Goal: Task Accomplishment & Management: Manage account settings

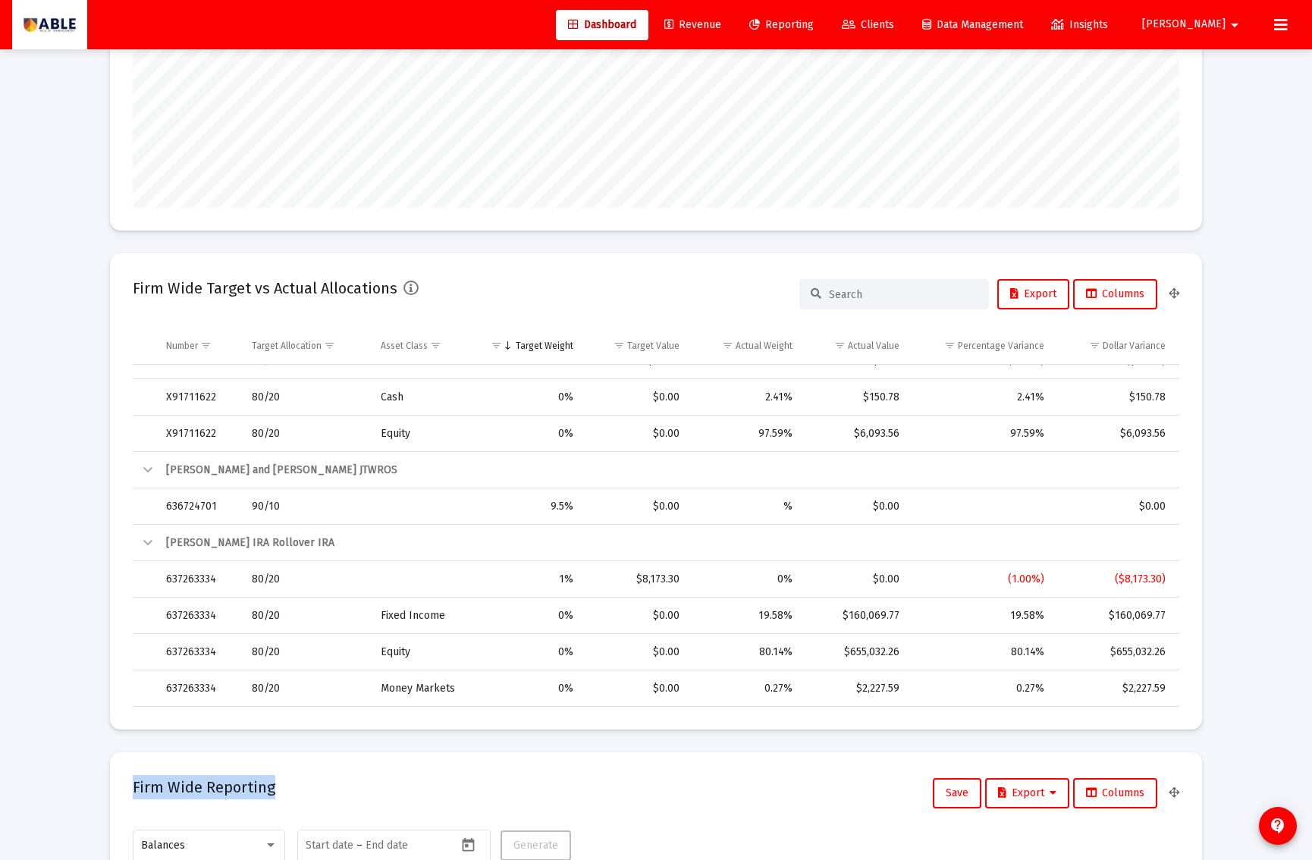
scroll to position [240, 0]
drag, startPoint x: 341, startPoint y: 777, endPoint x: 309, endPoint y: 774, distance: 32.8
click at [328, 765] on mat-card "Firm Wide Reporting Save Export Columns Balances Start date – Generate" at bounding box center [656, 849] width 1092 height 189
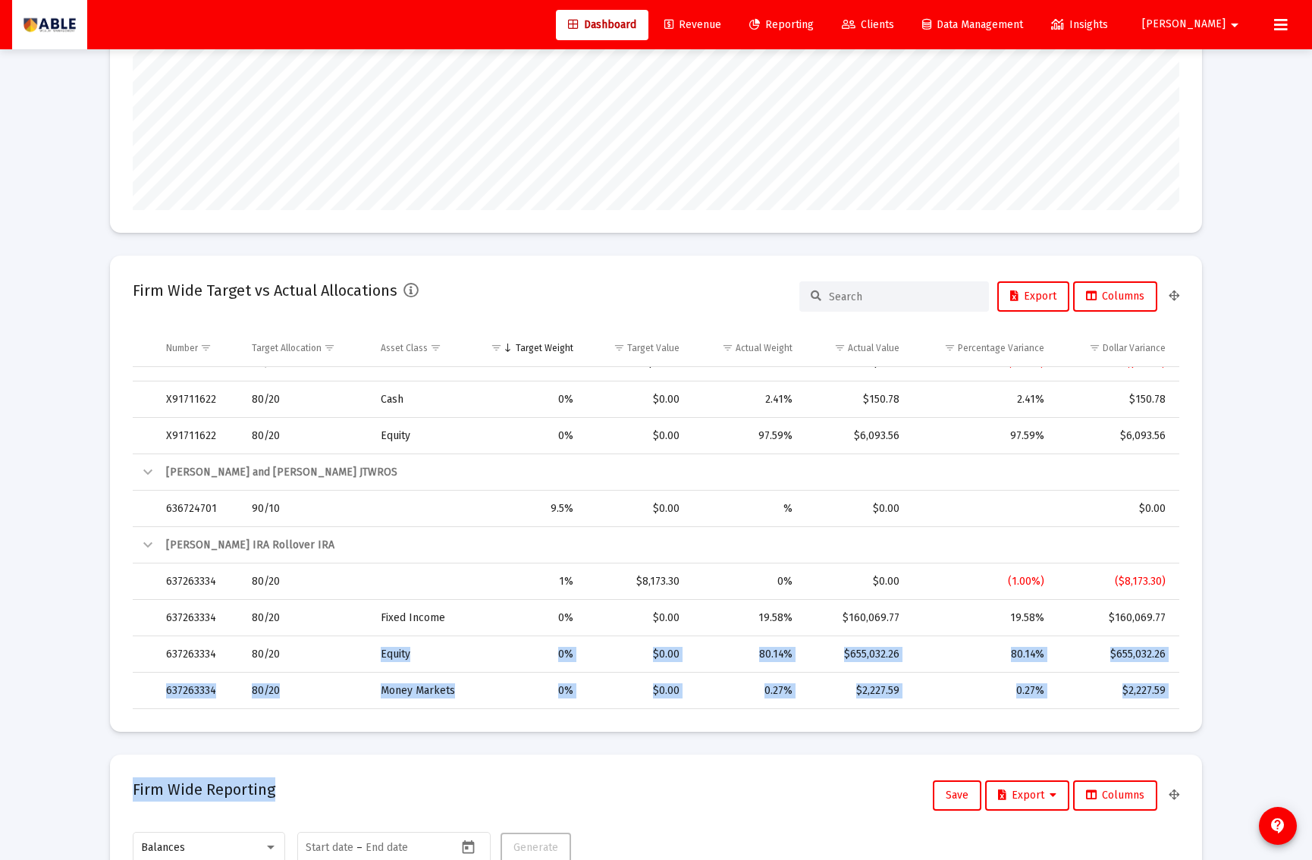
drag, startPoint x: 292, startPoint y: 779, endPoint x: 246, endPoint y: 533, distance: 250.9
type input "2025-08-12"
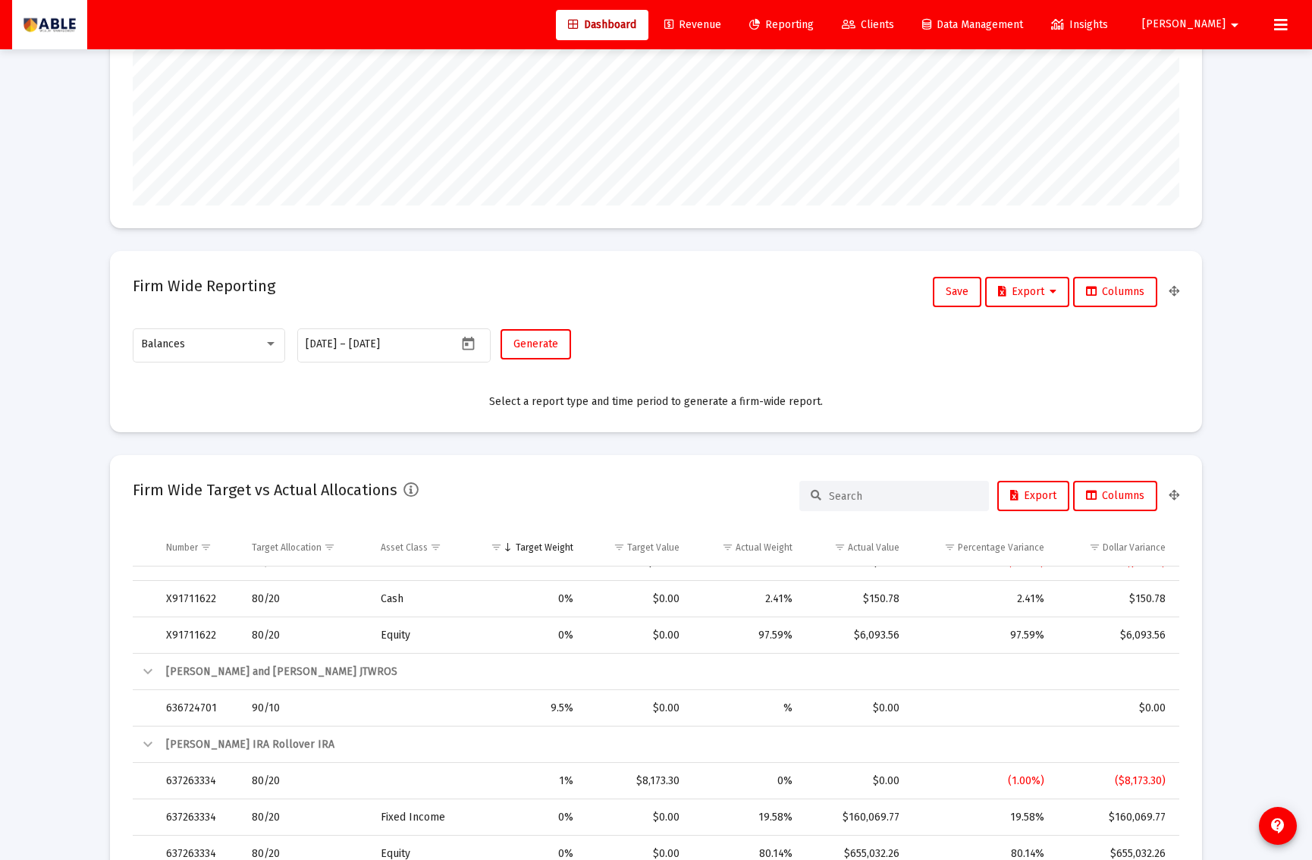
scroll to position [236, 0]
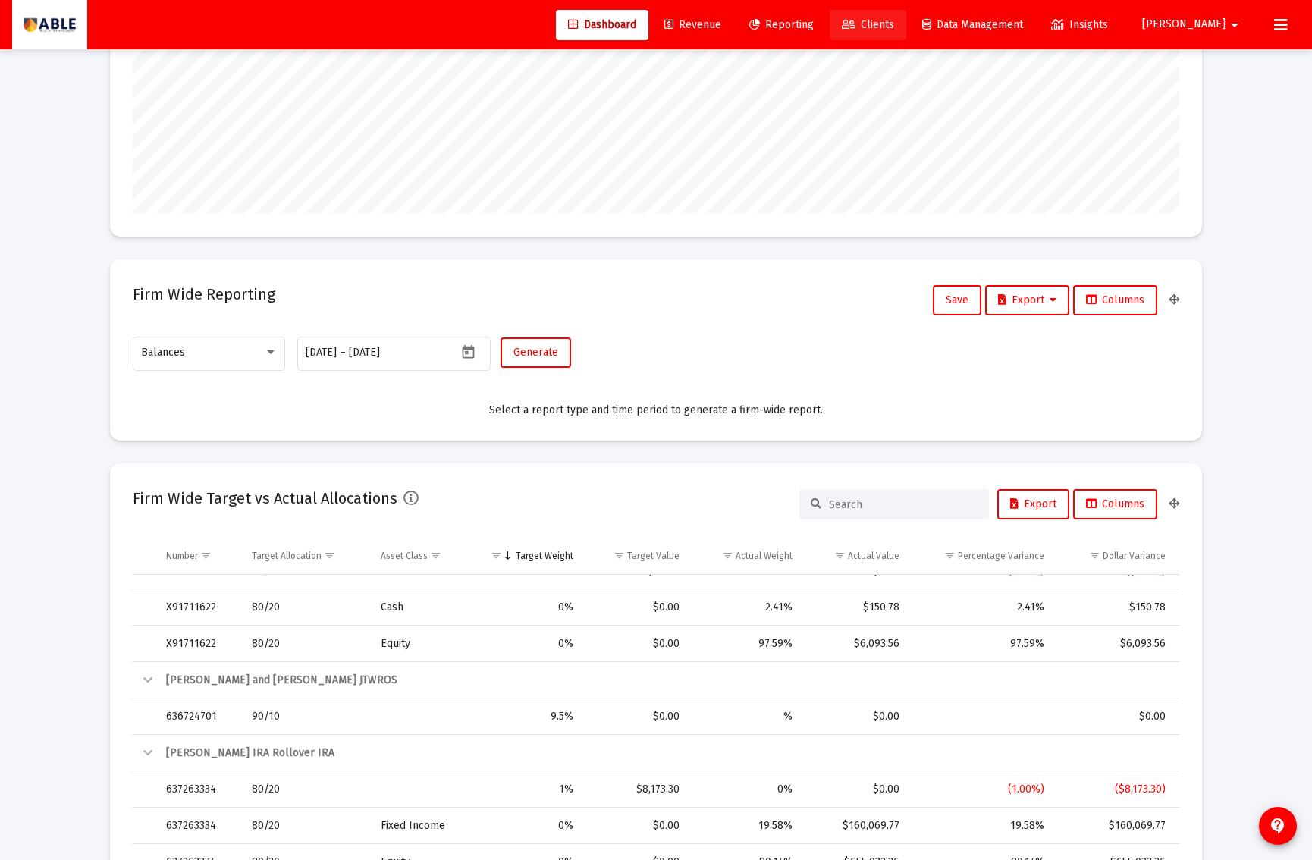
click at [894, 27] on span "Clients" at bounding box center [868, 24] width 52 height 13
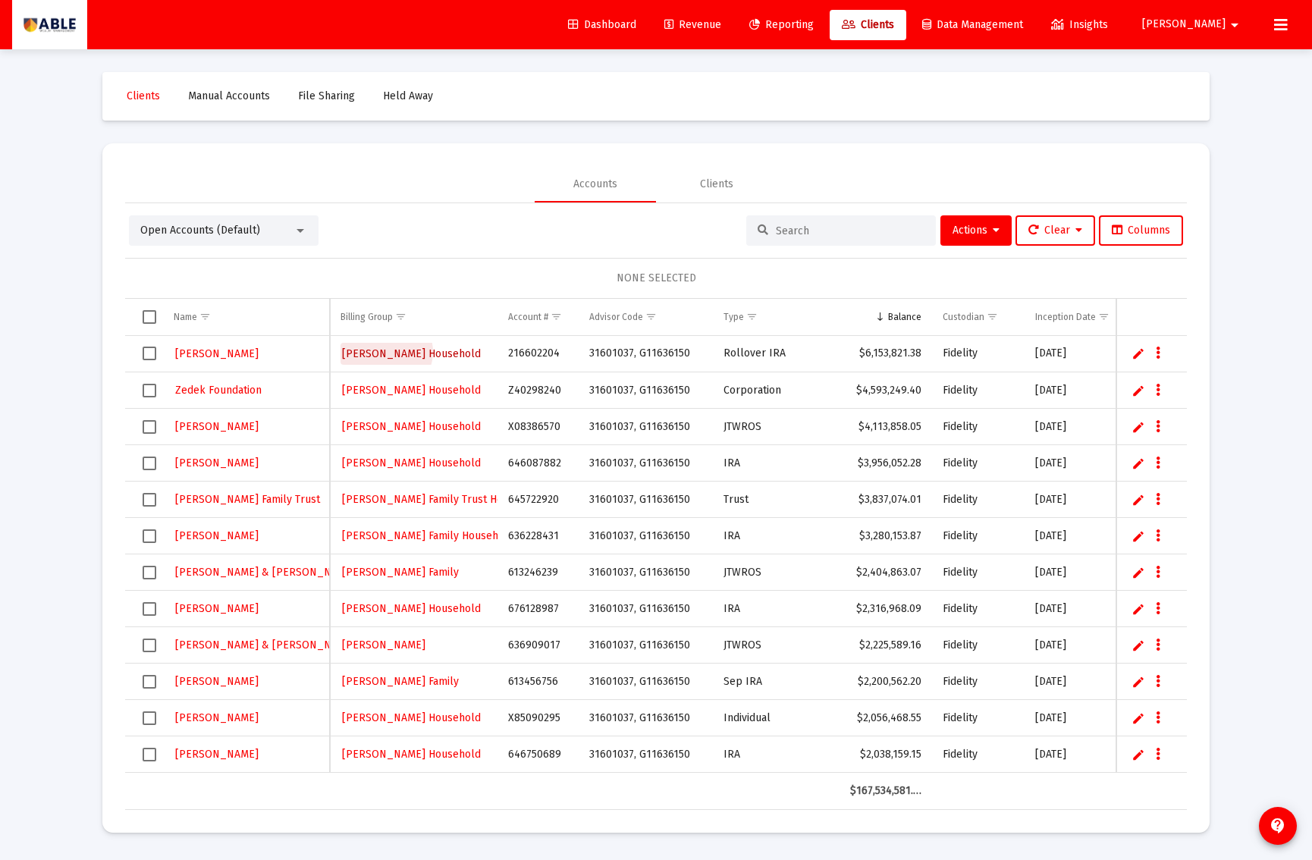
click at [386, 352] on span "Steier Household" at bounding box center [411, 353] width 139 height 13
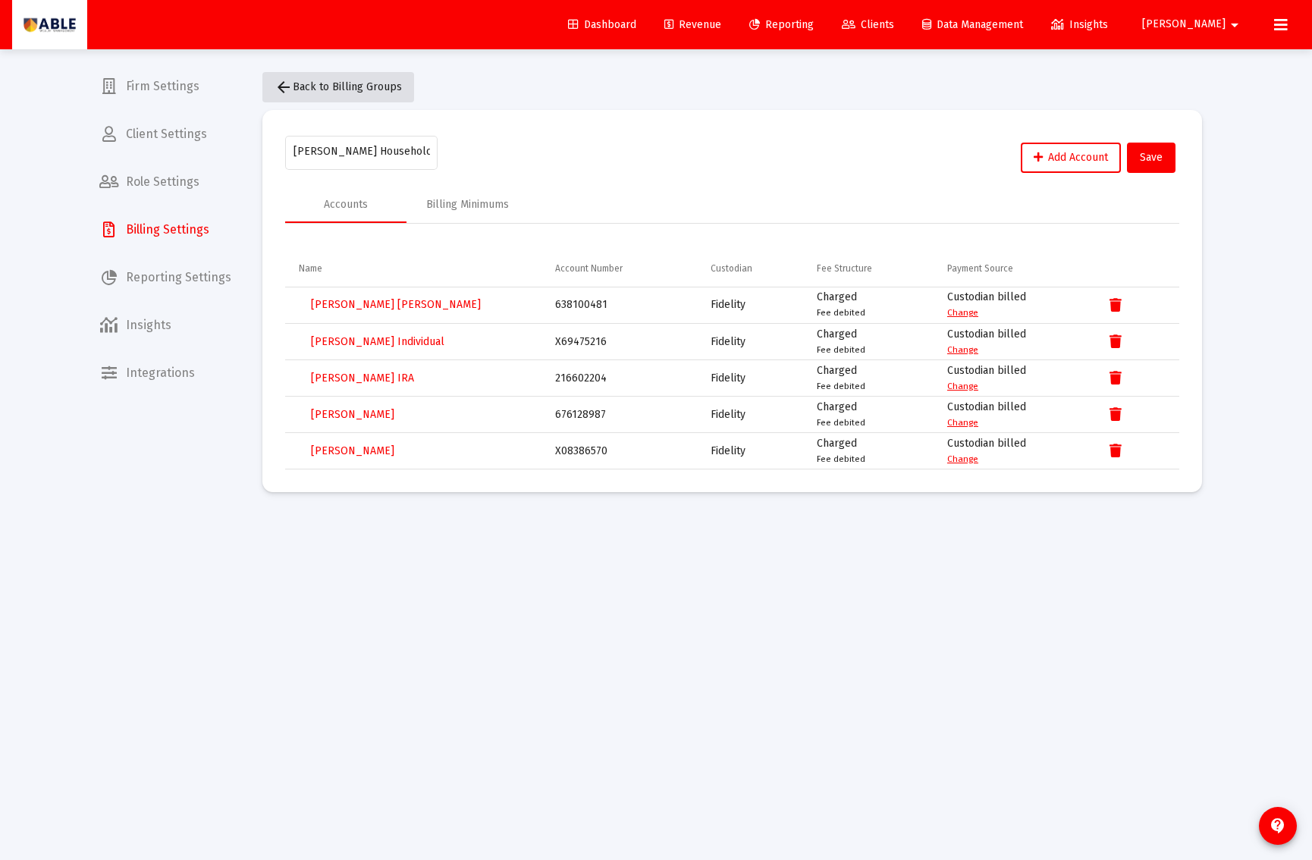
click at [344, 86] on span "arrow_back Back to Billing Groups" at bounding box center [338, 86] width 127 height 13
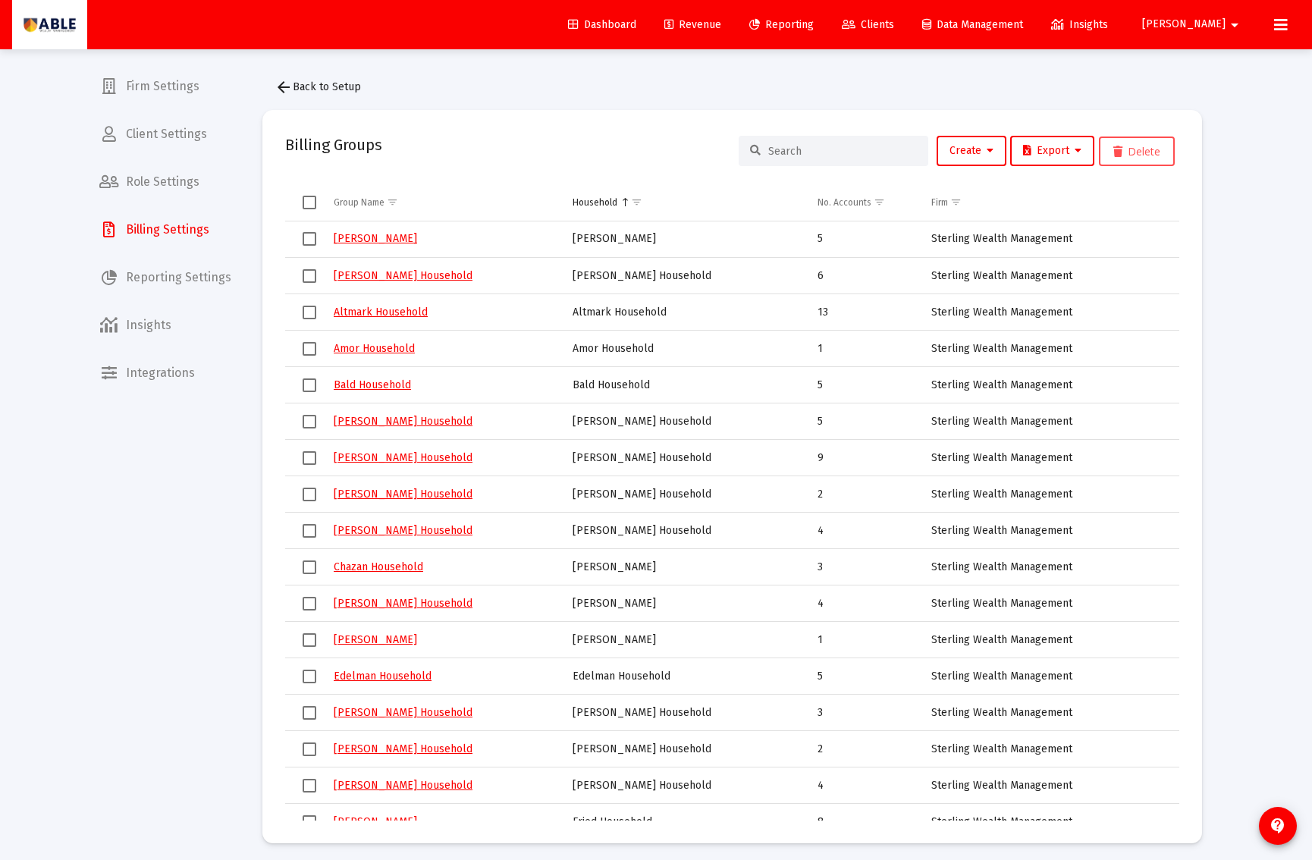
click at [858, 149] on input at bounding box center [842, 151] width 149 height 13
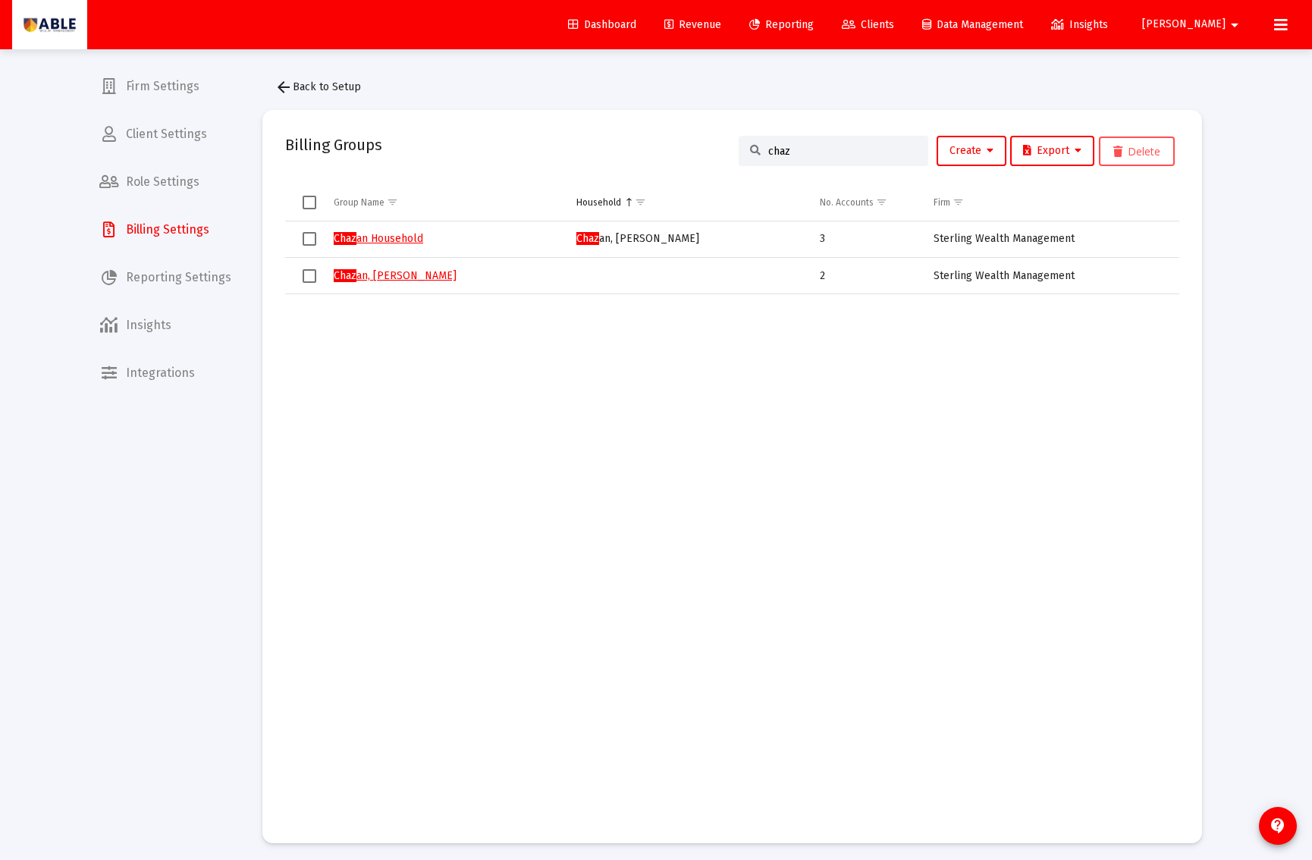
type input "chaz"
click at [426, 275] on link "Chaz an, Barbara Household" at bounding box center [395, 275] width 123 height 13
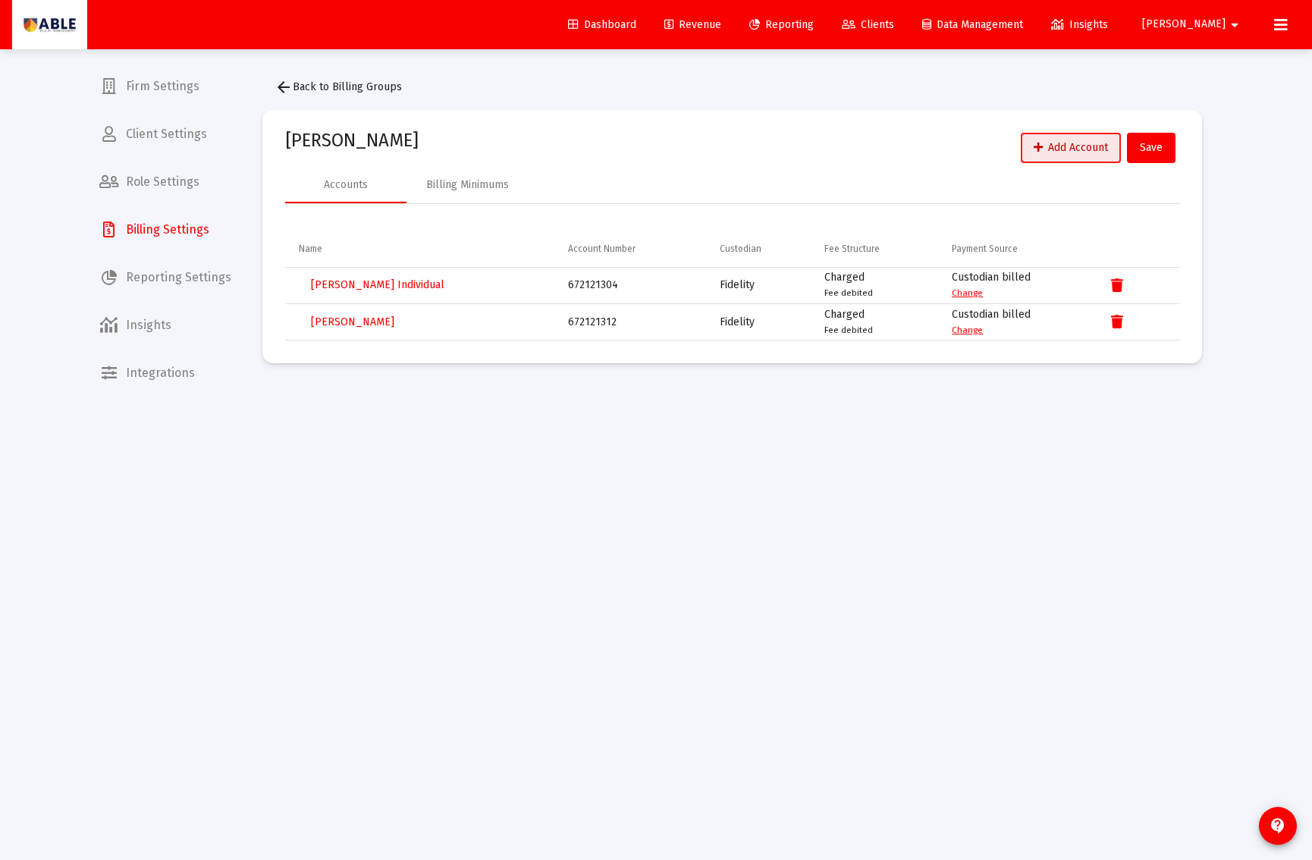
click at [1094, 147] on span "Add Account" at bounding box center [1071, 147] width 74 height 13
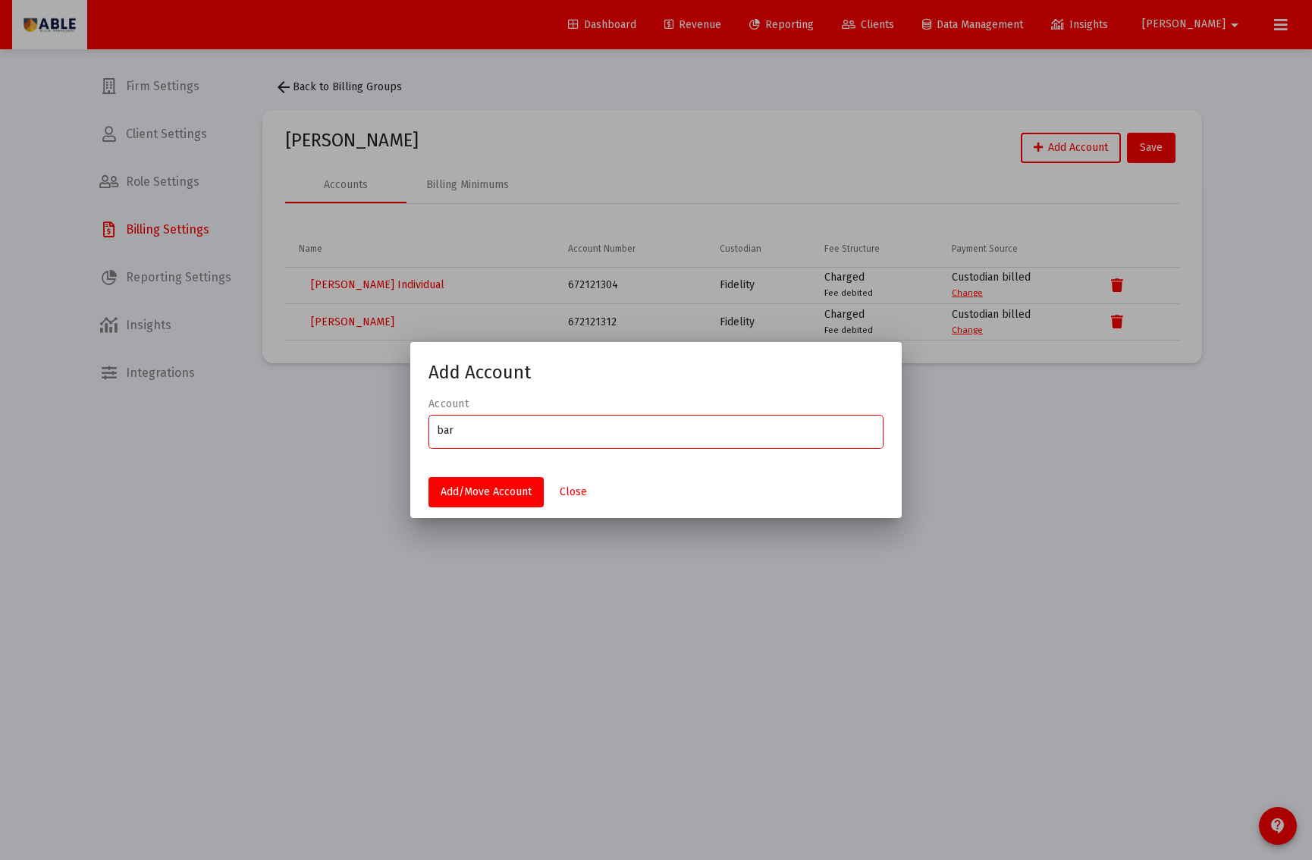
type input "bar"
click at [358, 93] on div at bounding box center [656, 430] width 1312 height 860
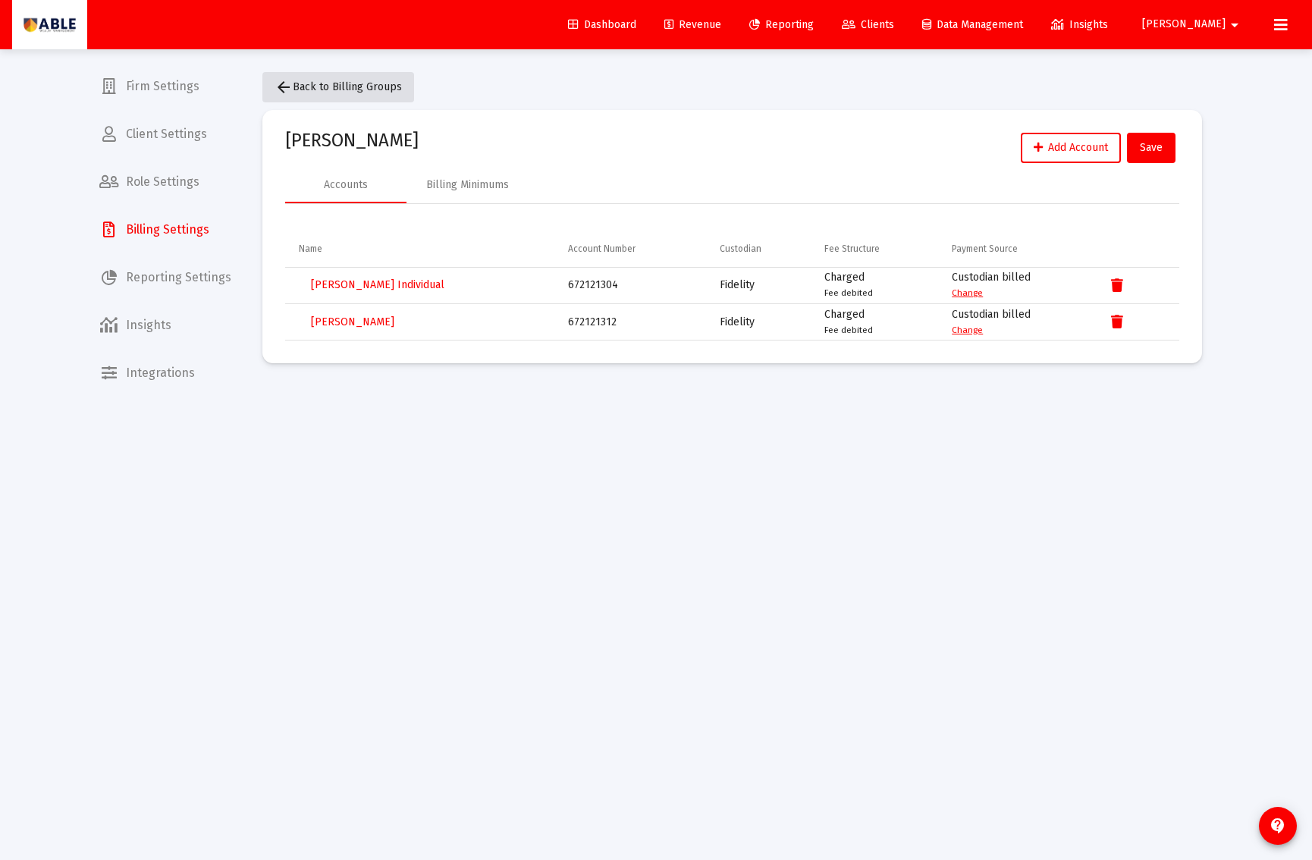
click at [350, 88] on span "arrow_back Back to Billing Groups" at bounding box center [338, 86] width 127 height 13
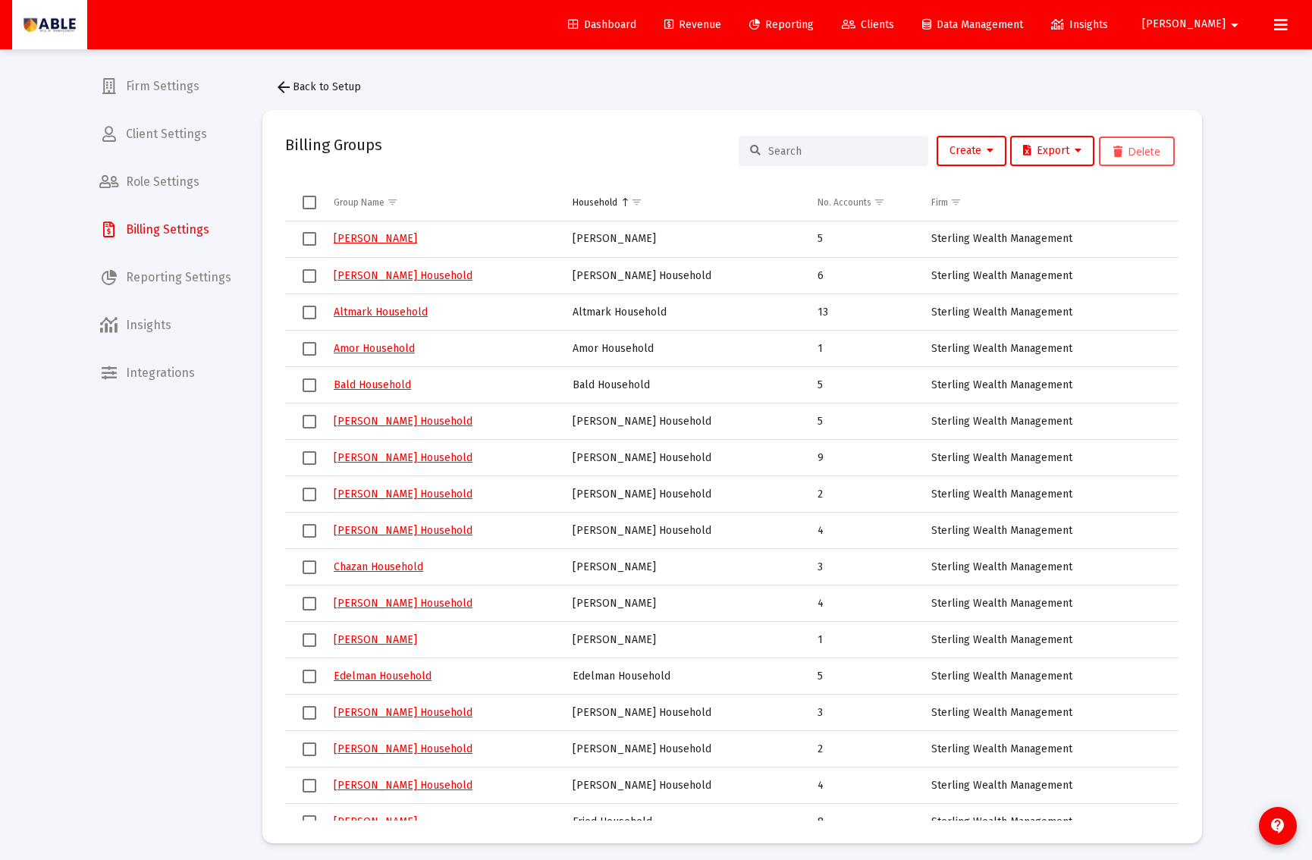
click at [864, 154] on input at bounding box center [842, 151] width 149 height 13
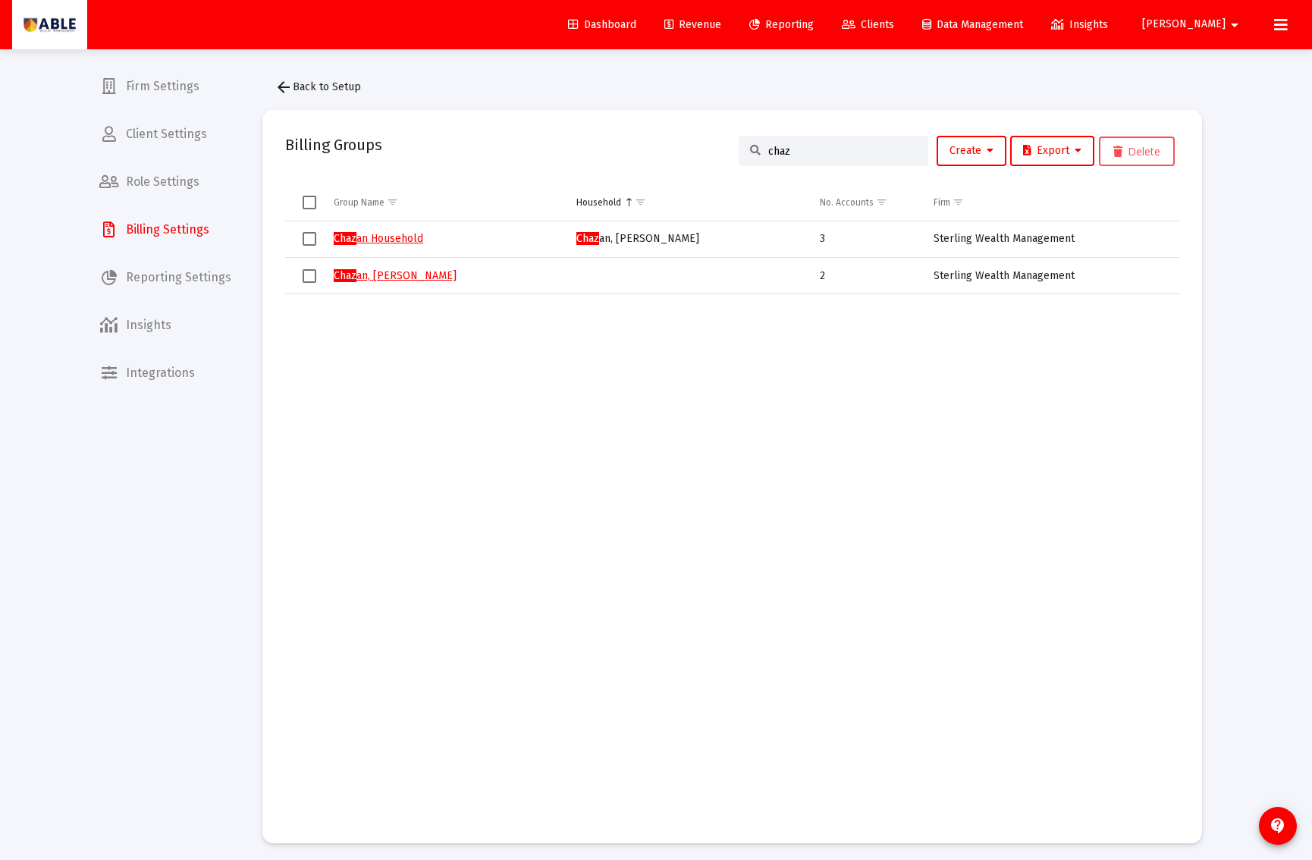
type input "chaz"
click at [386, 234] on link "Chaz an Household" at bounding box center [379, 238] width 90 height 13
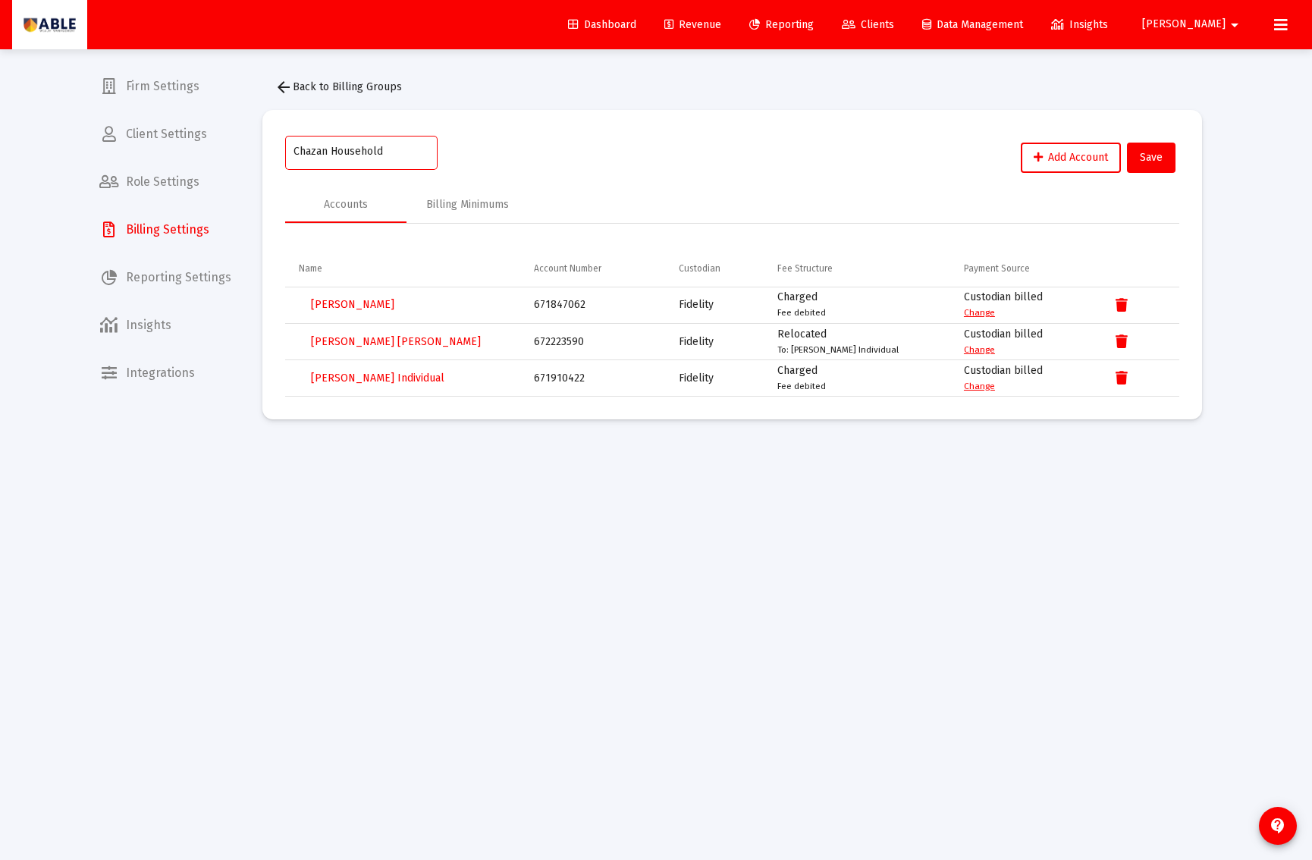
click at [324, 153] on input "Chazan Household" at bounding box center [362, 152] width 137 height 12
type input "Chazan Ellen Household"
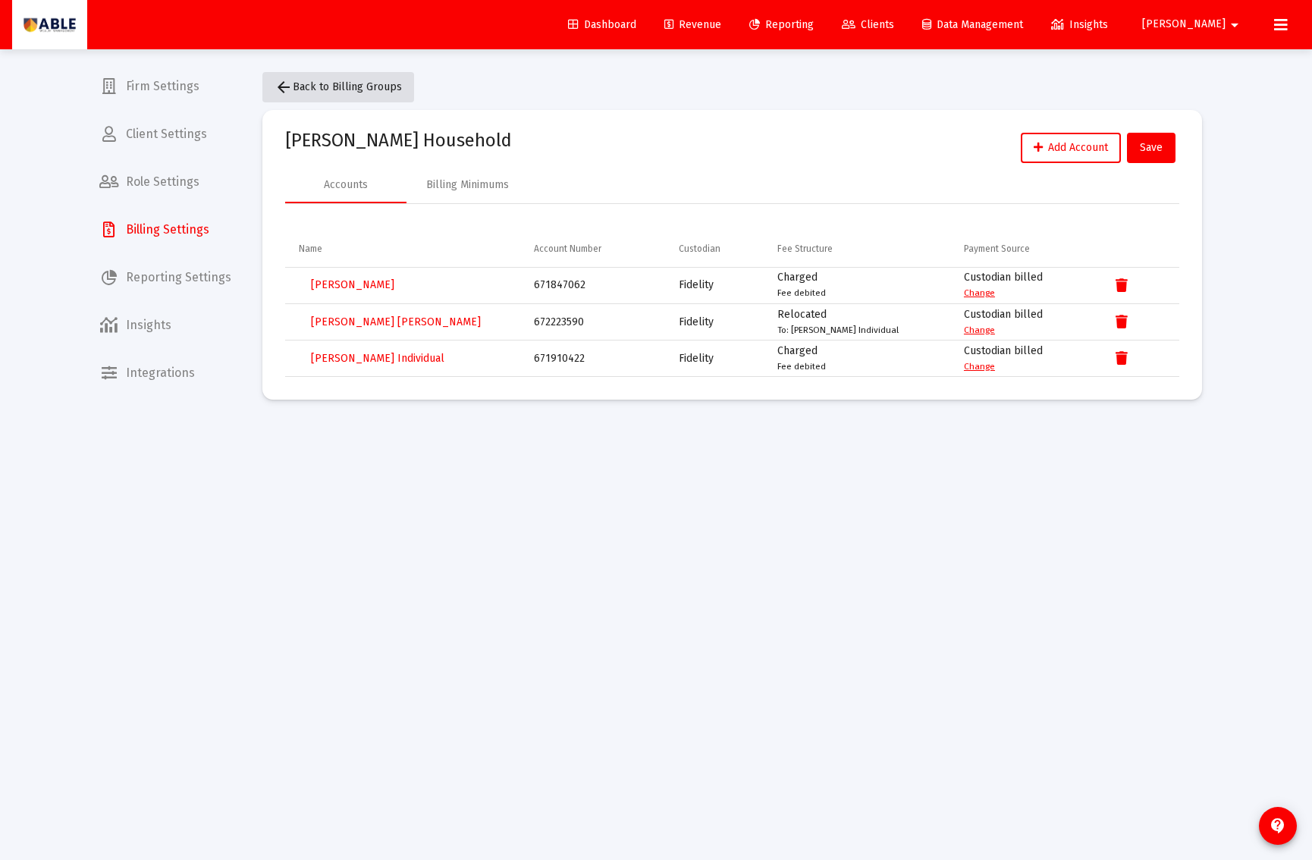
click at [352, 94] on button "arrow_back Back to Billing Groups" at bounding box center [338, 87] width 152 height 30
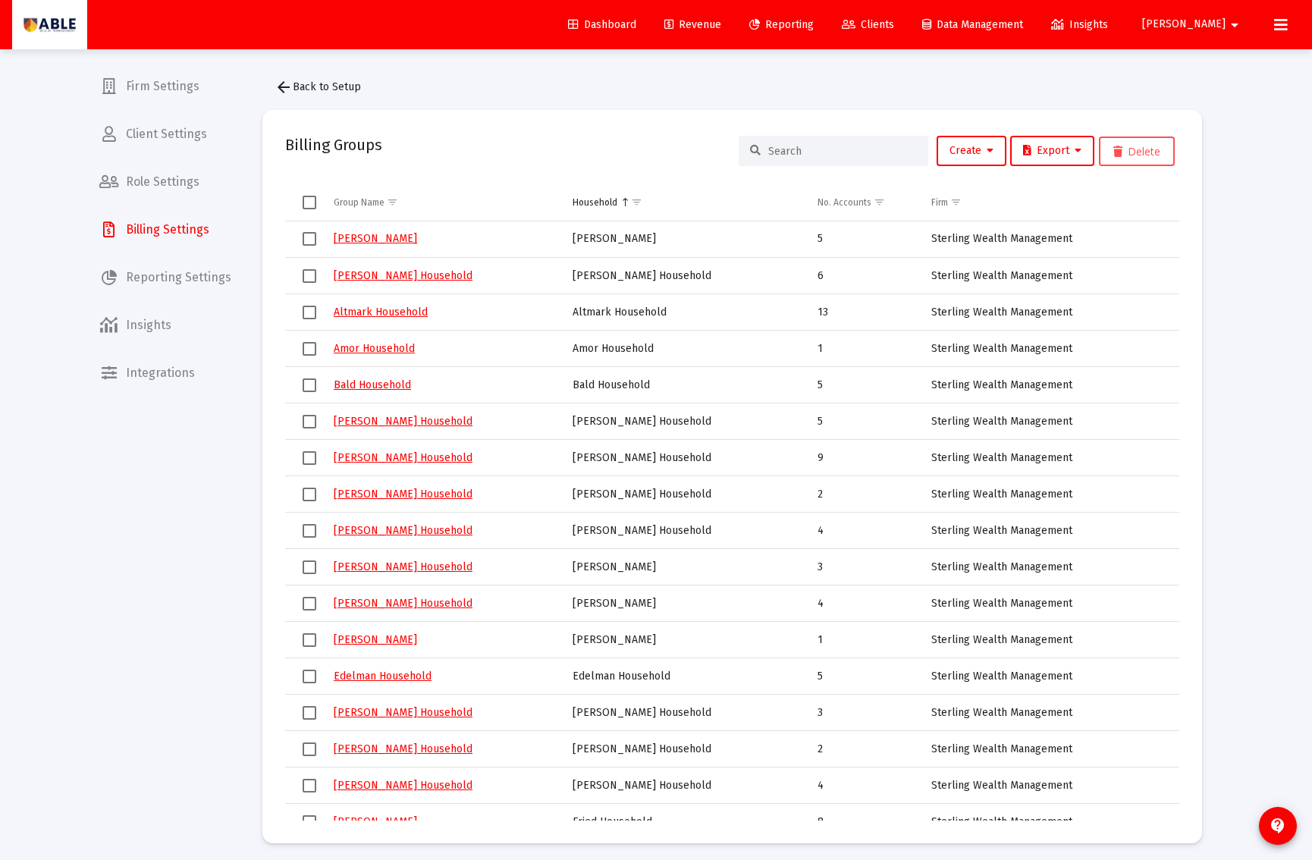
click at [894, 19] on span "Clients" at bounding box center [868, 24] width 52 height 13
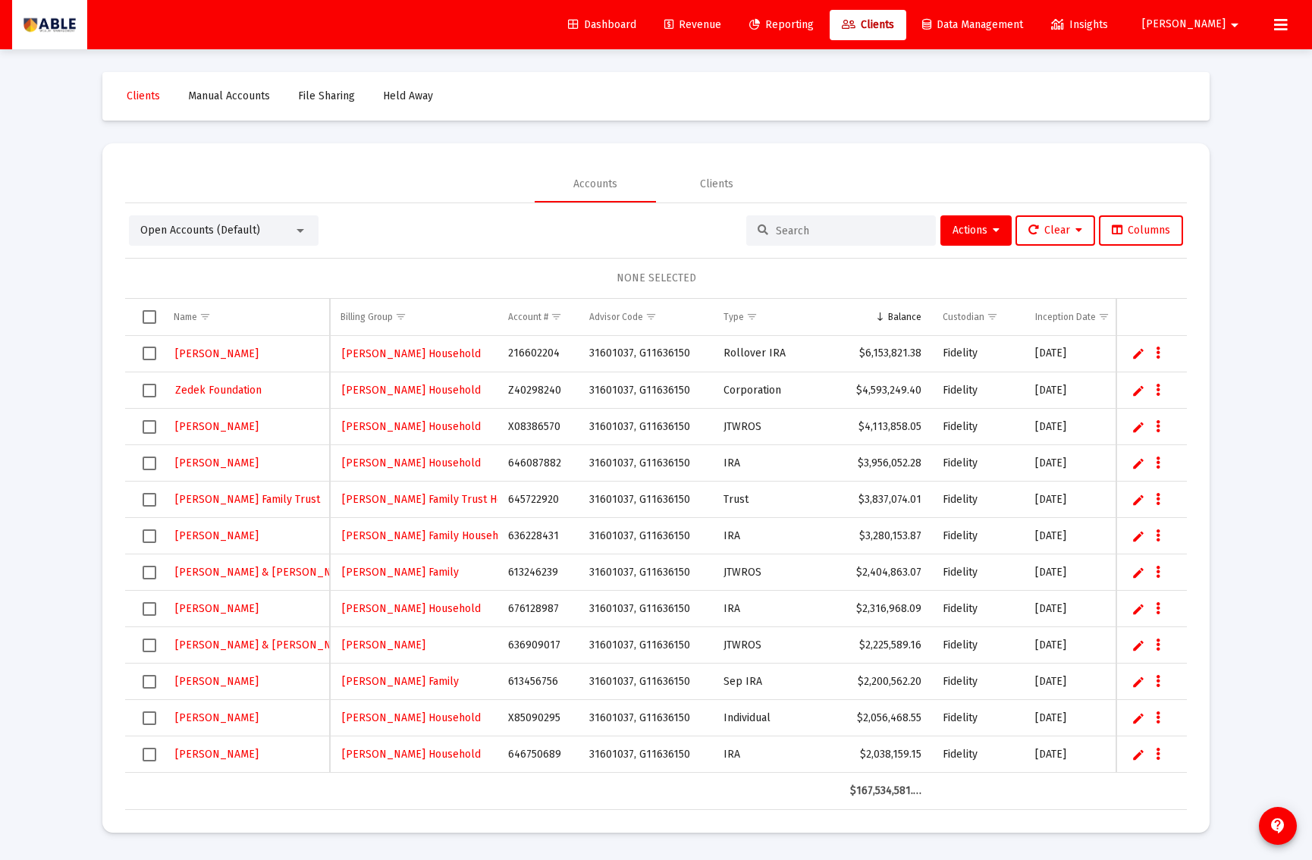
click at [803, 222] on div at bounding box center [841, 230] width 190 height 30
click at [801, 225] on input at bounding box center [850, 231] width 149 height 13
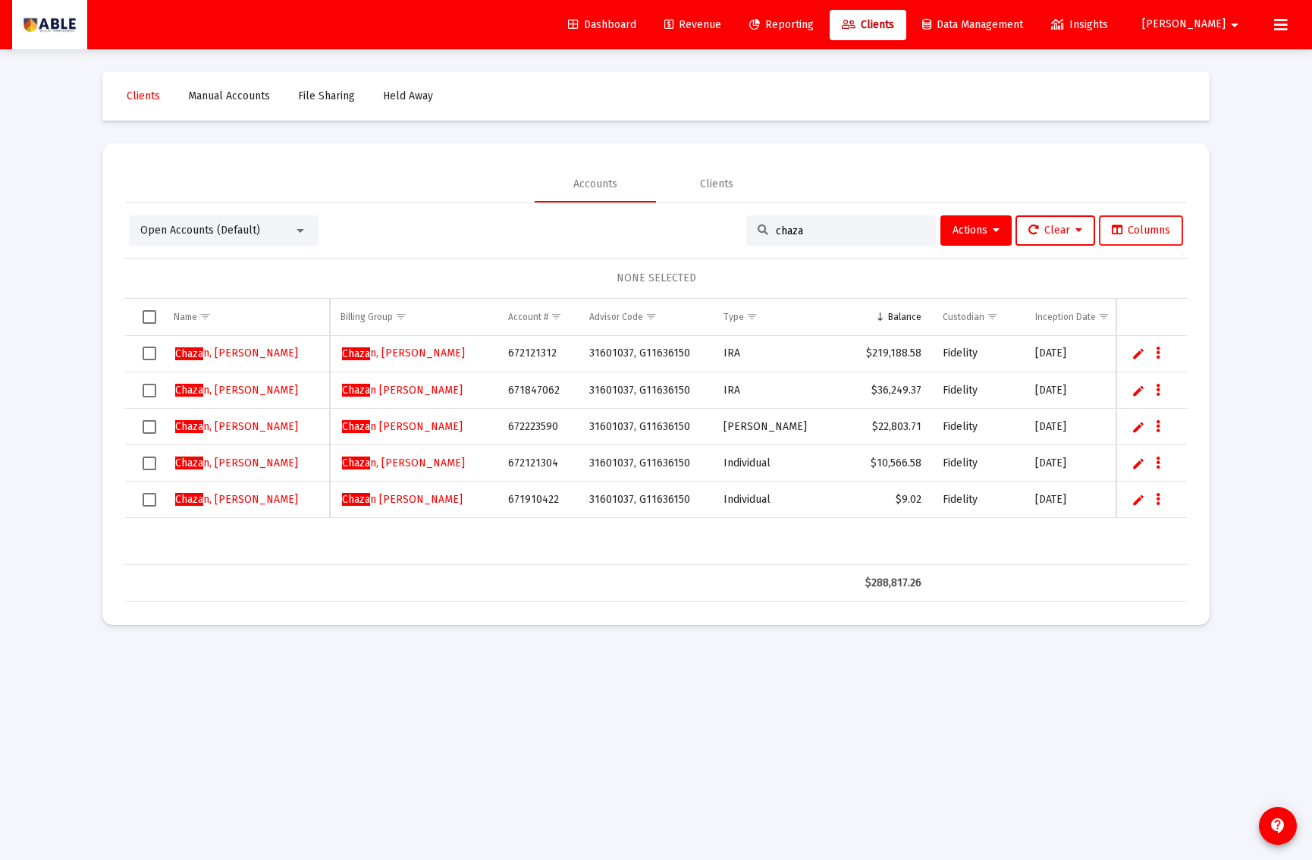
type input "chaza"
click at [1152, 225] on span "Columns" at bounding box center [1141, 230] width 58 height 13
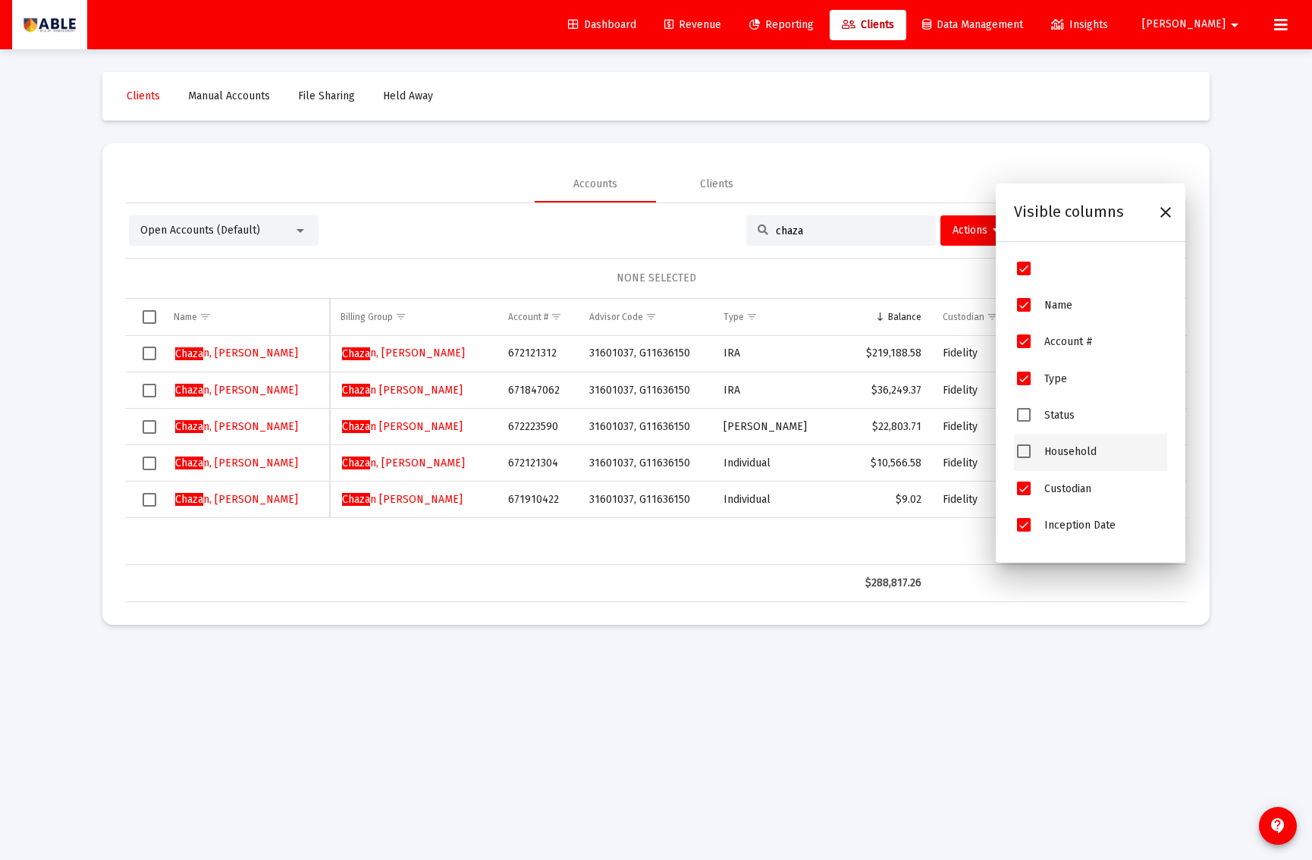
click at [1058, 455] on span "Household" at bounding box center [1071, 452] width 52 height 13
click at [1021, 457] on span "Household" at bounding box center [1024, 452] width 14 height 14
click at [777, 540] on div "Chaza n, Barbara Chaza n, Barbara Household 672121312 31601037, G11636150 IRA $…" at bounding box center [850, 450] width 1450 height 229
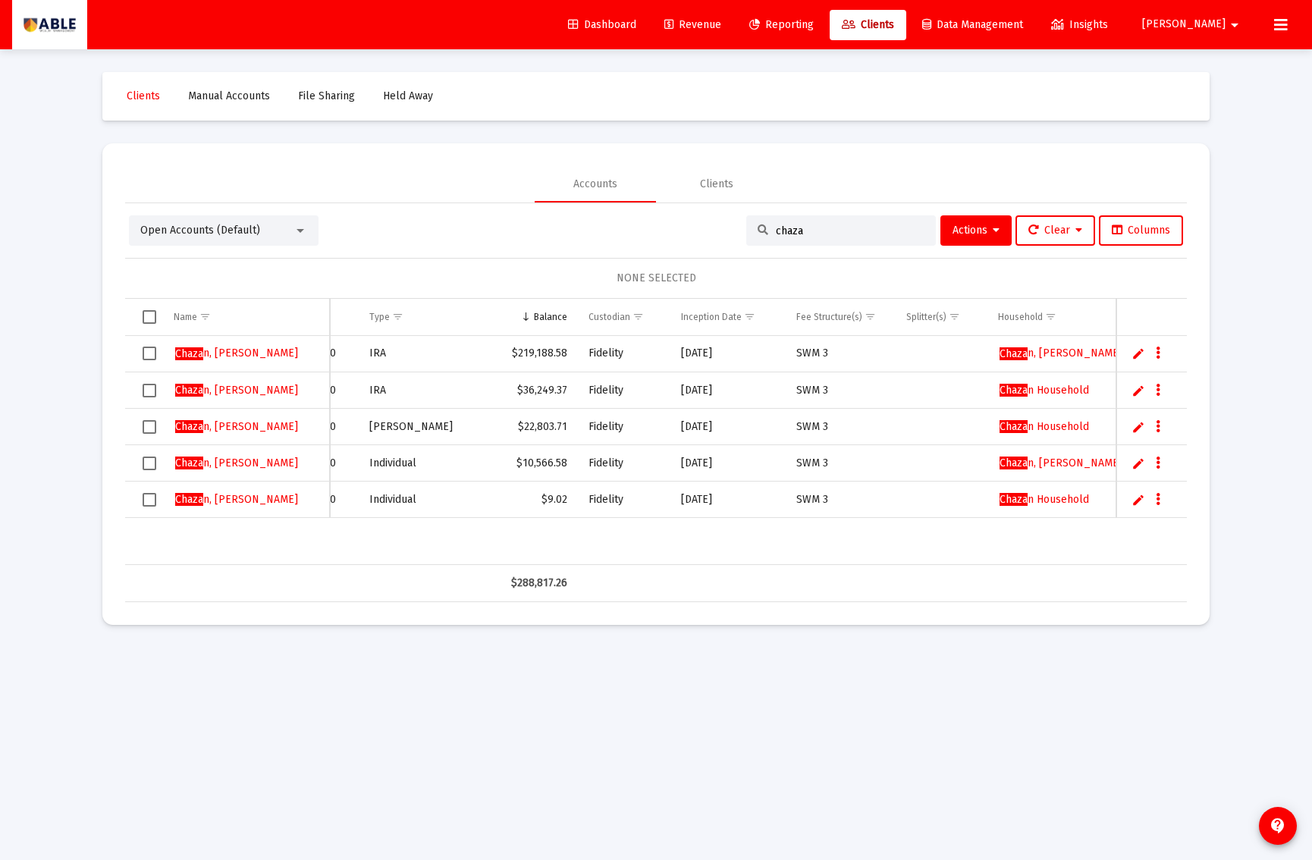
scroll to position [0, 388]
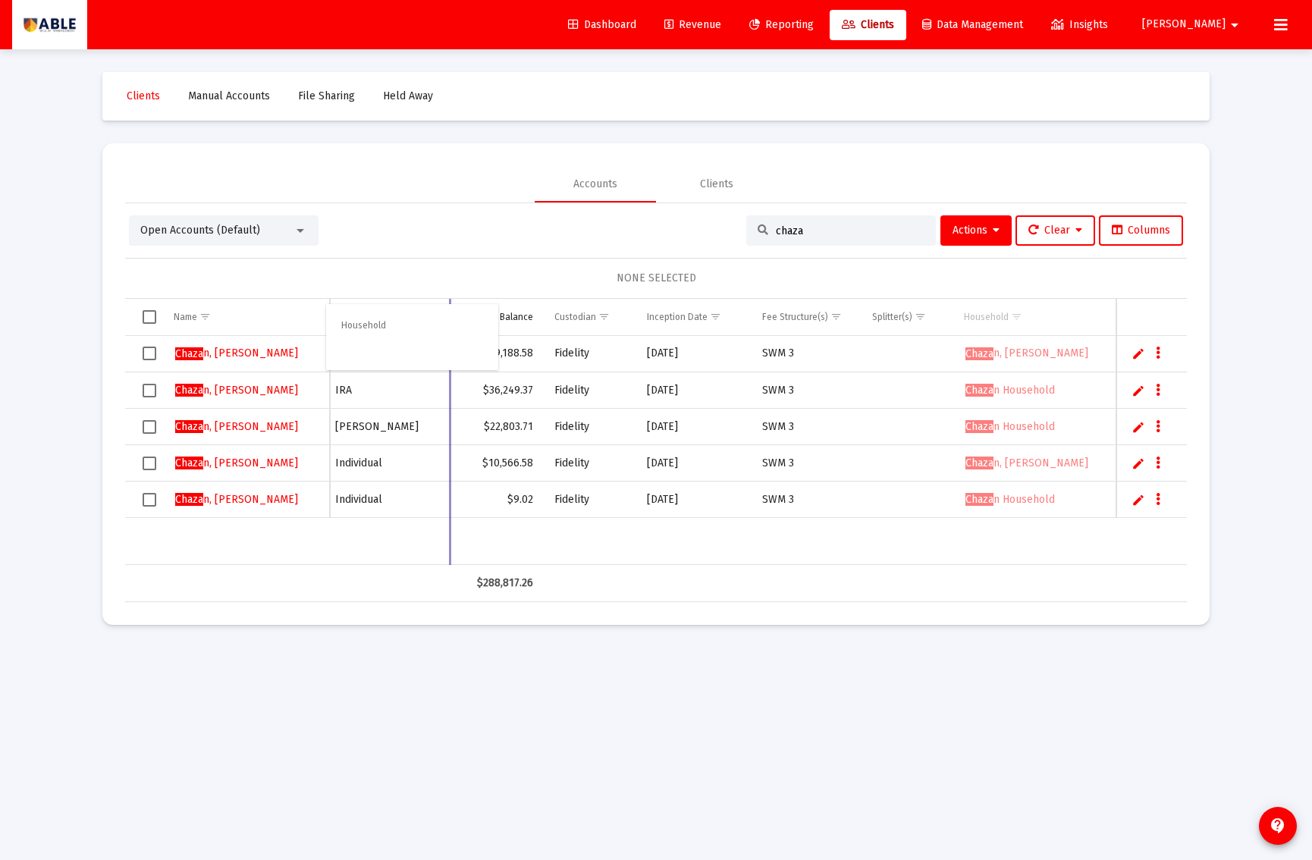
drag, startPoint x: 994, startPoint y: 310, endPoint x: 370, endPoint y: 316, distance: 623.6
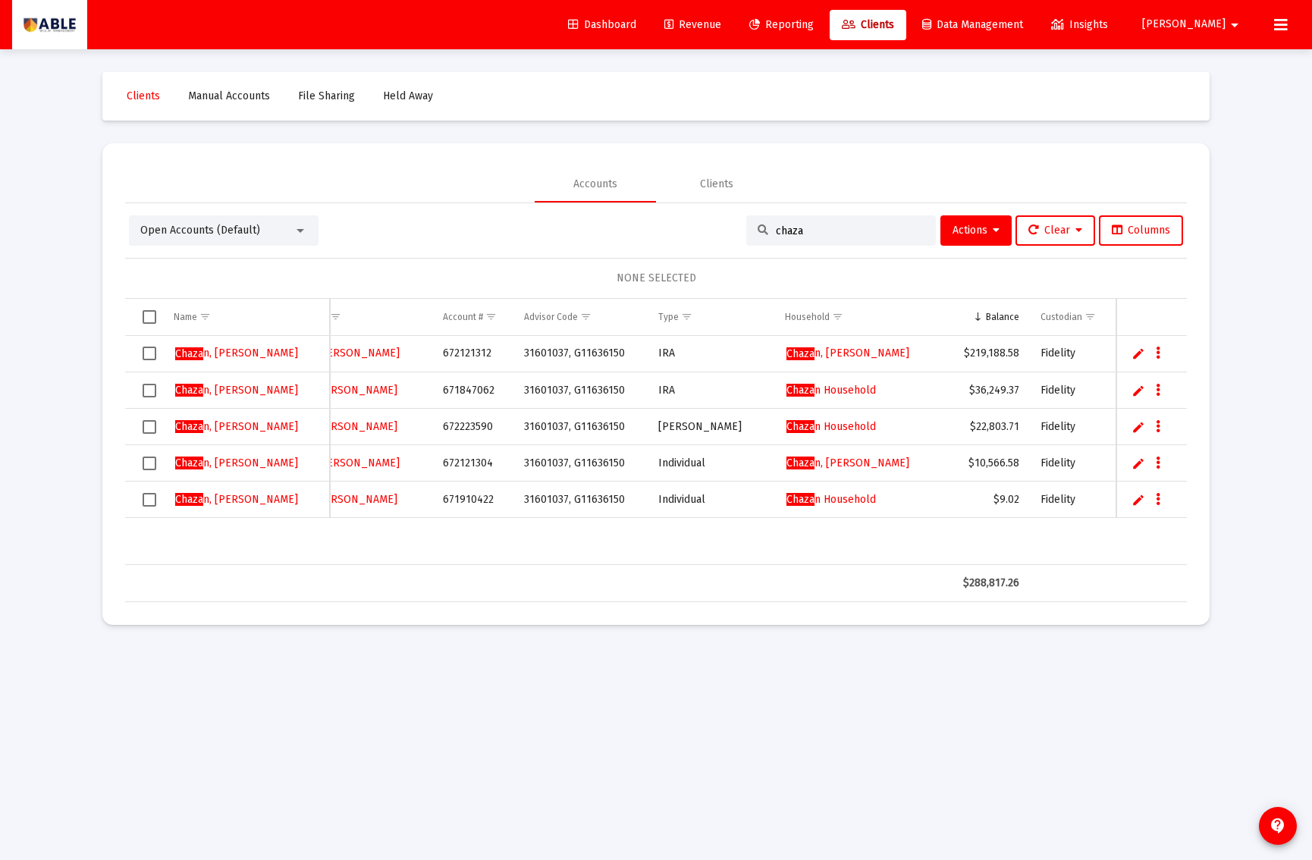
scroll to position [0, 0]
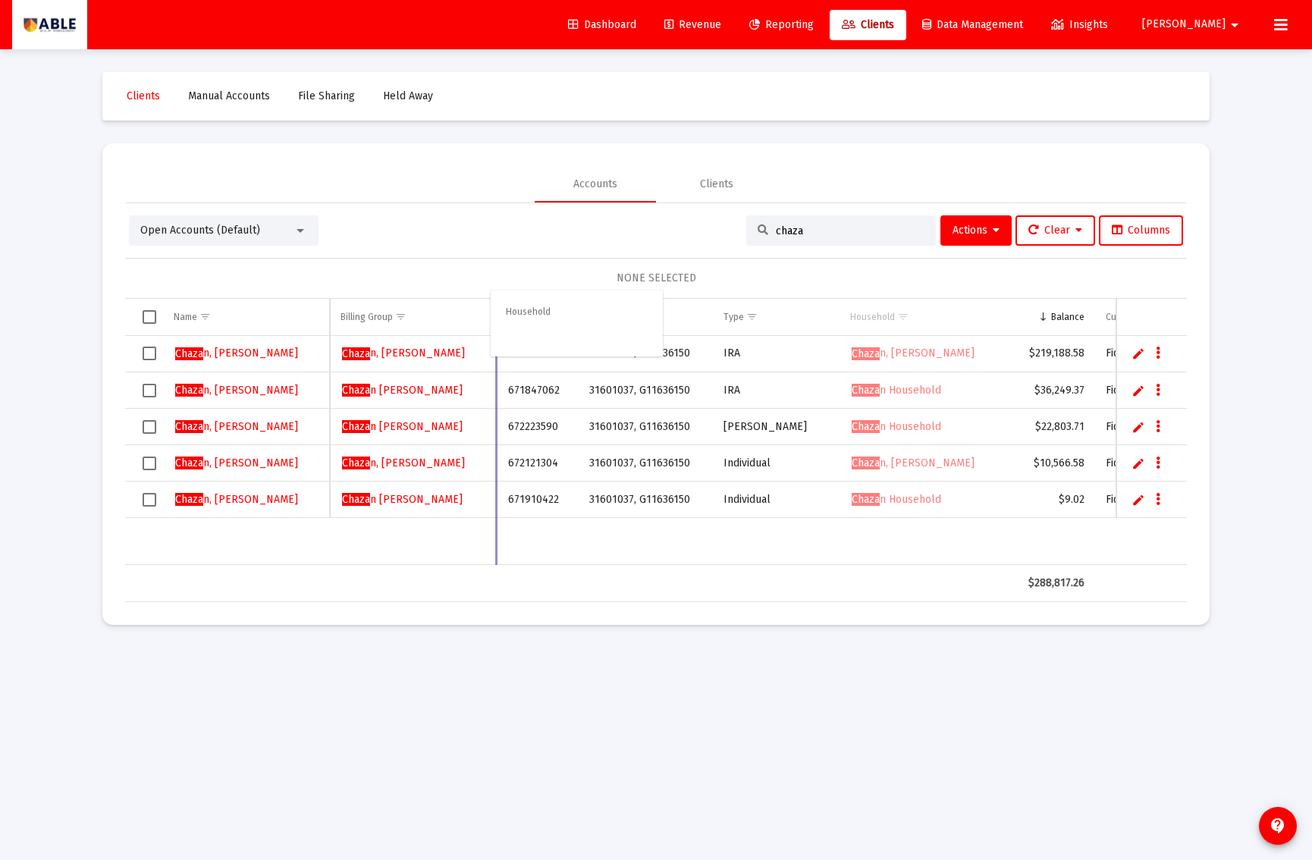
drag, startPoint x: 878, startPoint y: 316, endPoint x: 530, endPoint y: 308, distance: 348.3
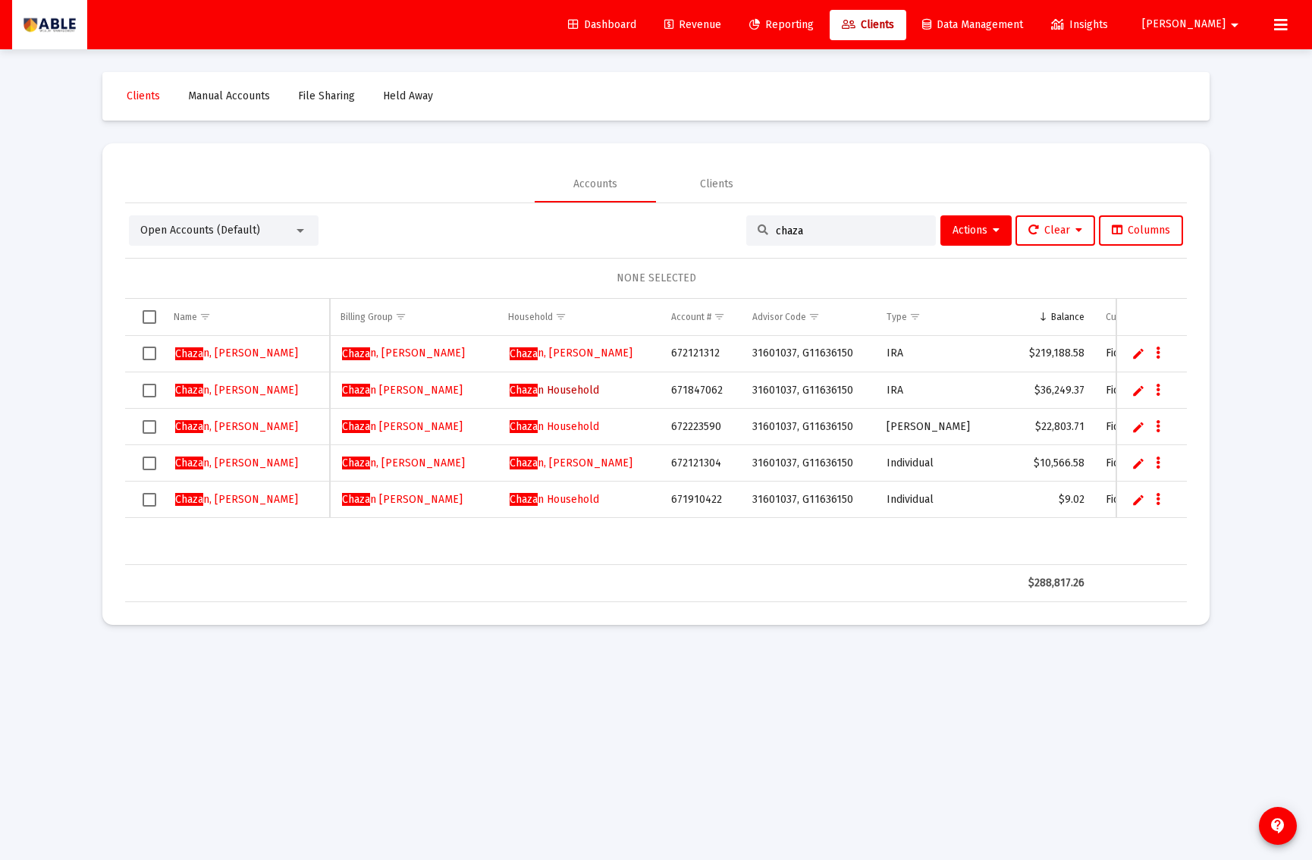
click at [580, 387] on span "Chaza n Household" at bounding box center [555, 390] width 90 height 13
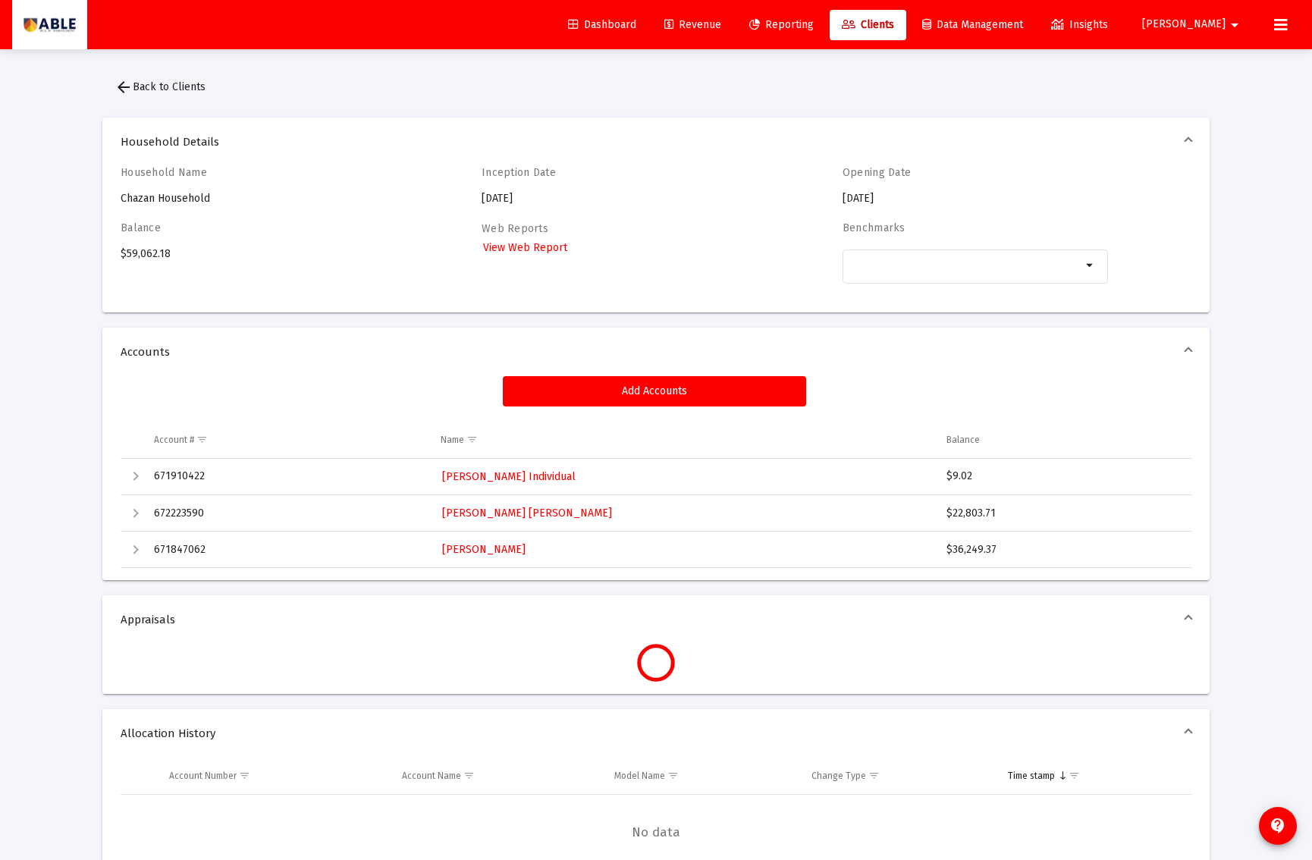
click at [163, 194] on div "Household Name Chazan Household" at bounding box center [254, 186] width 266 height 40
click at [721, 27] on span "Revenue" at bounding box center [693, 24] width 57 height 13
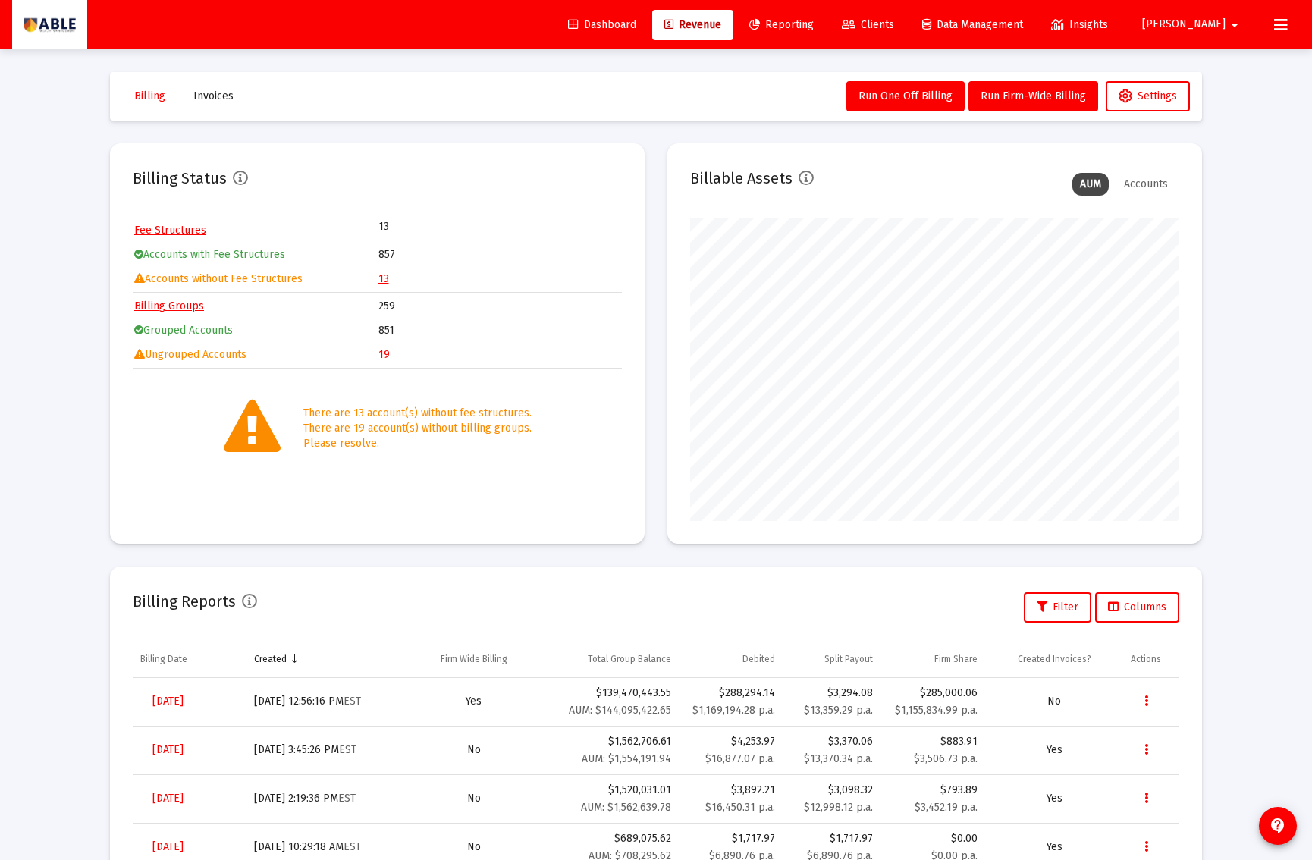
click at [382, 355] on link "19" at bounding box center [384, 354] width 11 height 13
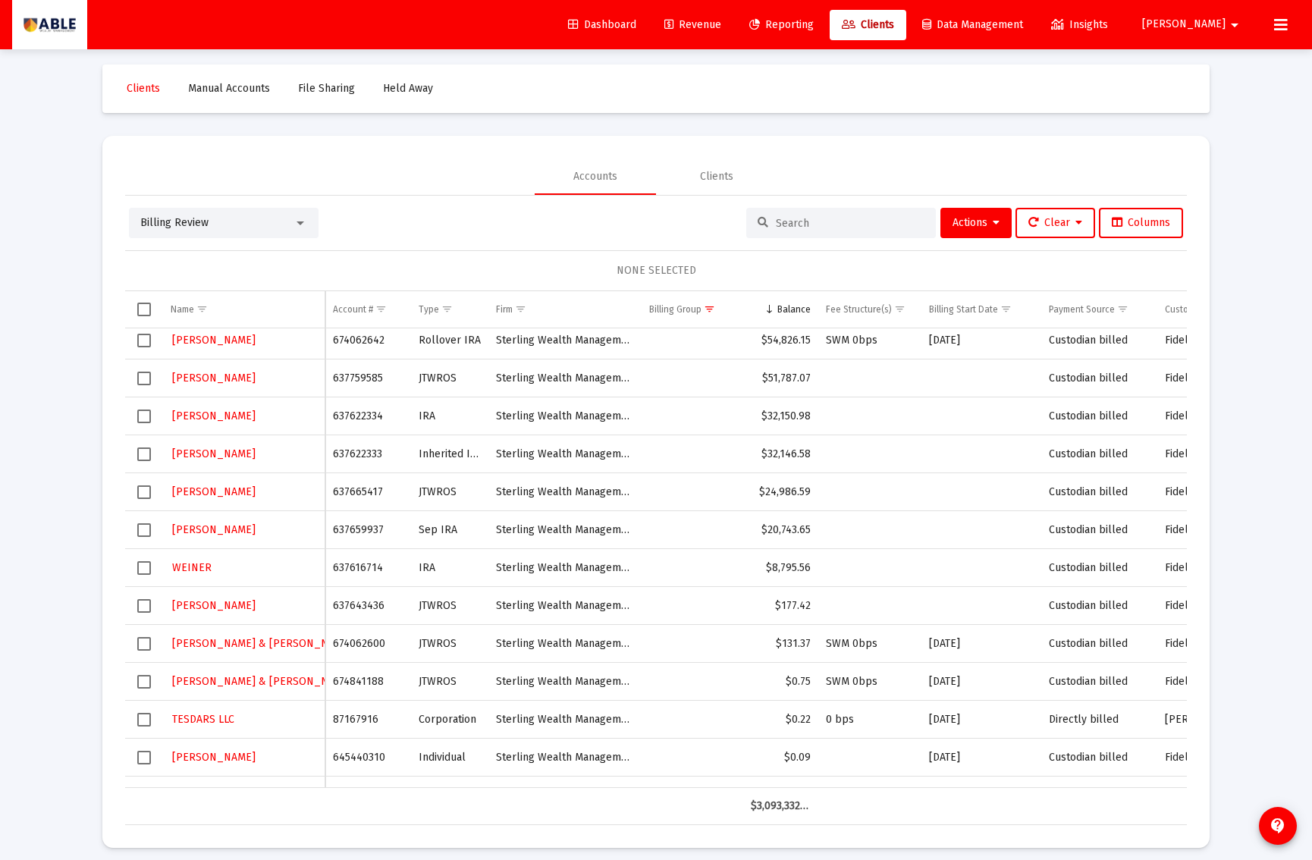
drag, startPoint x: 137, startPoint y: 683, endPoint x: 144, endPoint y: 673, distance: 12.4
click at [139, 683] on span "Select row" at bounding box center [144, 682] width 14 height 14
drag, startPoint x: 145, startPoint y: 644, endPoint x: 141, endPoint y: 664, distance: 20.1
click at [145, 645] on span "Select row" at bounding box center [144, 644] width 14 height 14
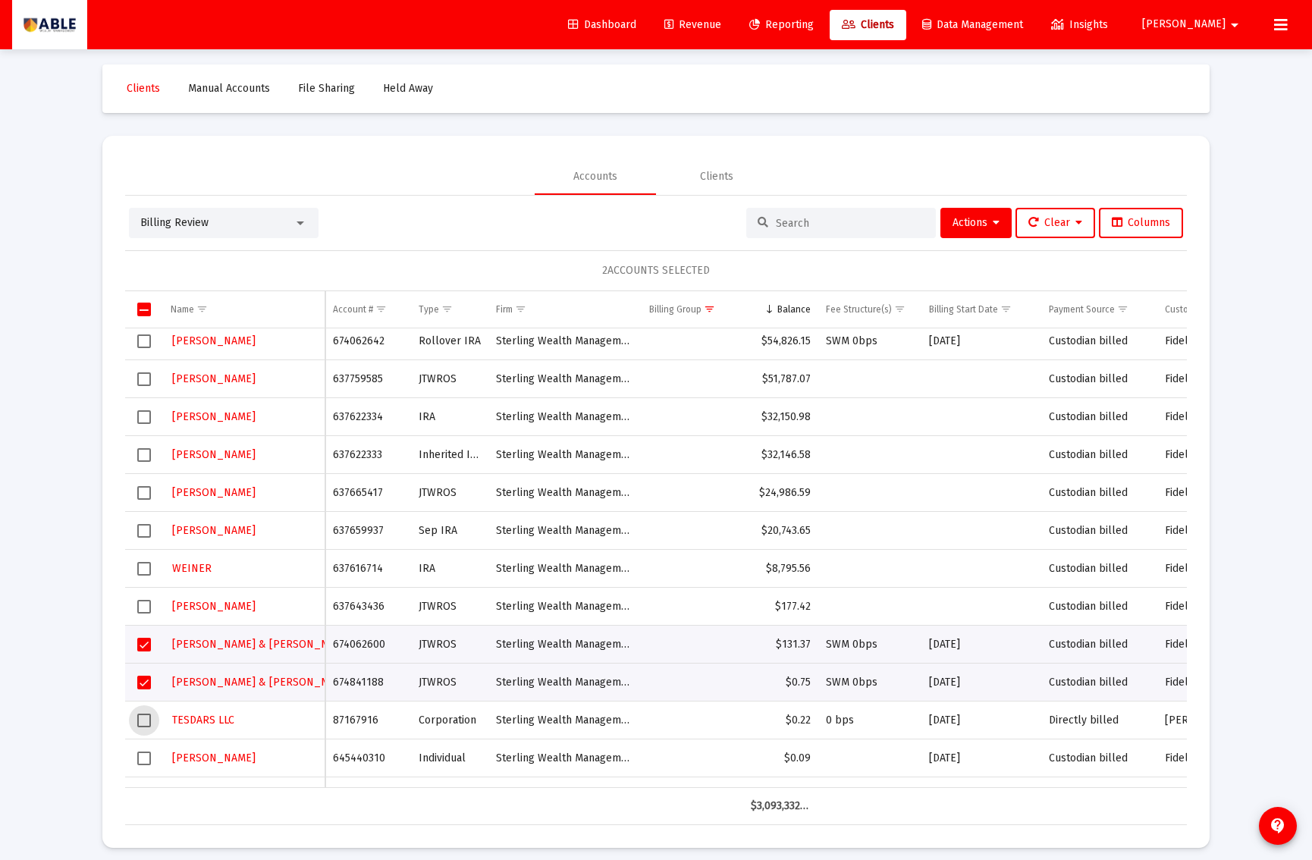
click at [144, 715] on span "Select row" at bounding box center [144, 721] width 14 height 14
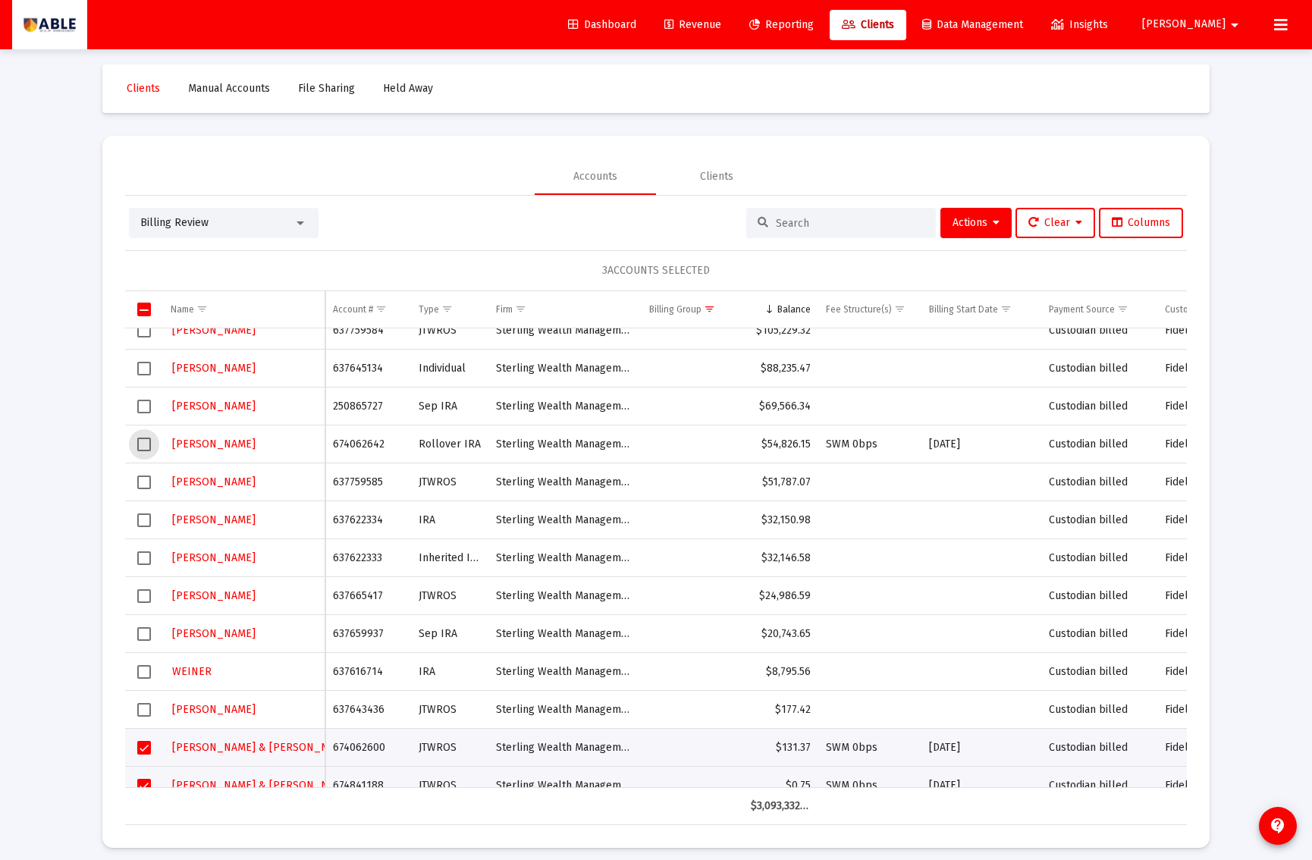
drag, startPoint x: 146, startPoint y: 442, endPoint x: 160, endPoint y: 438, distance: 14.2
click at [149, 442] on span "Select row" at bounding box center [144, 445] width 14 height 14
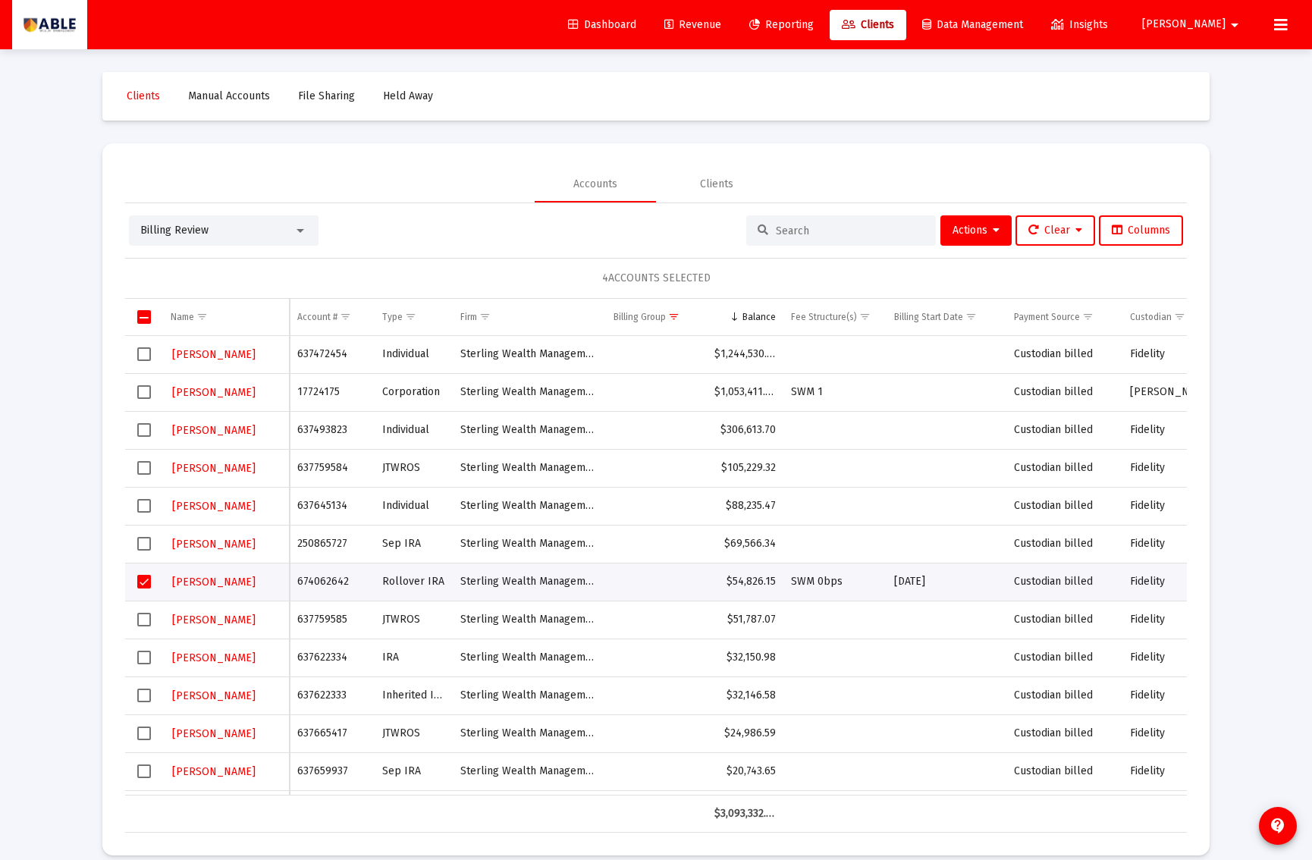
click at [149, 400] on td "Data grid" at bounding box center [144, 392] width 38 height 38
click at [981, 225] on span "Actions" at bounding box center [976, 230] width 47 height 13
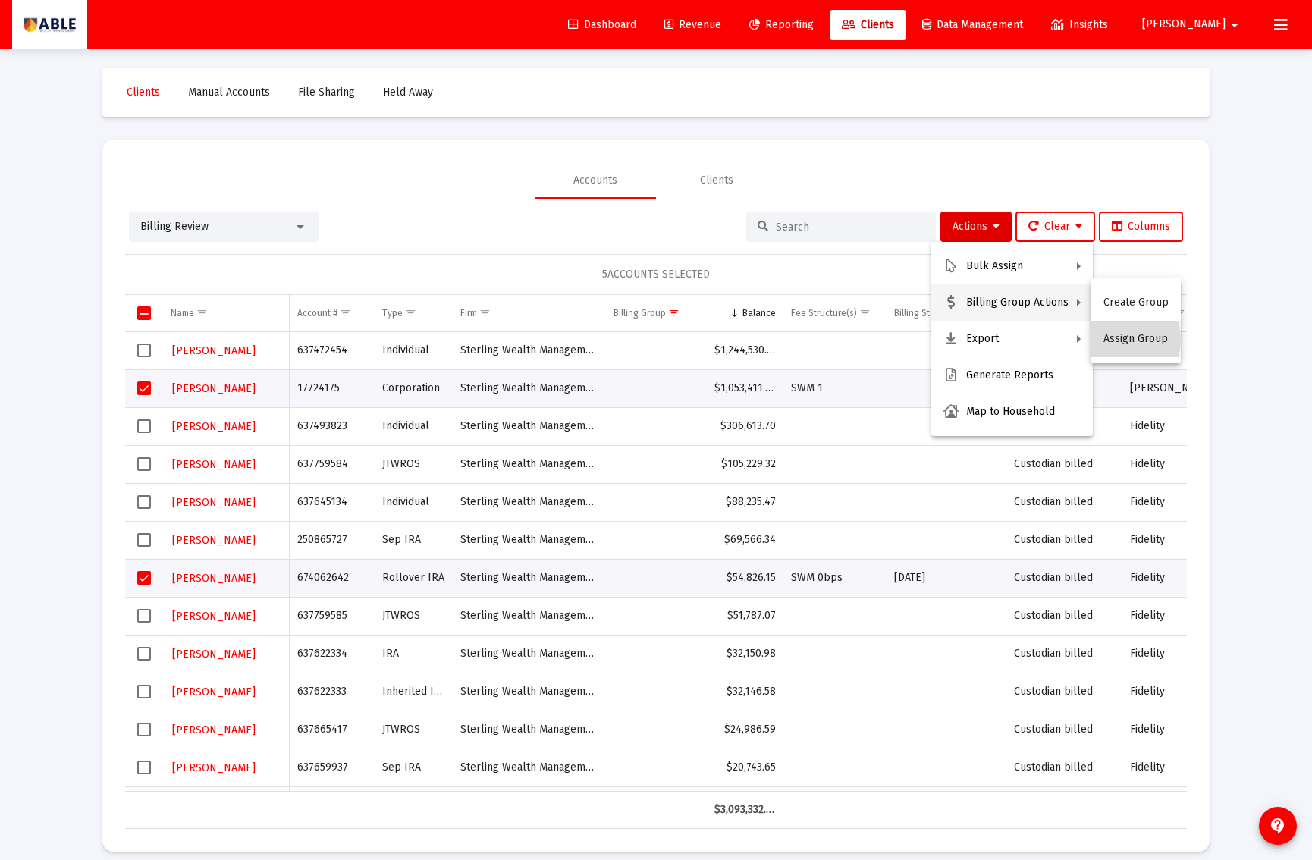
click at [1119, 339] on button "Assign Group" at bounding box center [1137, 339] width 90 height 36
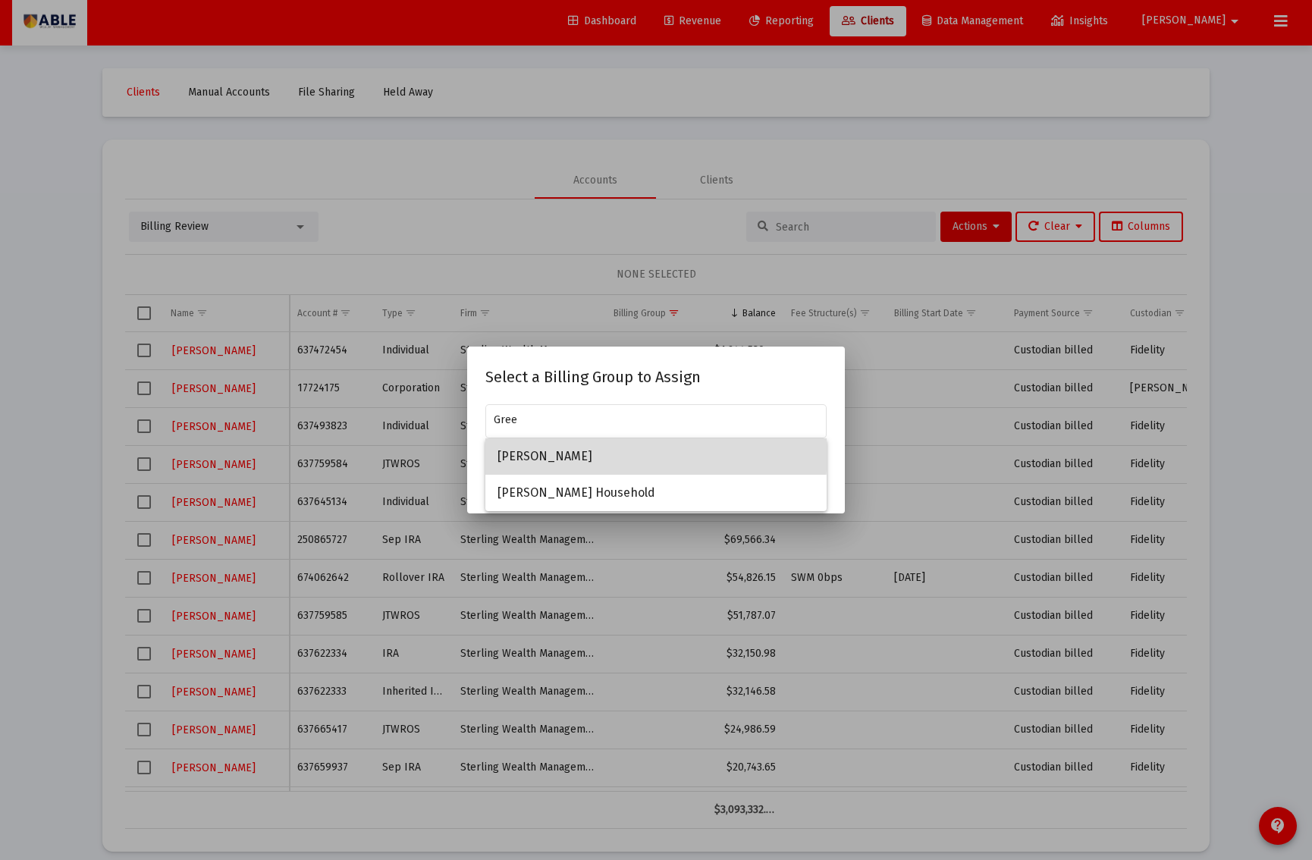
click at [556, 451] on span "[PERSON_NAME]" at bounding box center [656, 456] width 317 height 36
type input "[PERSON_NAME]"
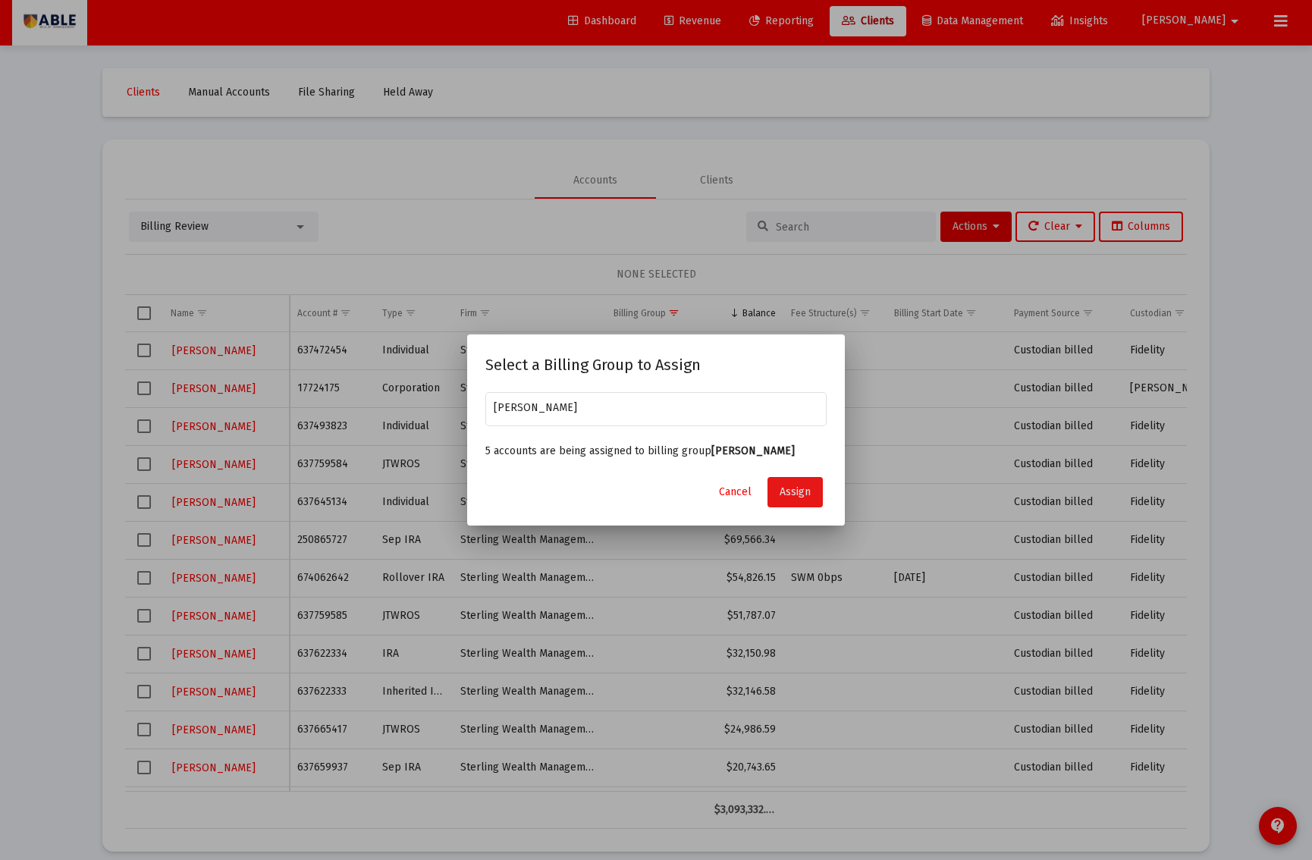
click at [800, 498] on span "Assign" at bounding box center [795, 492] width 31 height 13
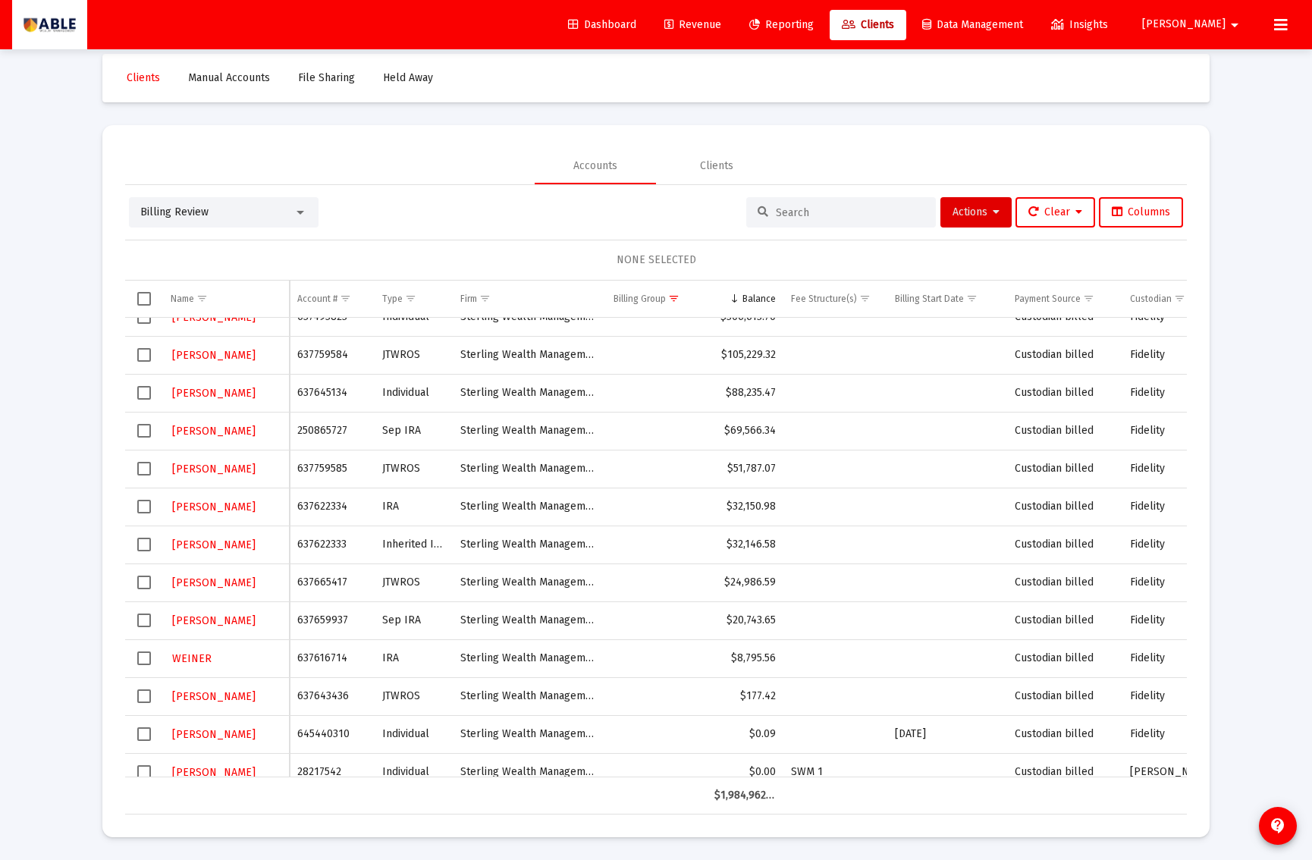
click at [142, 770] on span "Select row" at bounding box center [144, 772] width 14 height 14
click at [963, 218] on span "Actions" at bounding box center [976, 212] width 47 height 13
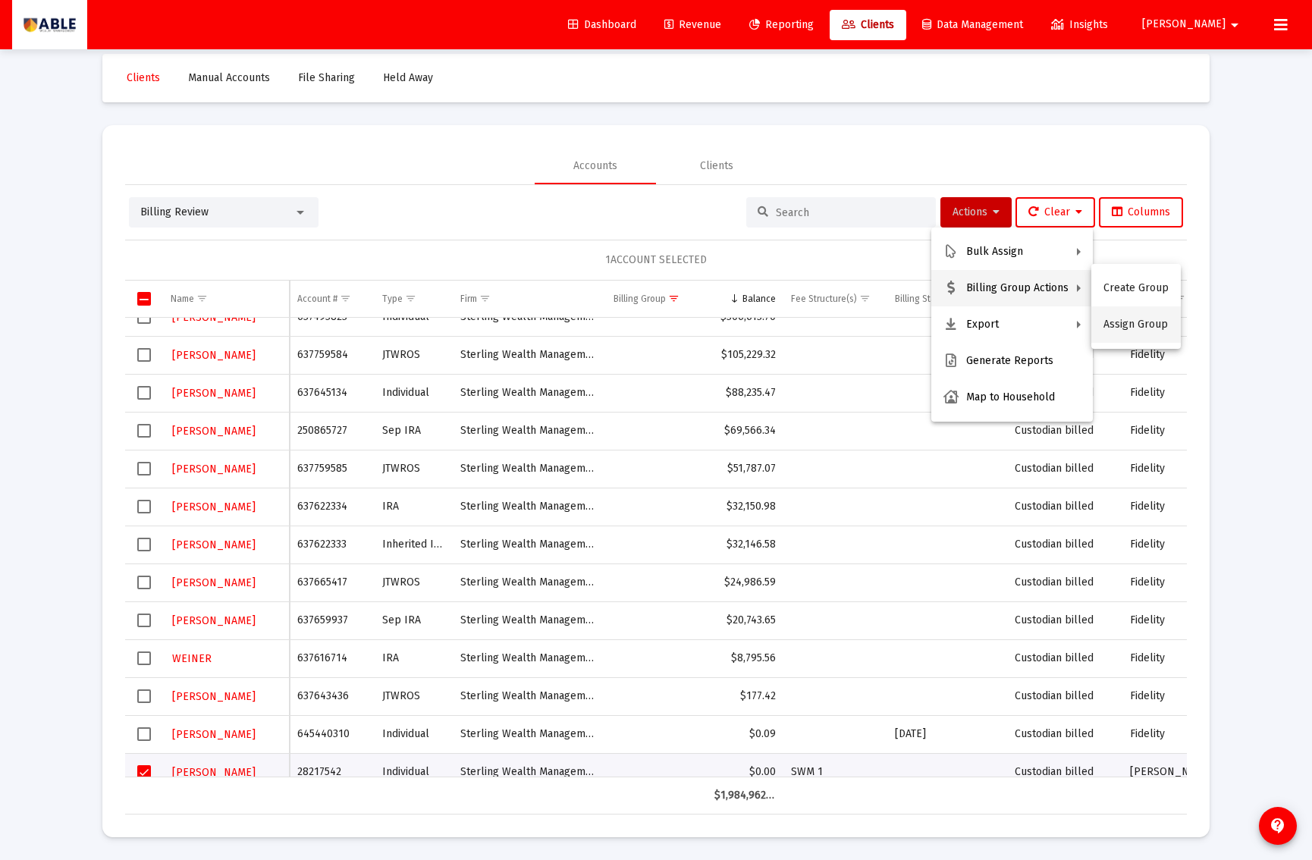
click at [1126, 316] on button "Assign Group" at bounding box center [1137, 324] width 90 height 36
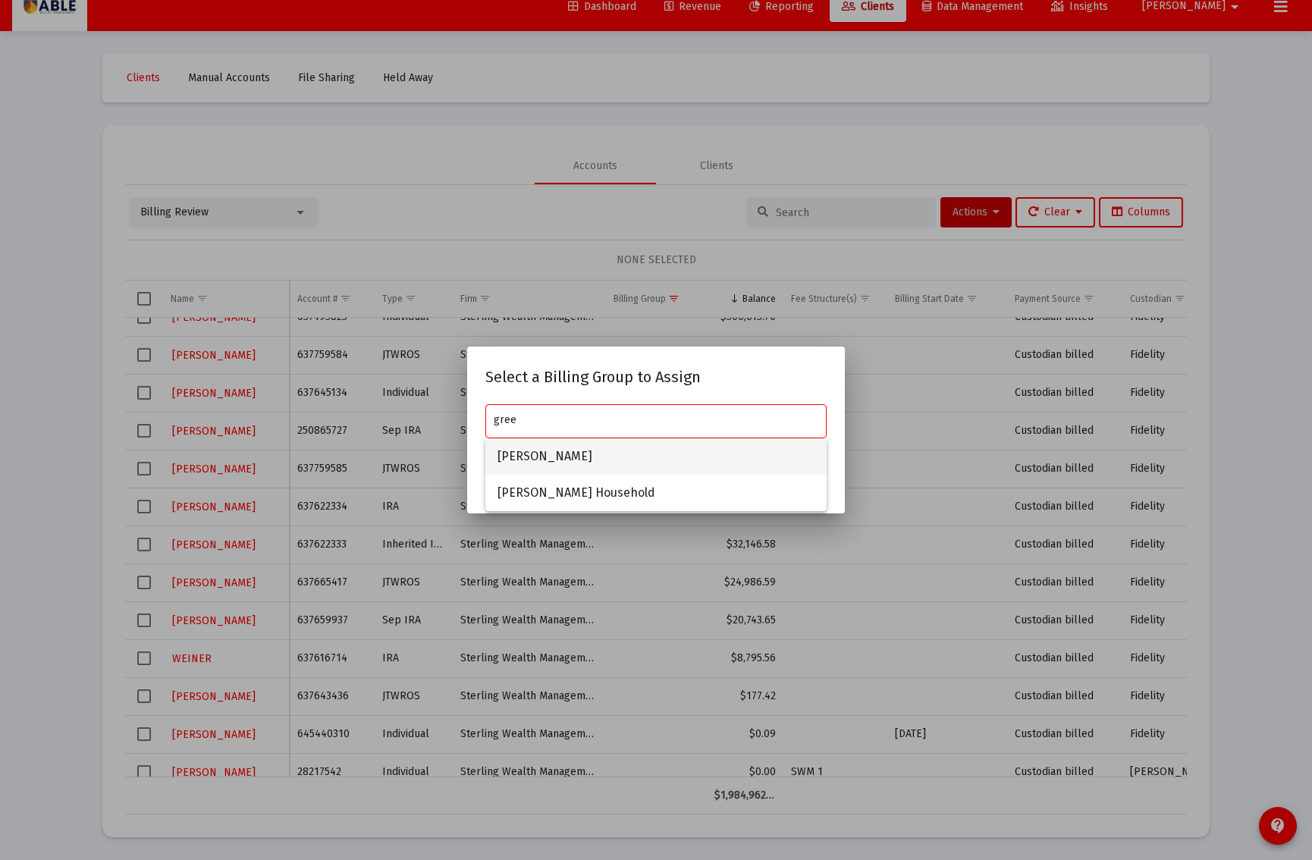
click at [641, 455] on span "[PERSON_NAME]" at bounding box center [656, 456] width 317 height 36
type input "[PERSON_NAME]"
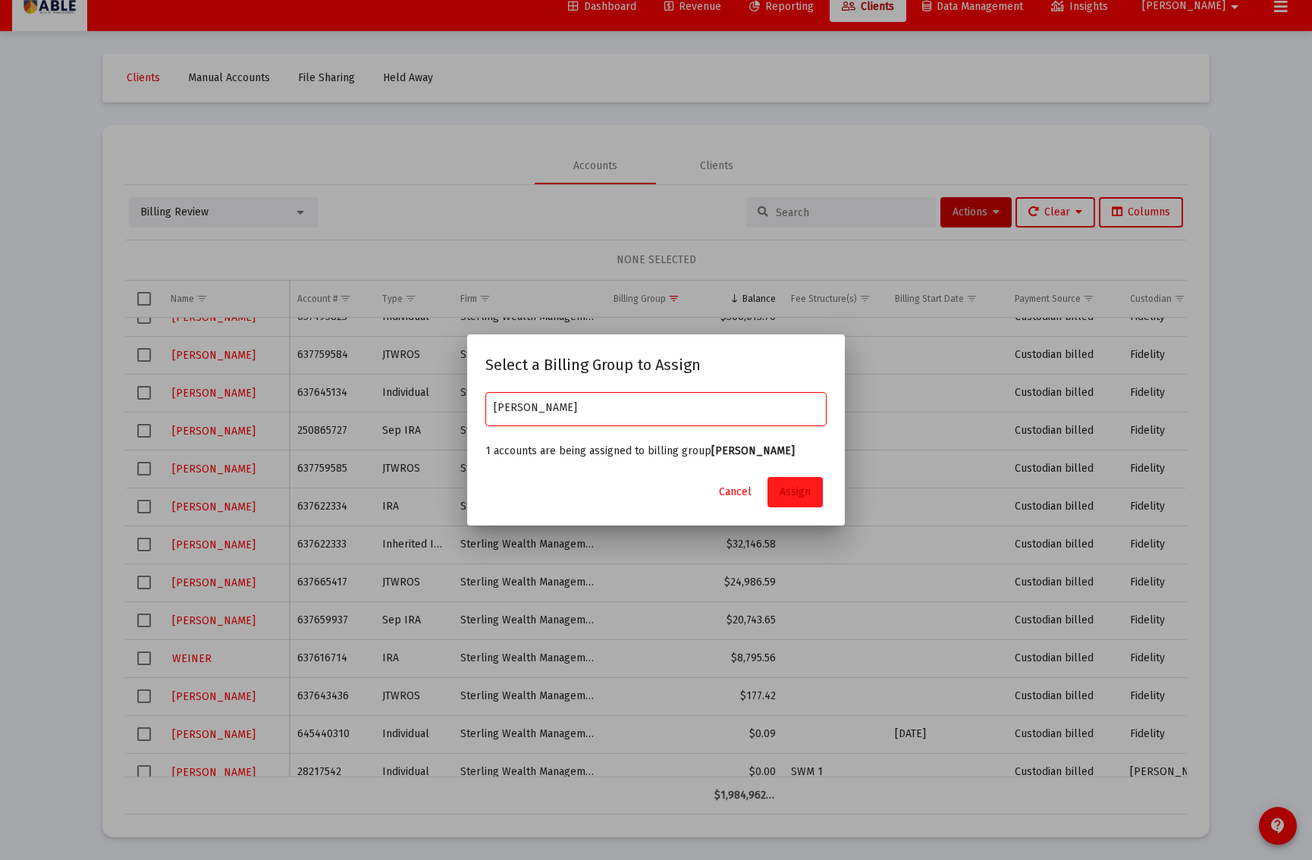
click at [808, 490] on button "Assign" at bounding box center [795, 492] width 55 height 30
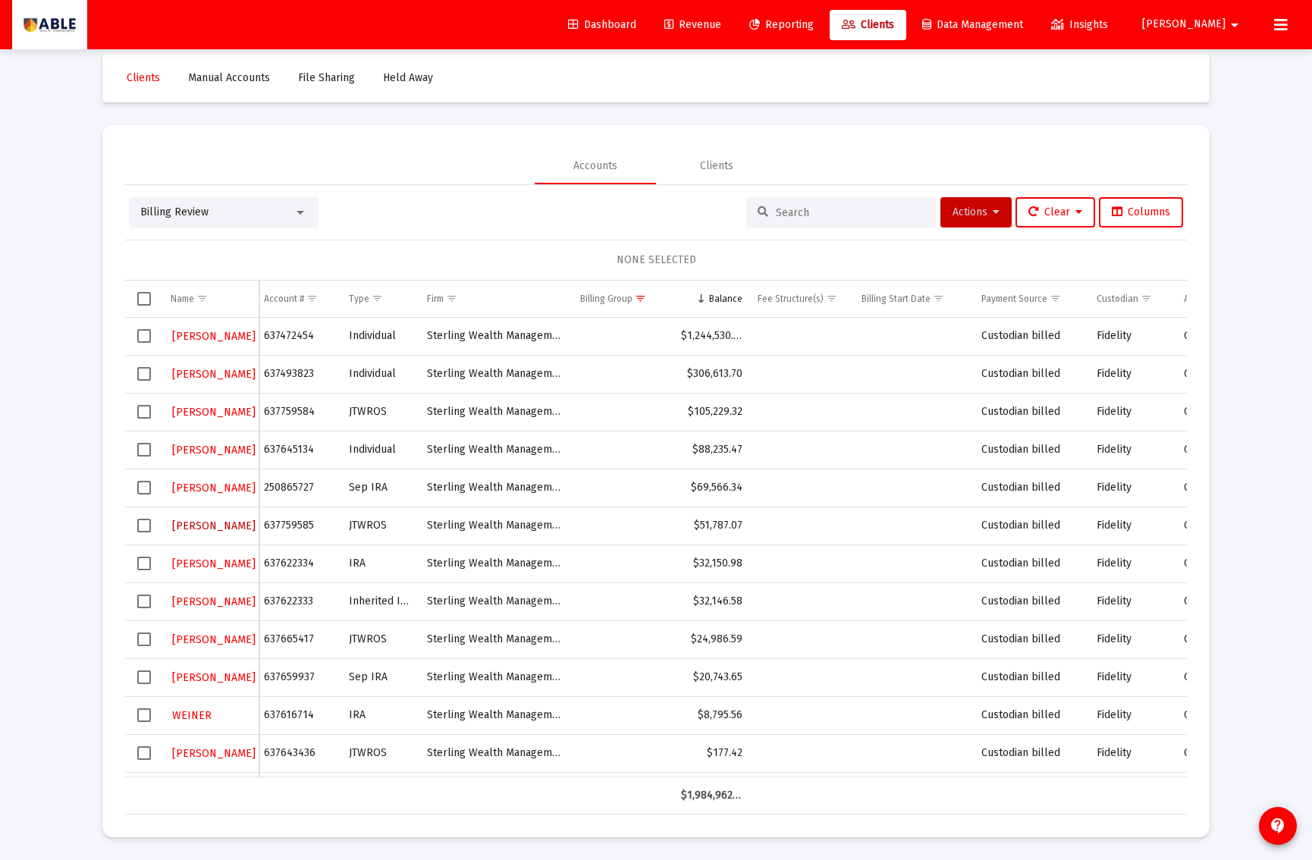
drag, startPoint x: 197, startPoint y: 529, endPoint x: 247, endPoint y: 527, distance: 49.3
click at [247, 527] on div "HIRSCH" at bounding box center [211, 526] width 80 height 22
click at [200, 228] on div "Billing Review Actions Clear Columns NONE SELECTED Name Name Account # Type Fir…" at bounding box center [656, 506] width 1062 height 618
click at [206, 221] on div "Billing Review" at bounding box center [224, 212] width 190 height 30
click at [291, 211] on div "Billing Review" at bounding box center [216, 212] width 153 height 15
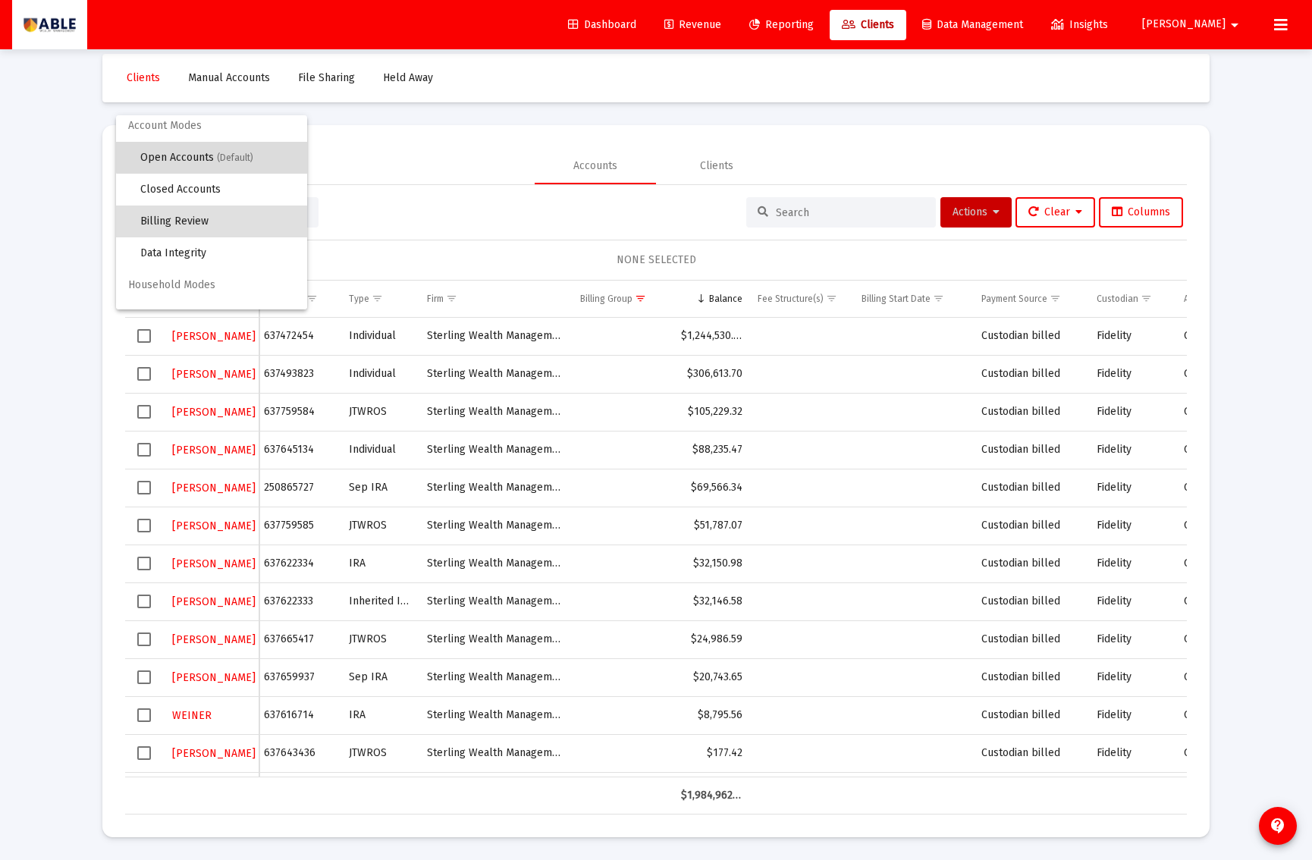
click at [231, 149] on span "Open Accounts (Default)" at bounding box center [217, 158] width 155 height 32
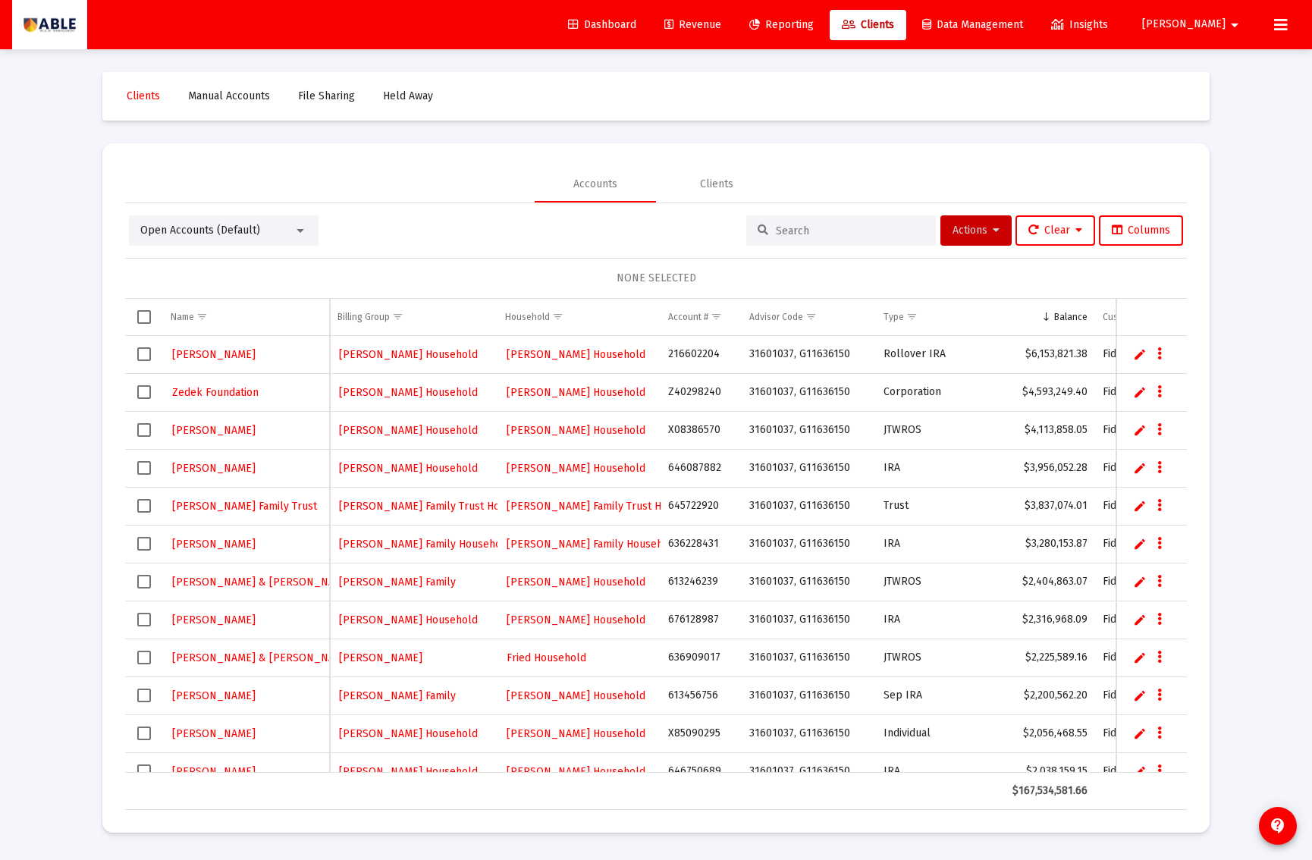
click at [831, 234] on input at bounding box center [850, 231] width 149 height 13
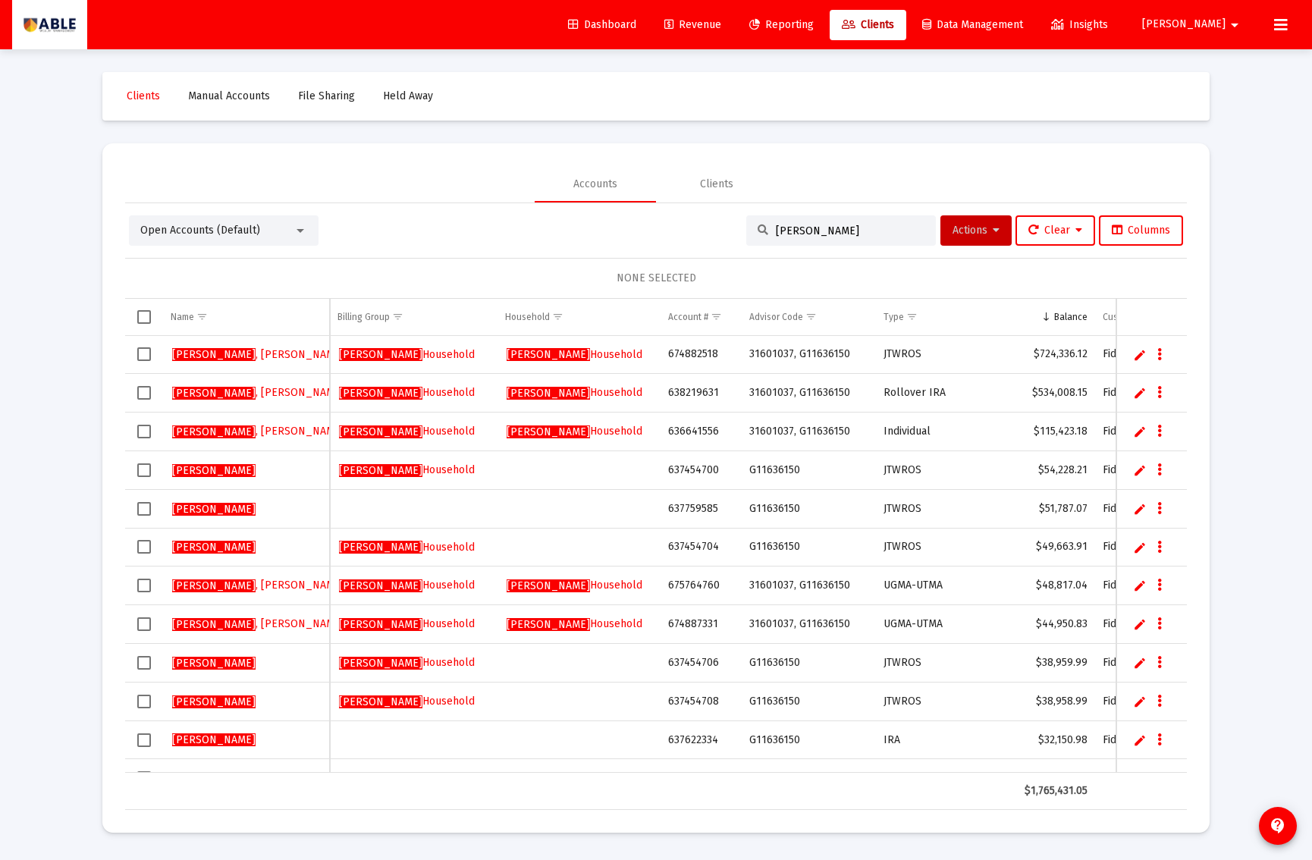
type input "Hirsch"
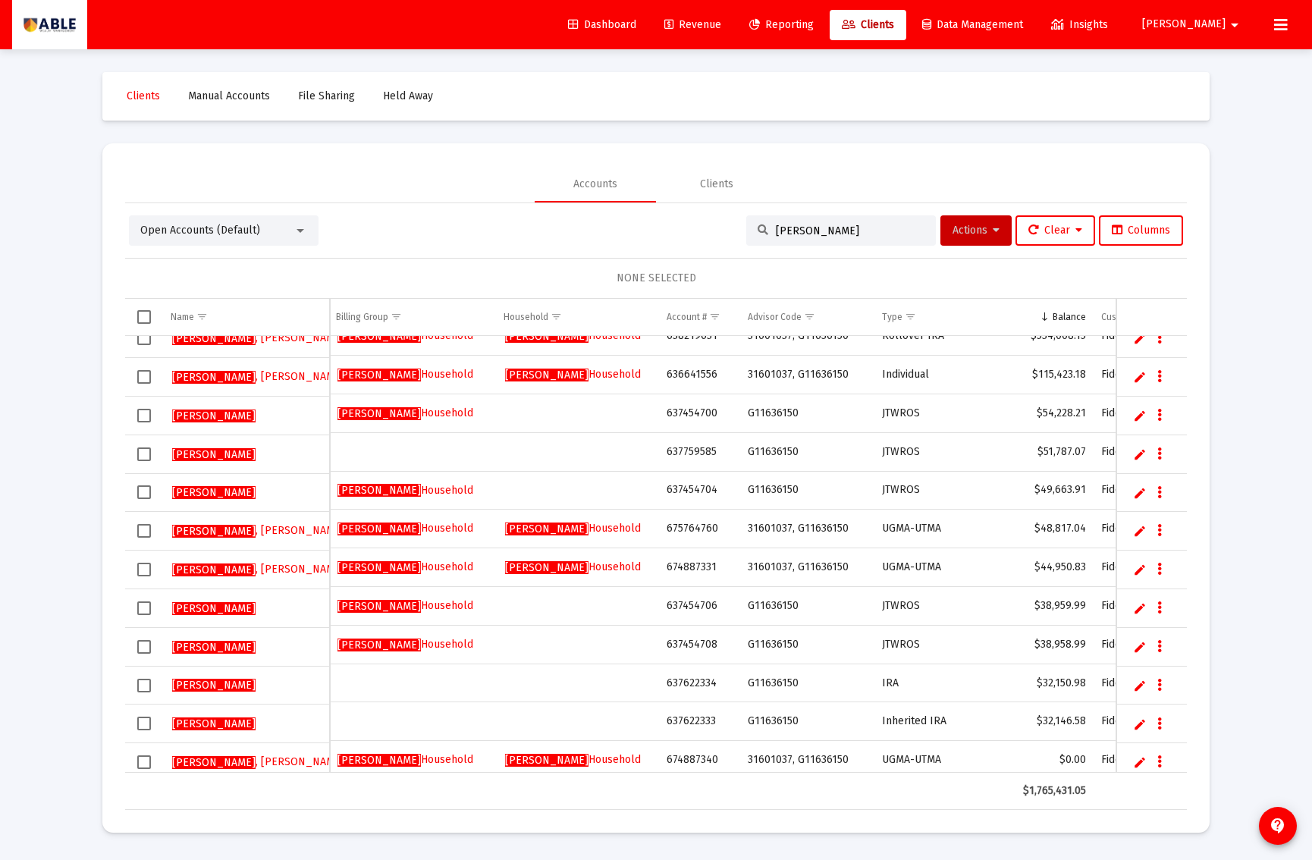
scroll to position [54, 2]
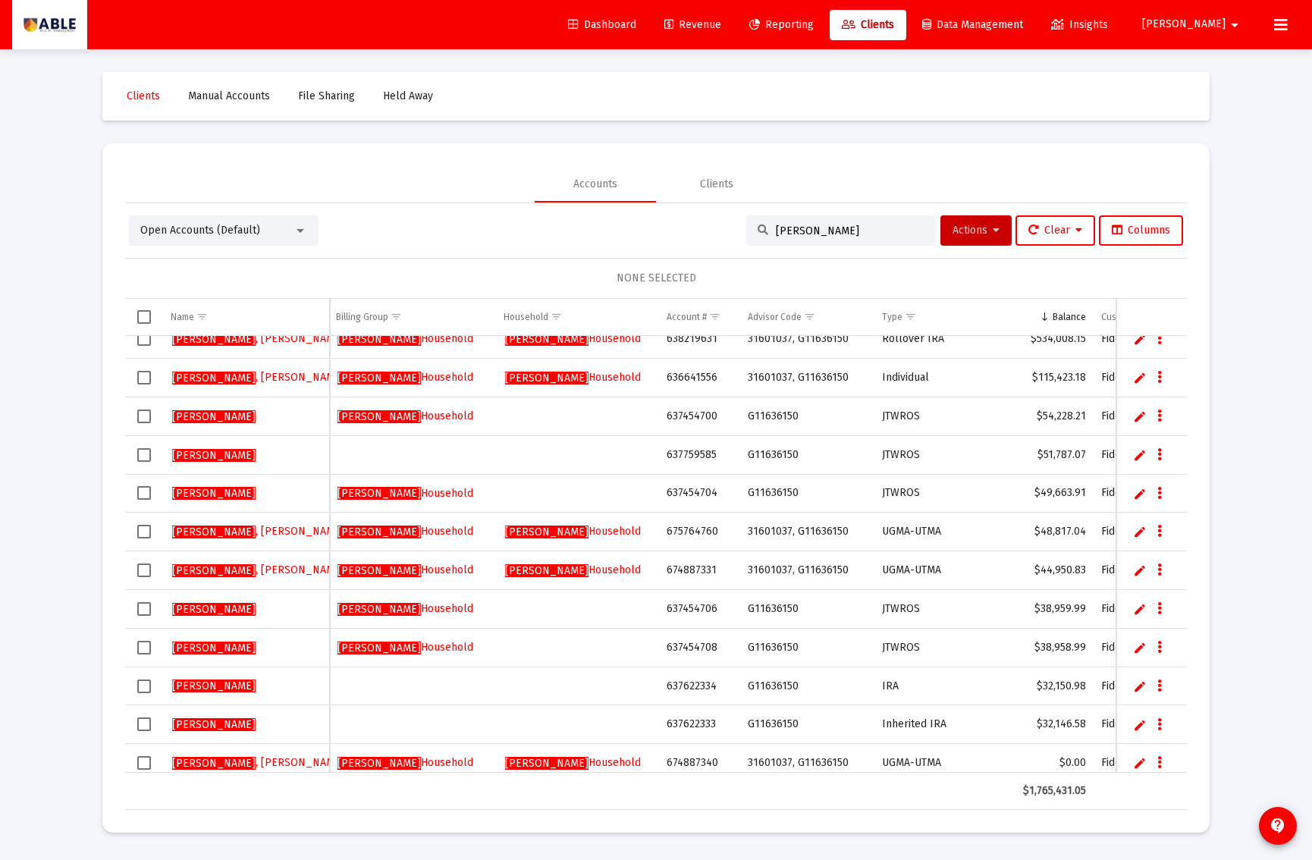
click at [1140, 455] on link "Edit" at bounding box center [1140, 455] width 14 height 14
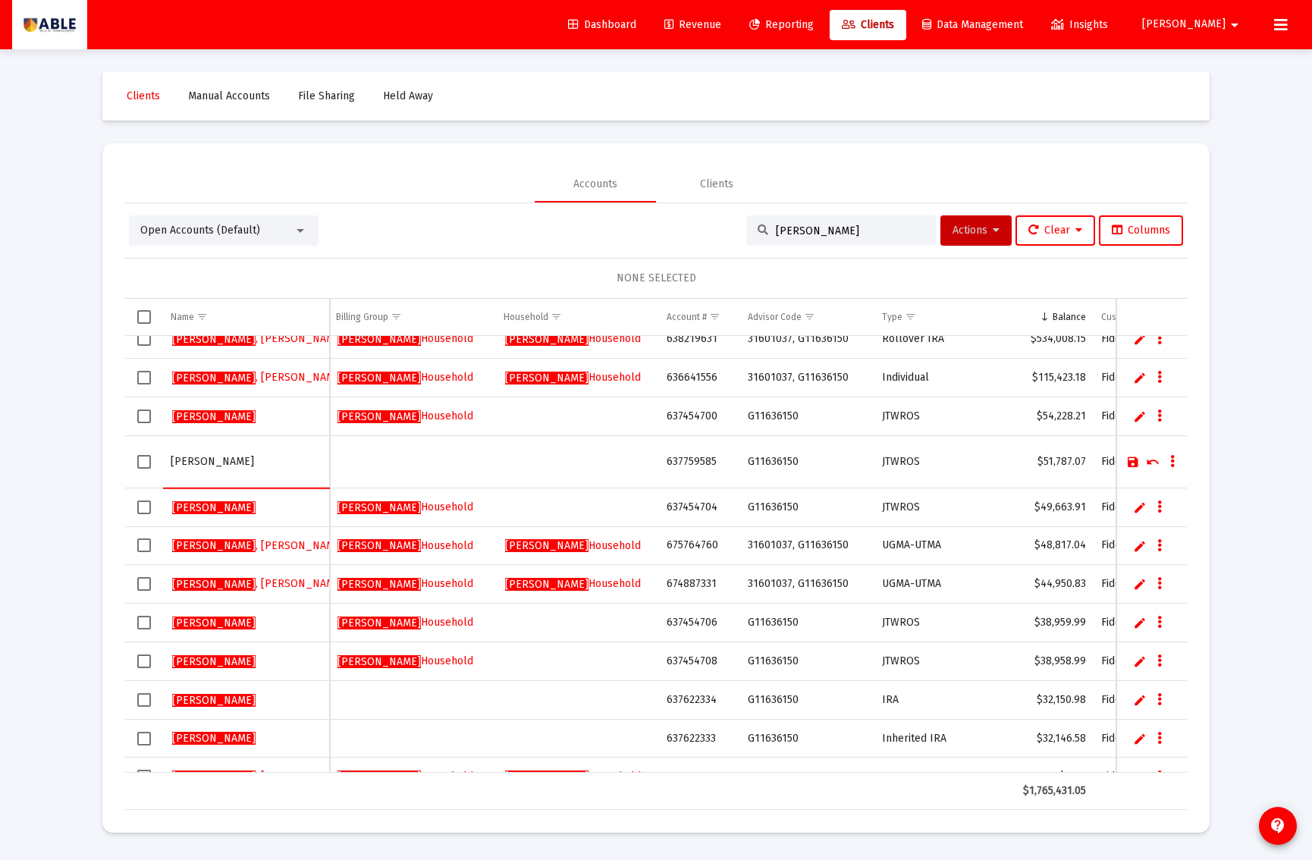
type input "Hirsch, Steven"
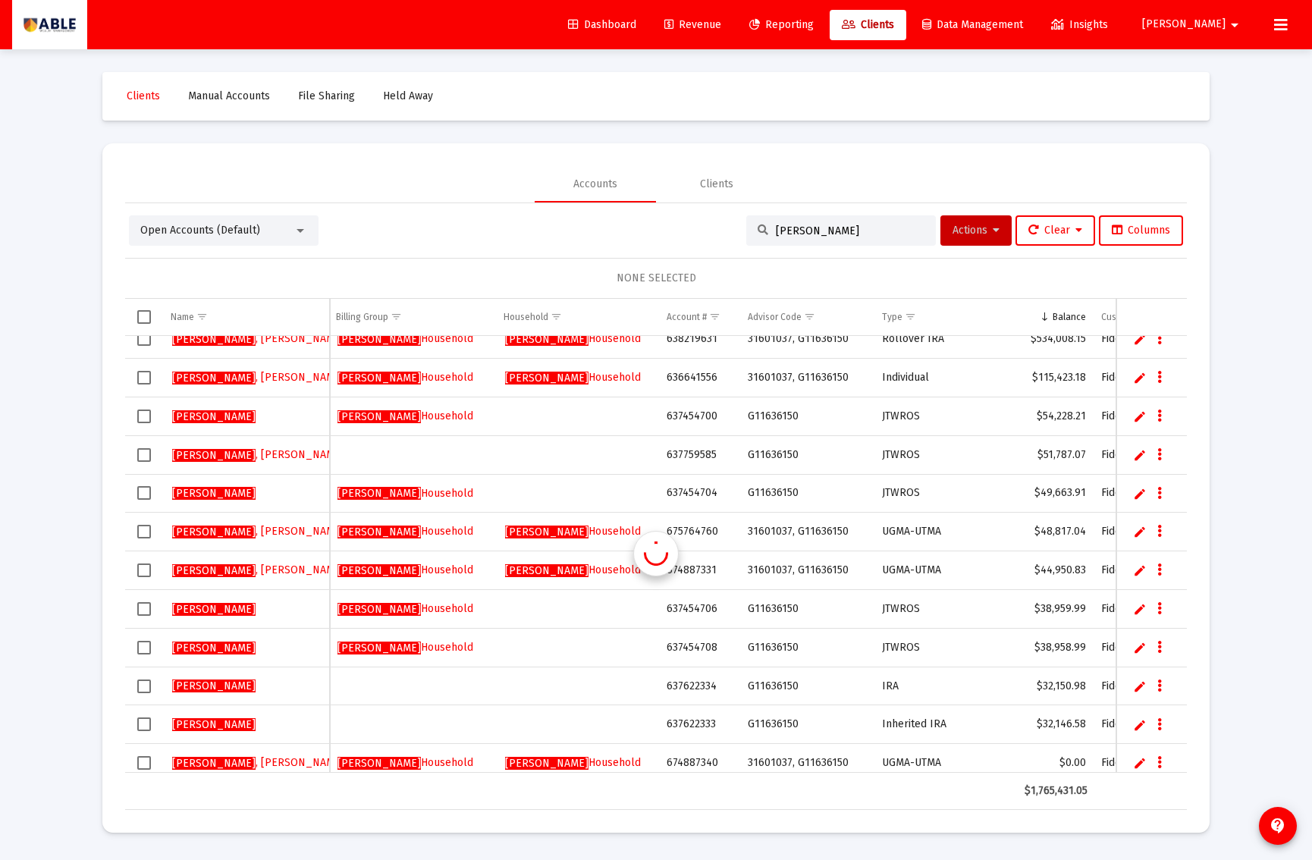
scroll to position [0, 2]
click at [240, 454] on link "Hirsch , Steven" at bounding box center [258, 455] width 175 height 23
click at [0, 0] on div "Loading..." at bounding box center [0, 0] width 0 height 0
click at [1141, 453] on link "Edit" at bounding box center [1140, 455] width 14 height 14
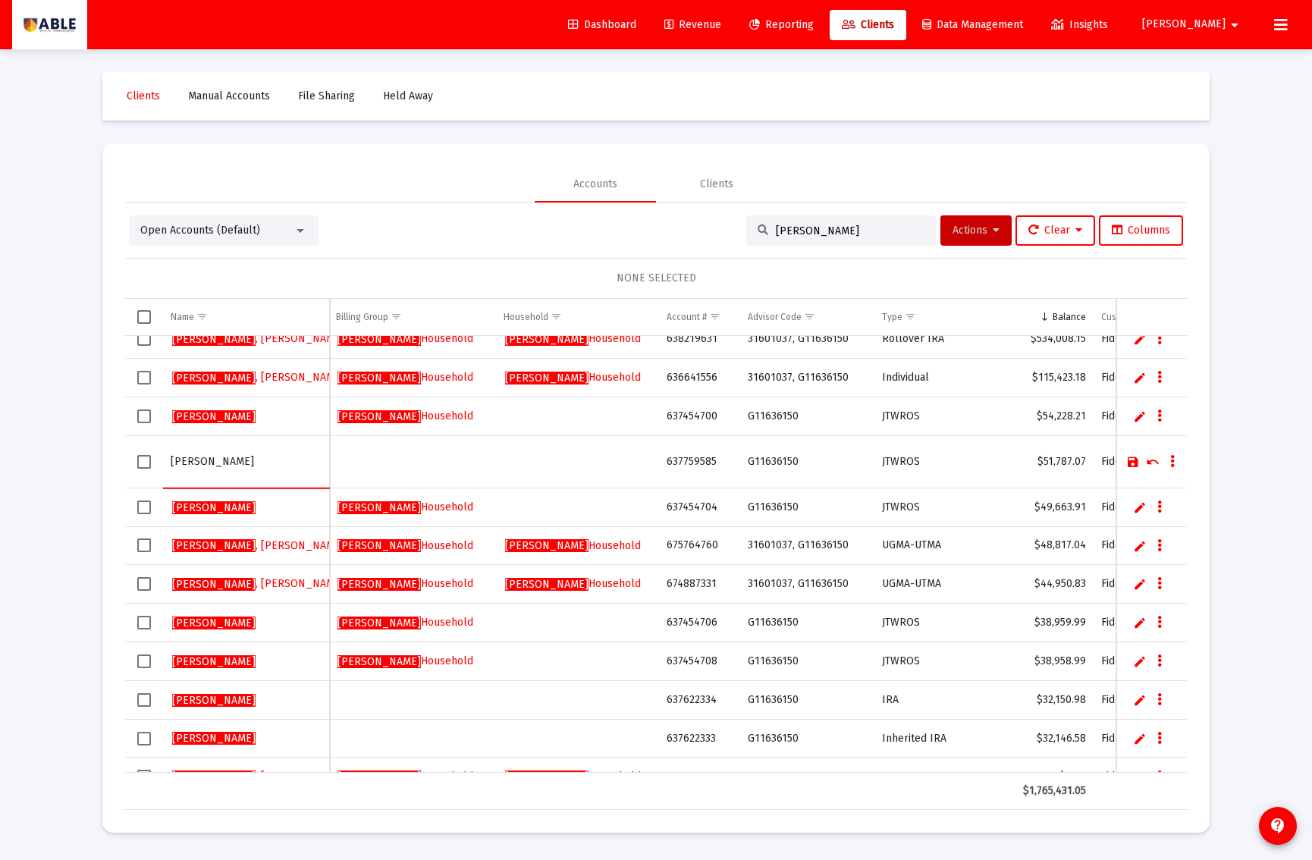
click at [255, 464] on input "Hirsch, Steven" at bounding box center [246, 462] width 151 height 36
type input "[PERSON_NAME] [PERSON_NAME]"
click at [1127, 461] on link "Save" at bounding box center [1134, 462] width 14 height 14
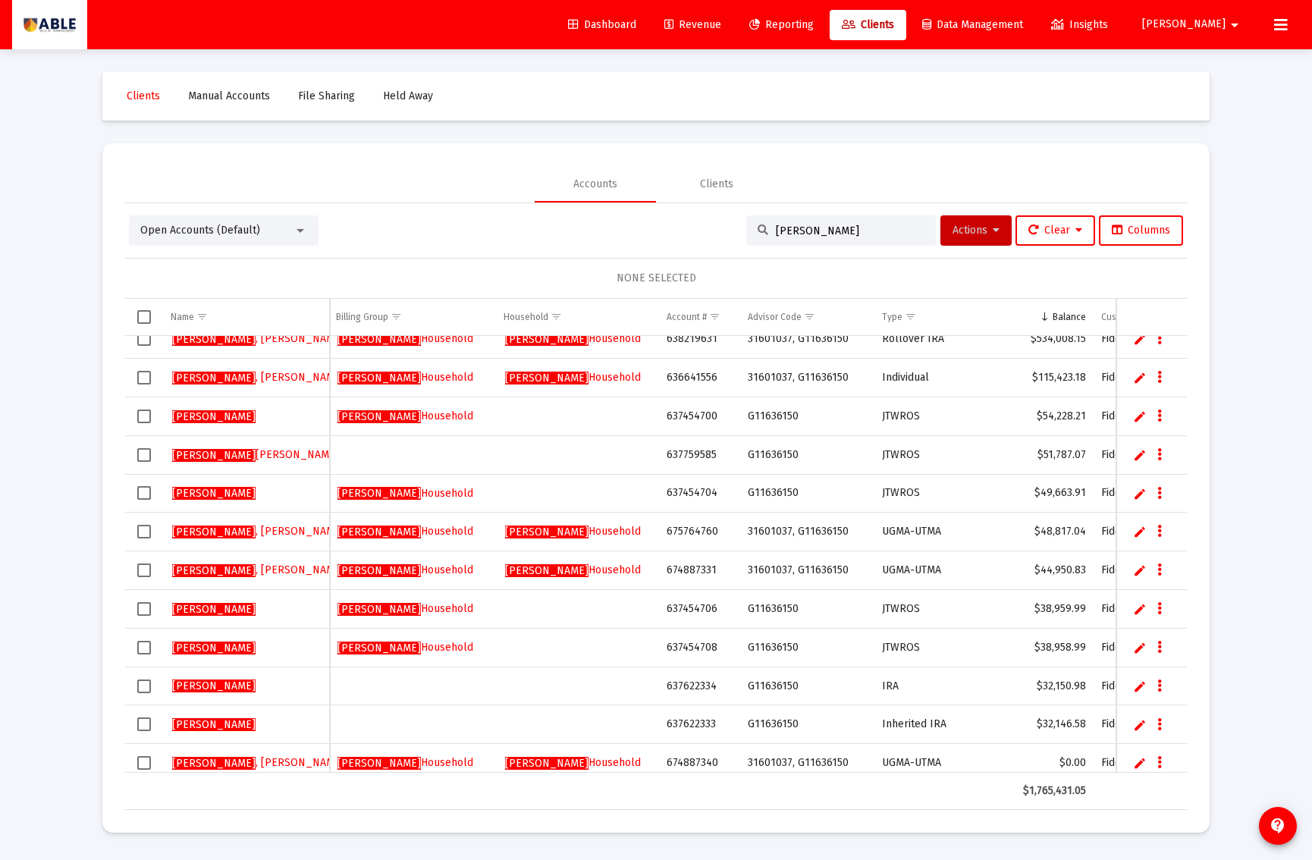
click at [1133, 493] on link "Edit" at bounding box center [1140, 494] width 14 height 14
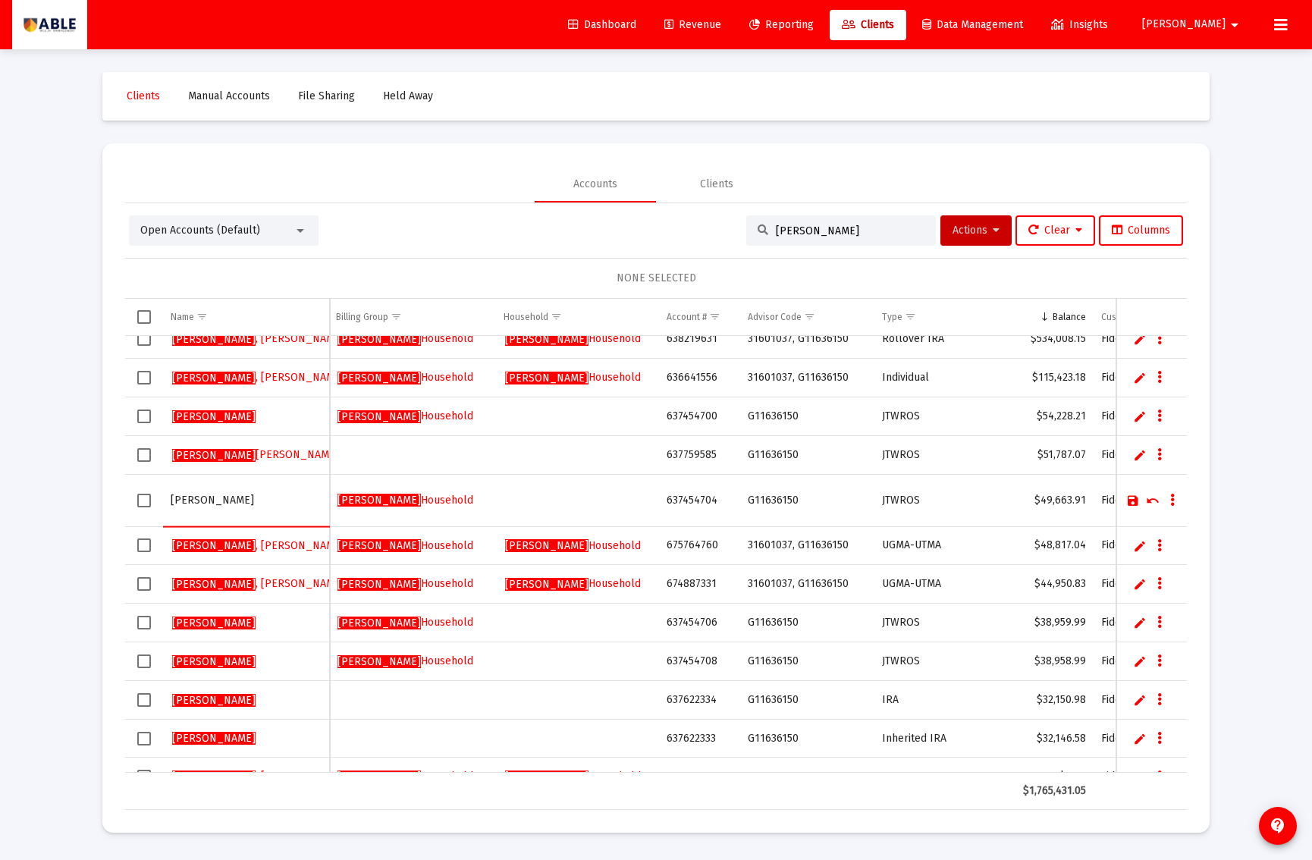
click at [190, 492] on input "HIRSCH" at bounding box center [246, 500] width 151 height 36
click at [191, 492] on input "HIRSCH" at bounding box center [246, 500] width 151 height 36
type input "[PERSON_NAME]"
click at [1130, 501] on link "Save" at bounding box center [1134, 501] width 14 height 14
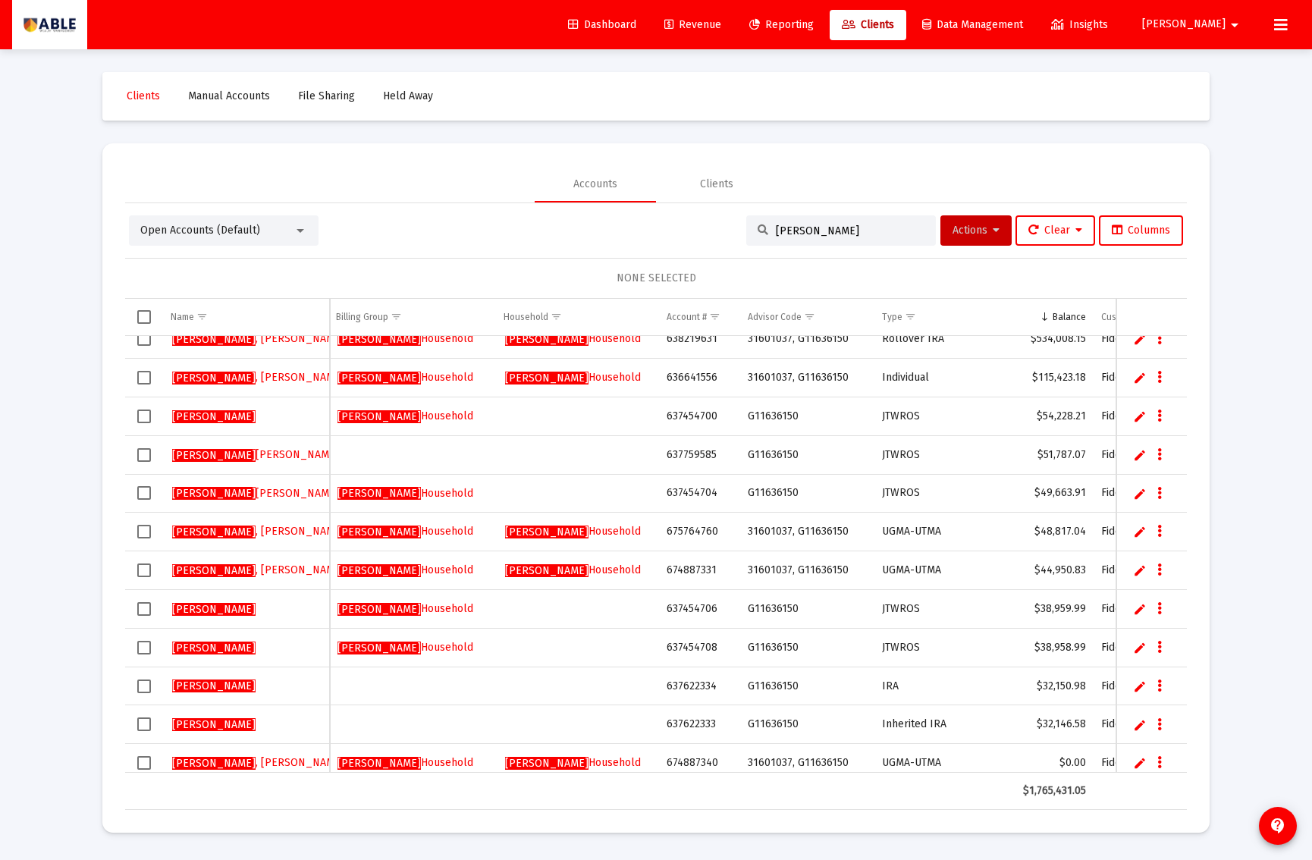
click at [1136, 531] on link "Edit" at bounding box center [1140, 532] width 14 height 14
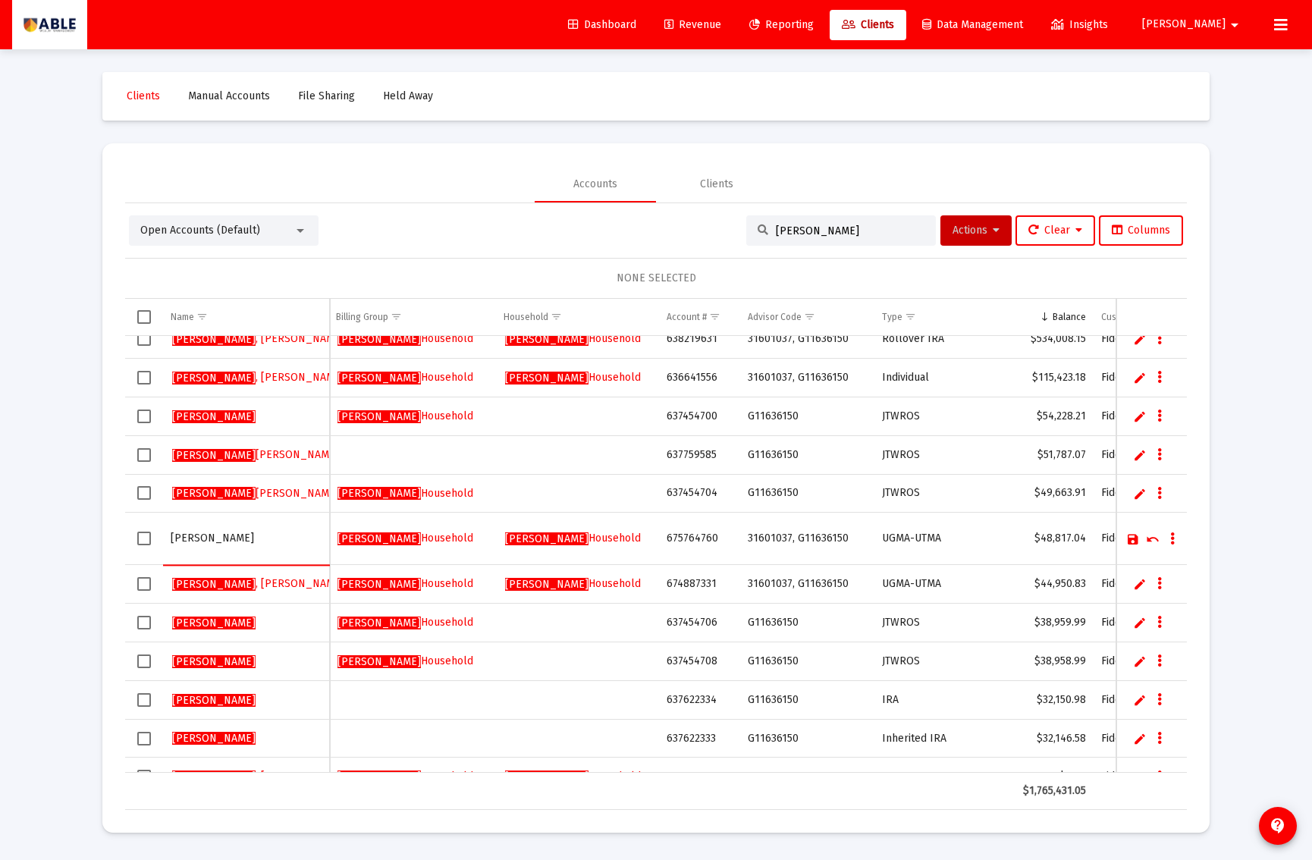
click at [292, 539] on input "Hirsch, Steven" at bounding box center [246, 538] width 151 height 36
type input "HIRSCH DOVID"
click at [1129, 545] on link "Save" at bounding box center [1134, 540] width 14 height 14
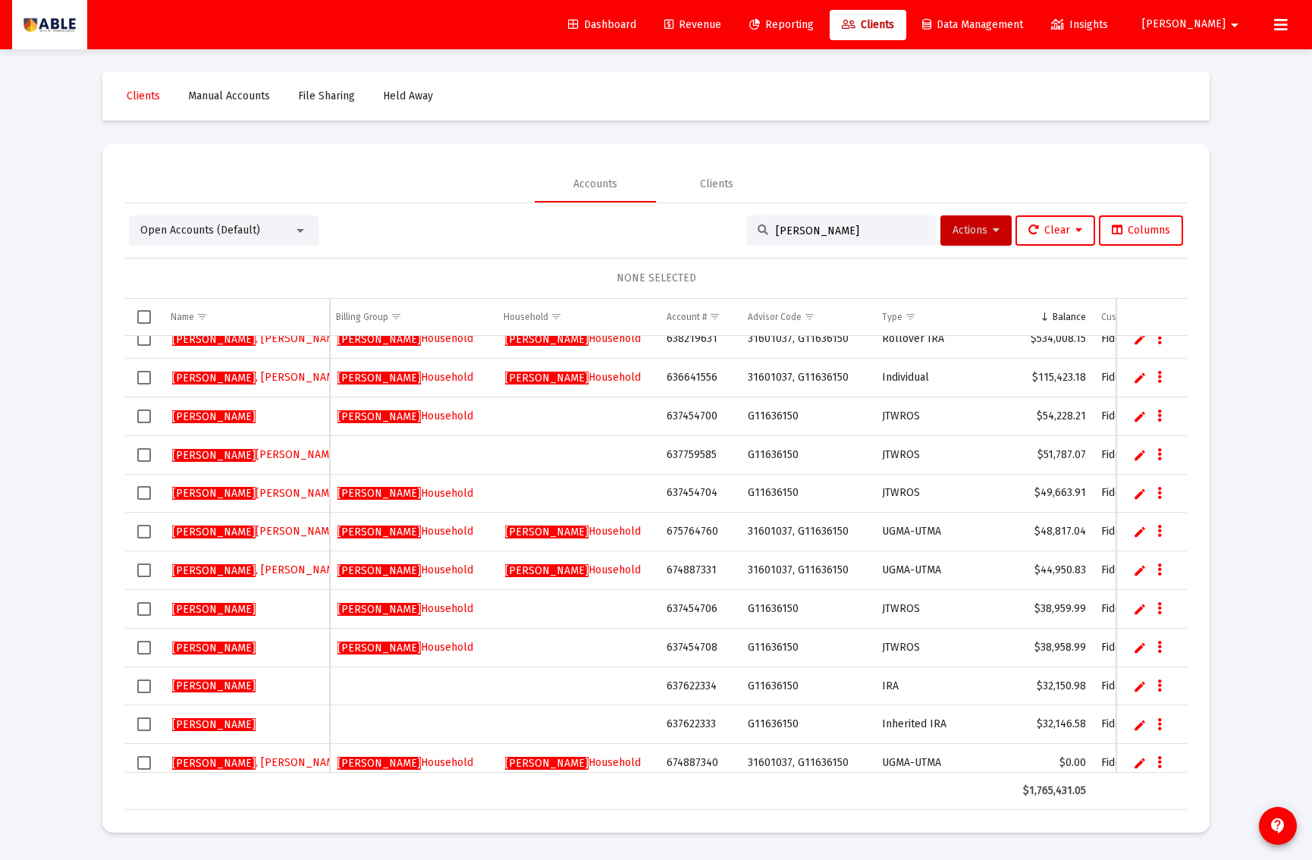
click at [1136, 570] on link "Edit" at bounding box center [1140, 571] width 14 height 14
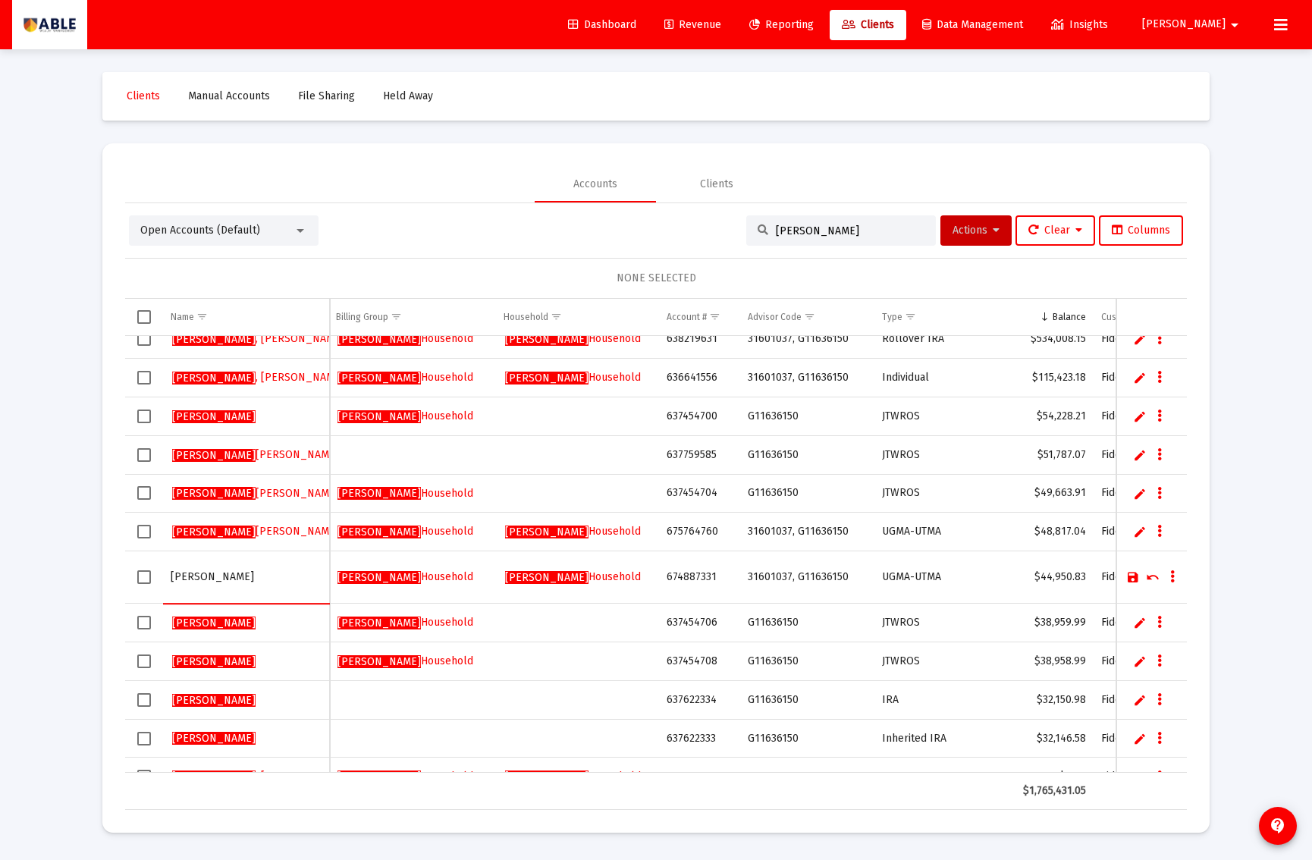
type input "HIRSCH YOSEF"
click at [1133, 578] on link "Save" at bounding box center [1134, 577] width 14 height 14
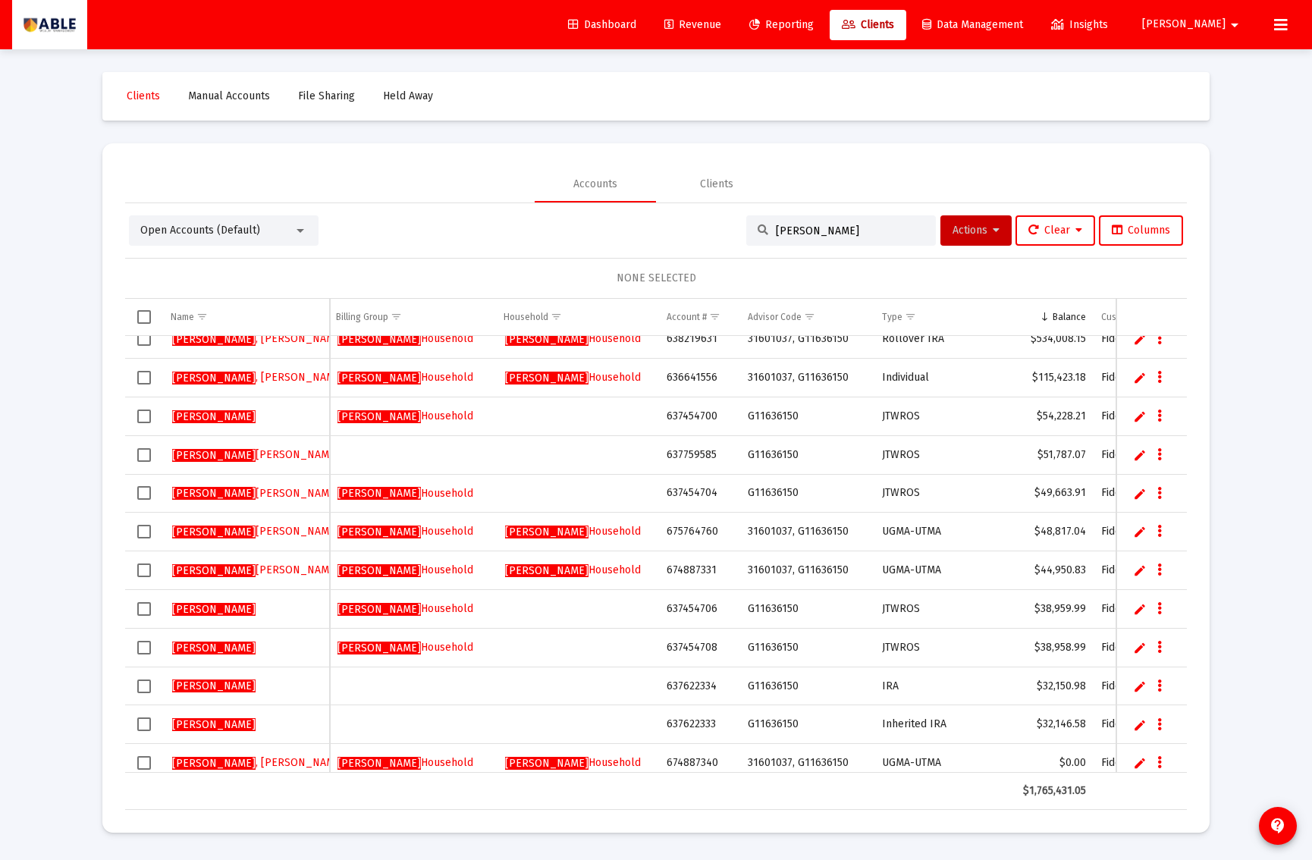
scroll to position [49, 0]
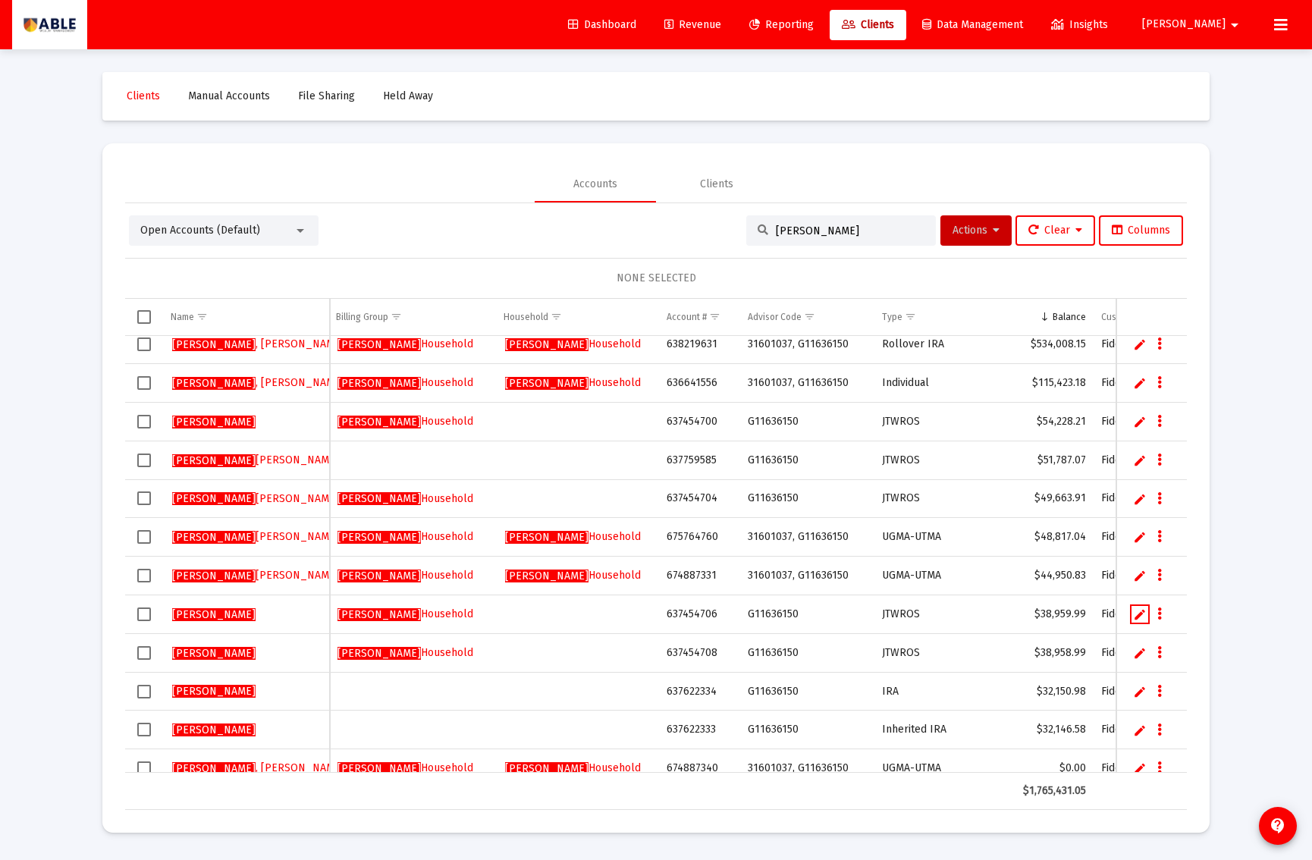
click at [1134, 618] on link "Edit" at bounding box center [1140, 615] width 14 height 14
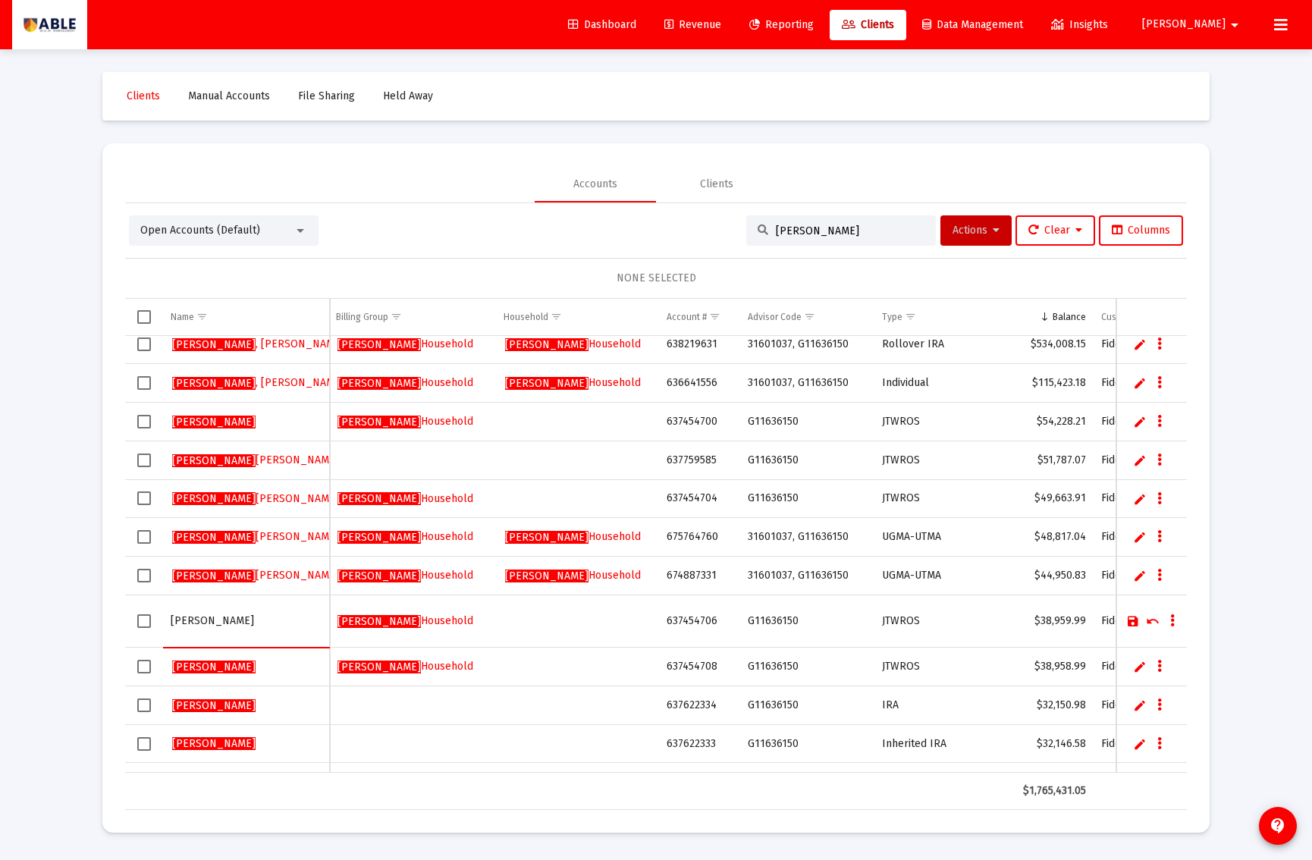
click at [326, 624] on td "HIRSCH" at bounding box center [246, 622] width 167 height 52
click at [296, 623] on input "HIRSCH" at bounding box center [246, 621] width 151 height 36
paste input "RACHEL"
type input "[PERSON_NAME]"
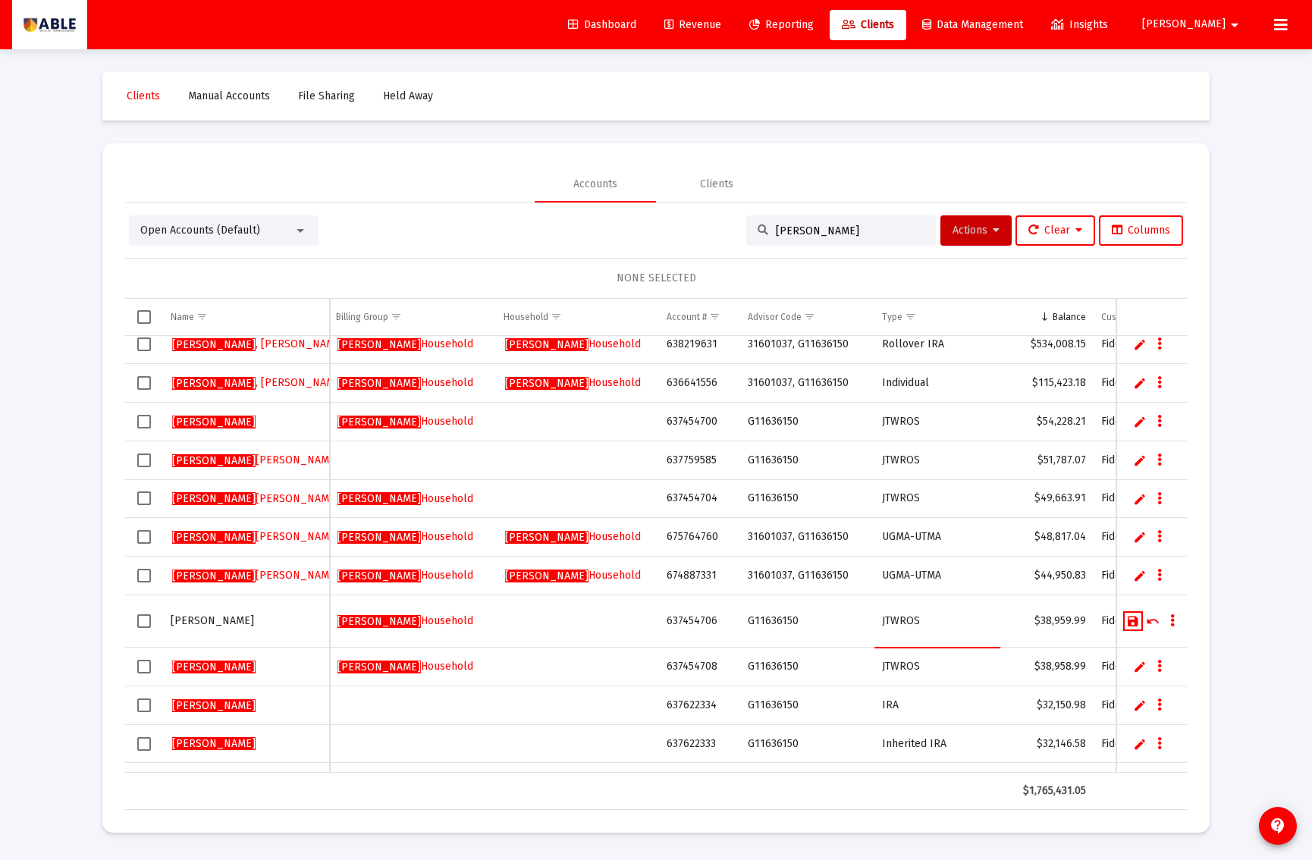
click at [1130, 618] on link "Save" at bounding box center [1134, 621] width 14 height 14
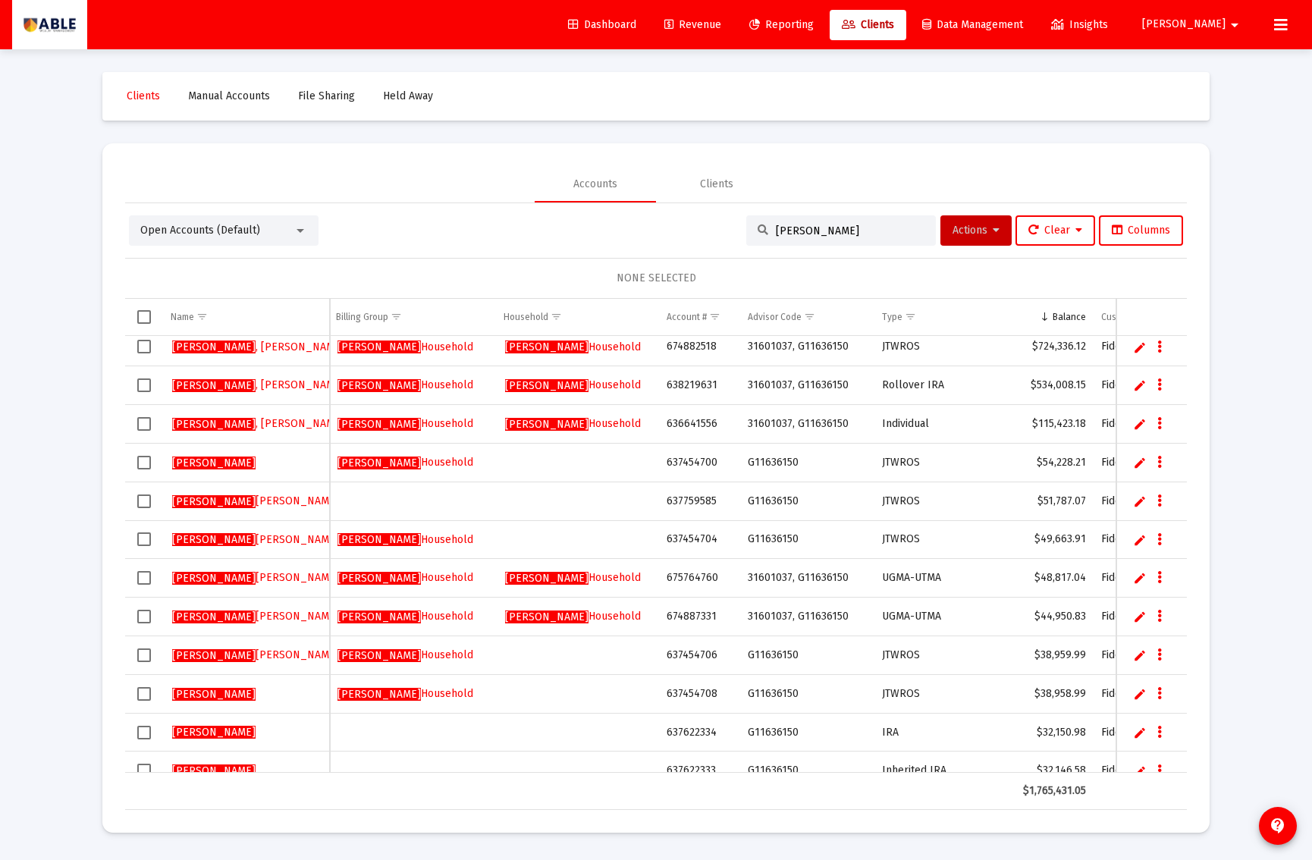
scroll to position [0, 0]
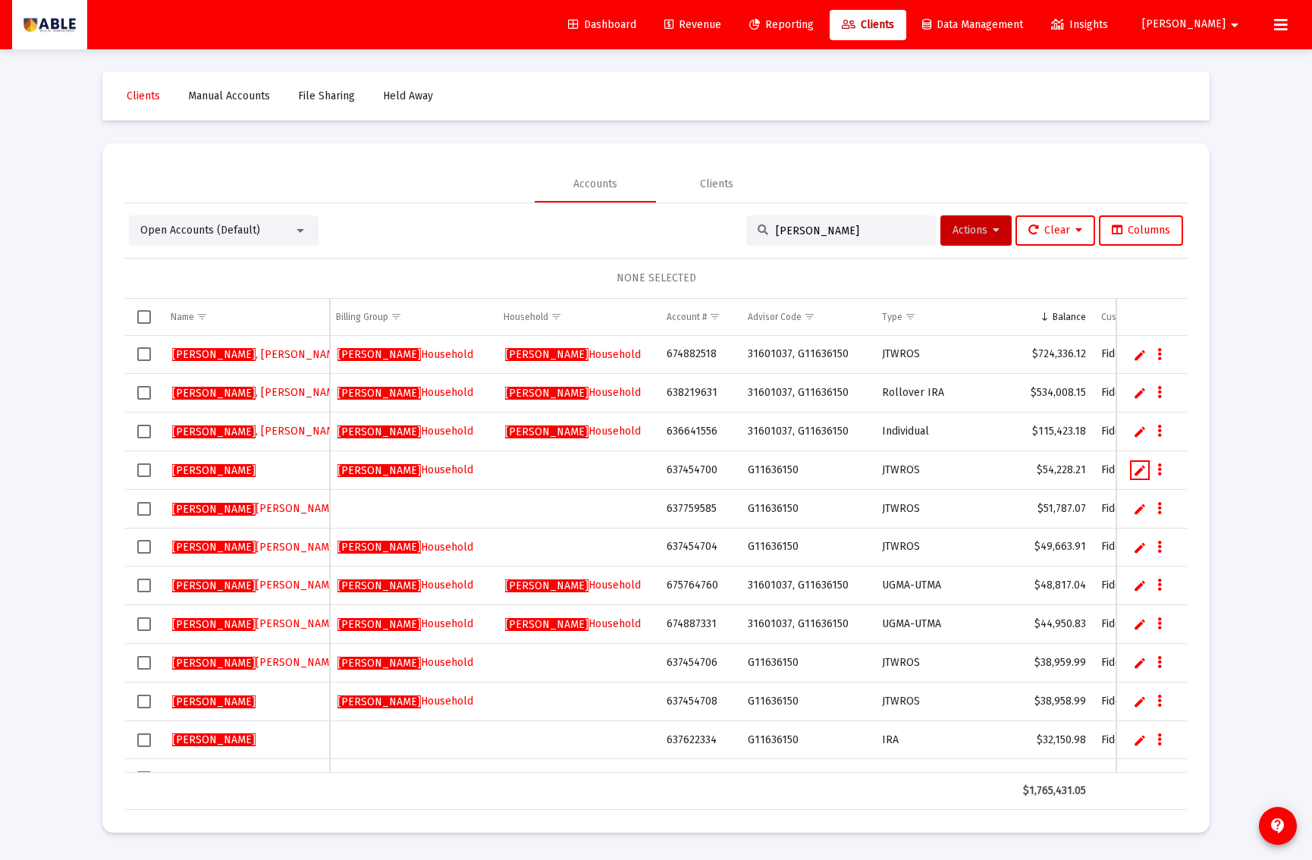
click at [1133, 473] on link "Edit" at bounding box center [1140, 471] width 14 height 14
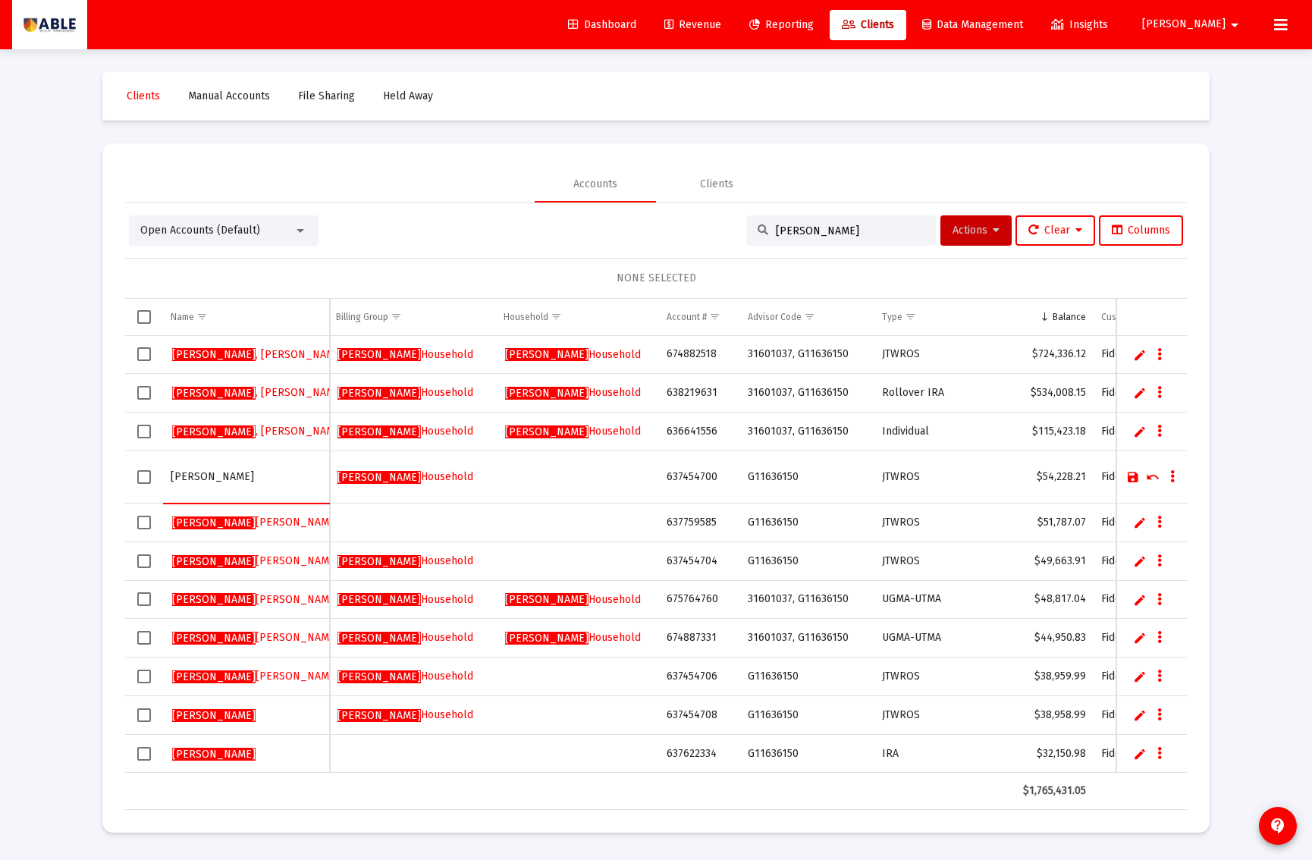
click at [231, 487] on input "HIRSCH" at bounding box center [246, 477] width 151 height 36
type input "[PERSON_NAME]"
click at [1133, 479] on link "Save" at bounding box center [1134, 477] width 14 height 14
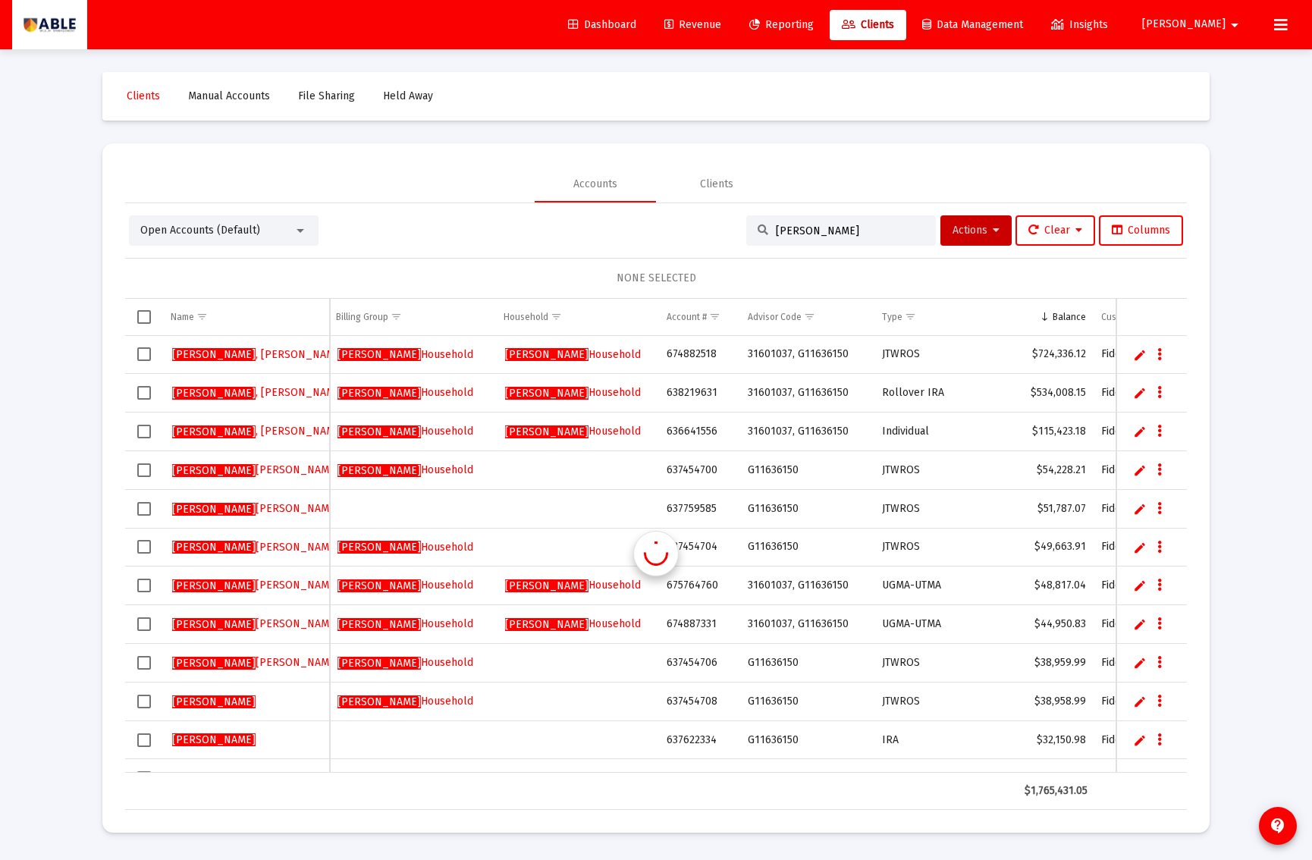
scroll to position [0, 2]
click at [1130, 706] on td "Data grid" at bounding box center [1152, 701] width 71 height 39
click at [1135, 704] on link "Edit" at bounding box center [1140, 702] width 14 height 14
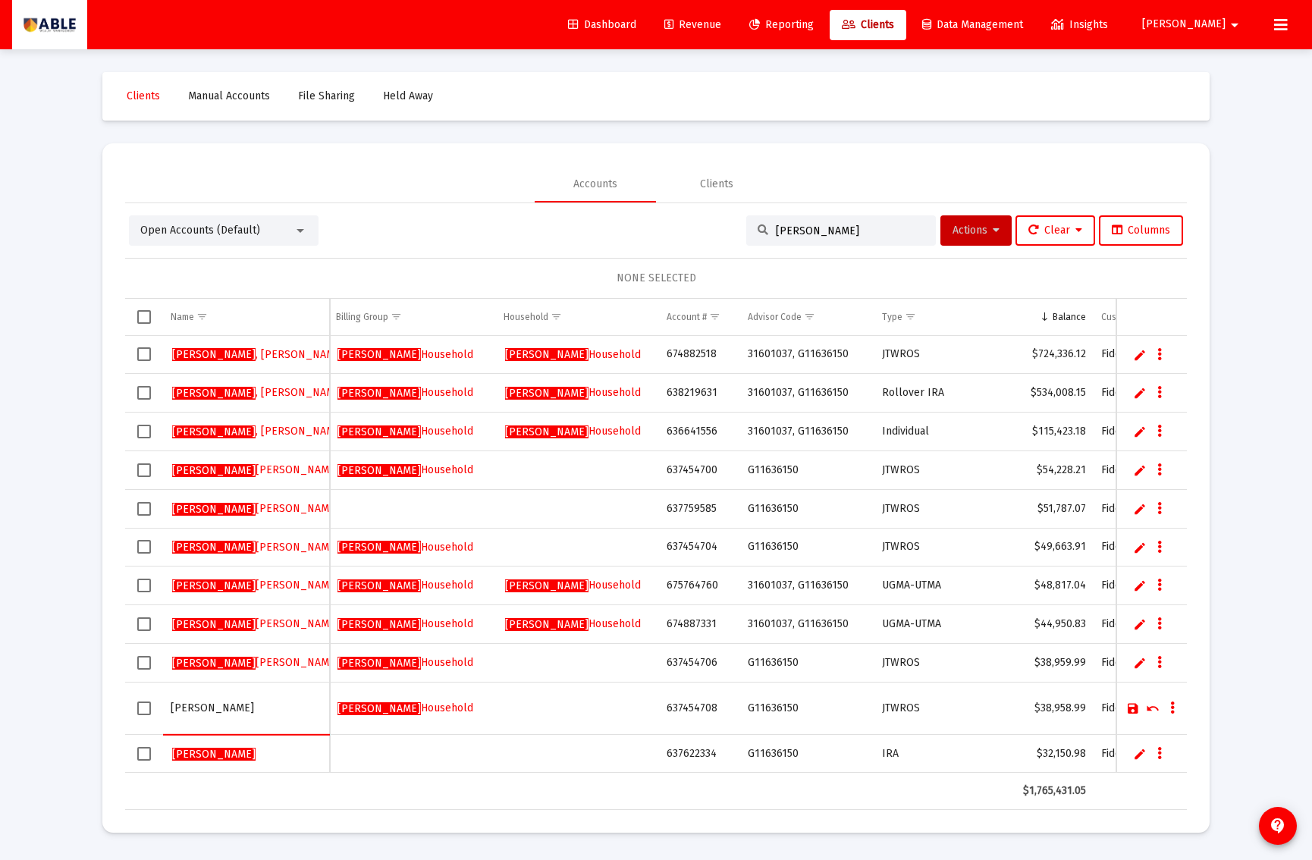
click at [222, 709] on input "HIRSCH" at bounding box center [246, 708] width 151 height 36
type input "[PERSON_NAME]"
click at [1128, 711] on link "Save" at bounding box center [1134, 709] width 14 height 14
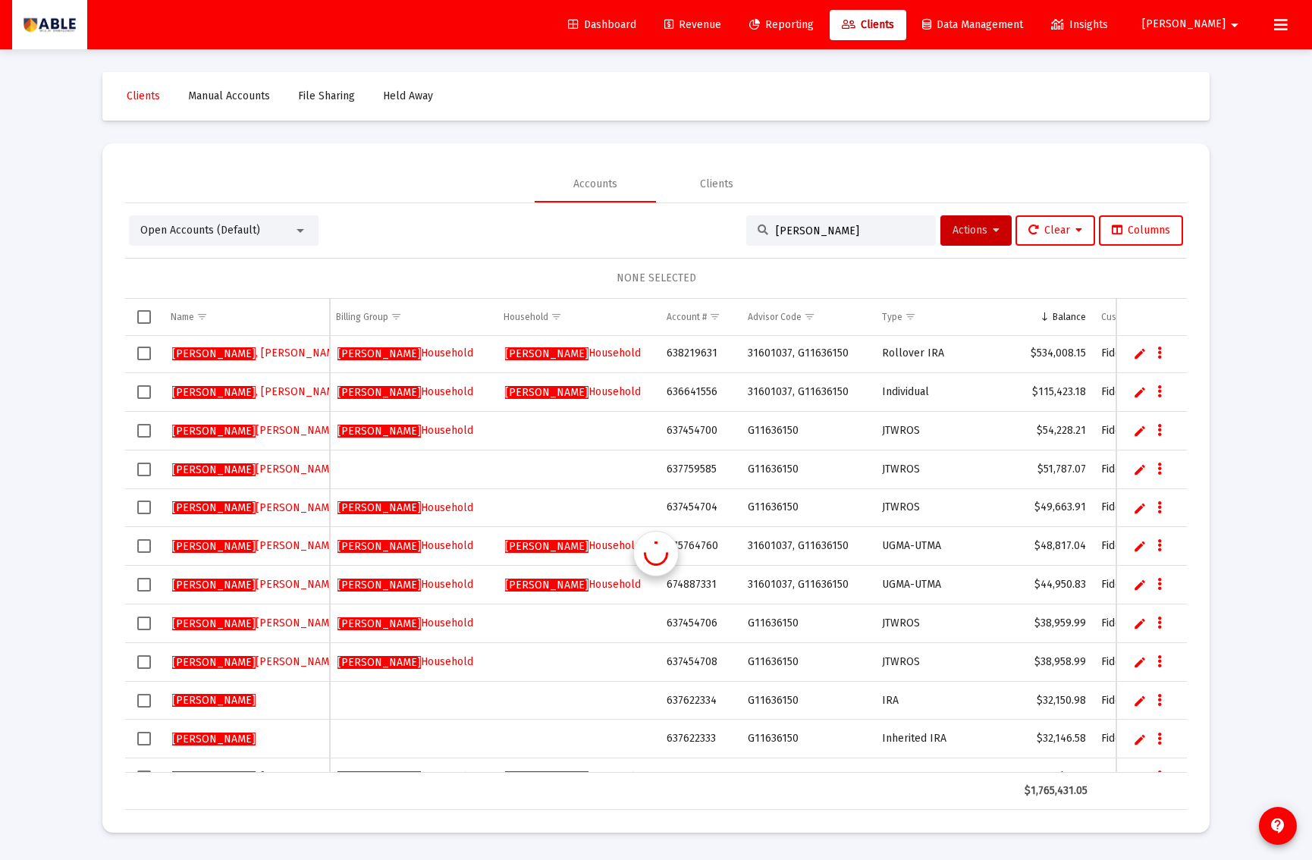
scroll to position [52, 0]
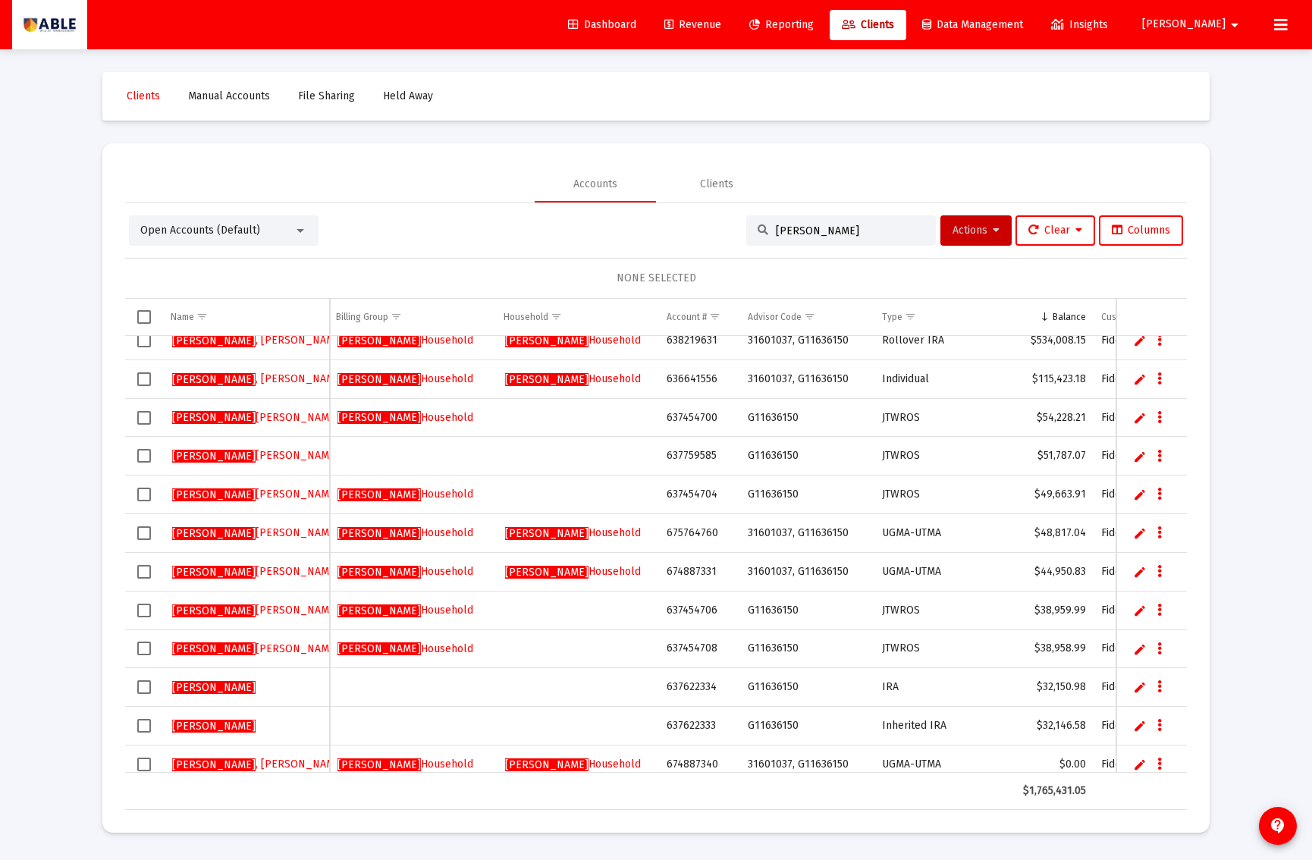
click at [1136, 687] on link "Edit" at bounding box center [1140, 687] width 14 height 14
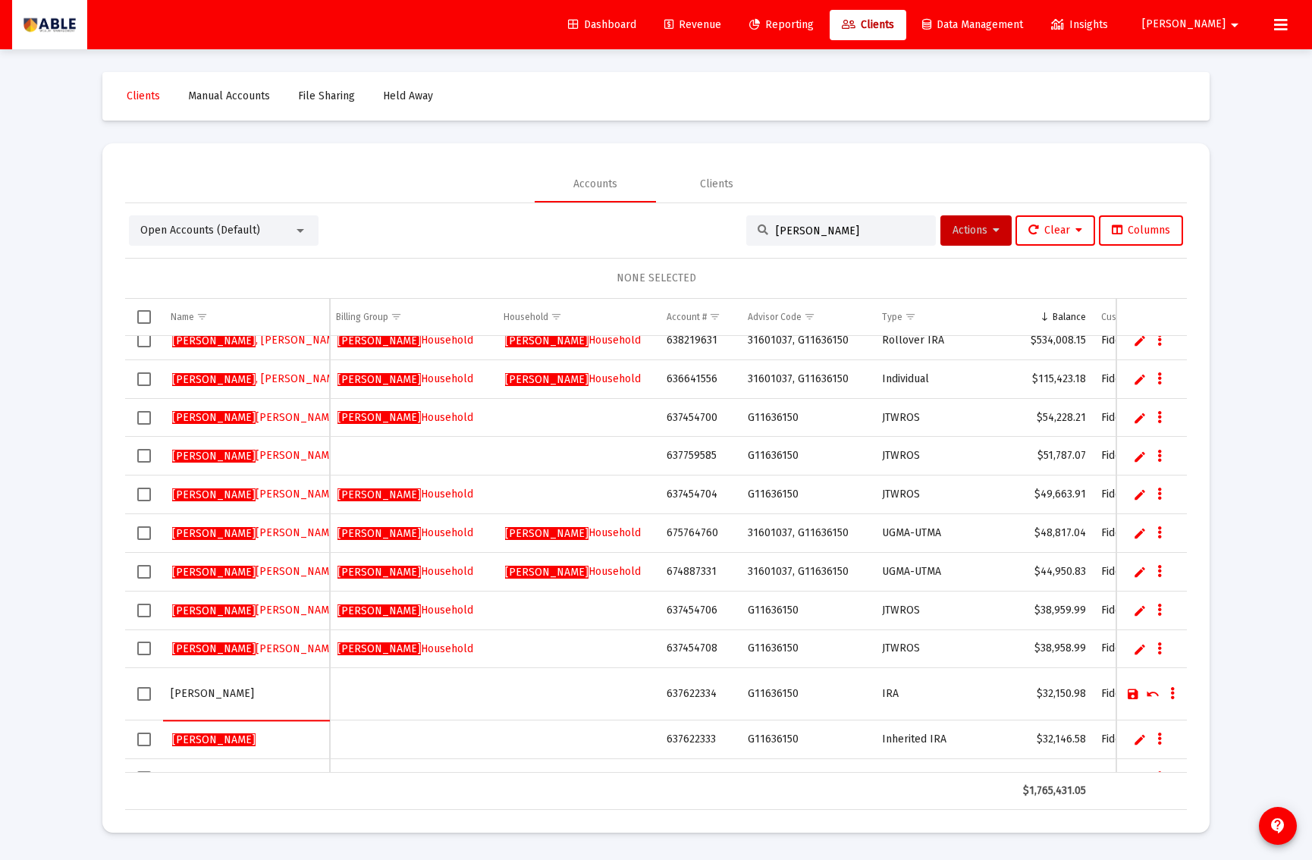
click at [193, 700] on input "HIRSCH" at bounding box center [246, 694] width 151 height 36
type input "[PERSON_NAME] [PERSON_NAME]"
click at [1133, 693] on link "Save" at bounding box center [1134, 694] width 14 height 14
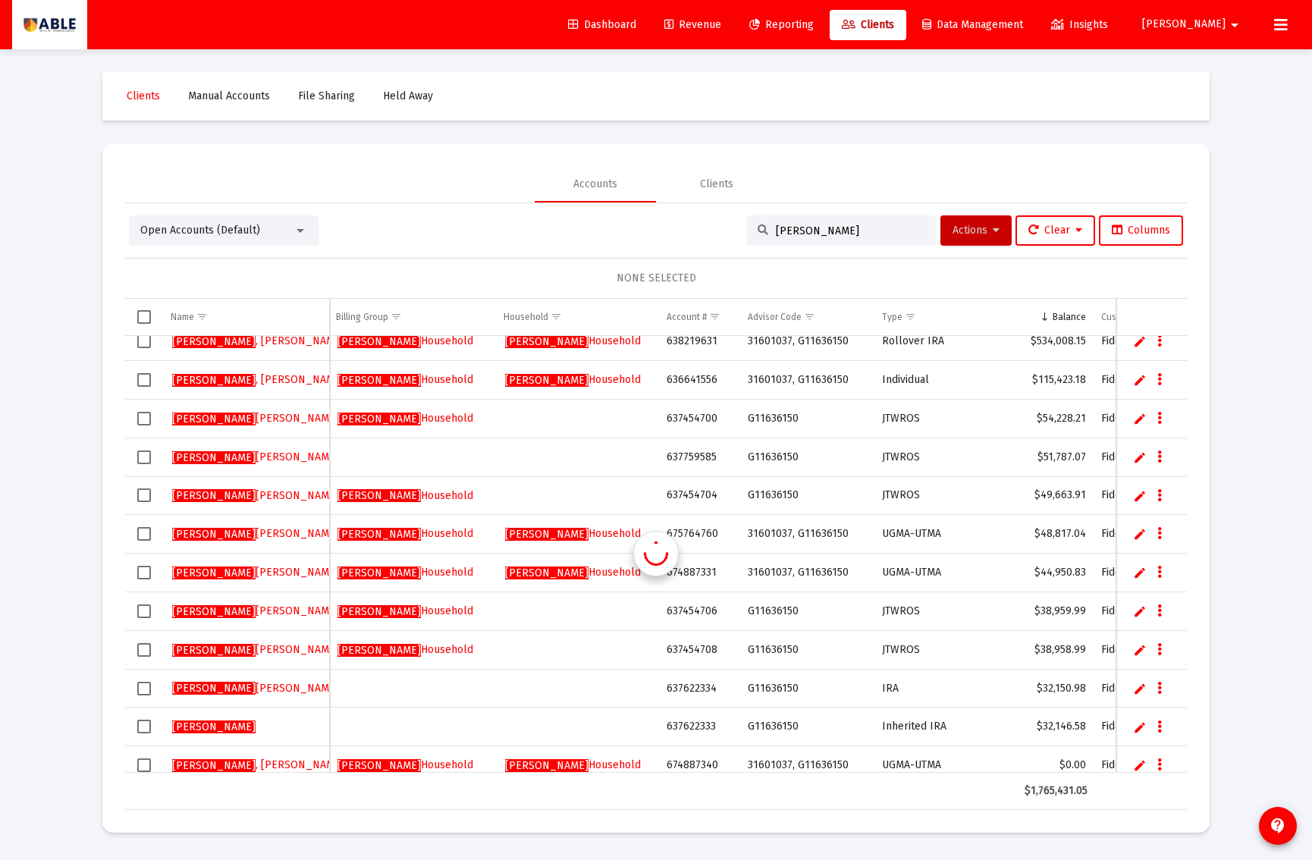
scroll to position [0, 2]
click at [1133, 728] on link "Edit" at bounding box center [1140, 728] width 14 height 14
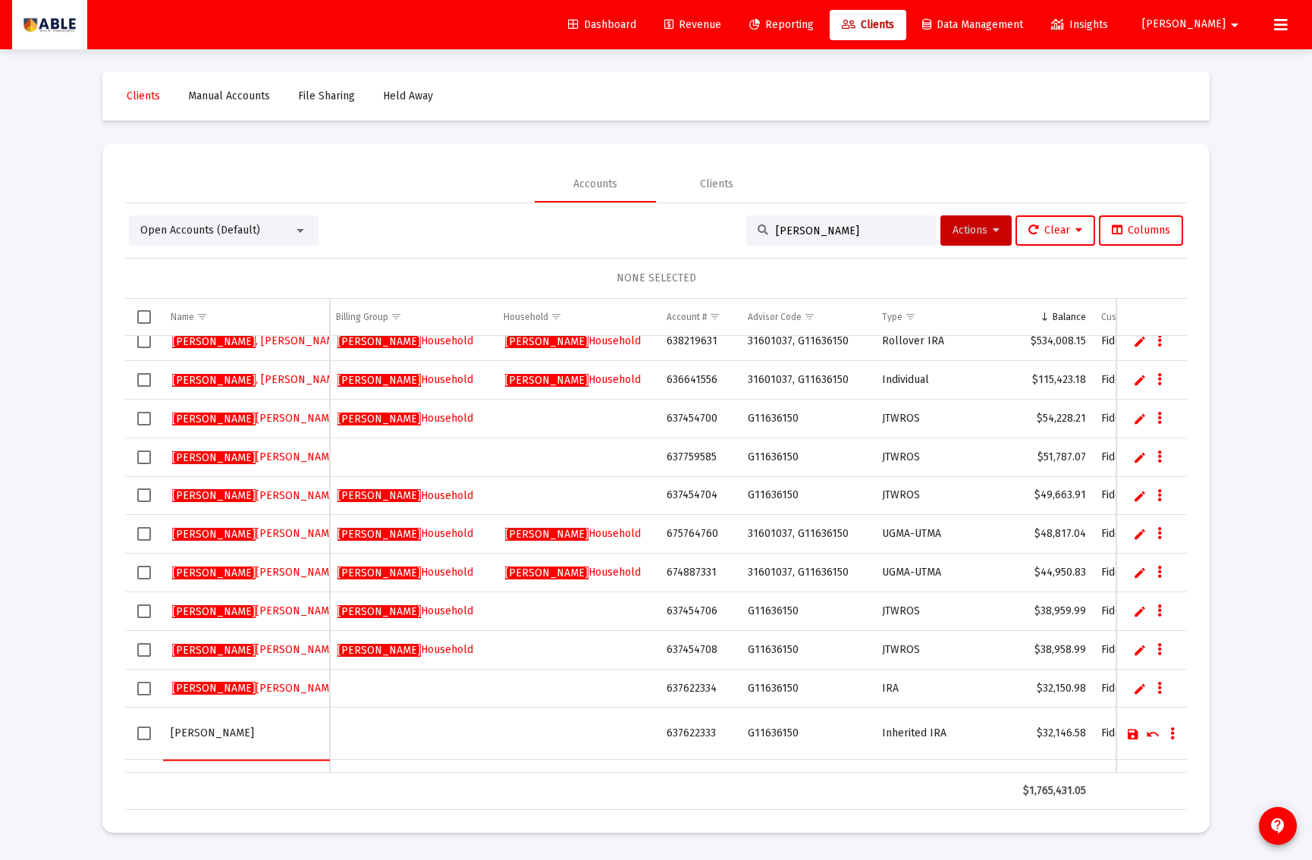
click at [248, 734] on input "HIRSCH" at bounding box center [246, 733] width 151 height 36
type input "[PERSON_NAME]"
click at [1130, 734] on link "Save" at bounding box center [1134, 735] width 14 height 14
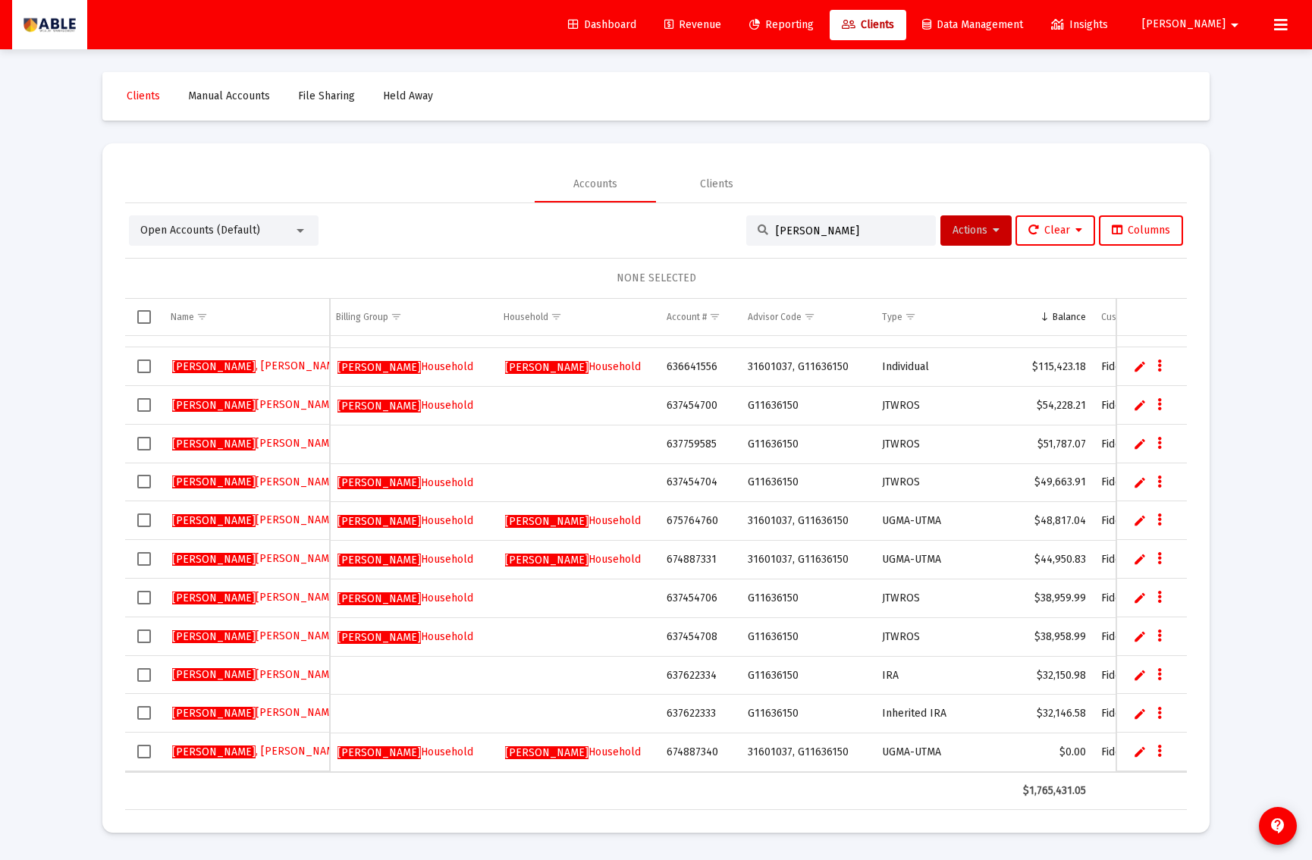
scroll to position [0, 1]
click at [1139, 753] on link "Edit" at bounding box center [1140, 753] width 14 height 14
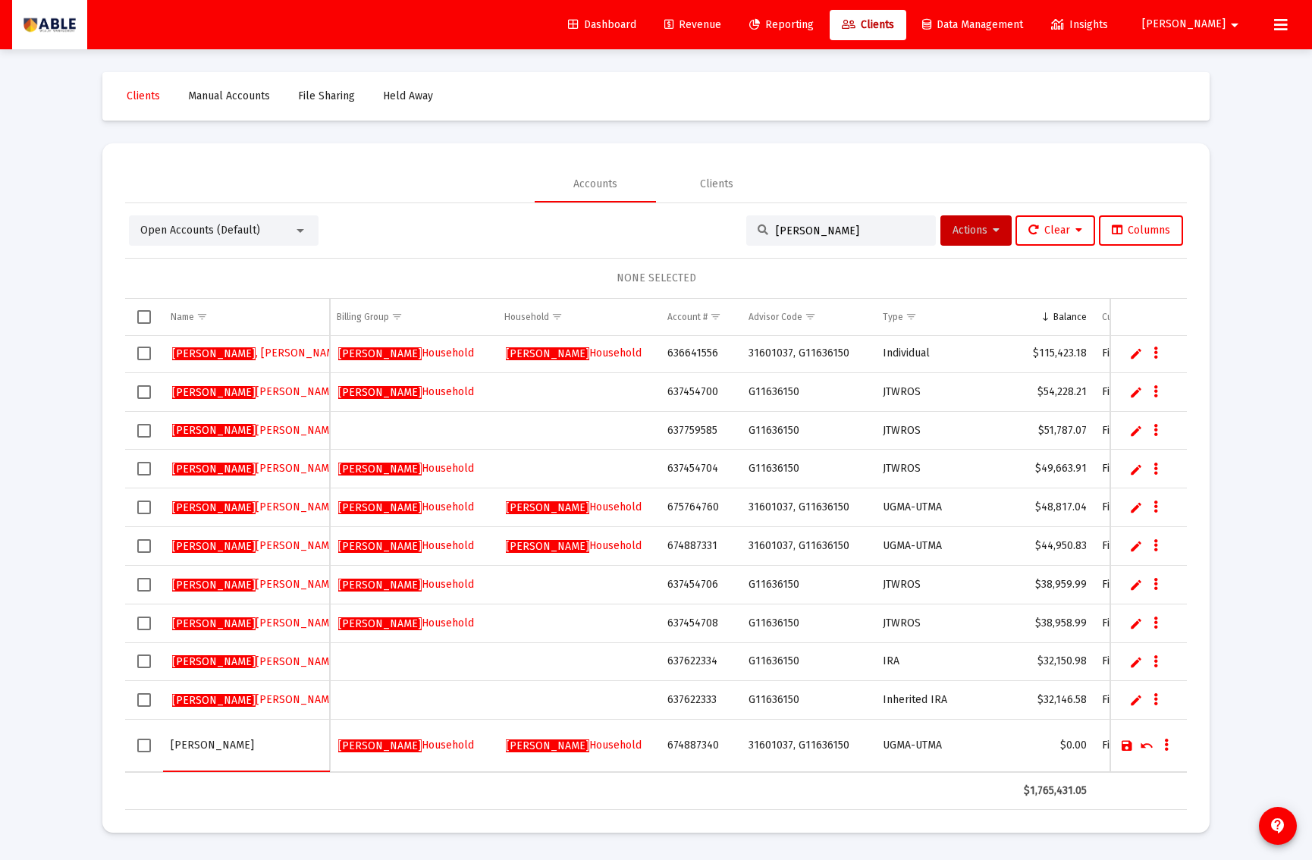
click at [251, 747] on input "Hirsch, Steven" at bounding box center [246, 746] width 151 height 36
type input "[PERSON_NAME]"
click at [1124, 743] on link "Save" at bounding box center [1127, 746] width 14 height 14
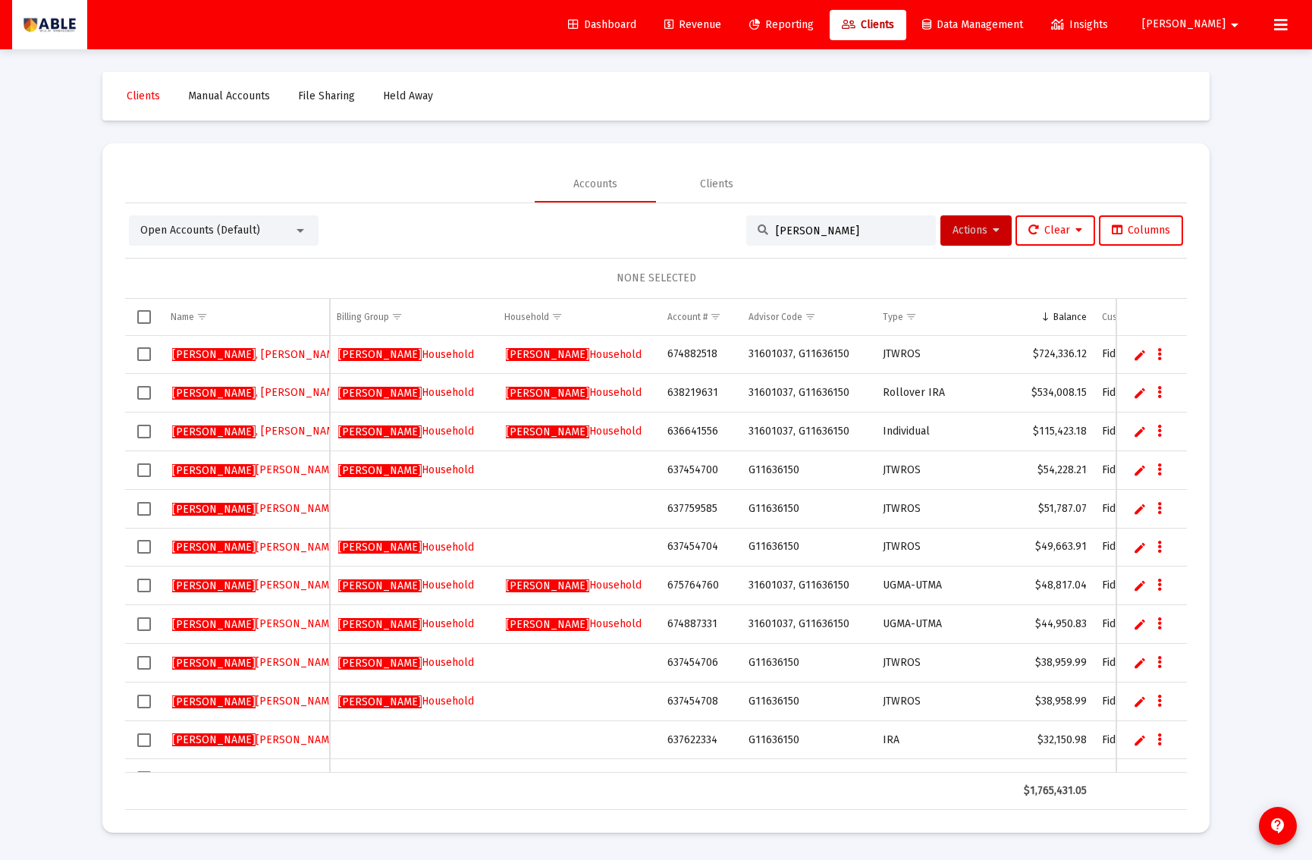
scroll to position [5, 1]
click at [1133, 357] on link "Edit" at bounding box center [1140, 355] width 14 height 14
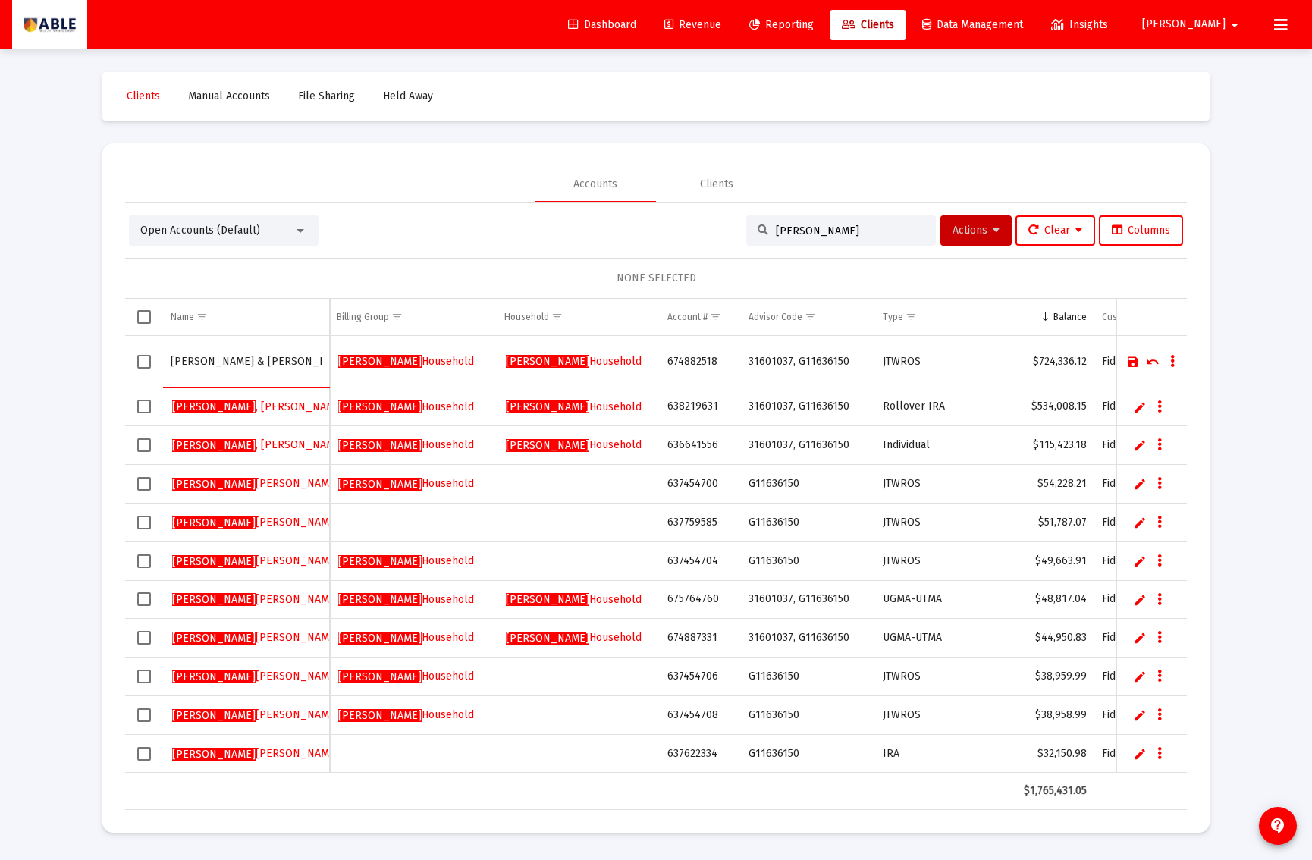
click at [276, 367] on input "Hirsch, Steven & Adina" at bounding box center [246, 362] width 151 height 36
type input "HIRSCH S A JT"
click at [1132, 360] on link "Save" at bounding box center [1134, 362] width 14 height 14
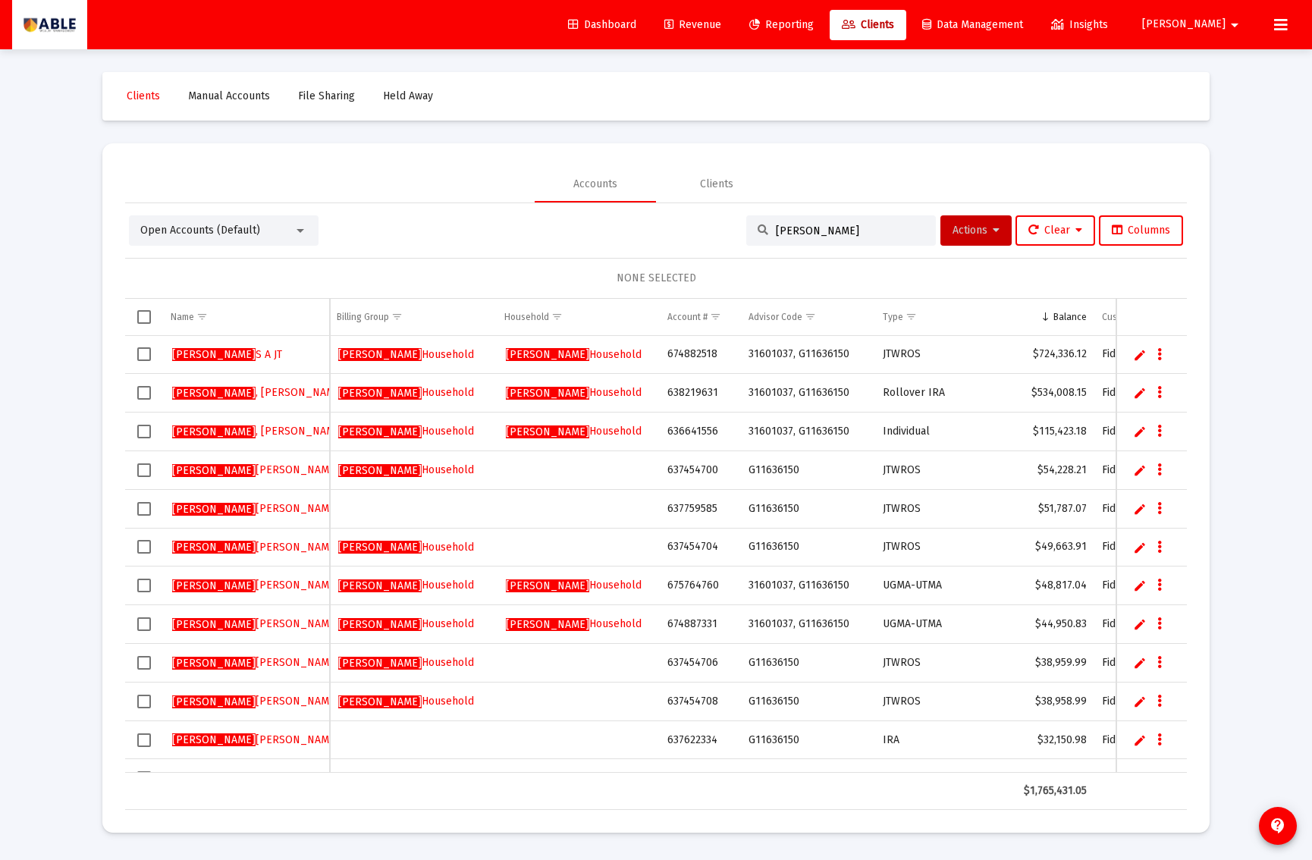
click at [1139, 395] on link "Edit" at bounding box center [1140, 393] width 14 height 14
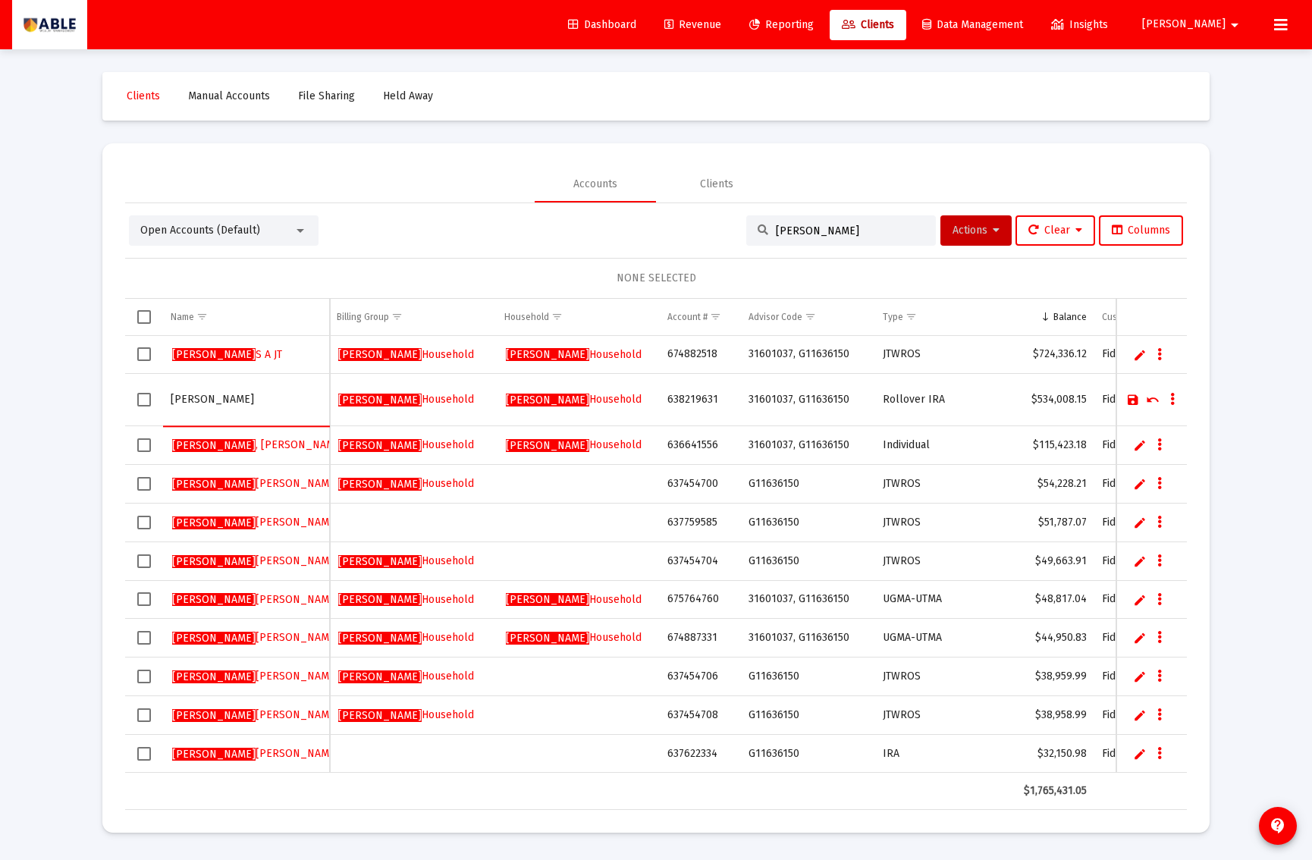
click at [256, 402] on input "Hirsch, Steven" at bounding box center [246, 400] width 151 height 36
type input "HIRSCH STEVEN IRA"
click at [1131, 402] on link "Save" at bounding box center [1134, 400] width 14 height 14
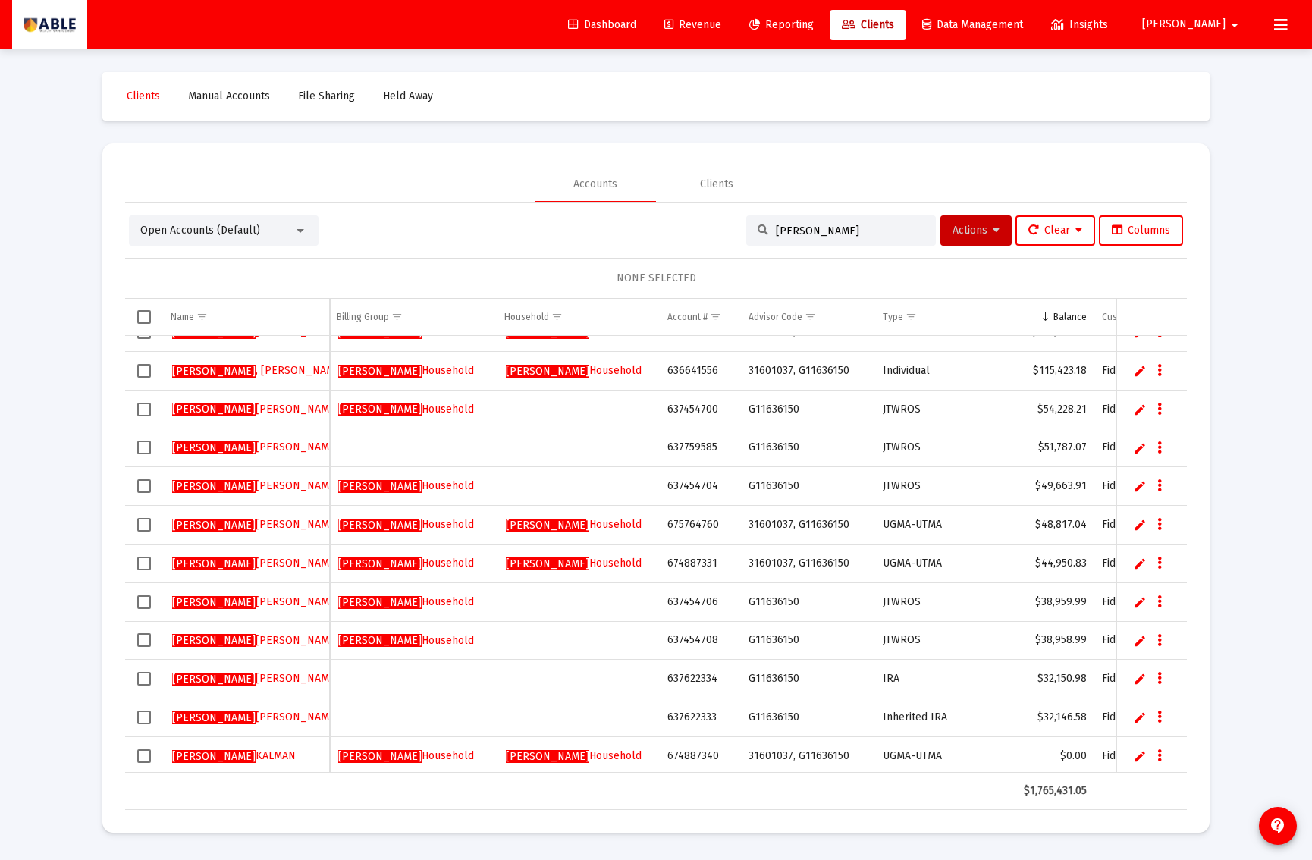
scroll to position [64, 0]
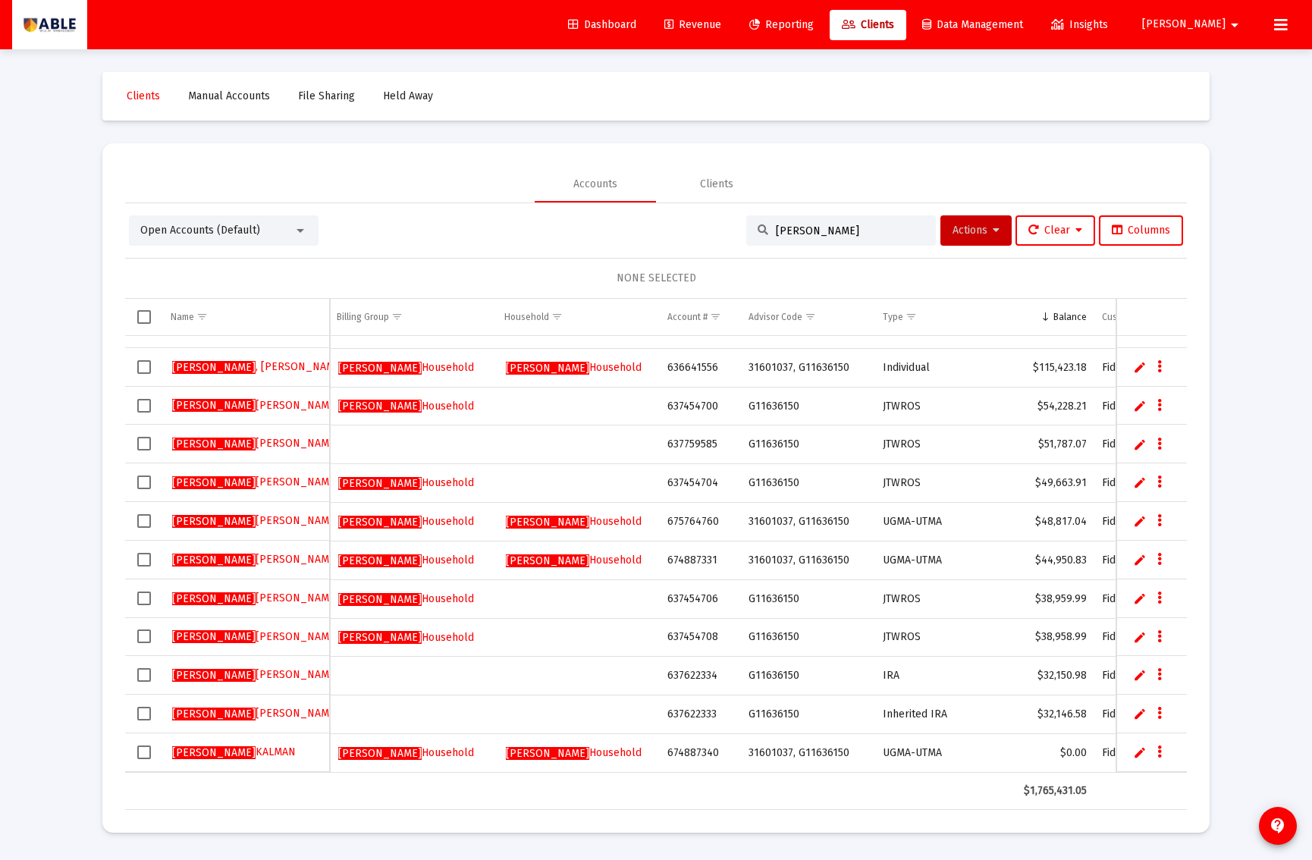
click at [682, 364] on td "636641556" at bounding box center [700, 367] width 80 height 39
copy td "636641556"
click at [1135, 366] on link "Edit" at bounding box center [1140, 367] width 14 height 14
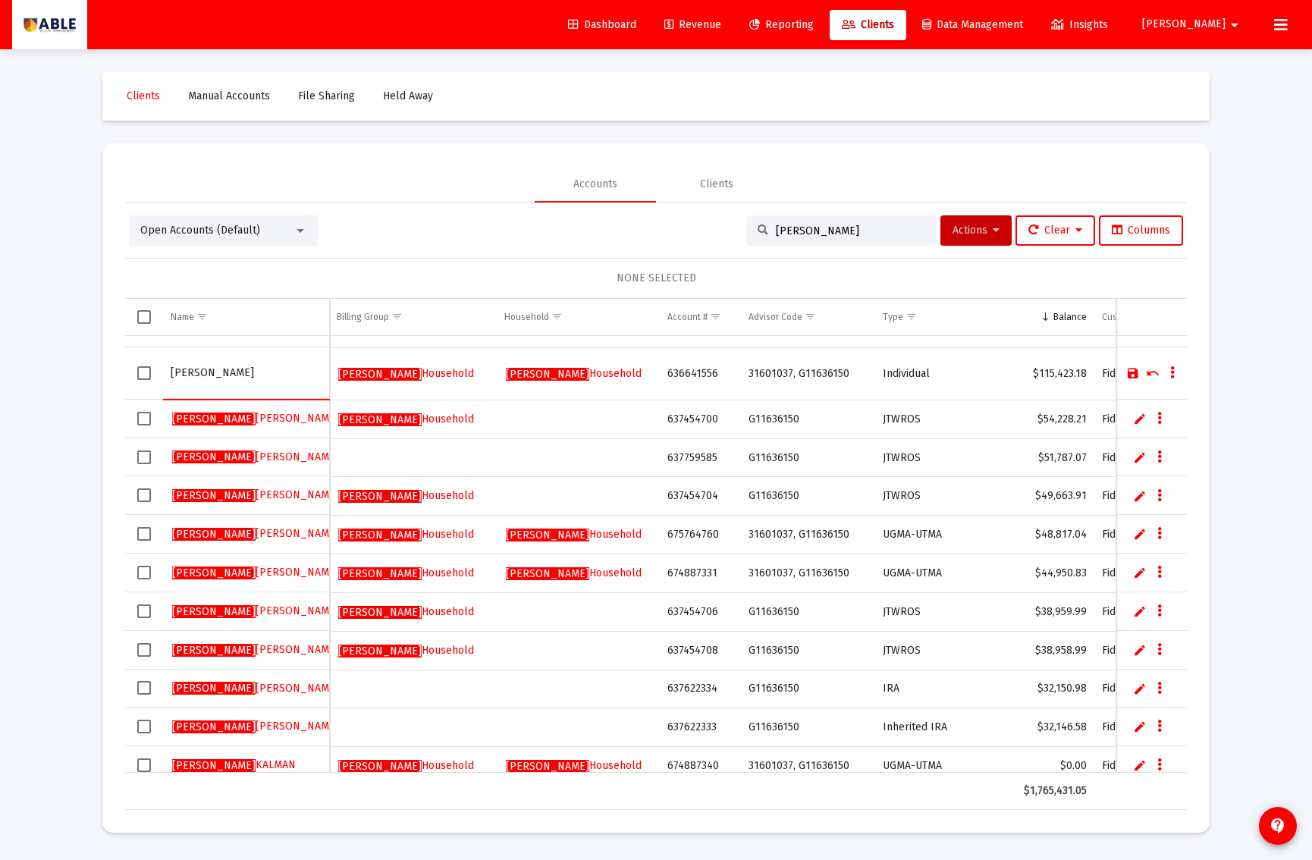
click at [273, 373] on input "Hirsch, Yochev" at bounding box center [246, 373] width 151 height 36
click at [274, 373] on input "Hirsch, Yochev" at bounding box center [246, 373] width 151 height 36
click at [274, 372] on input "Hirsch, Yochev" at bounding box center [246, 373] width 151 height 36
type input "HIRSCH YOCHEVED IND"
click at [1129, 374] on link "Save" at bounding box center [1134, 373] width 14 height 14
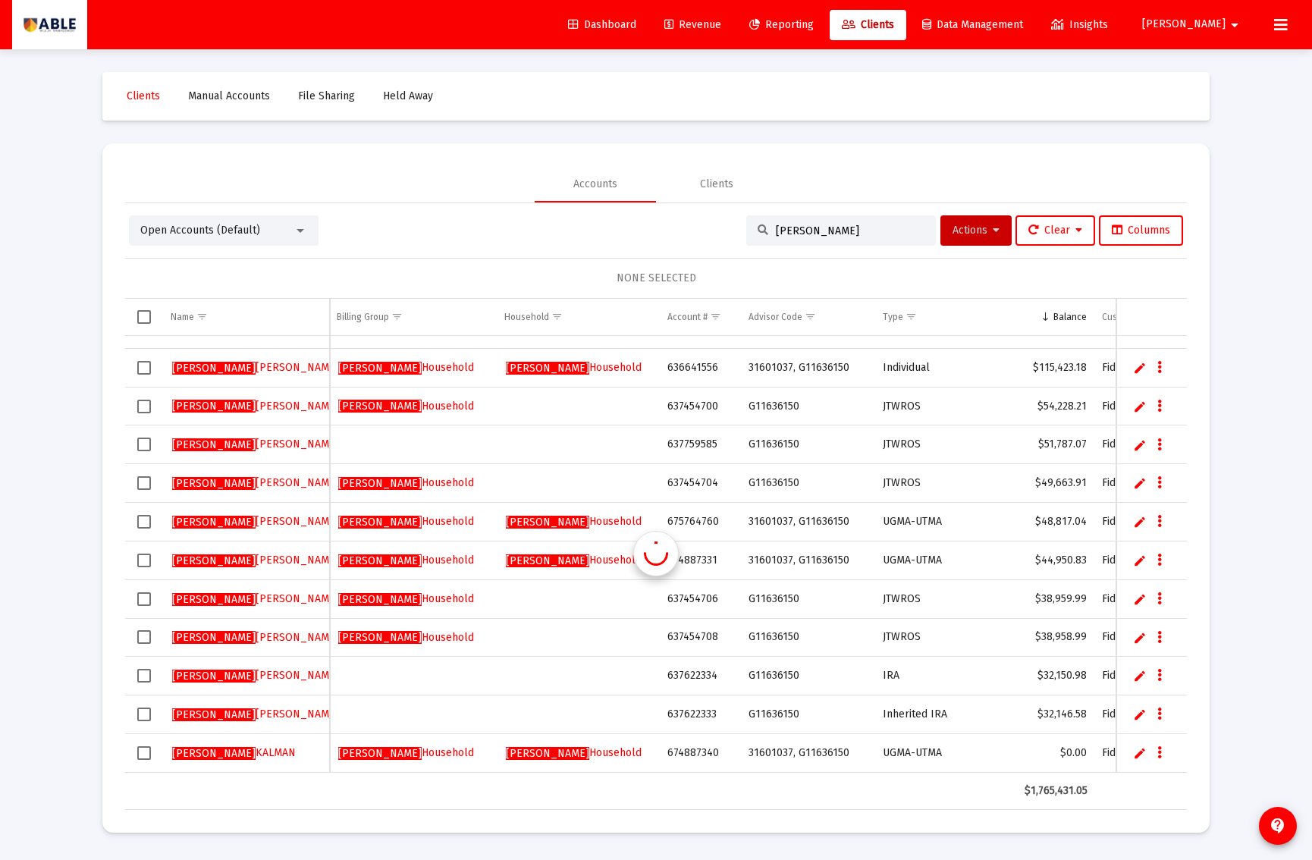
scroll to position [0, 1]
click at [695, 363] on td "636641556" at bounding box center [700, 367] width 80 height 39
copy td "636641556"
click at [143, 367] on span "Select row" at bounding box center [144, 368] width 14 height 14
click at [973, 228] on span "Actions" at bounding box center [976, 230] width 47 height 13
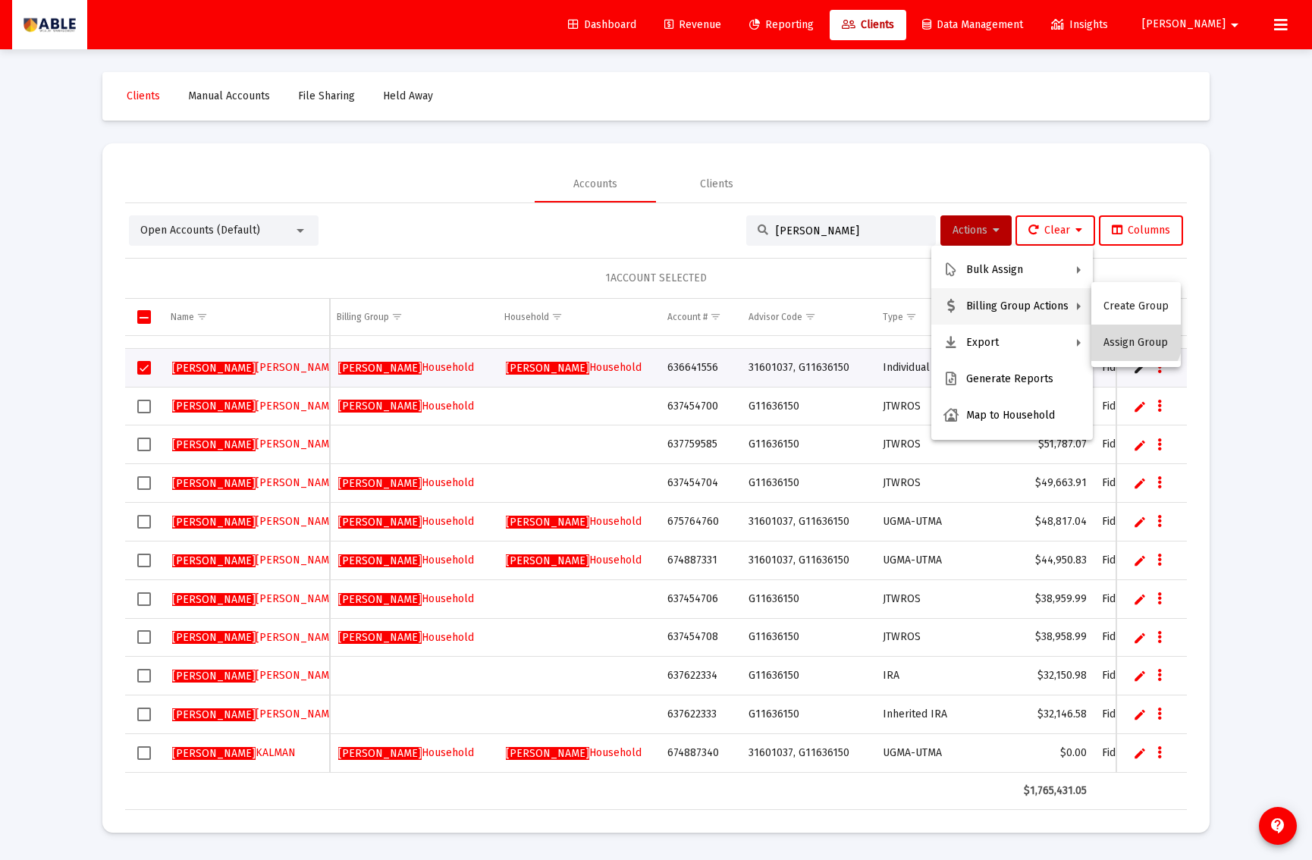
click at [1133, 335] on button "Assign Group" at bounding box center [1137, 343] width 90 height 36
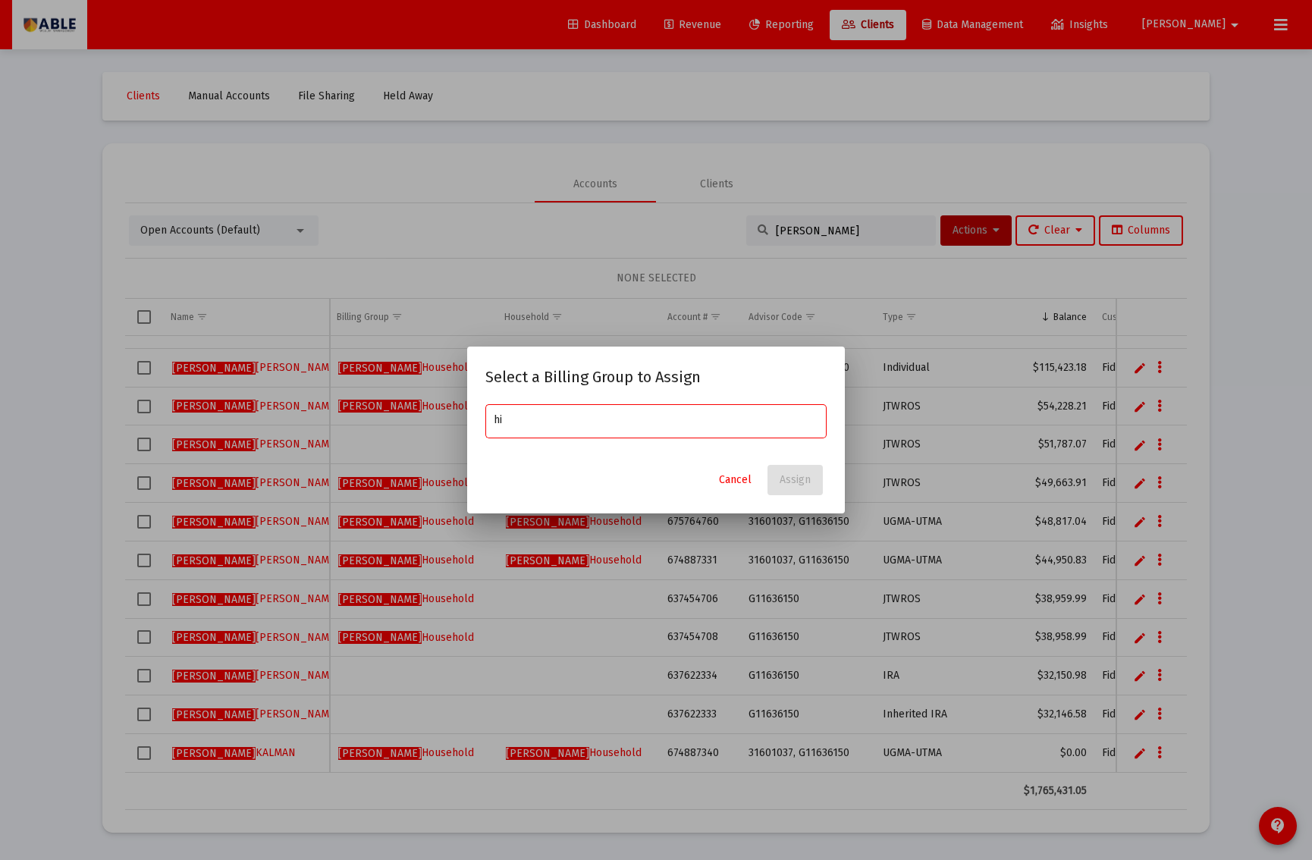
type input "hi"
click at [754, 478] on button "Cancel" at bounding box center [735, 480] width 57 height 30
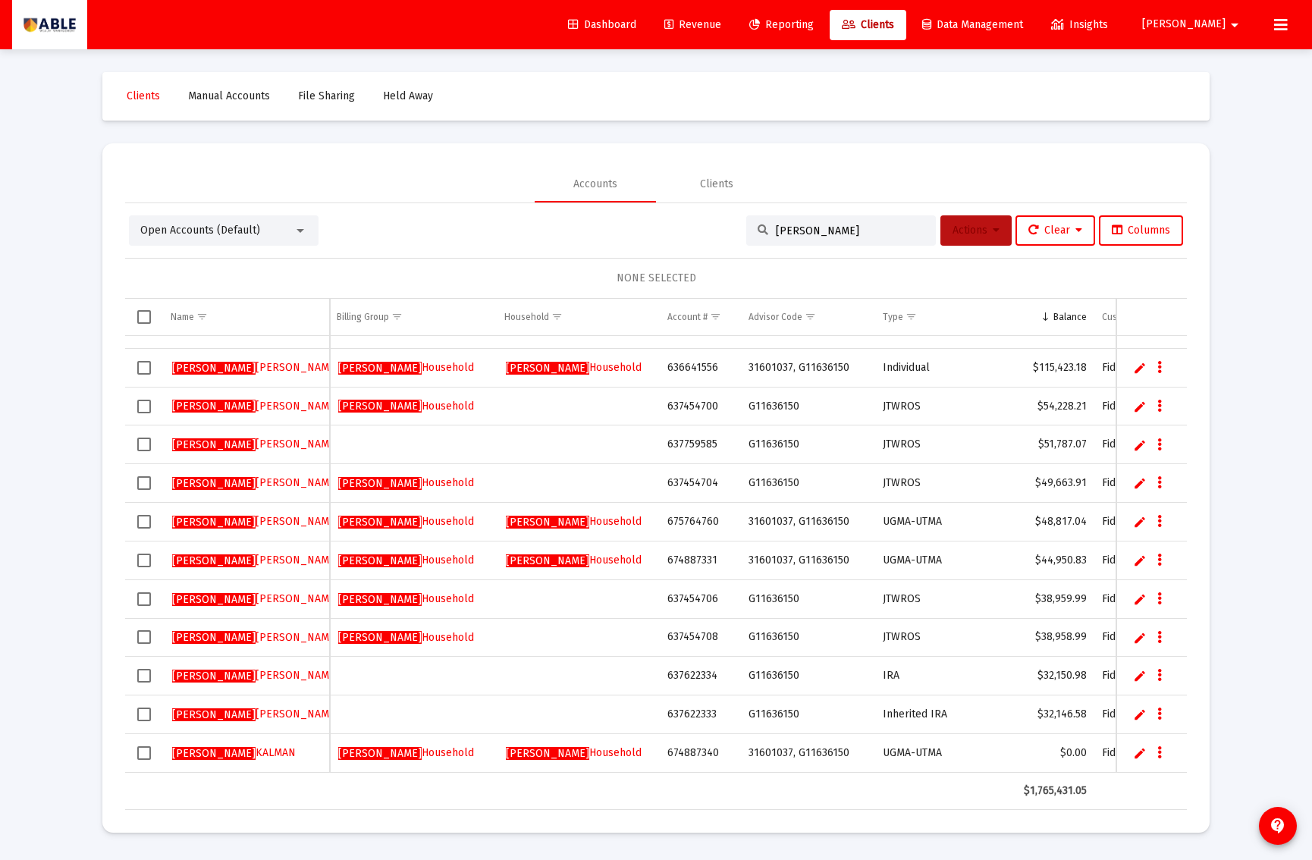
click at [953, 234] on span "Actions" at bounding box center [976, 230] width 47 height 13
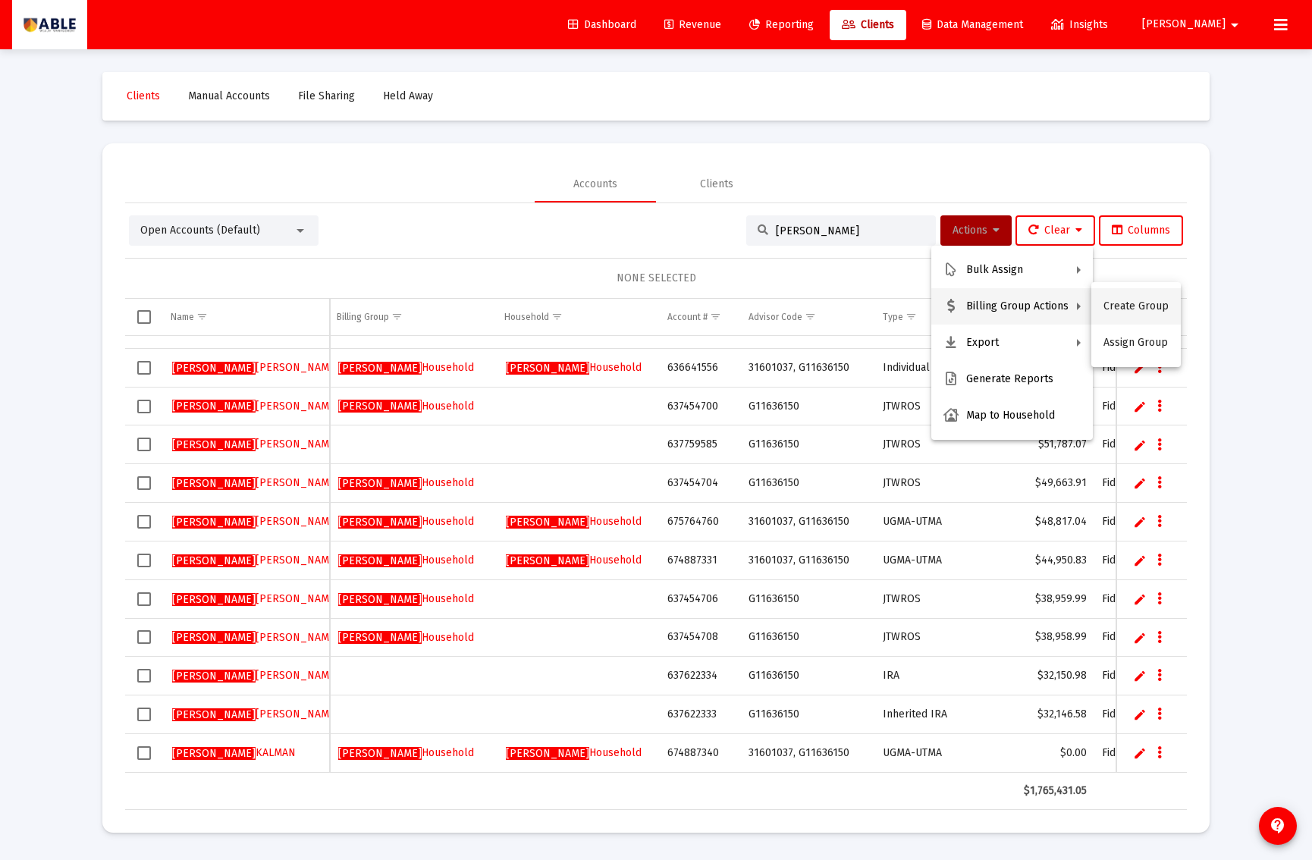
click at [1144, 310] on button "Create Group" at bounding box center [1137, 306] width 90 height 36
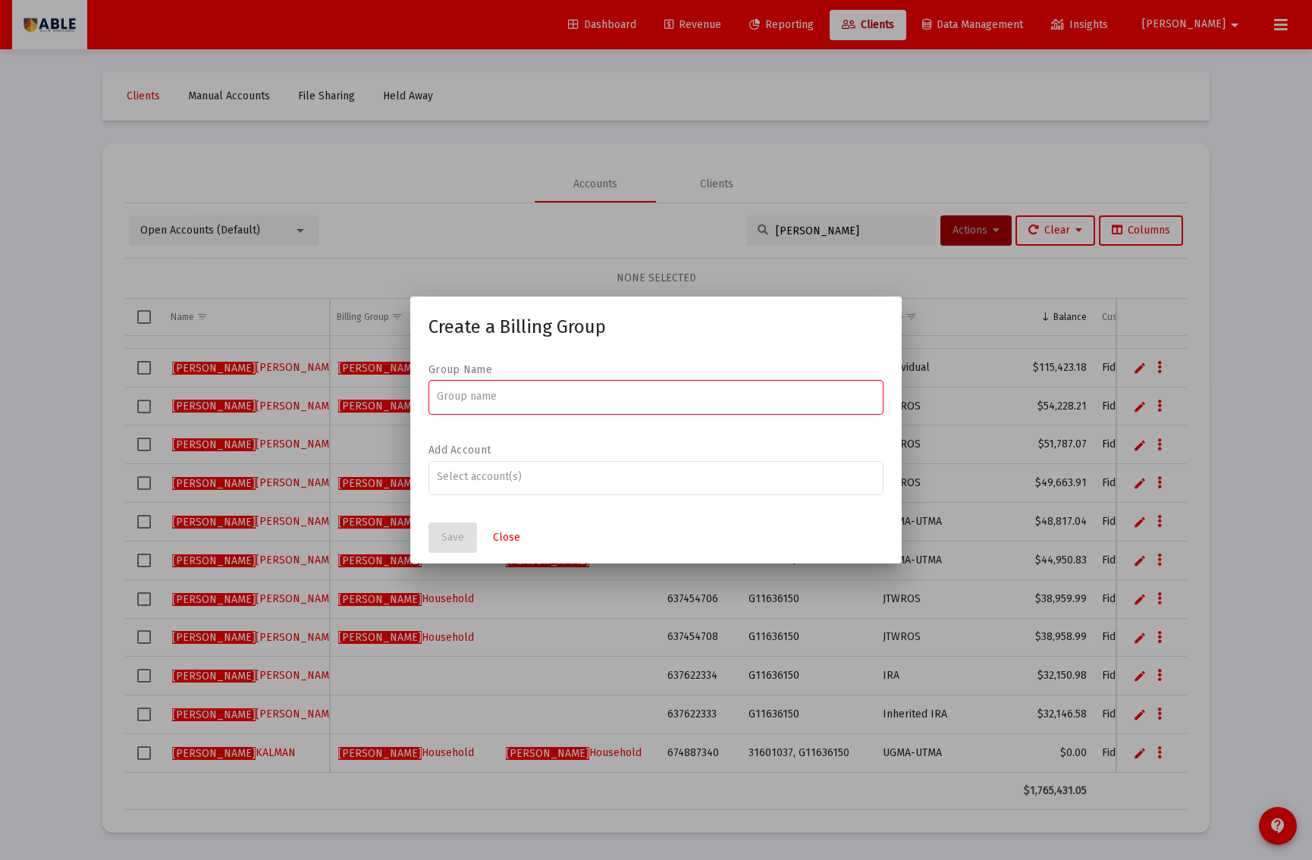
paste input "Hirsch Yocheved Family"
type input "Hirsch Yocheved Family"
click at [506, 474] on input "Assignment Selection" at bounding box center [656, 477] width 439 height 12
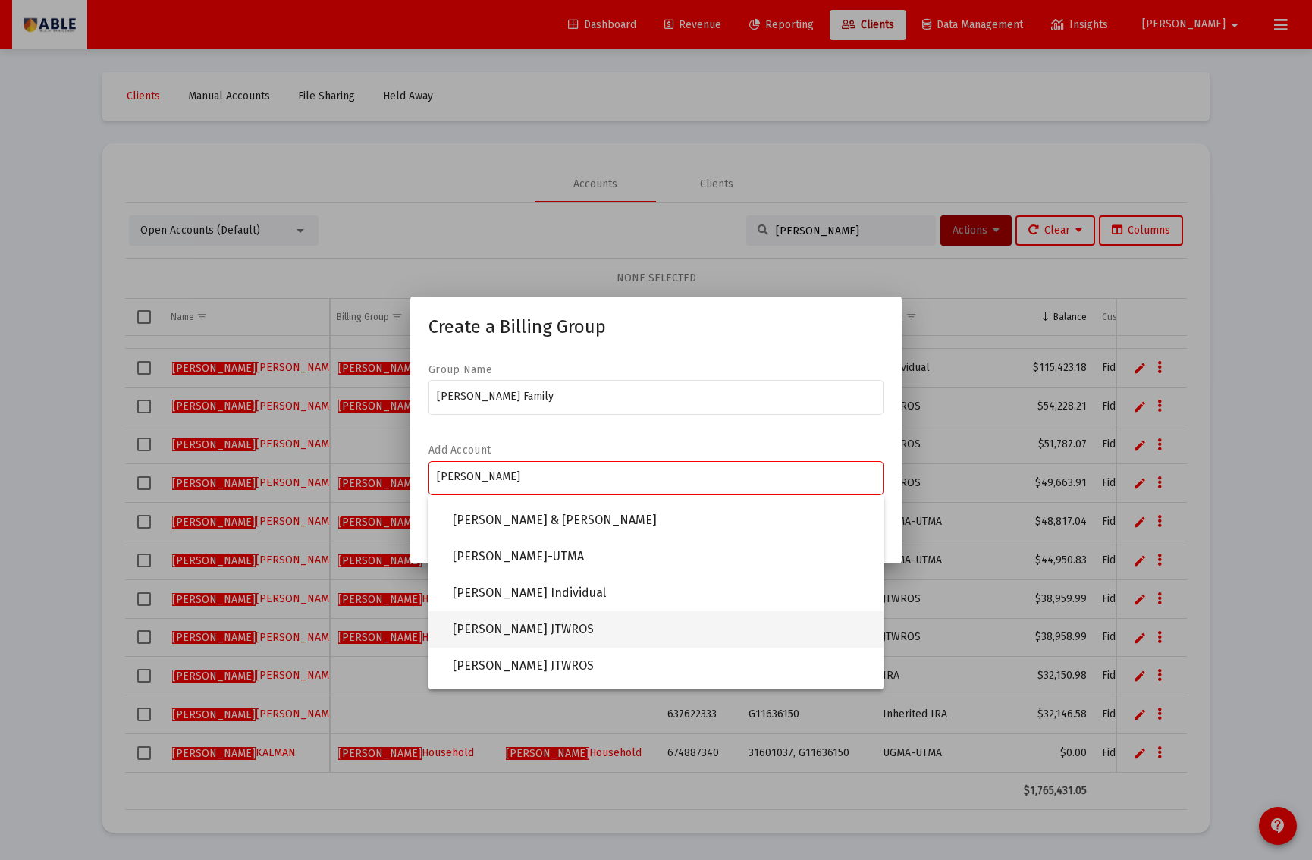
scroll to position [270, 0]
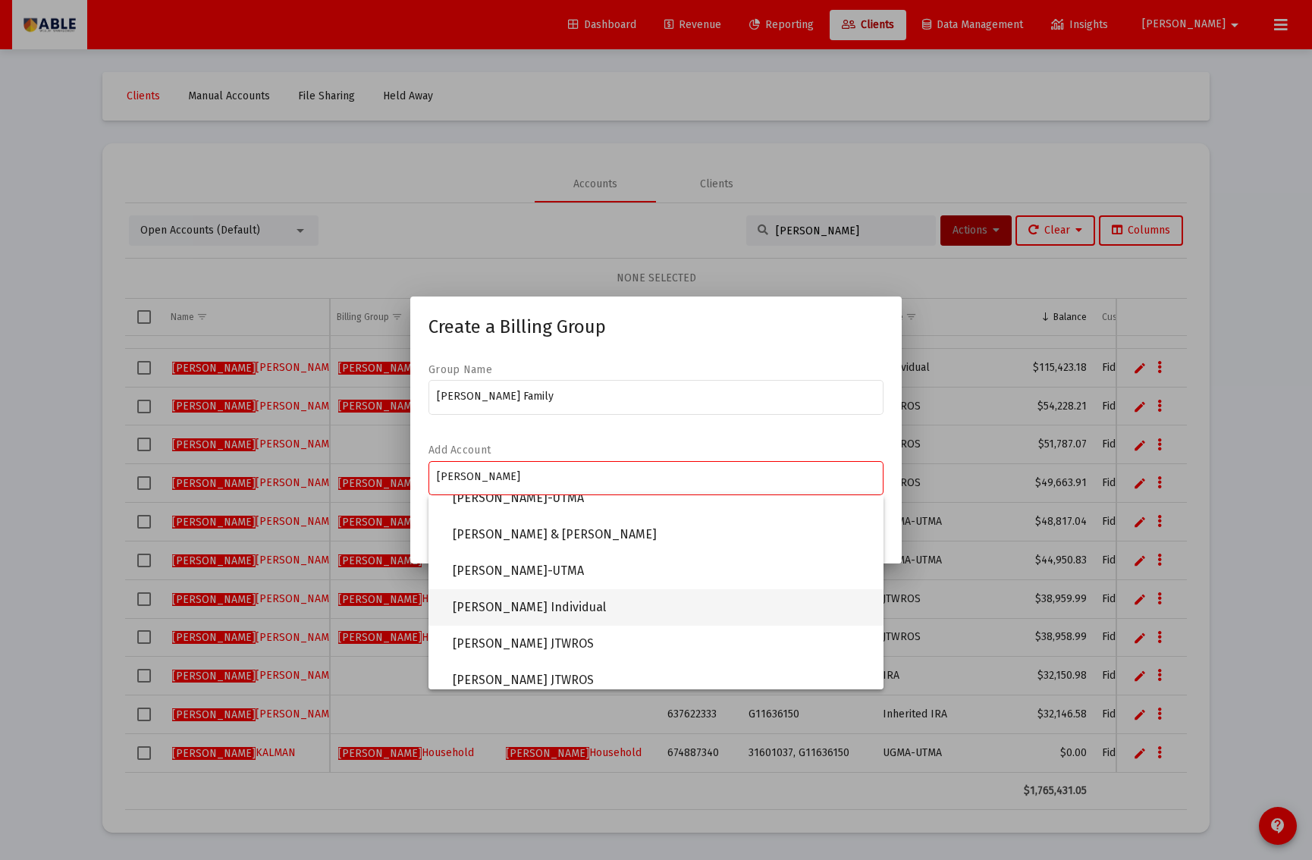
type input "HIRSCH"
click at [566, 599] on span "Hirsch, Yochev Individual" at bounding box center [662, 607] width 419 height 36
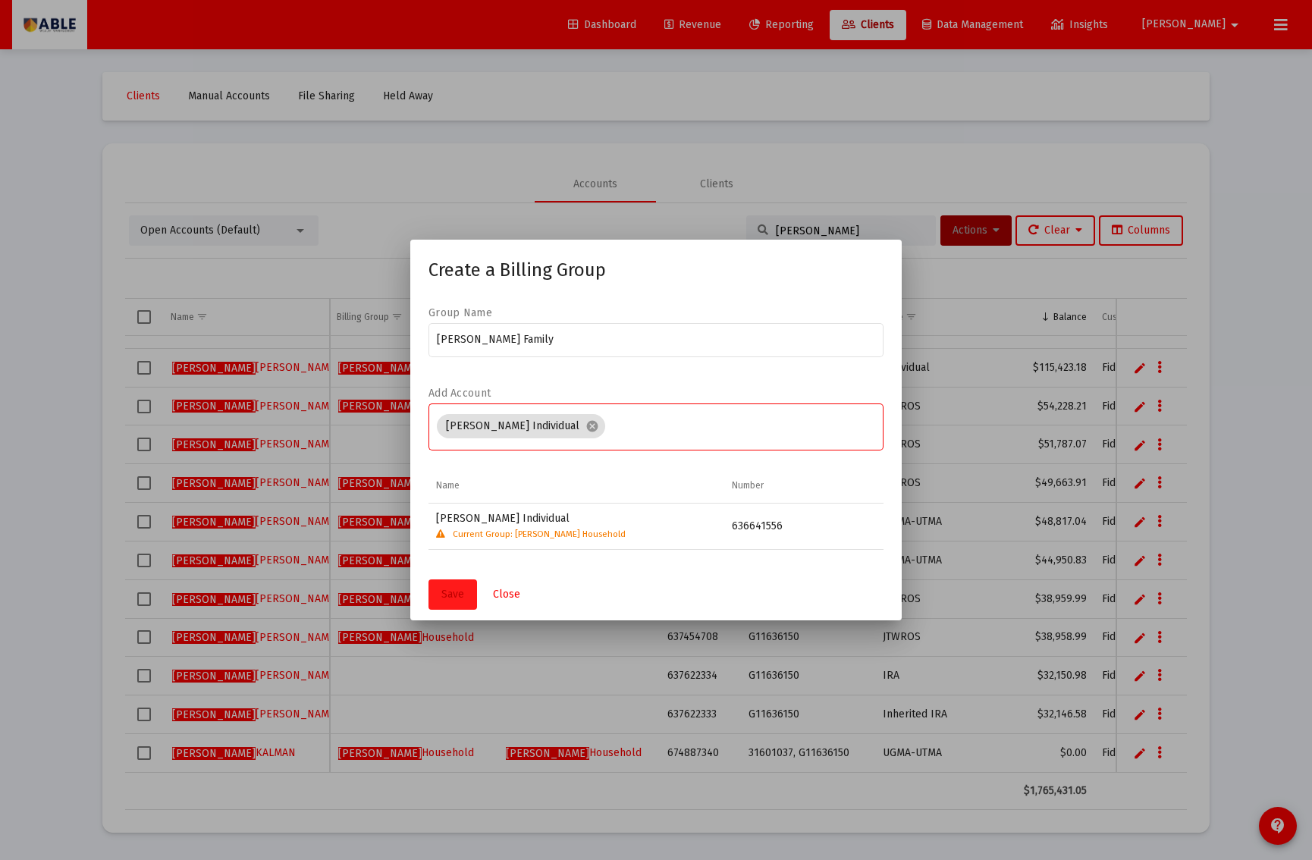
click at [461, 598] on span "Save" at bounding box center [453, 594] width 23 height 13
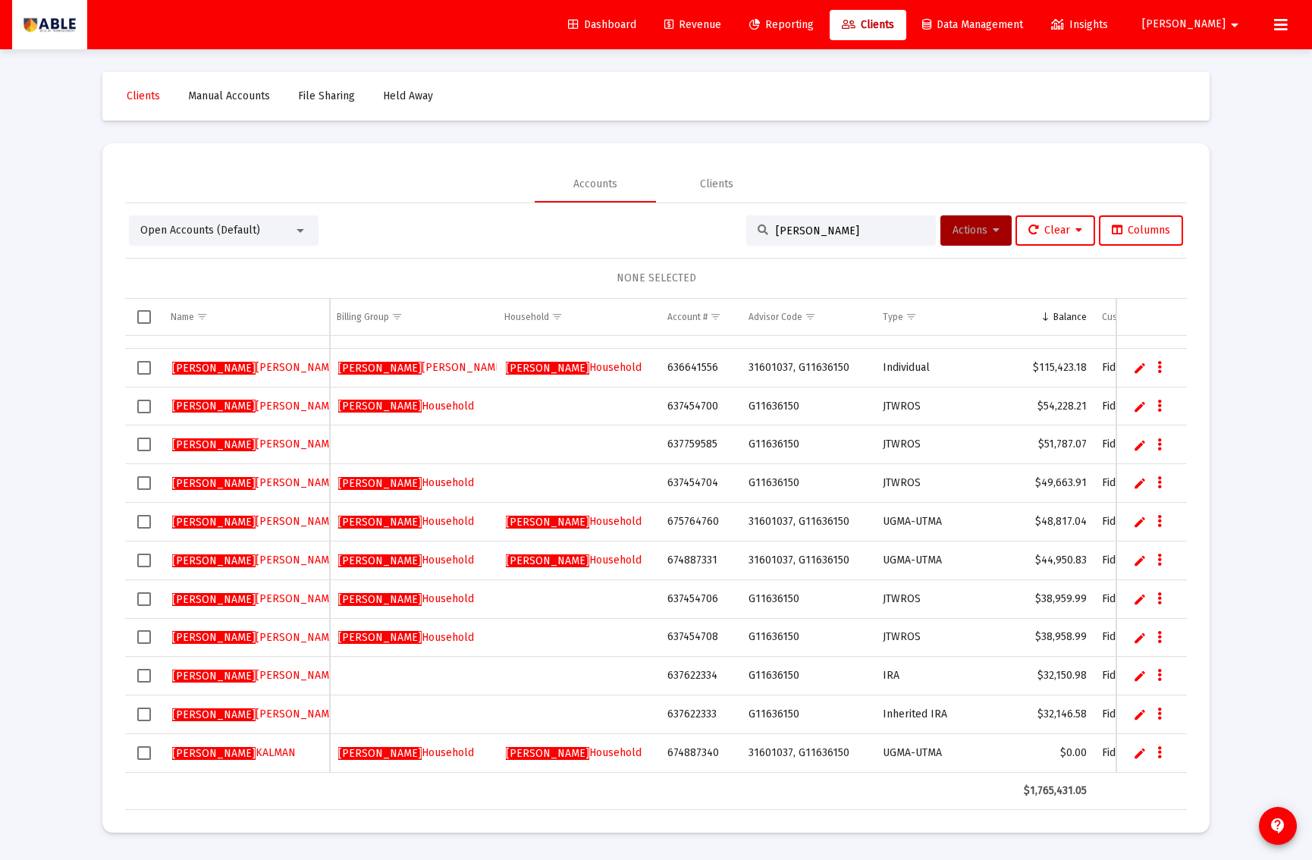
click at [247, 219] on div "Open Accounts (Default)" at bounding box center [224, 230] width 190 height 30
click at [245, 227] on span "Open Accounts (Default)" at bounding box center [200, 230] width 120 height 13
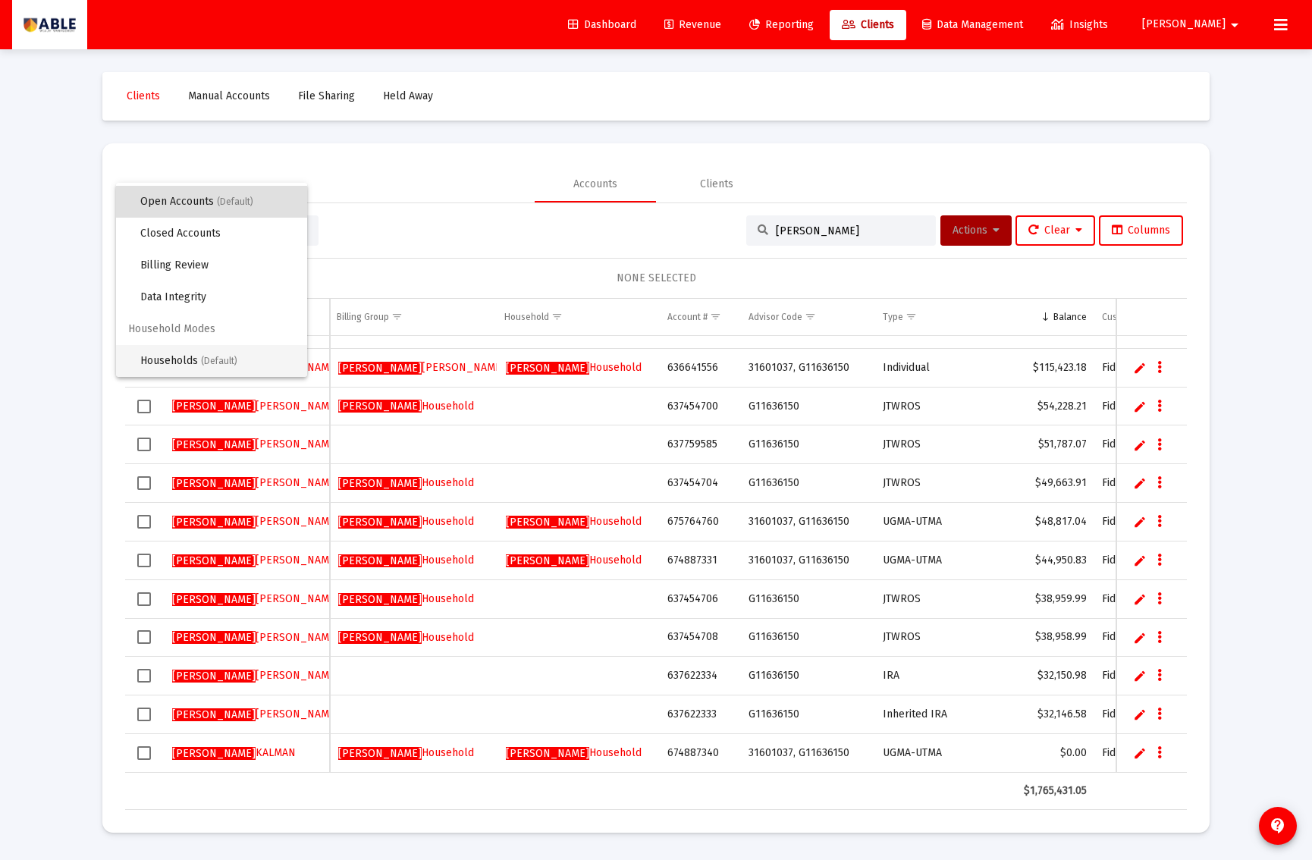
scroll to position [24, 0]
click at [220, 351] on span "Households (Default)" at bounding box center [217, 366] width 155 height 32
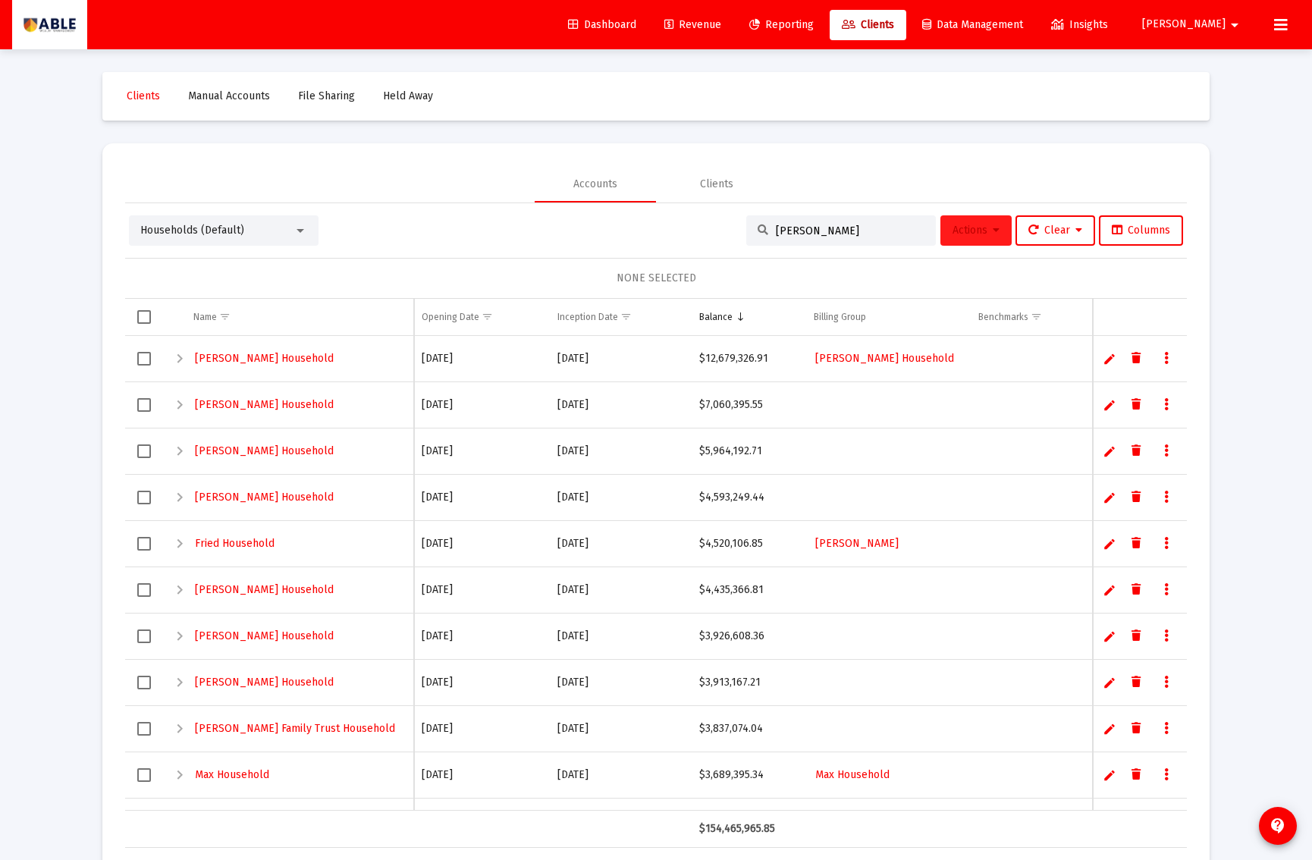
scroll to position [5, 0]
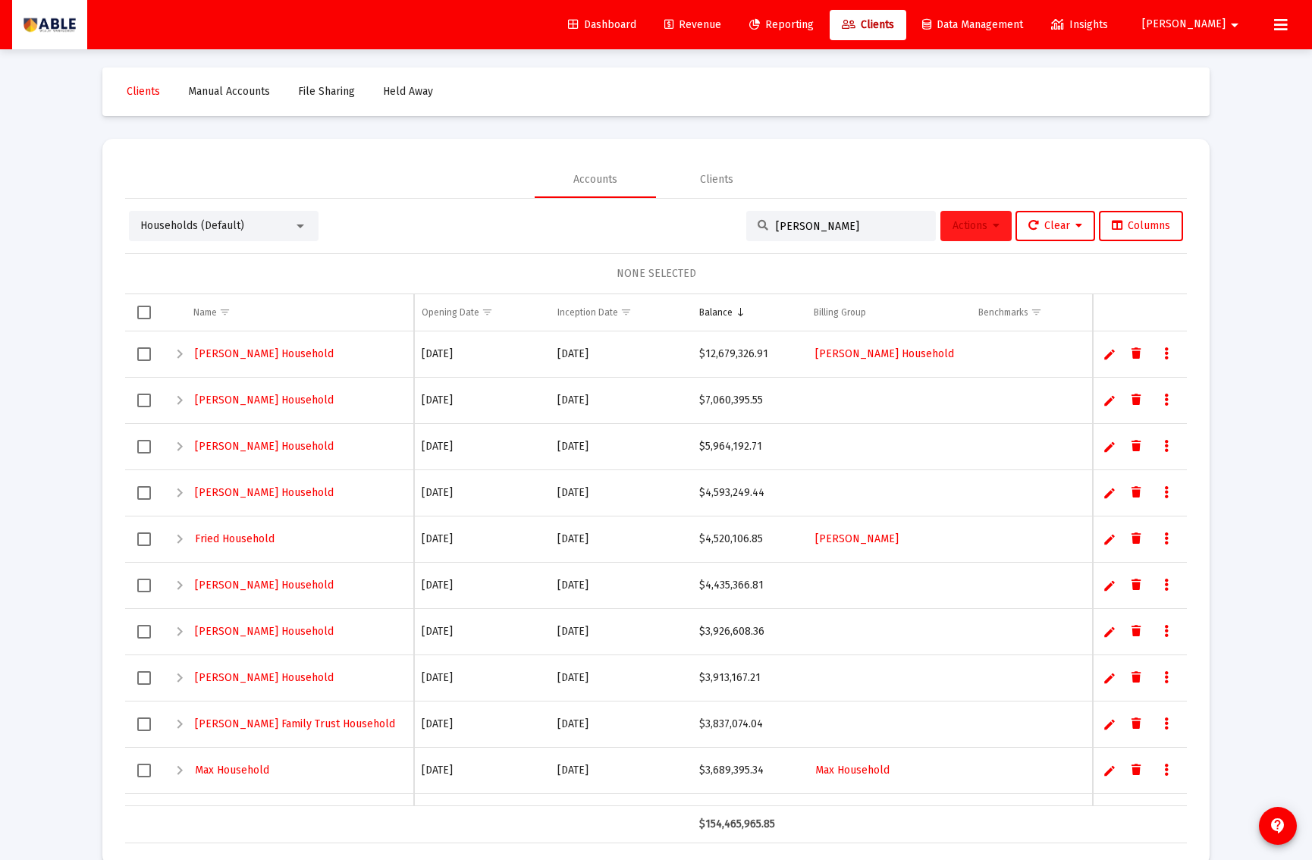
click at [968, 231] on span "Actions" at bounding box center [976, 225] width 47 height 13
click at [994, 300] on button "Create Household" at bounding box center [1002, 302] width 140 height 36
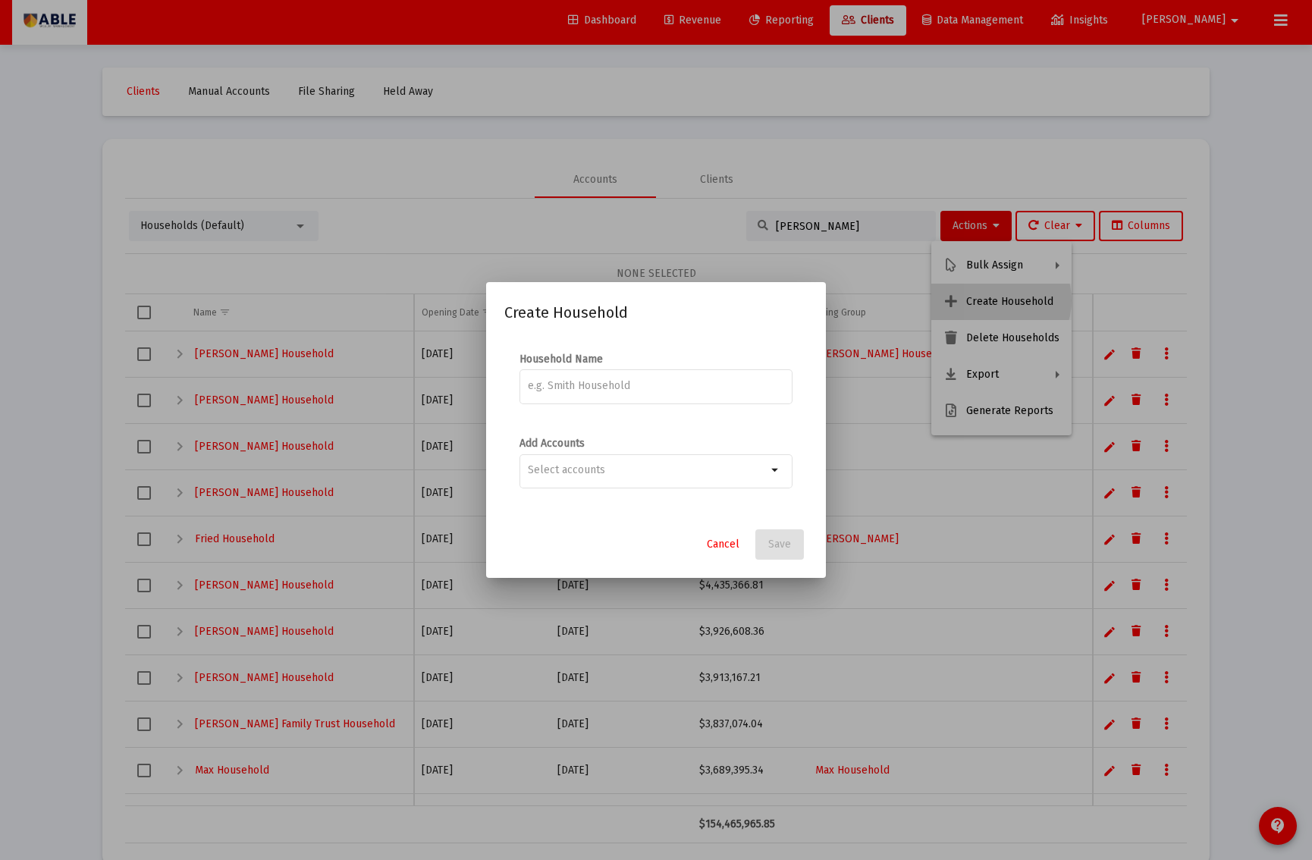
scroll to position [0, 0]
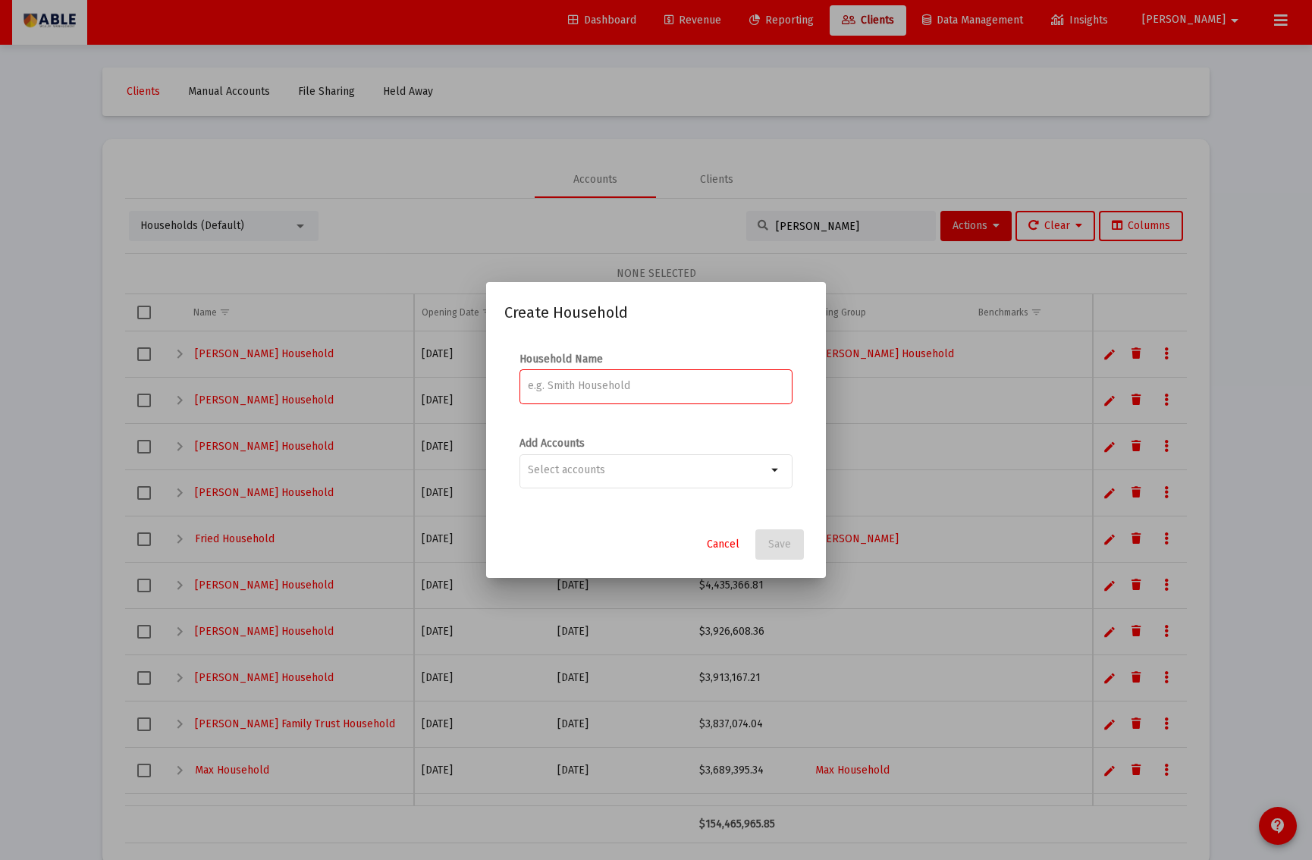
paste input "Hirsch Yocheved Family"
type input "Hirsch Yocheved Family"
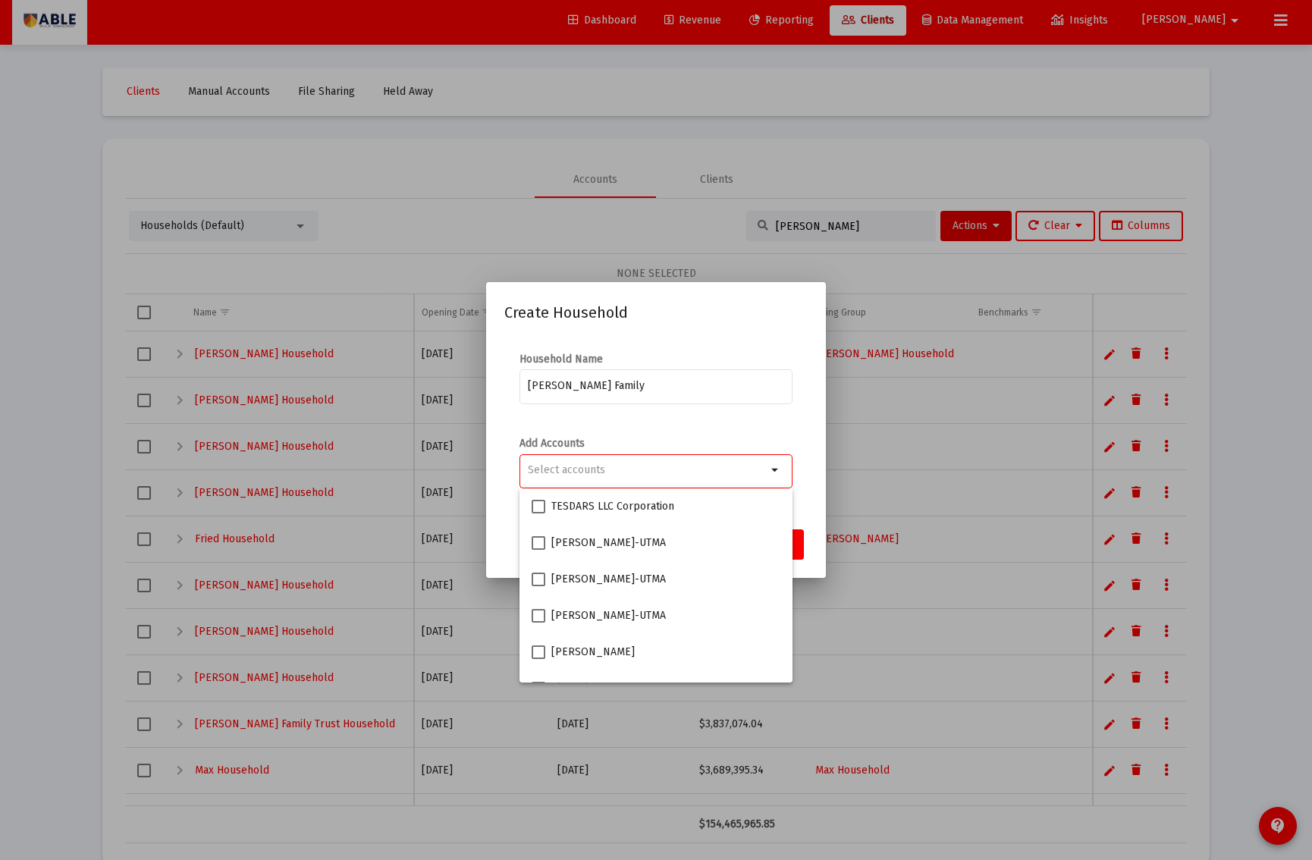
drag, startPoint x: 605, startPoint y: 477, endPoint x: 624, endPoint y: 467, distance: 21.4
click at [605, 476] on div "Selection" at bounding box center [647, 470] width 245 height 18
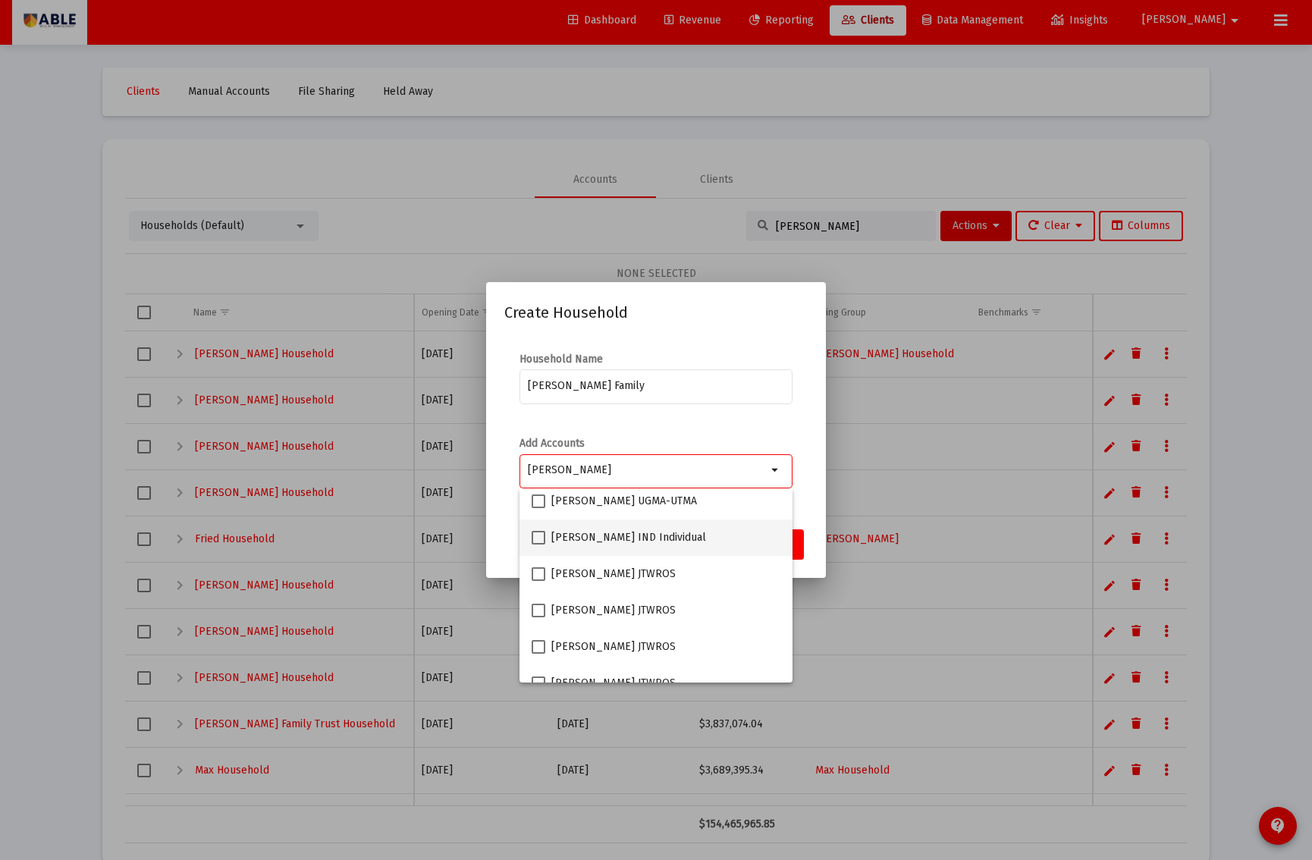
type input "Hirsch"
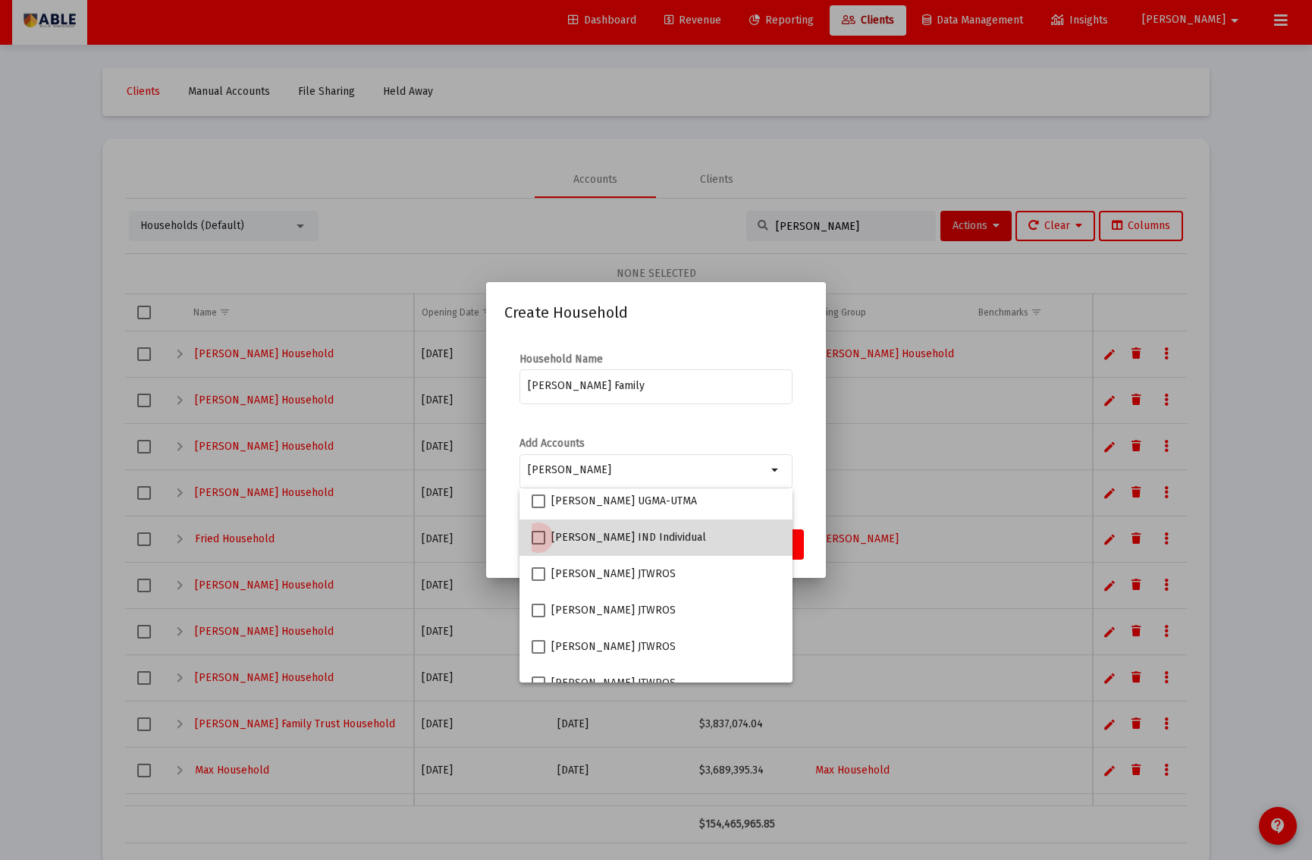
click at [670, 535] on span "HIRSCH YOCHEVED IND Individual" at bounding box center [629, 538] width 155 height 18
click at [539, 545] on input "HIRSCH YOCHEVED IND Individual" at bounding box center [538, 545] width 1 height 1
checkbox input "true"
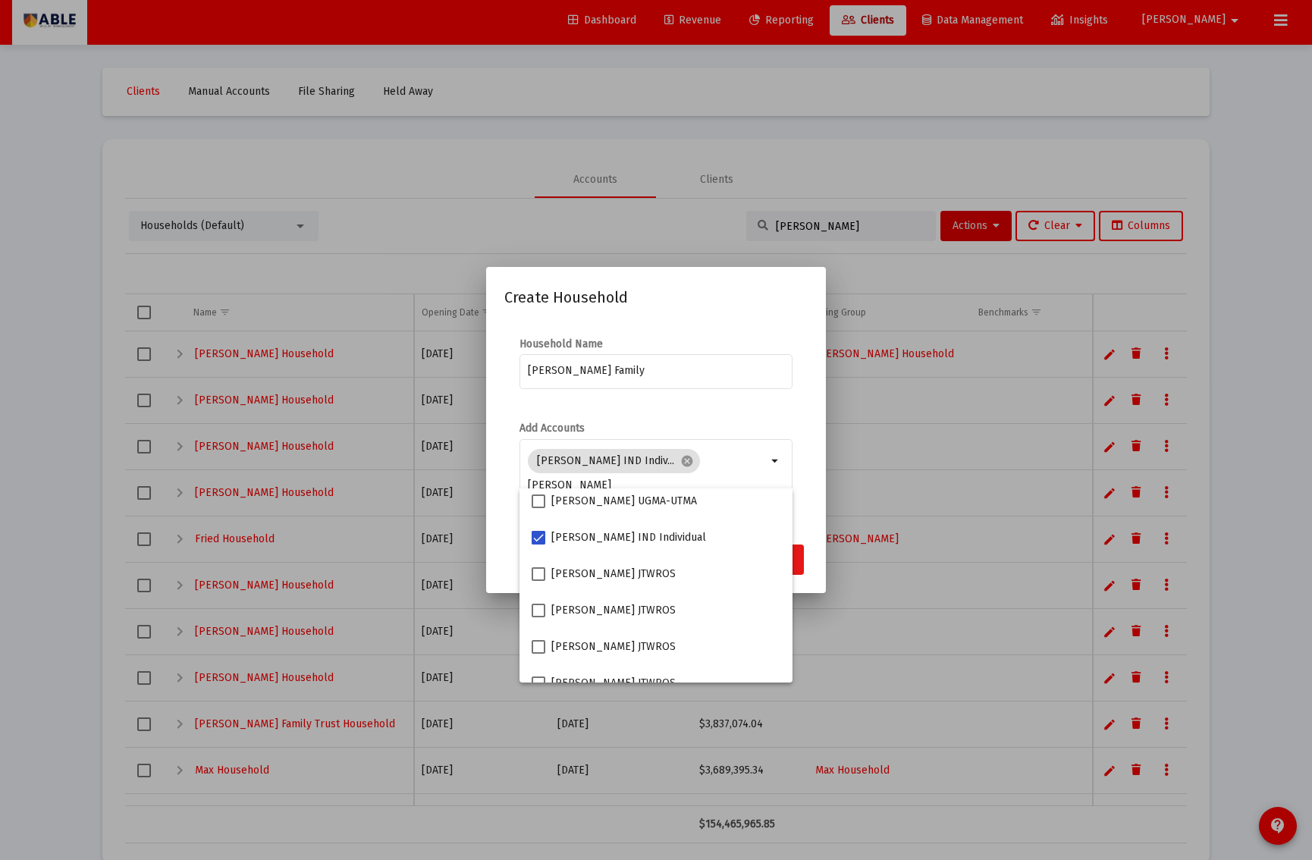
click at [800, 558] on button "Save" at bounding box center [780, 560] width 49 height 30
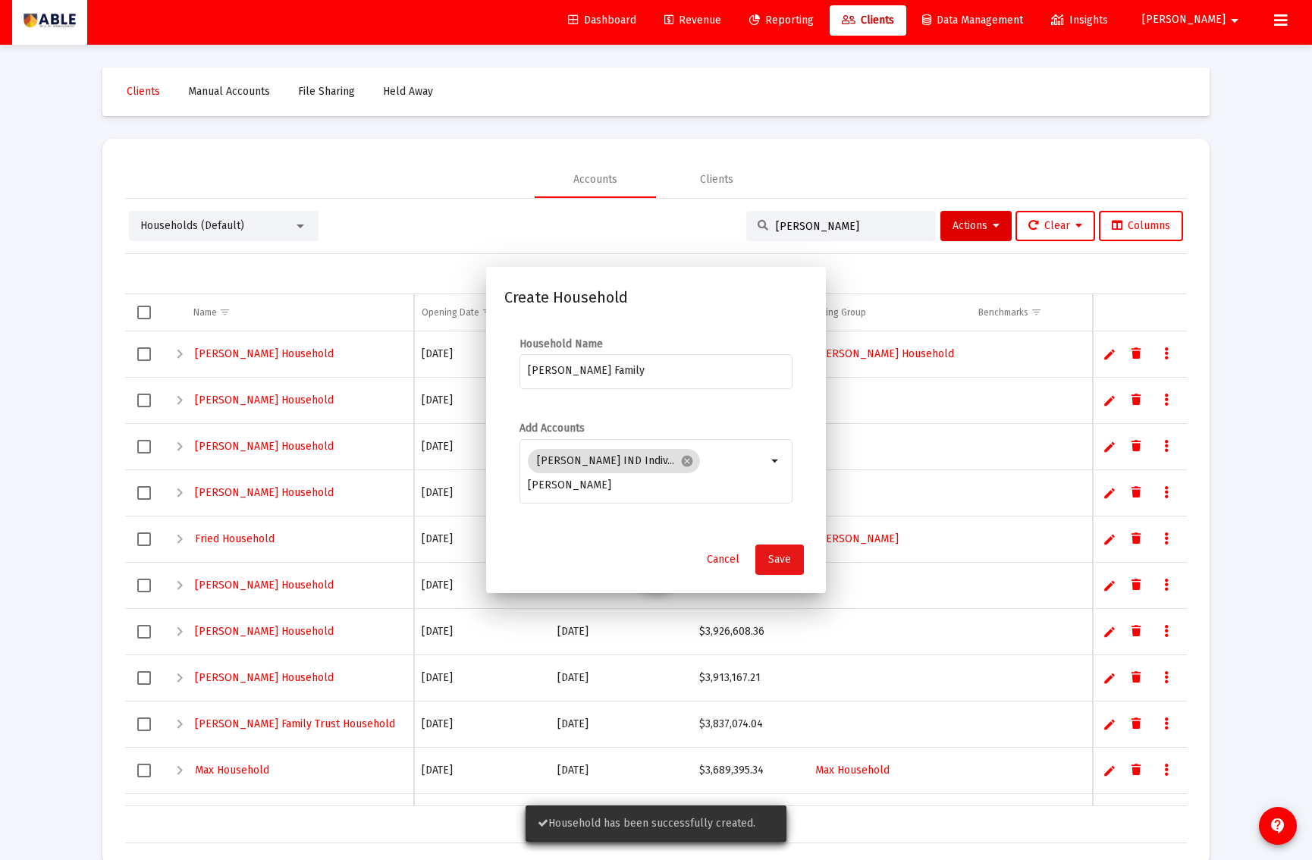
scroll to position [5, 0]
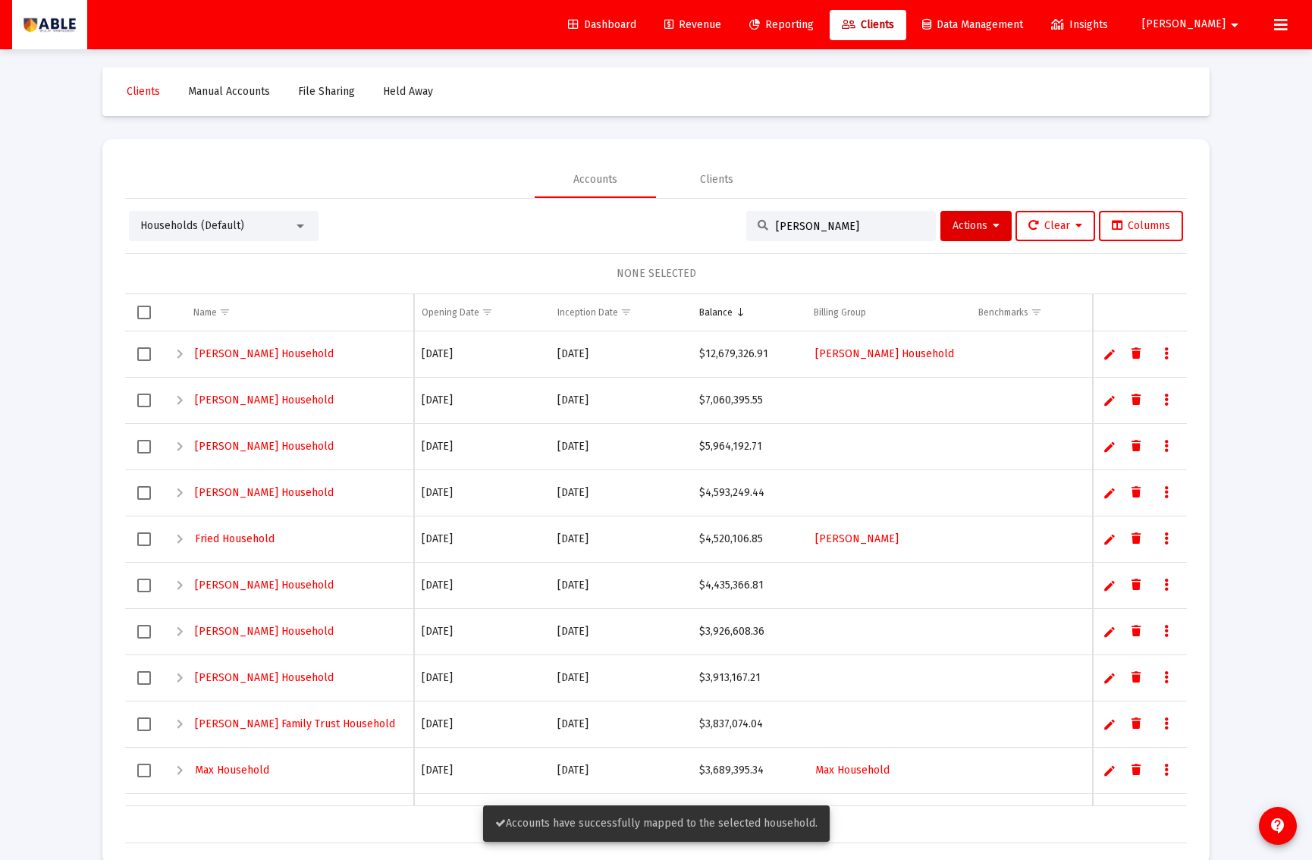
click at [721, 18] on span "Revenue" at bounding box center [693, 24] width 57 height 13
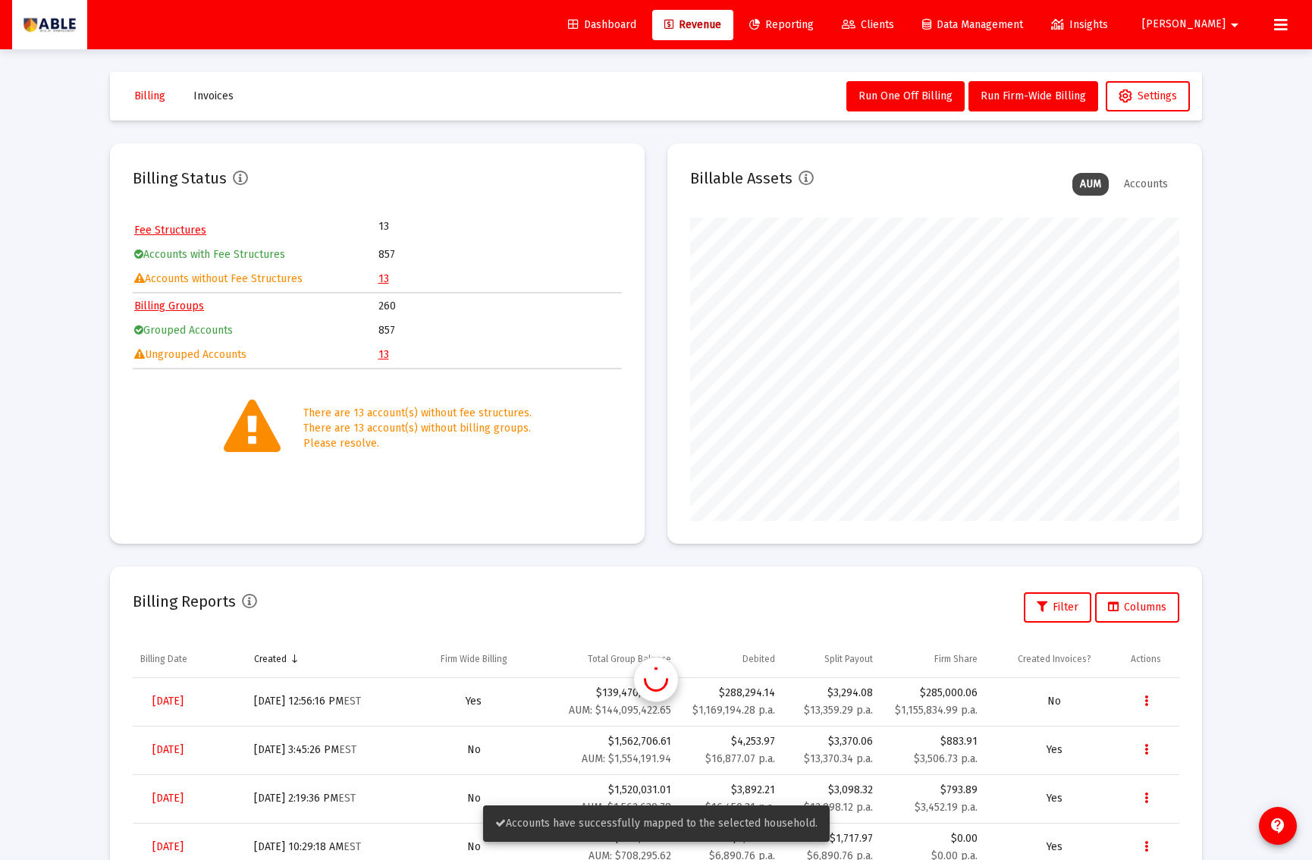
scroll to position [303, 489]
click at [381, 355] on link "13" at bounding box center [384, 354] width 11 height 13
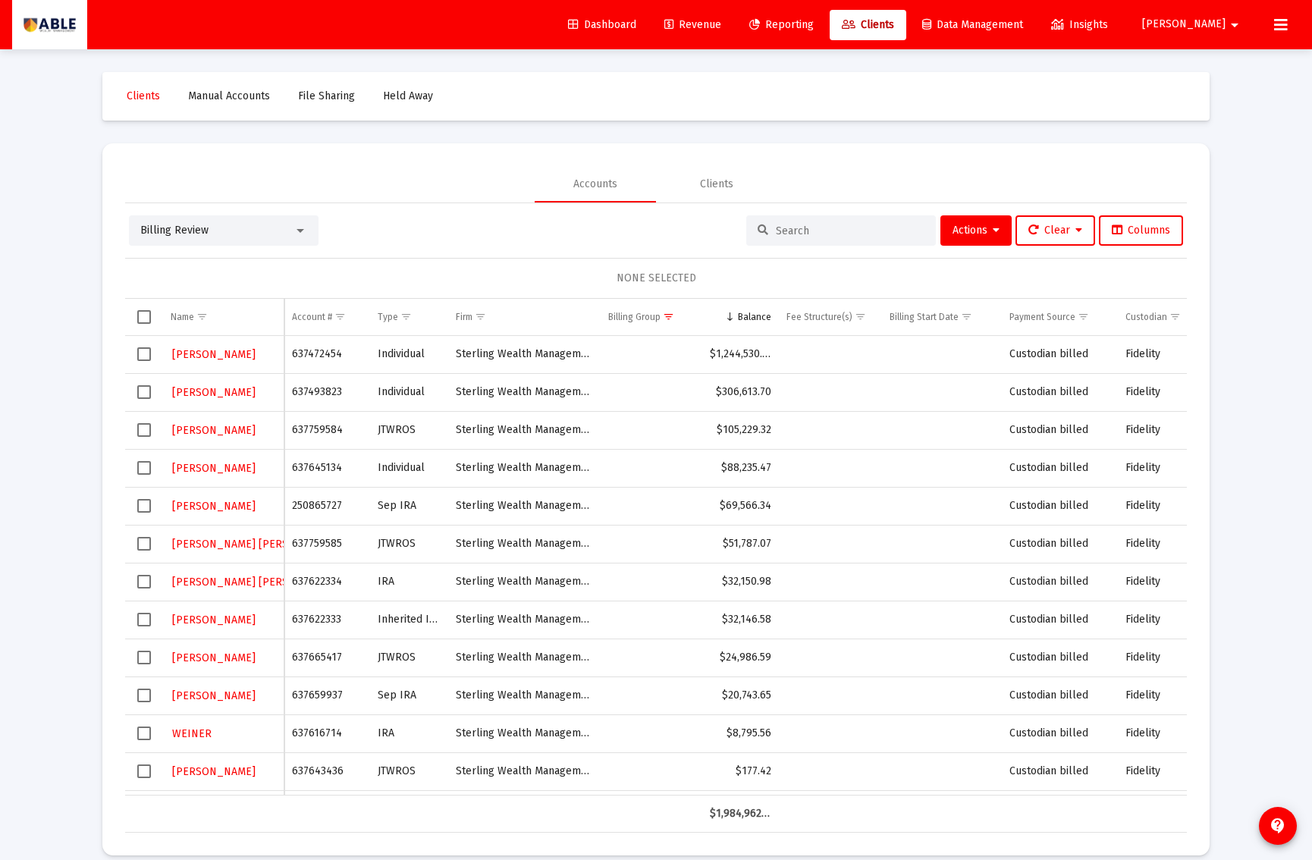
click at [814, 225] on input at bounding box center [850, 231] width 149 height 13
click at [203, 244] on div "Billing Review" at bounding box center [224, 230] width 190 height 30
click at [209, 236] on div "Billing Review" at bounding box center [216, 230] width 153 height 15
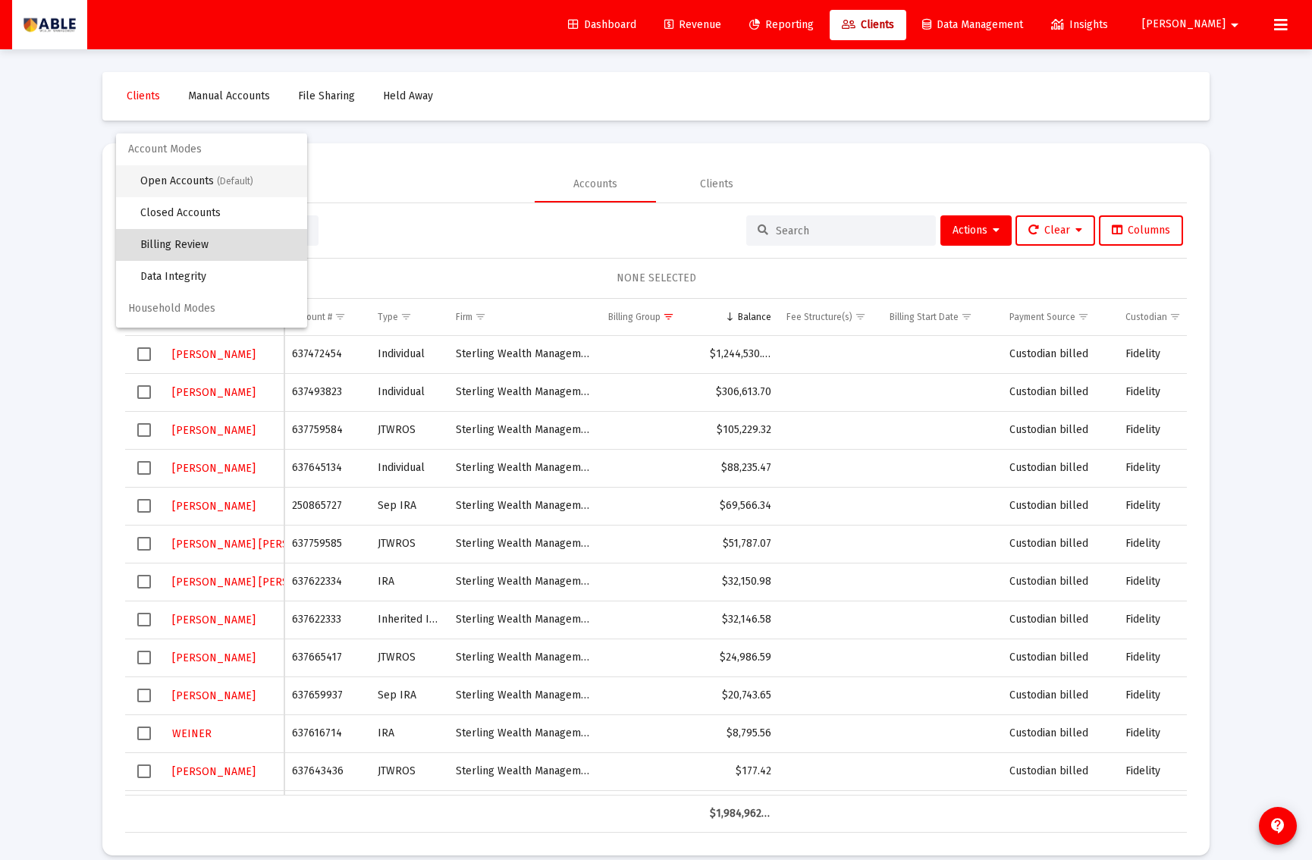
click at [187, 183] on span "Open Accounts (Default)" at bounding box center [217, 181] width 155 height 32
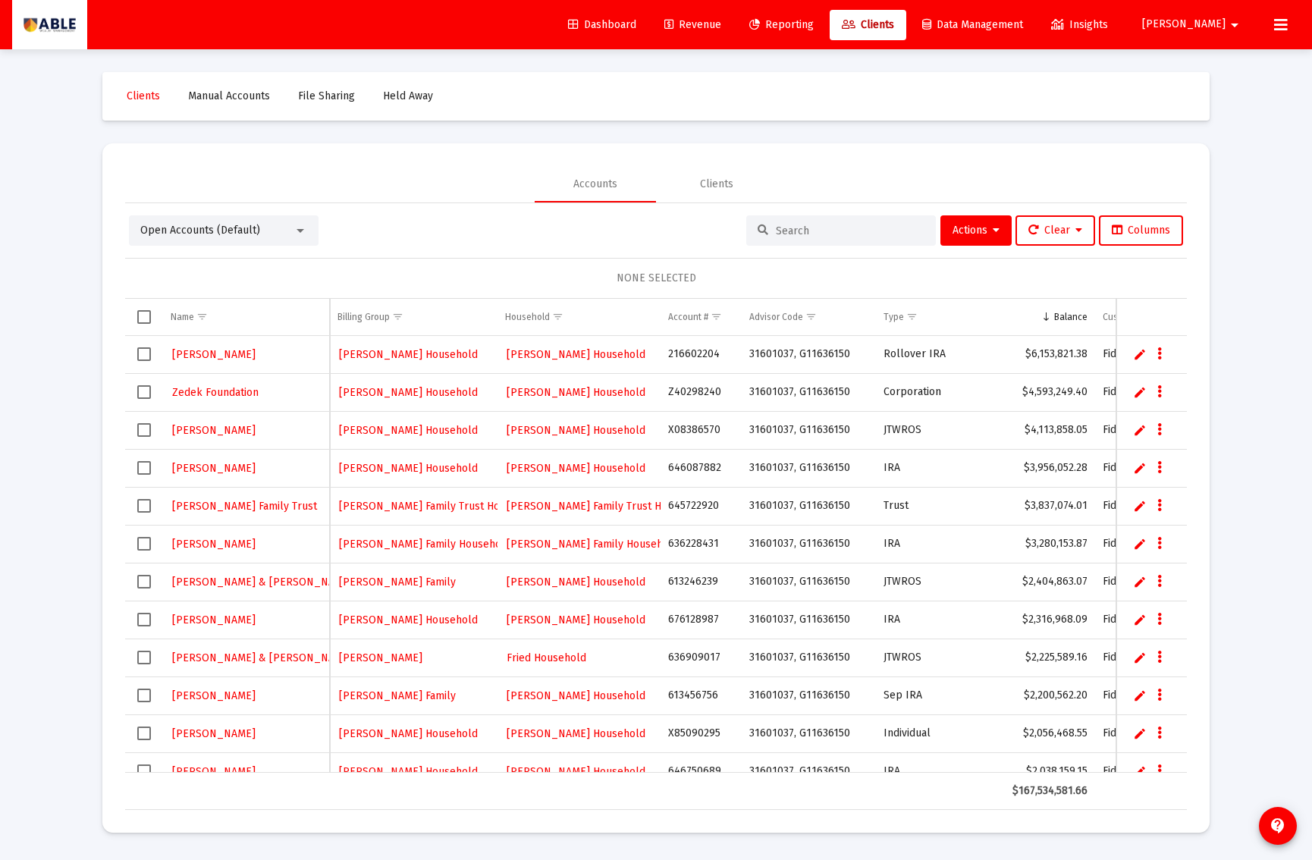
click at [846, 233] on input at bounding box center [850, 231] width 149 height 13
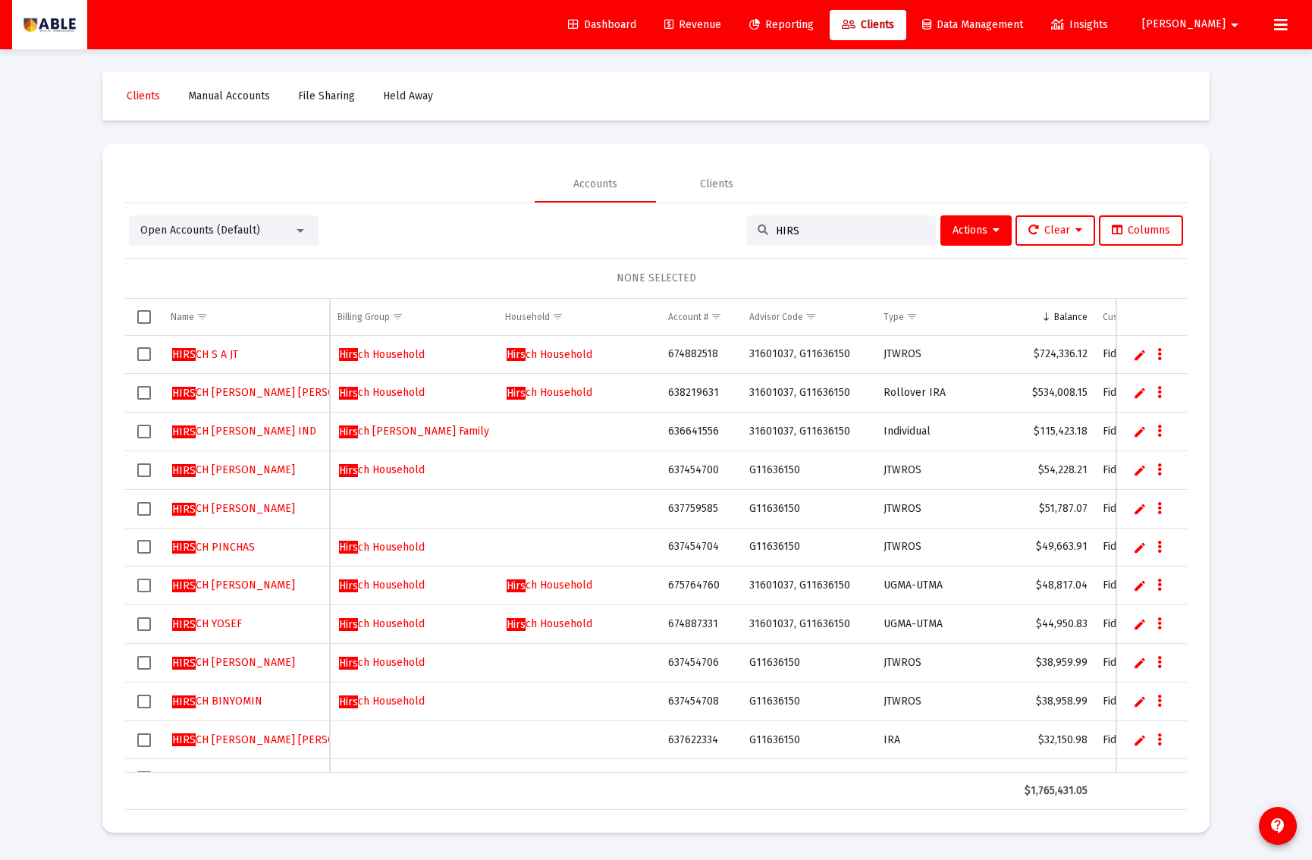
type input "HIRS"
click at [140, 316] on span "Select all" at bounding box center [144, 317] width 14 height 14
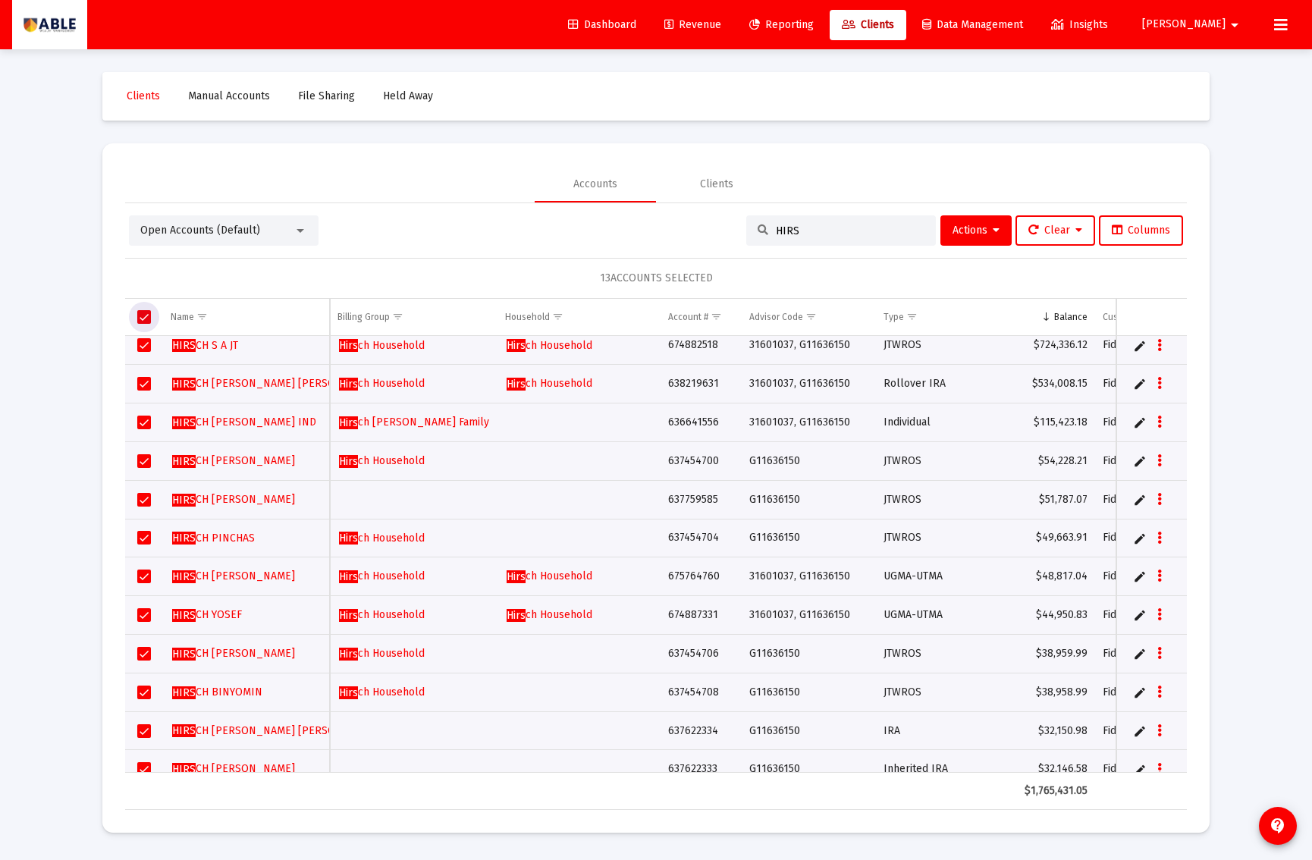
scroll to position [21, 0]
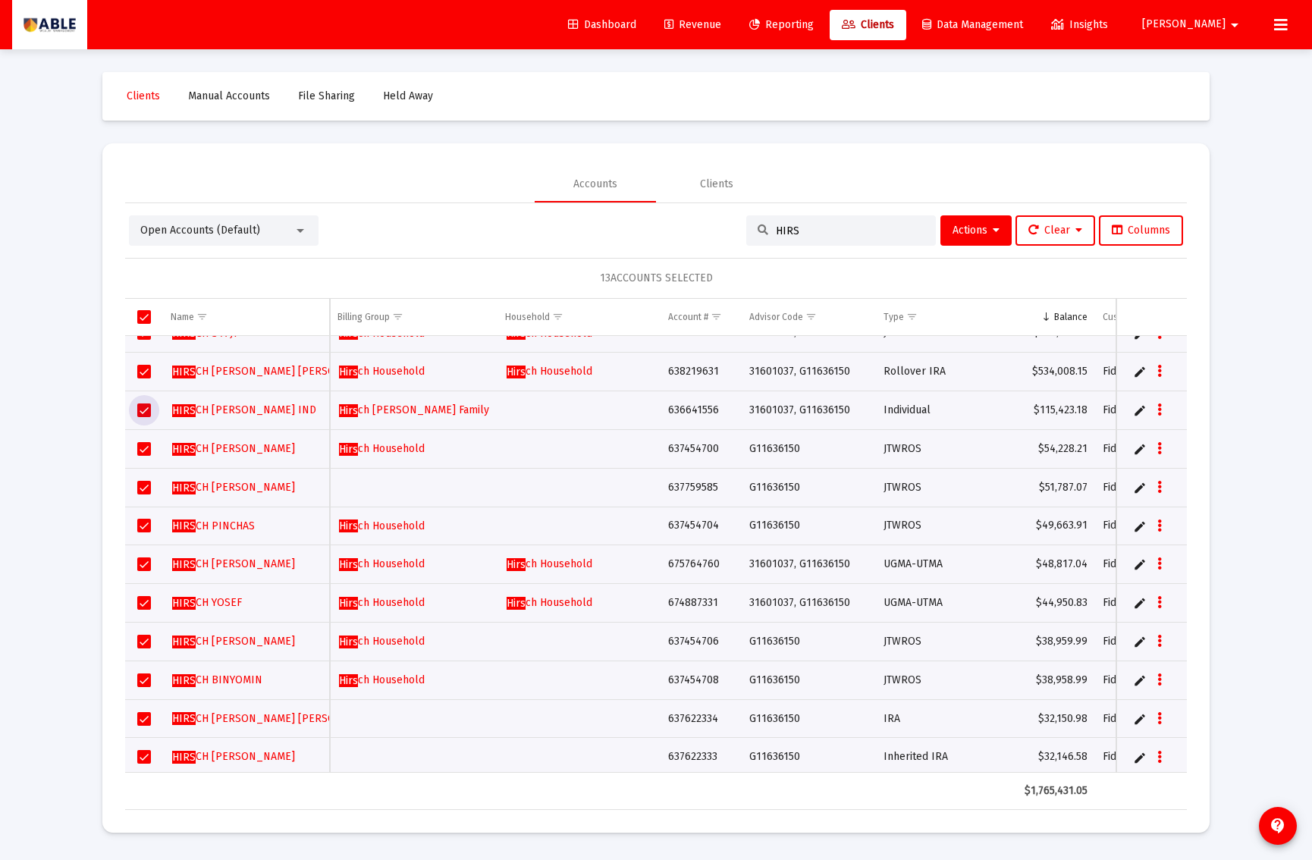
click at [146, 408] on span "Select row" at bounding box center [144, 411] width 14 height 14
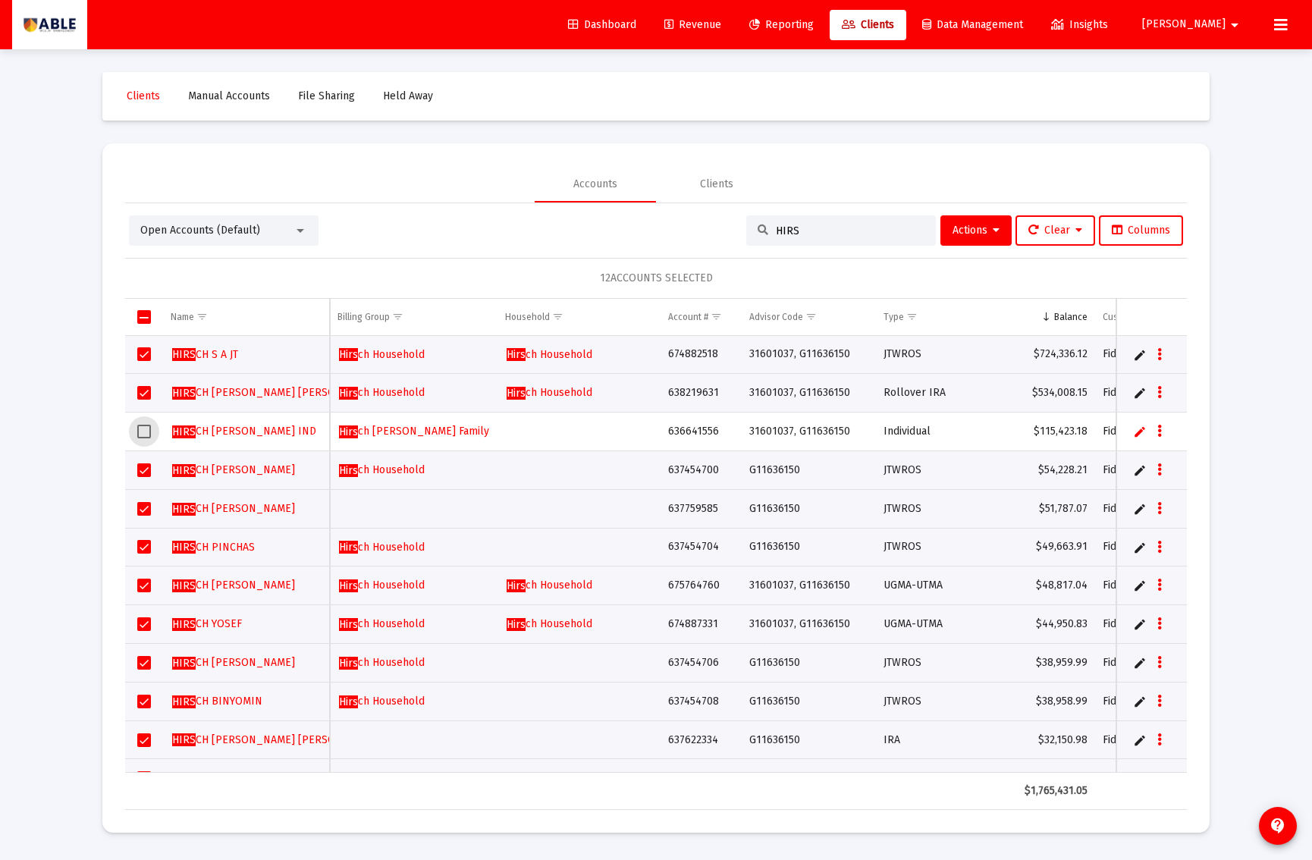
scroll to position [6, 0]
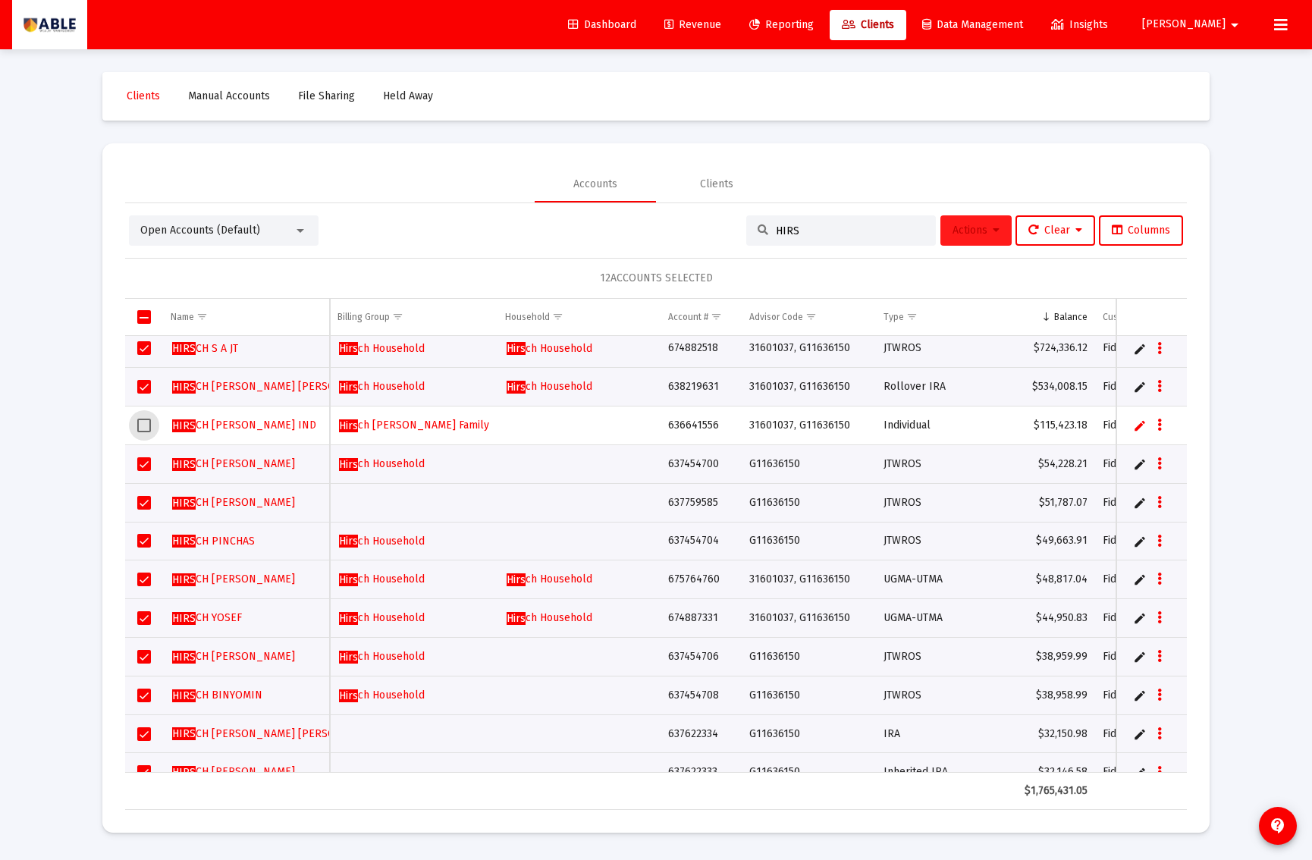
click at [966, 232] on span "Actions" at bounding box center [976, 230] width 47 height 13
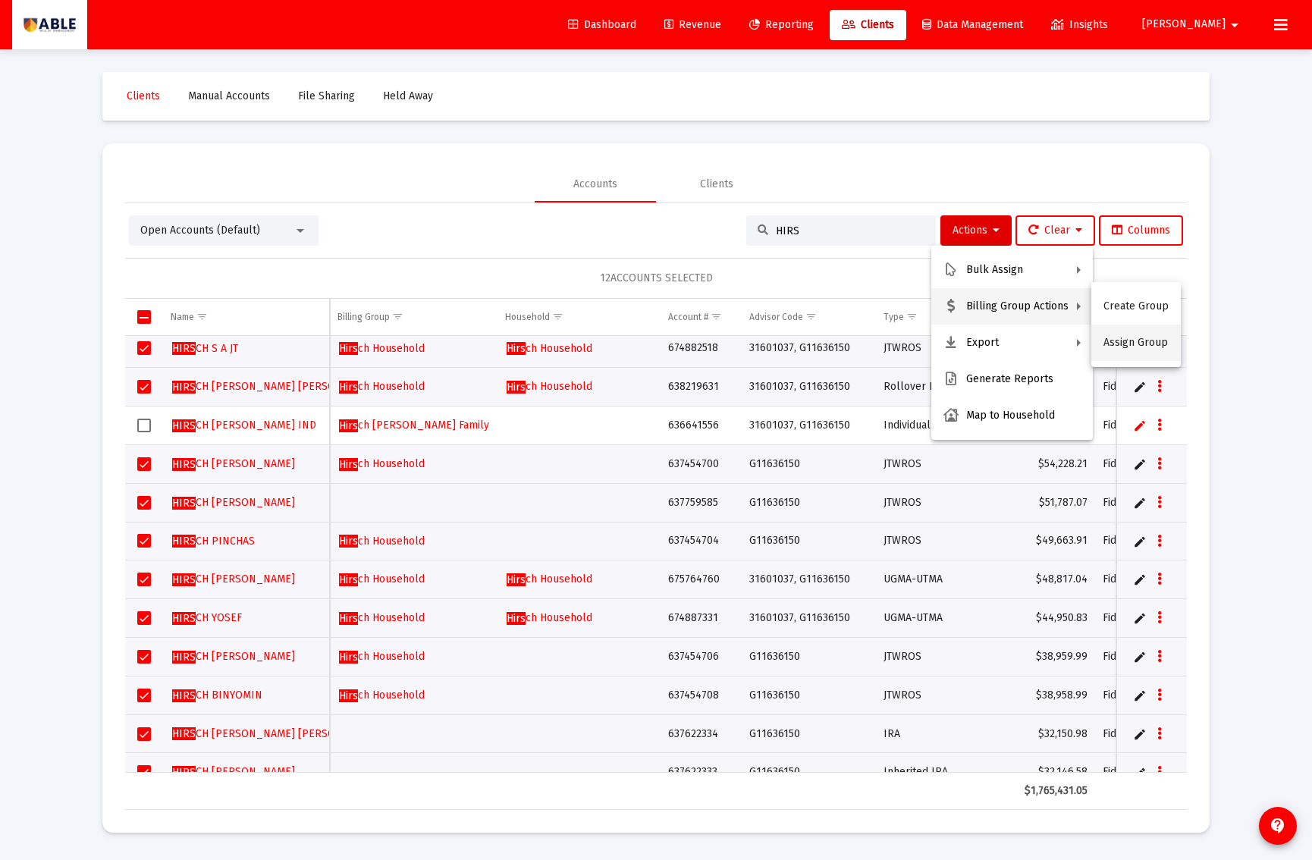
click at [1127, 342] on button "Assign Group" at bounding box center [1137, 343] width 90 height 36
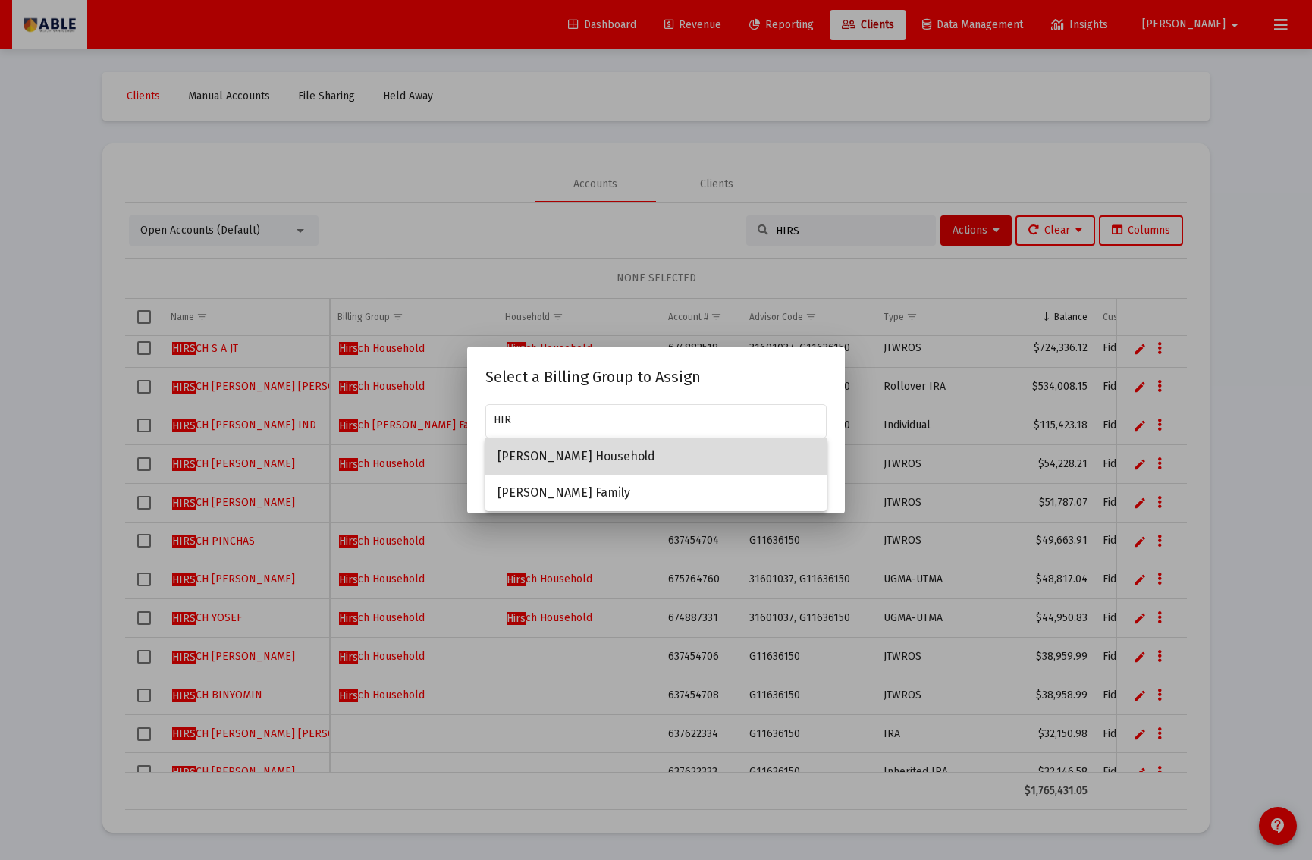
click at [590, 457] on span "[PERSON_NAME] Household" at bounding box center [656, 456] width 317 height 36
type input "[PERSON_NAME] Household"
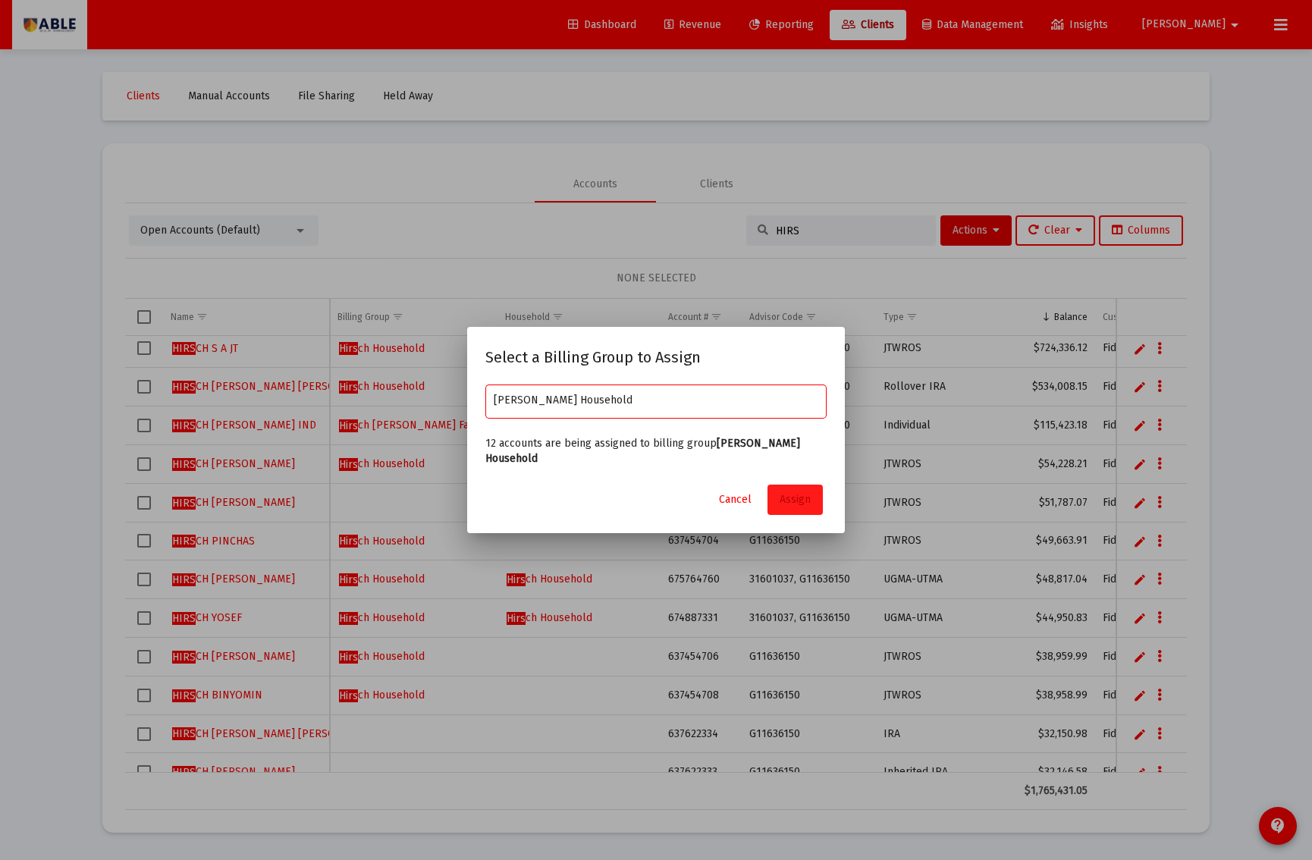
click at [809, 493] on span "Assign" at bounding box center [795, 499] width 31 height 13
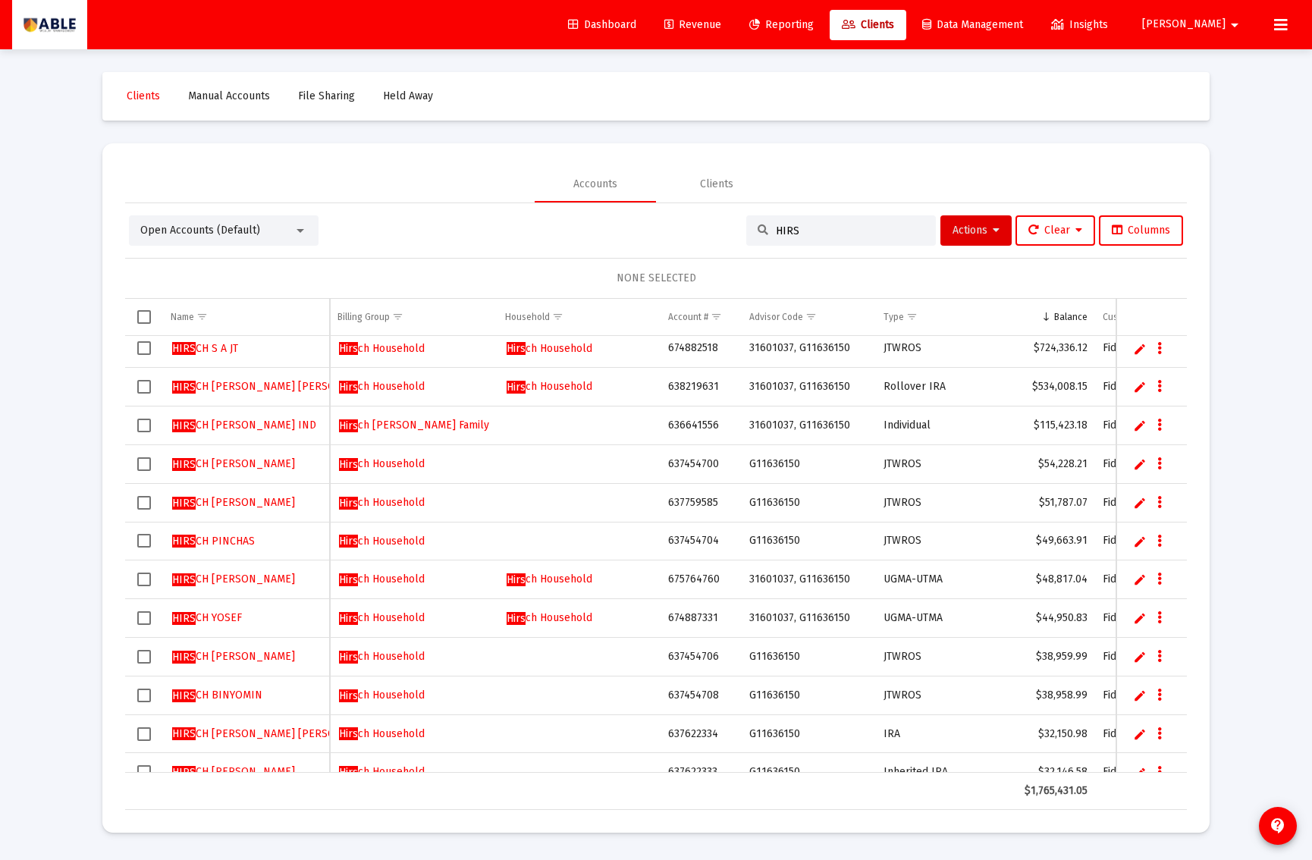
click at [141, 316] on span "Select all" at bounding box center [144, 317] width 14 height 14
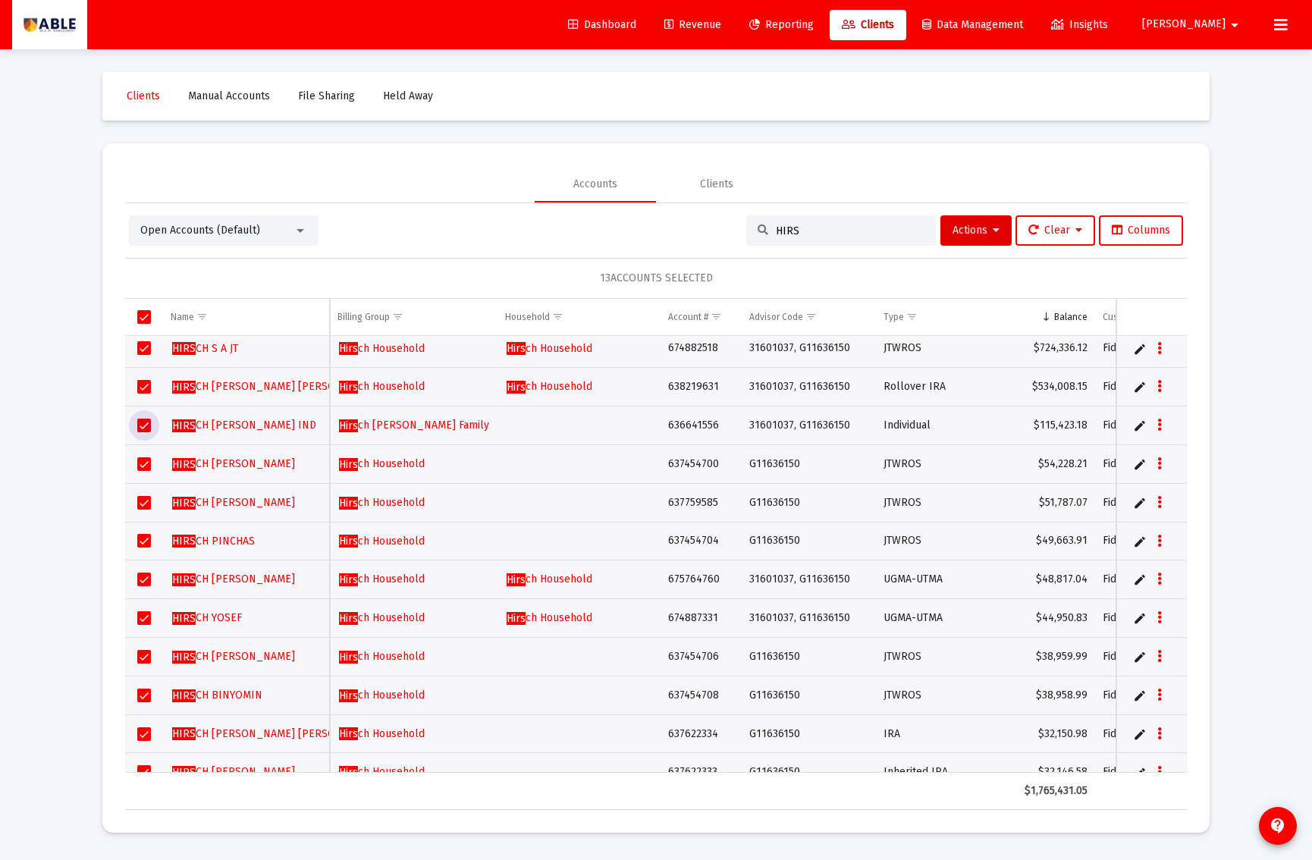
drag, startPoint x: 143, startPoint y: 424, endPoint x: 192, endPoint y: 426, distance: 49.4
click at [143, 424] on span "Select row" at bounding box center [144, 426] width 14 height 14
click at [966, 225] on span "Actions" at bounding box center [976, 230] width 47 height 13
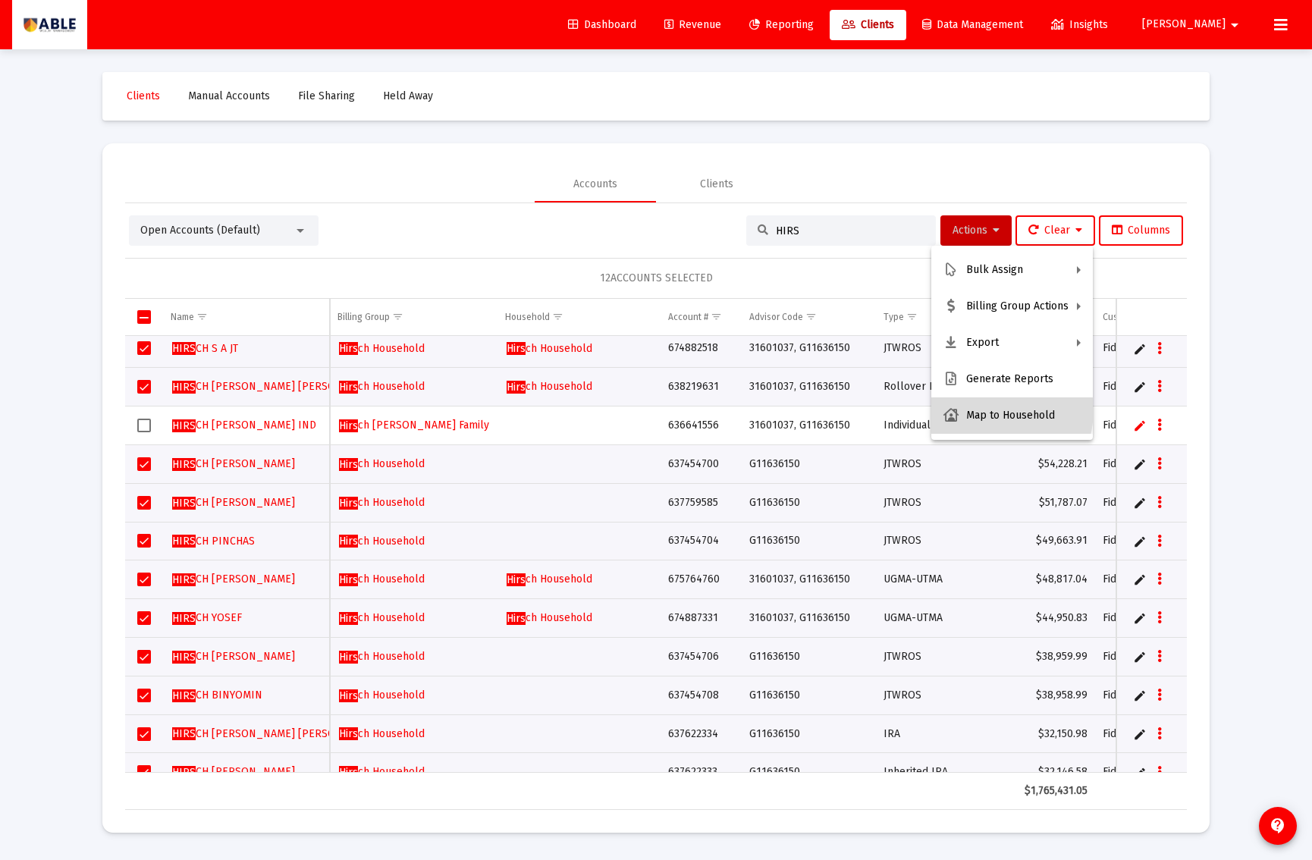
click at [986, 410] on button "Map to Household" at bounding box center [1013, 416] width 162 height 36
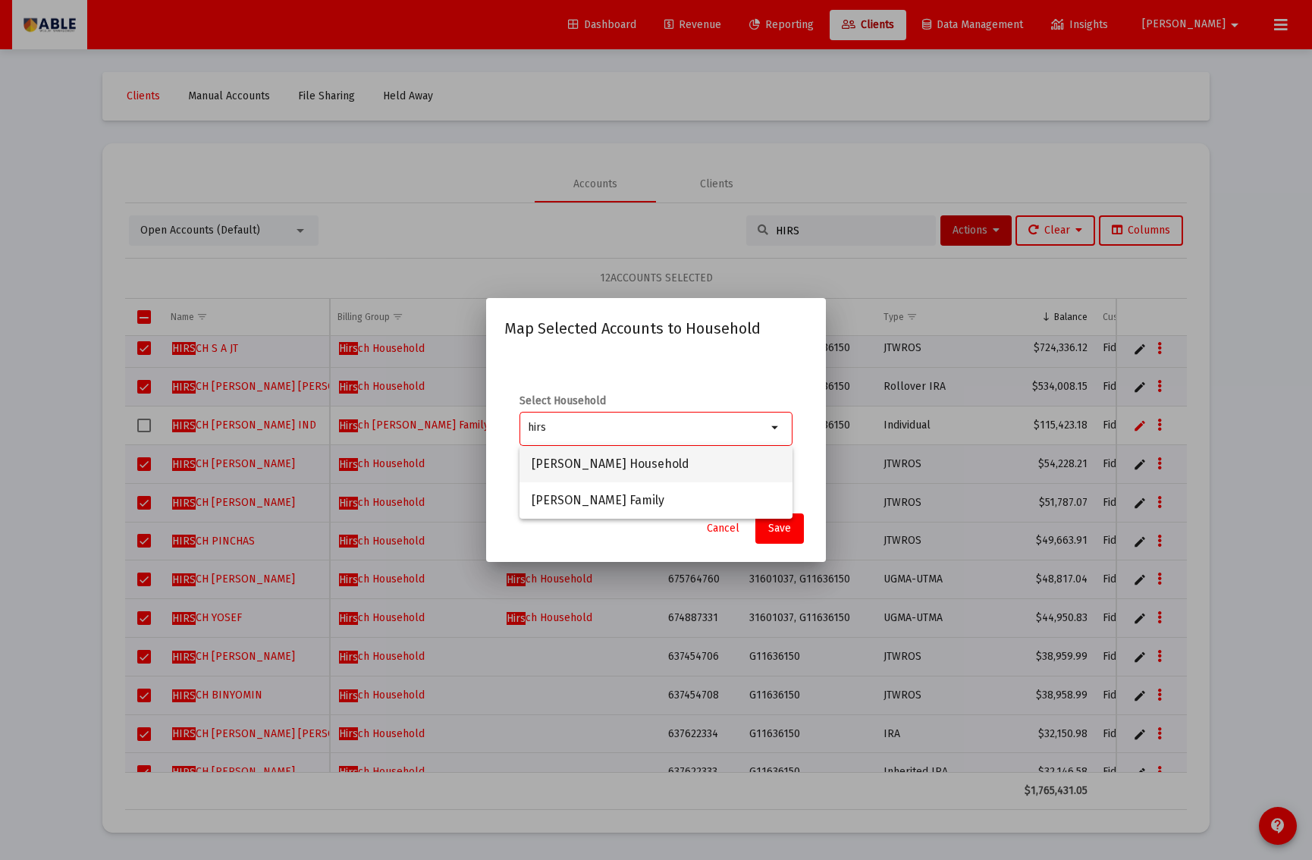
click at [711, 472] on span "[PERSON_NAME] Household" at bounding box center [656, 464] width 249 height 36
type input "[PERSON_NAME] Household"
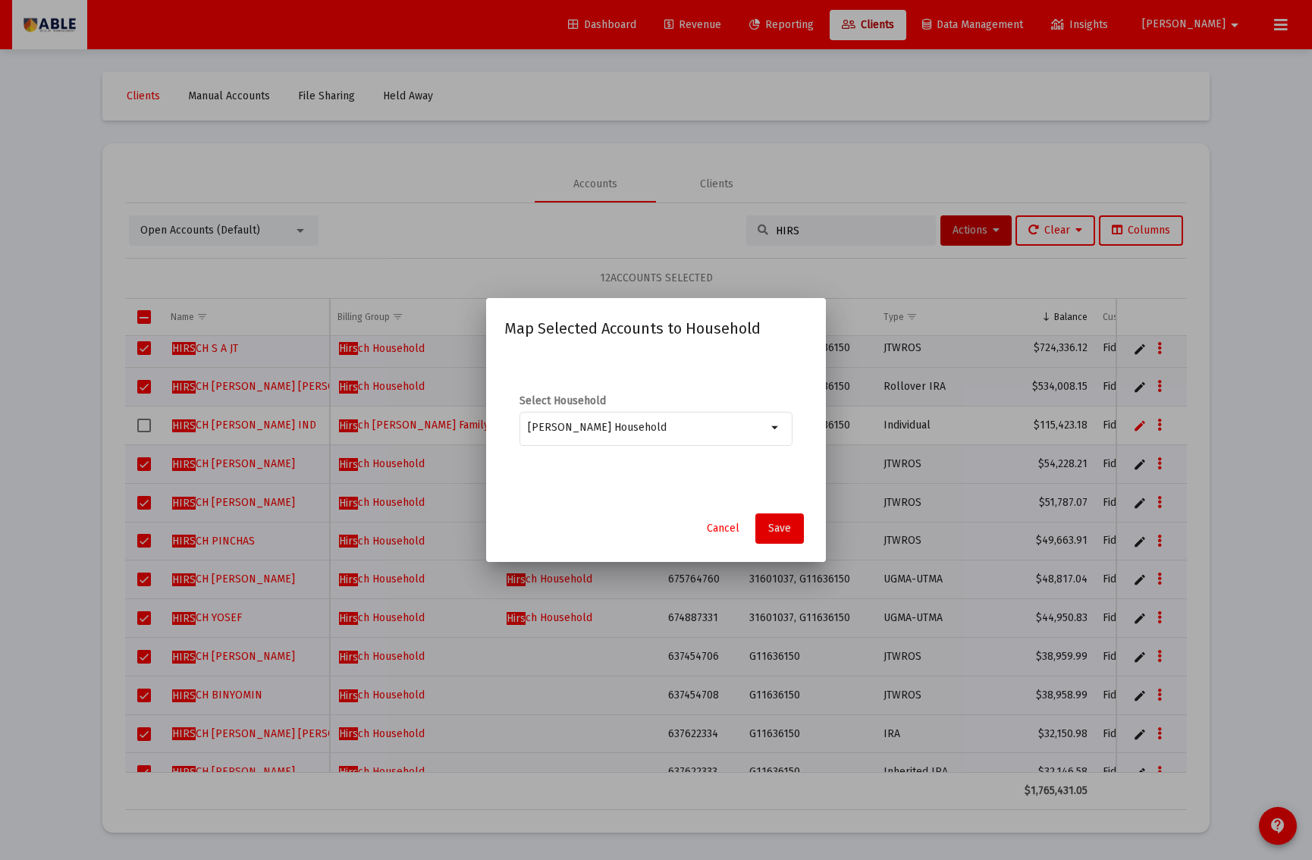
click at [775, 521] on button "Save" at bounding box center [780, 529] width 49 height 30
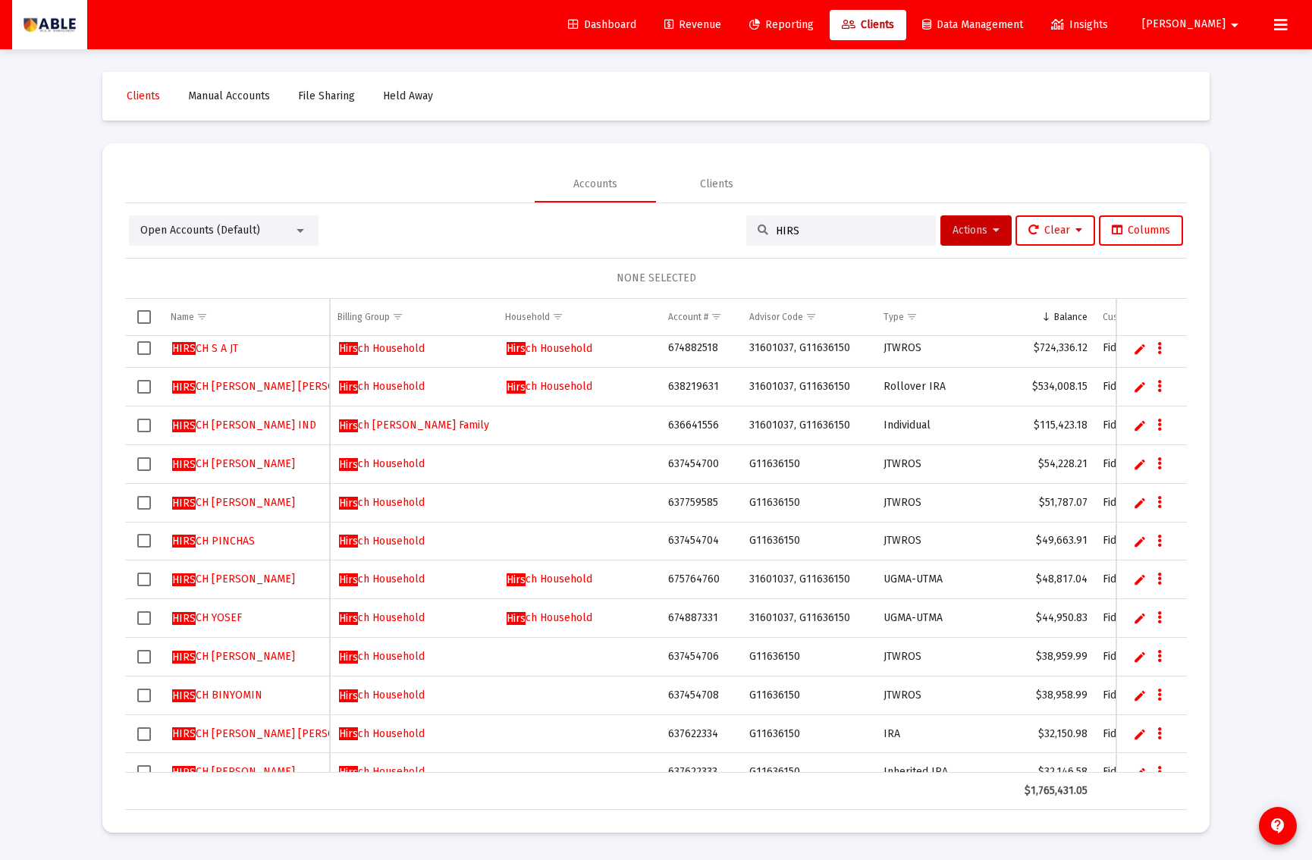
scroll to position [5, 0]
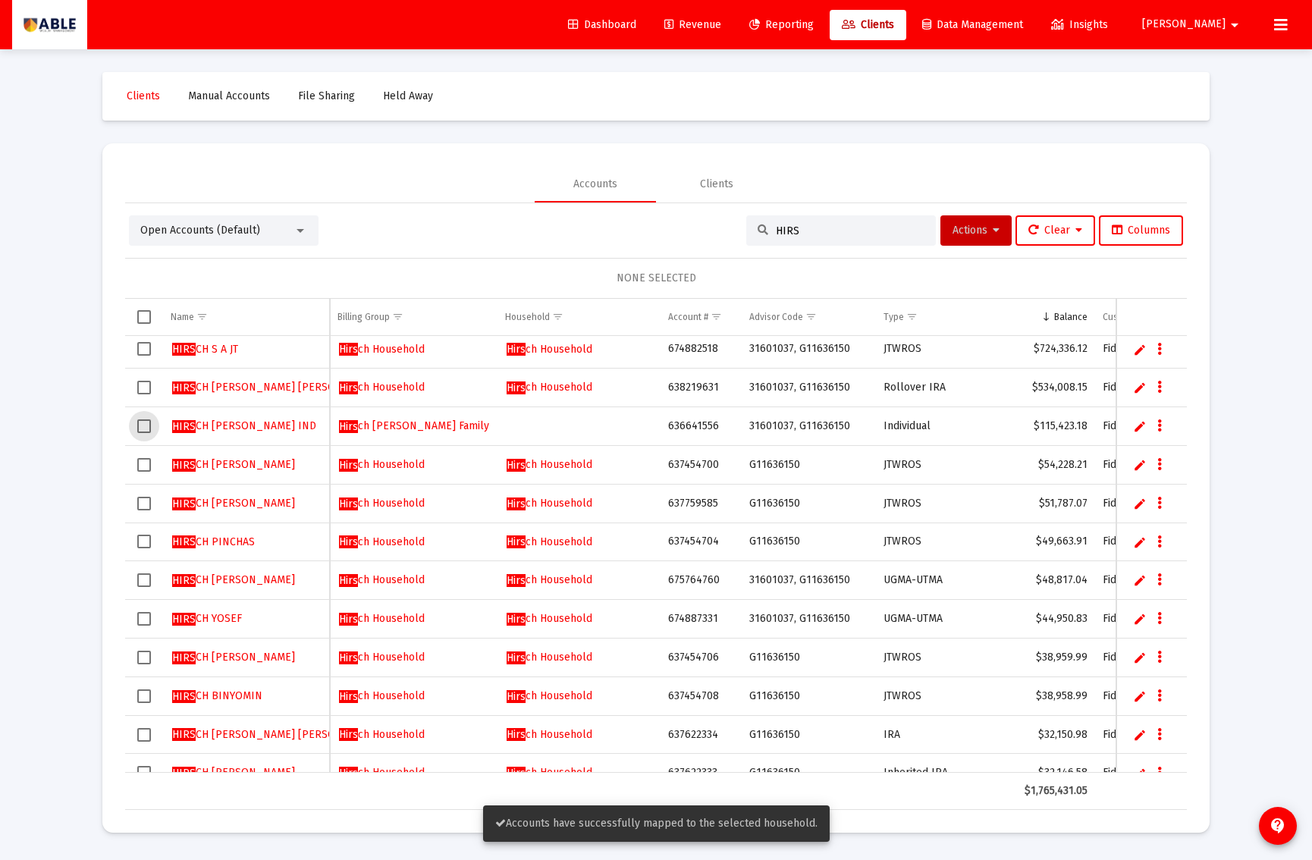
click at [141, 427] on span "Select row" at bounding box center [144, 427] width 14 height 14
click at [966, 230] on span "Actions" at bounding box center [976, 230] width 47 height 13
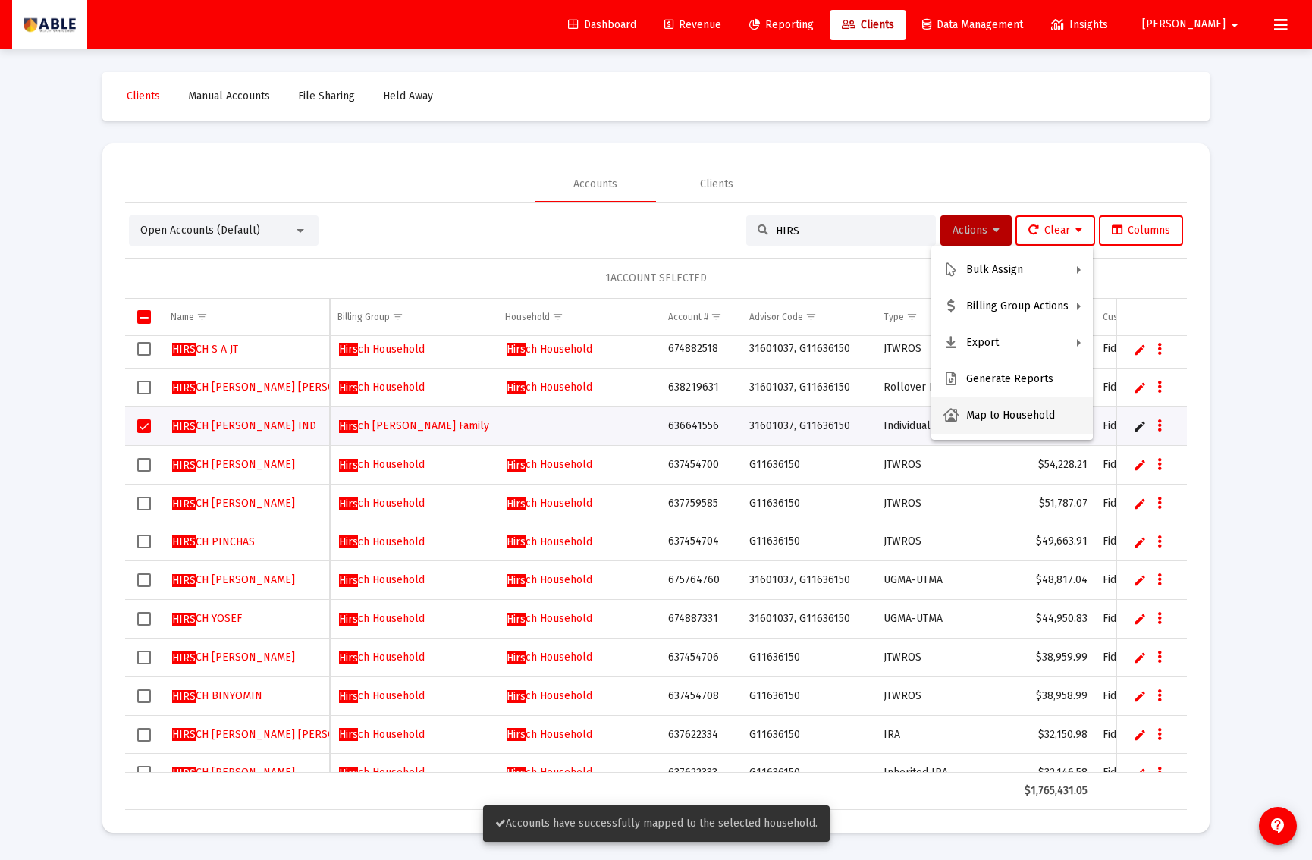
click at [978, 415] on button "Map to Household" at bounding box center [1013, 416] width 162 height 36
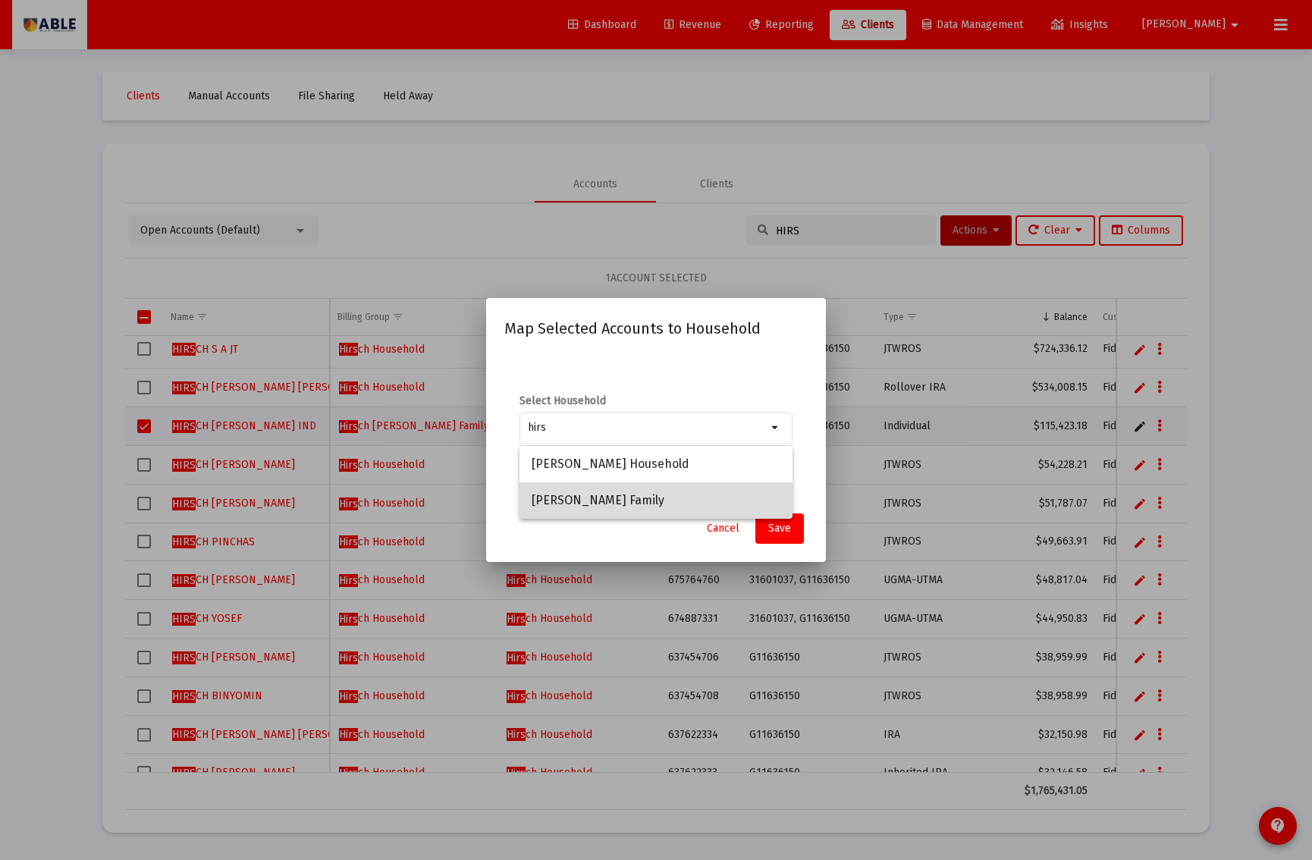
drag, startPoint x: 631, startPoint y: 507, endPoint x: 643, endPoint y: 507, distance: 11.4
click at [633, 507] on span "Hirsch Yocheved Family" at bounding box center [656, 500] width 249 height 36
type input "Hirsch Yocheved Family"
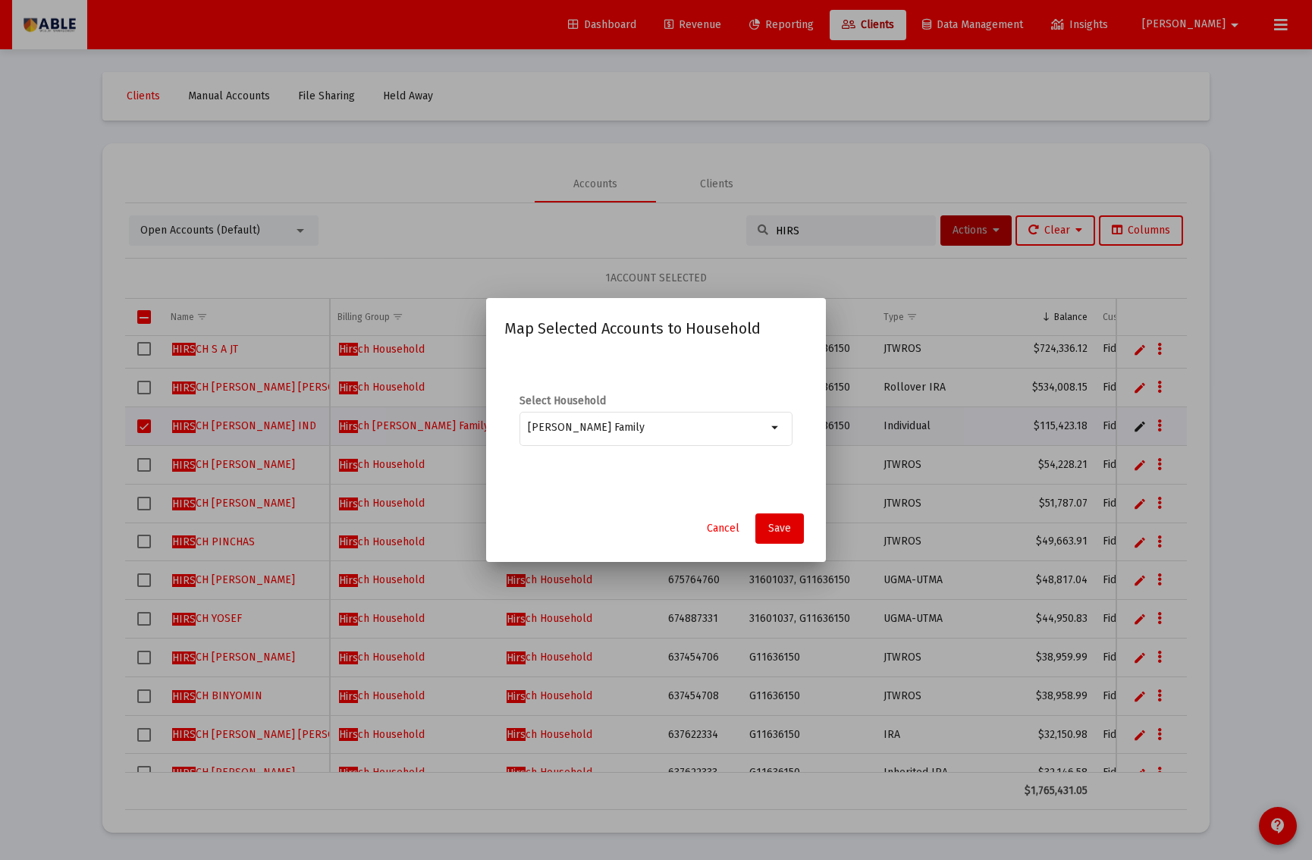
click at [775, 520] on button "Save" at bounding box center [780, 529] width 49 height 30
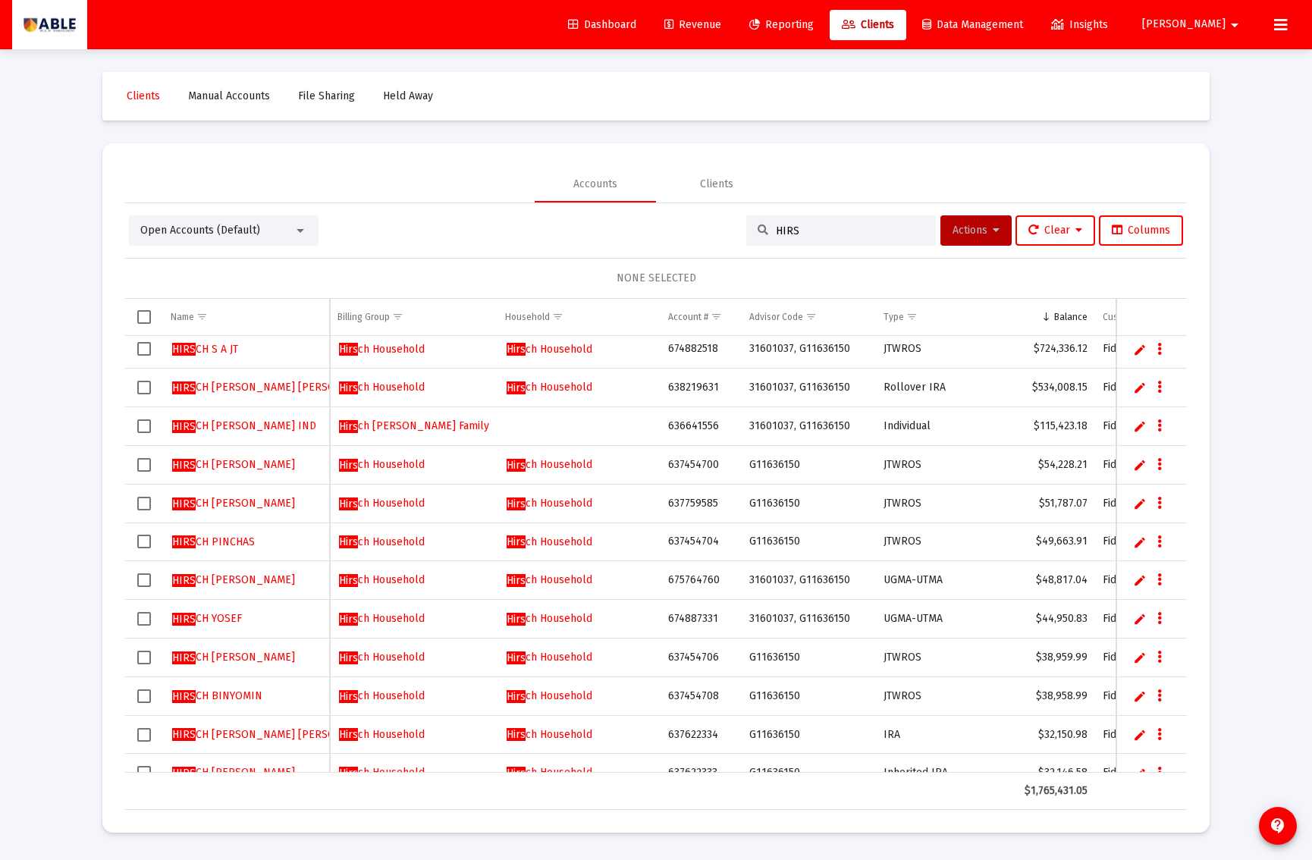
click at [690, 422] on td "636641556" at bounding box center [701, 426] width 80 height 39
copy td "636641556"
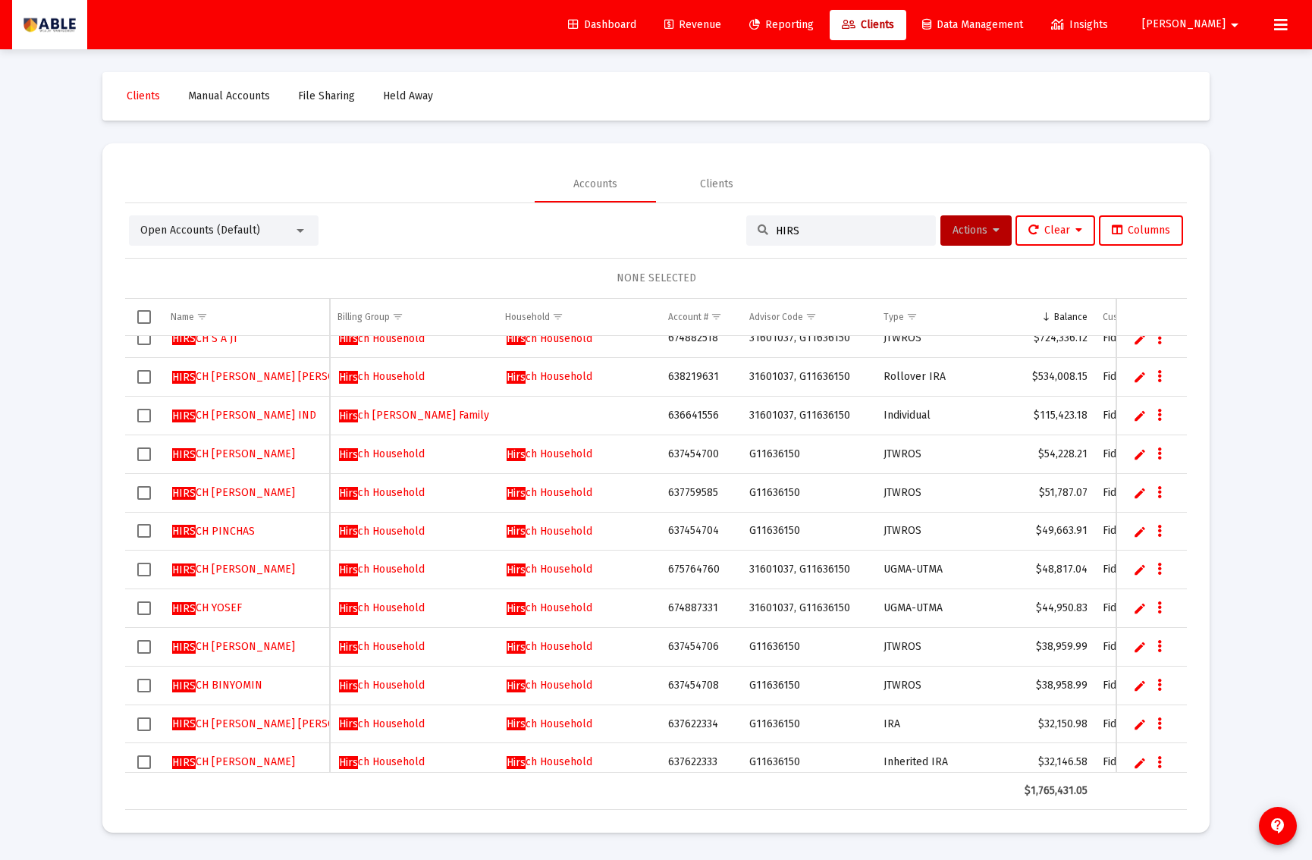
scroll to position [18, 0]
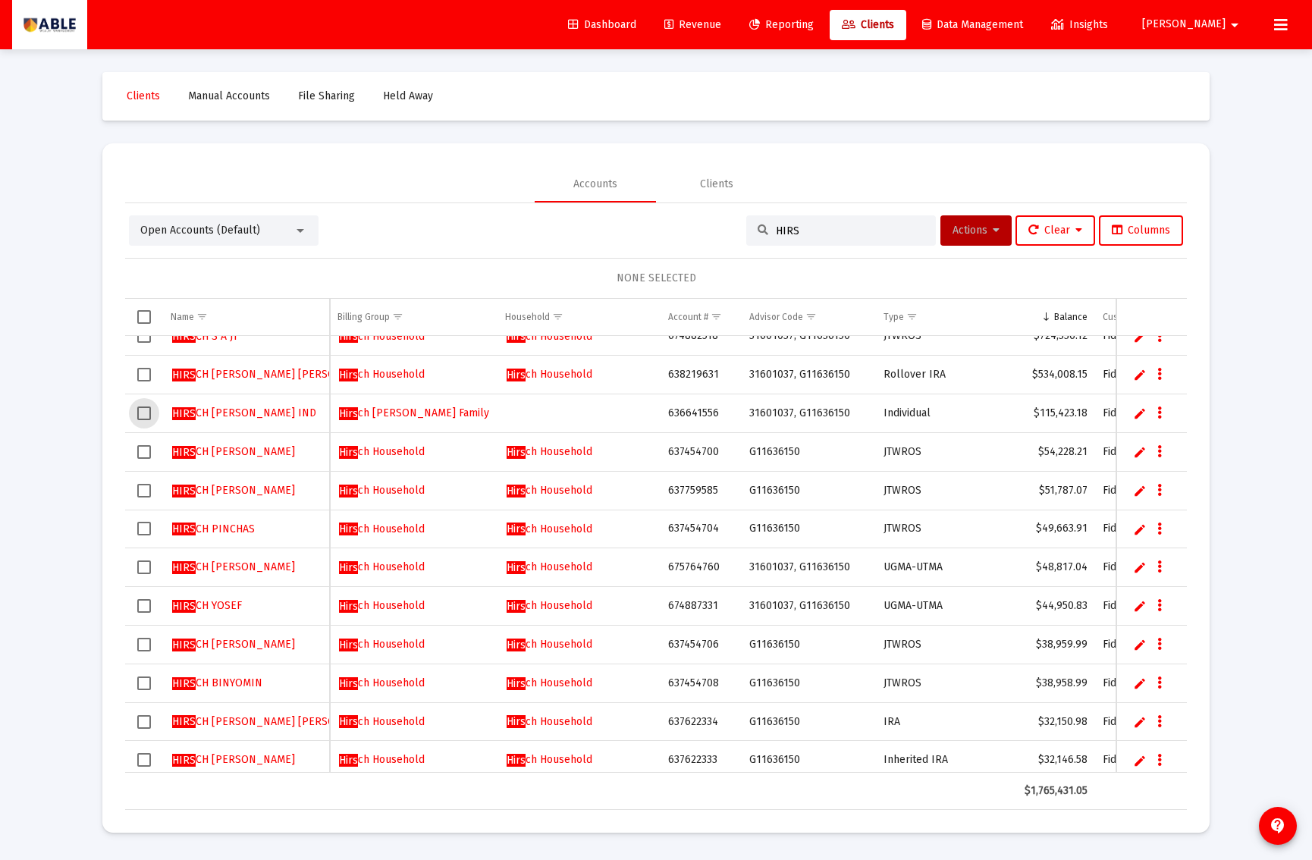
click at [140, 413] on span "Select row" at bounding box center [144, 414] width 14 height 14
click at [982, 222] on button "Actions" at bounding box center [976, 230] width 71 height 30
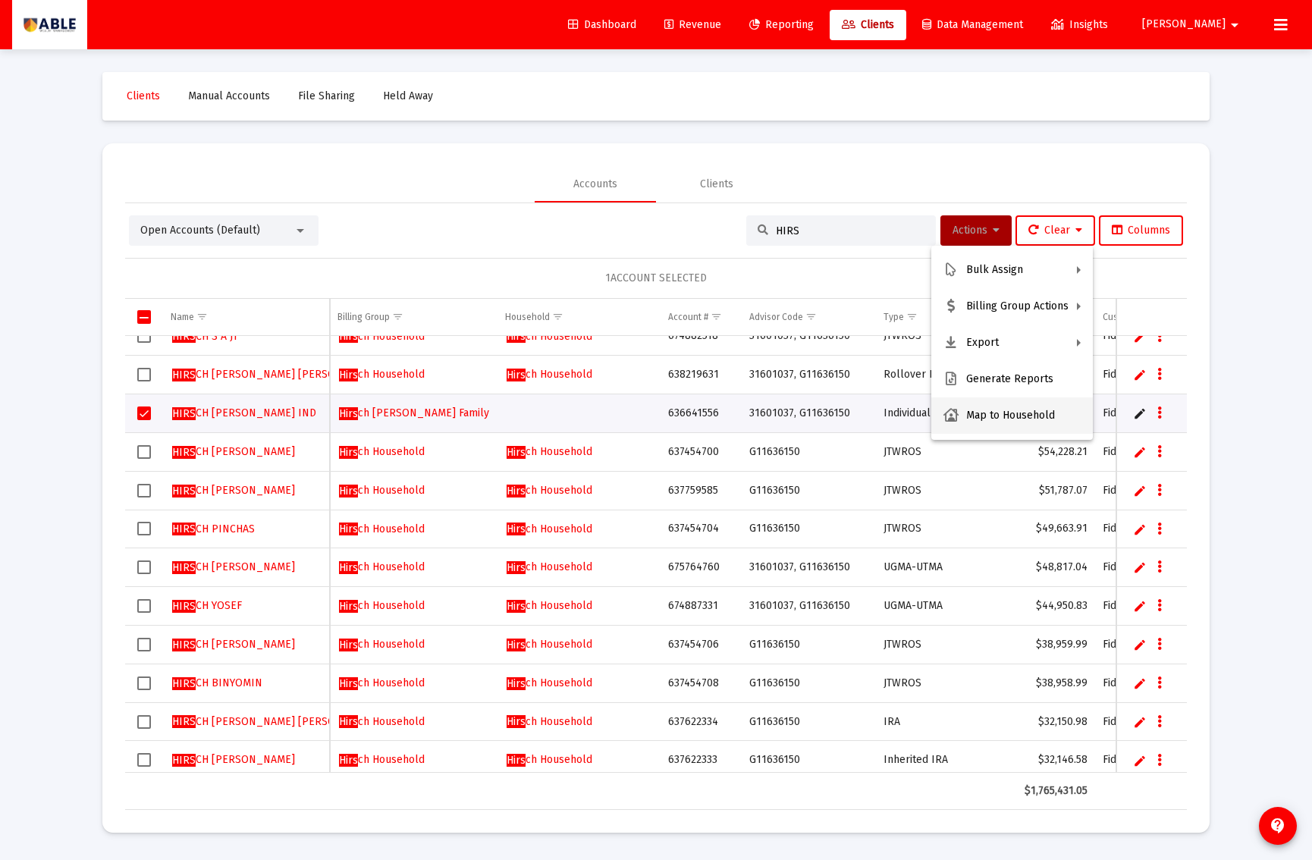
click at [988, 411] on button "Map to Household" at bounding box center [1013, 416] width 162 height 36
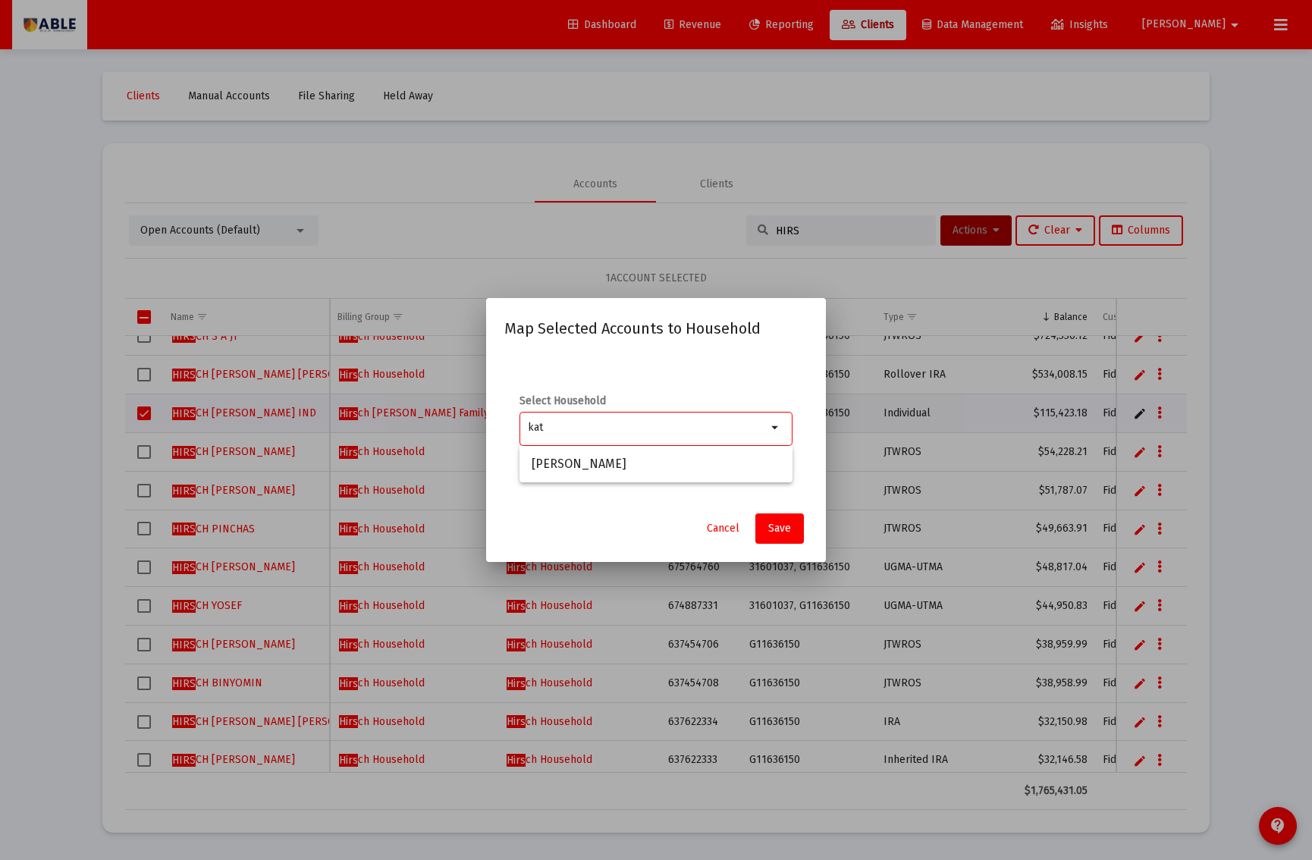
type input "kat"
click at [725, 533] on span "Cancel" at bounding box center [723, 528] width 33 height 13
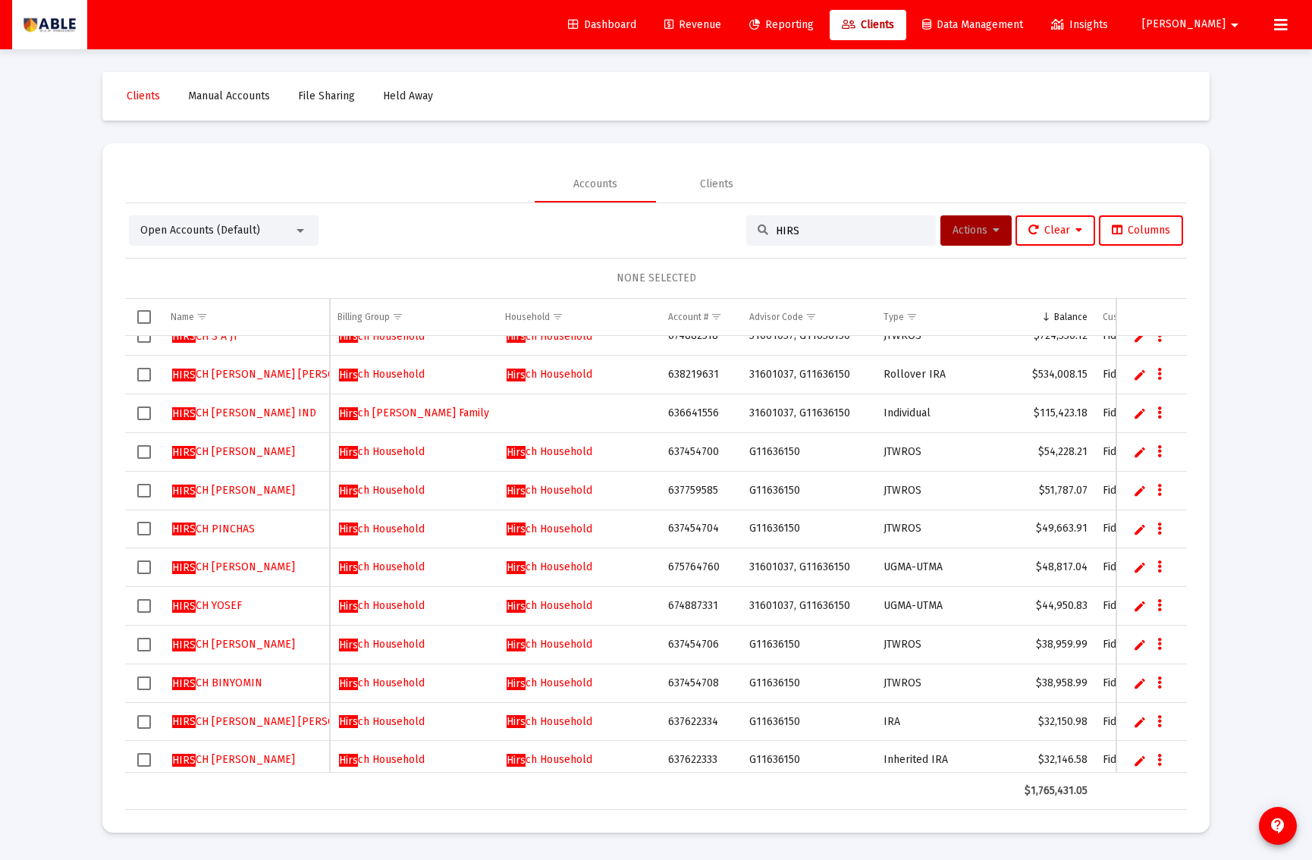
scroll to position [17, 0]
click at [214, 410] on span "HIRS CH YOCHEVED IND" at bounding box center [244, 413] width 144 height 13
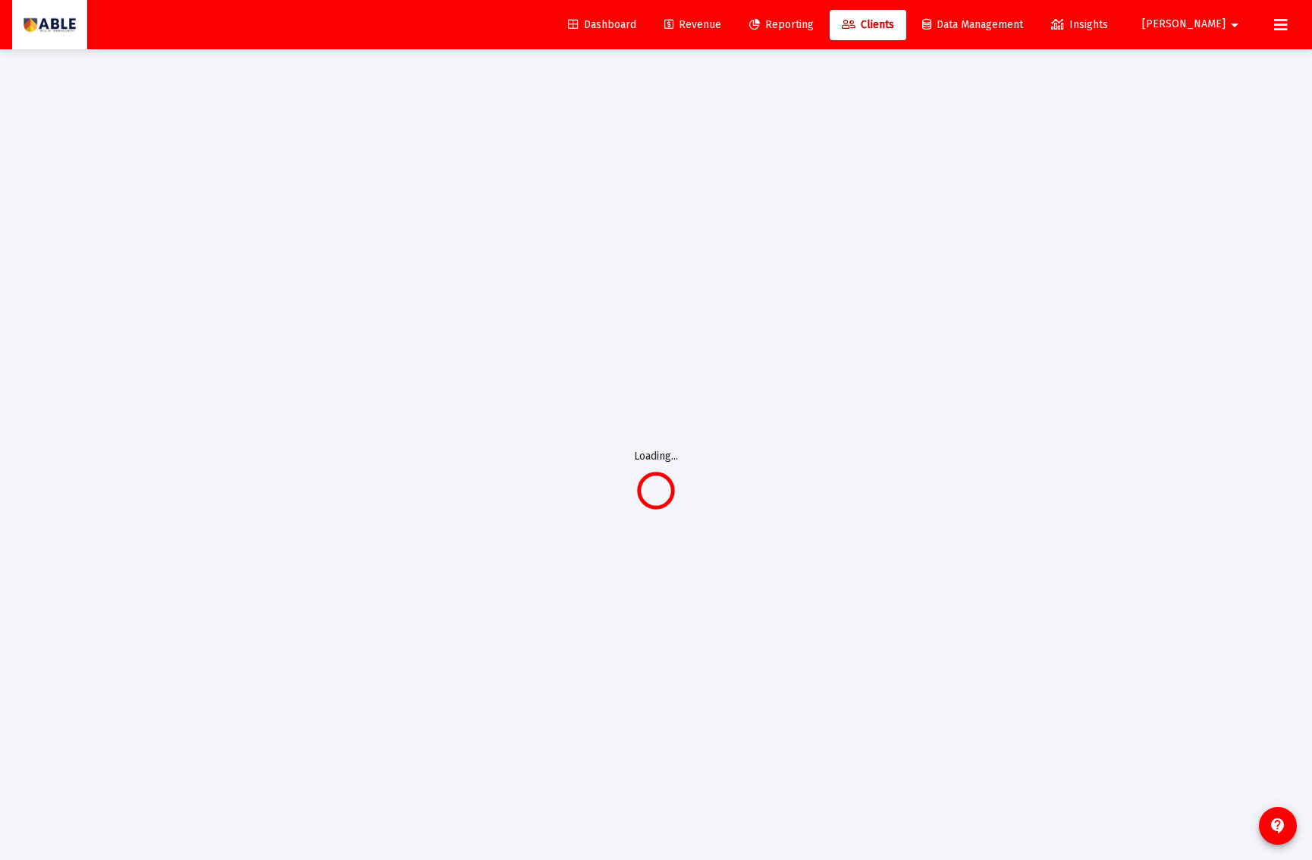
scroll to position [0, 0]
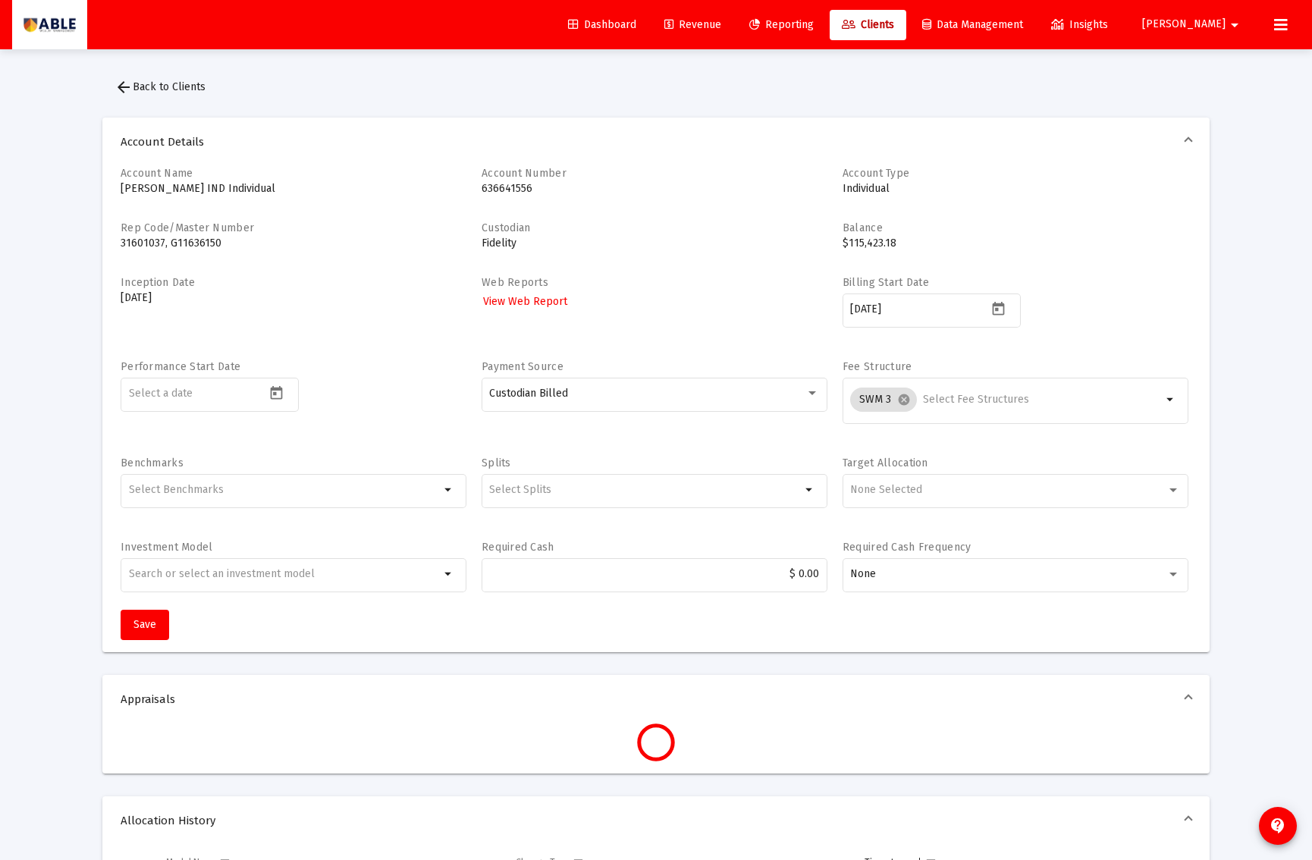
click at [721, 25] on span "Revenue" at bounding box center [693, 24] width 57 height 13
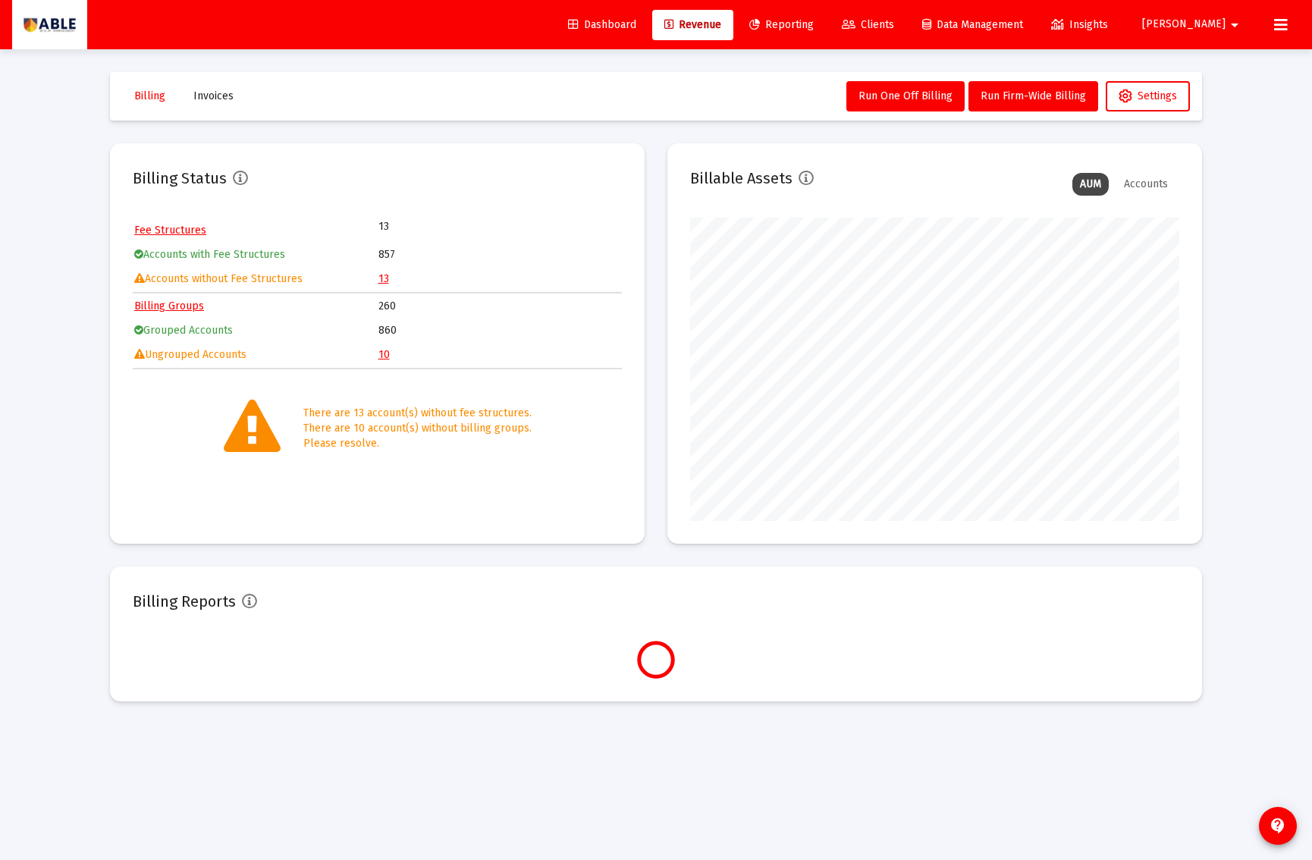
scroll to position [303, 489]
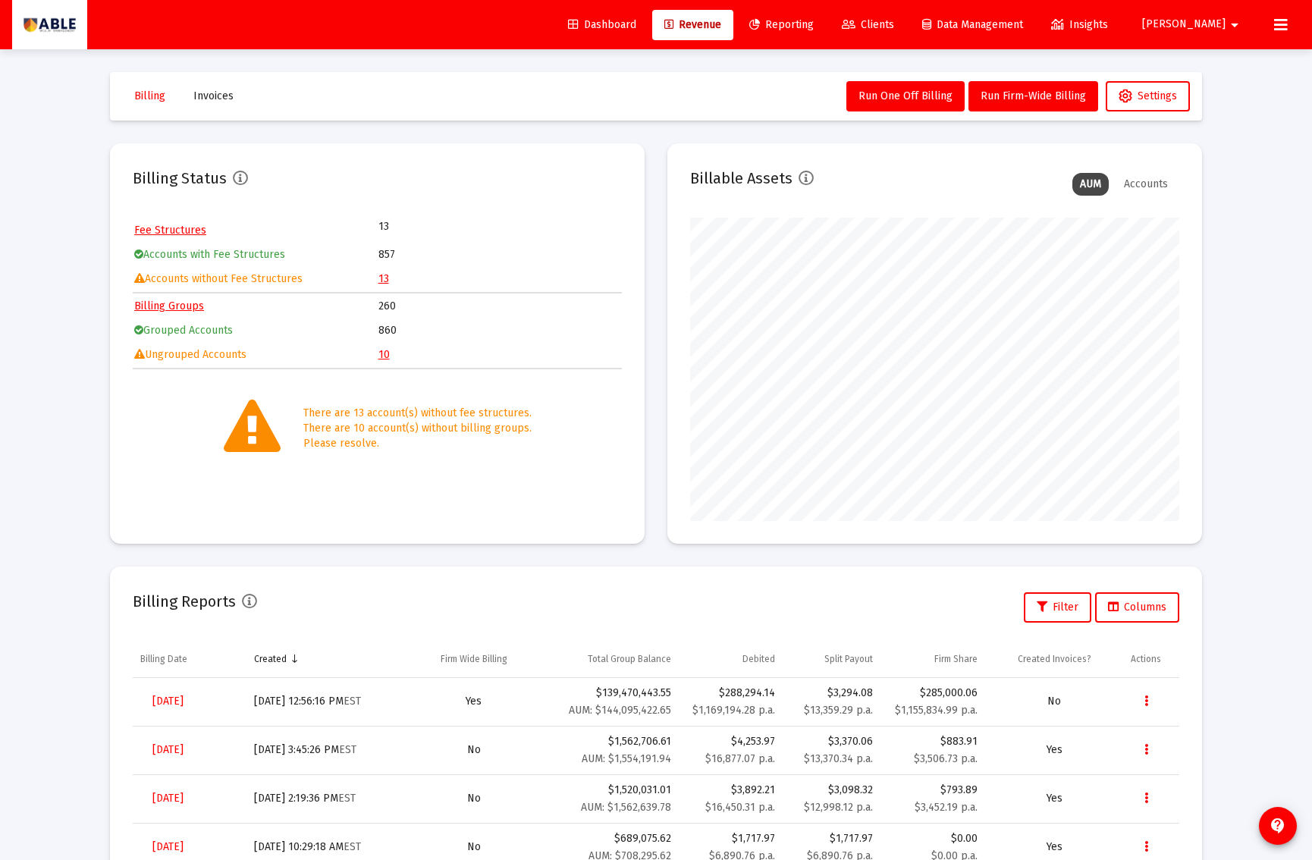
click at [385, 345] on td "10" at bounding box center [500, 355] width 243 height 23
click at [384, 351] on link "10" at bounding box center [384, 354] width 11 height 13
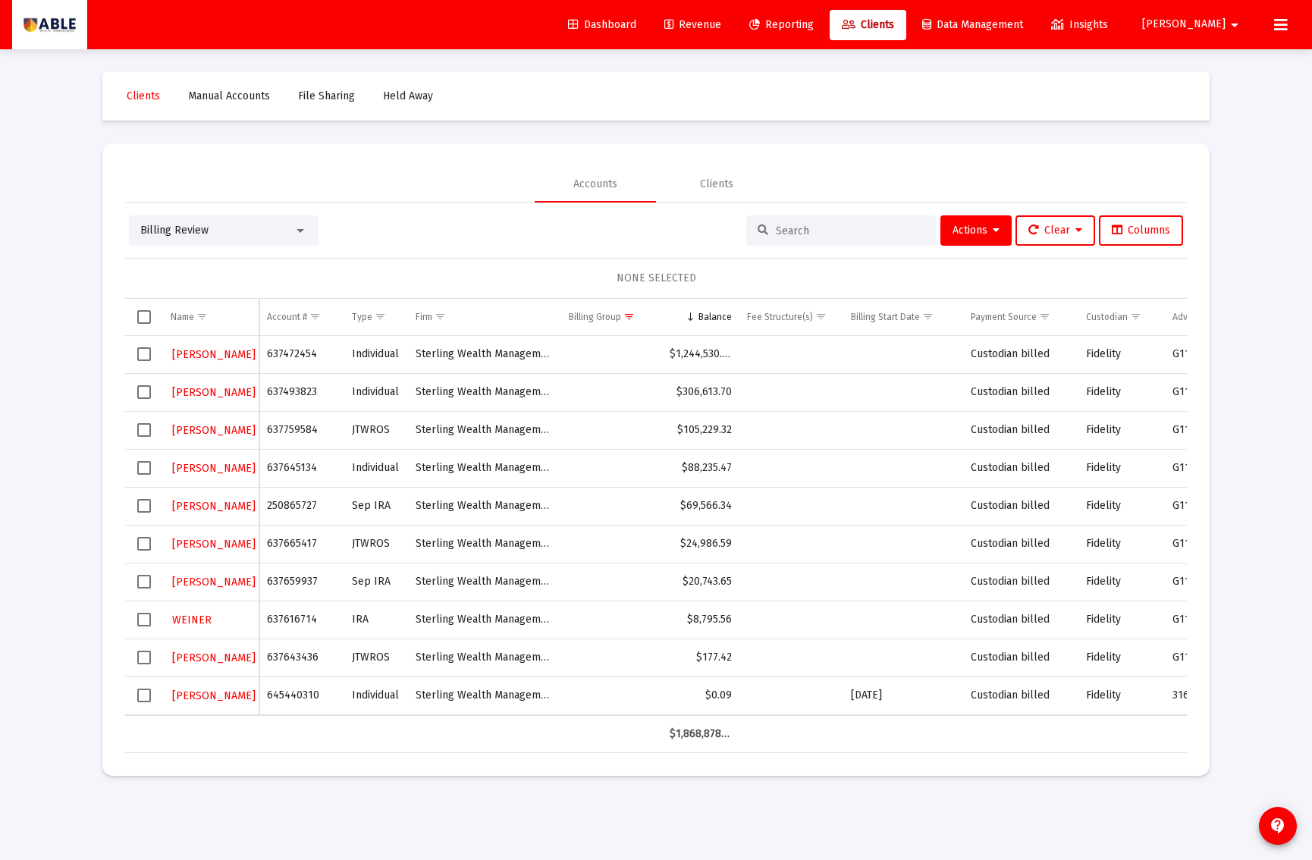
click at [300, 391] on td "637493823" at bounding box center [301, 392] width 85 height 38
copy td "637493823"
click at [148, 391] on span "Select row" at bounding box center [144, 392] width 14 height 14
click at [966, 231] on span "Actions" at bounding box center [976, 230] width 47 height 13
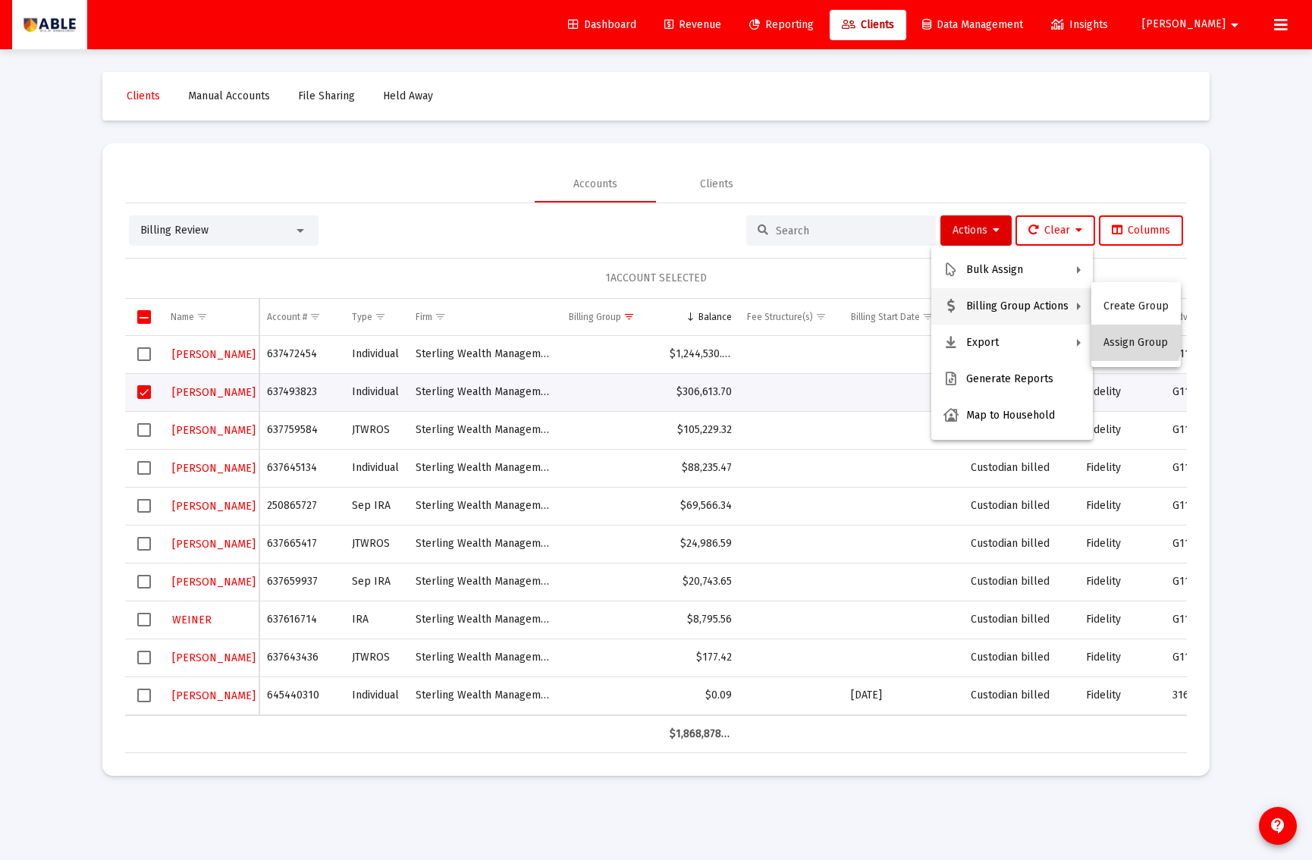
click at [1124, 335] on button "Assign Group" at bounding box center [1137, 343] width 90 height 36
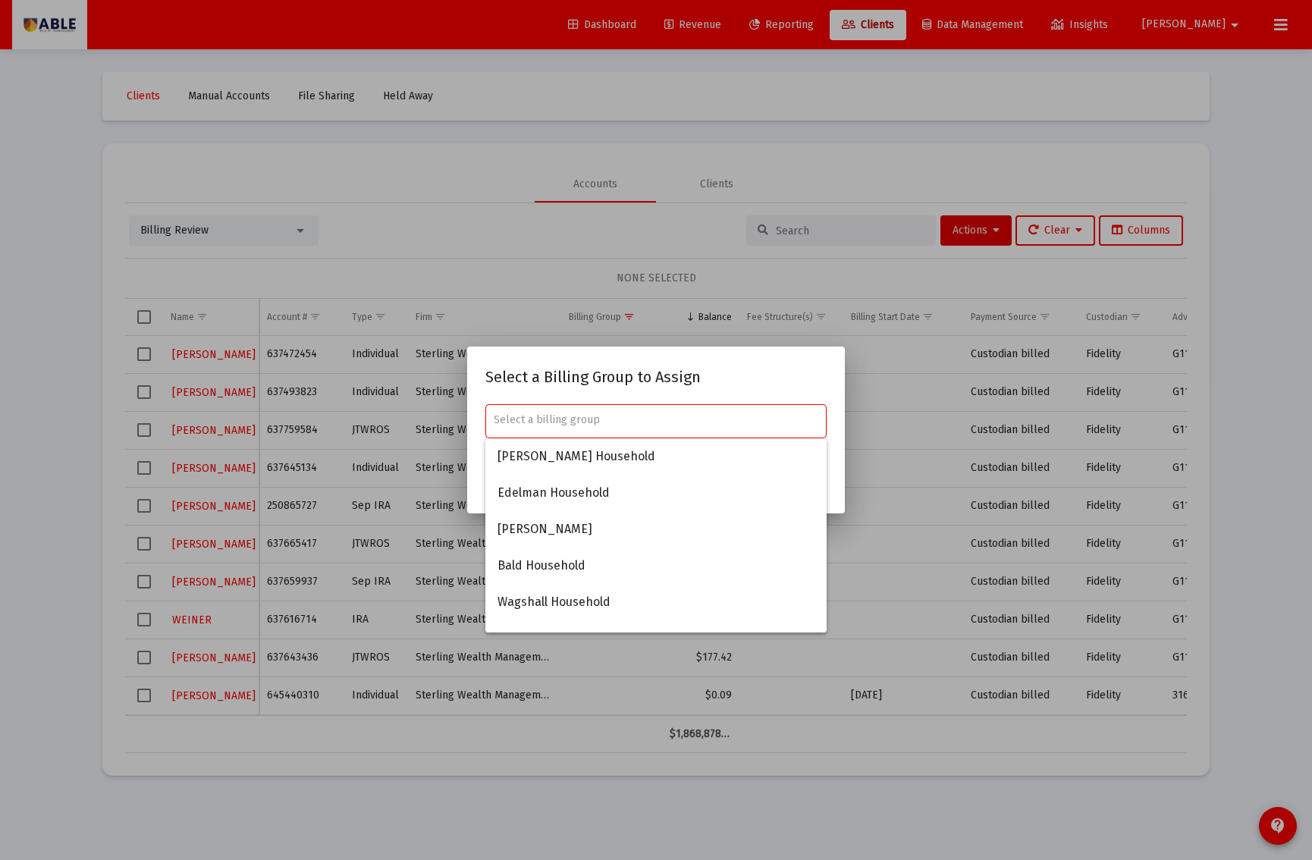
click at [1143, 403] on div at bounding box center [656, 430] width 1312 height 860
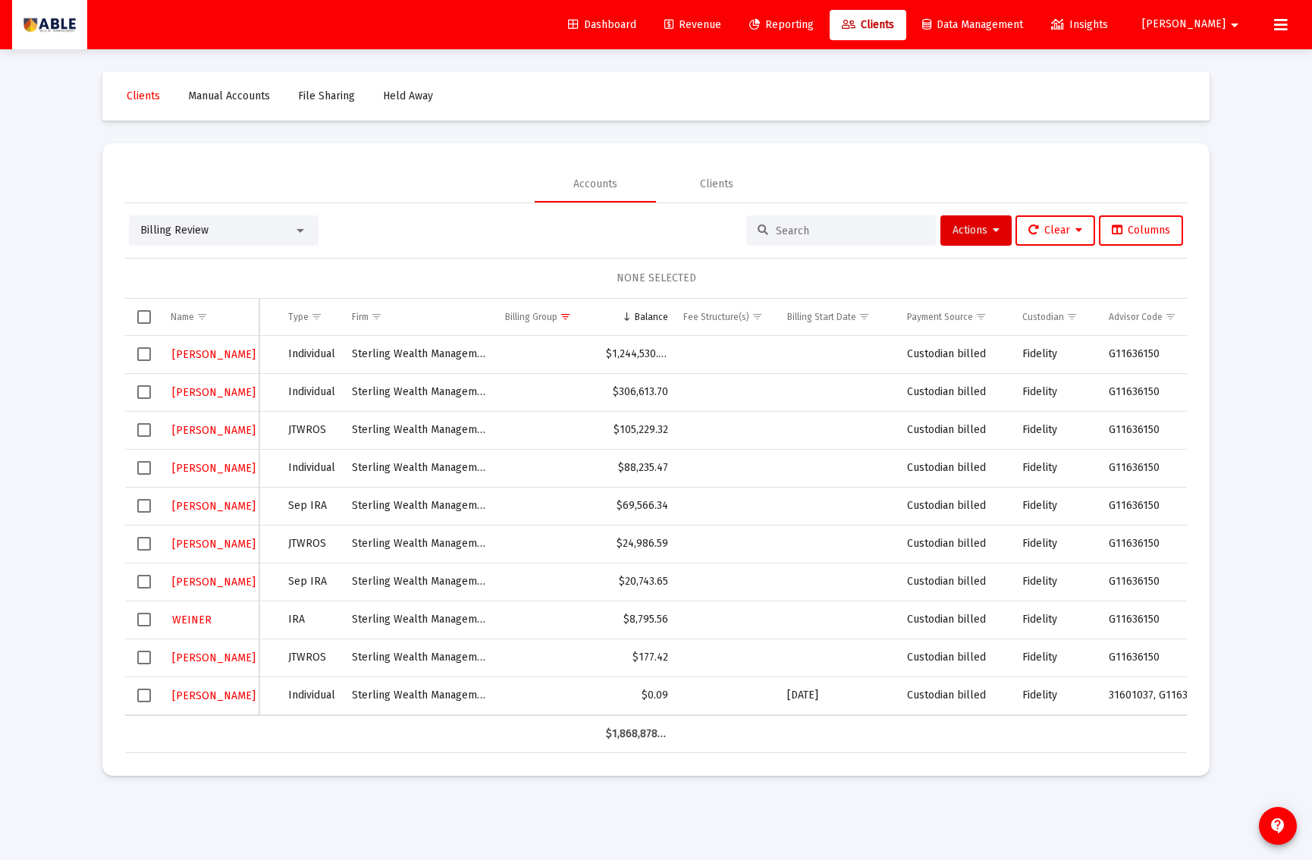
scroll to position [0, 131]
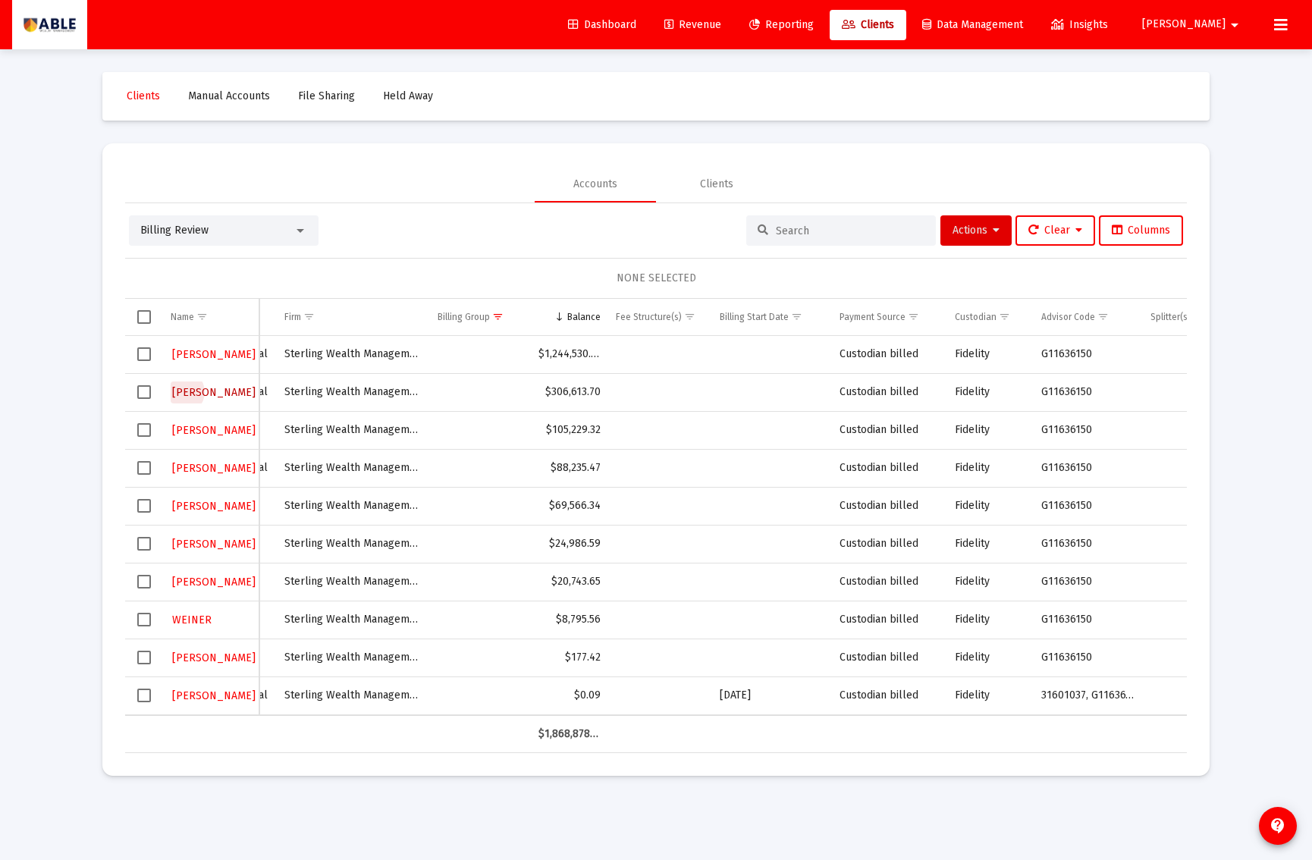
click at [182, 392] on span "PALEY" at bounding box center [213, 392] width 83 height 13
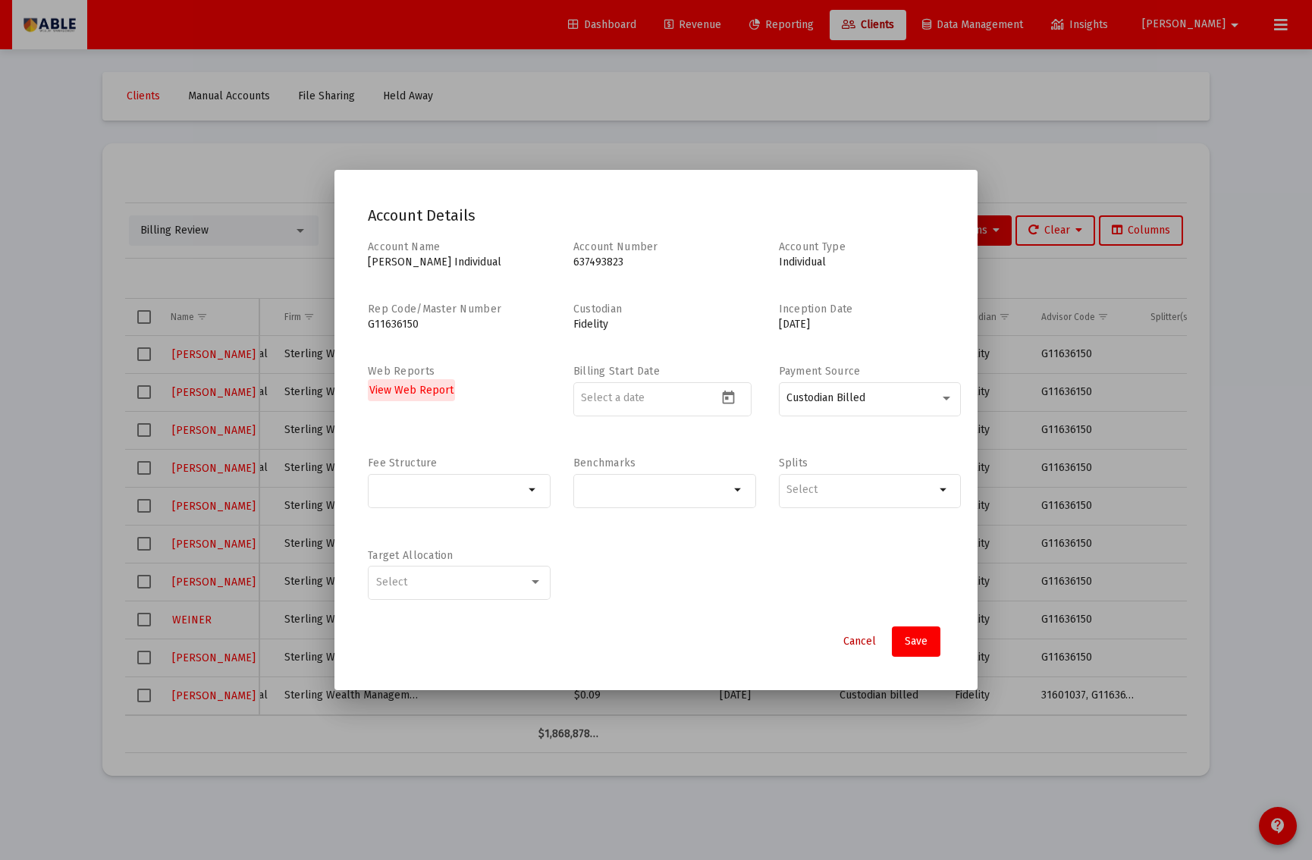
click at [867, 644] on span "Cancel" at bounding box center [860, 641] width 33 height 13
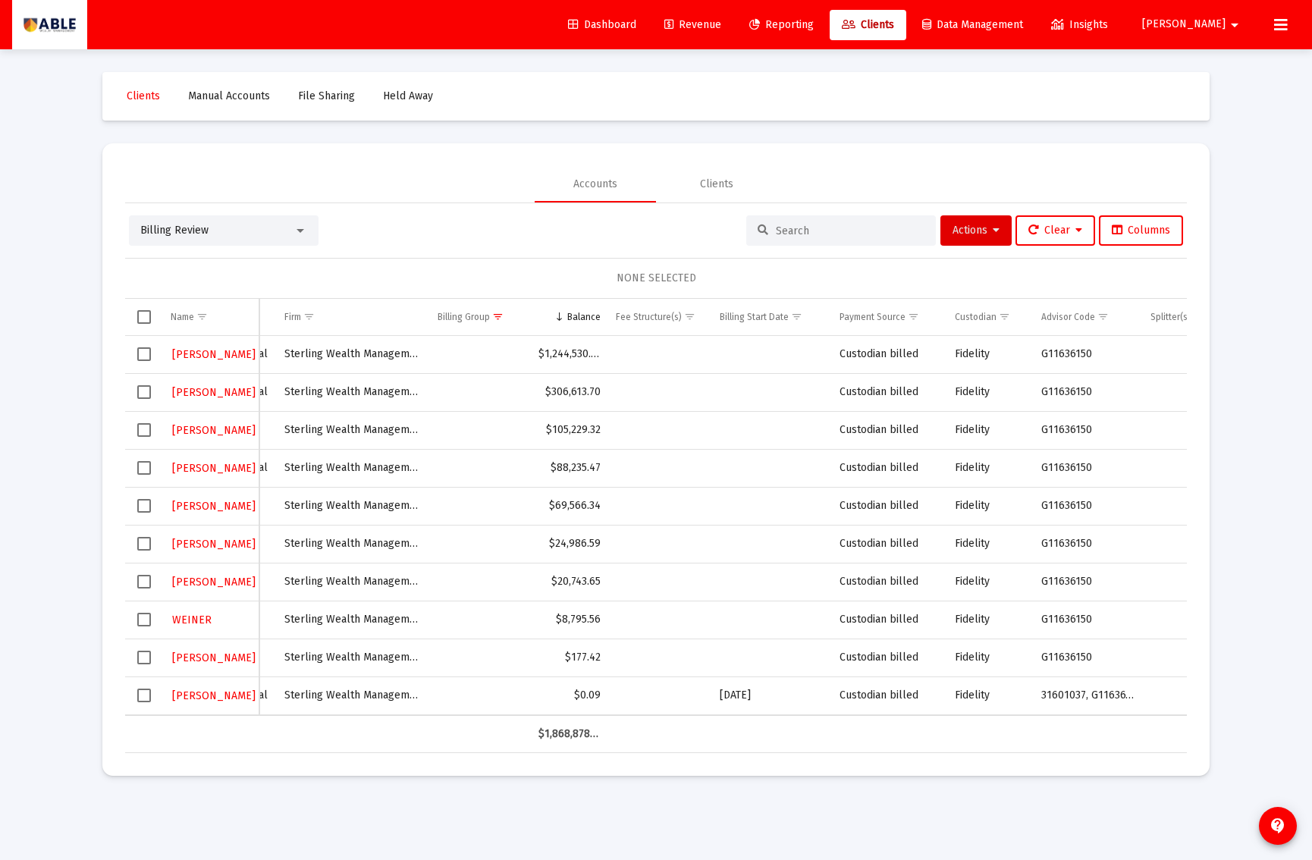
click at [199, 233] on span "Billing Review" at bounding box center [174, 230] width 68 height 13
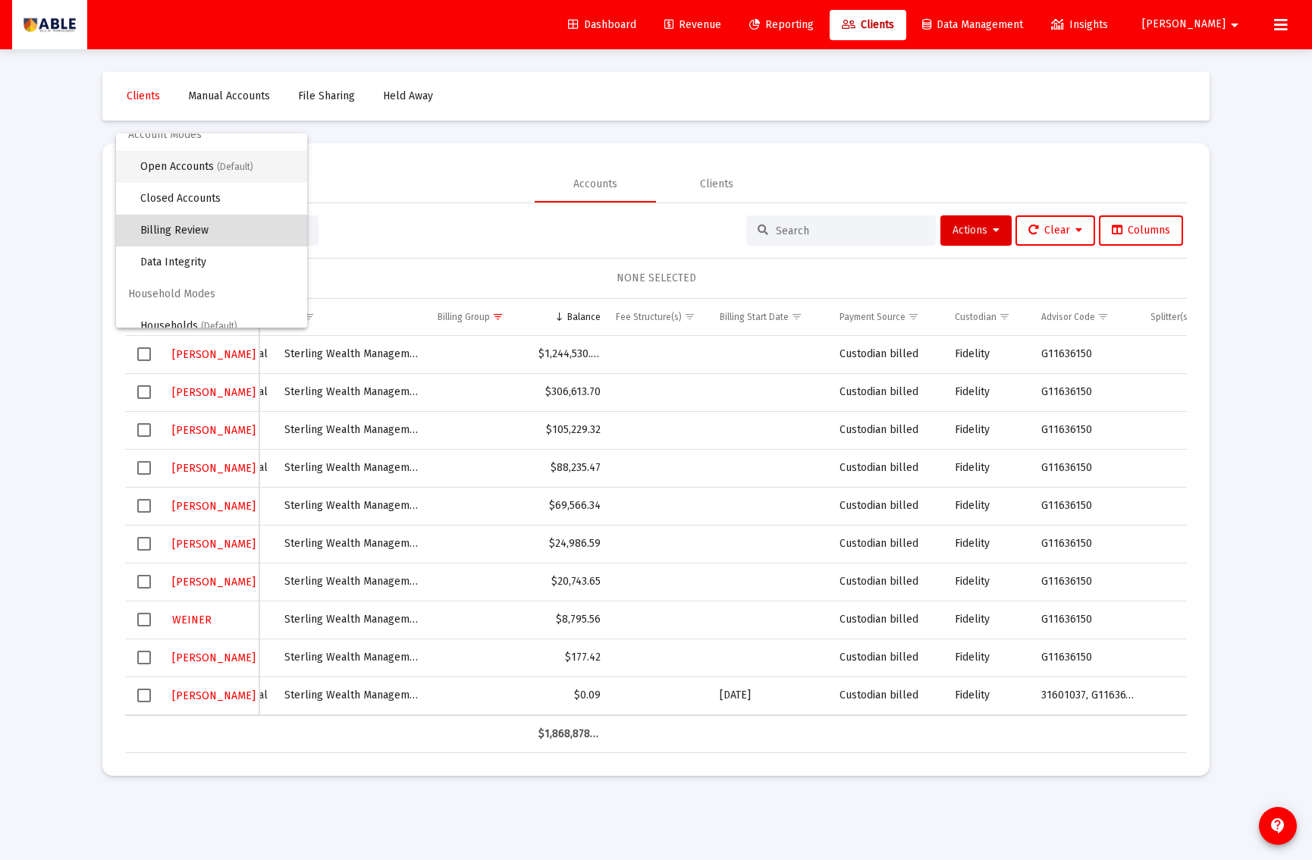
scroll to position [0, 0]
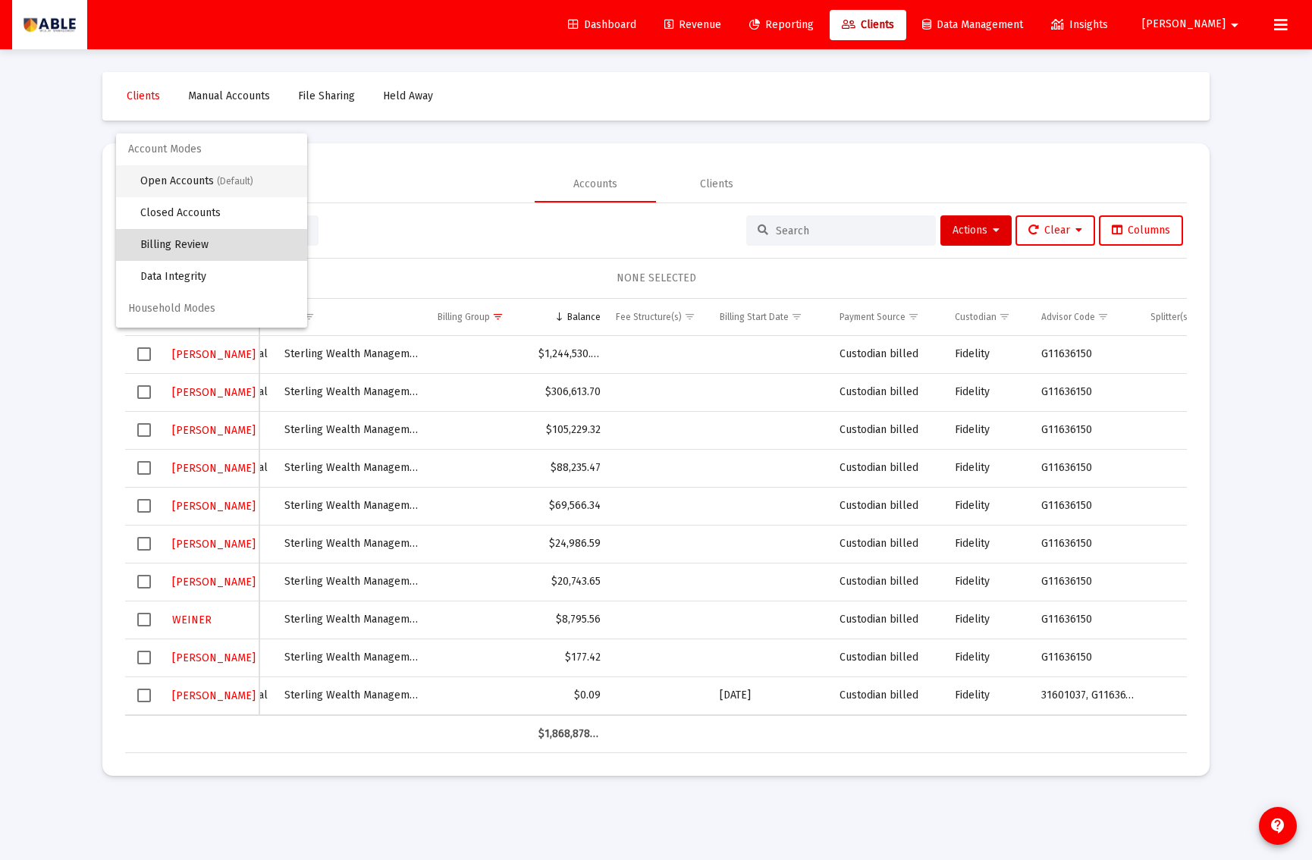
drag, startPoint x: 203, startPoint y: 162, endPoint x: 198, endPoint y: 175, distance: 13.7
click at [203, 163] on span "Account Modes" at bounding box center [211, 150] width 191 height 32
click at [197, 178] on span "Open Accounts (Default)" at bounding box center [217, 181] width 155 height 32
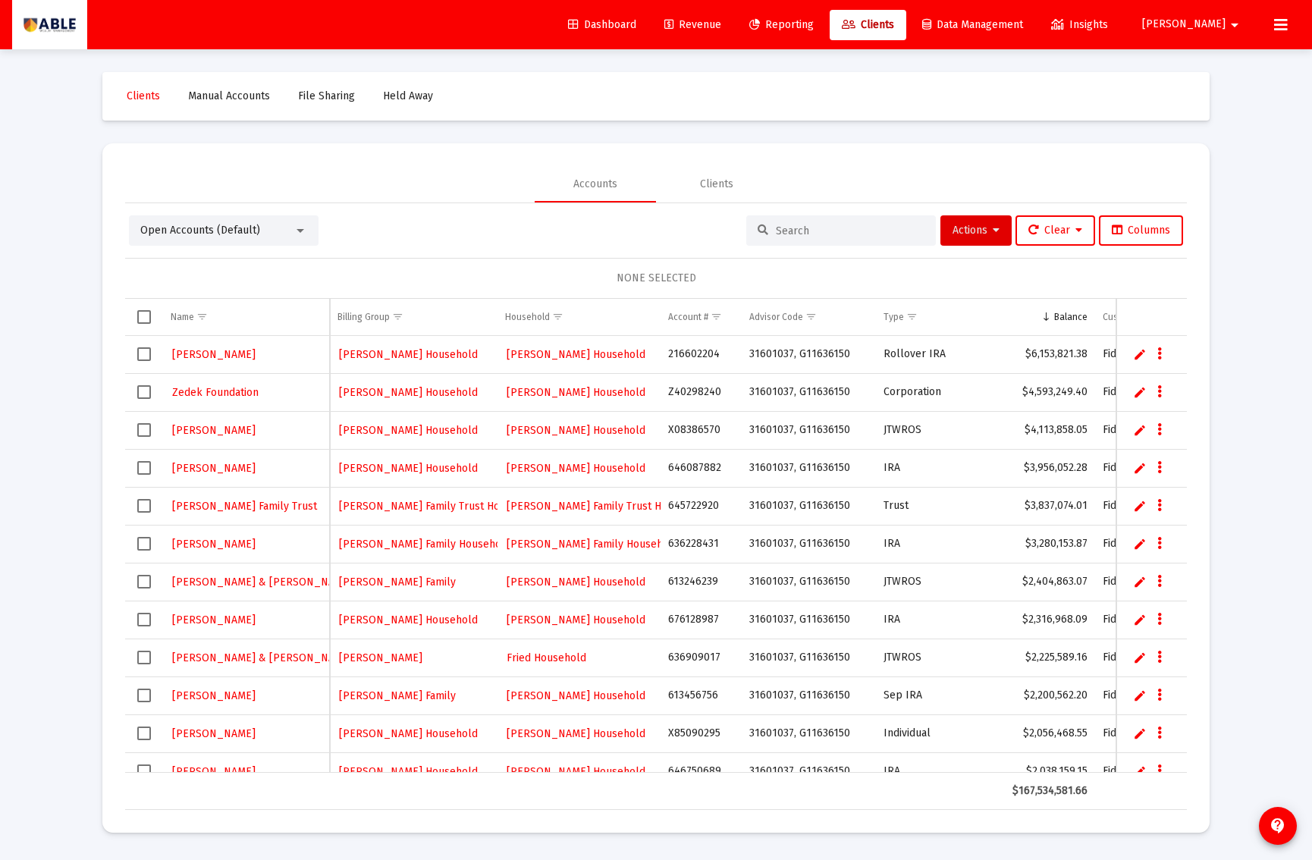
click at [813, 228] on input at bounding box center [850, 231] width 149 height 13
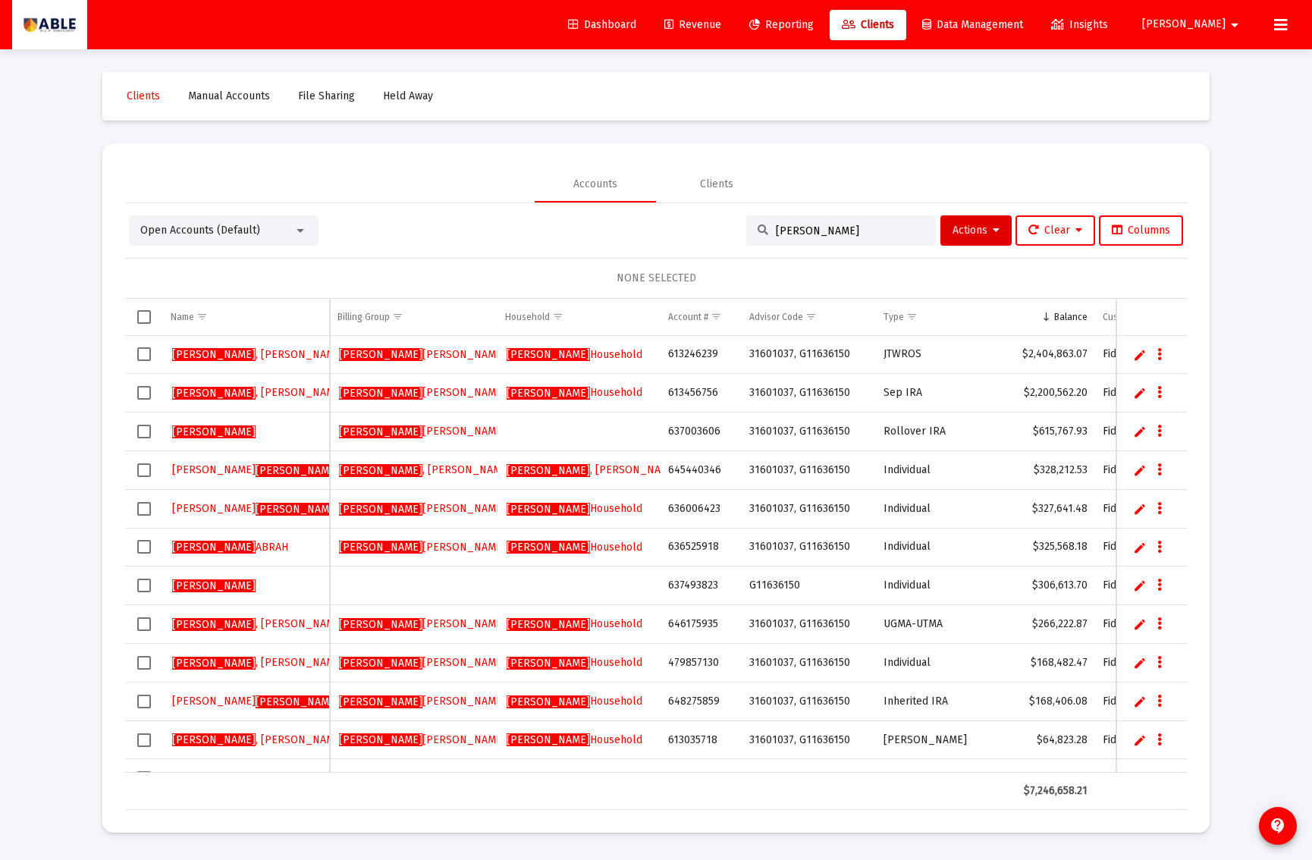
type input "PALEY"
click at [1139, 432] on link "Edit" at bounding box center [1140, 432] width 14 height 14
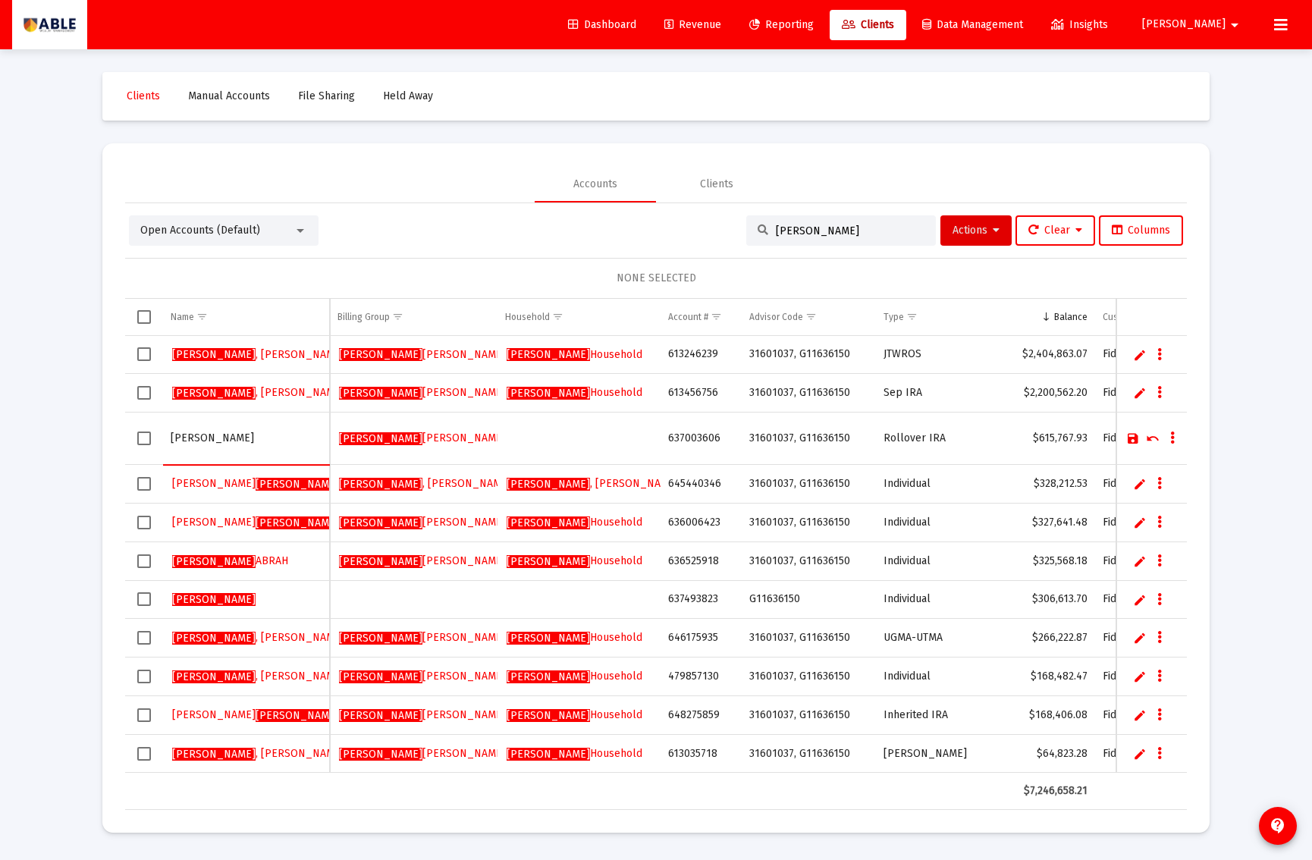
click at [225, 439] on input "PALEY" at bounding box center [246, 438] width 151 height 36
type input "PALEY SARAH IRA"
click at [1131, 438] on link "Save" at bounding box center [1134, 439] width 14 height 14
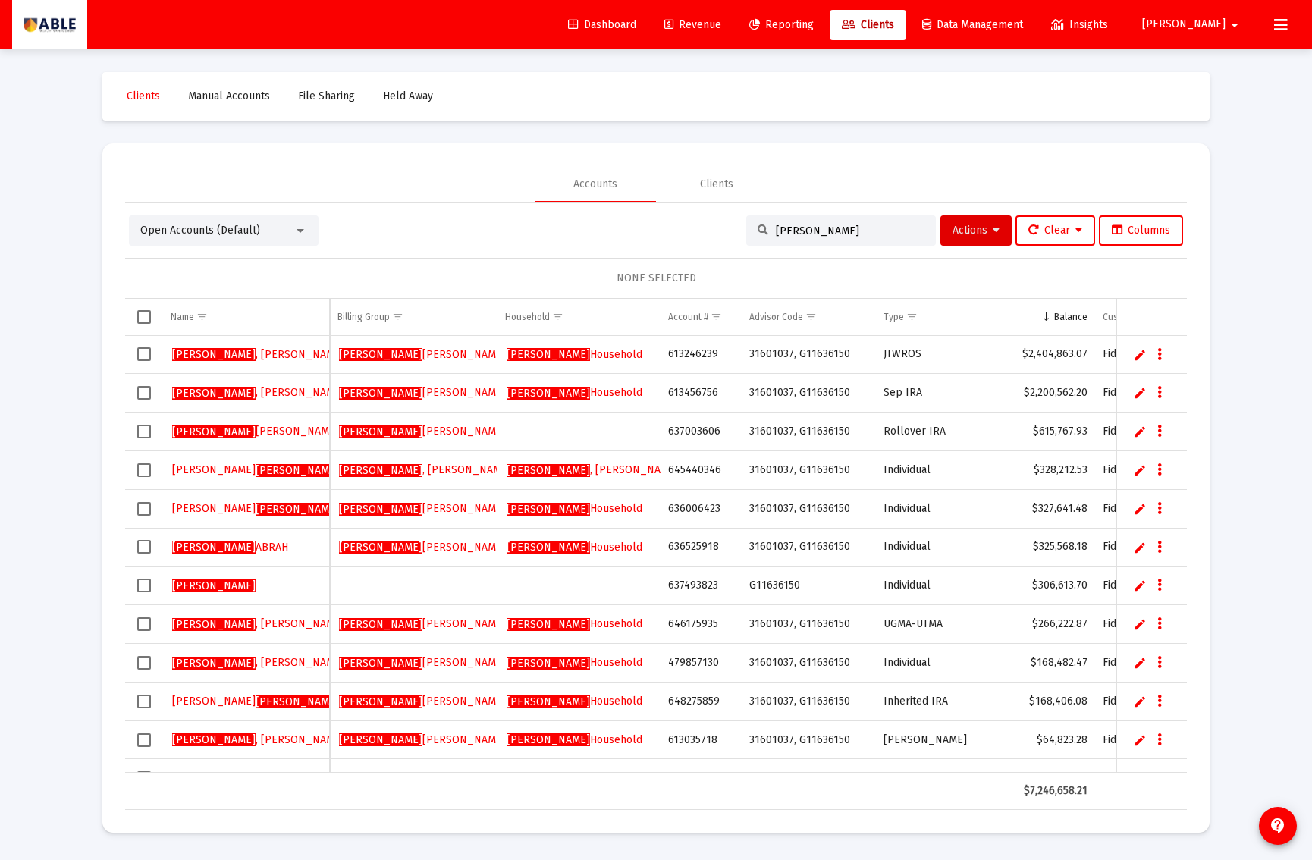
click at [691, 587] on td "637493823" at bounding box center [701, 586] width 80 height 39
click at [692, 587] on td "637493823" at bounding box center [701, 586] width 80 height 39
copy td "637493823"
click at [1133, 586] on link "Edit" at bounding box center [1140, 586] width 14 height 14
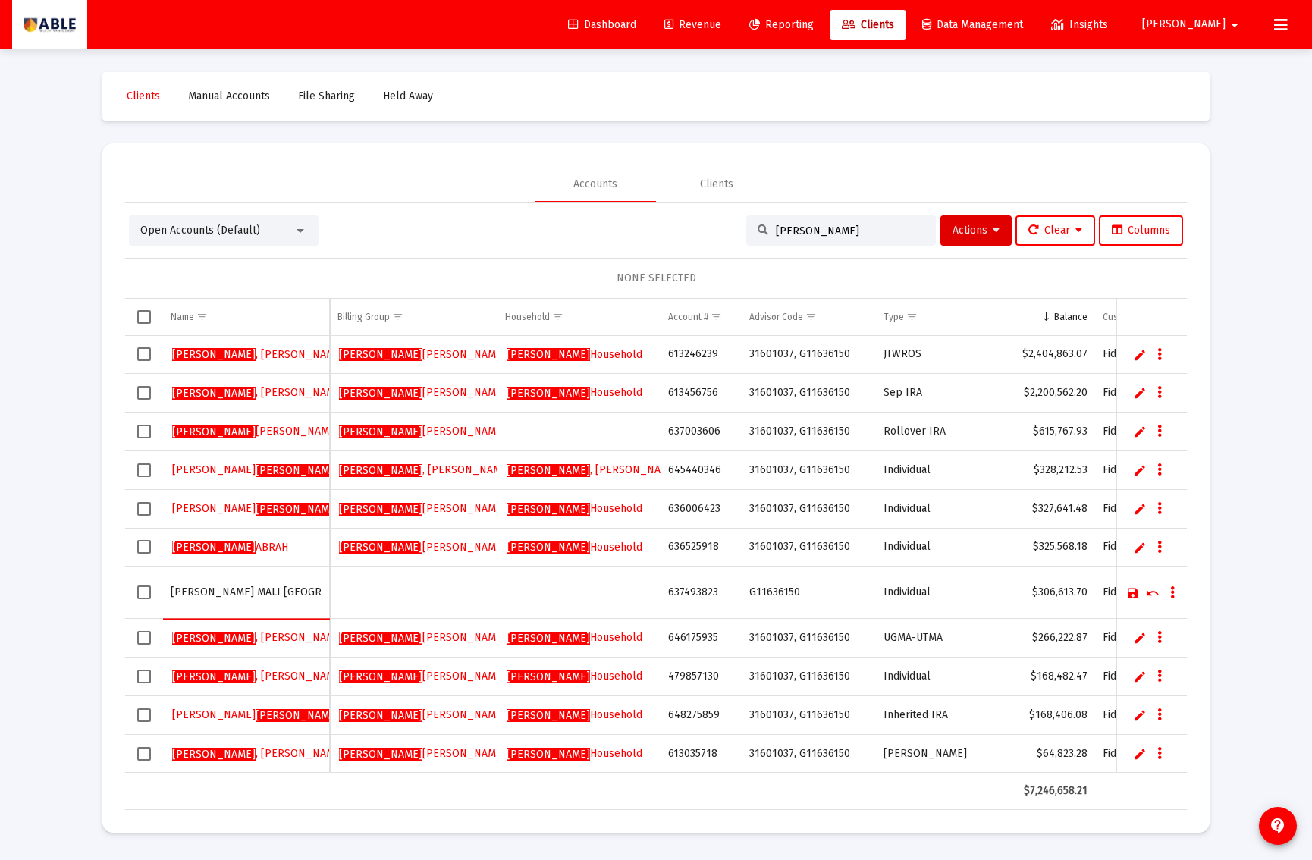
type input "[PERSON_NAME] MALI [GEOGRAPHIC_DATA]"
click at [1133, 593] on link "Save" at bounding box center [1134, 593] width 14 height 14
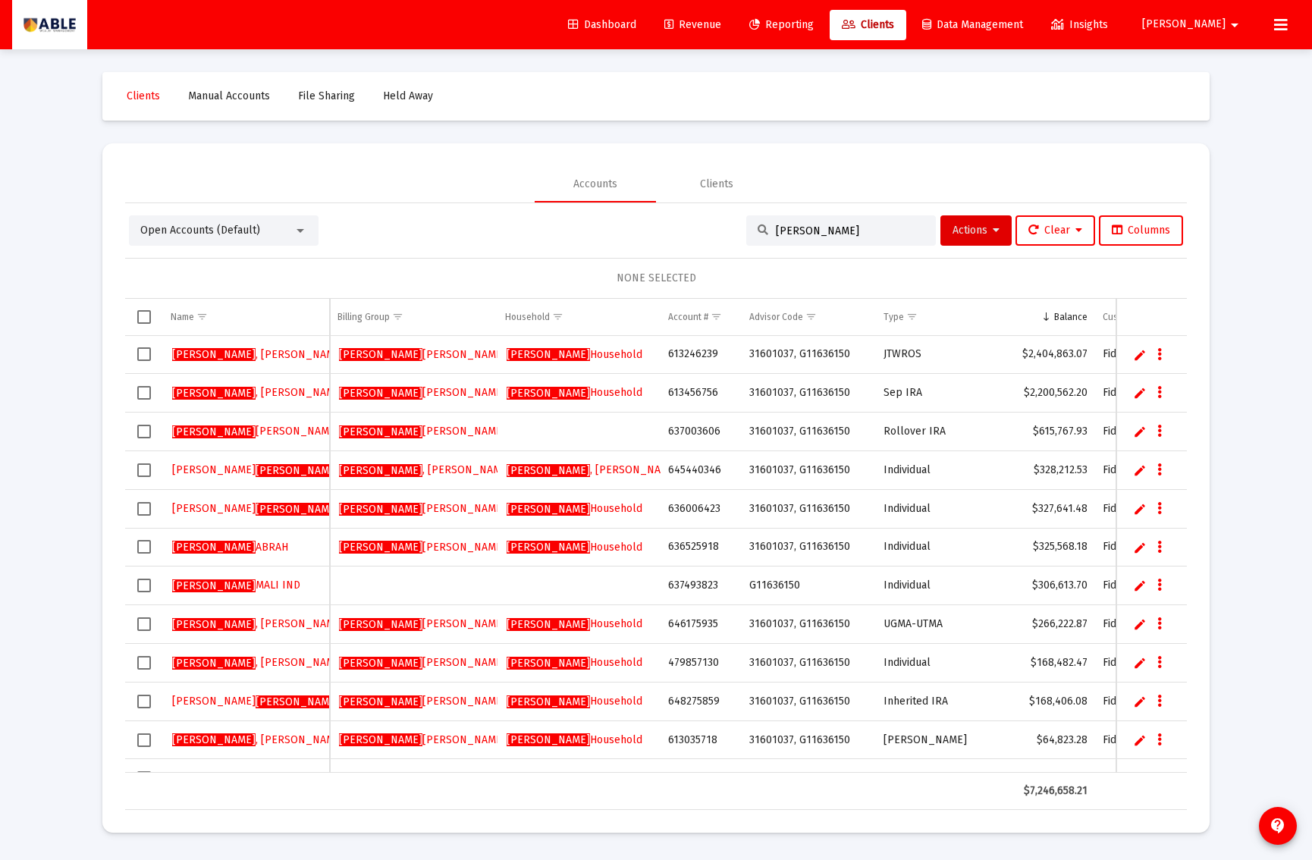
click at [698, 548] on td "636525918" at bounding box center [701, 547] width 80 height 39
copy td "636525918"
click at [552, 356] on span "Paley Household" at bounding box center [575, 354] width 136 height 13
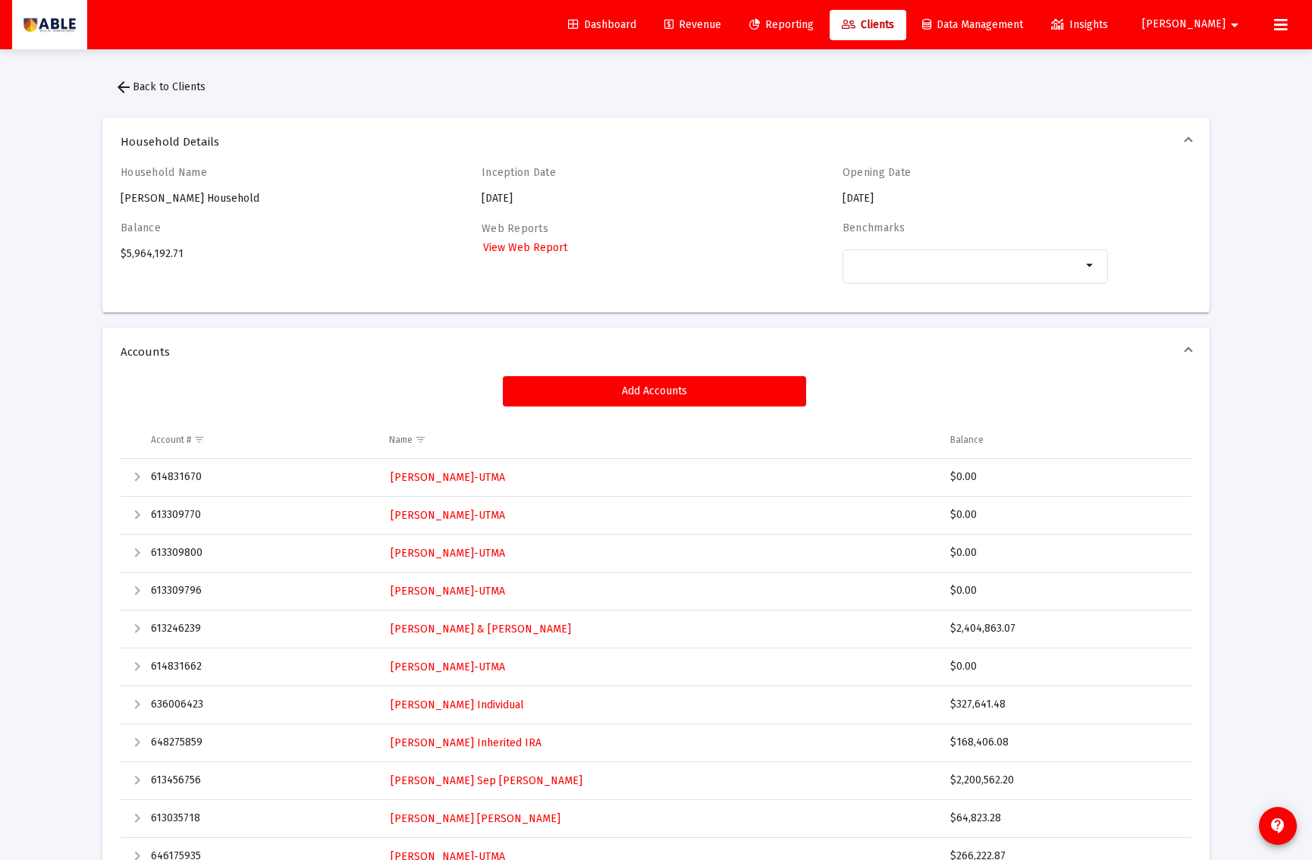
click at [156, 200] on div "Household Name Paley Household" at bounding box center [254, 186] width 266 height 40
click at [159, 200] on div "Household Name Paley Household" at bounding box center [254, 186] width 266 height 40
click at [143, 97] on button "arrow_back Back to Clients" at bounding box center [159, 87] width 115 height 30
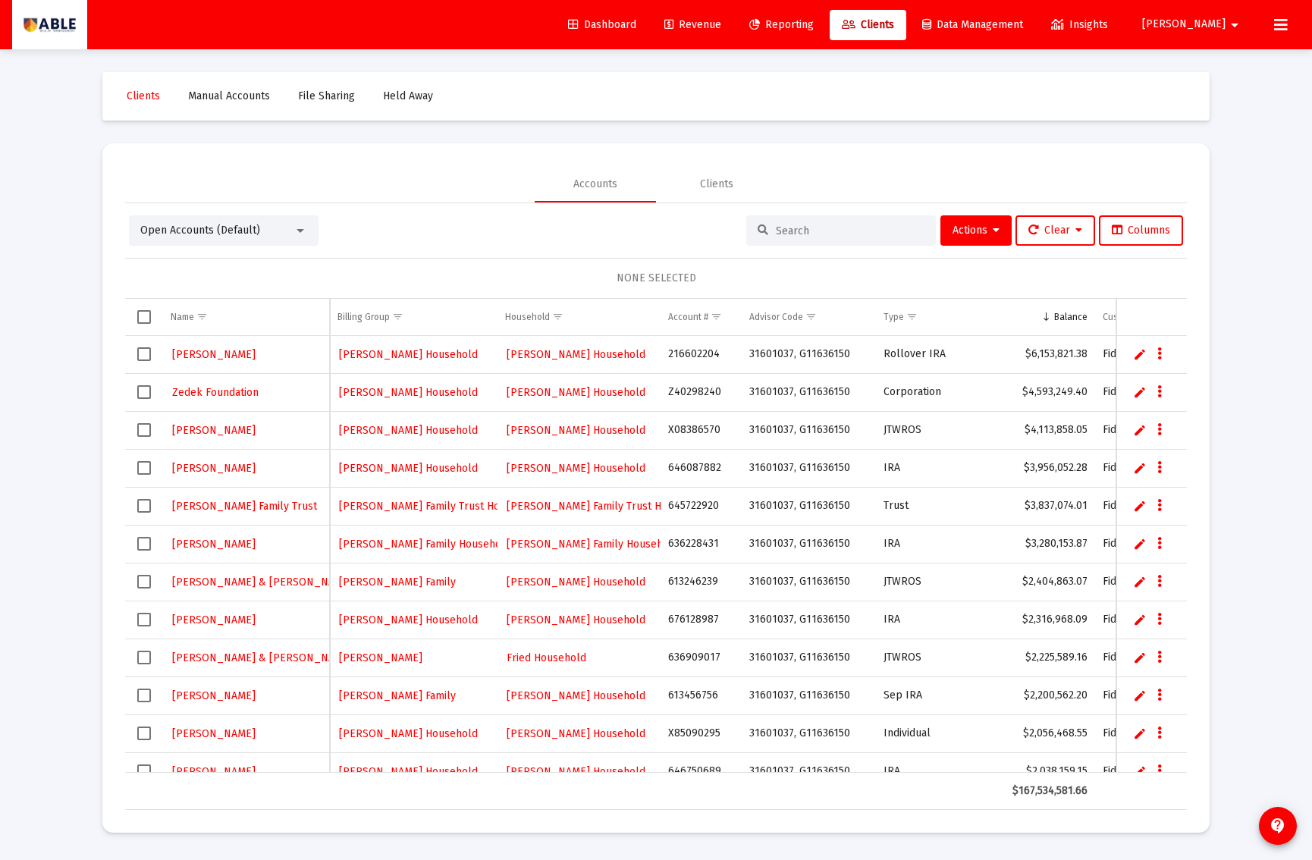
click at [187, 228] on span "Open Accounts (Default)" at bounding box center [200, 230] width 120 height 13
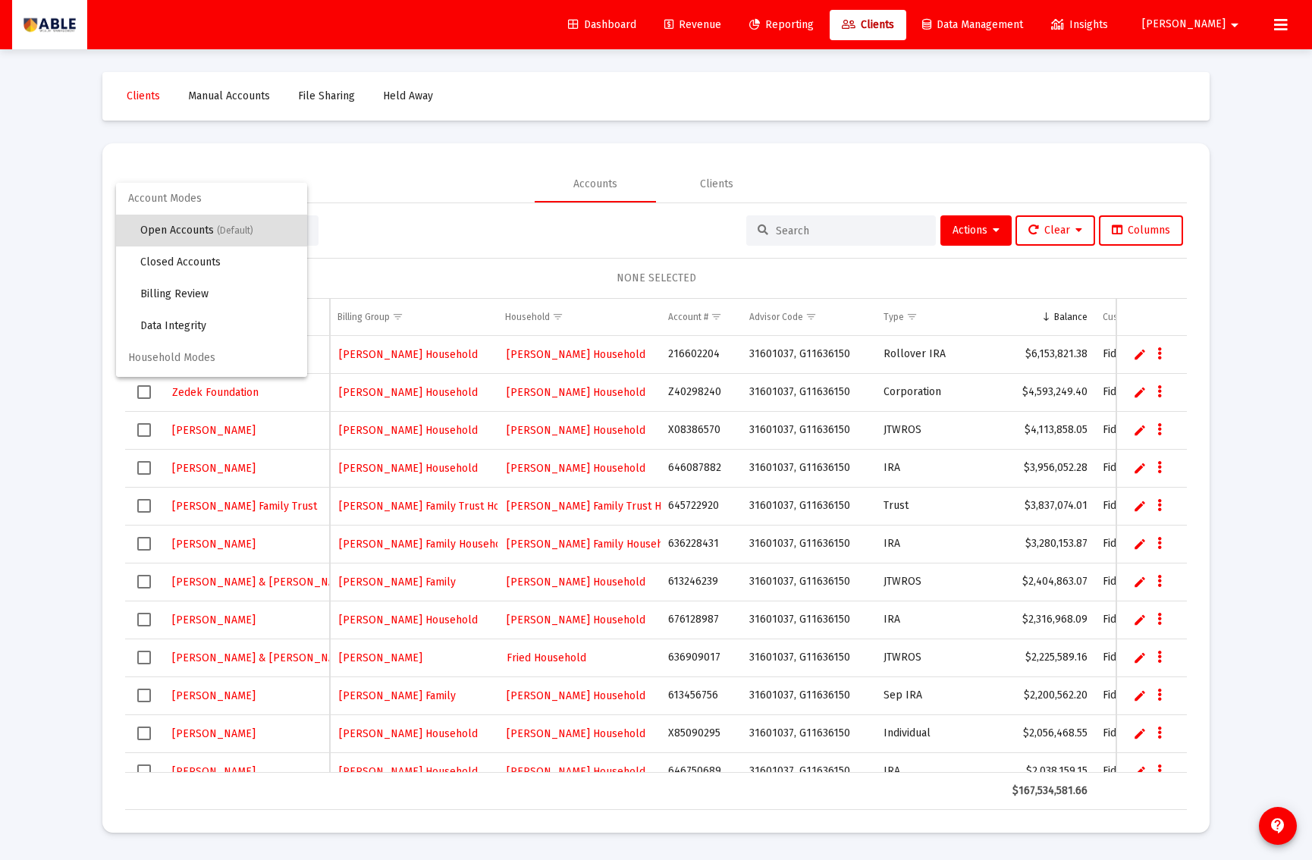
scroll to position [29, 0]
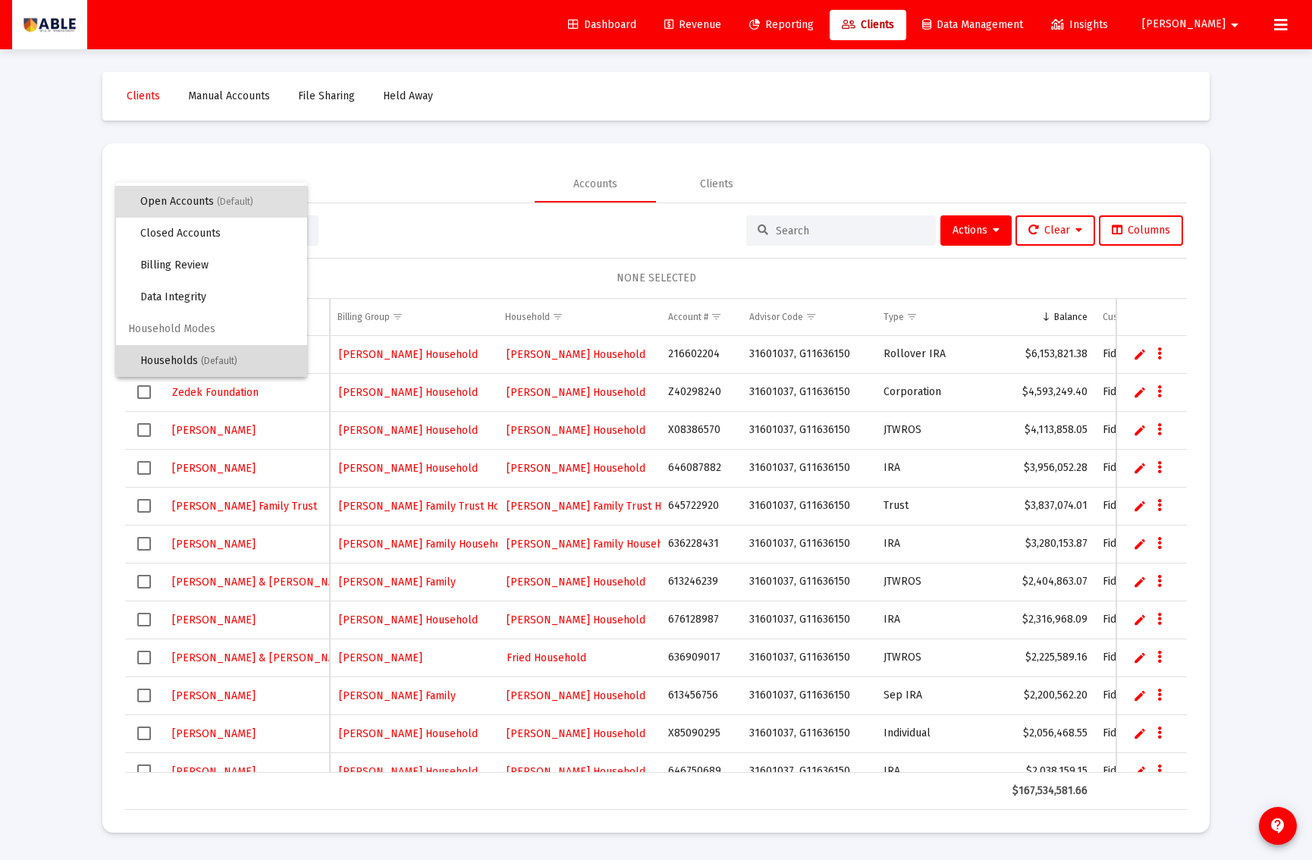
click at [194, 357] on span "Households (Default)" at bounding box center [217, 361] width 155 height 32
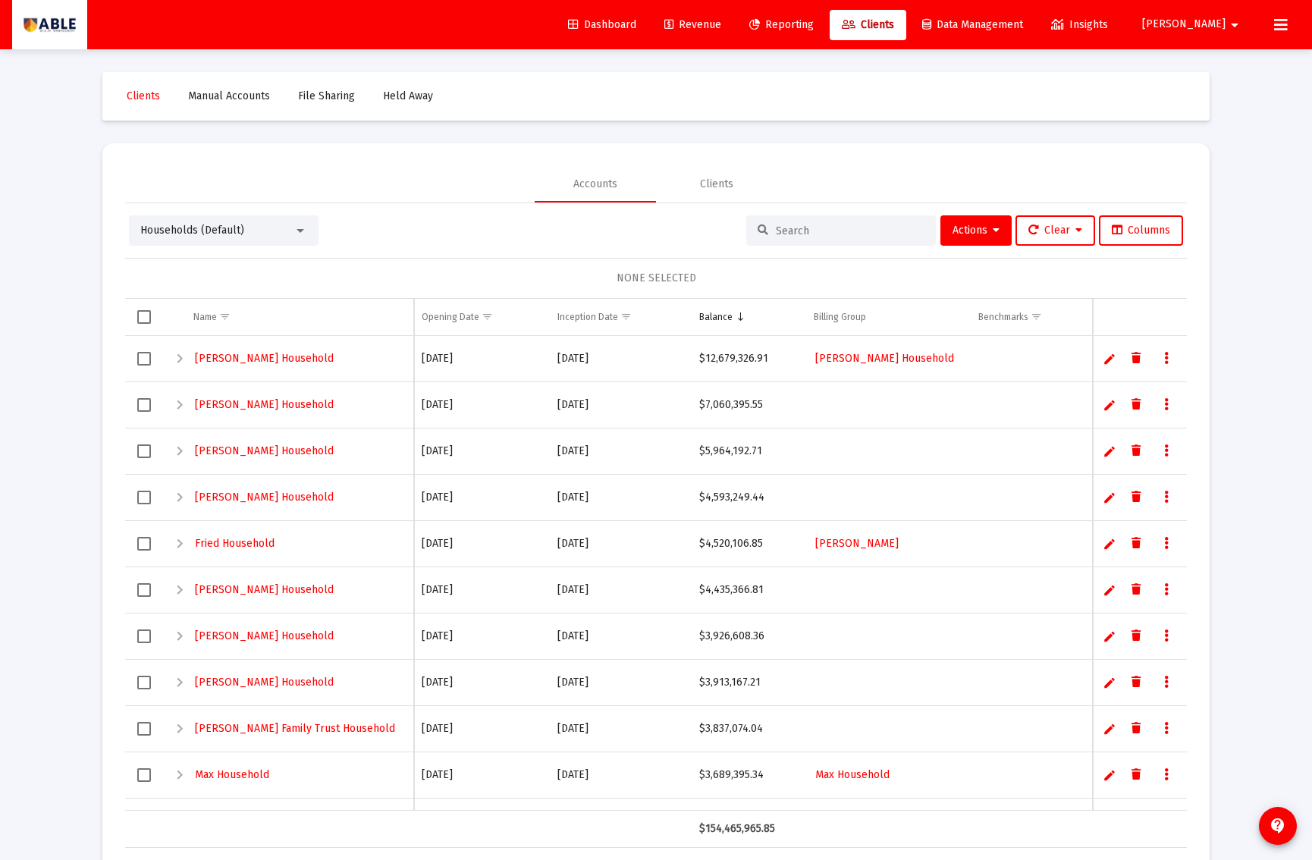
click at [839, 239] on div at bounding box center [841, 230] width 190 height 30
click at [836, 233] on input at bounding box center [850, 231] width 149 height 13
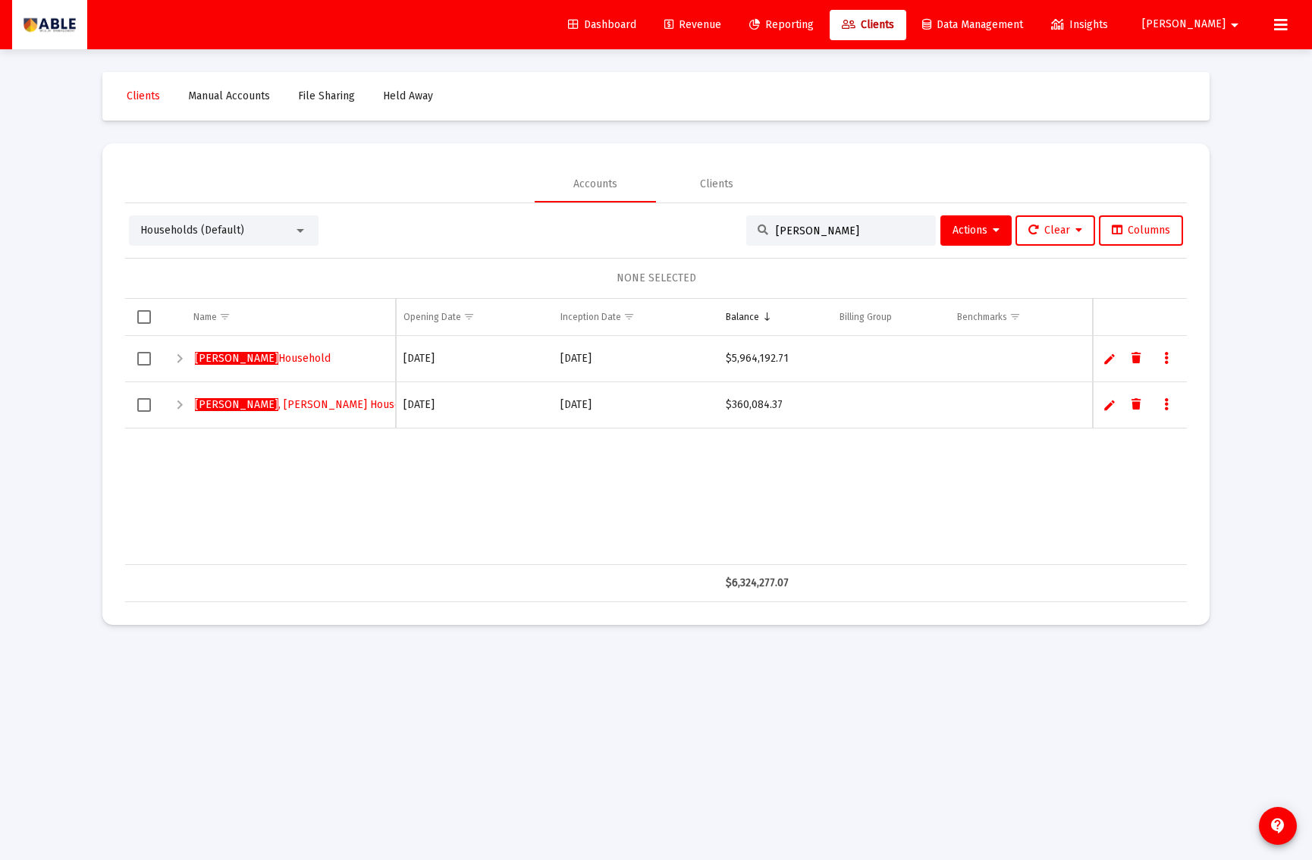
type input "paley"
click at [1107, 359] on link "Edit" at bounding box center [1110, 359] width 14 height 14
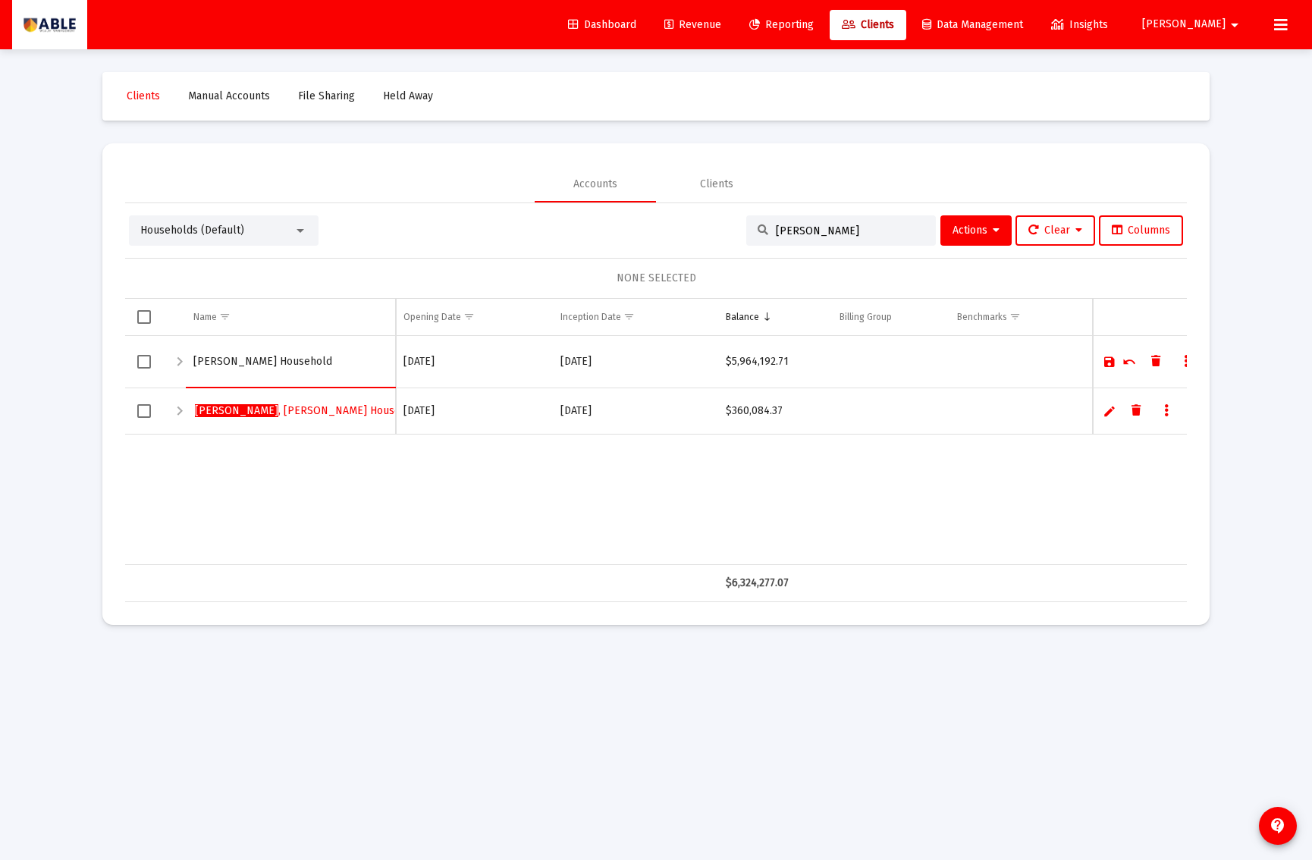
click at [218, 363] on input "[PERSON_NAME] Household" at bounding box center [290, 362] width 194 height 36
type input "[PERSON_NAME]"
click at [1107, 368] on link "Save" at bounding box center [1110, 362] width 14 height 14
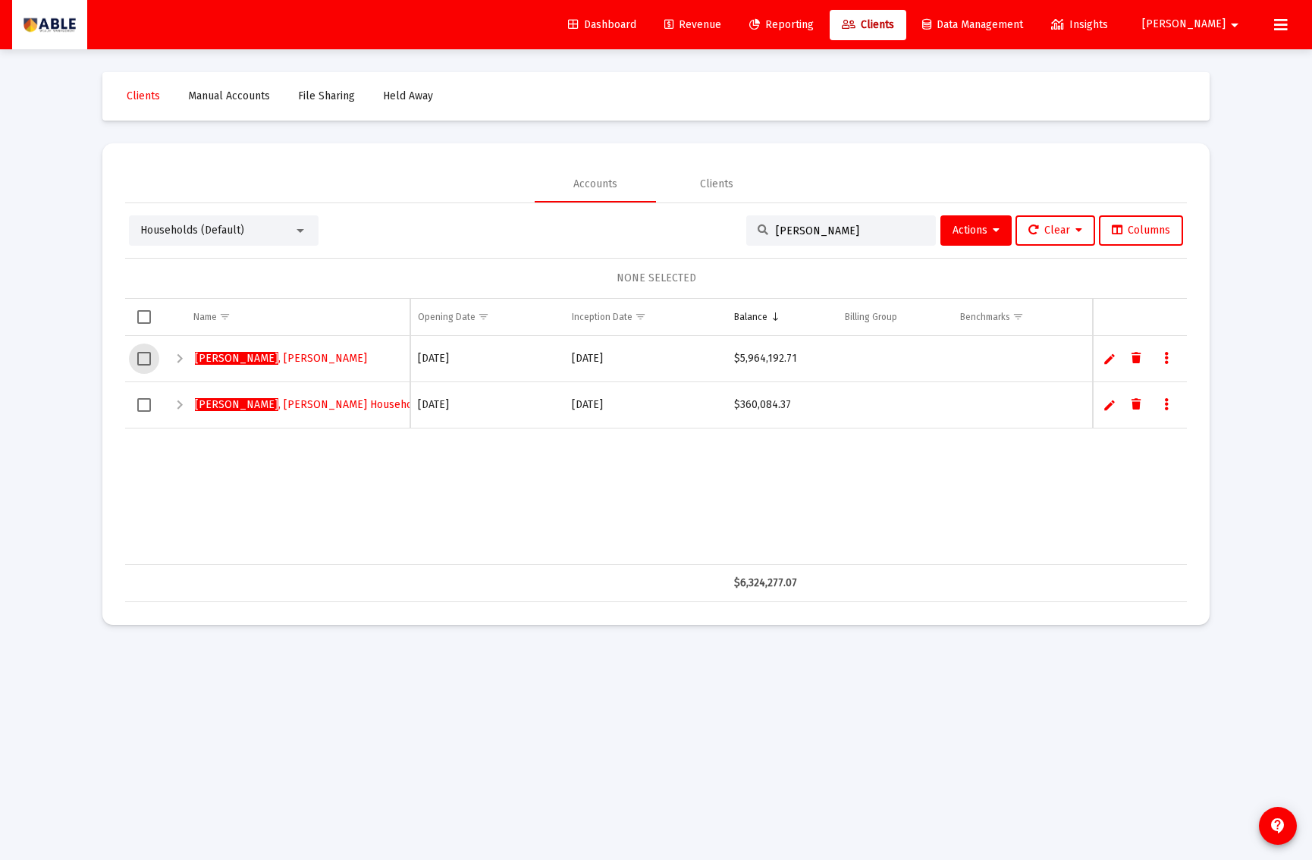
click at [138, 360] on span "Select row" at bounding box center [144, 359] width 14 height 14
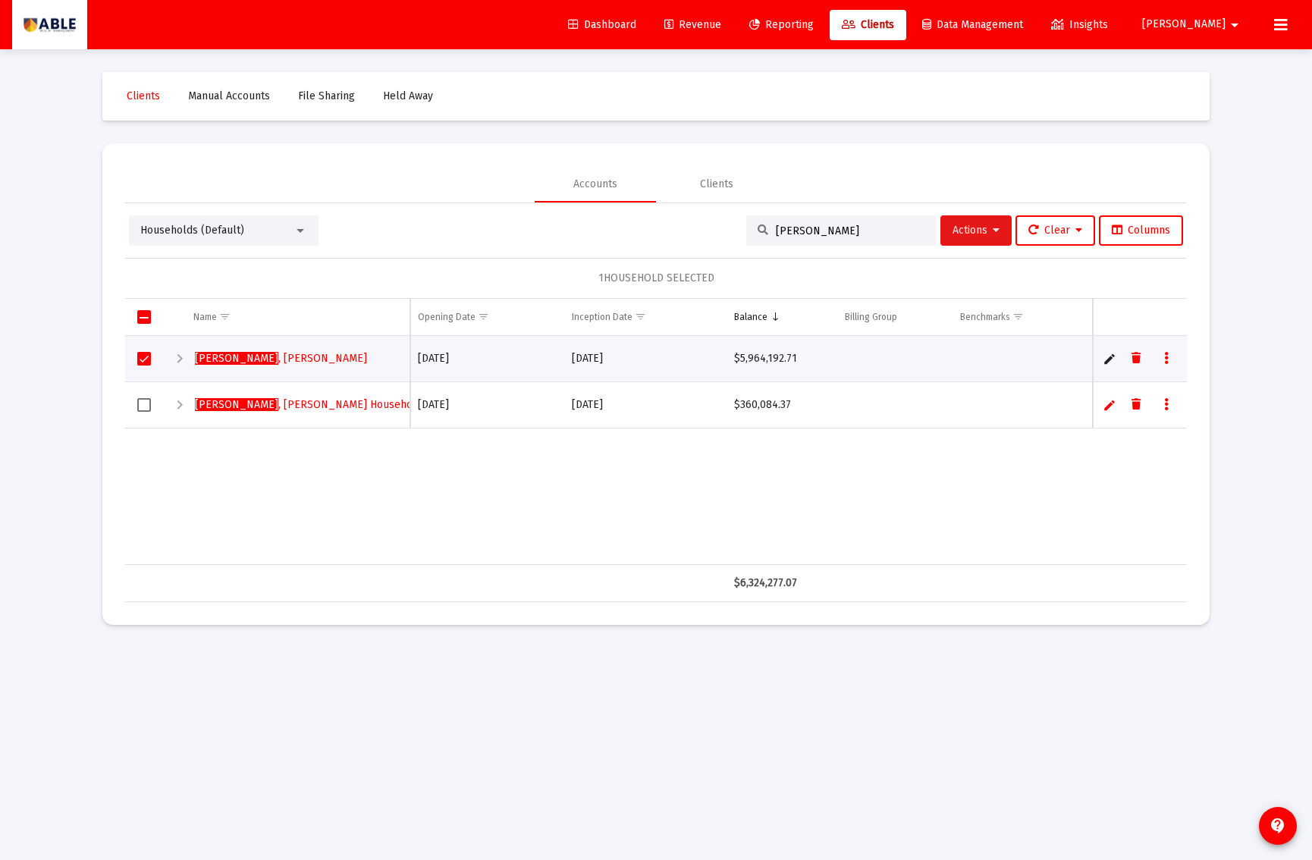
click at [976, 227] on span "Actions" at bounding box center [976, 230] width 47 height 13
click at [1170, 354] on div at bounding box center [656, 430] width 1312 height 860
click at [1168, 358] on link "Data grid" at bounding box center [1167, 359] width 14 height 14
drag, startPoint x: 644, startPoint y: 507, endPoint x: 558, endPoint y: 486, distance: 88.1
click at [612, 499] on div at bounding box center [656, 430] width 1312 height 860
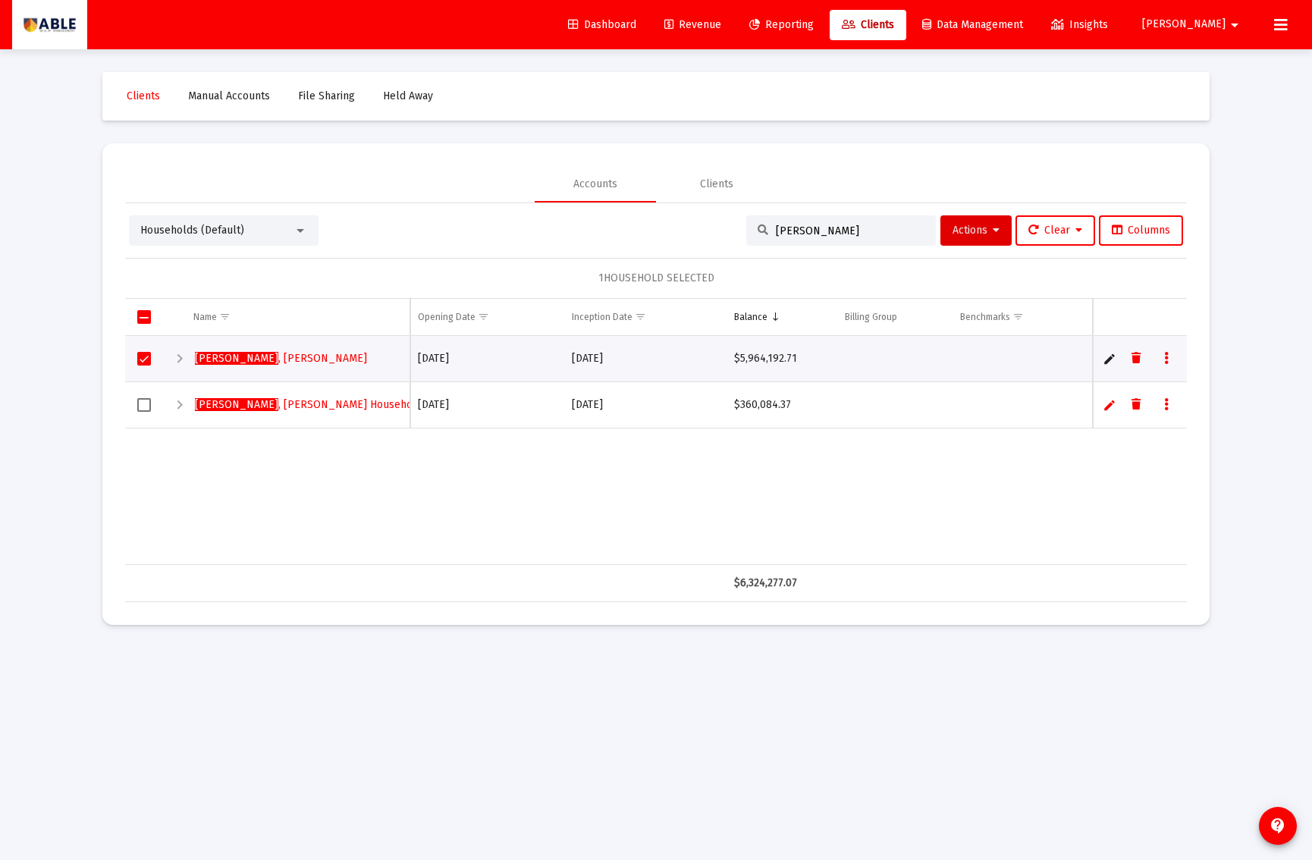
click at [178, 357] on div "Expand" at bounding box center [180, 359] width 18 height 18
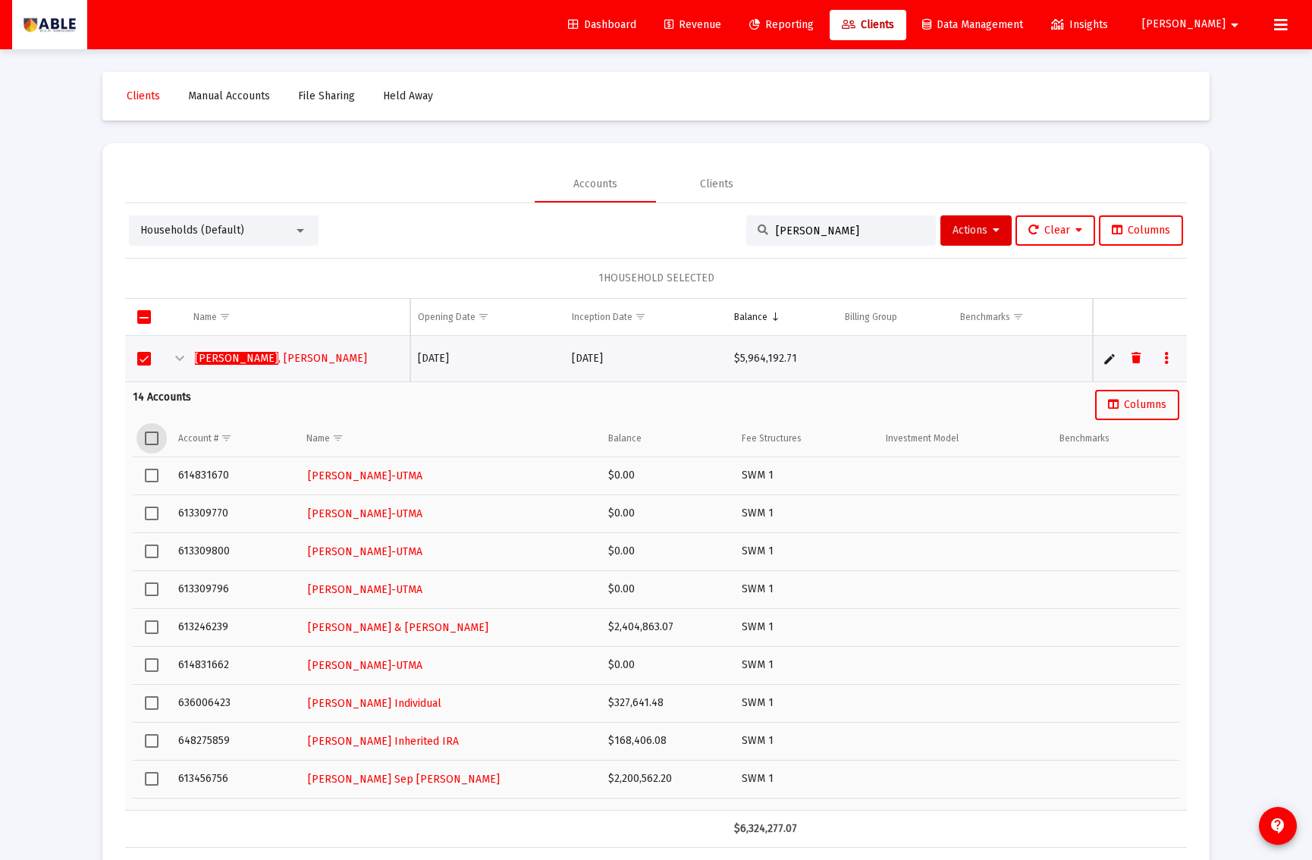
click at [151, 438] on span "Select all" at bounding box center [152, 439] width 14 height 14
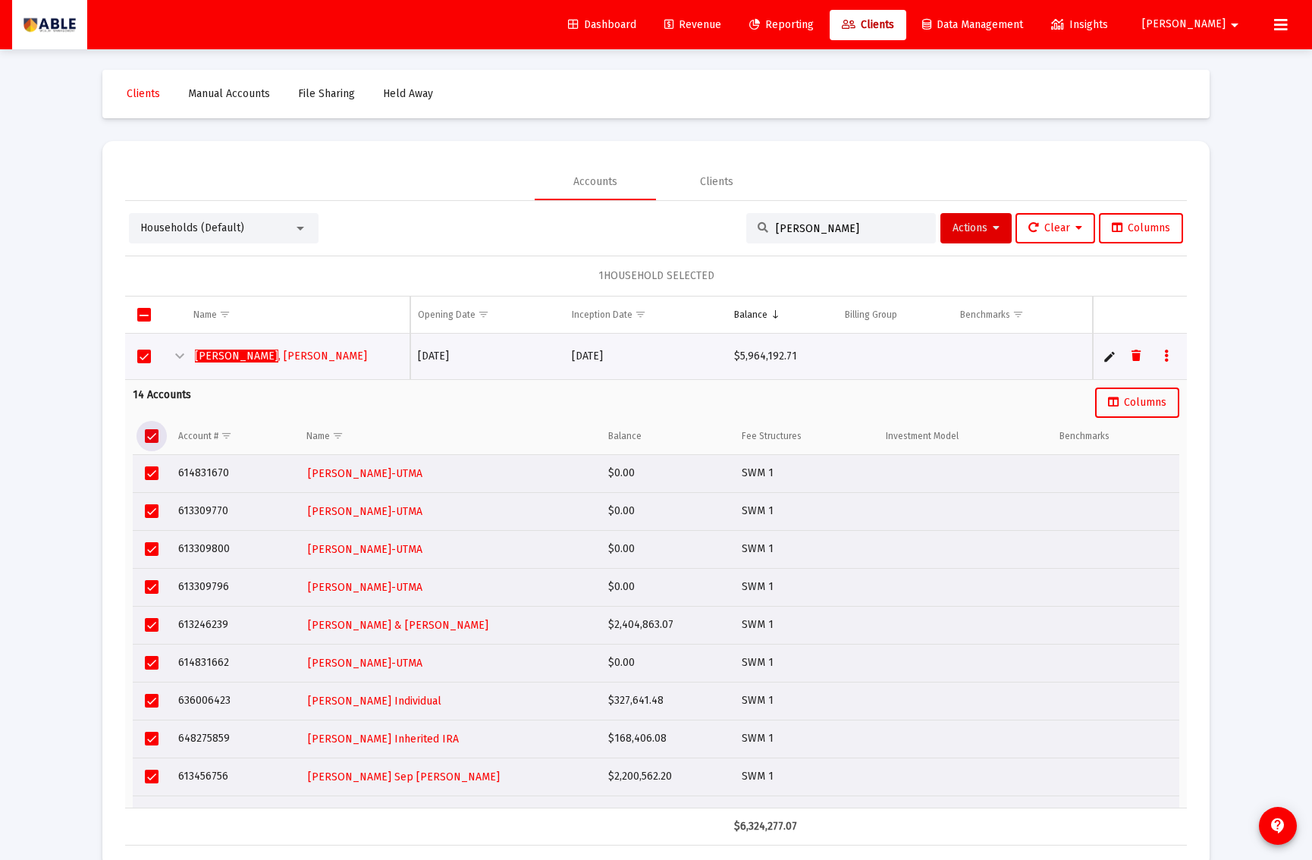
scroll to position [0, 0]
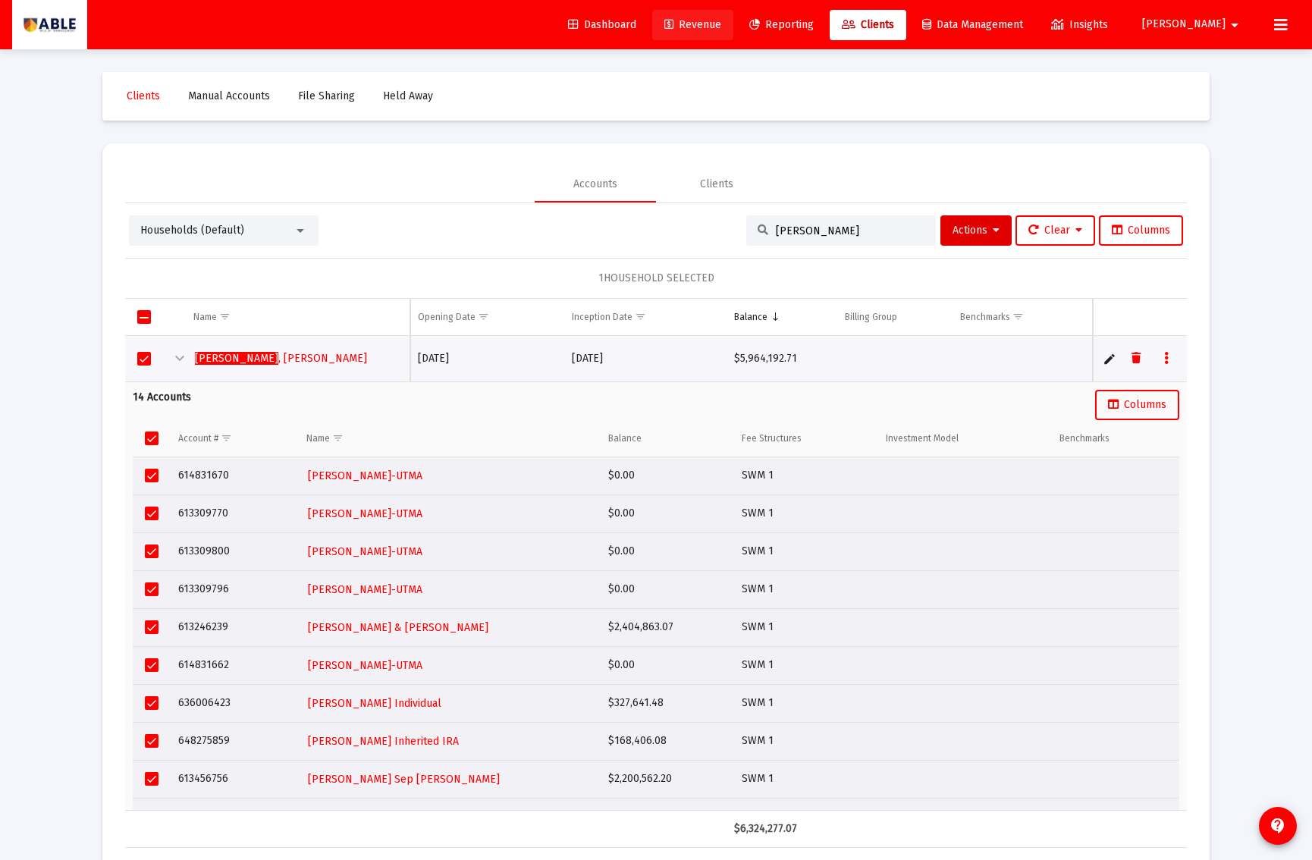
click at [721, 29] on span "Revenue" at bounding box center [693, 24] width 57 height 13
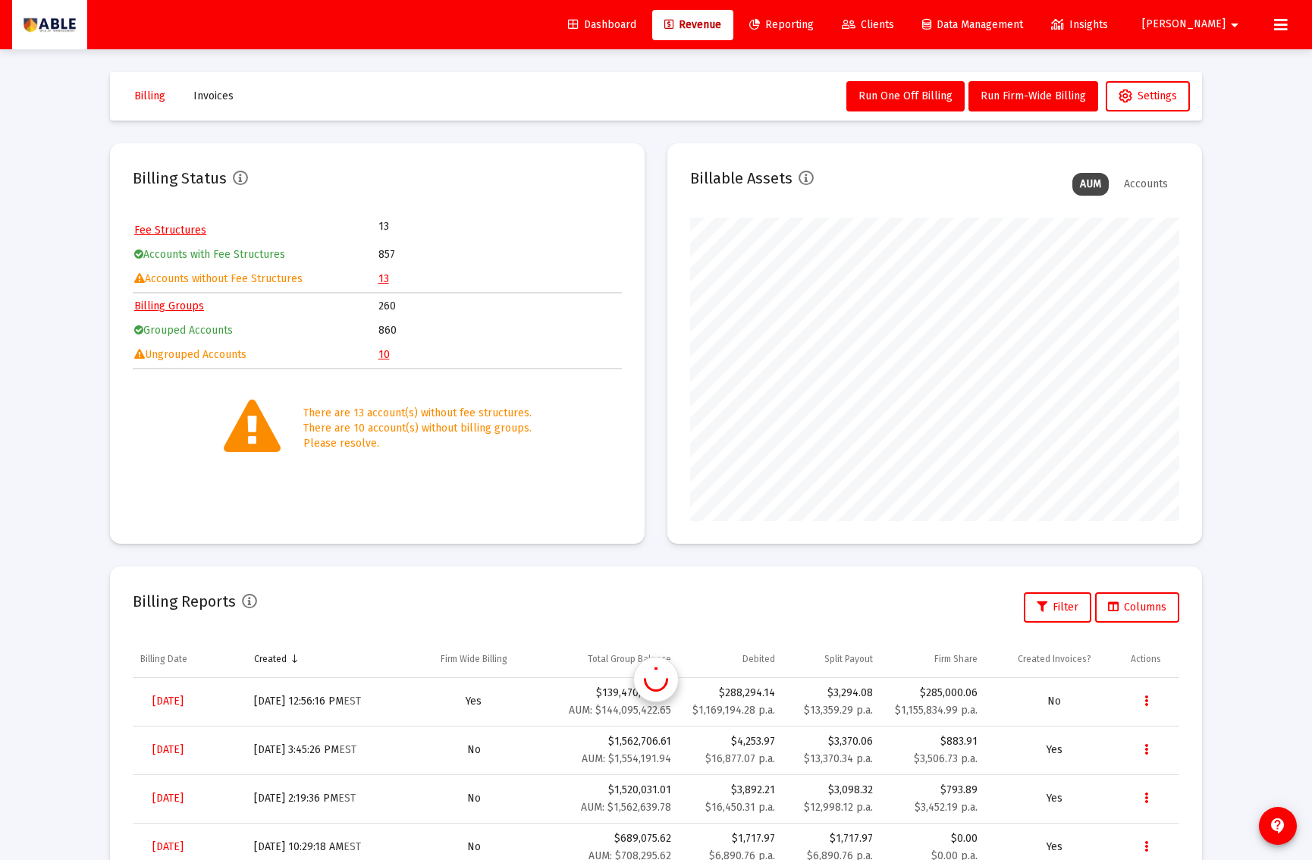
scroll to position [303, 489]
click at [381, 355] on link "10" at bounding box center [384, 354] width 11 height 13
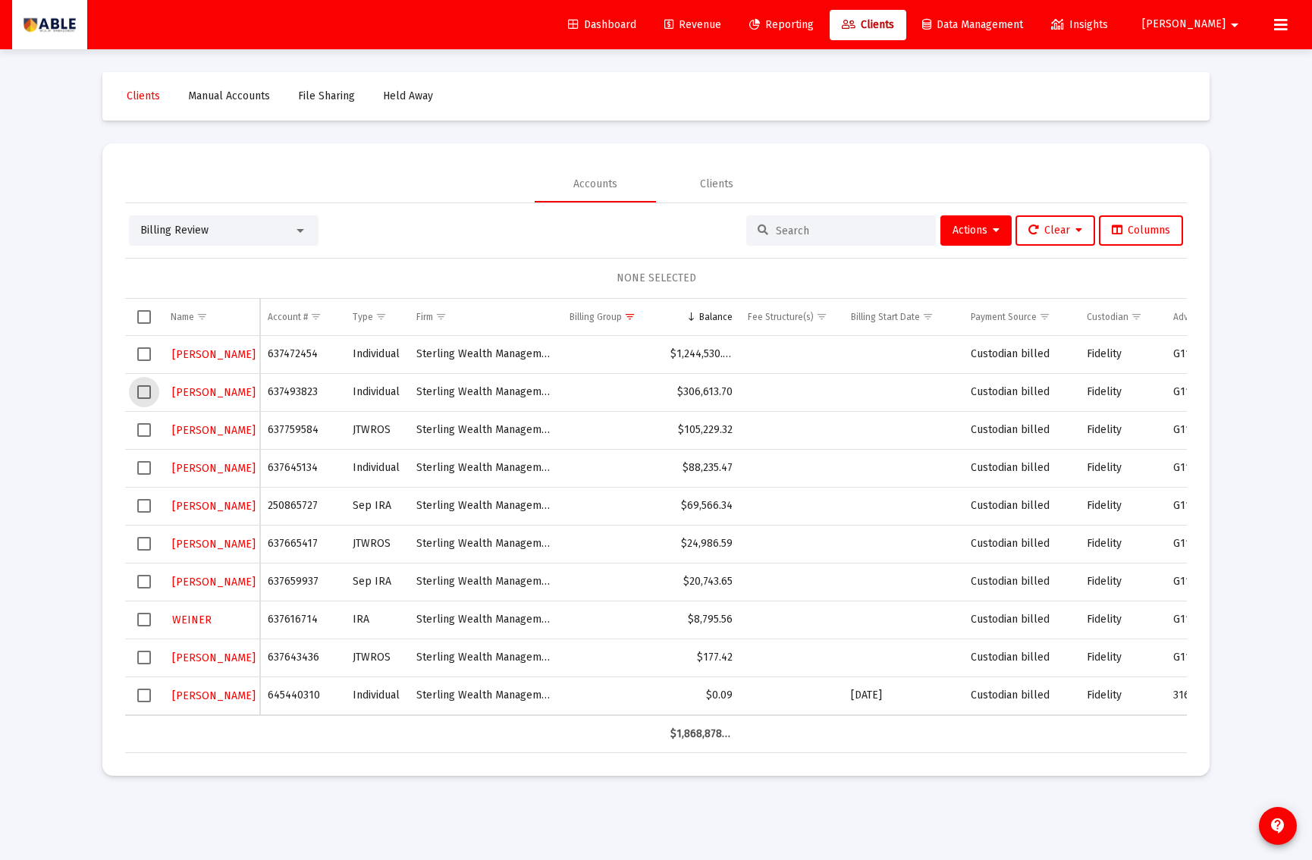
click at [143, 393] on span "Select row" at bounding box center [144, 392] width 14 height 14
click at [958, 228] on span "Actions" at bounding box center [976, 230] width 47 height 13
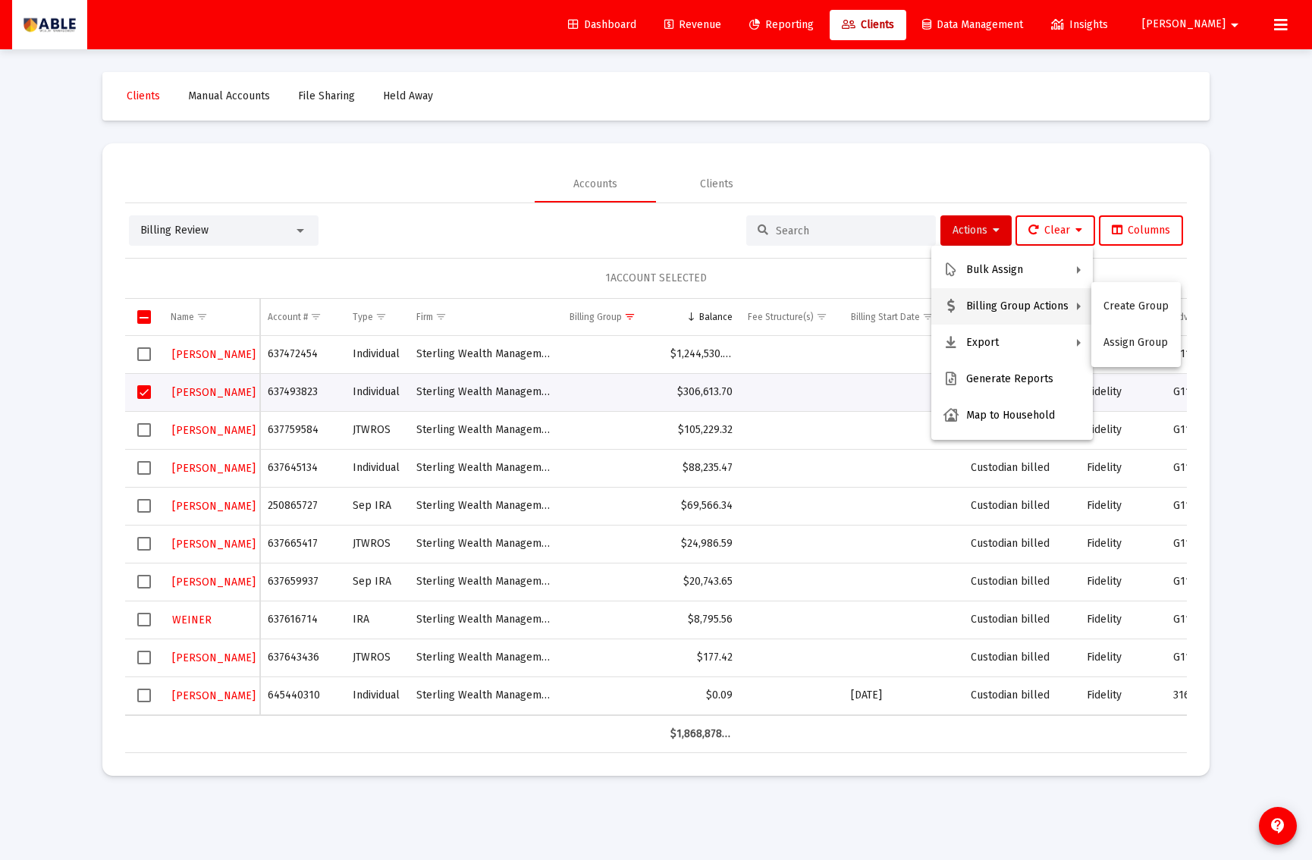
click at [721, 256] on div at bounding box center [656, 430] width 1312 height 860
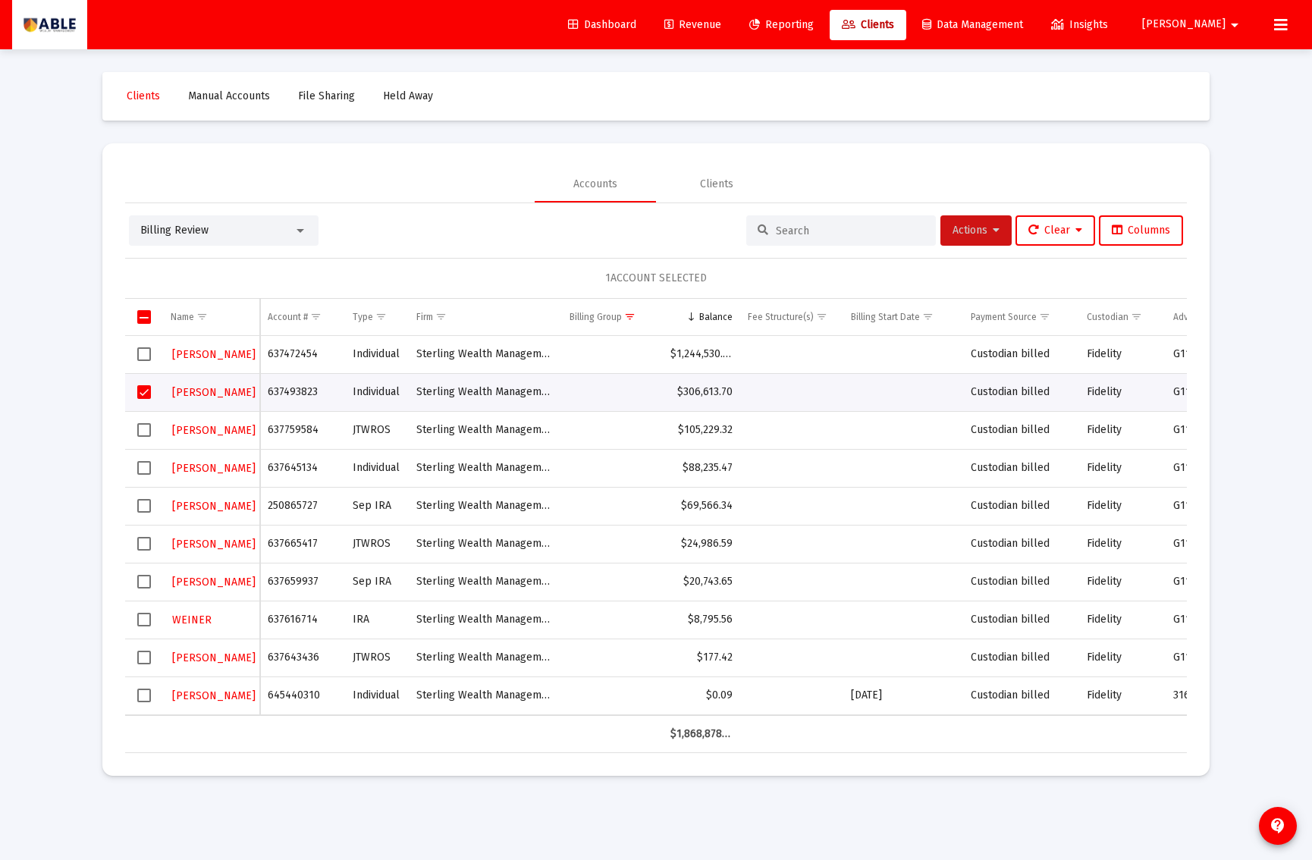
click at [966, 232] on span "Actions" at bounding box center [976, 230] width 47 height 13
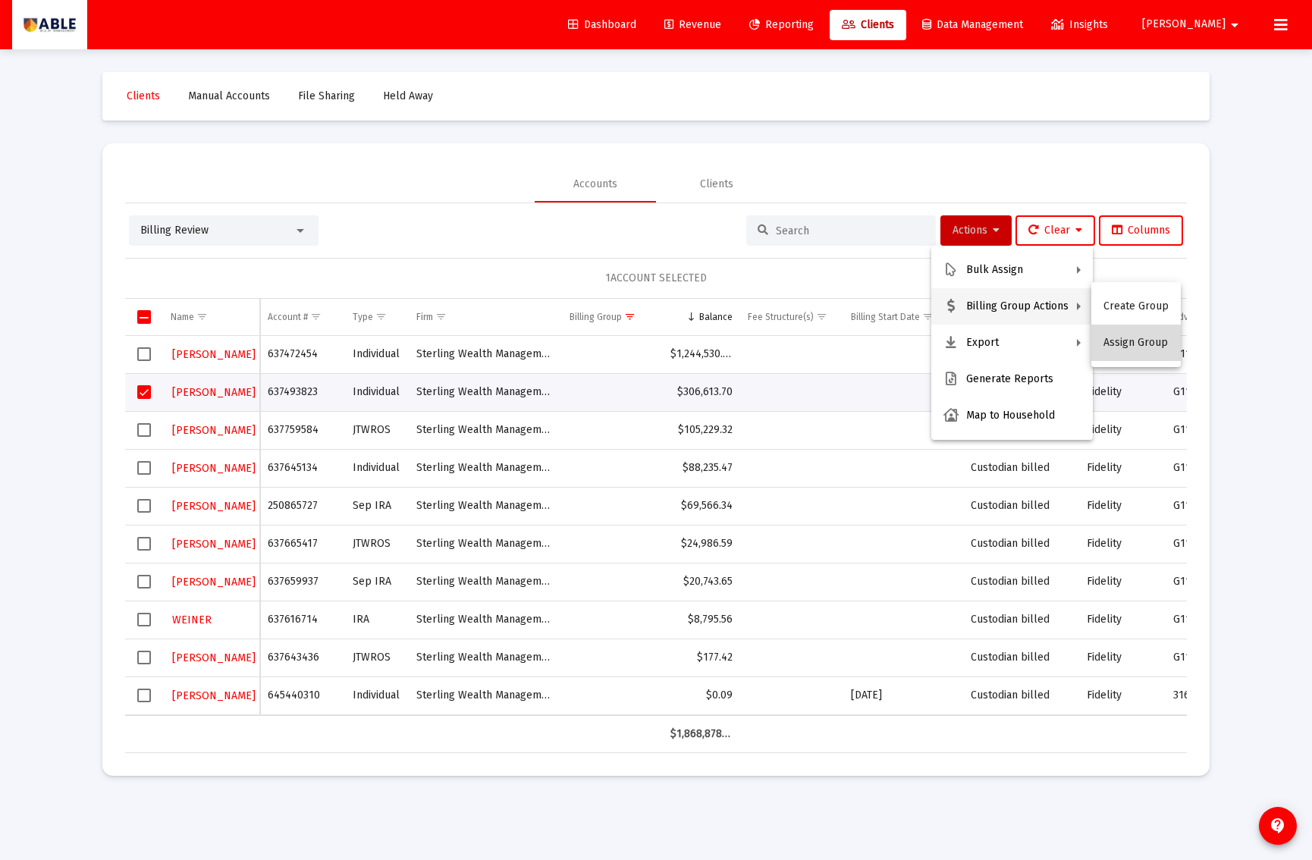
click at [1142, 342] on button "Assign Group" at bounding box center [1137, 343] width 90 height 36
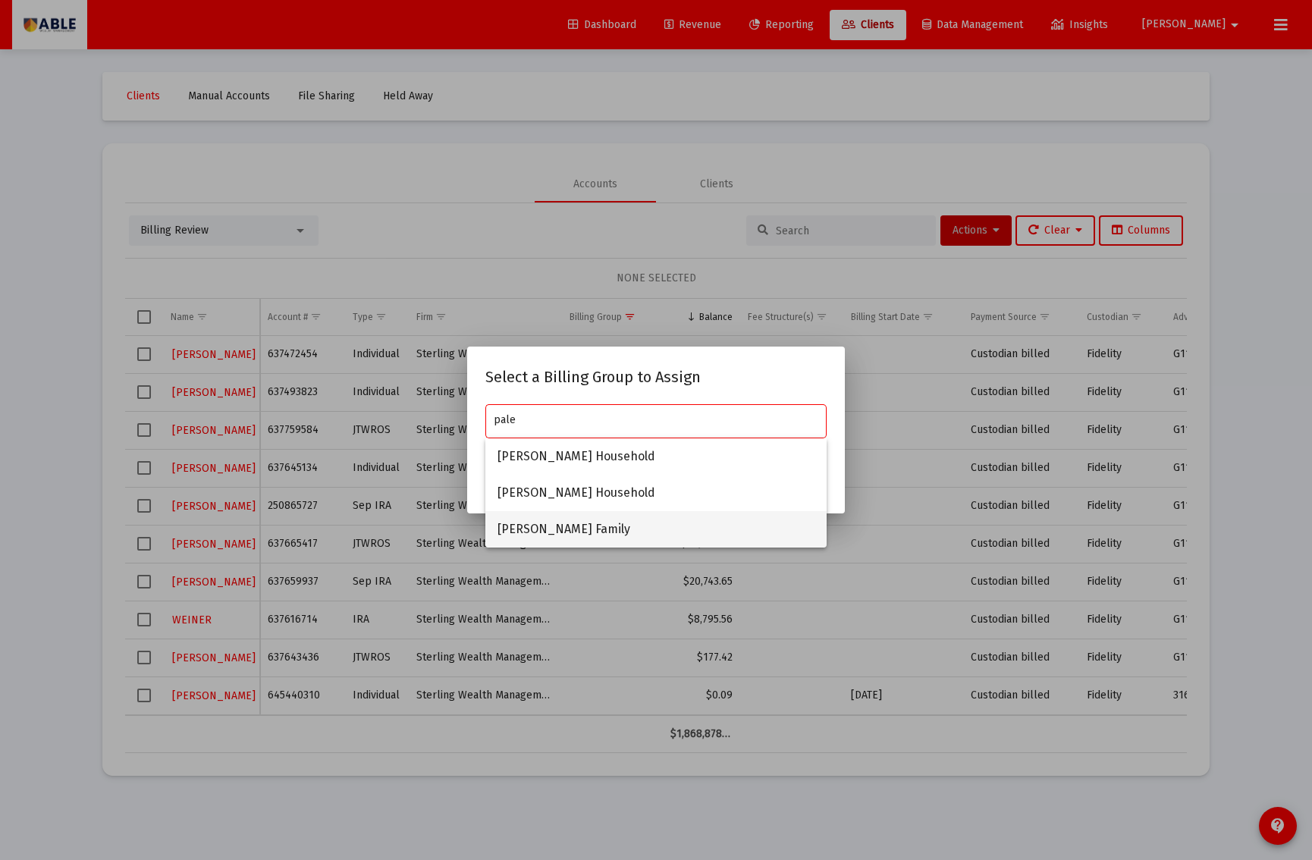
click at [598, 526] on span "[PERSON_NAME] Family" at bounding box center [656, 529] width 317 height 36
type input "[PERSON_NAME] Family"
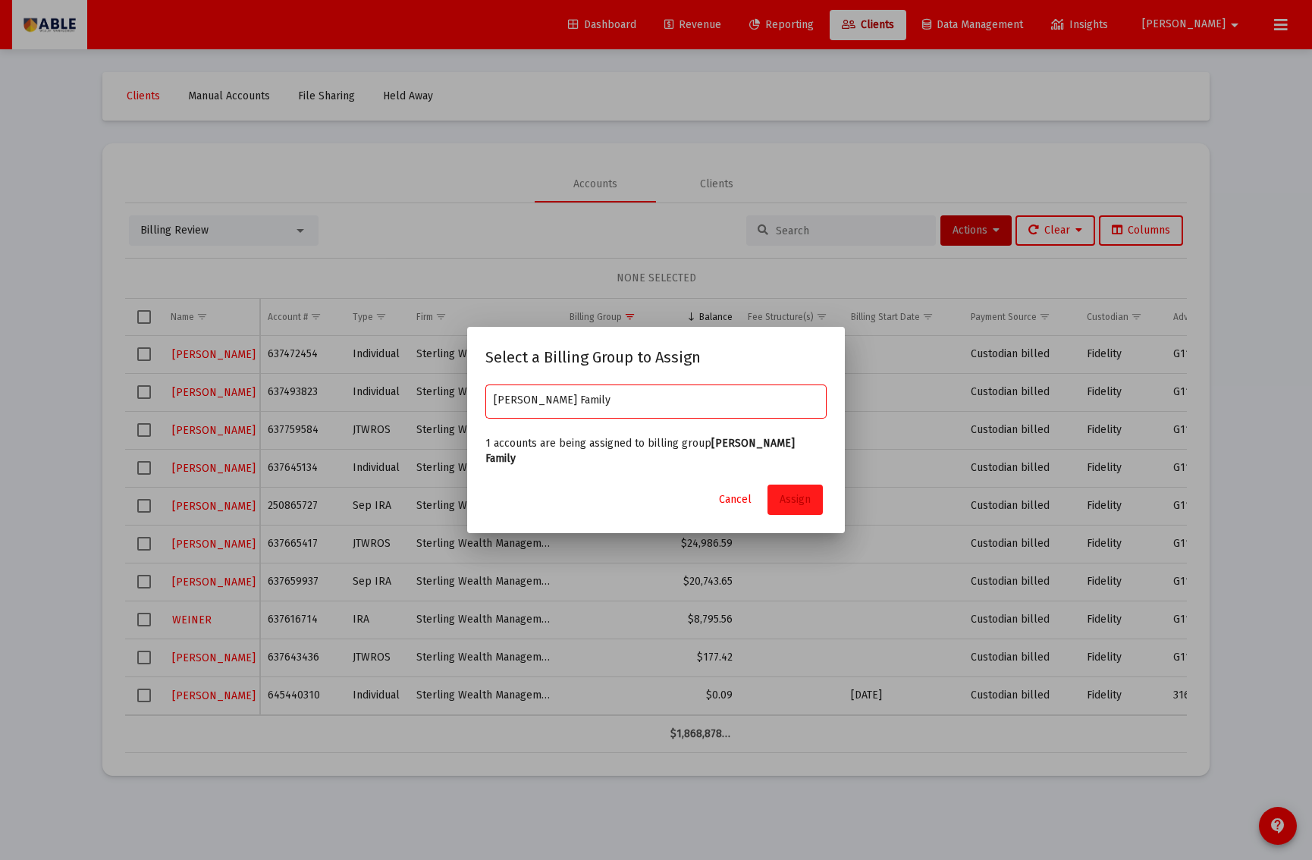
click at [802, 496] on span "Assign" at bounding box center [795, 499] width 31 height 13
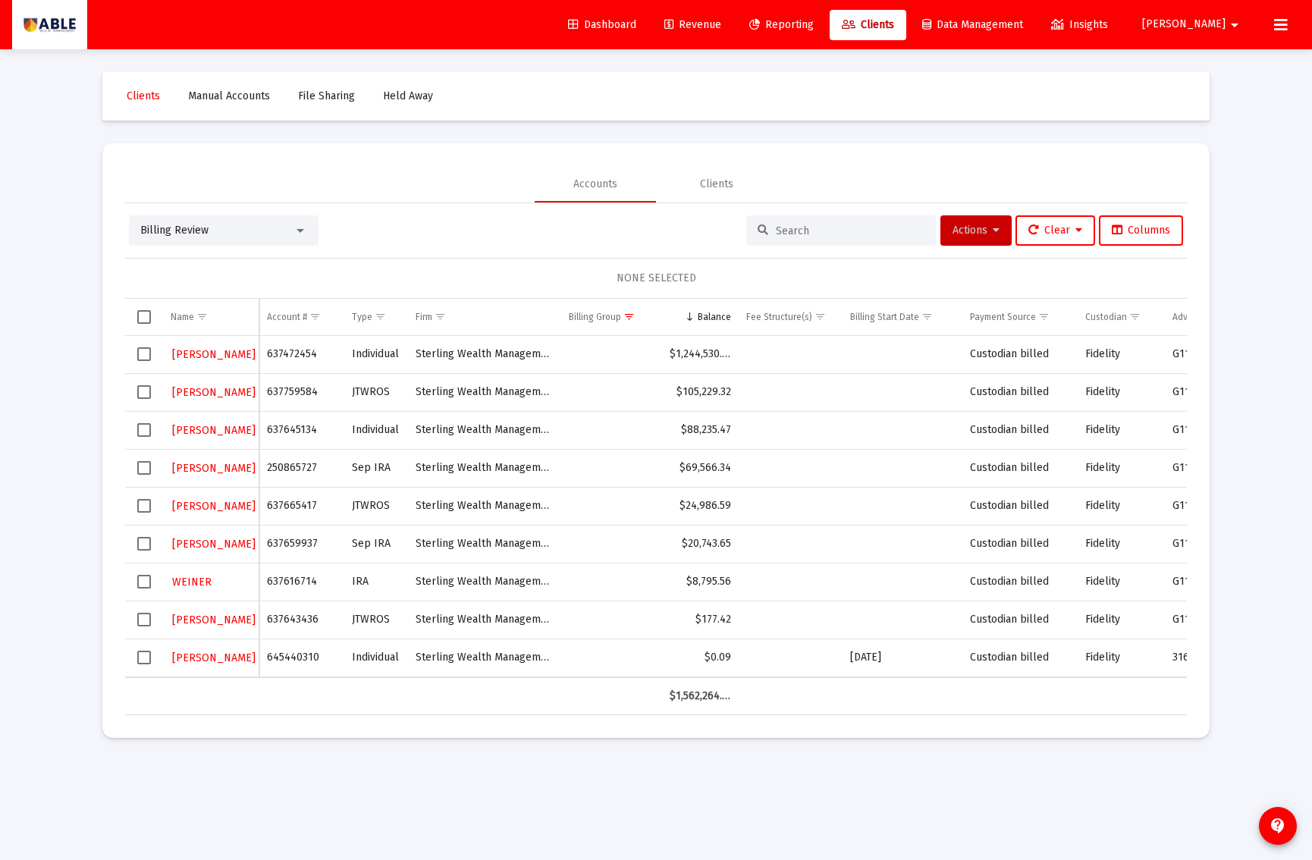
click at [143, 662] on span "Select row" at bounding box center [144, 658] width 14 height 14
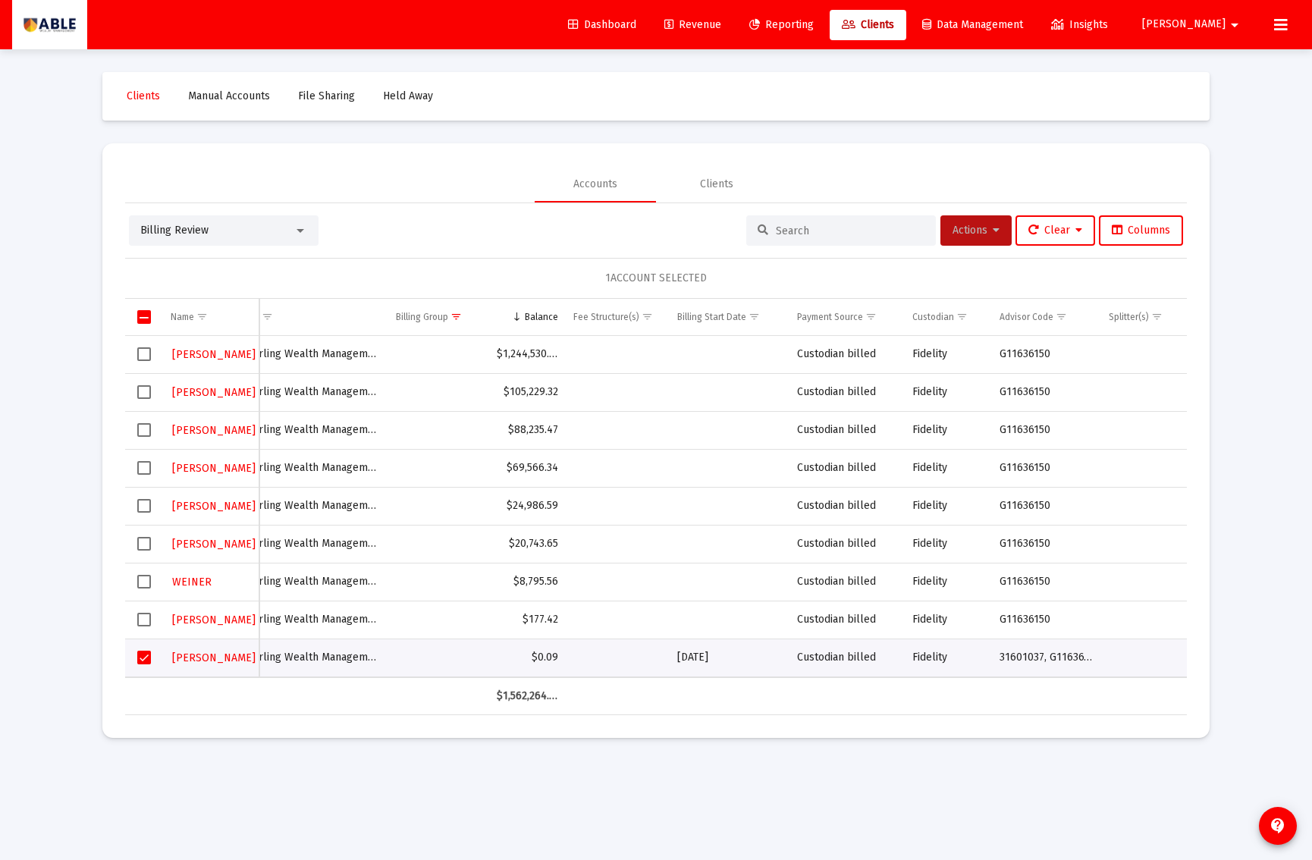
click at [977, 237] on button "Actions" at bounding box center [976, 230] width 71 height 30
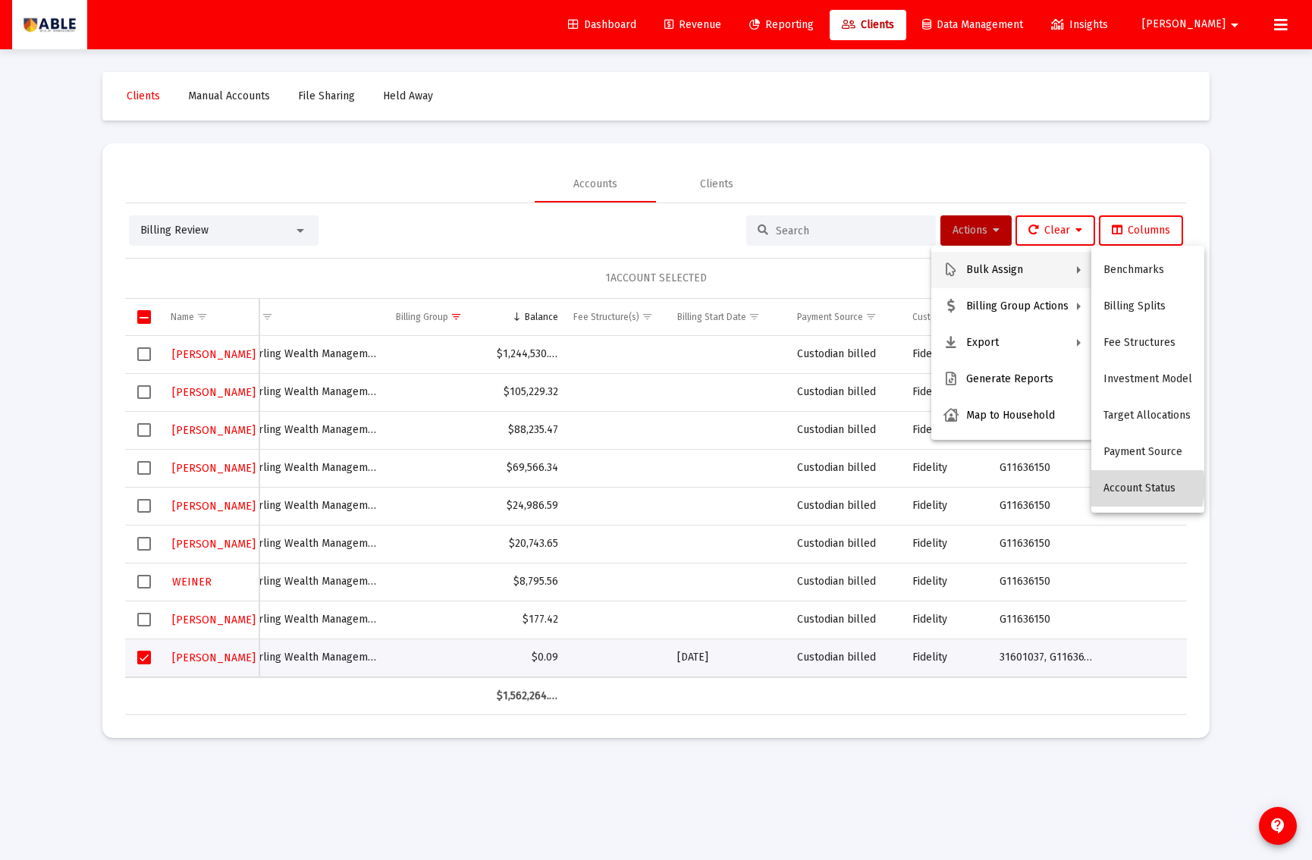
click at [1136, 486] on button "Account Status" at bounding box center [1148, 488] width 113 height 36
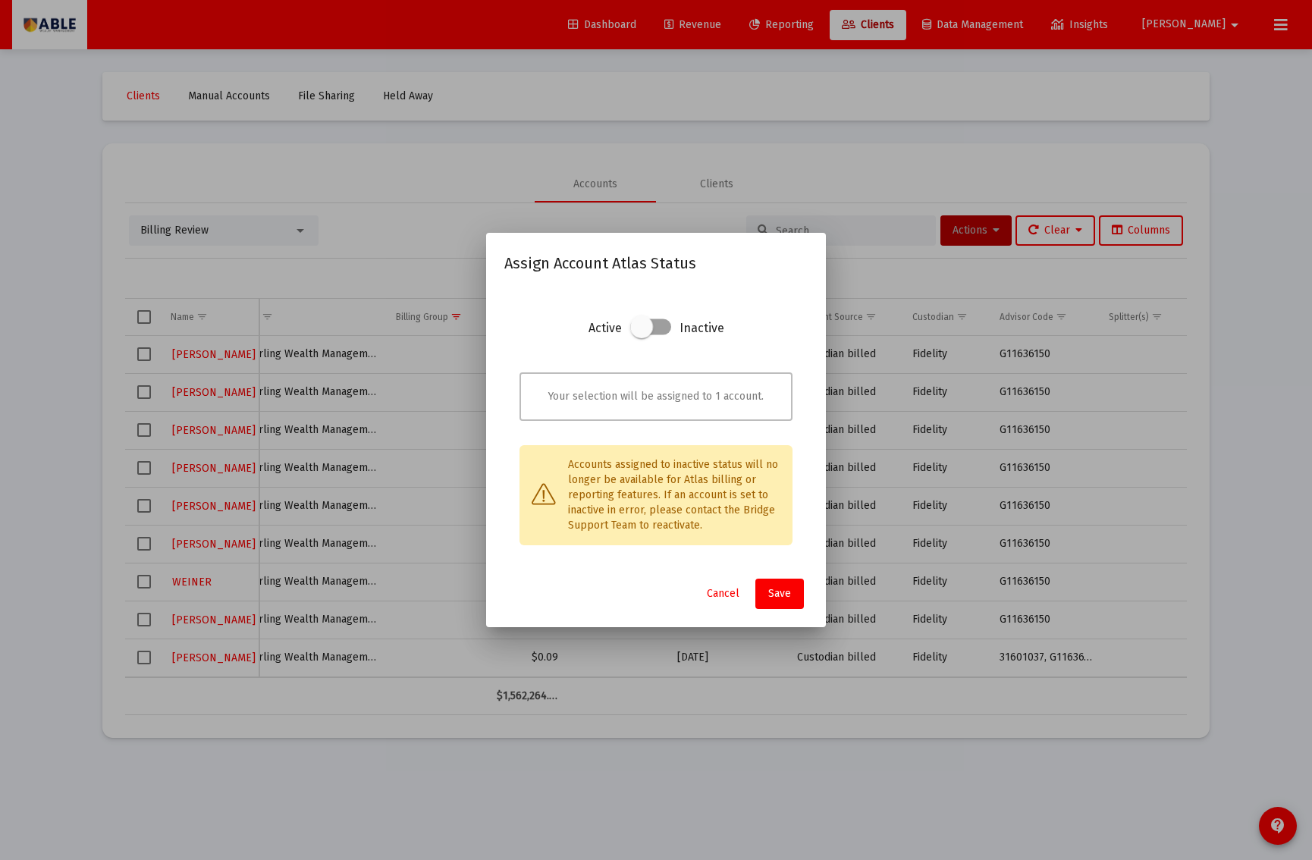
click at [652, 324] on span at bounding box center [641, 327] width 23 height 23
click at [642, 335] on input "checkbox" at bounding box center [641, 336] width 2 height 2
checkbox input "true"
click at [774, 593] on span "Save" at bounding box center [779, 593] width 23 height 13
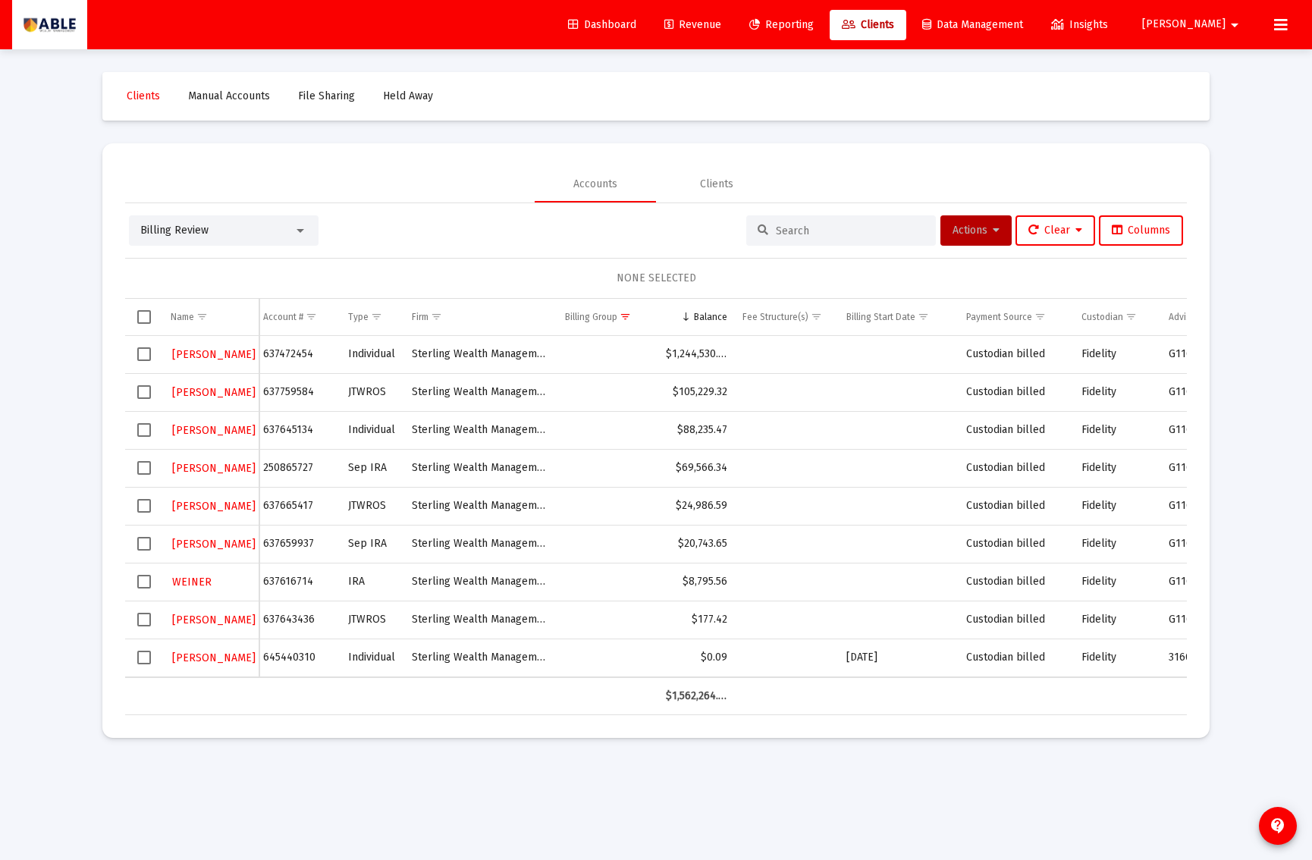
scroll to position [0, 0]
click at [281, 349] on td "637472454" at bounding box center [301, 355] width 85 height 38
copy td "637472454"
click at [145, 93] on span "Clients" at bounding box center [143, 96] width 33 height 13
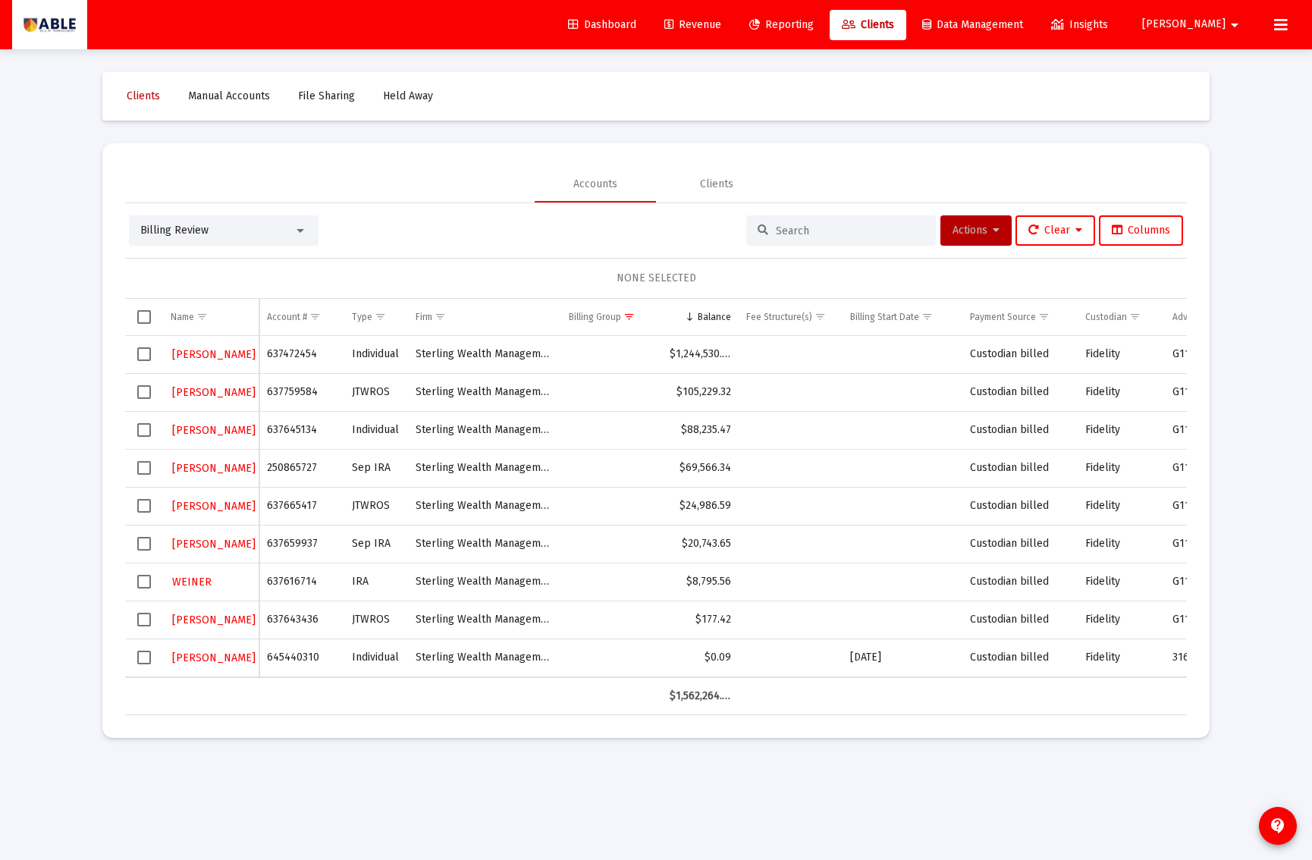
click at [145, 93] on span "Clients" at bounding box center [143, 96] width 33 height 13
click at [167, 100] on link "Clients" at bounding box center [144, 96] width 58 height 30
drag, startPoint x: 215, startPoint y: 222, endPoint x: 214, endPoint y: 231, distance: 9.1
click at [215, 222] on div "Billing Review" at bounding box center [224, 230] width 190 height 30
click at [214, 234] on div "Billing Review" at bounding box center [216, 230] width 153 height 15
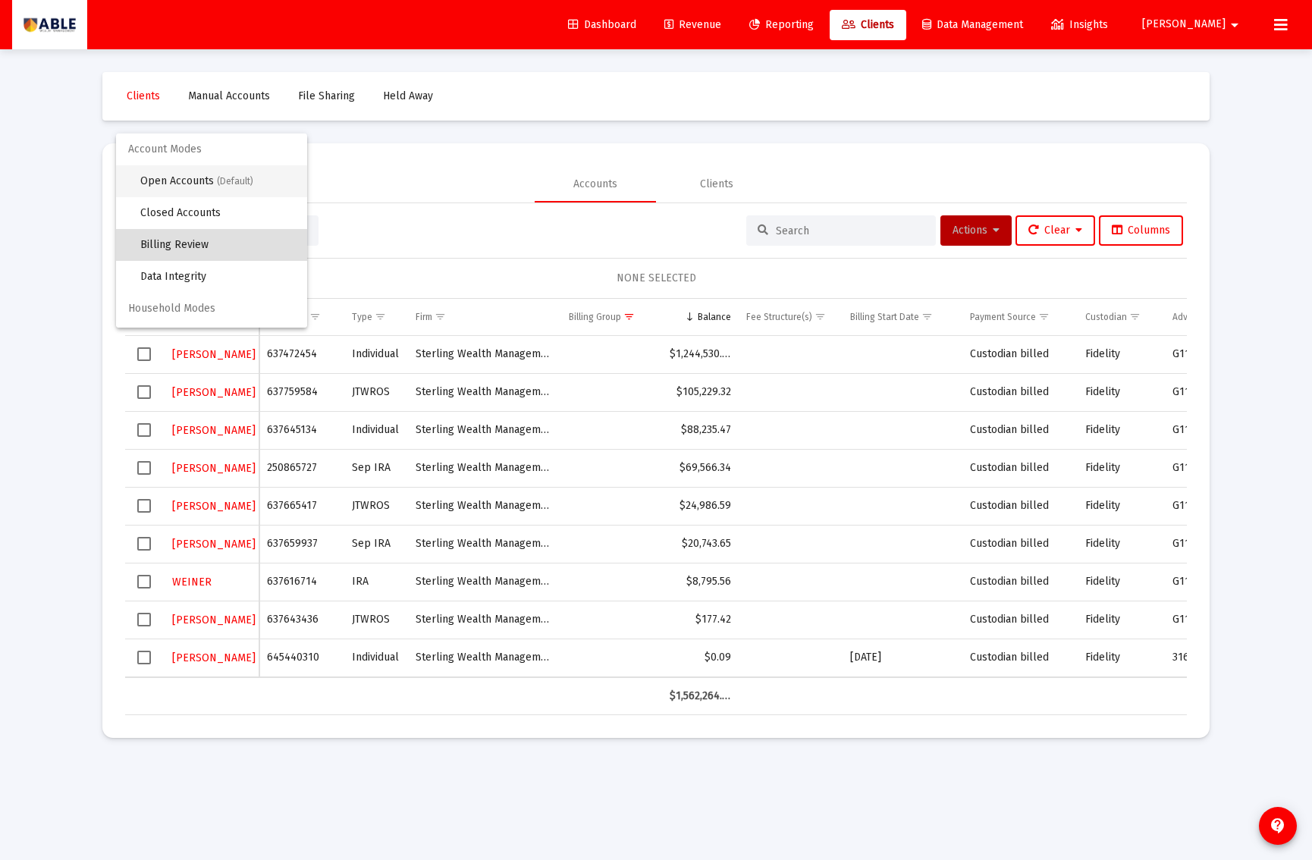
drag, startPoint x: 204, startPoint y: 182, endPoint x: 219, endPoint y: 184, distance: 15.2
click at [206, 181] on span "Open Accounts (Default)" at bounding box center [217, 181] width 155 height 32
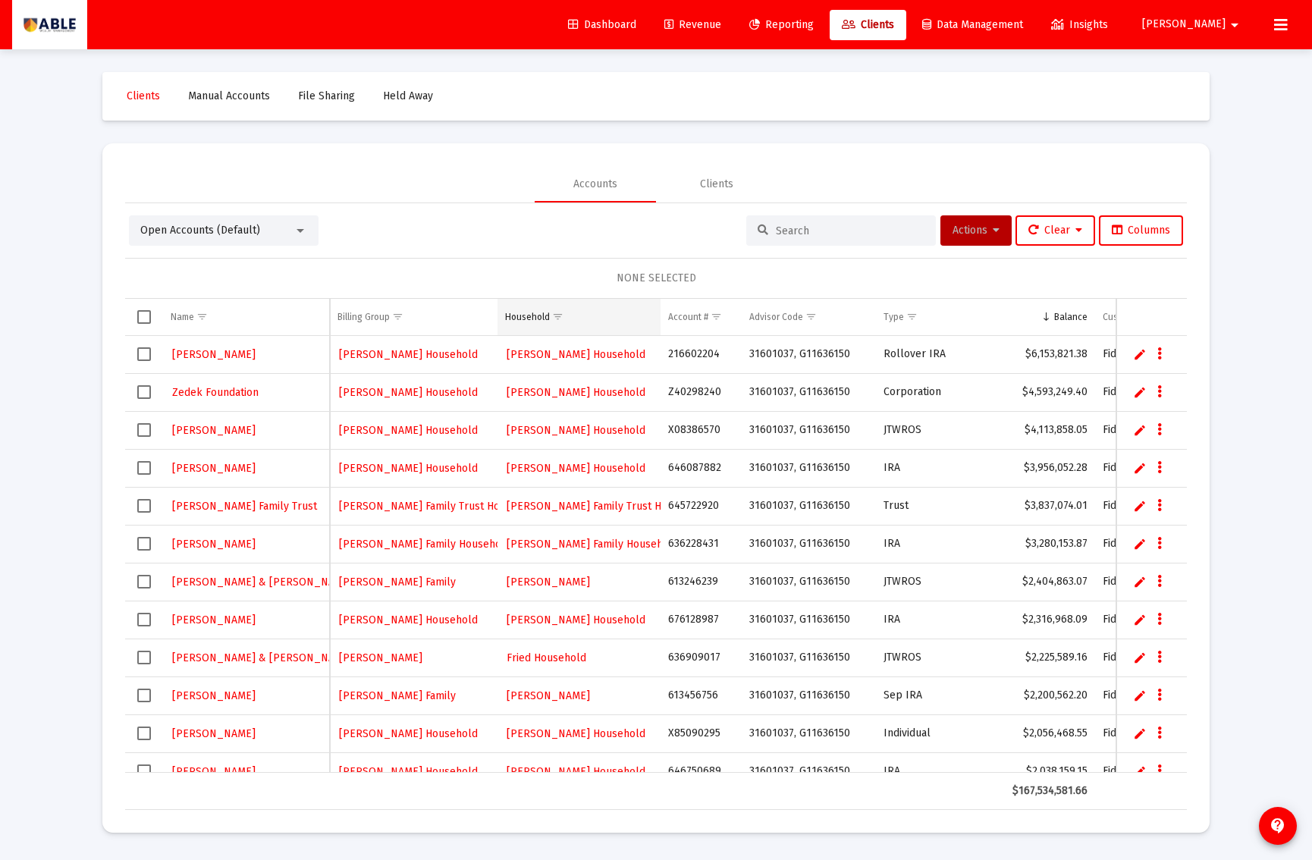
click at [558, 319] on span "Show filter options for column 'Household'" at bounding box center [557, 316] width 11 height 11
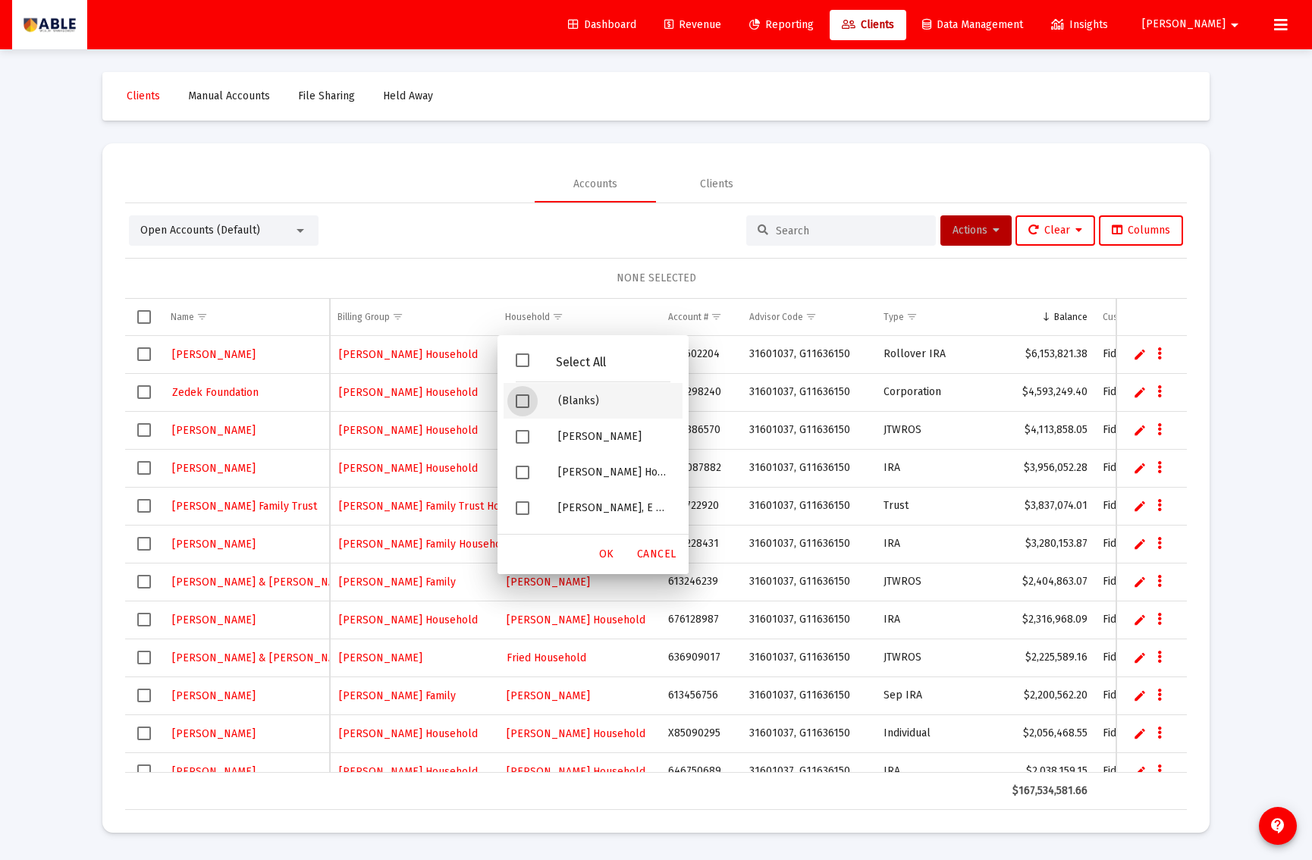
click at [548, 403] on div "(Blanks)" at bounding box center [614, 401] width 137 height 36
click at [606, 553] on span "OK" at bounding box center [606, 554] width 15 height 13
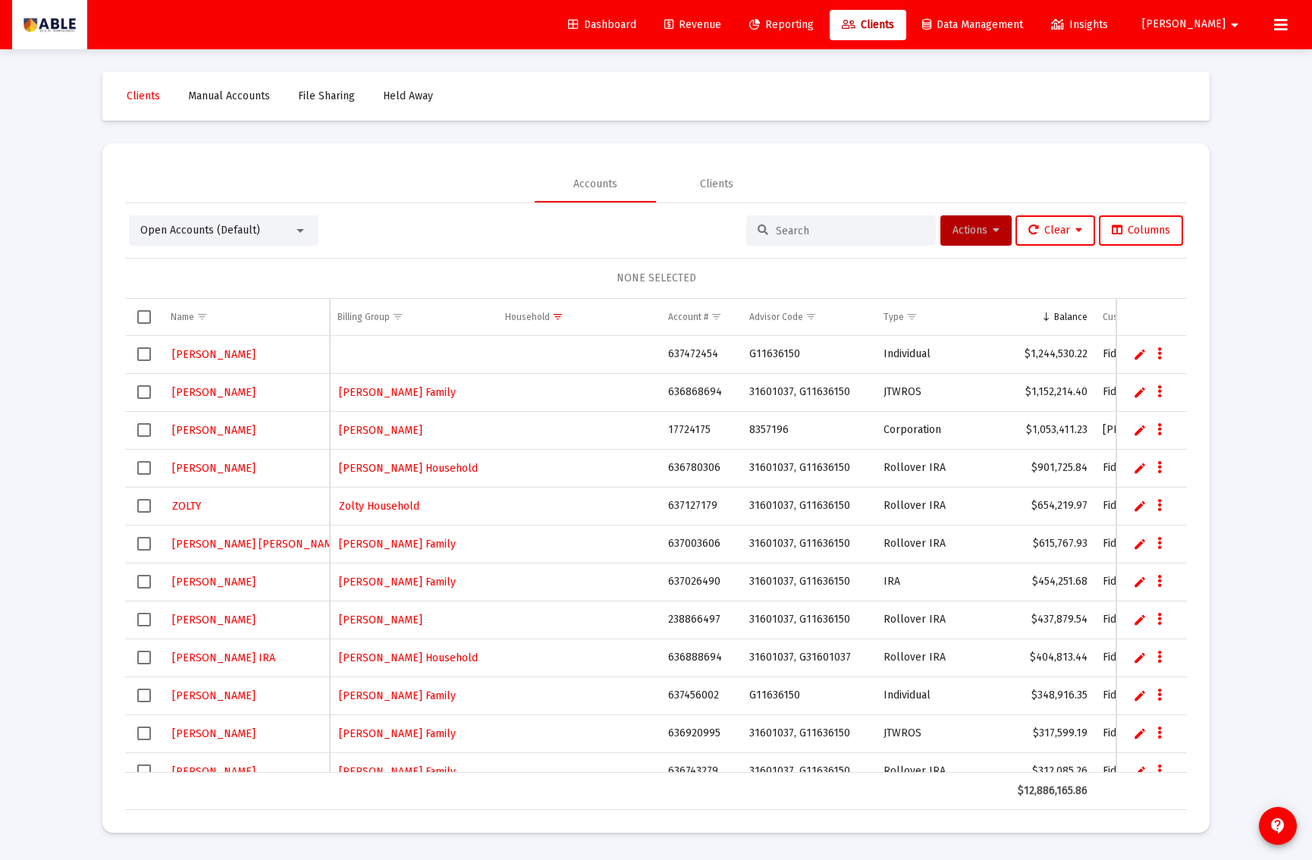
click at [1136, 354] on link "Edit" at bounding box center [1140, 354] width 14 height 14
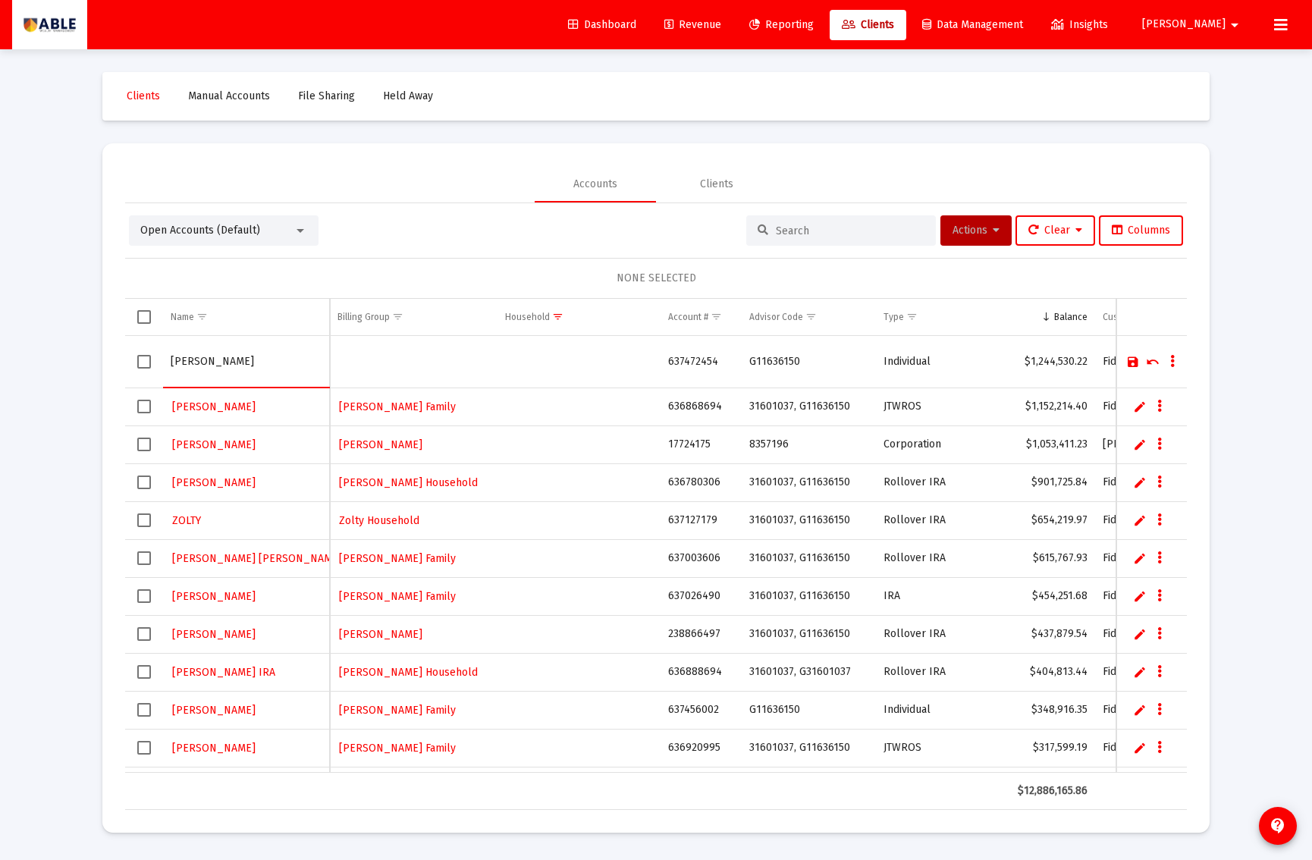
click at [233, 366] on input "MOSES" at bounding box center [246, 362] width 151 height 36
type input "[PERSON_NAME]"
click at [141, 360] on span "Select row" at bounding box center [144, 362] width 14 height 14
click at [1132, 365] on link "Save" at bounding box center [1134, 362] width 14 height 14
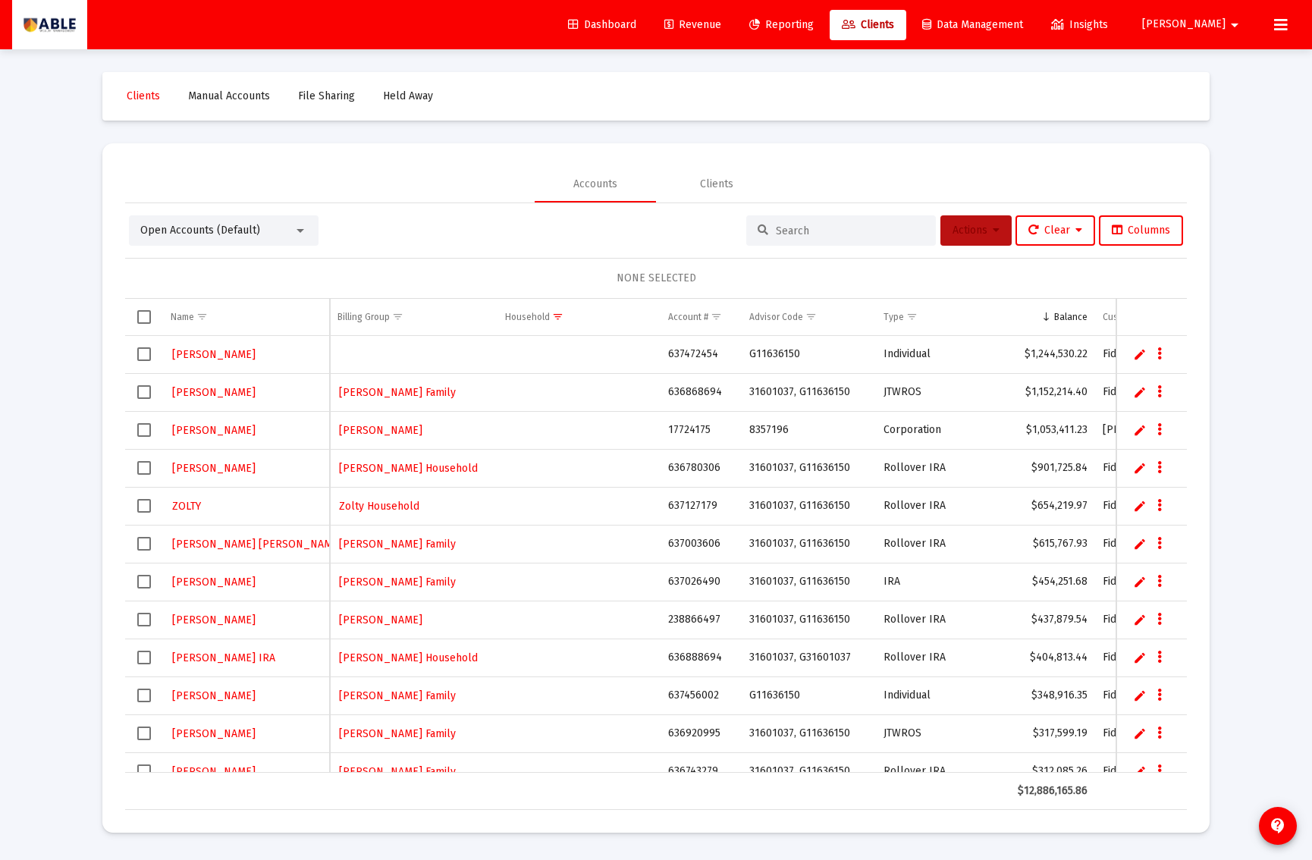
click at [967, 234] on span "Actions" at bounding box center [976, 230] width 47 height 13
click at [136, 357] on div at bounding box center [656, 430] width 1312 height 860
click at [140, 356] on span "Select row" at bounding box center [144, 354] width 14 height 14
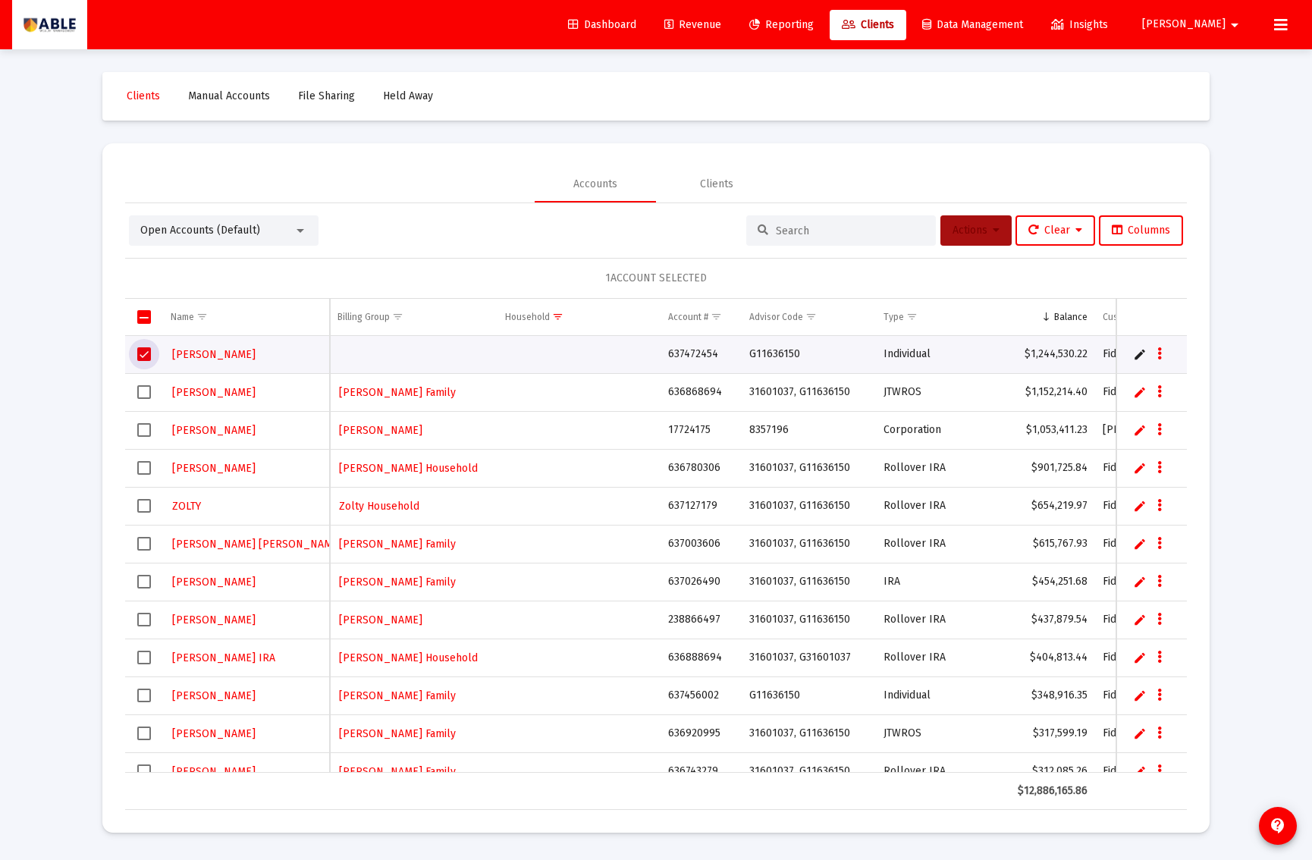
click at [965, 226] on span "Actions" at bounding box center [976, 230] width 47 height 13
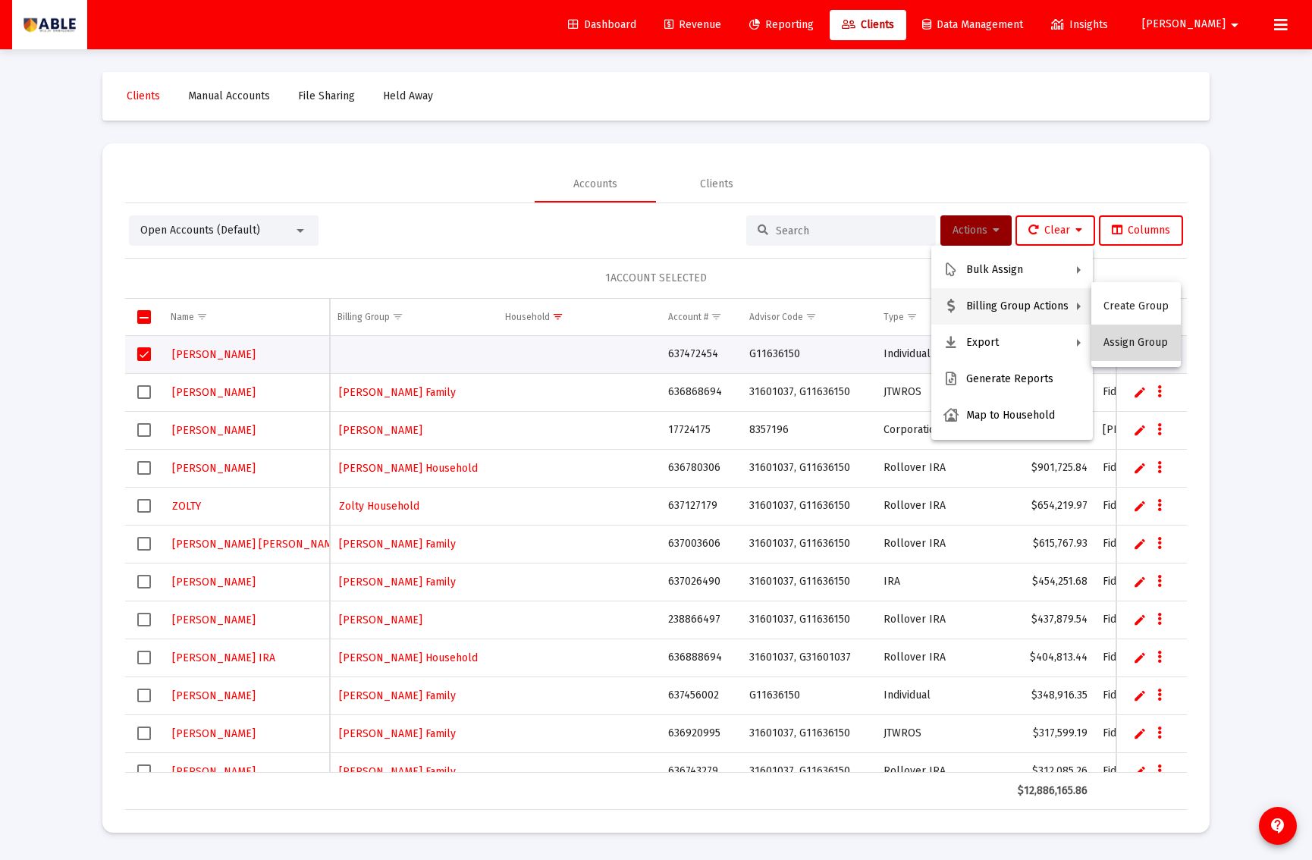
click at [1137, 350] on button "Assign Group" at bounding box center [1137, 343] width 90 height 36
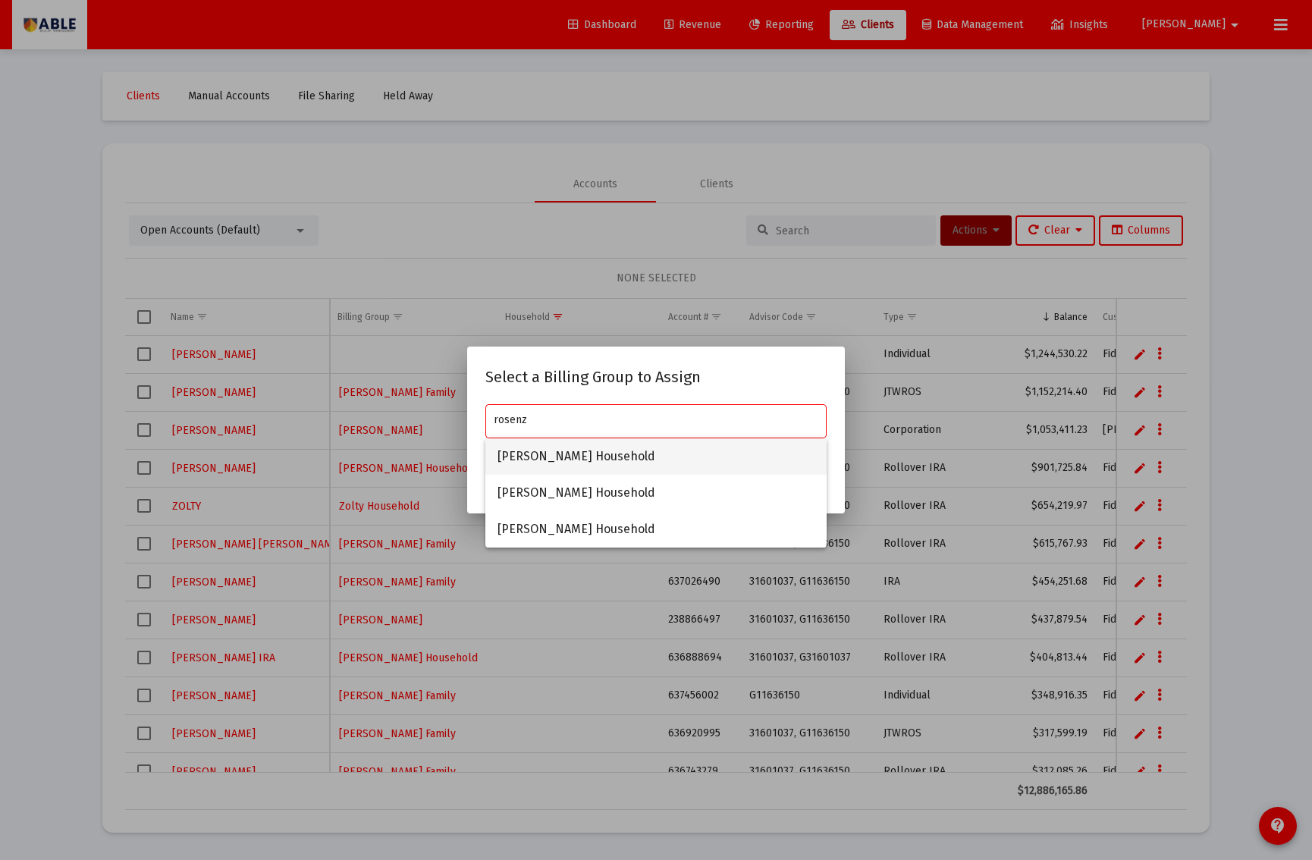
click at [575, 460] on span "[PERSON_NAME] Household" at bounding box center [656, 456] width 317 height 36
type input "[PERSON_NAME] Household"
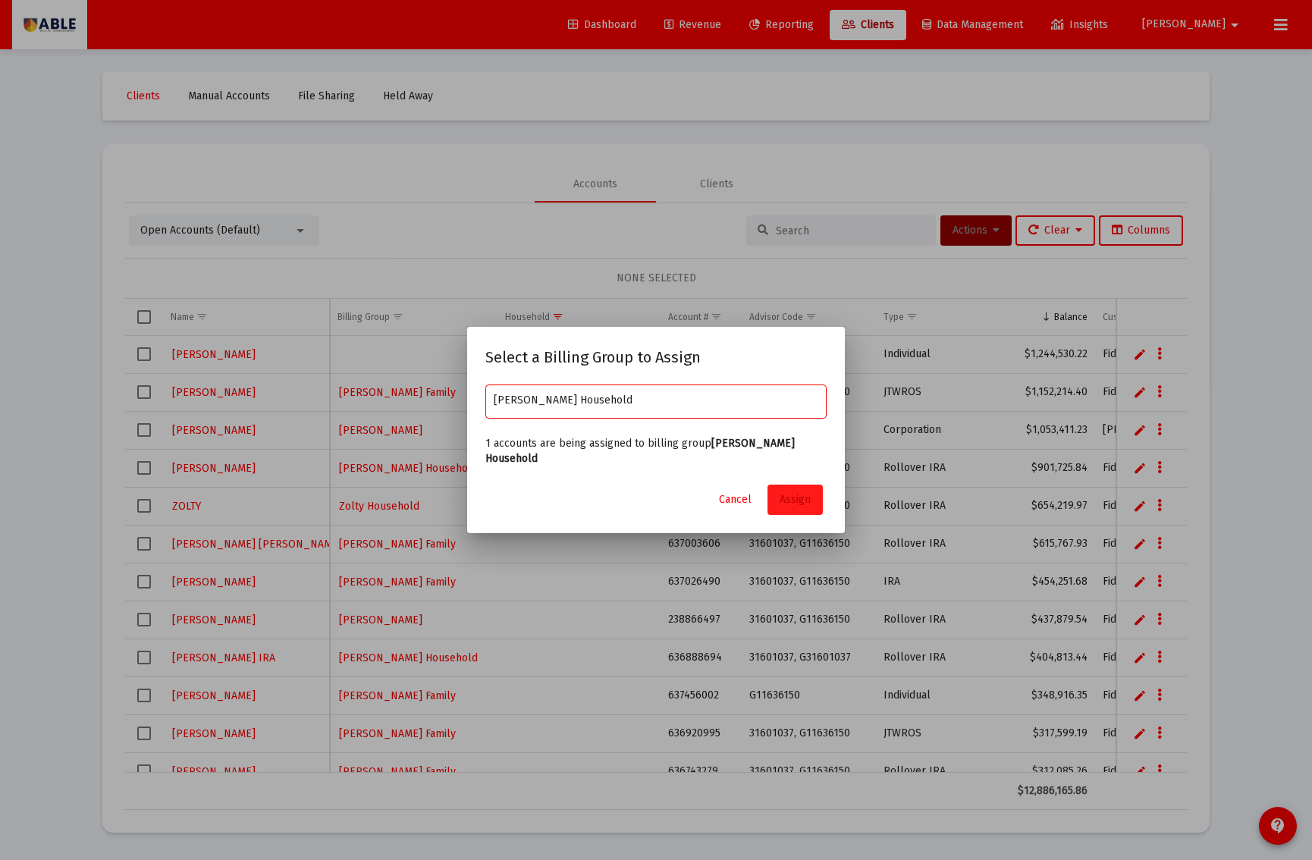
click at [813, 494] on button "Assign" at bounding box center [795, 500] width 55 height 30
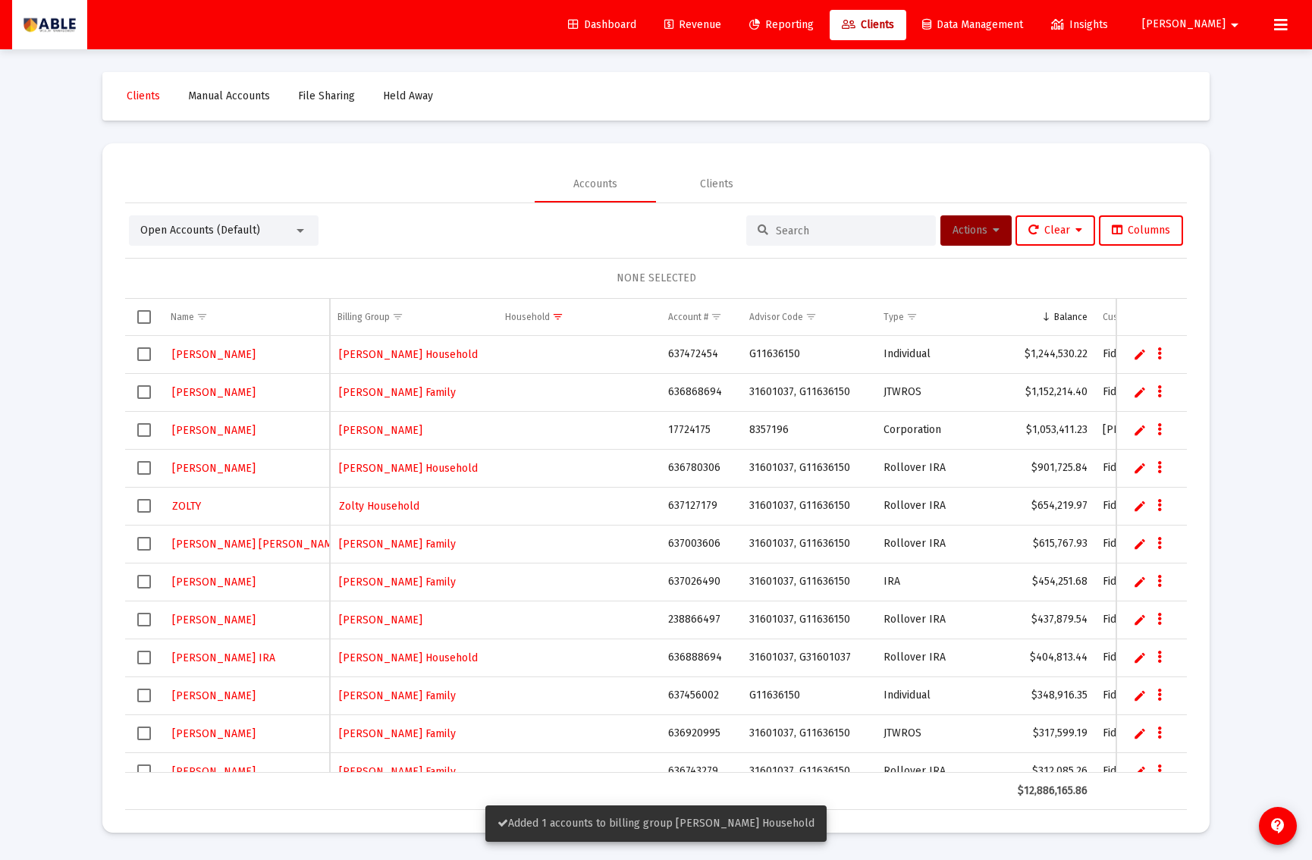
click at [690, 394] on td "636868694" at bounding box center [701, 392] width 80 height 38
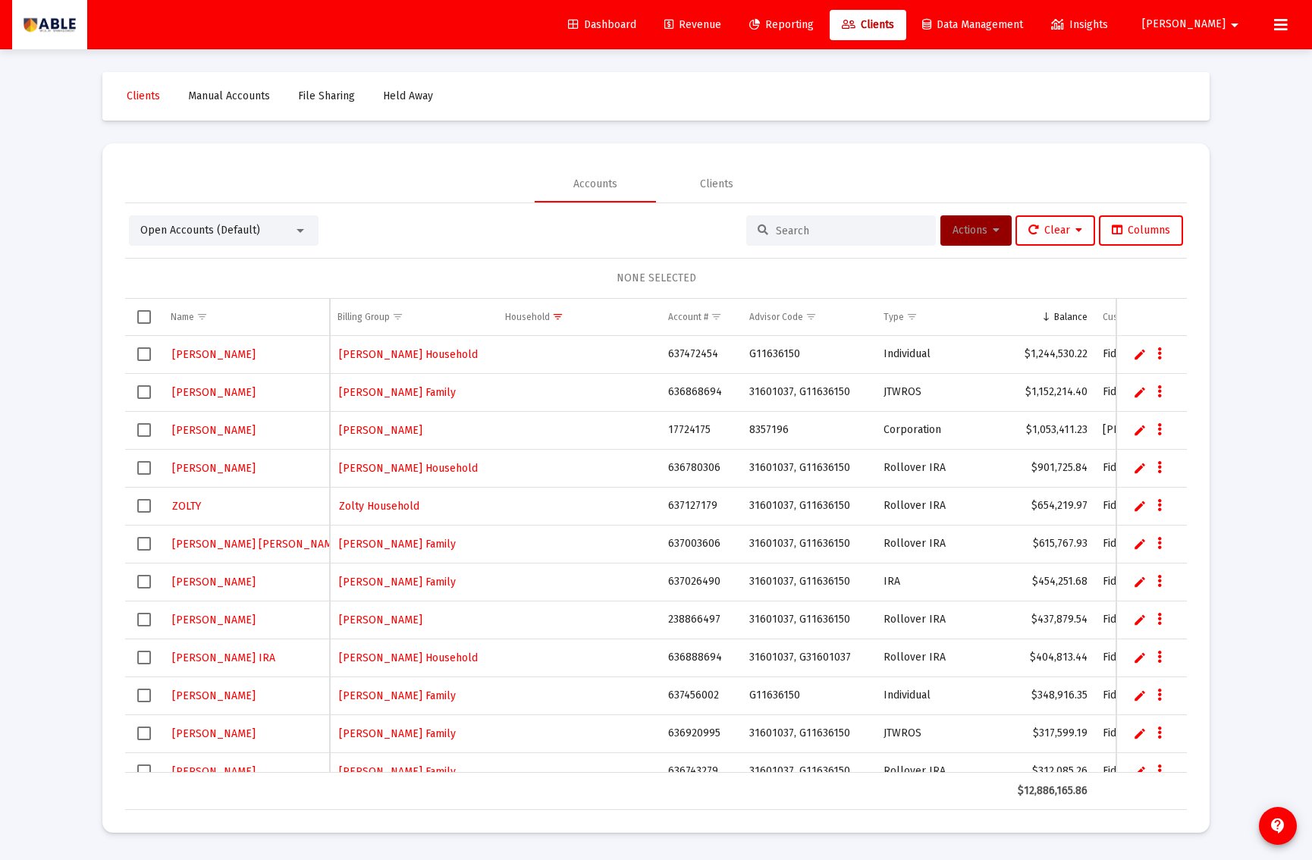
copy td "636868694"
click at [1130, 467] on td "Data grid" at bounding box center [1152, 468] width 71 height 38
click at [1138, 468] on link "Edit" at bounding box center [1140, 468] width 14 height 14
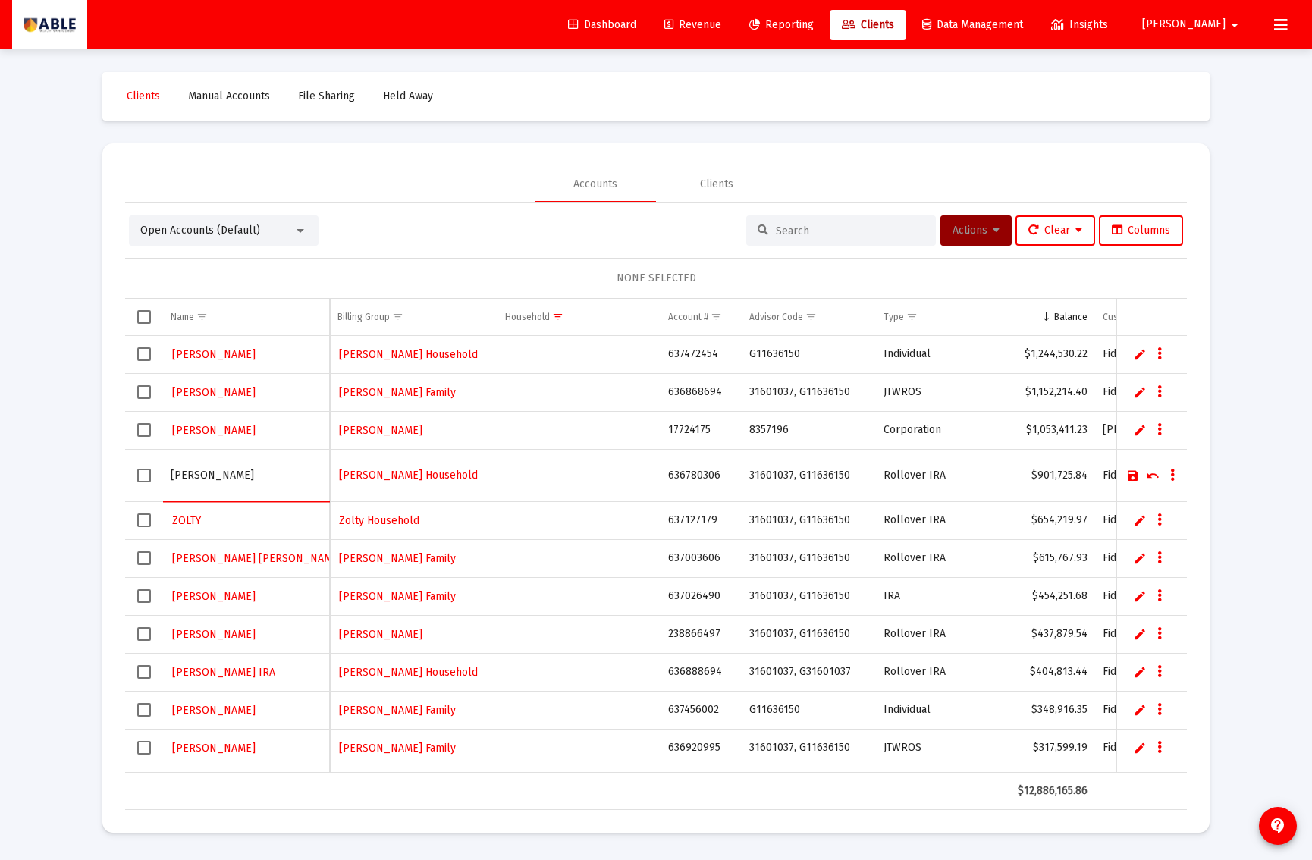
type input "SIGMAN ERIC IRRL"
click at [1136, 476] on link "Save" at bounding box center [1134, 476] width 14 height 14
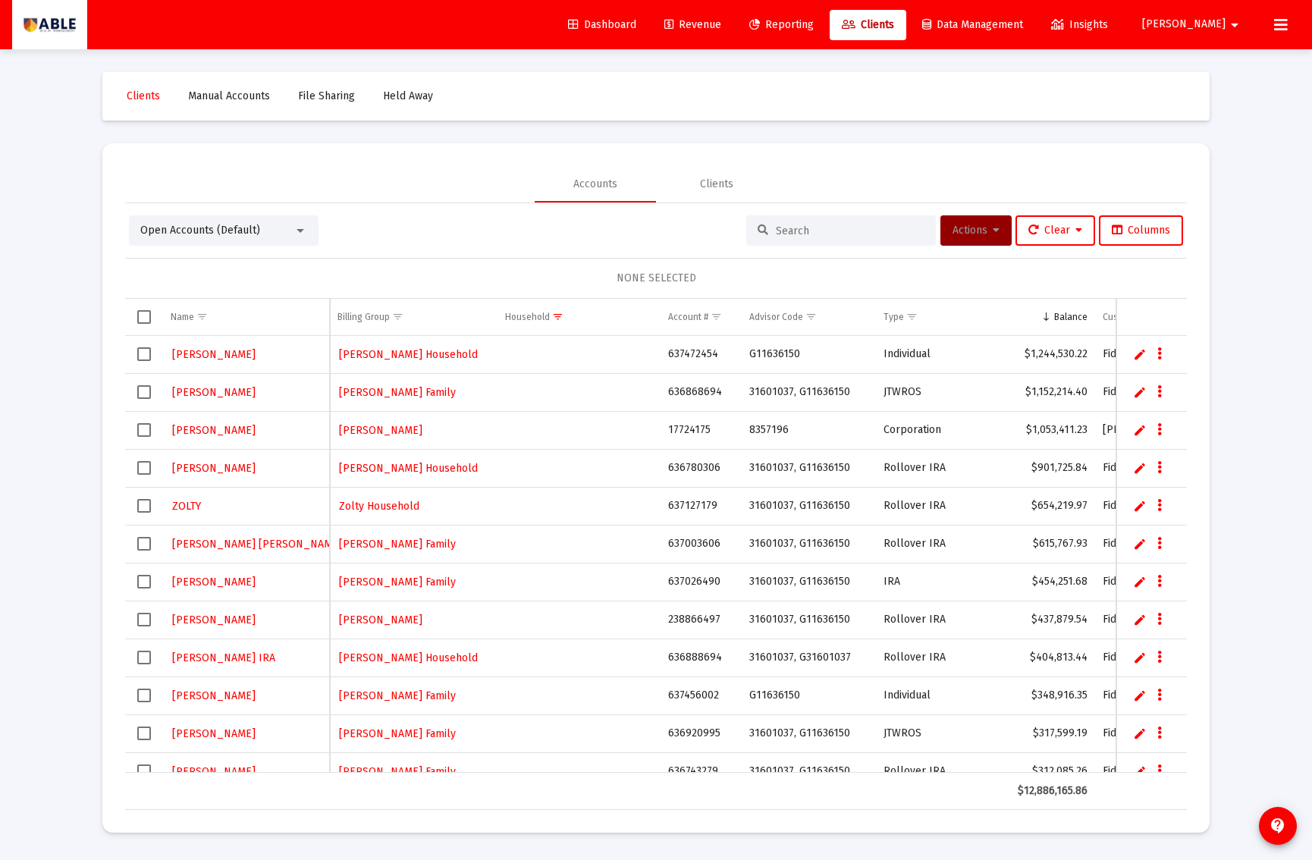
click at [1136, 394] on link "Edit" at bounding box center [1140, 392] width 14 height 14
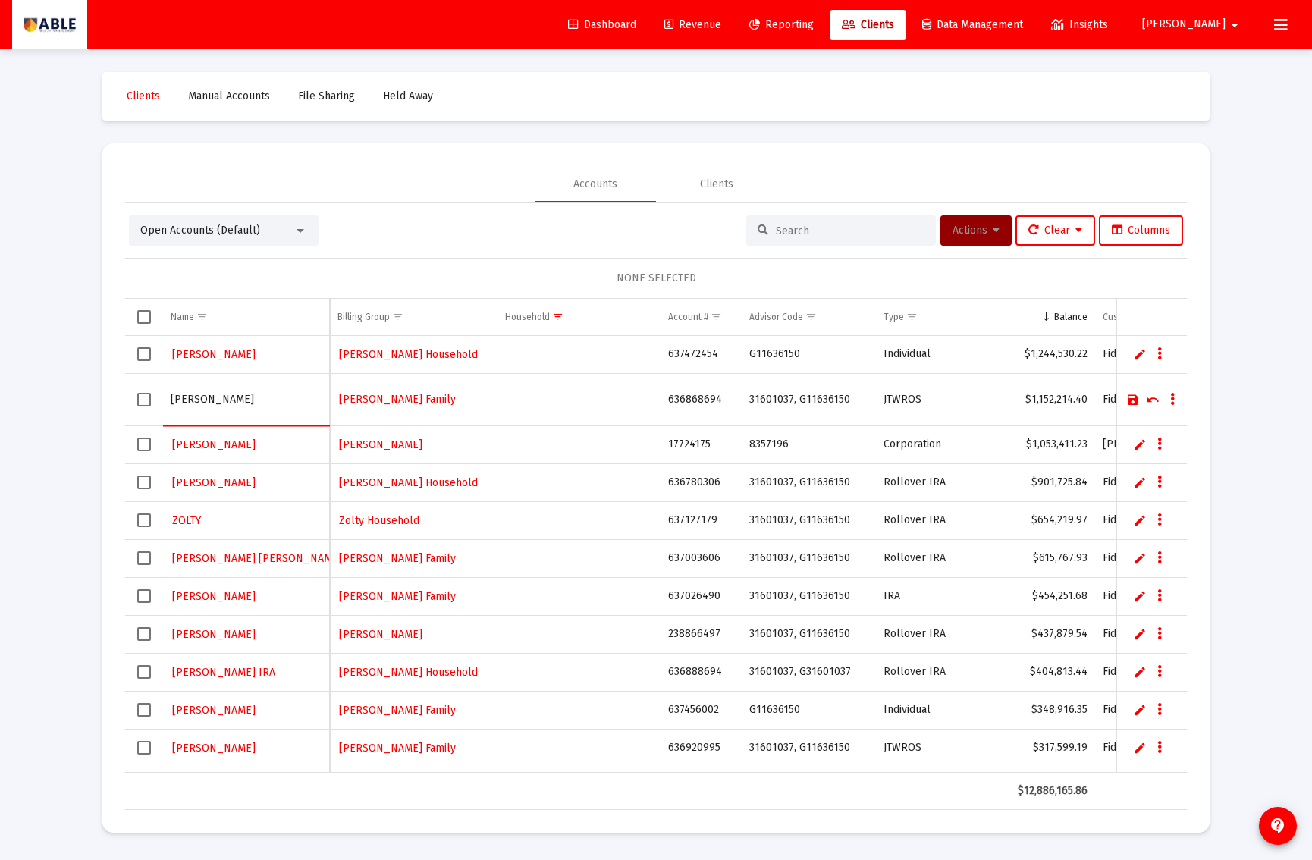
click at [268, 399] on input "ITZKOWITZ" at bounding box center [246, 400] width 151 height 36
type input "ITZKOWITZ JT AAND C"
click at [1129, 398] on link "Save" at bounding box center [1134, 400] width 14 height 14
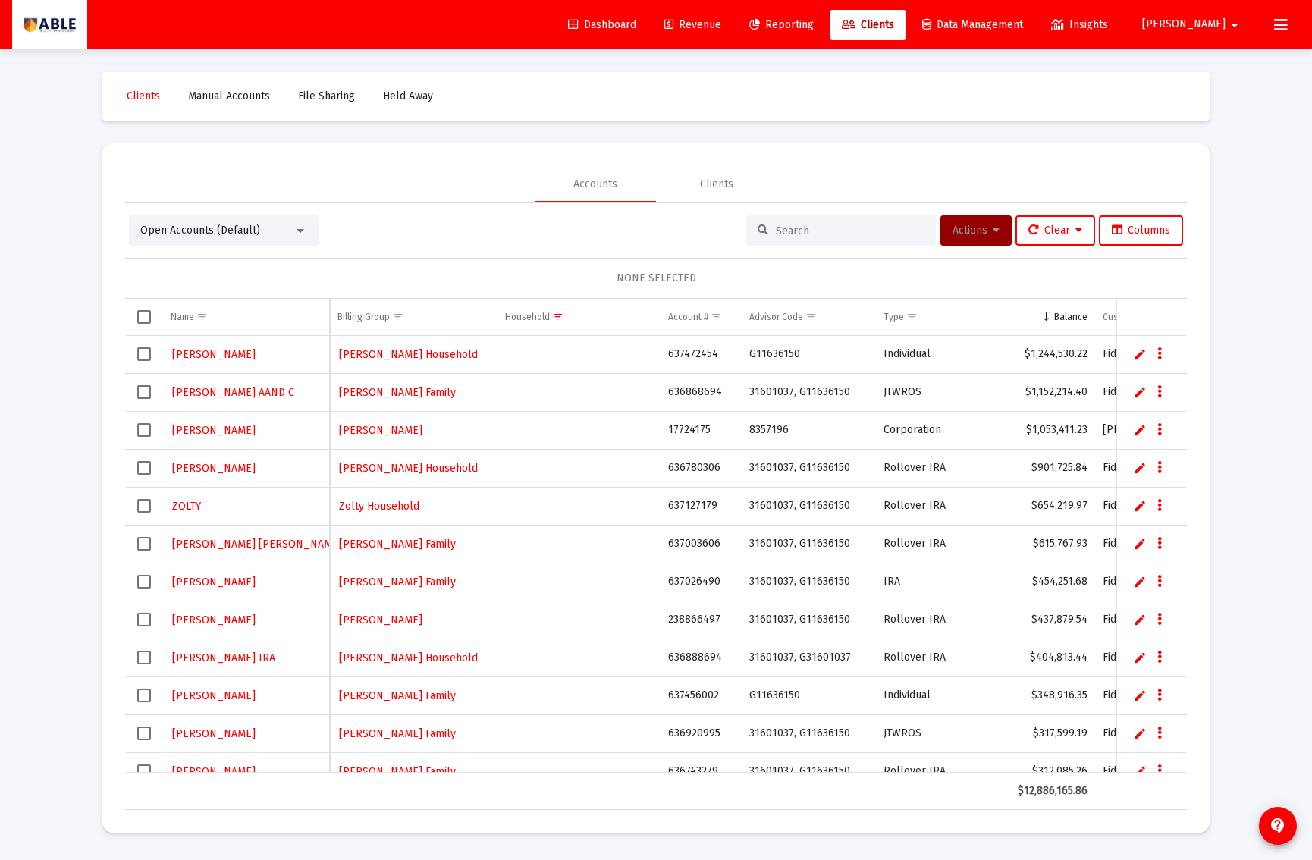
click at [1136, 508] on link "Edit" at bounding box center [1140, 506] width 14 height 14
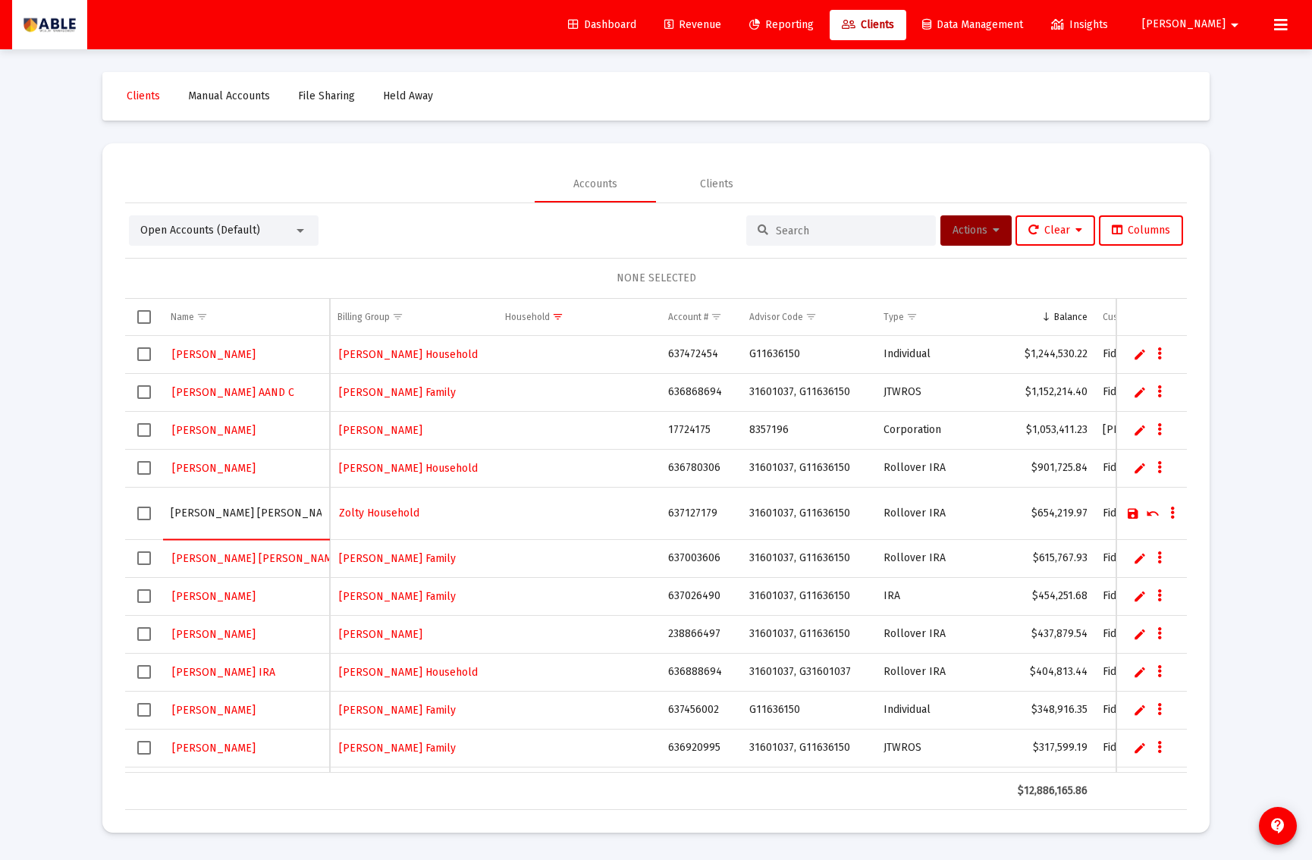
type input "[PERSON_NAME] [PERSON_NAME]"
click at [1132, 514] on link "Save" at bounding box center [1134, 514] width 14 height 14
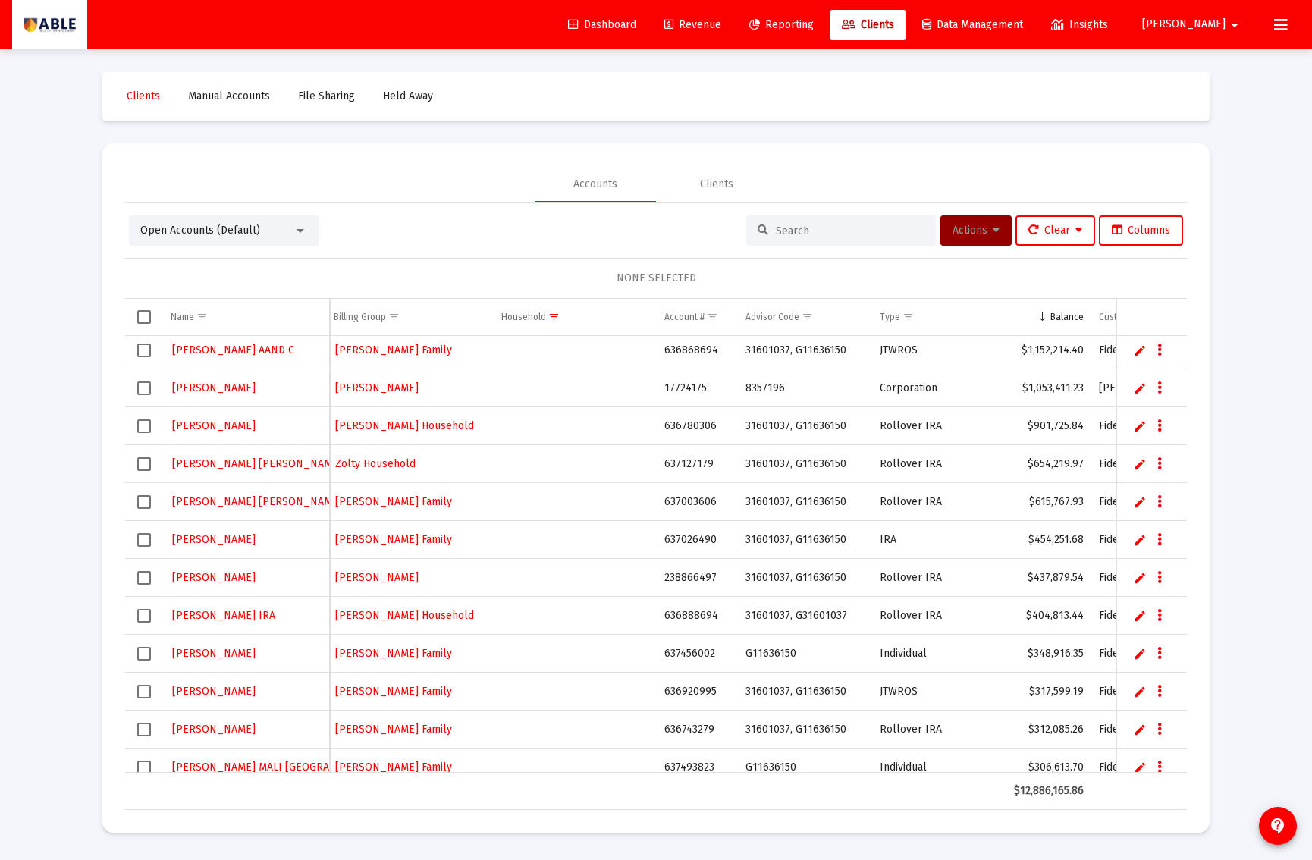
scroll to position [37, 0]
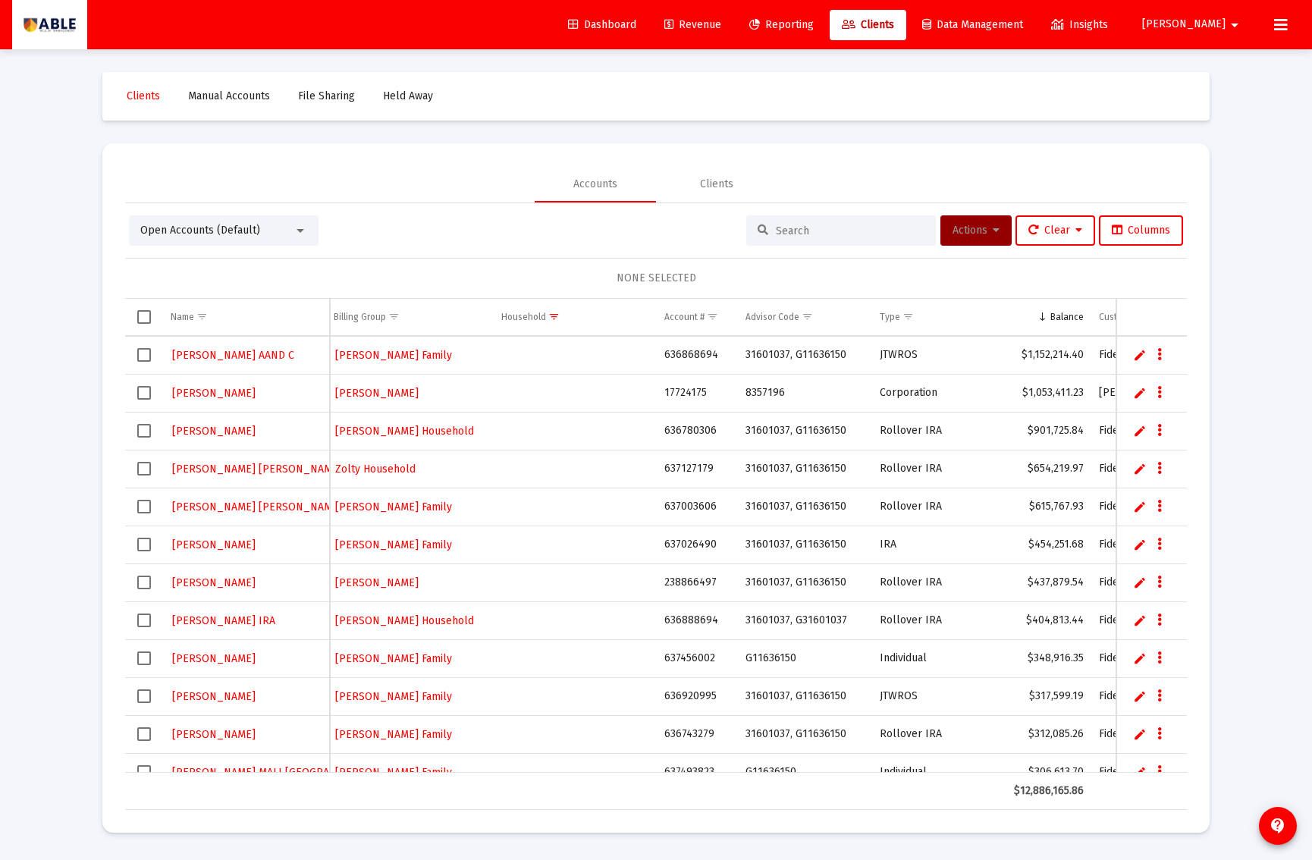
click at [1136, 545] on link "Edit" at bounding box center [1140, 545] width 14 height 14
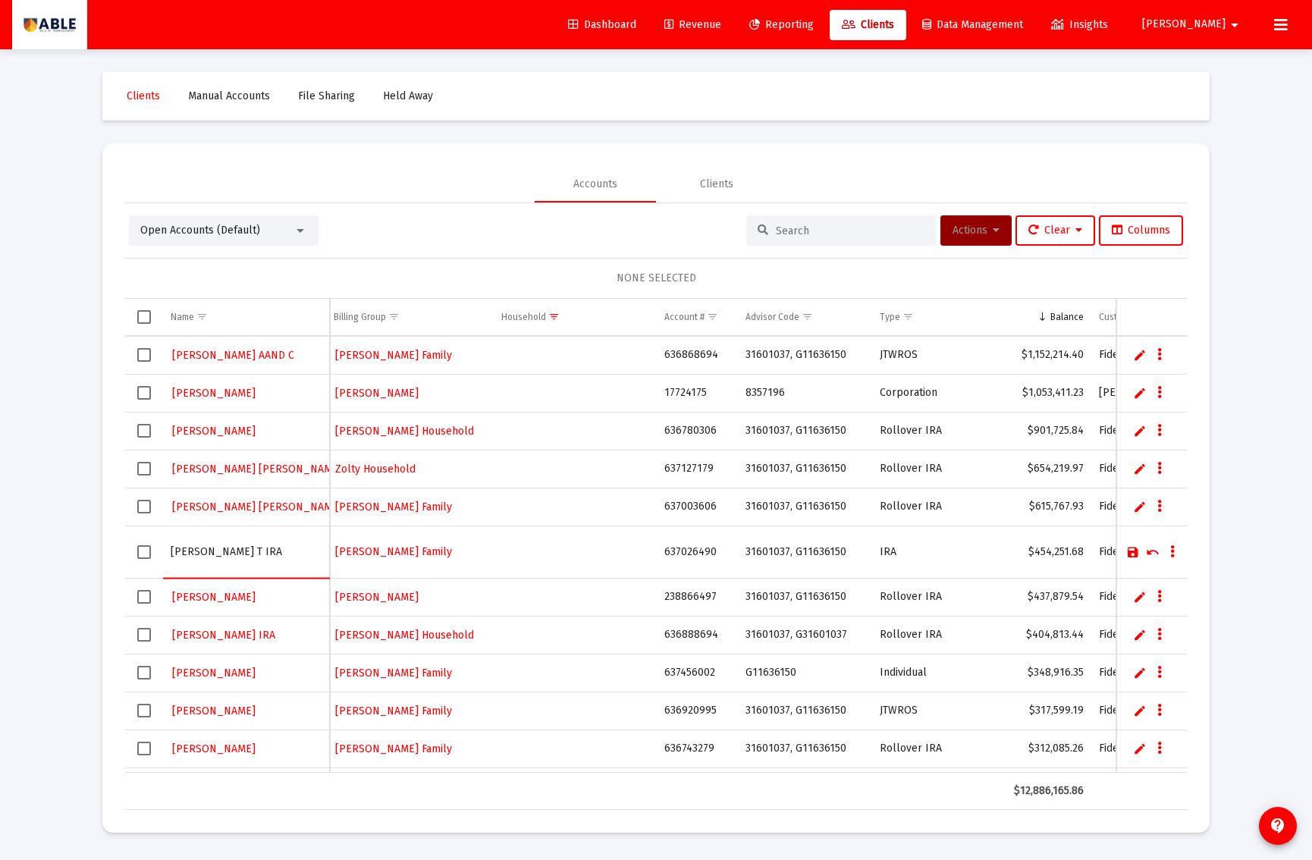
type input "[PERSON_NAME] T IRA"
click at [1127, 552] on link "Save" at bounding box center [1134, 552] width 14 height 14
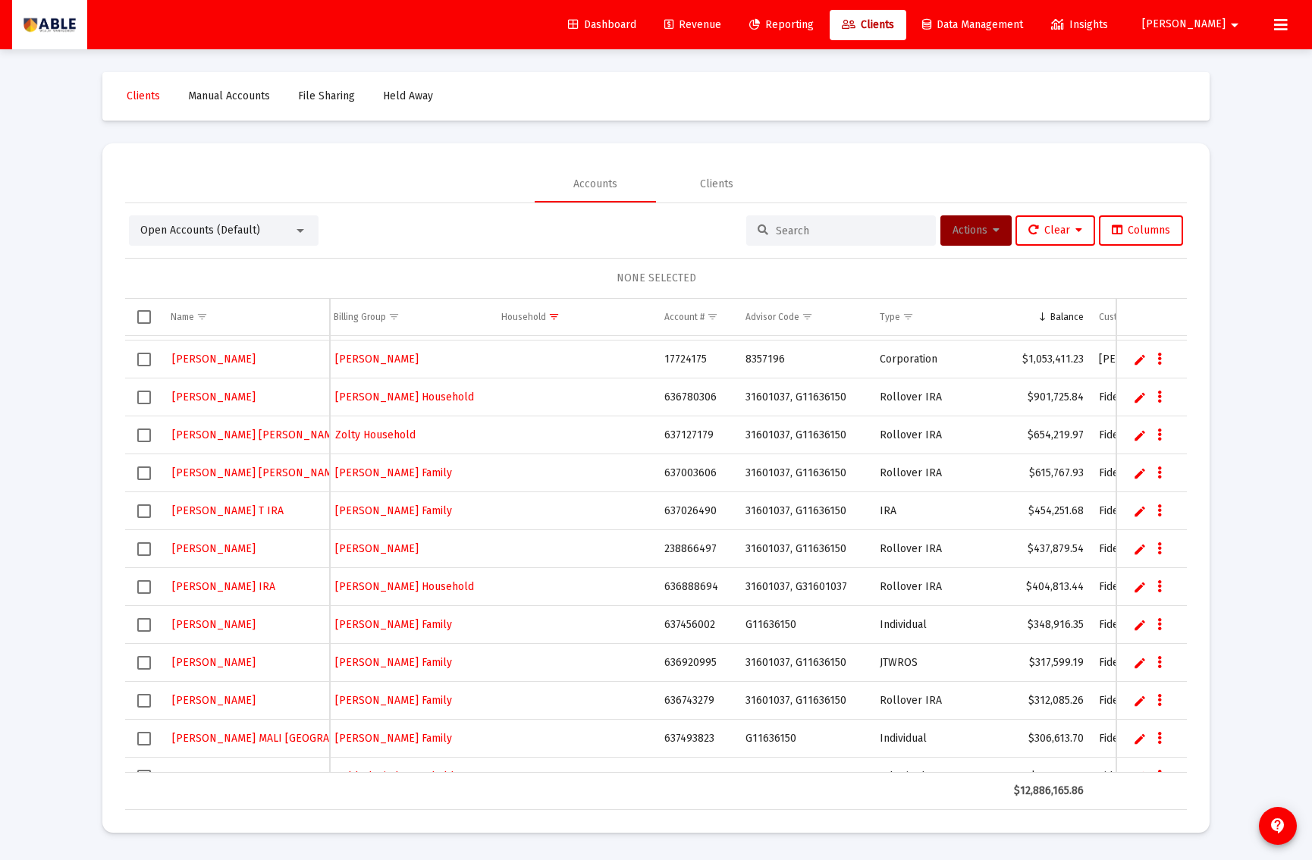
scroll to position [79, 0]
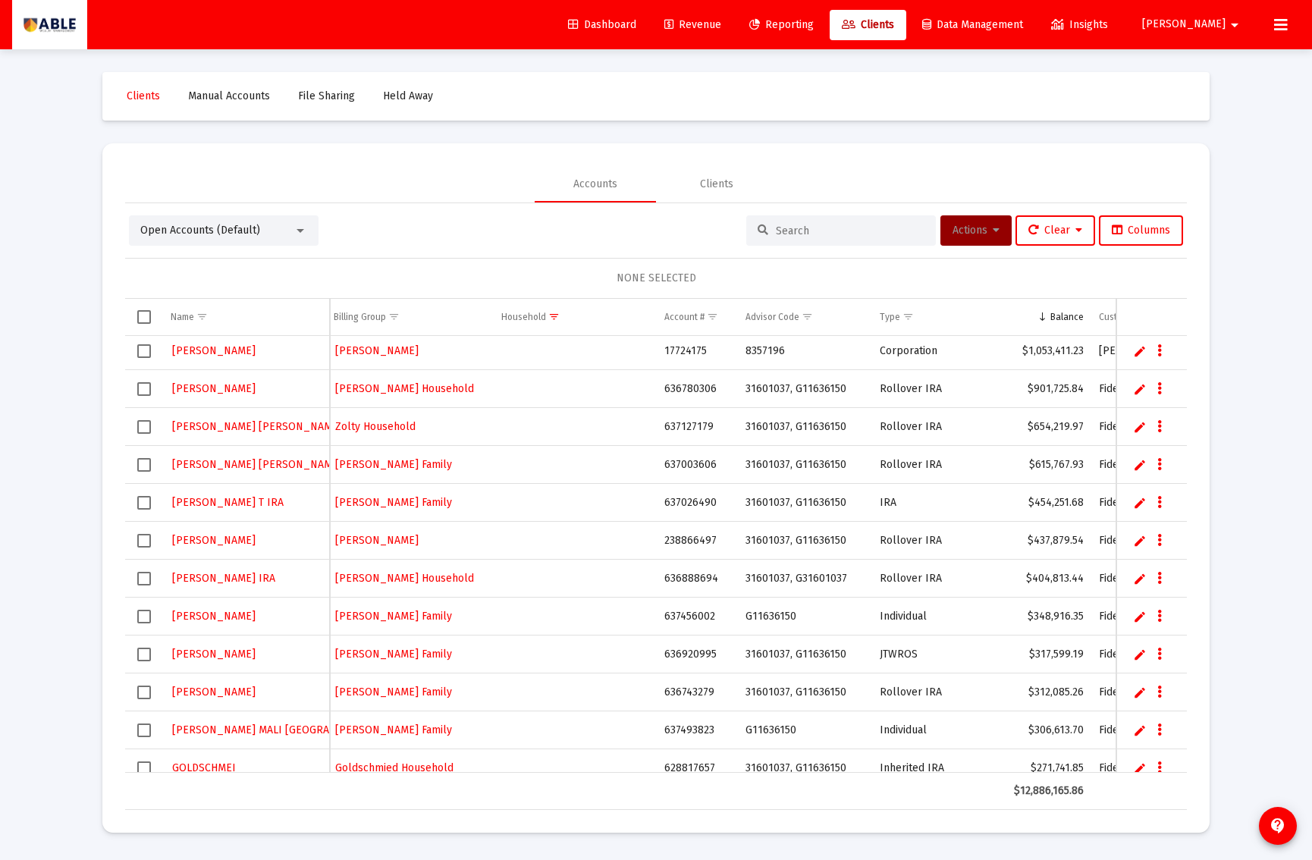
click at [1134, 542] on link "Edit" at bounding box center [1140, 541] width 14 height 14
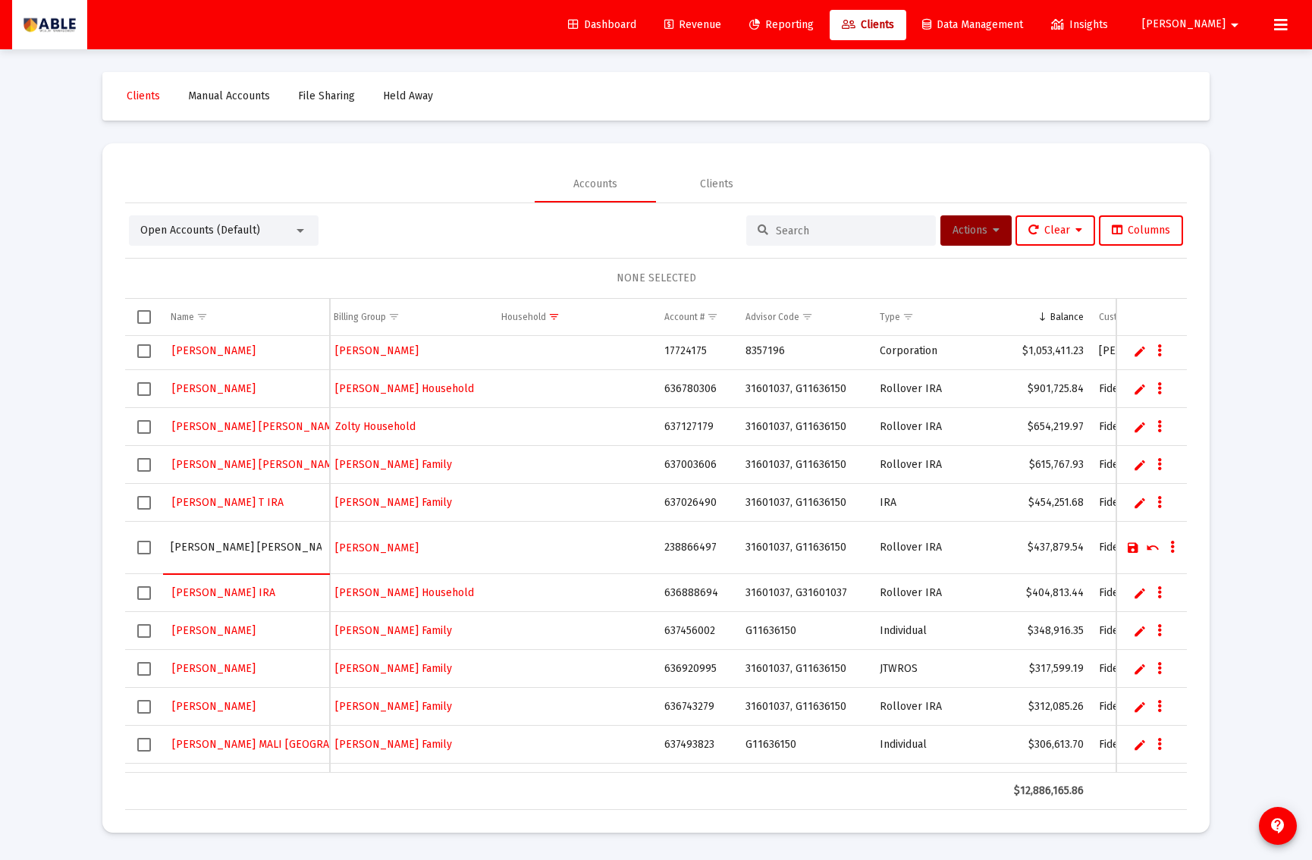
type input "FRIEDMAN SUSAN IRA"
click at [1130, 547] on link "Save" at bounding box center [1134, 548] width 14 height 14
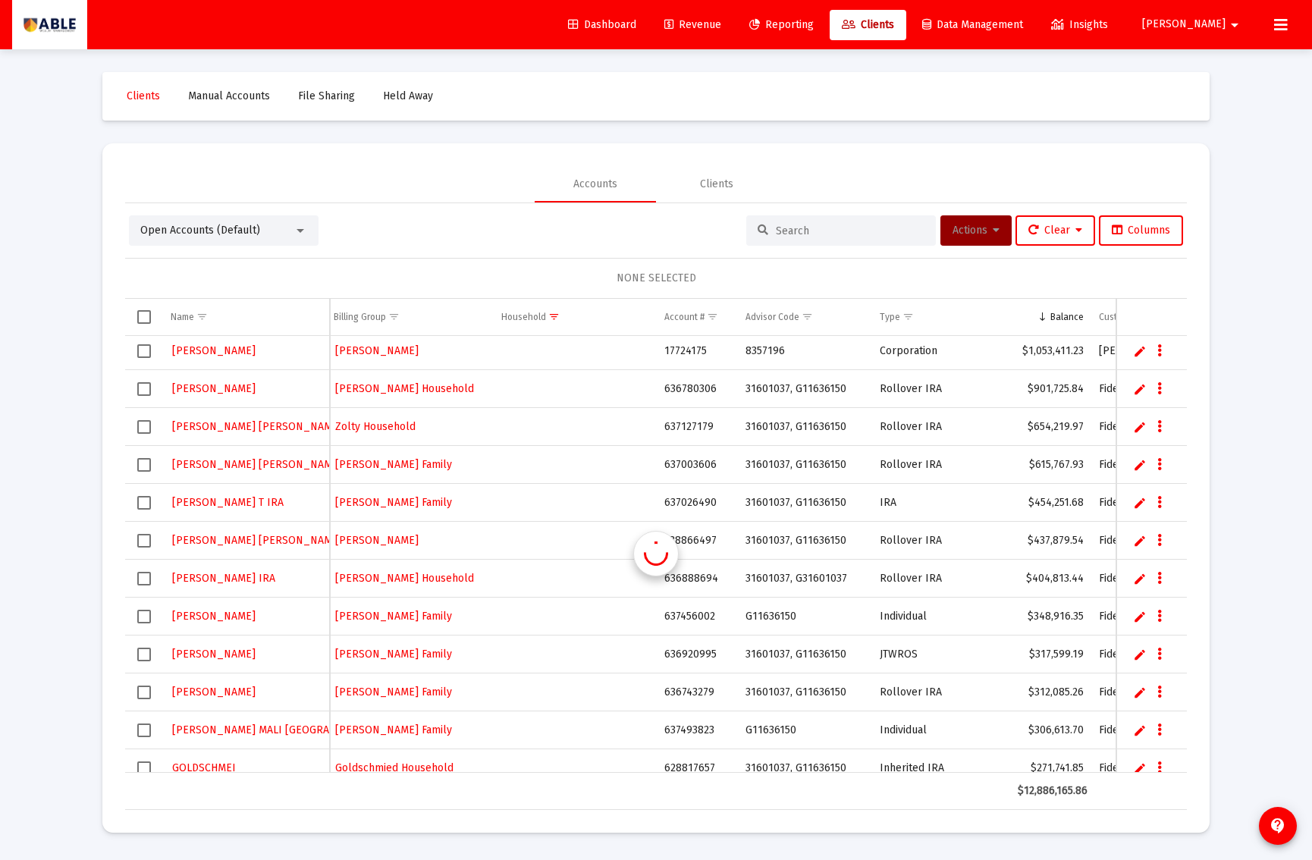
scroll to position [0, 4]
click at [1143, 617] on link "Edit" at bounding box center [1140, 617] width 14 height 14
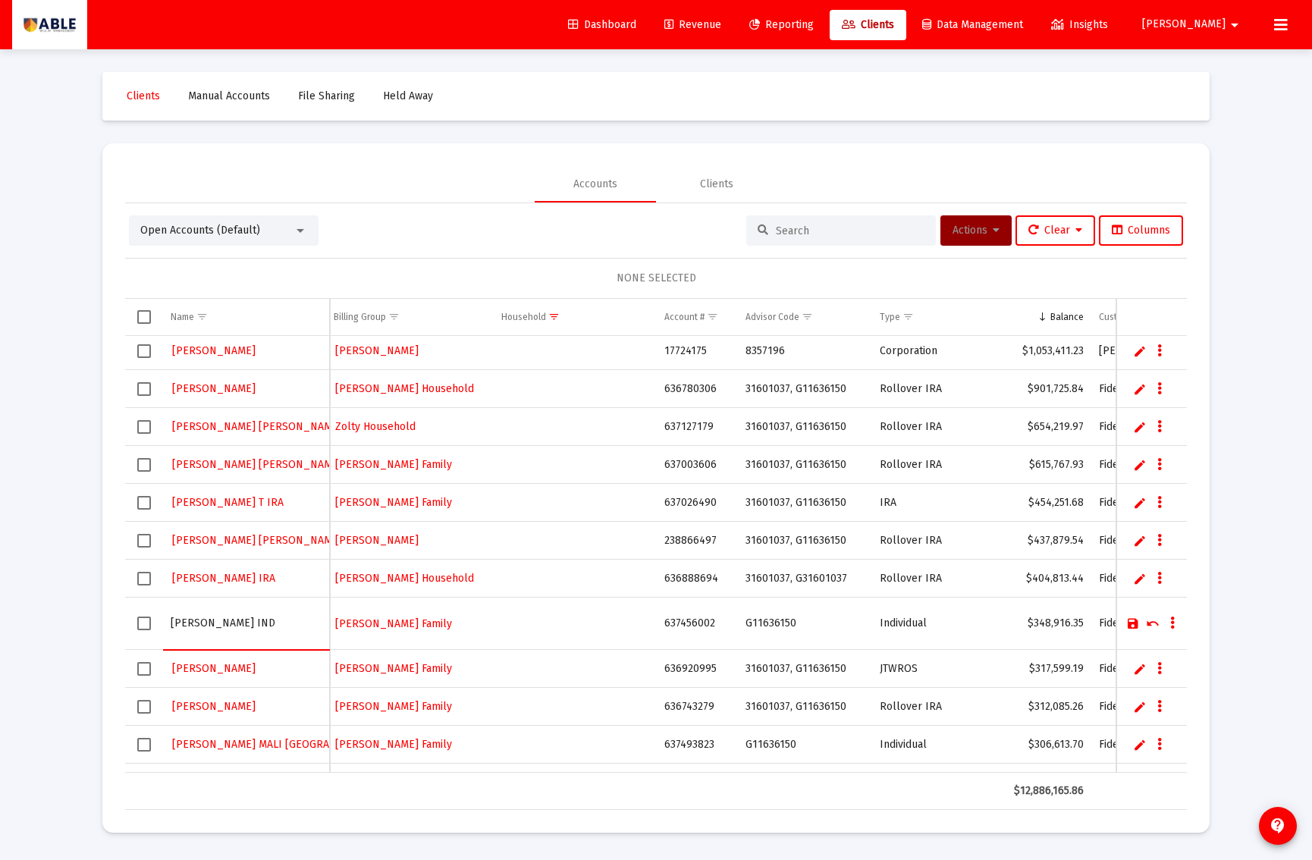
type input "[PERSON_NAME] IND"
click at [1133, 624] on link "Save" at bounding box center [1134, 624] width 14 height 14
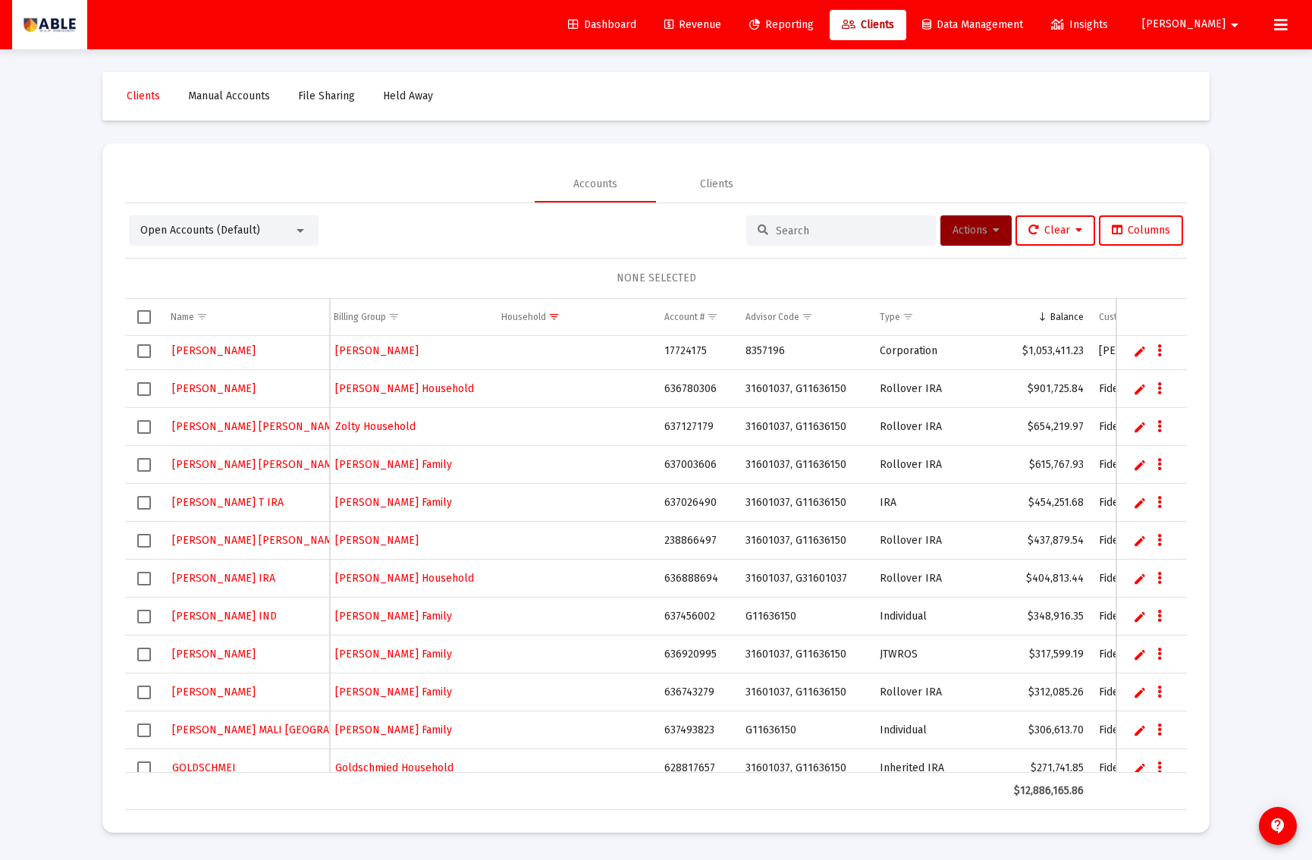
click at [1136, 655] on link "Edit" at bounding box center [1140, 655] width 14 height 14
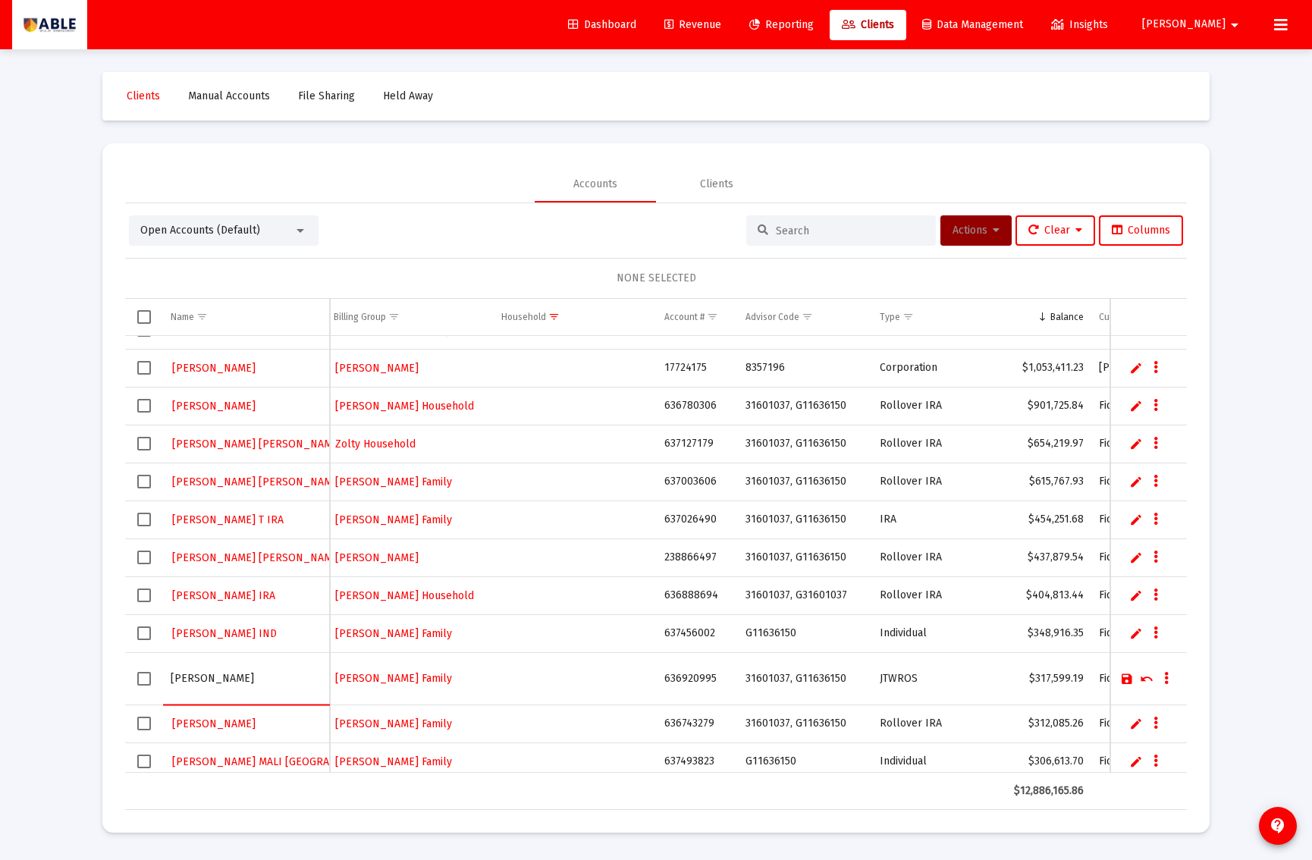
scroll to position [53, 0]
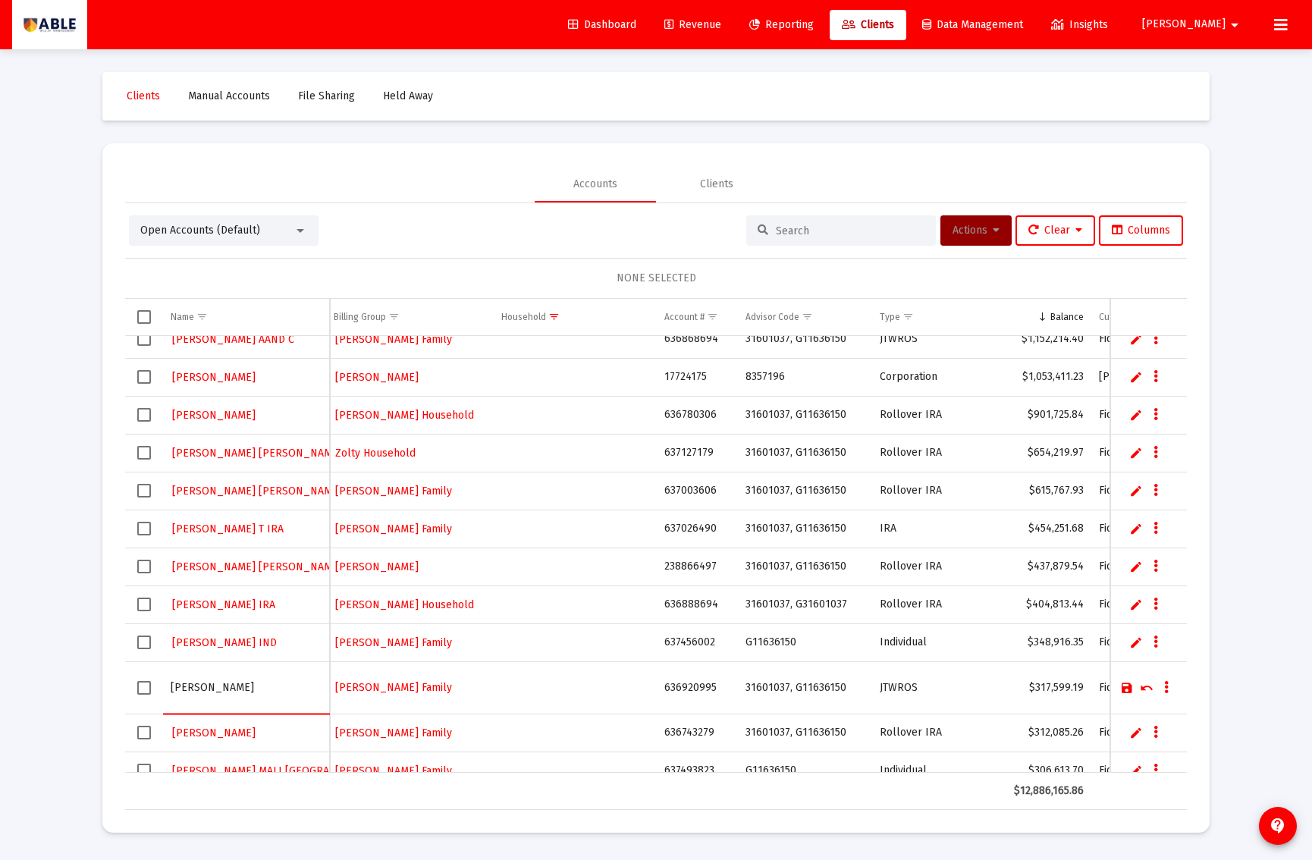
click at [228, 687] on input "KLEIN" at bounding box center [246, 688] width 151 height 36
type input "KLEIN JT"
click at [1127, 690] on link "Save" at bounding box center [1127, 688] width 14 height 14
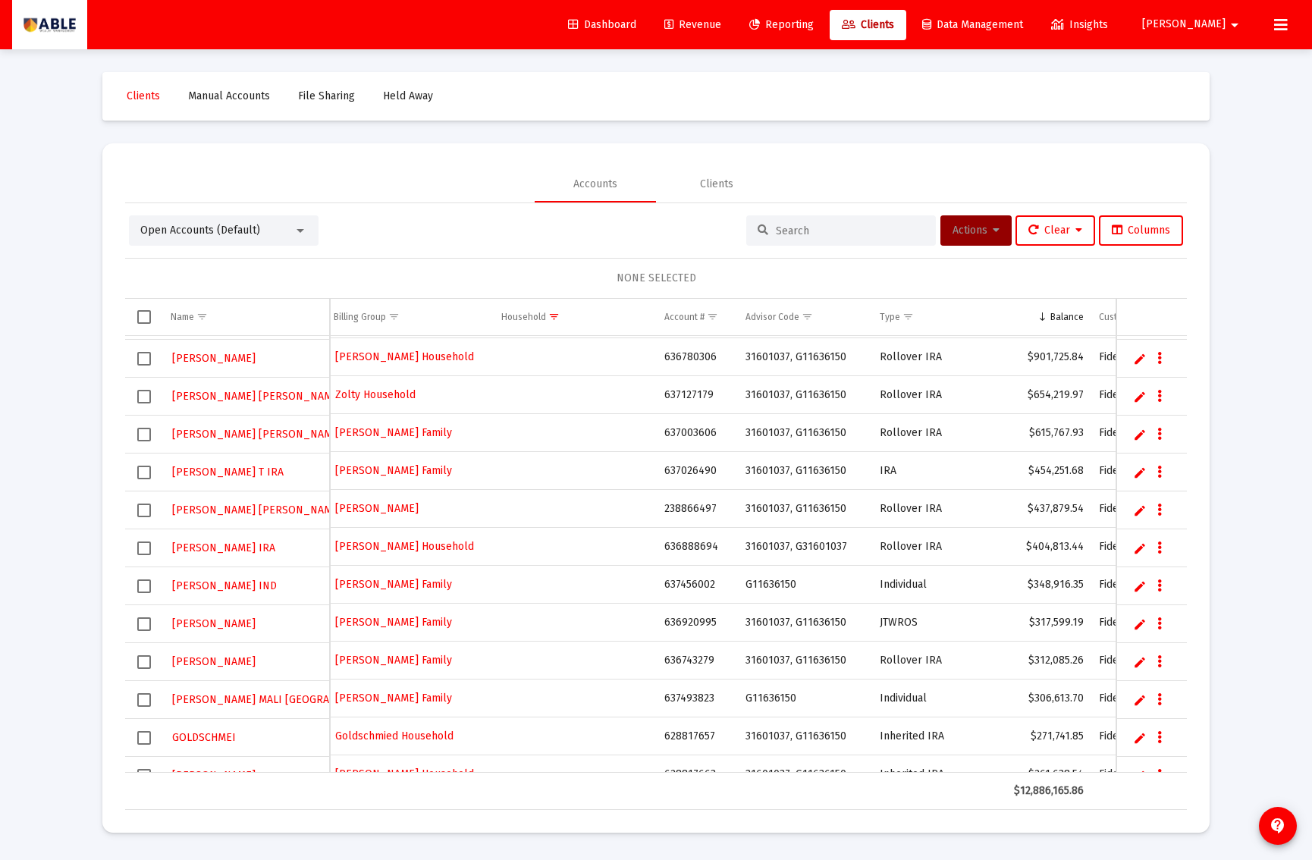
scroll to position [111, 0]
click at [1134, 663] on link "Edit" at bounding box center [1140, 661] width 14 height 14
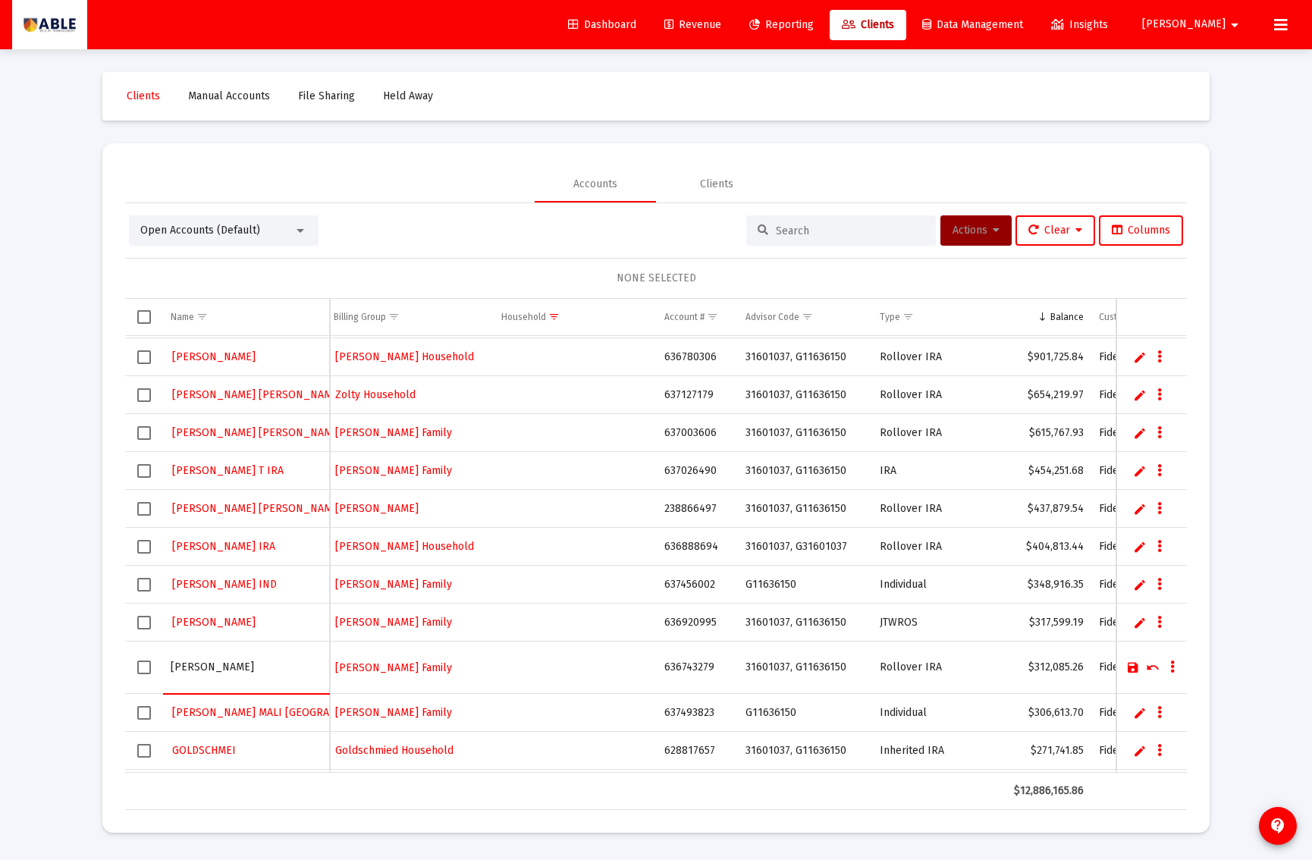
type input "KRAUS MIC IRA"
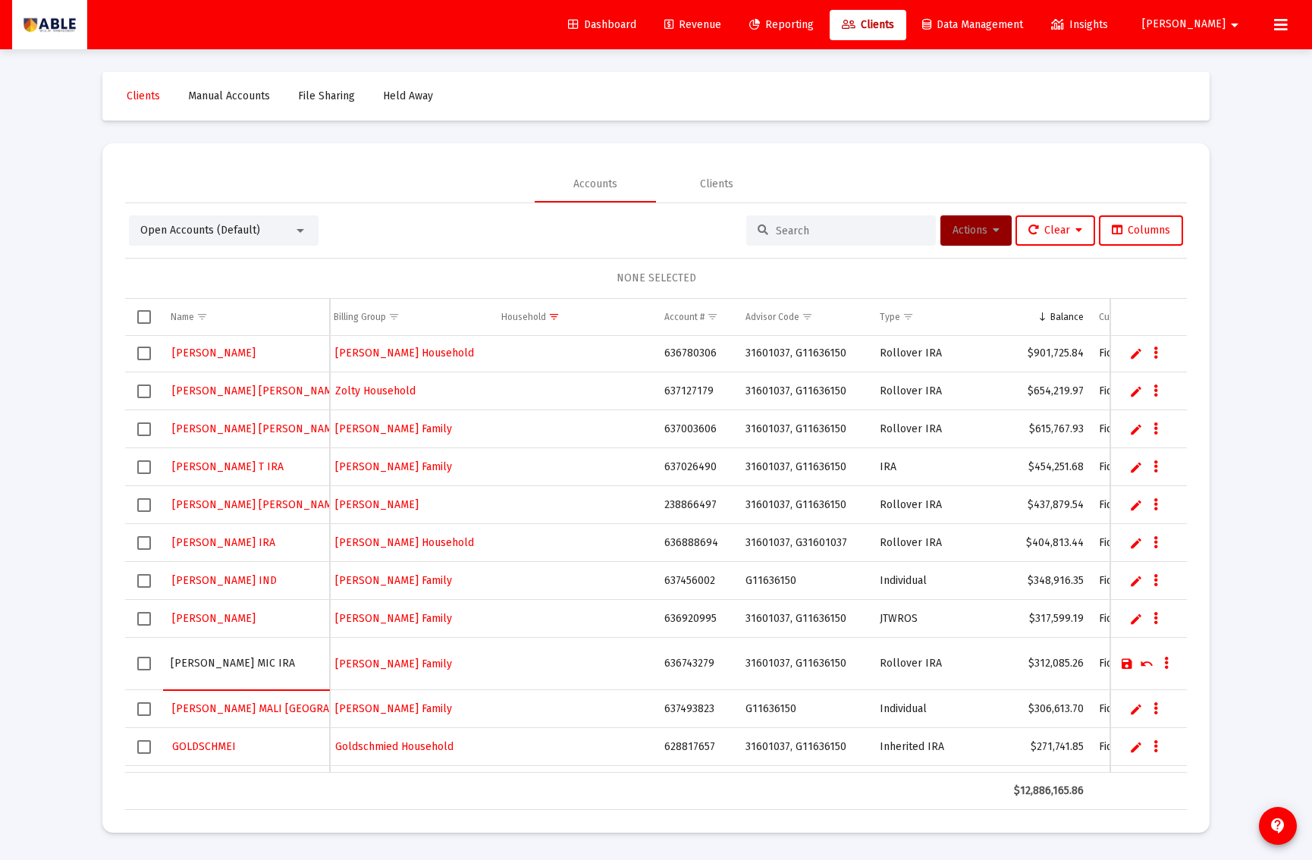
scroll to position [116, 0]
click at [1127, 664] on link "Save" at bounding box center [1127, 662] width 14 height 14
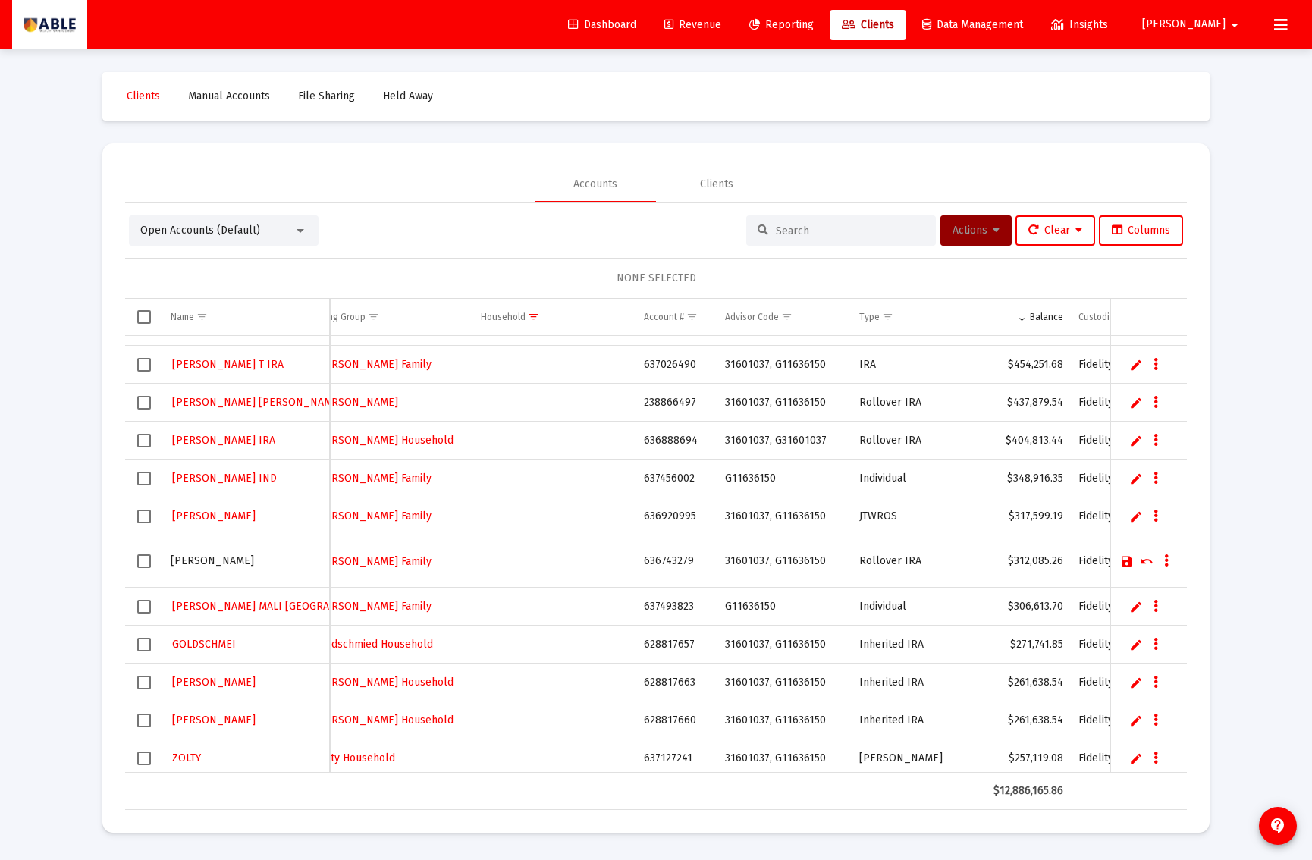
drag, startPoint x: 1130, startPoint y: 646, endPoint x: 1120, endPoint y: 649, distance: 11.0
click at [1131, 646] on link "Edit" at bounding box center [1137, 645] width 14 height 14
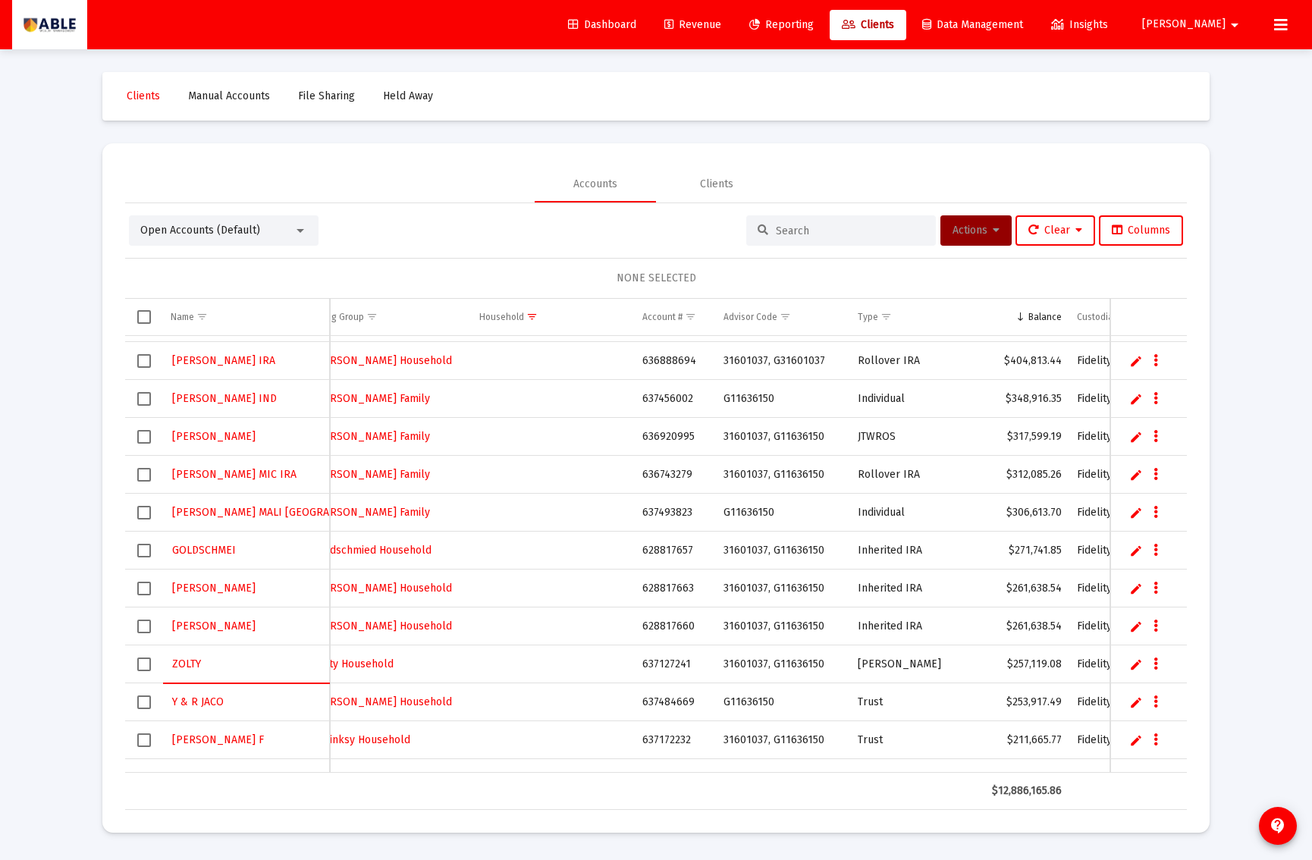
click at [1133, 547] on link "Edit" at bounding box center [1137, 551] width 14 height 14
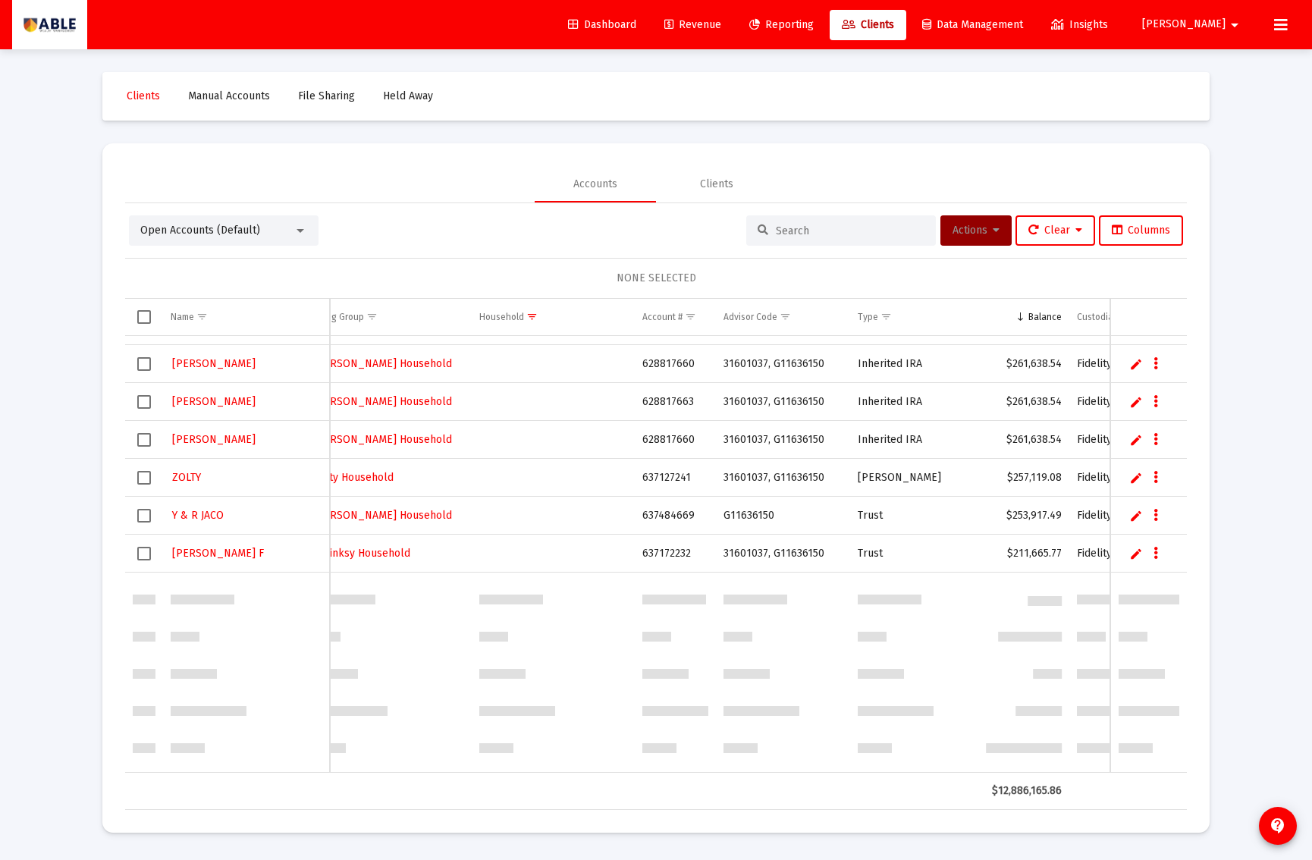
click at [1133, 549] on link "Edit" at bounding box center [1137, 554] width 14 height 14
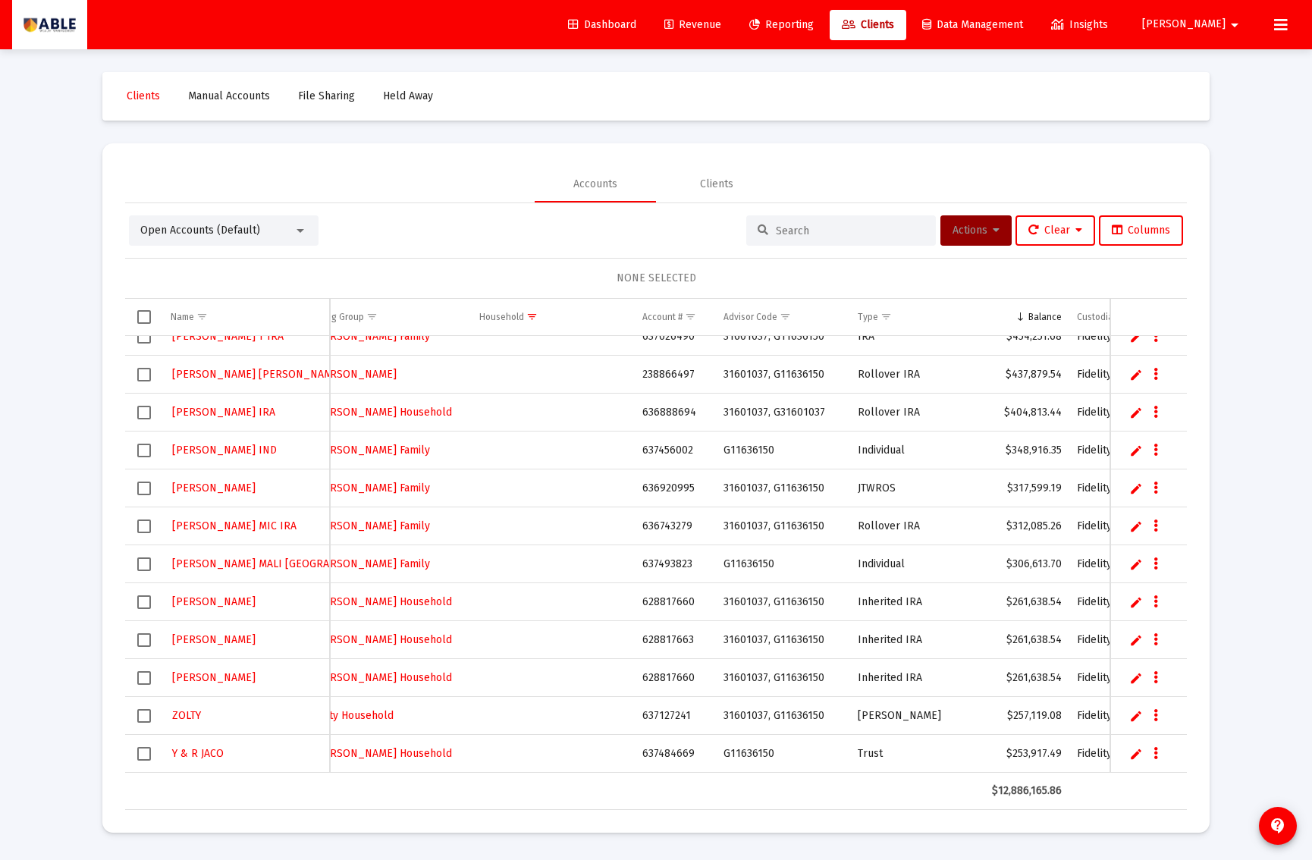
click at [1225, 552] on div "Loading... Clients Manual Accounts File Sharing Held Away Accounts Clients Open…" at bounding box center [656, 430] width 1312 height 860
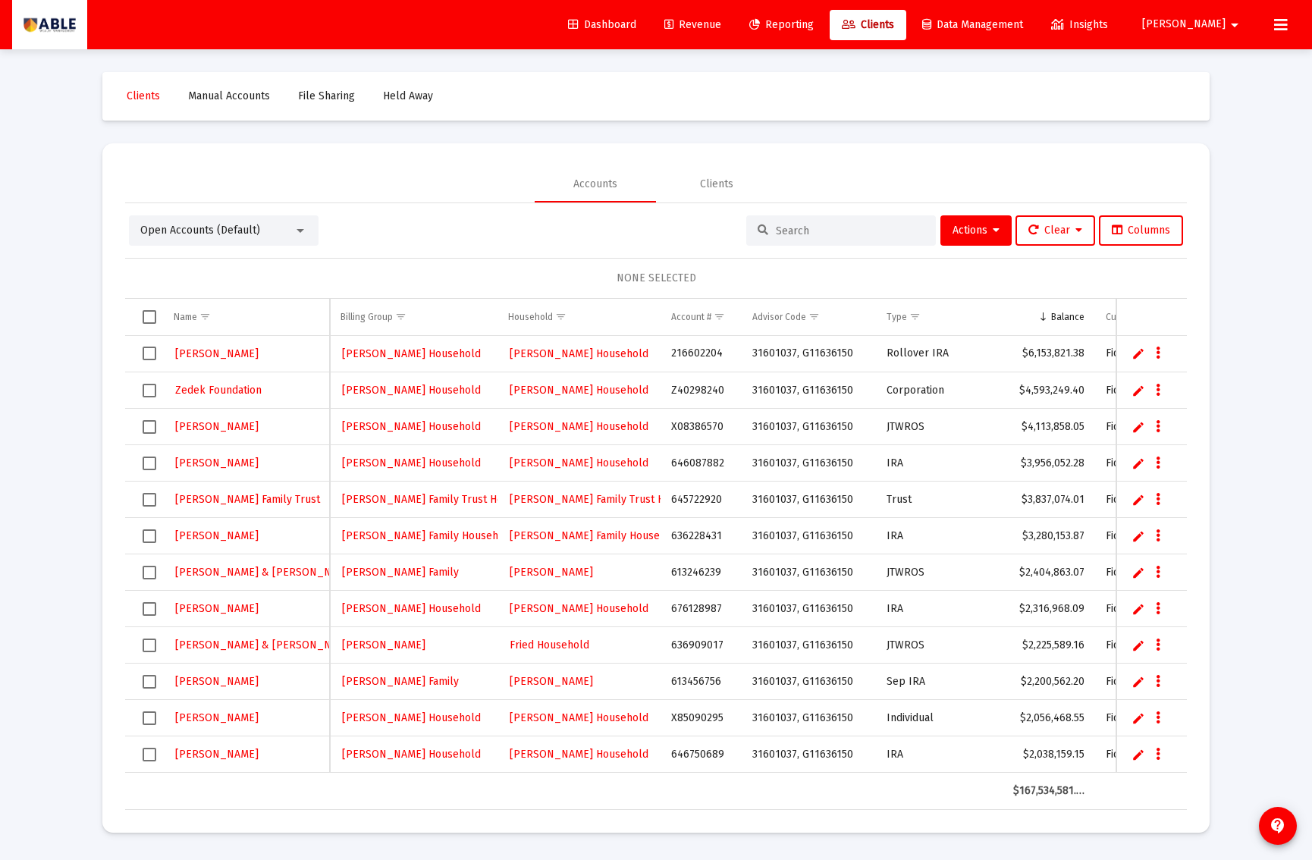
click at [721, 24] on span "Revenue" at bounding box center [693, 24] width 57 height 13
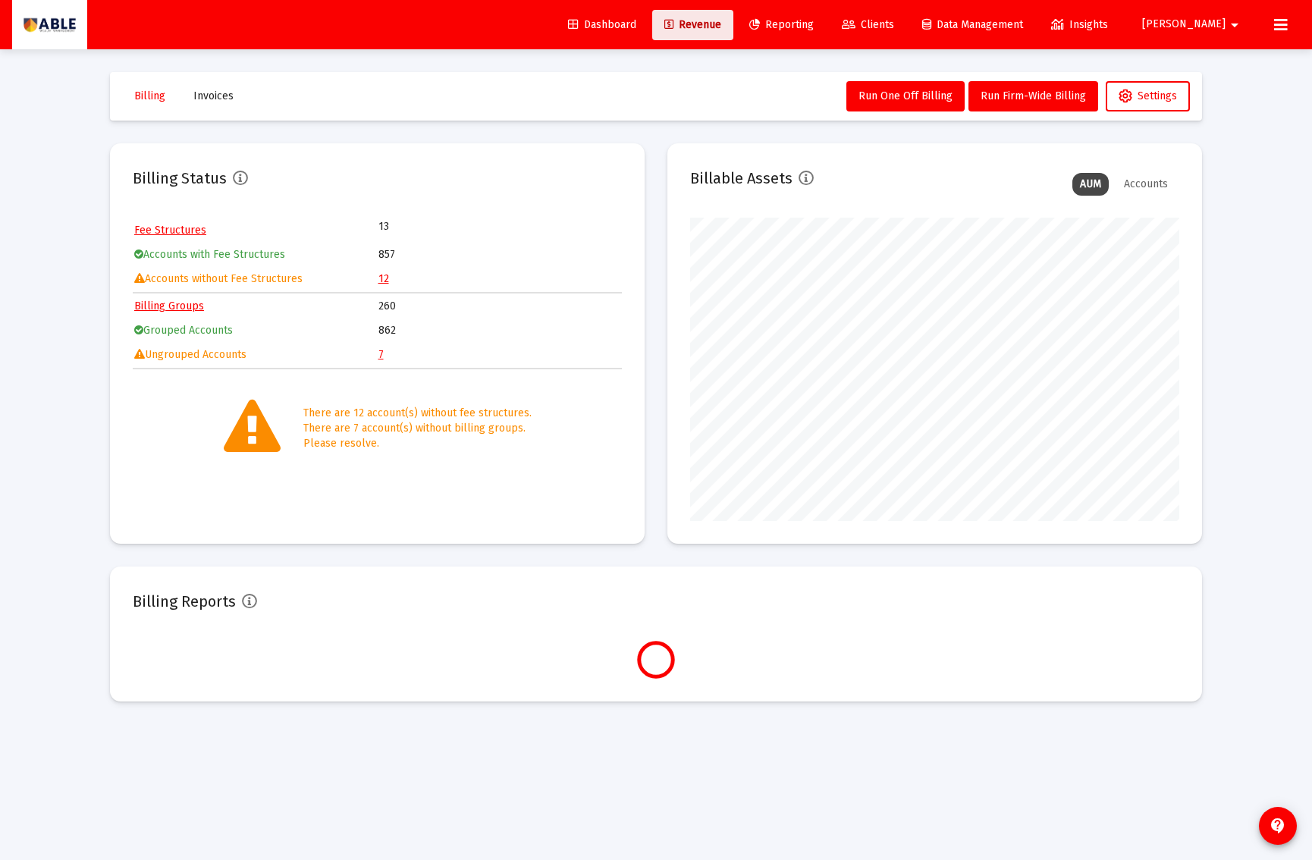
scroll to position [303, 489]
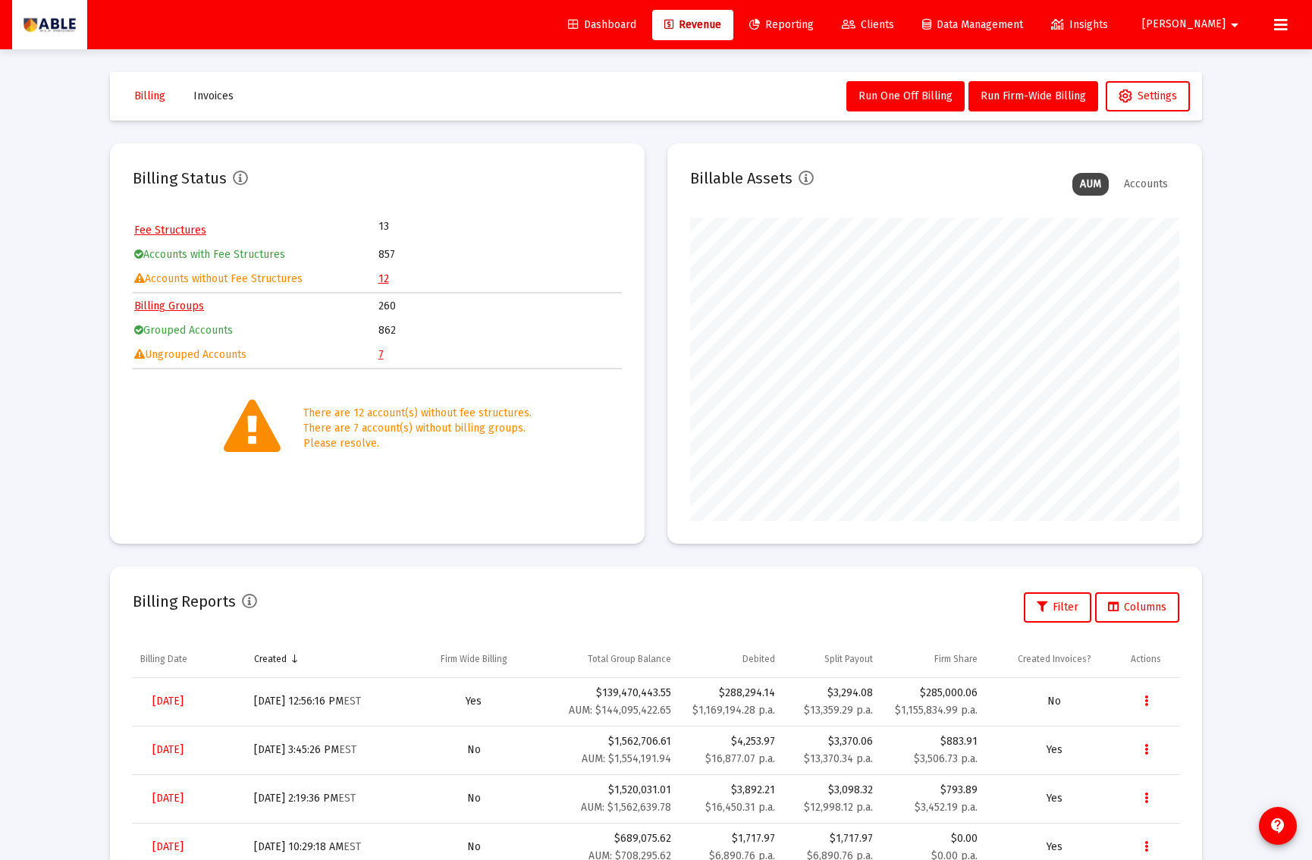
click at [381, 352] on link "7" at bounding box center [381, 354] width 5 height 13
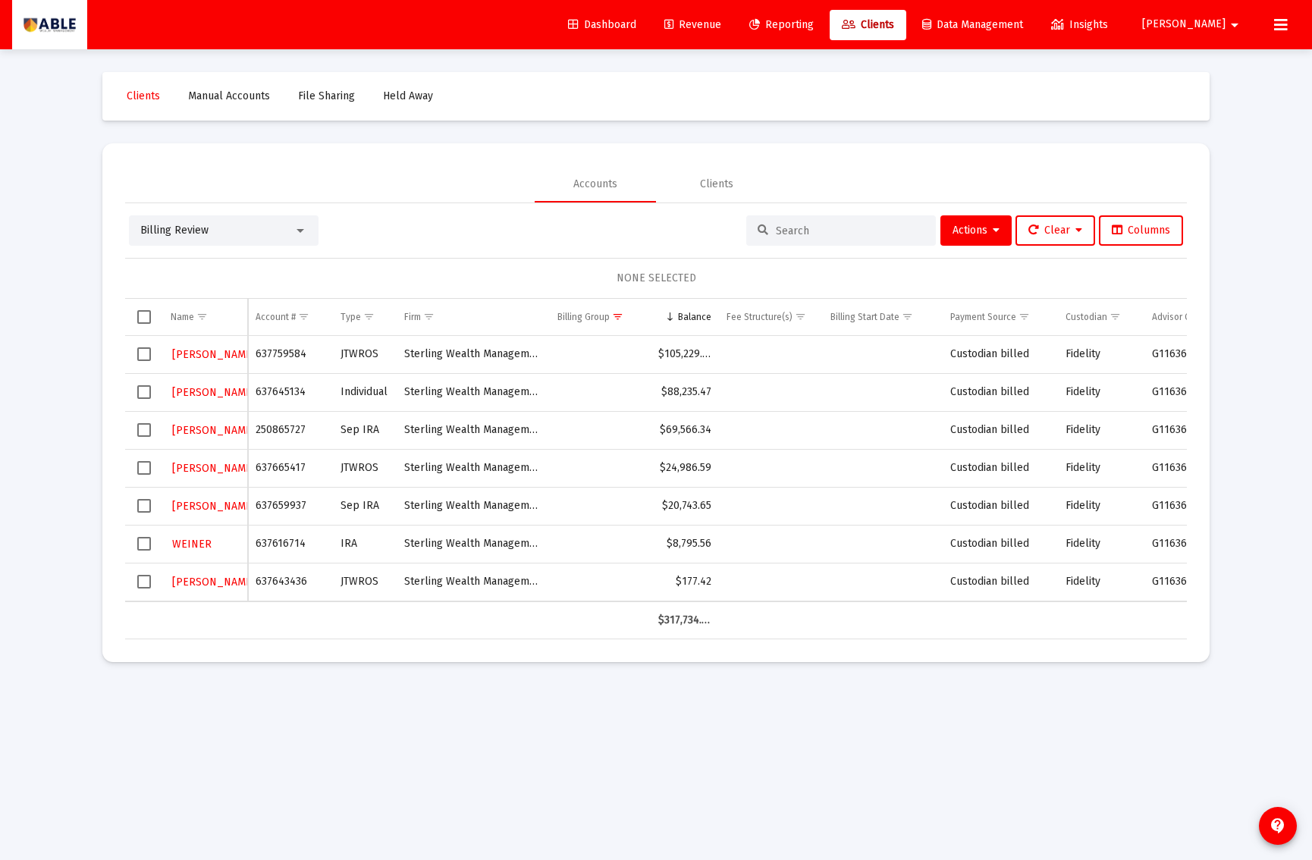
click at [258, 227] on div "Billing Review" at bounding box center [216, 230] width 153 height 15
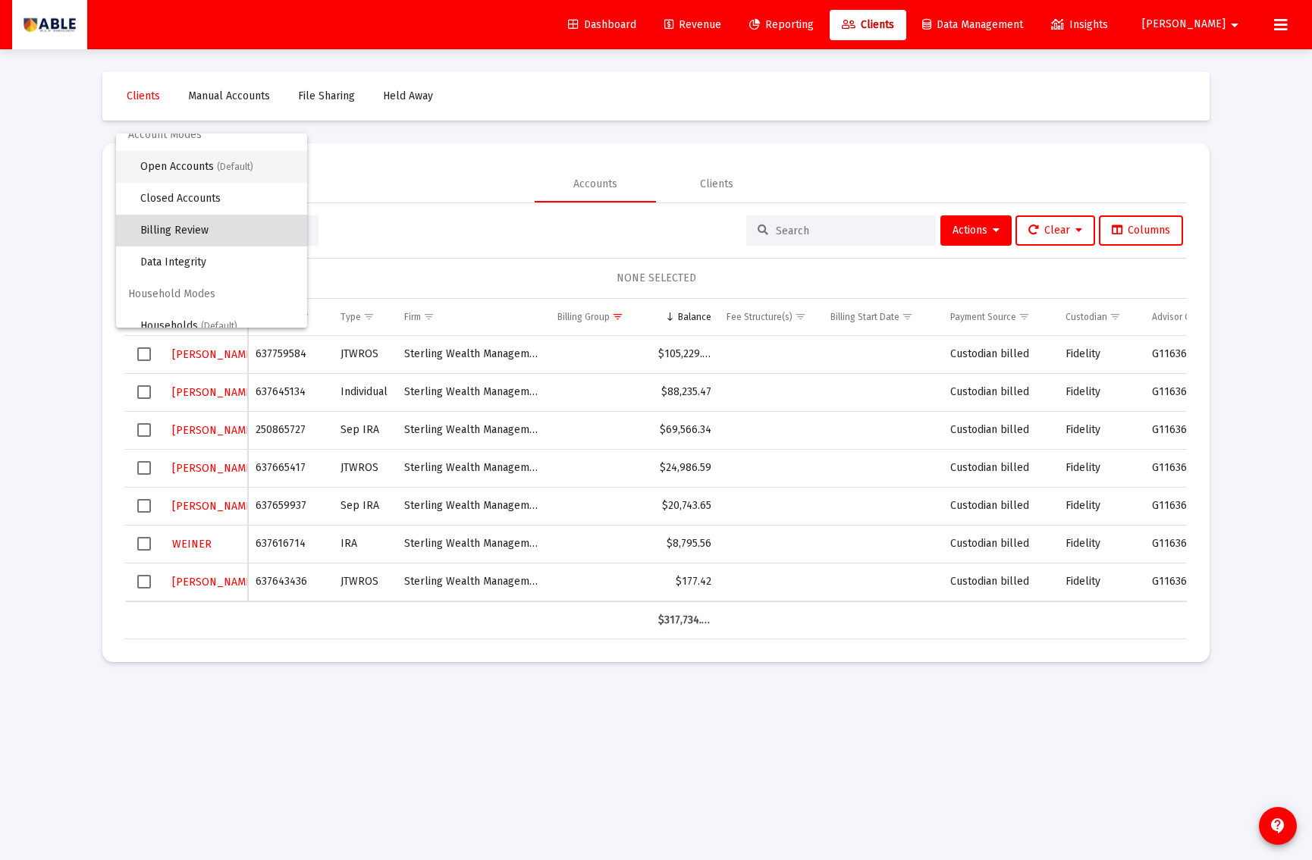
scroll to position [7, 0]
click at [228, 167] on span "Open Accounts (Default)" at bounding box center [217, 175] width 155 height 32
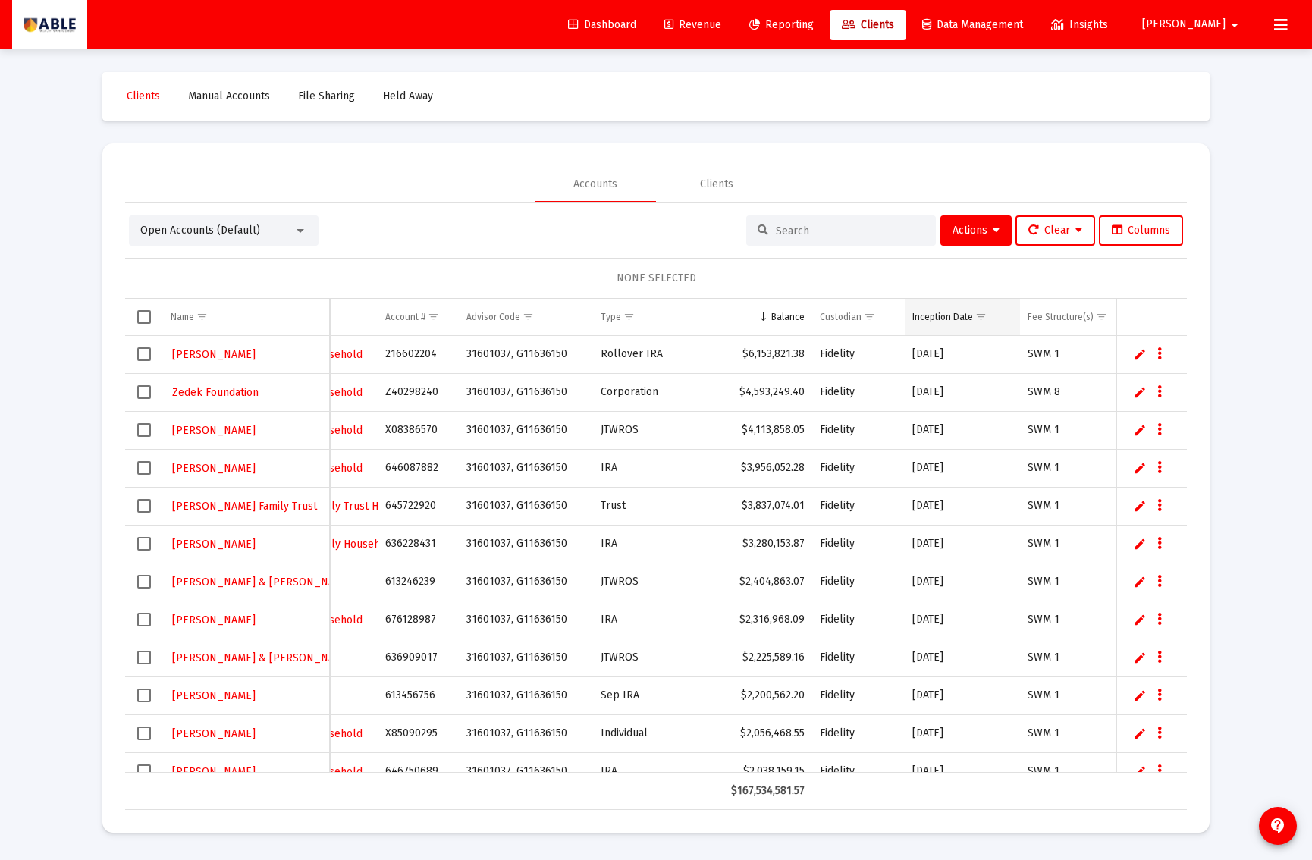
scroll to position [0, 0]
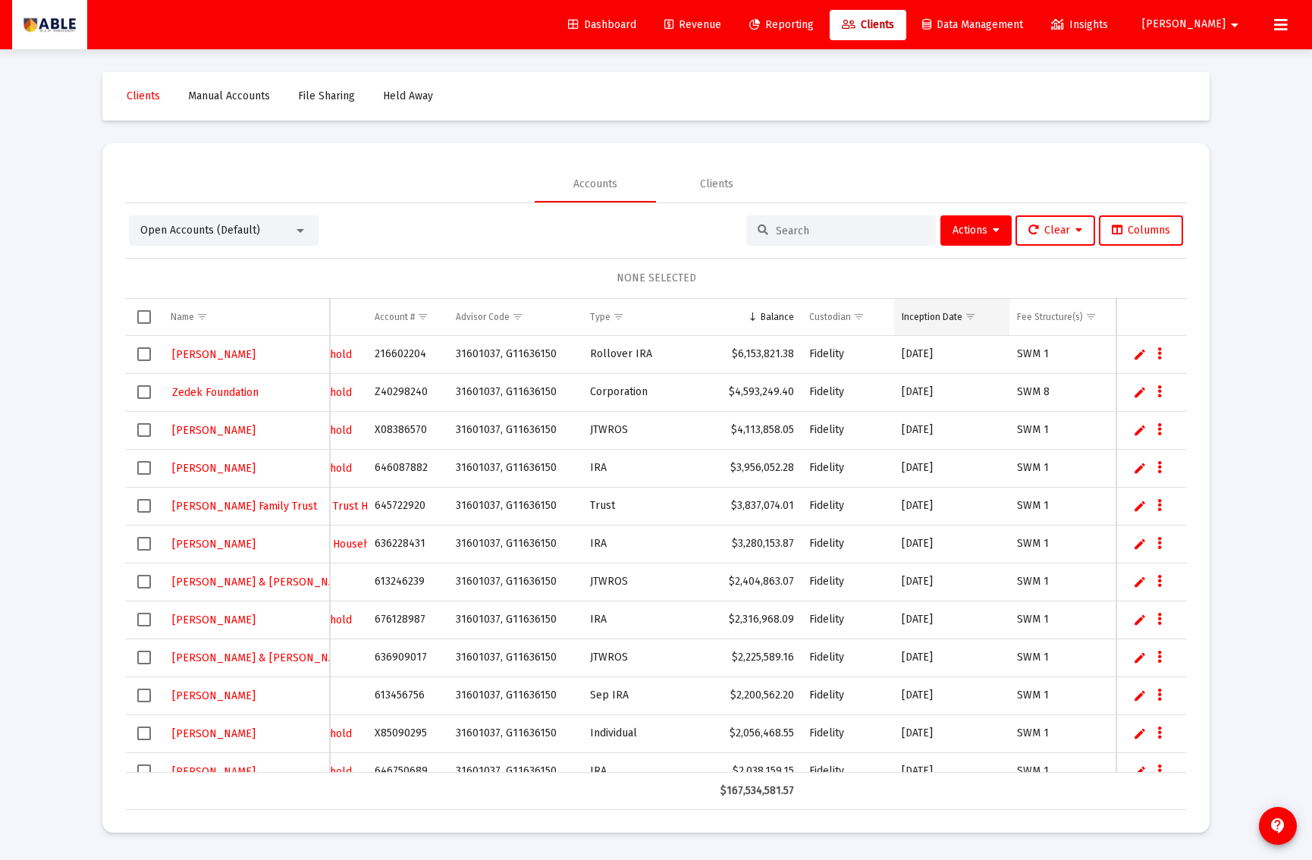
click at [954, 316] on div "Inception Date" at bounding box center [932, 317] width 61 height 12
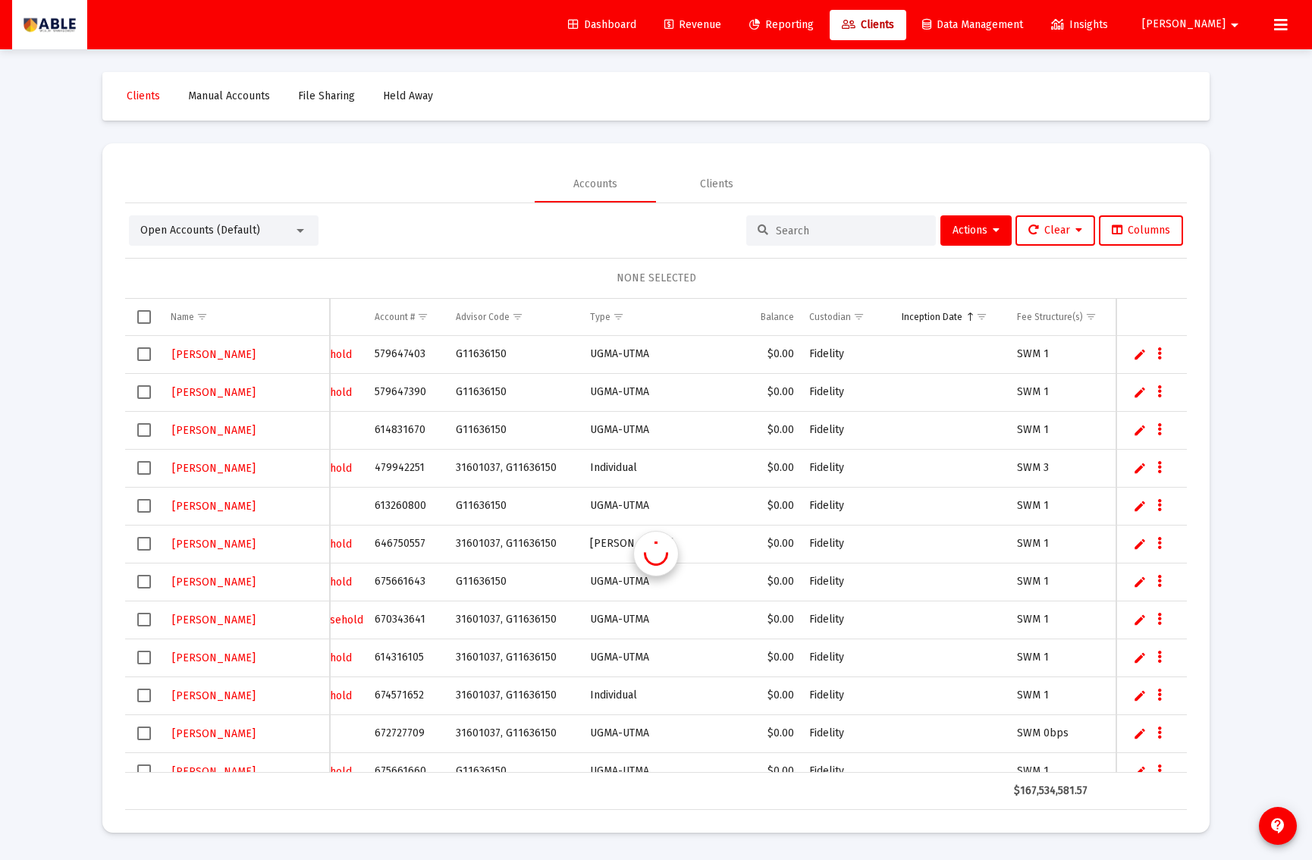
scroll to position [0, 294]
click at [954, 316] on div "Inception Date" at bounding box center [932, 317] width 61 height 12
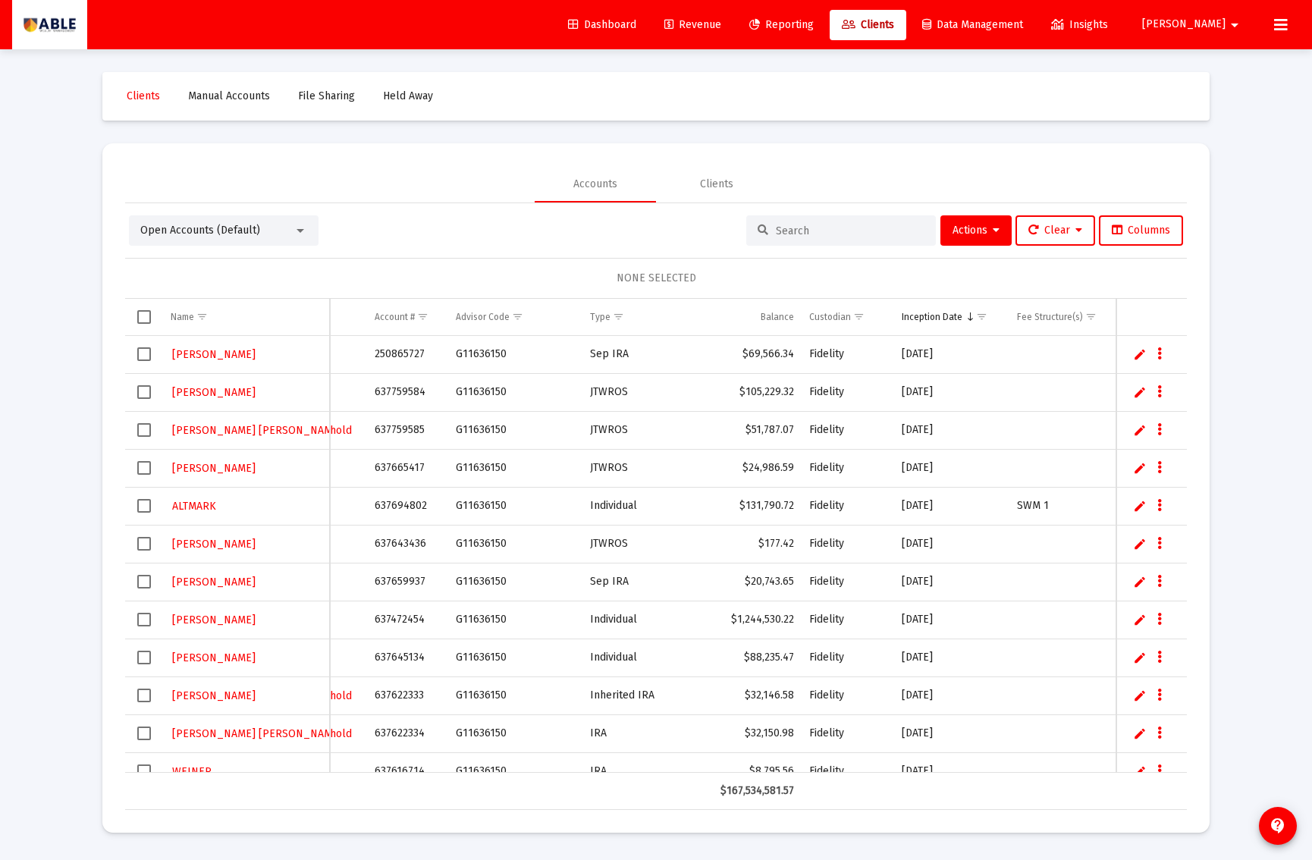
click at [1137, 395] on link "Edit" at bounding box center [1140, 392] width 14 height 14
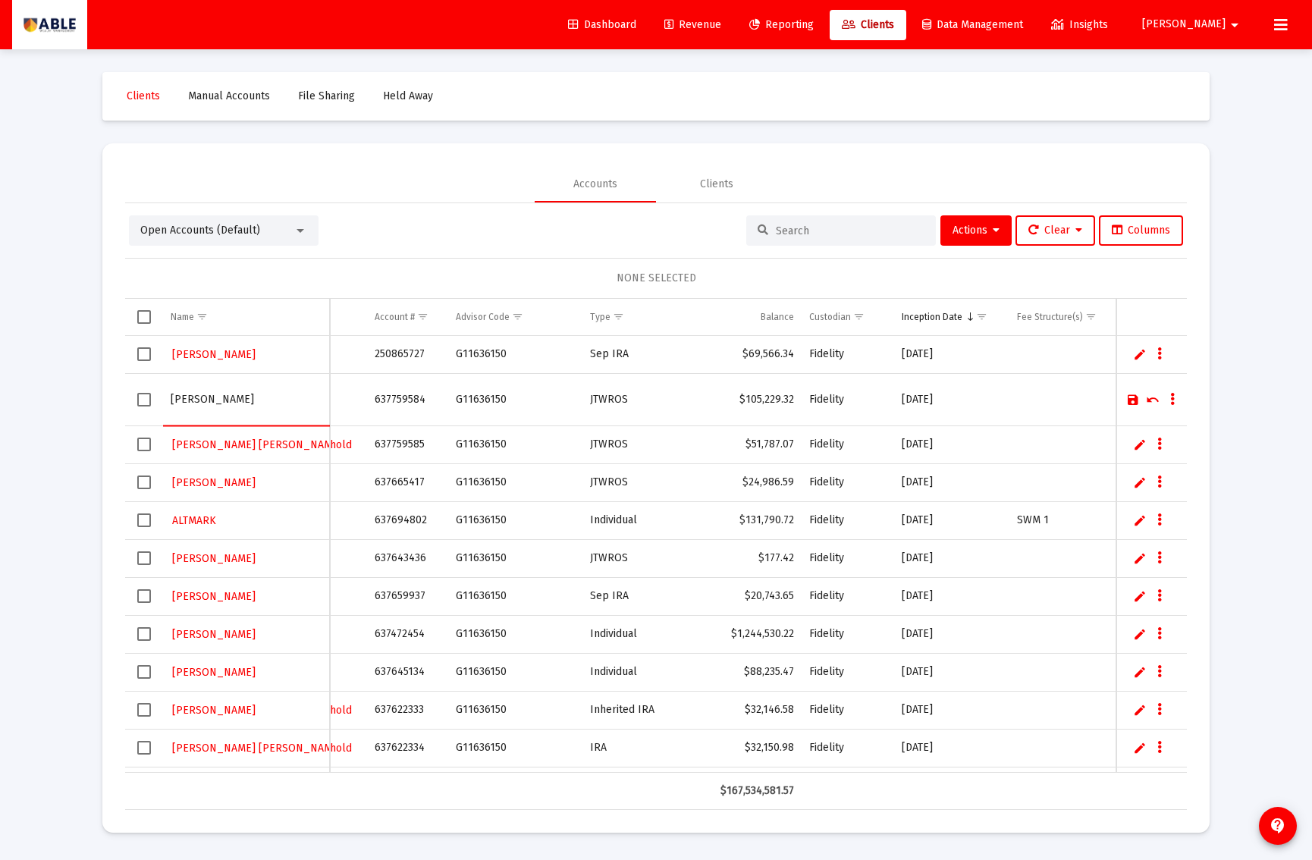
type input "[PERSON_NAME]"
click at [1130, 398] on link "Save" at bounding box center [1134, 400] width 14 height 14
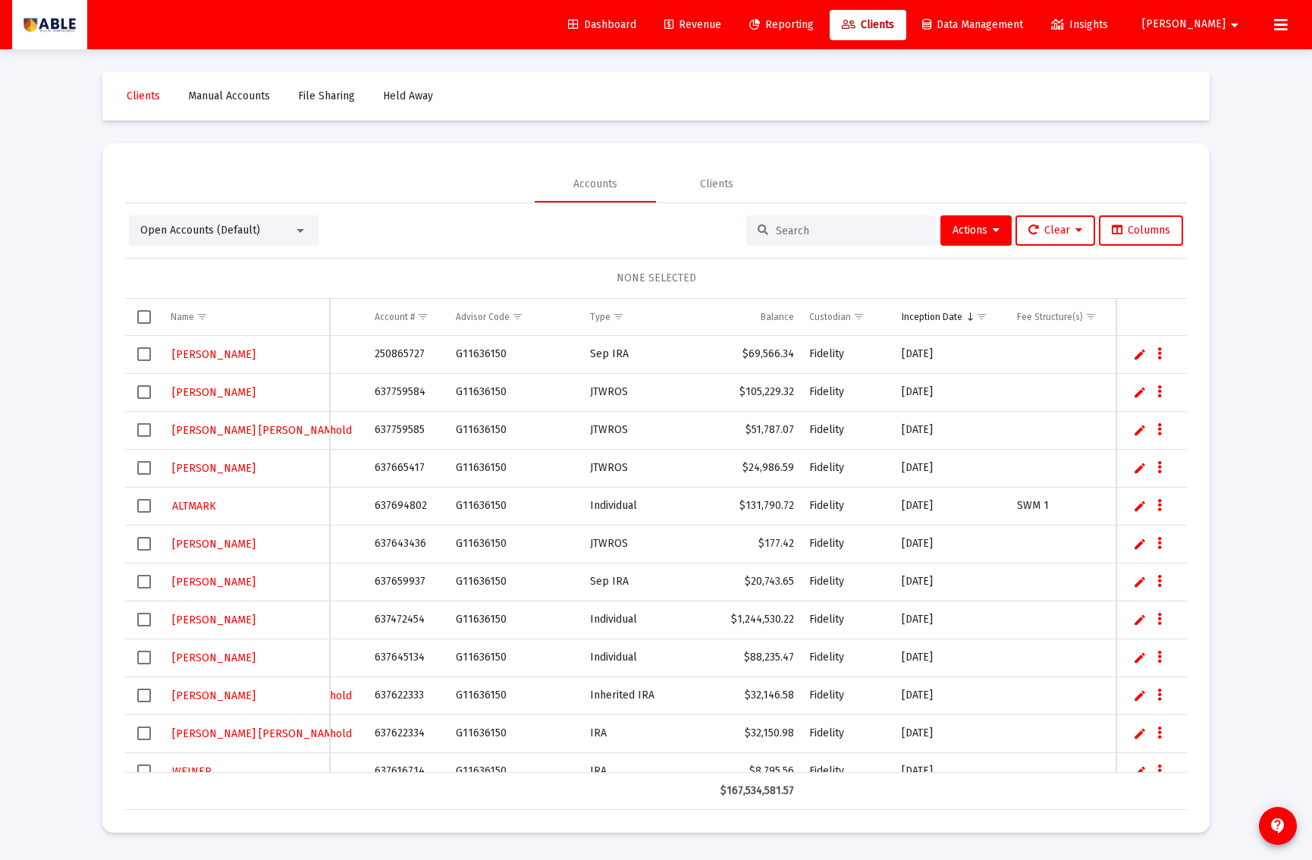
click at [1141, 357] on link "Edit" at bounding box center [1140, 354] width 14 height 14
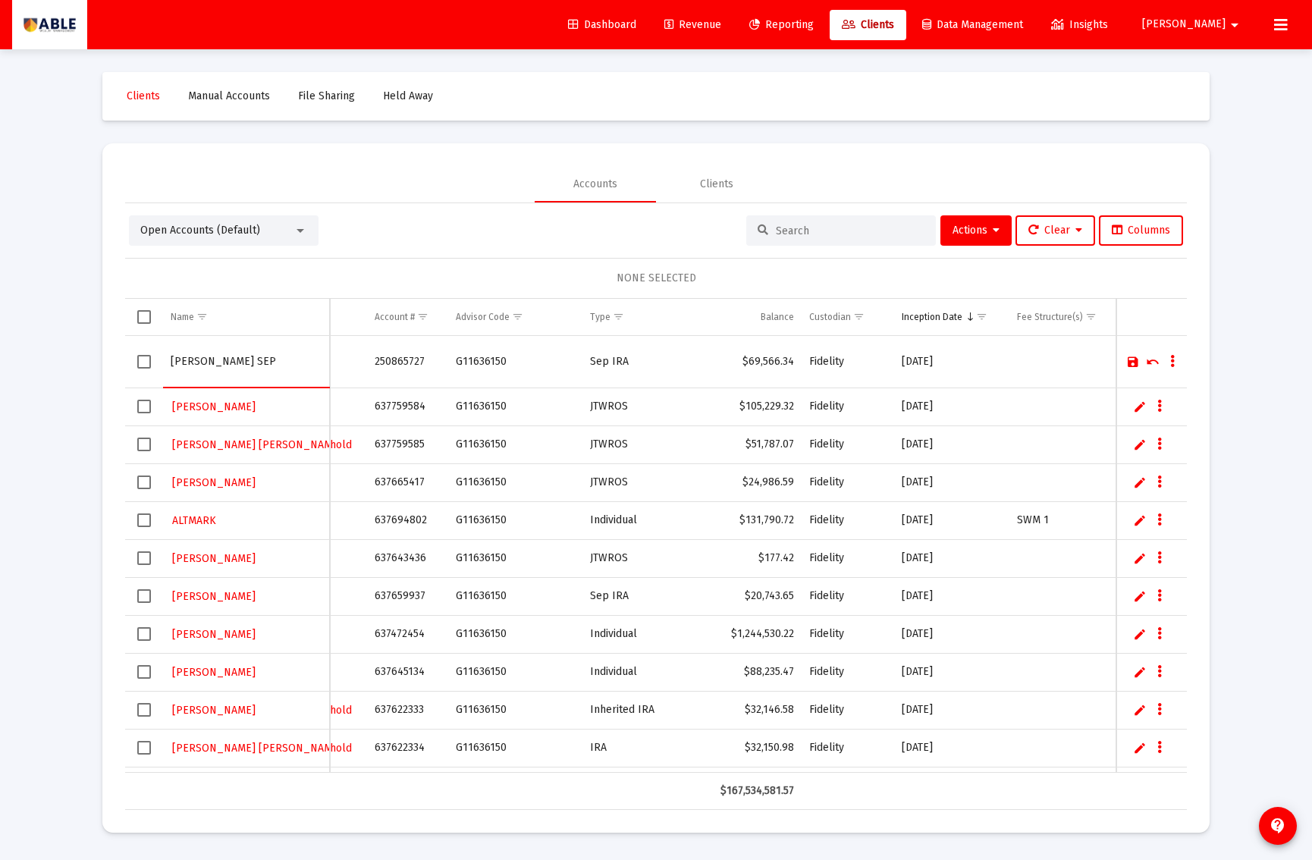
type input "[PERSON_NAME] SEP"
click at [1128, 362] on link "Save" at bounding box center [1134, 362] width 14 height 14
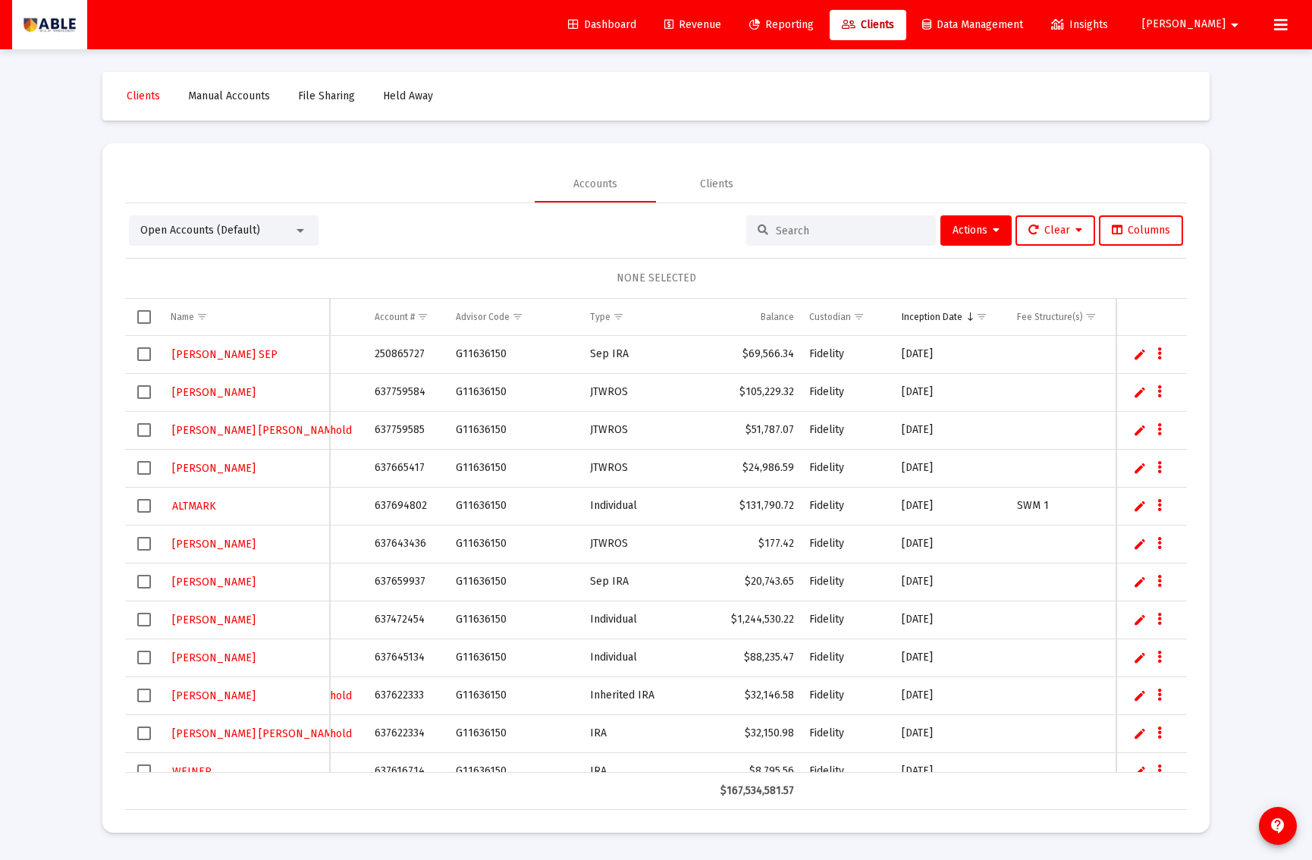
click at [1139, 469] on link "Edit" at bounding box center [1140, 468] width 14 height 14
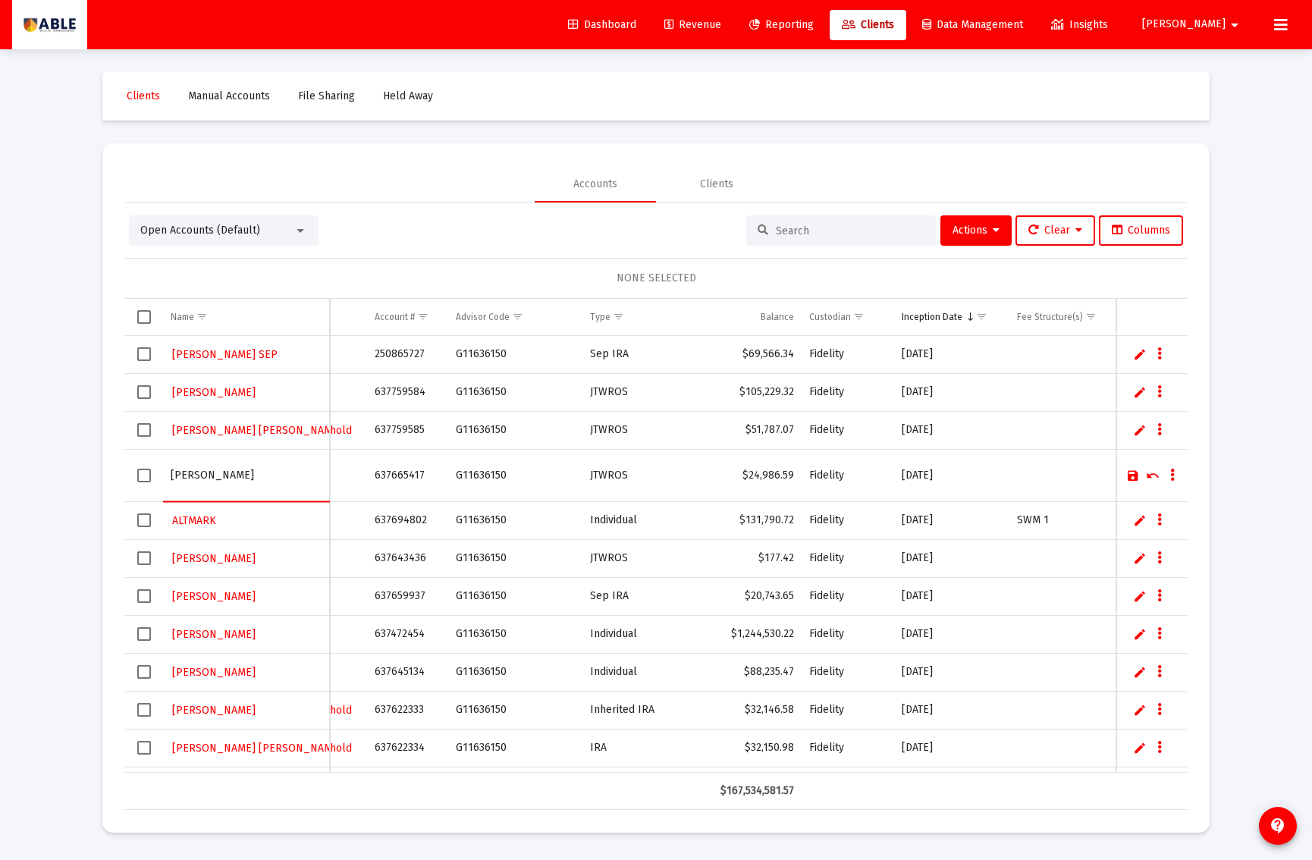
click at [225, 479] on input "KLEIN" at bounding box center [246, 475] width 151 height 36
click at [225, 480] on input "KLEIN" at bounding box center [246, 475] width 151 height 36
type input "[PERSON_NAME] GRANDKIDS"
click at [1132, 474] on link "Save" at bounding box center [1134, 476] width 14 height 14
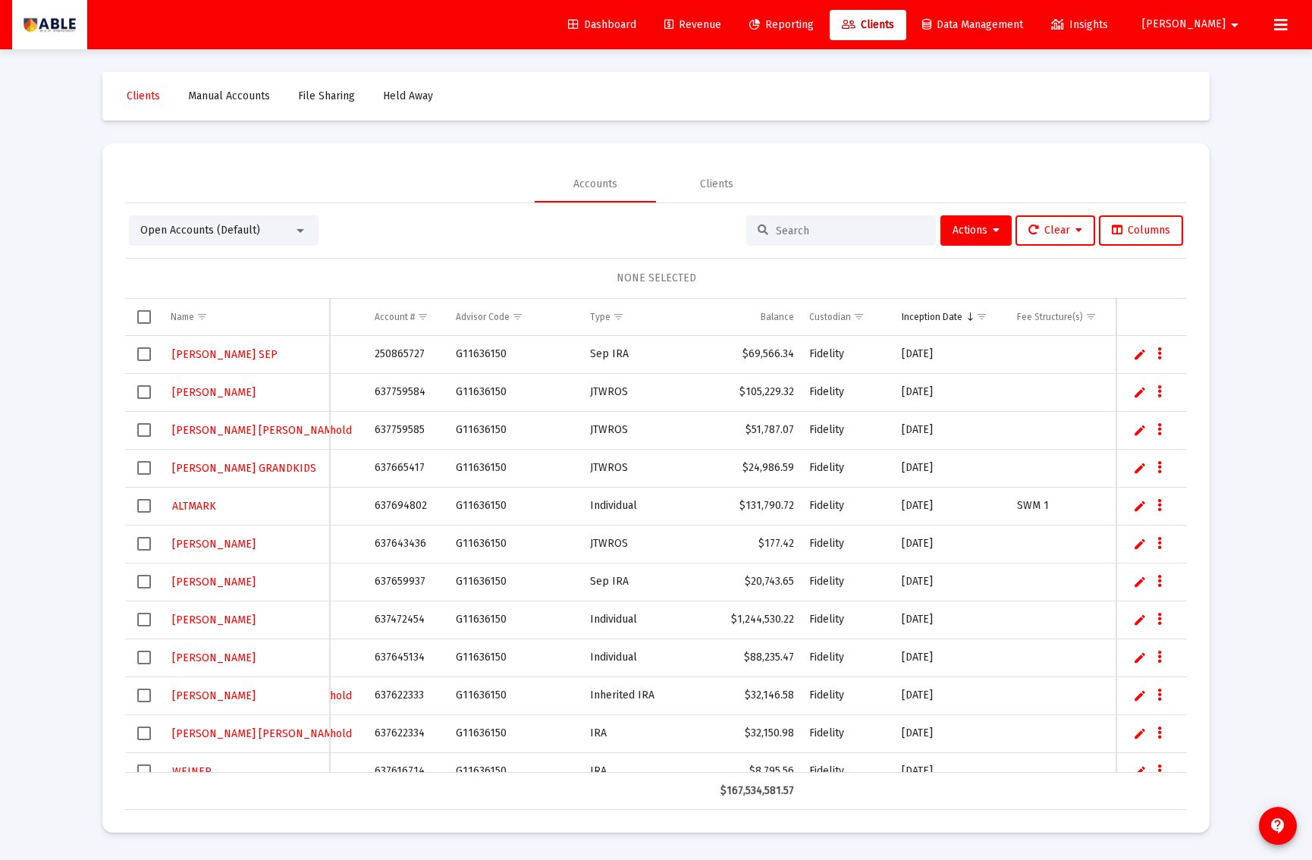
click at [1136, 506] on link "Edit" at bounding box center [1140, 506] width 14 height 14
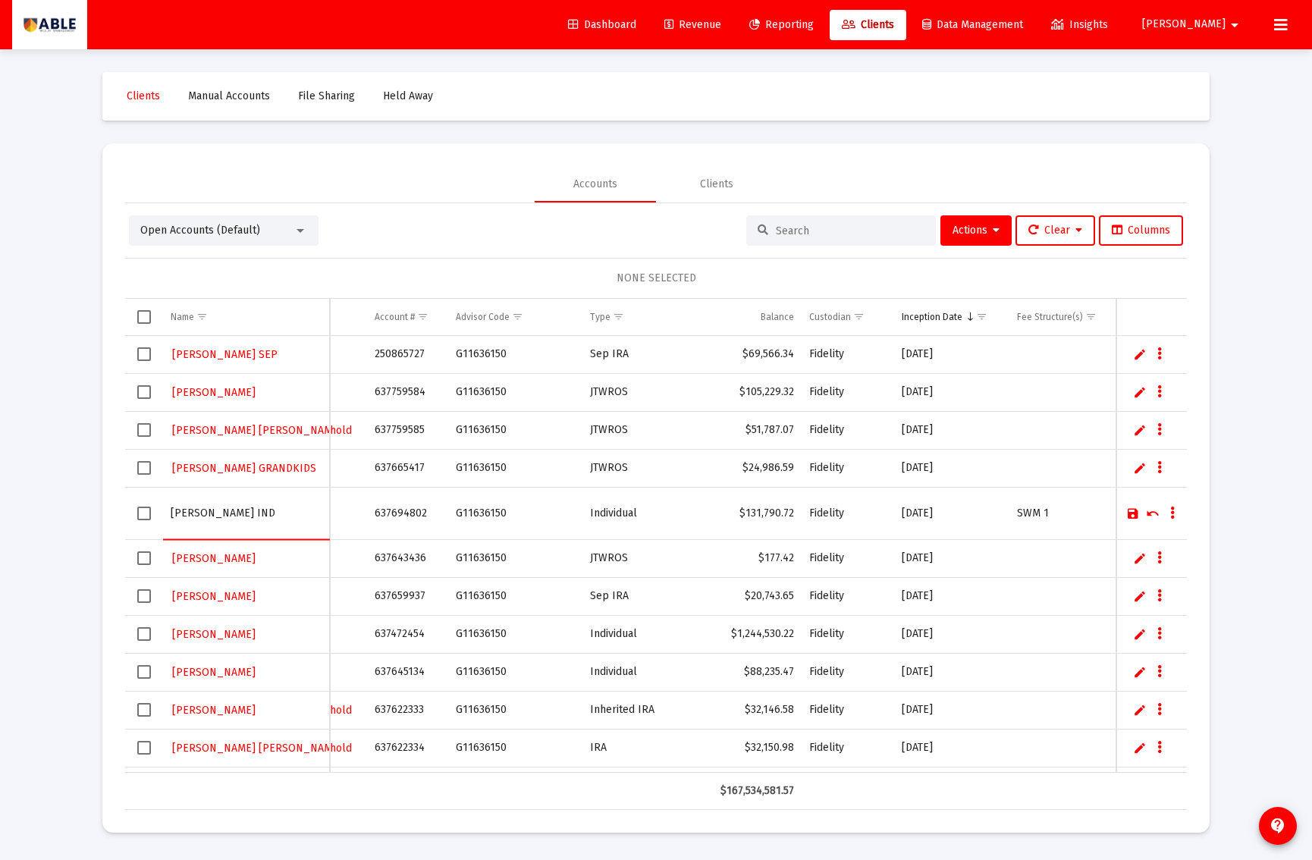
type input "[PERSON_NAME] IND"
click at [1133, 514] on link "Save" at bounding box center [1134, 514] width 14 height 14
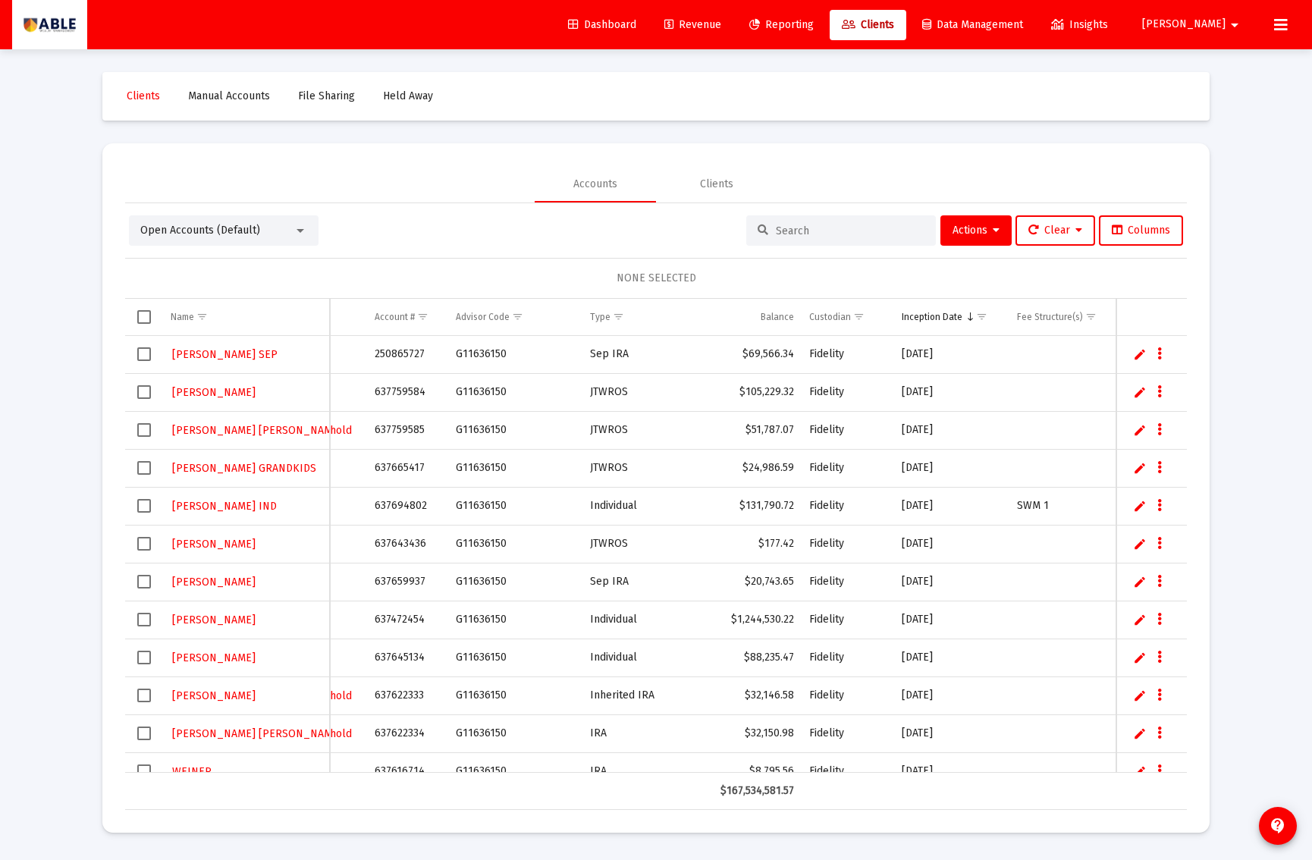
click at [1140, 547] on link "Edit" at bounding box center [1140, 544] width 14 height 14
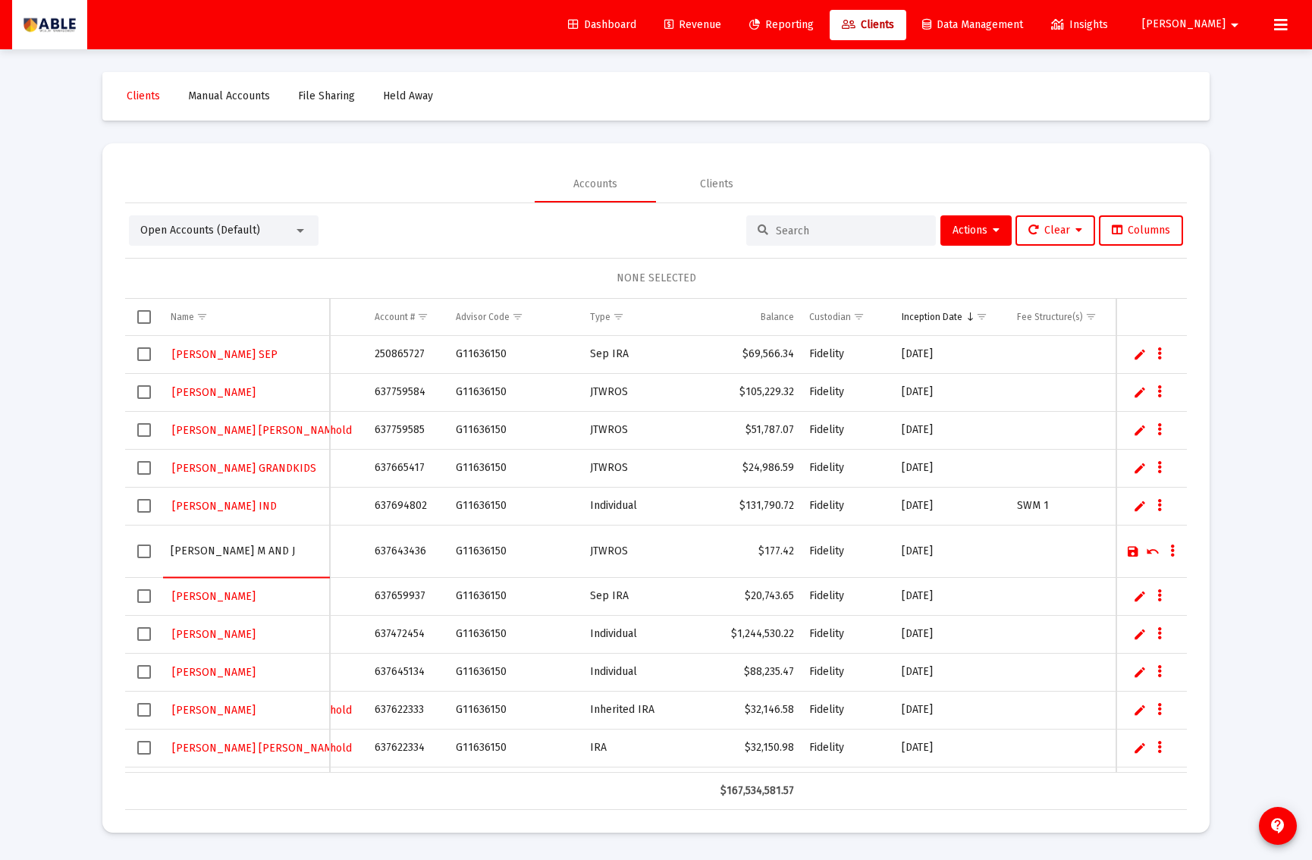
type input "[PERSON_NAME] M AND J"
click at [1130, 551] on link "Save" at bounding box center [1134, 552] width 14 height 14
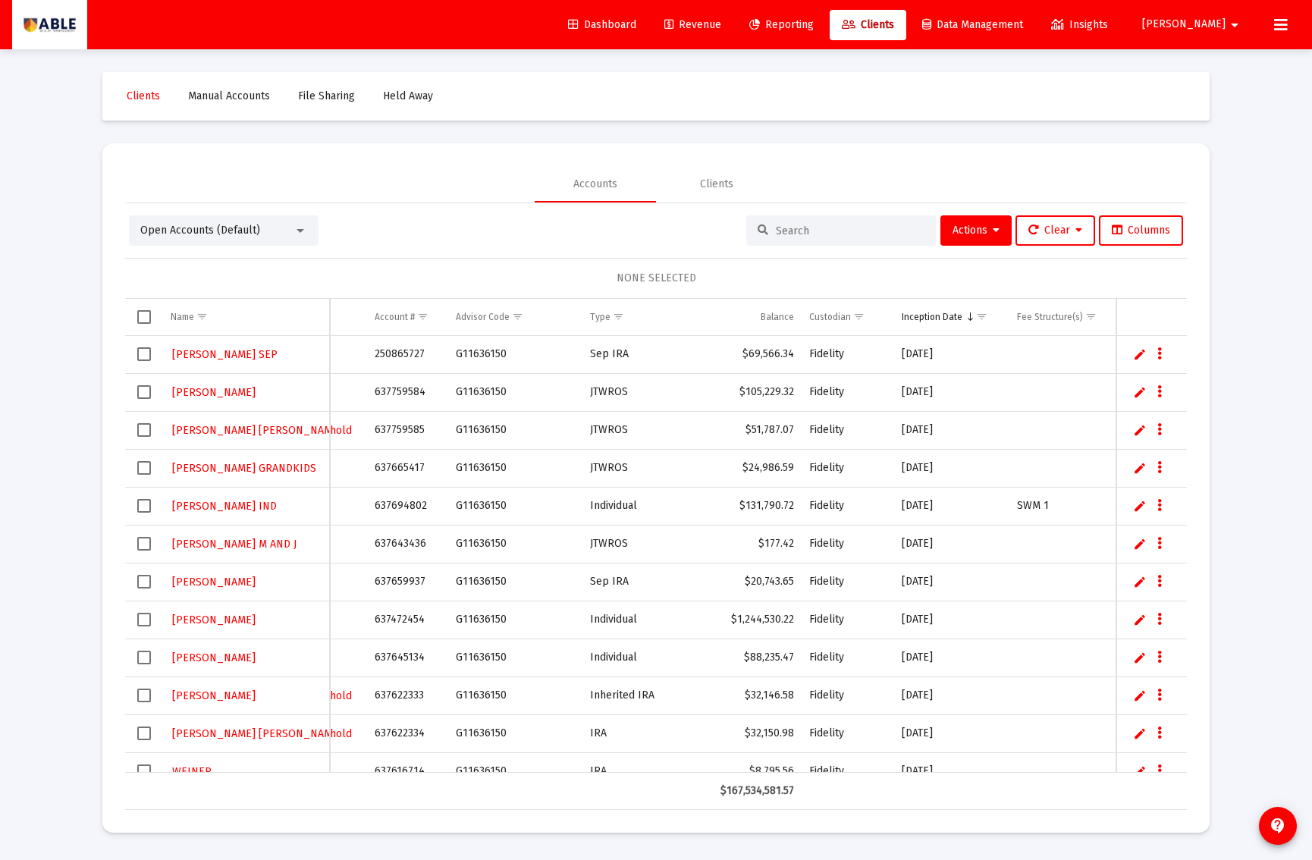
click at [1136, 579] on link "Edit" at bounding box center [1140, 582] width 14 height 14
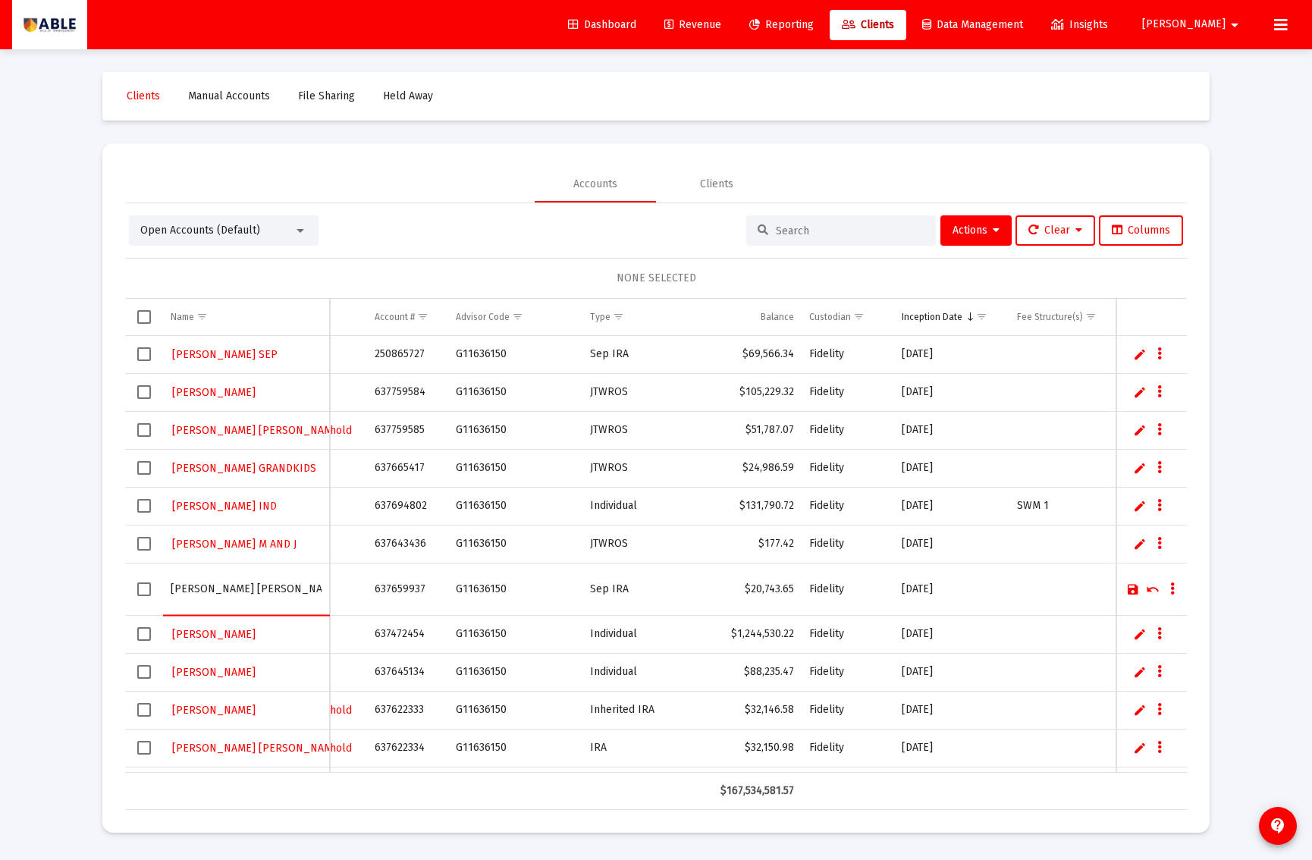
type input "[PERSON_NAME] [PERSON_NAME]"
click at [1133, 589] on link "Save" at bounding box center [1134, 590] width 14 height 14
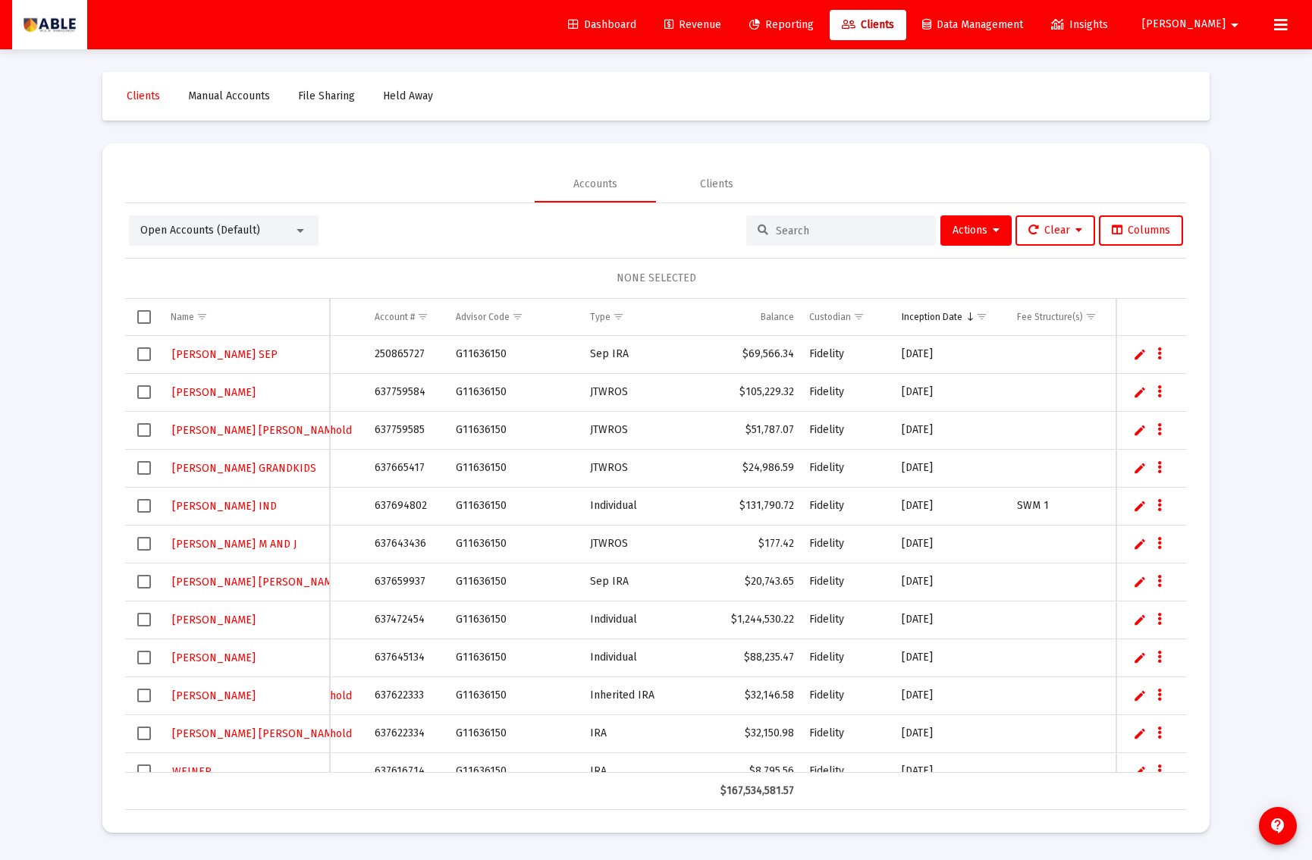
click at [1136, 658] on link "Edit" at bounding box center [1140, 658] width 14 height 14
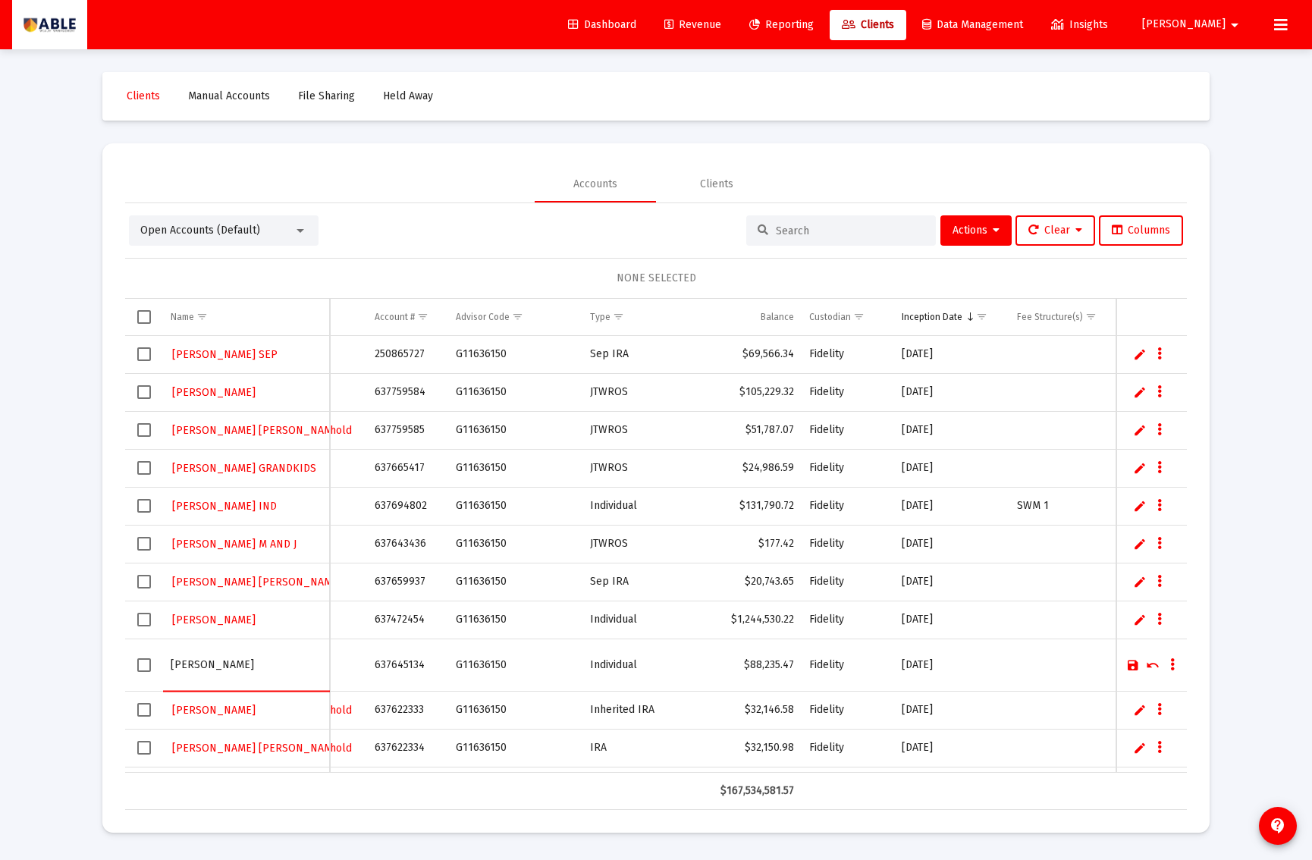
click at [202, 665] on input "WEINSTEIN" at bounding box center [246, 665] width 151 height 36
type input "[PERSON_NAME] IND"
click at [1130, 667] on link "Save" at bounding box center [1134, 665] width 14 height 14
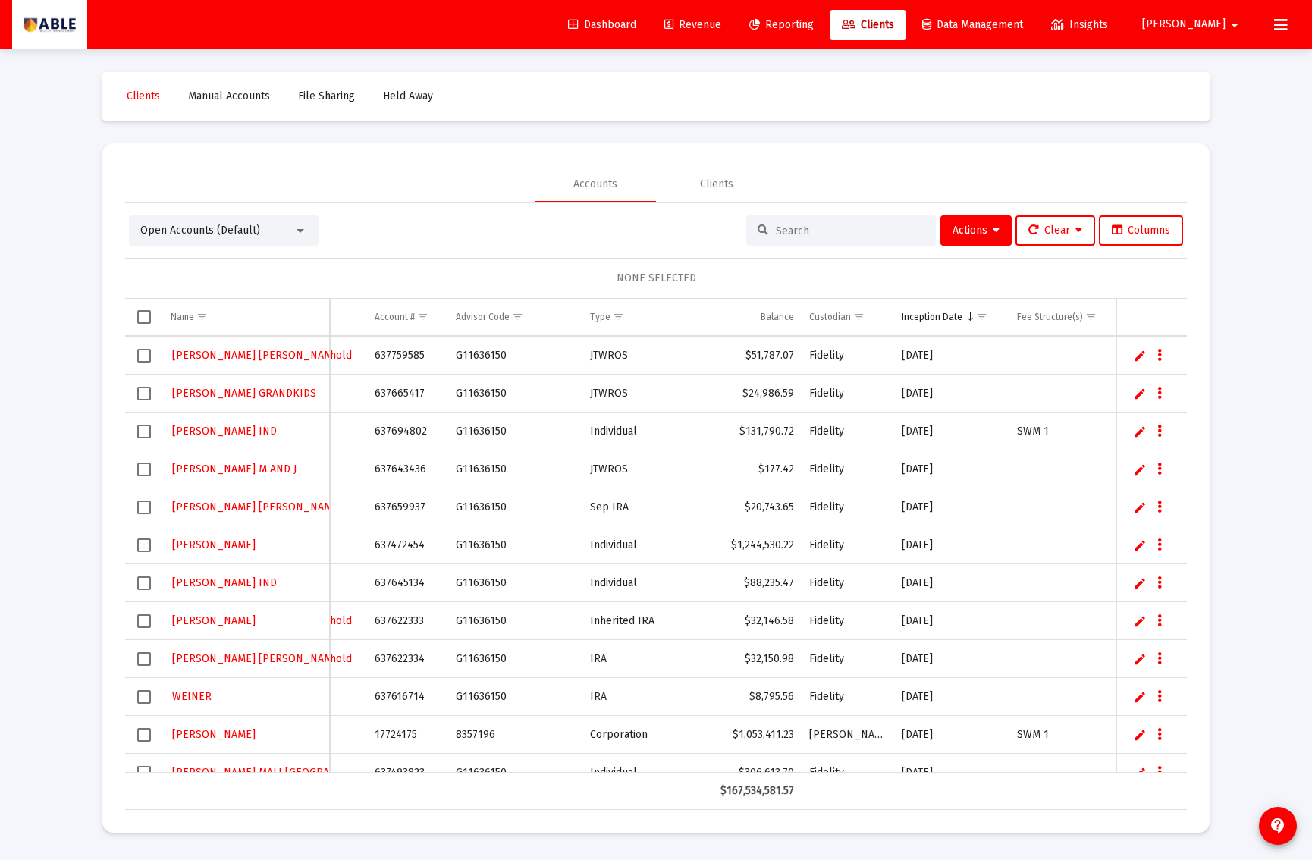
click at [392, 696] on td "637616714" at bounding box center [407, 697] width 80 height 38
click at [391, 696] on td "637616714" at bounding box center [407, 697] width 80 height 38
copy td "637616714"
click at [1138, 697] on link "Edit" at bounding box center [1140, 698] width 14 height 14
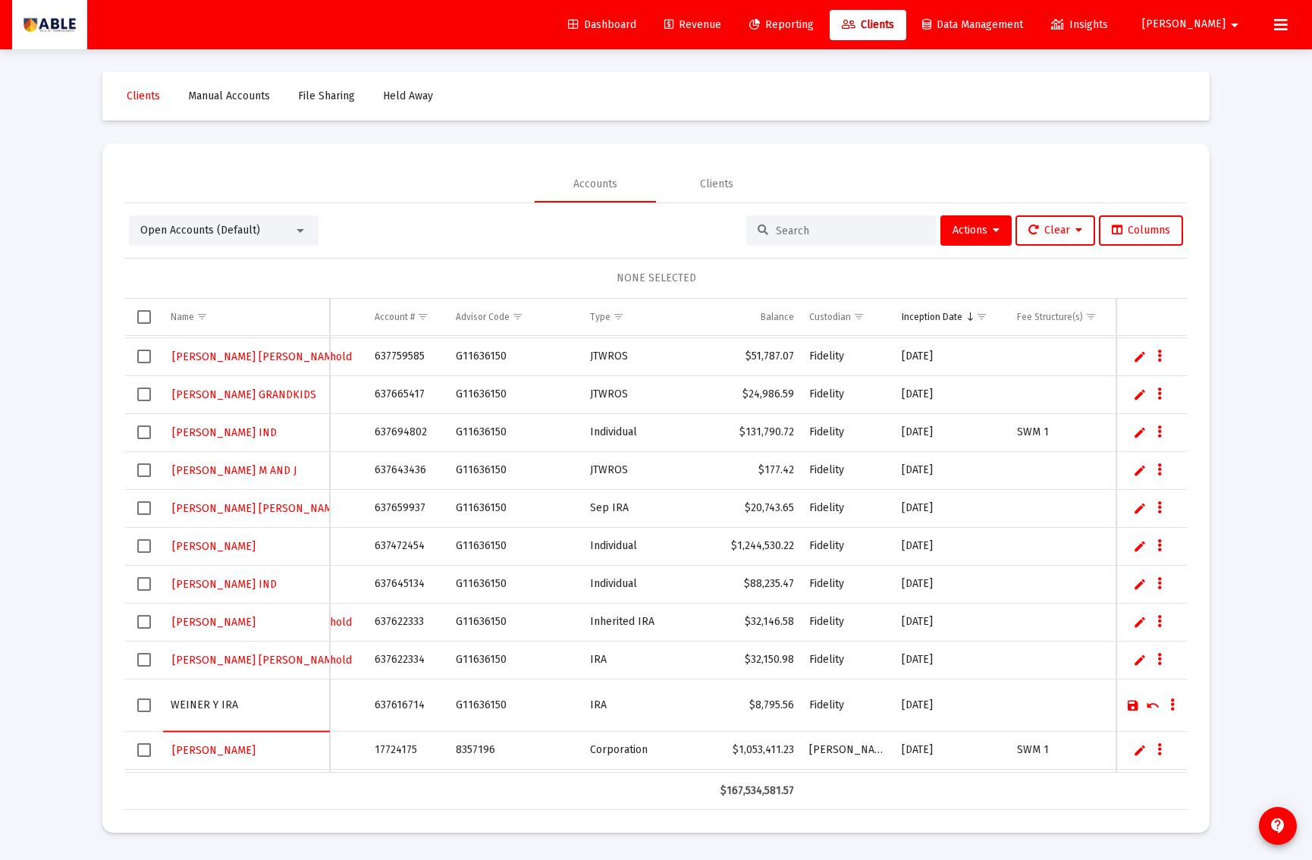
type input "WEINER Y IRA"
drag, startPoint x: 1130, startPoint y: 704, endPoint x: 1110, endPoint y: 702, distance: 19.9
click at [1130, 704] on link "Save" at bounding box center [1134, 707] width 14 height 14
click at [1124, 705] on td "Data grid" at bounding box center [1152, 706] width 71 height 52
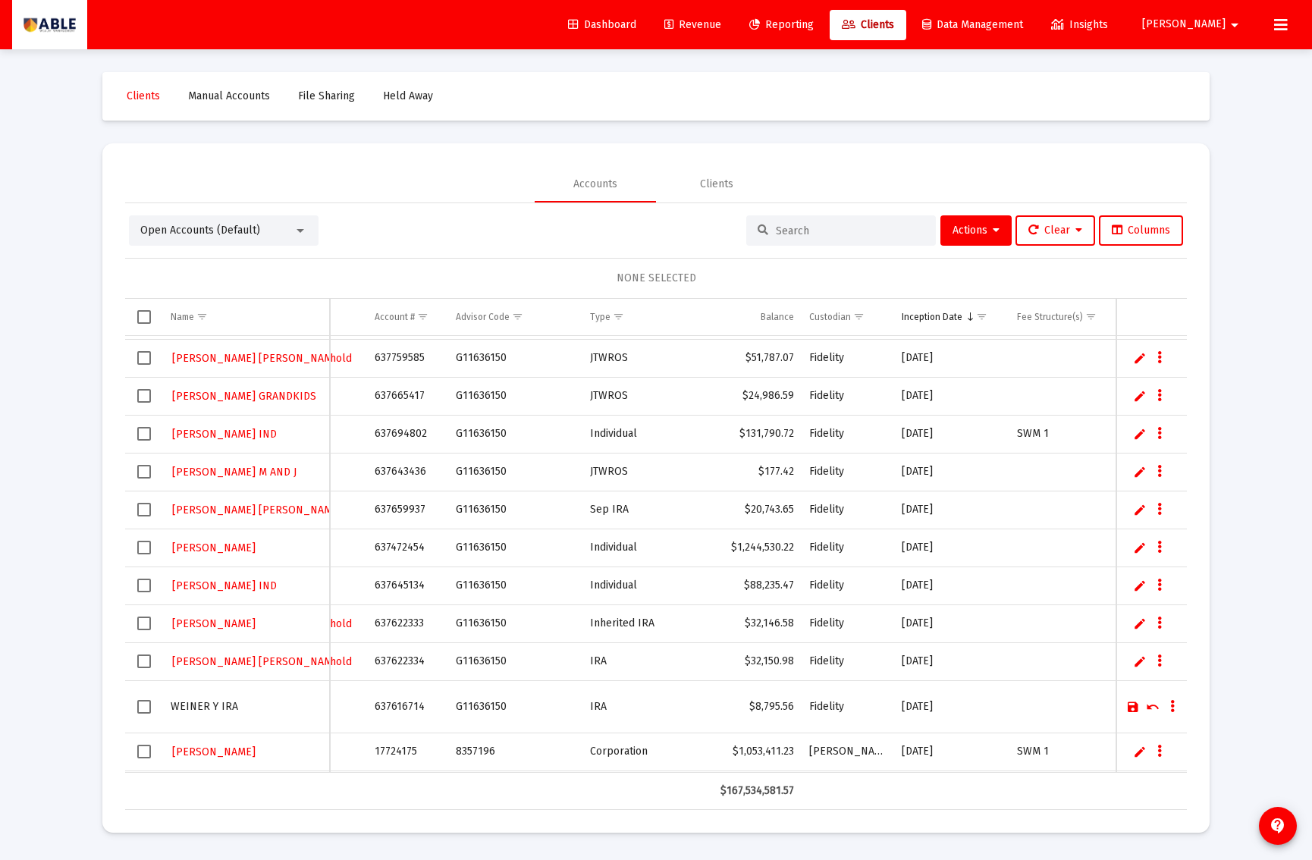
click at [1133, 707] on link "Save" at bounding box center [1134, 707] width 14 height 14
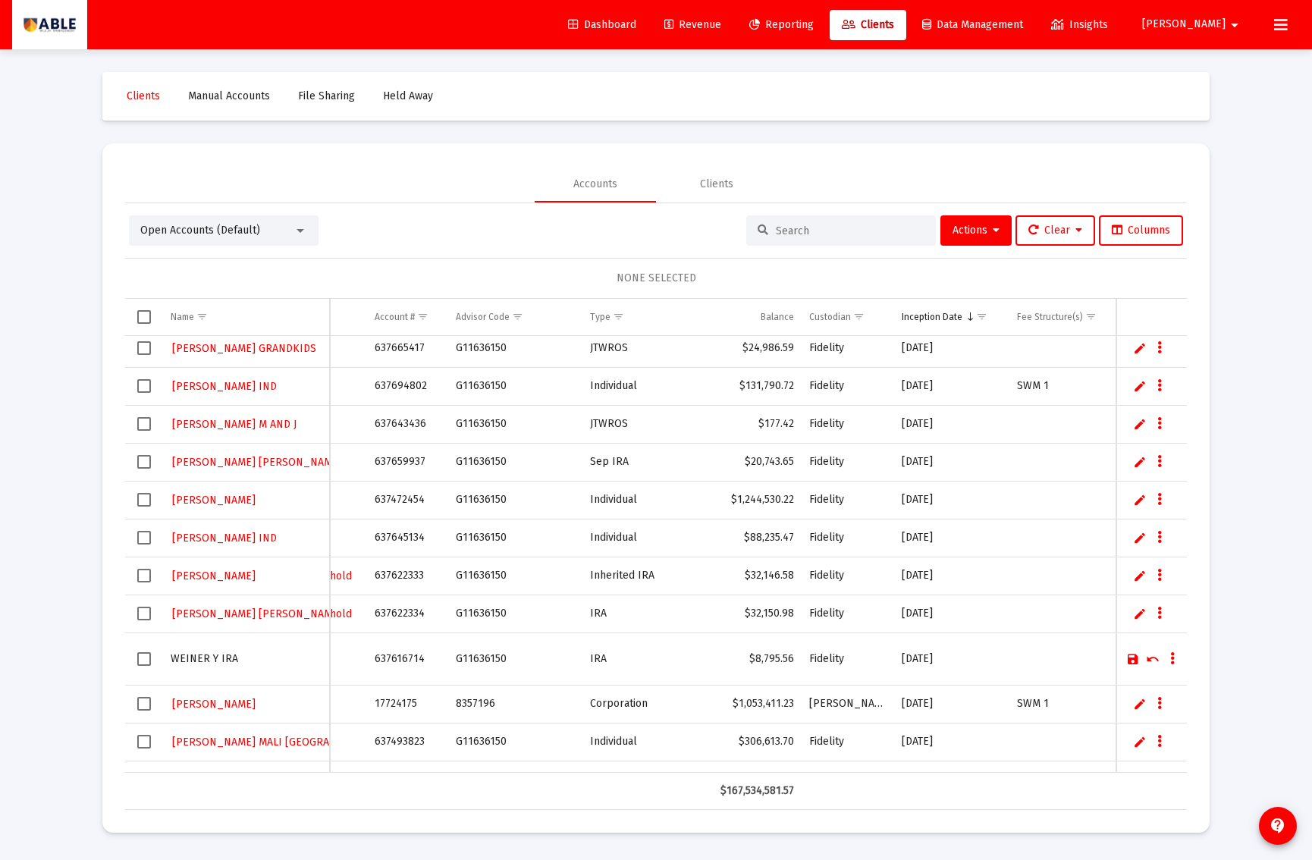
scroll to position [130, 0]
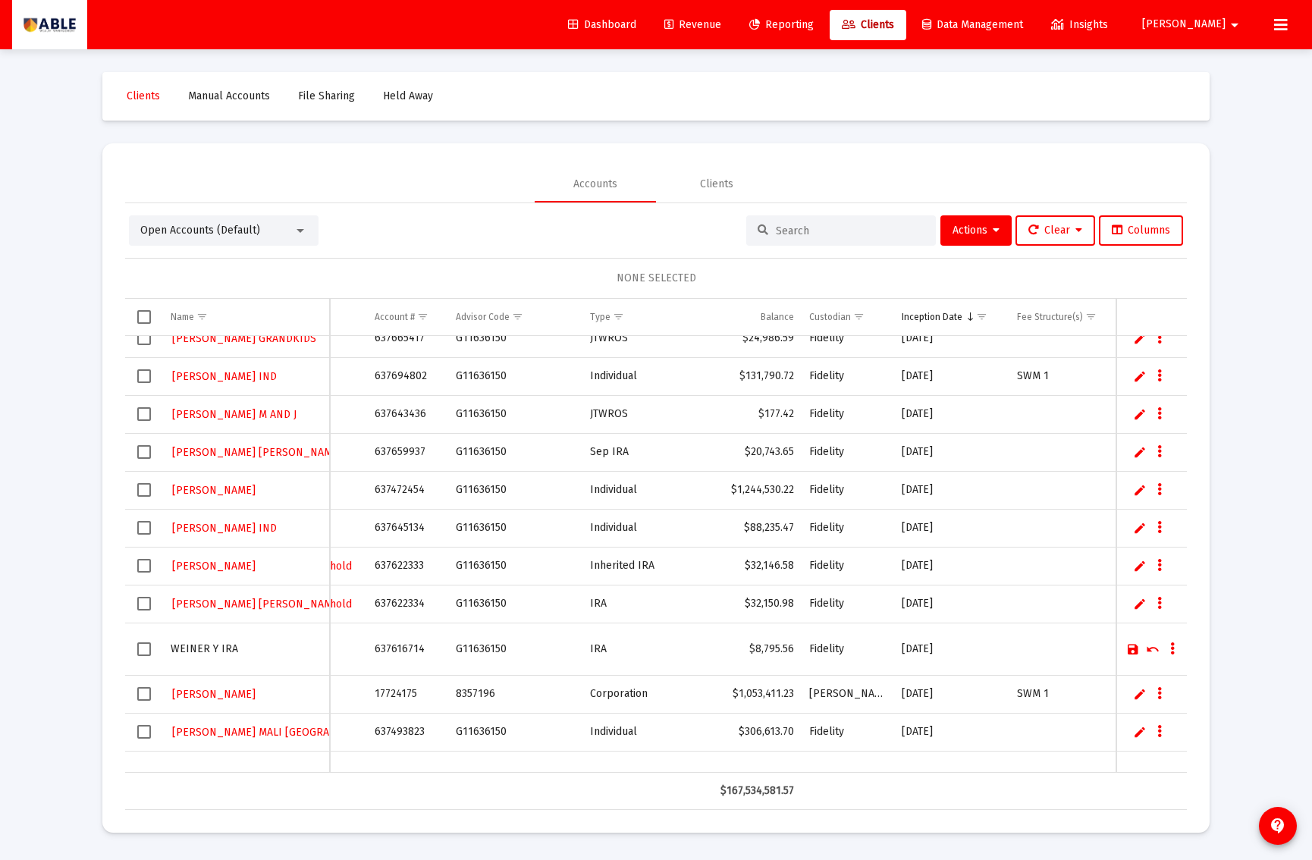
click at [398, 694] on td "17724175" at bounding box center [407, 694] width 80 height 38
copy td "17724175"
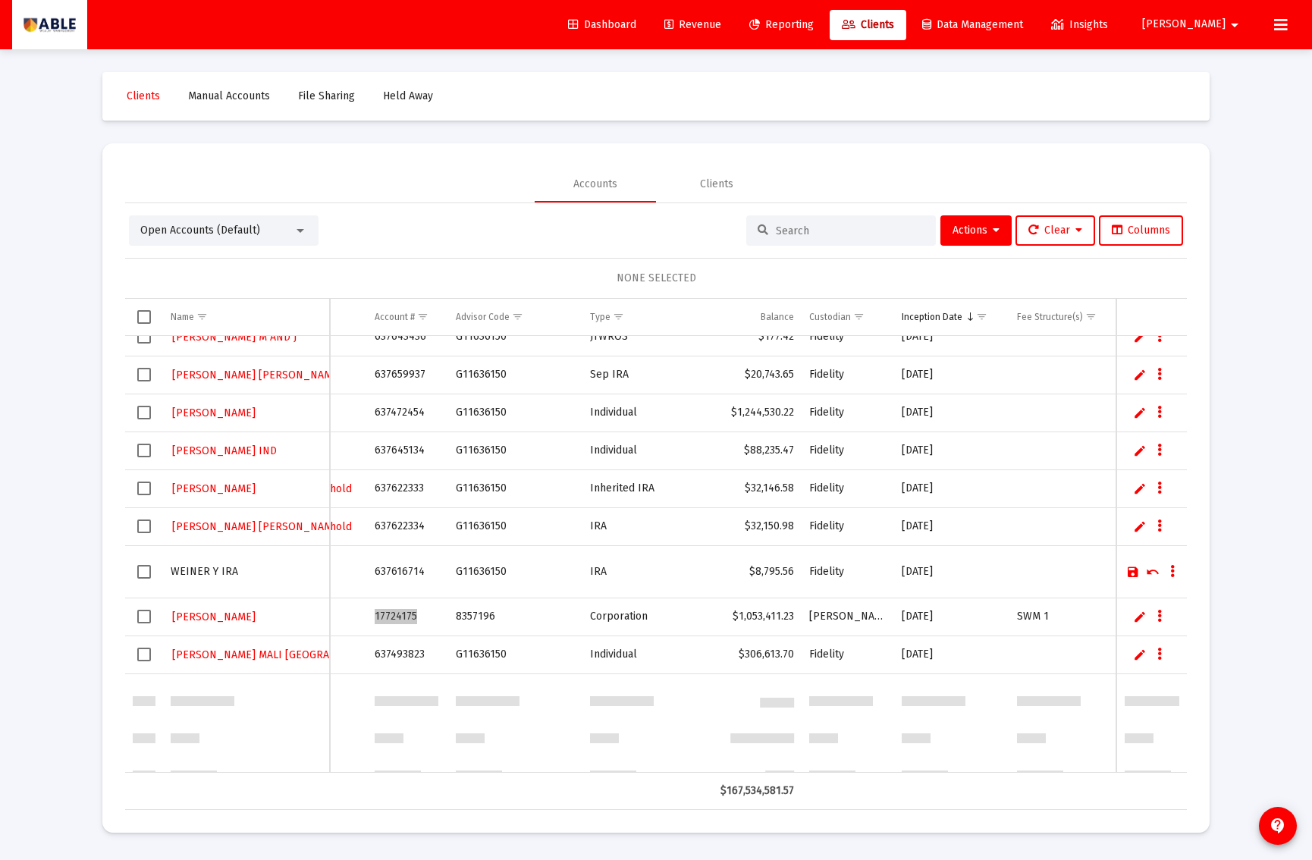
scroll to position [0, 297]
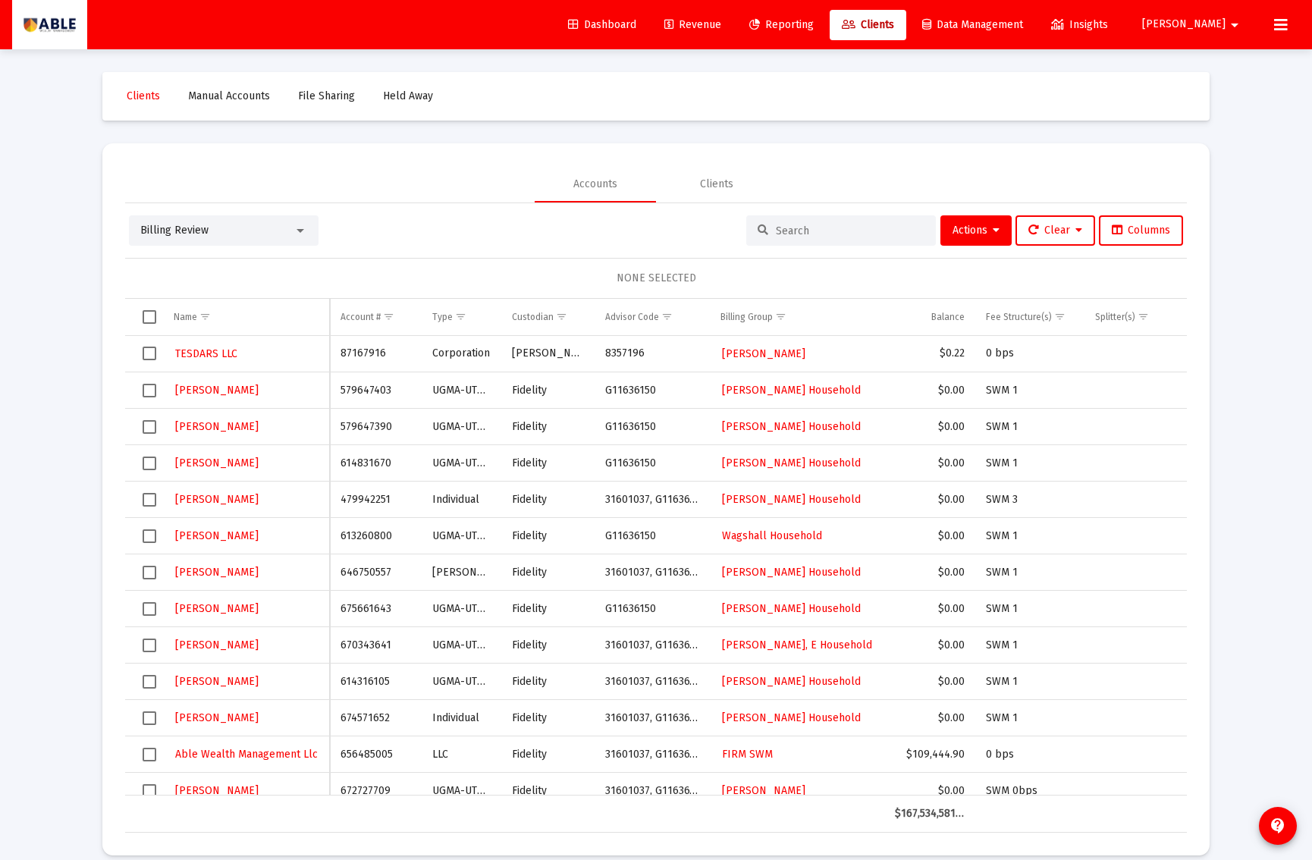
click at [212, 236] on div "Billing Review" at bounding box center [216, 230] width 153 height 15
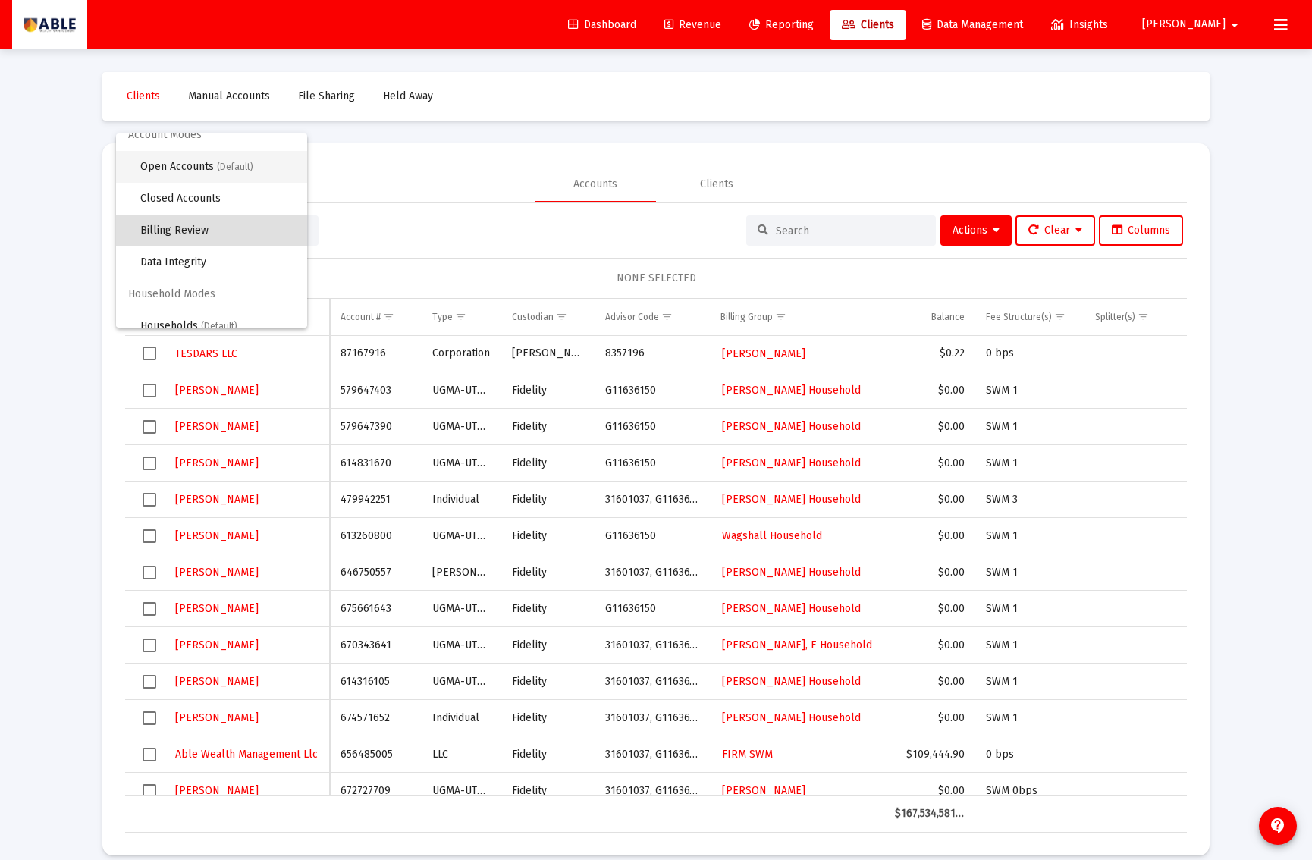
click at [201, 164] on span "Open Accounts (Default)" at bounding box center [217, 167] width 155 height 32
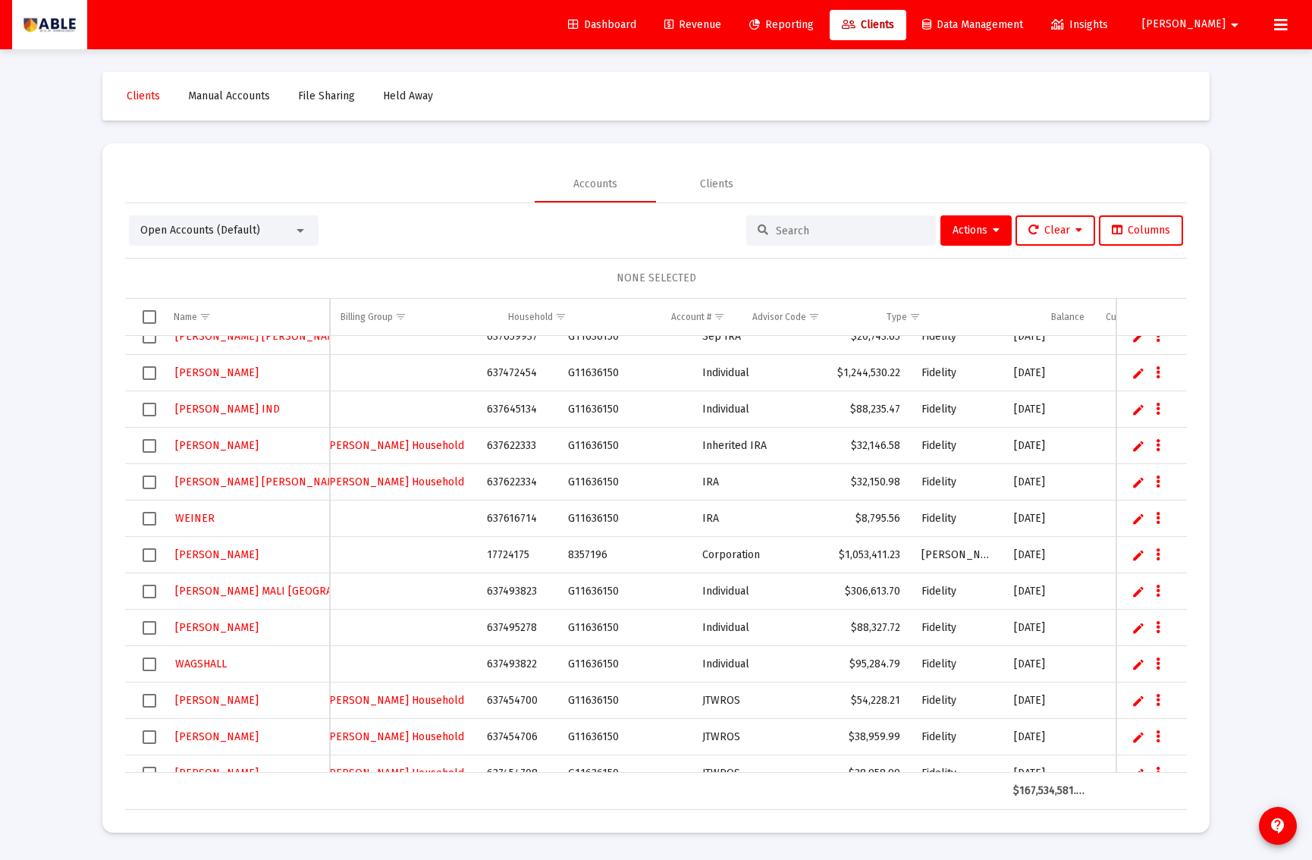
scroll to position [0, 184]
click at [970, 319] on span "Show filter options for column 'Custodian'" at bounding box center [971, 316] width 11 height 11
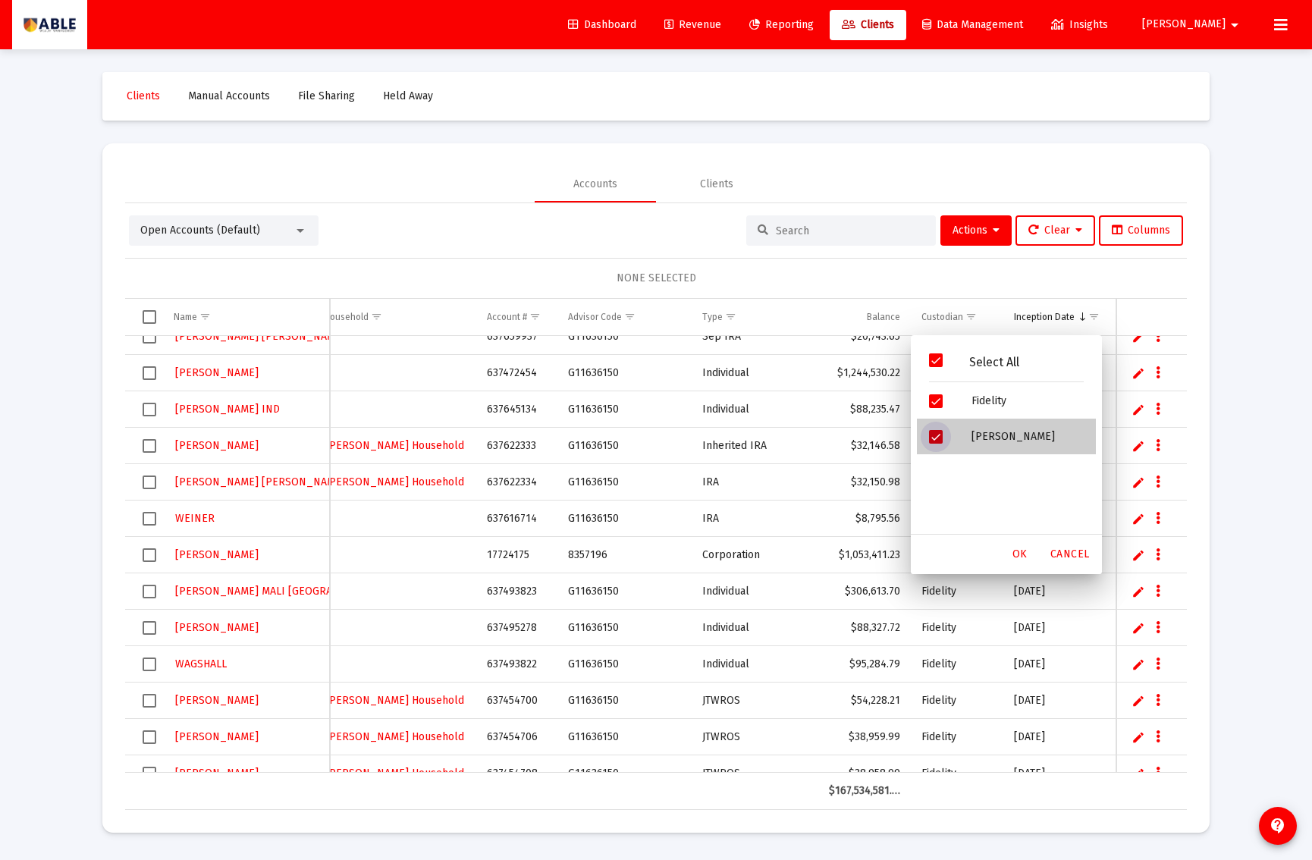
click at [969, 435] on div "[PERSON_NAME]" at bounding box center [1028, 437] width 137 height 36
click at [1014, 557] on div "OK" at bounding box center [1020, 554] width 49 height 27
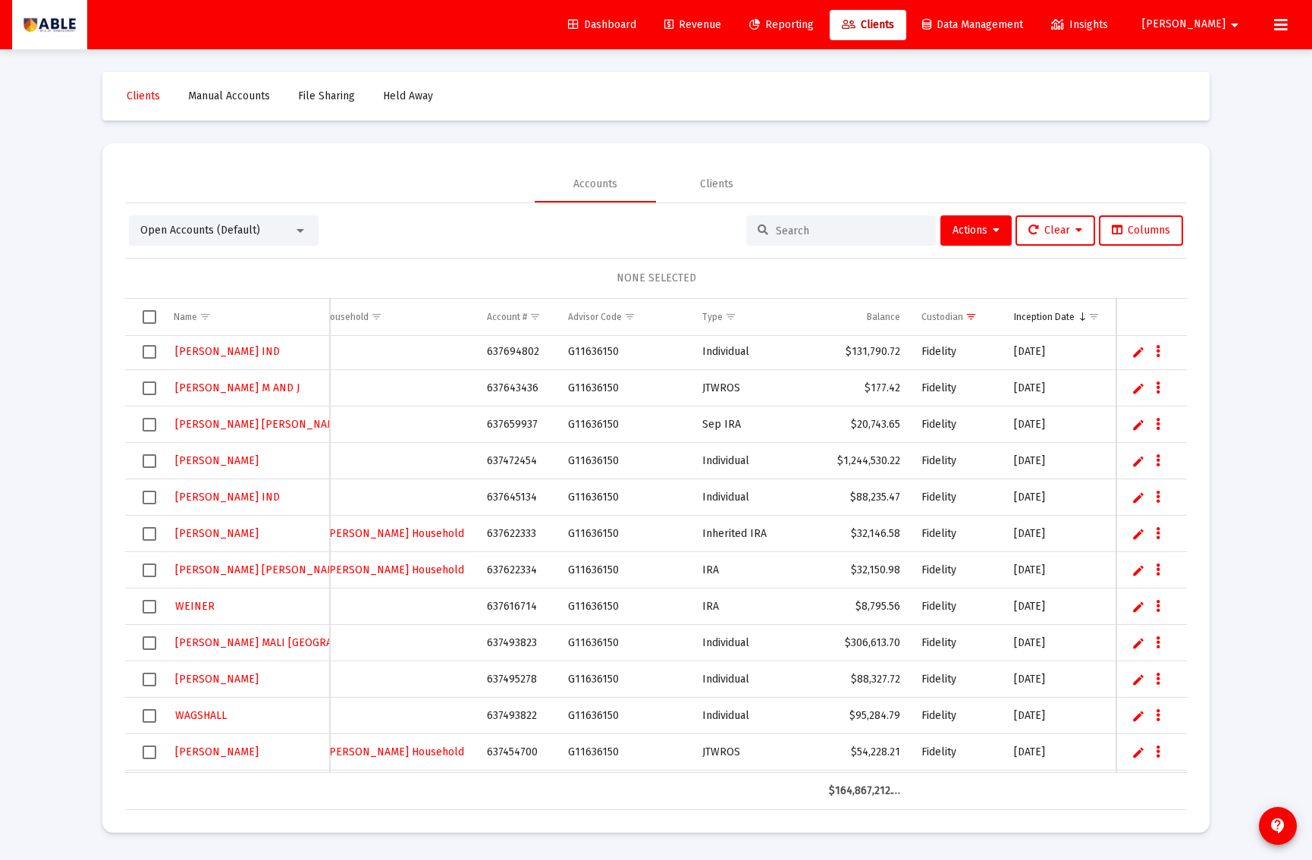
scroll to position [0, 0]
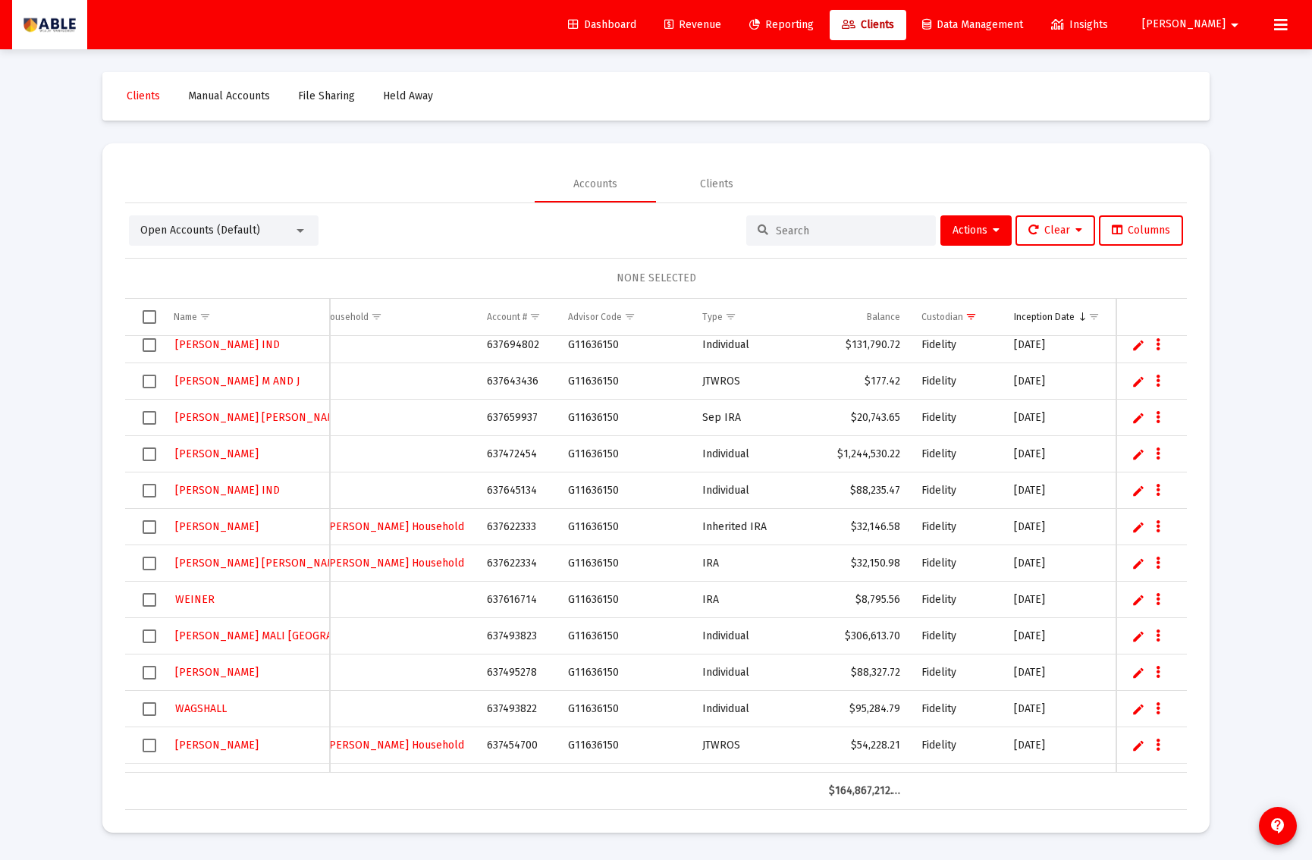
click at [1136, 602] on link "Edit" at bounding box center [1139, 600] width 14 height 14
click at [267, 606] on input "WEINER" at bounding box center [246, 600] width 166 height 36
type input "WEINER Y IRA"
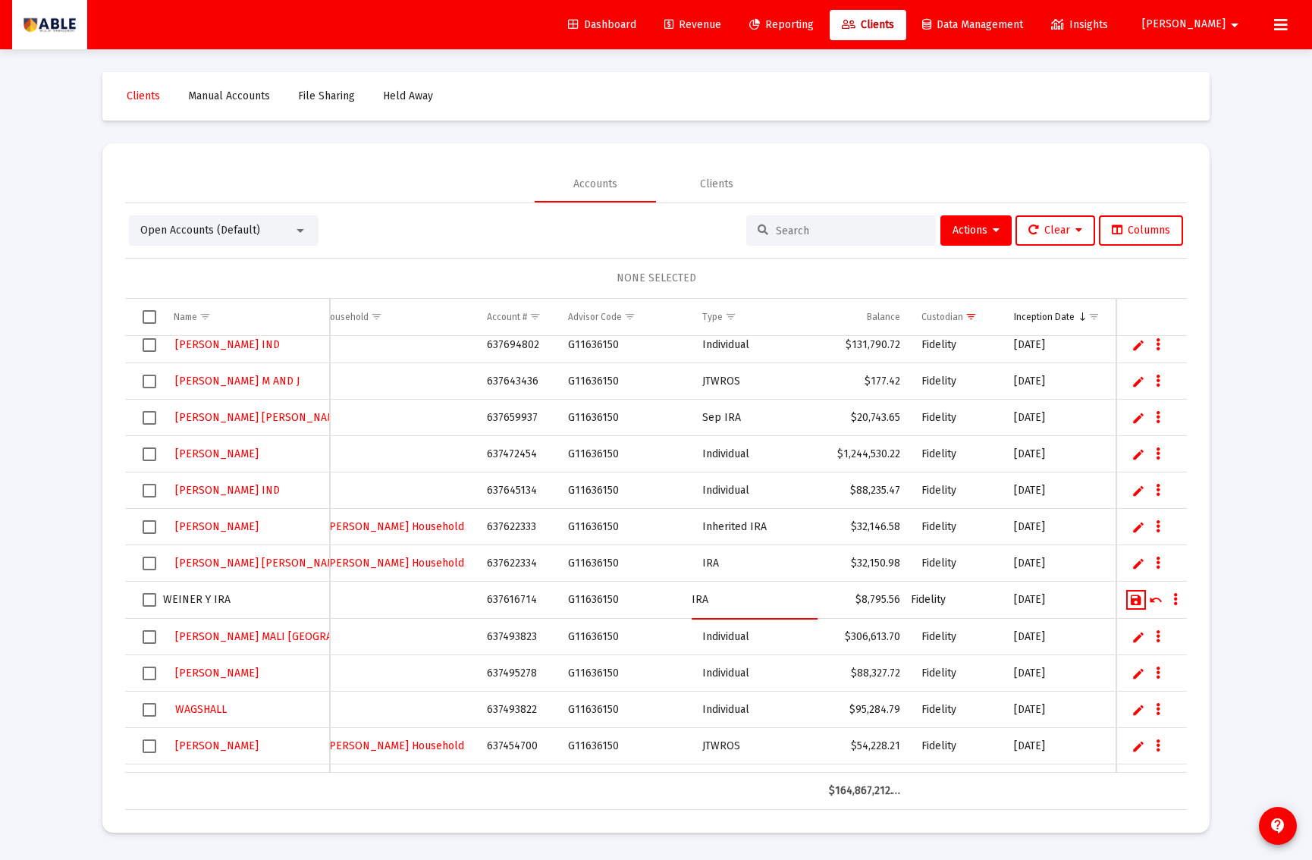
click at [1133, 602] on link "Save" at bounding box center [1137, 600] width 14 height 14
click at [1133, 675] on link "Edit" at bounding box center [1139, 673] width 14 height 14
type input "[PERSON_NAME] IND"
click at [1135, 675] on link "Save" at bounding box center [1137, 673] width 14 height 14
click at [1133, 709] on link "Edit" at bounding box center [1139, 709] width 14 height 14
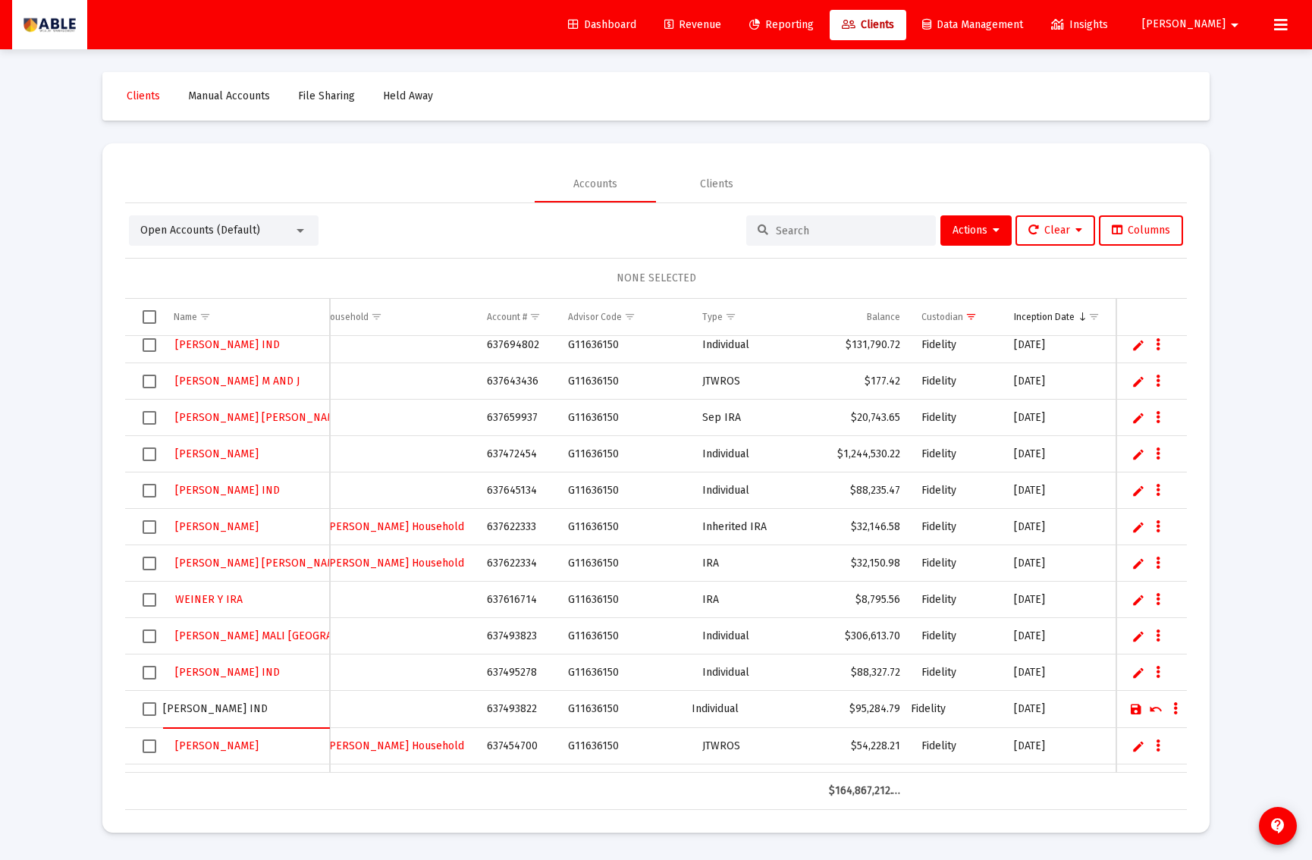
type input "[PERSON_NAME] IND"
click at [1132, 709] on link "Save" at bounding box center [1137, 709] width 14 height 14
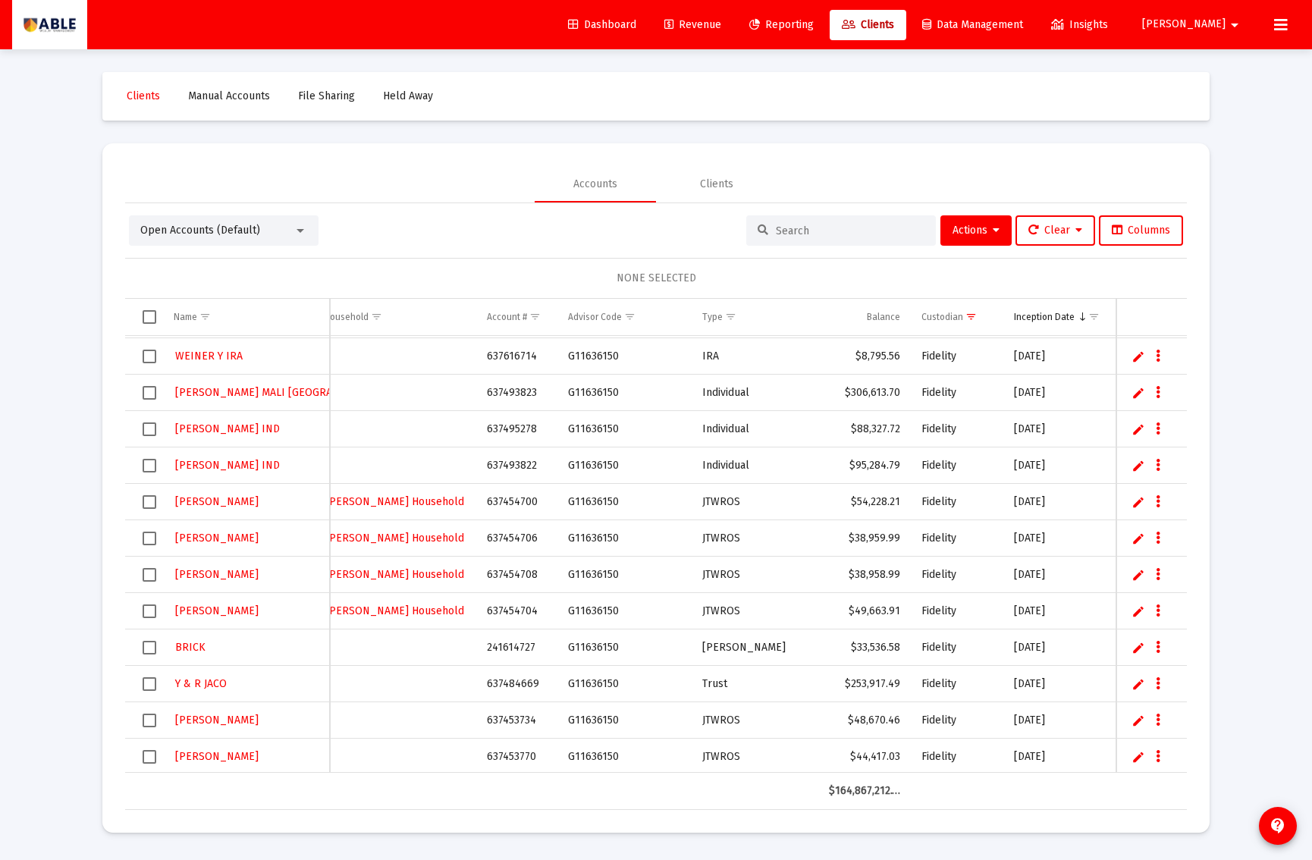
click at [1139, 649] on link "Edit" at bounding box center [1139, 648] width 14 height 14
type input "BRICK [PERSON_NAME]"
click at [1136, 647] on link "Save" at bounding box center [1137, 648] width 14 height 14
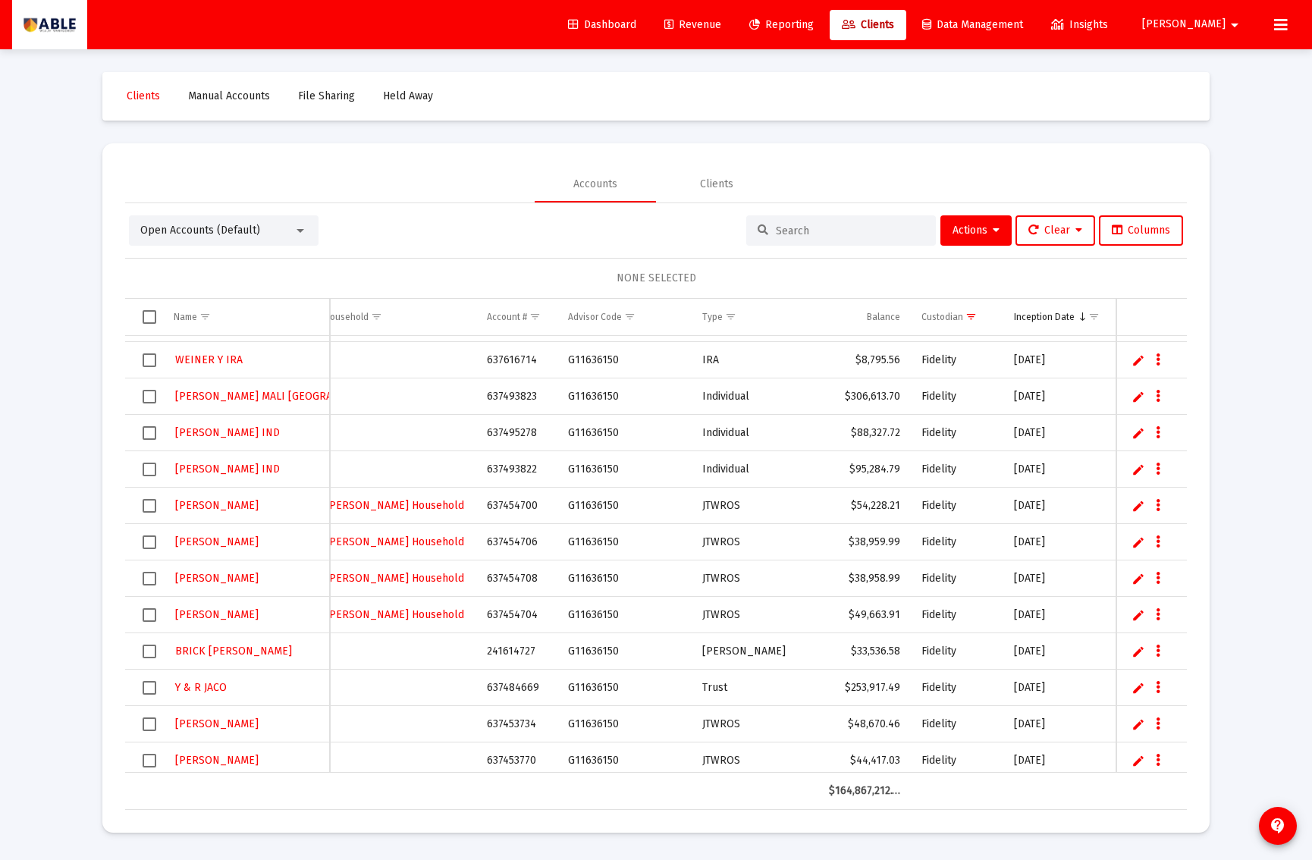
click at [1135, 684] on link "Edit" at bounding box center [1139, 688] width 14 height 14
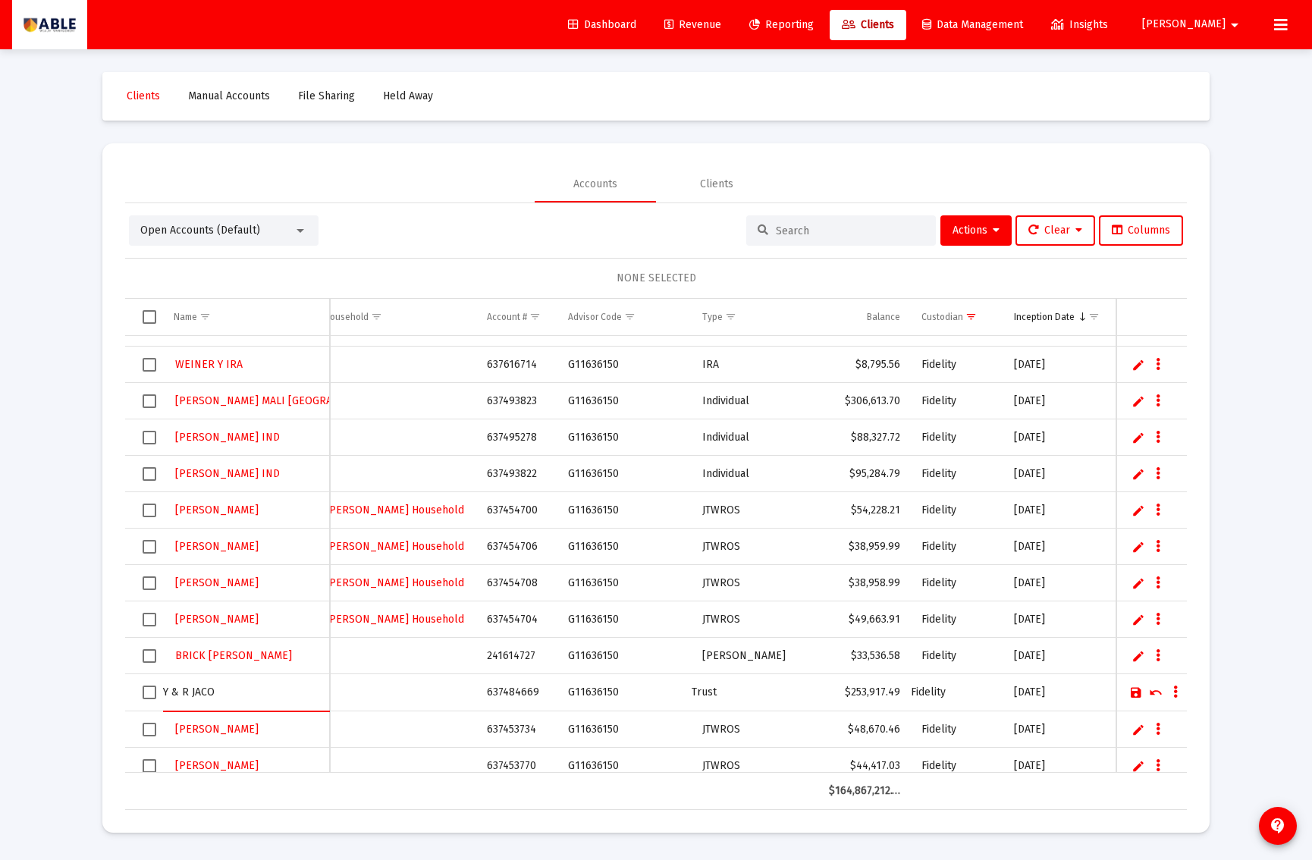
scroll to position [379, 0]
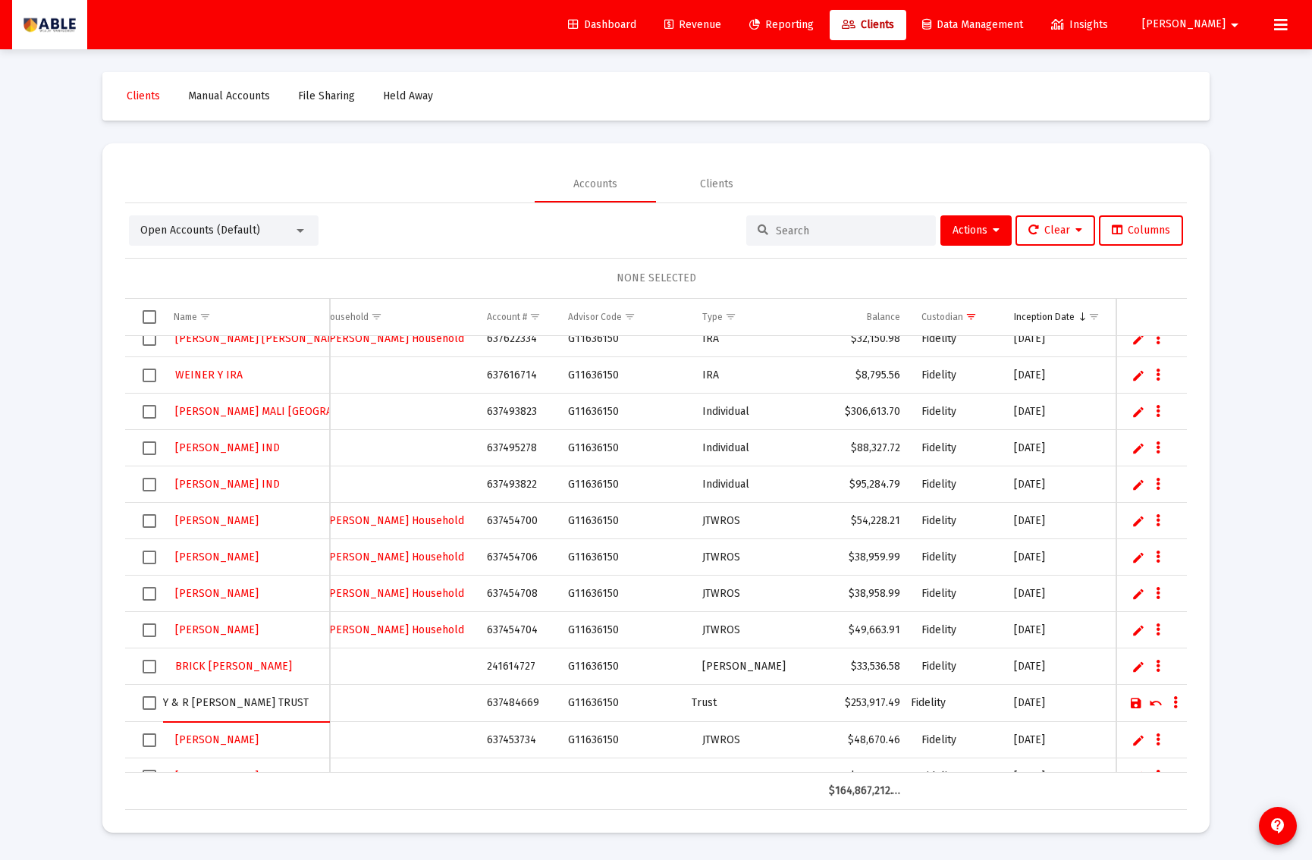
type input "Y & R [PERSON_NAME] TRUST"
click at [1136, 703] on link "Save" at bounding box center [1137, 701] width 14 height 14
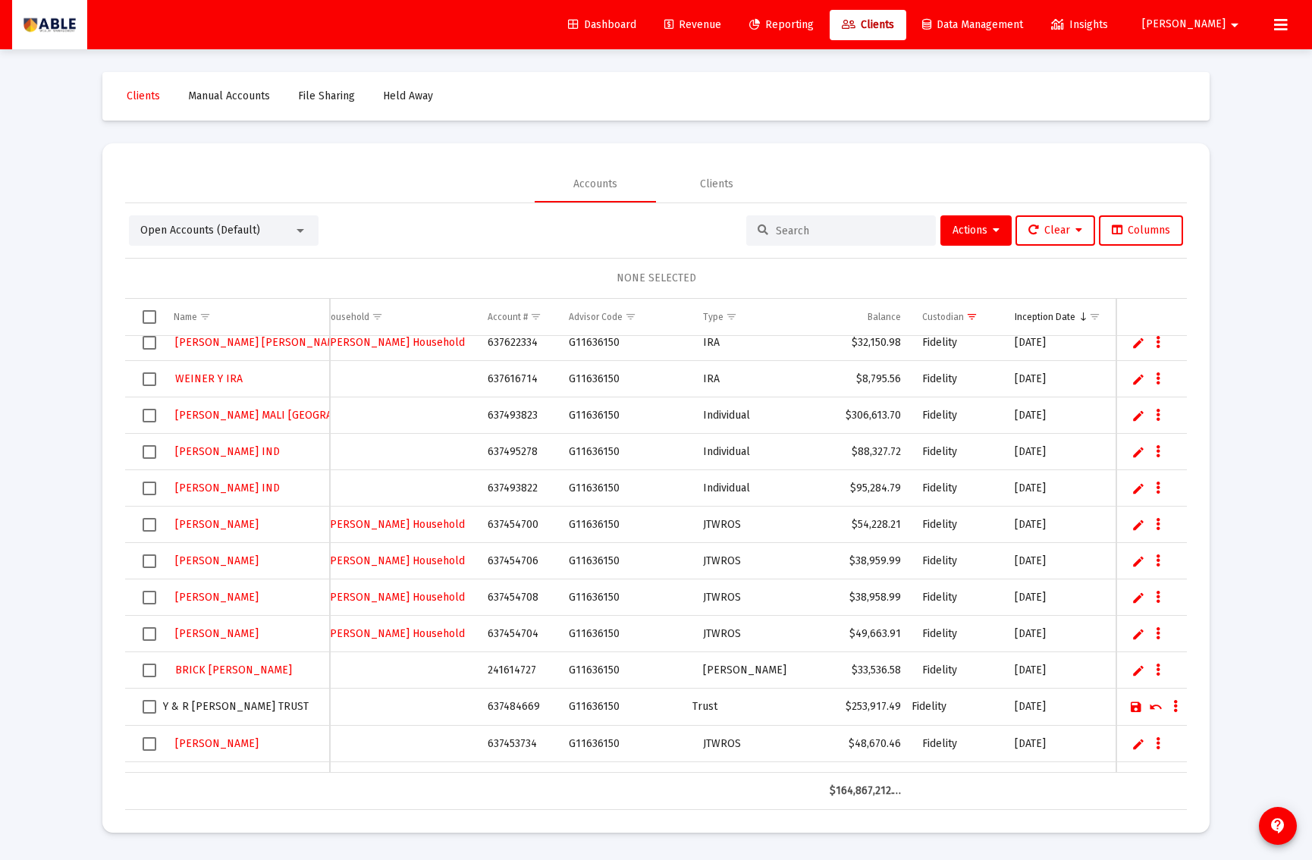
click at [1139, 710] on link "Save" at bounding box center [1137, 707] width 14 height 14
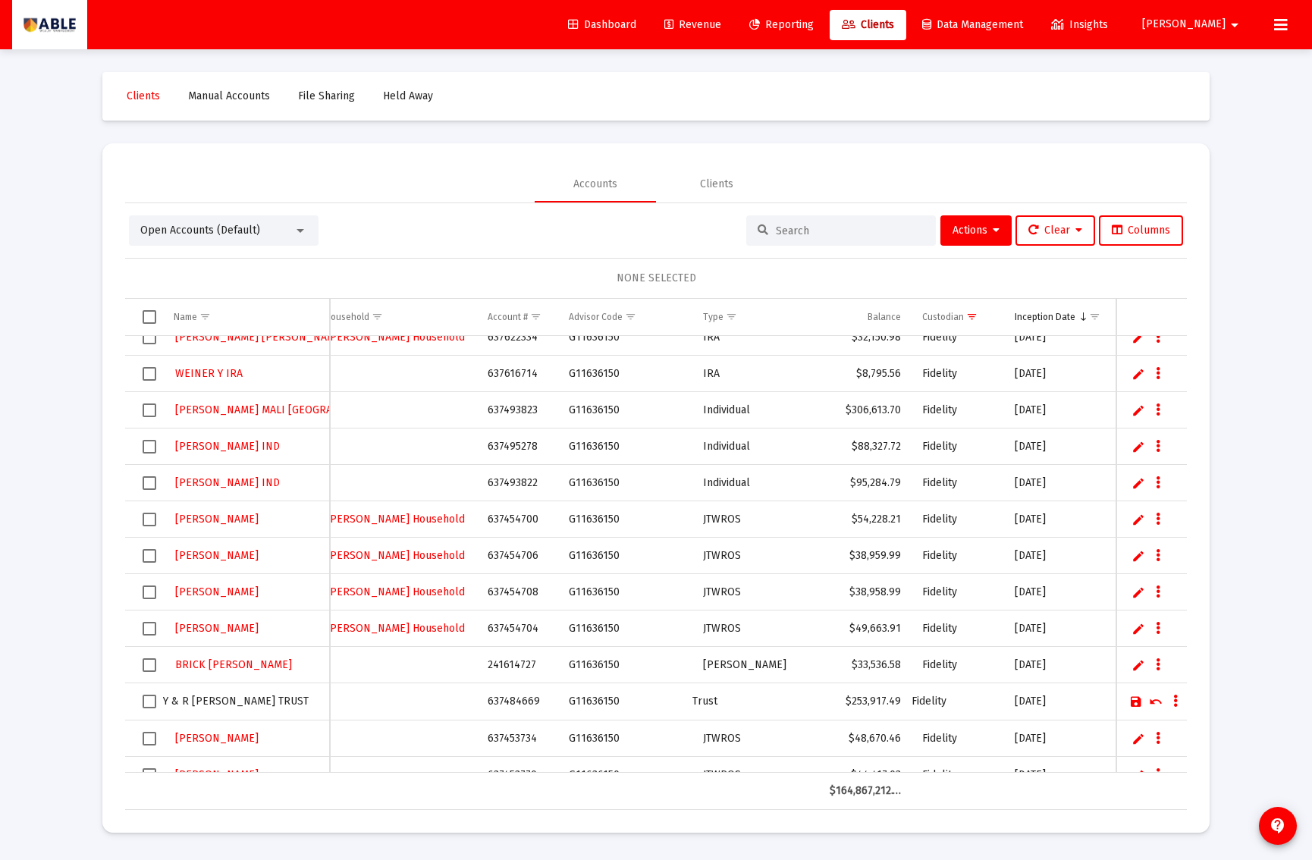
click at [1133, 703] on link "Save" at bounding box center [1137, 702] width 14 height 14
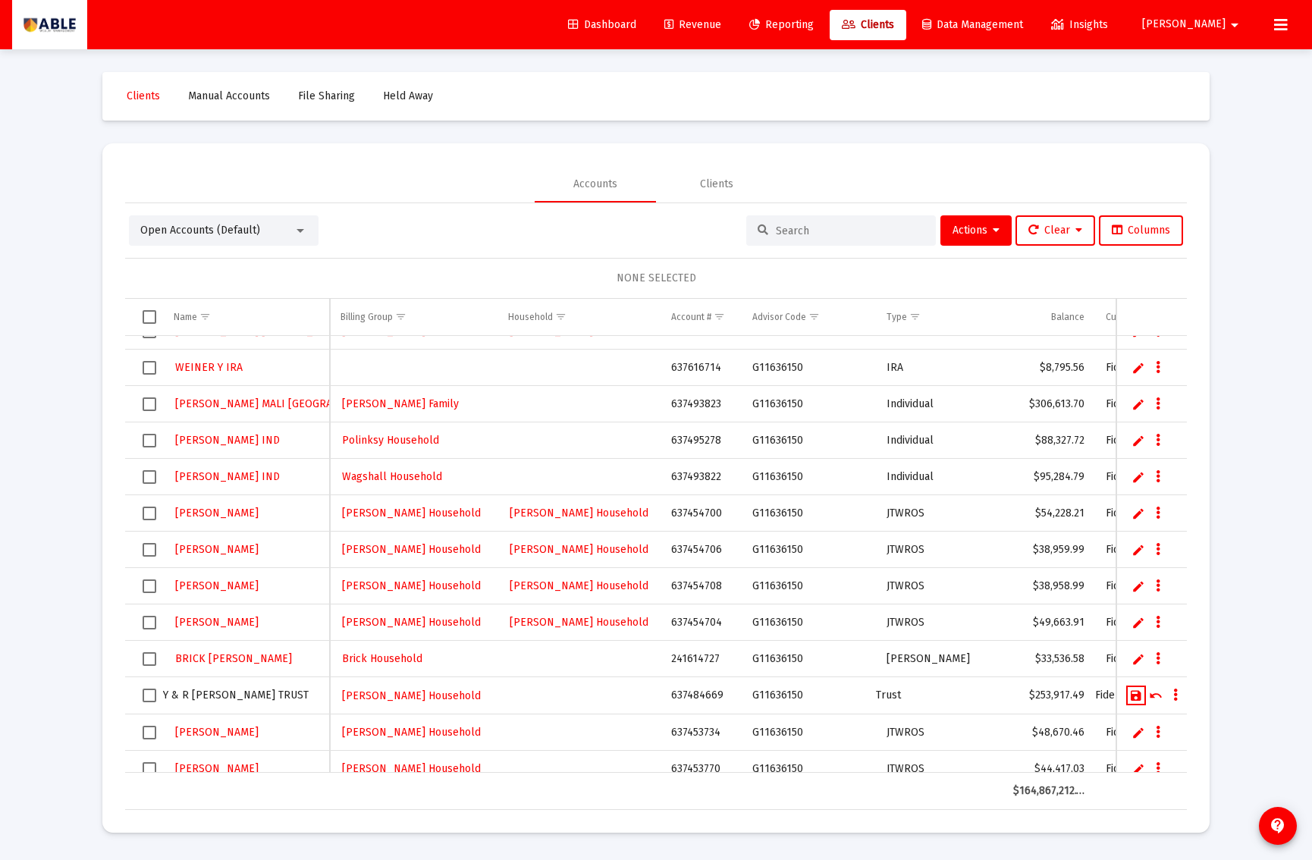
click at [1137, 697] on link "Save" at bounding box center [1137, 696] width 14 height 14
click at [279, 729] on div "BERGMAN" at bounding box center [246, 733] width 145 height 22
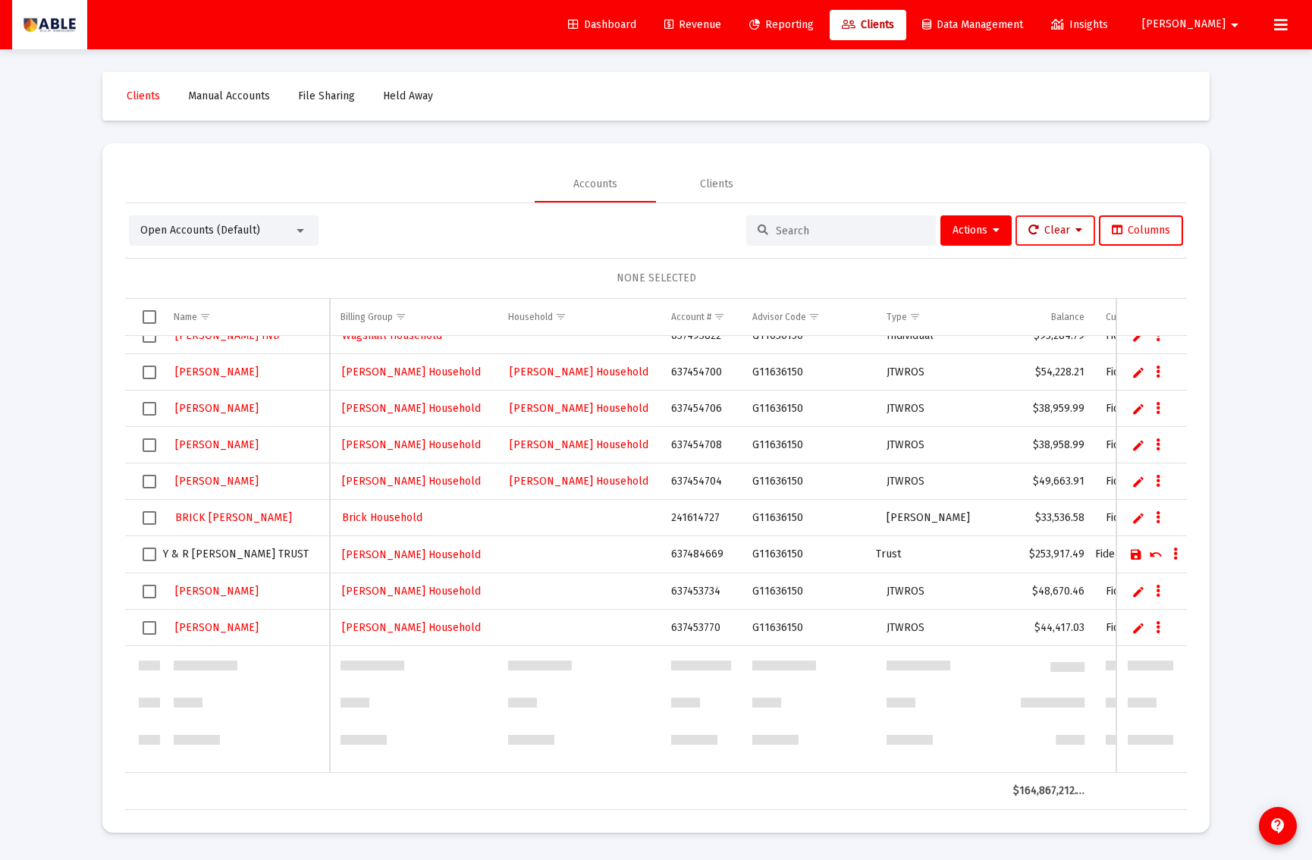
click at [1049, 233] on span "Clear" at bounding box center [1056, 230] width 54 height 13
click at [985, 235] on div at bounding box center [656, 430] width 1312 height 860
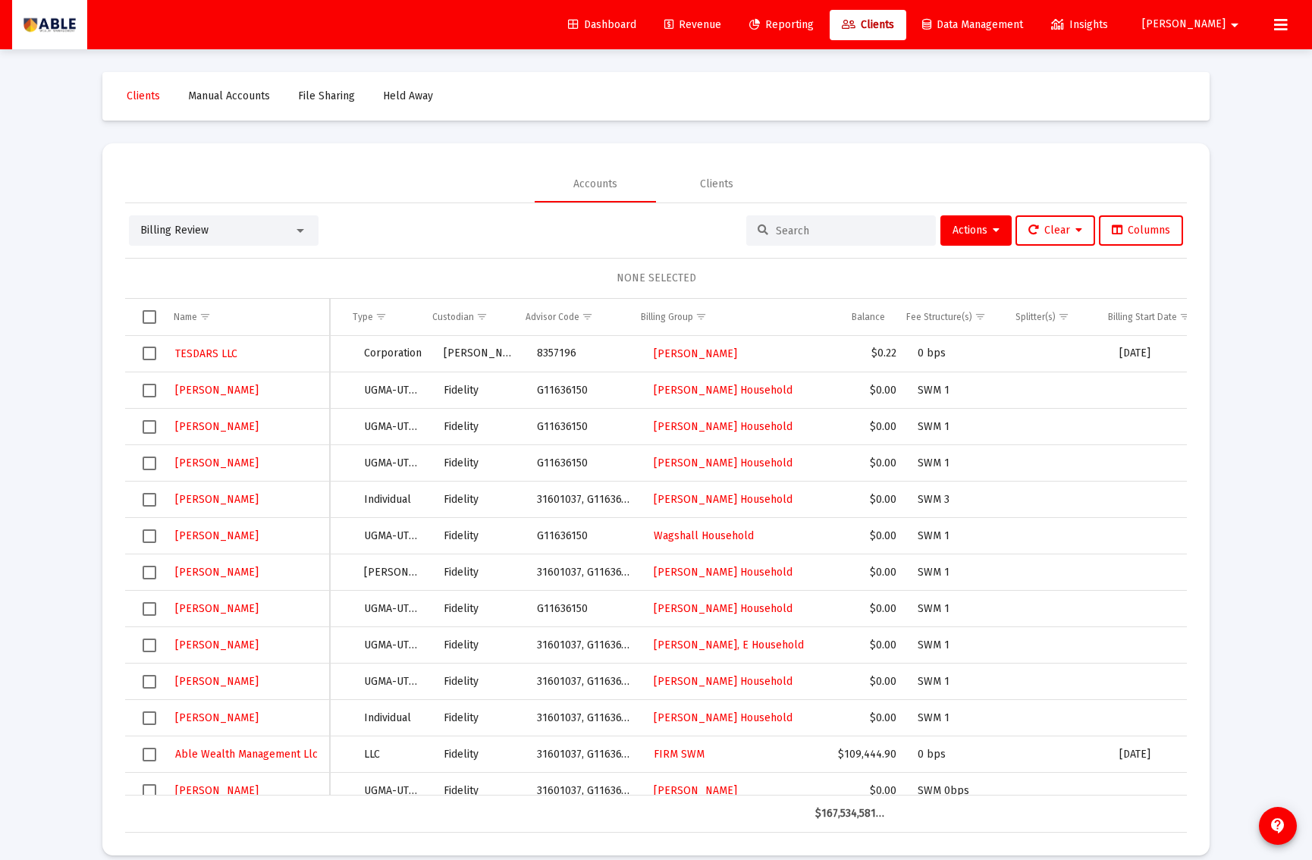
scroll to position [0, 68]
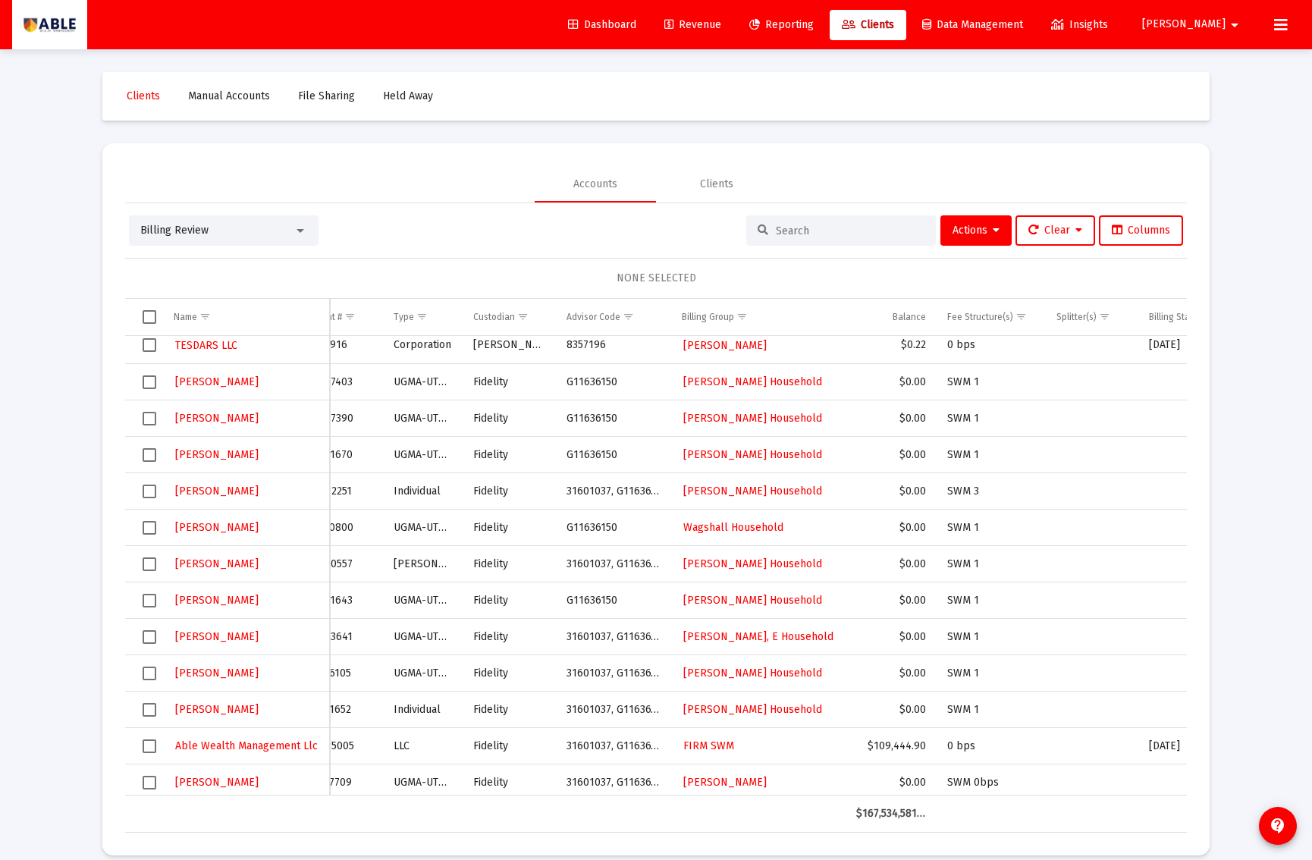
click at [147, 717] on span "Select row" at bounding box center [150, 710] width 14 height 14
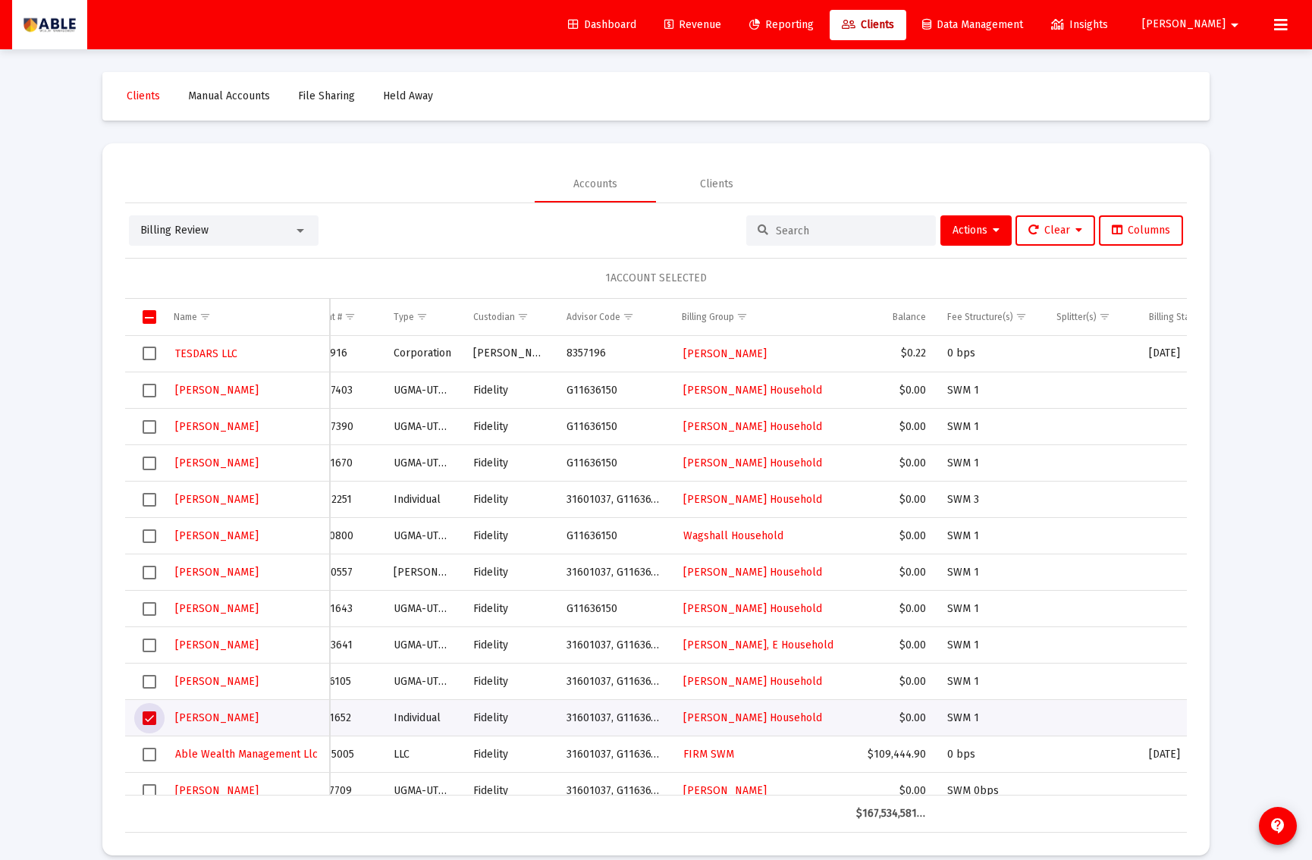
click at [149, 685] on span "Select row" at bounding box center [150, 682] width 14 height 14
click at [145, 653] on td "Data grid" at bounding box center [144, 645] width 38 height 36
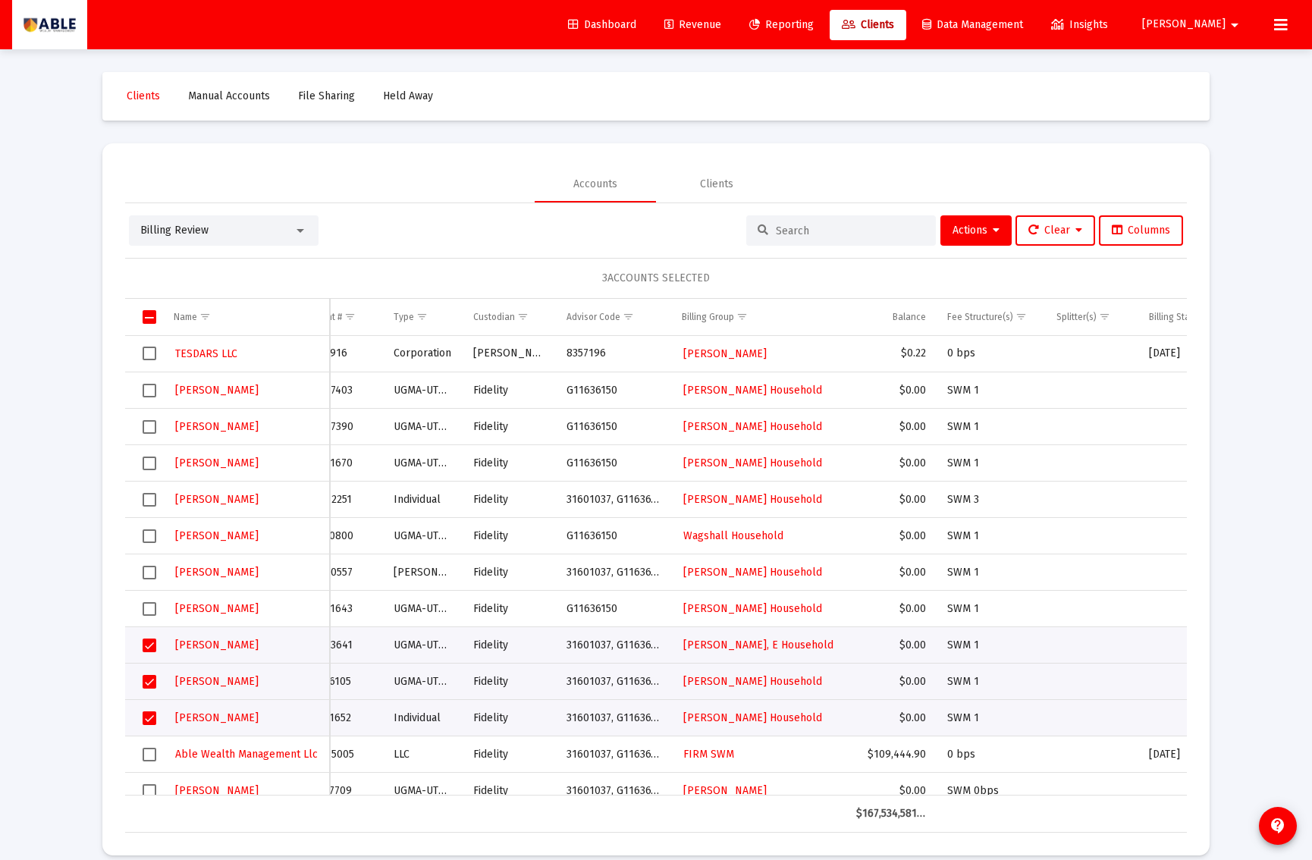
click at [144, 643] on span "Select row" at bounding box center [150, 646] width 14 height 14
click at [144, 613] on span "Select row" at bounding box center [150, 609] width 14 height 14
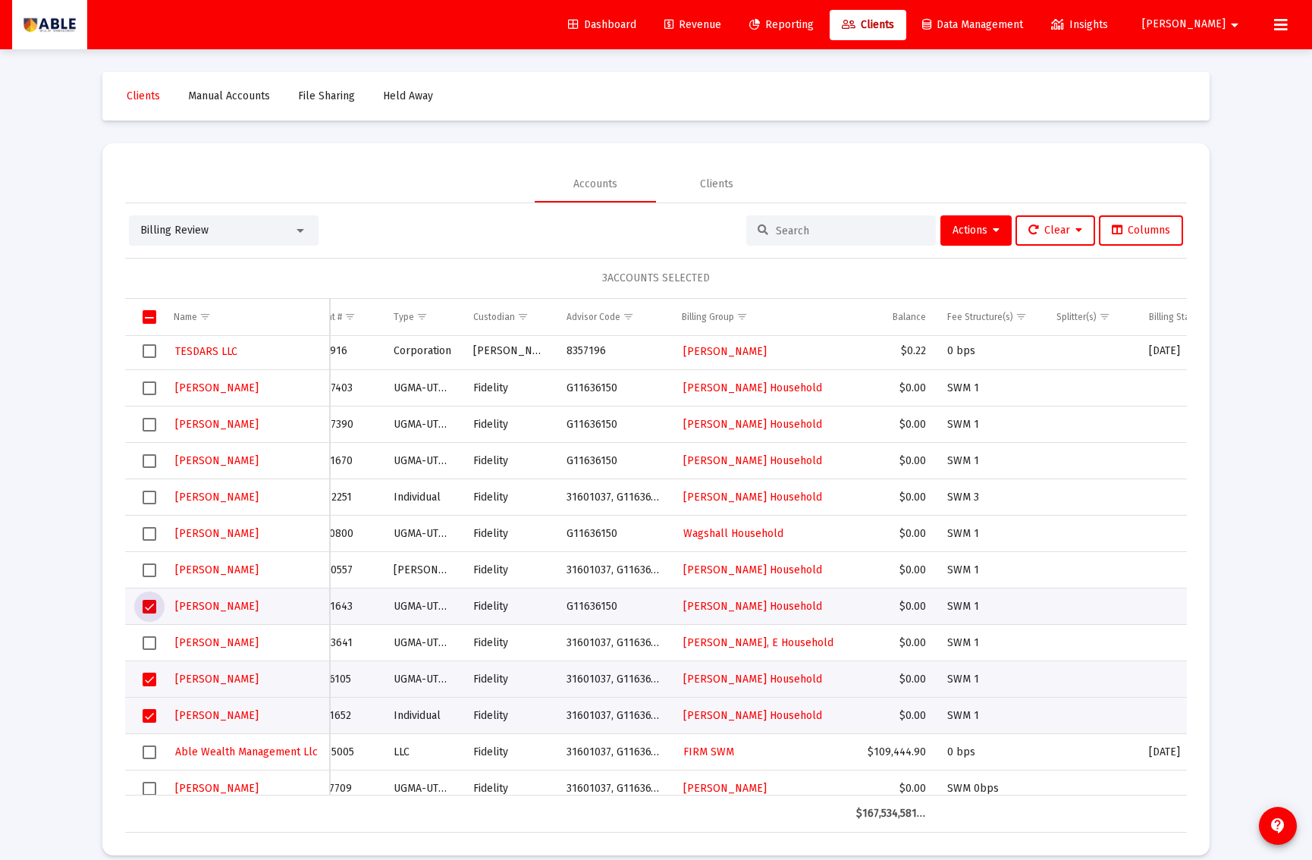
drag, startPoint x: 146, startPoint y: 650, endPoint x: 146, endPoint y: 626, distance: 24.3
click at [146, 649] on span "Select row" at bounding box center [150, 643] width 14 height 14
click at [153, 569] on span "Select row" at bounding box center [150, 571] width 14 height 14
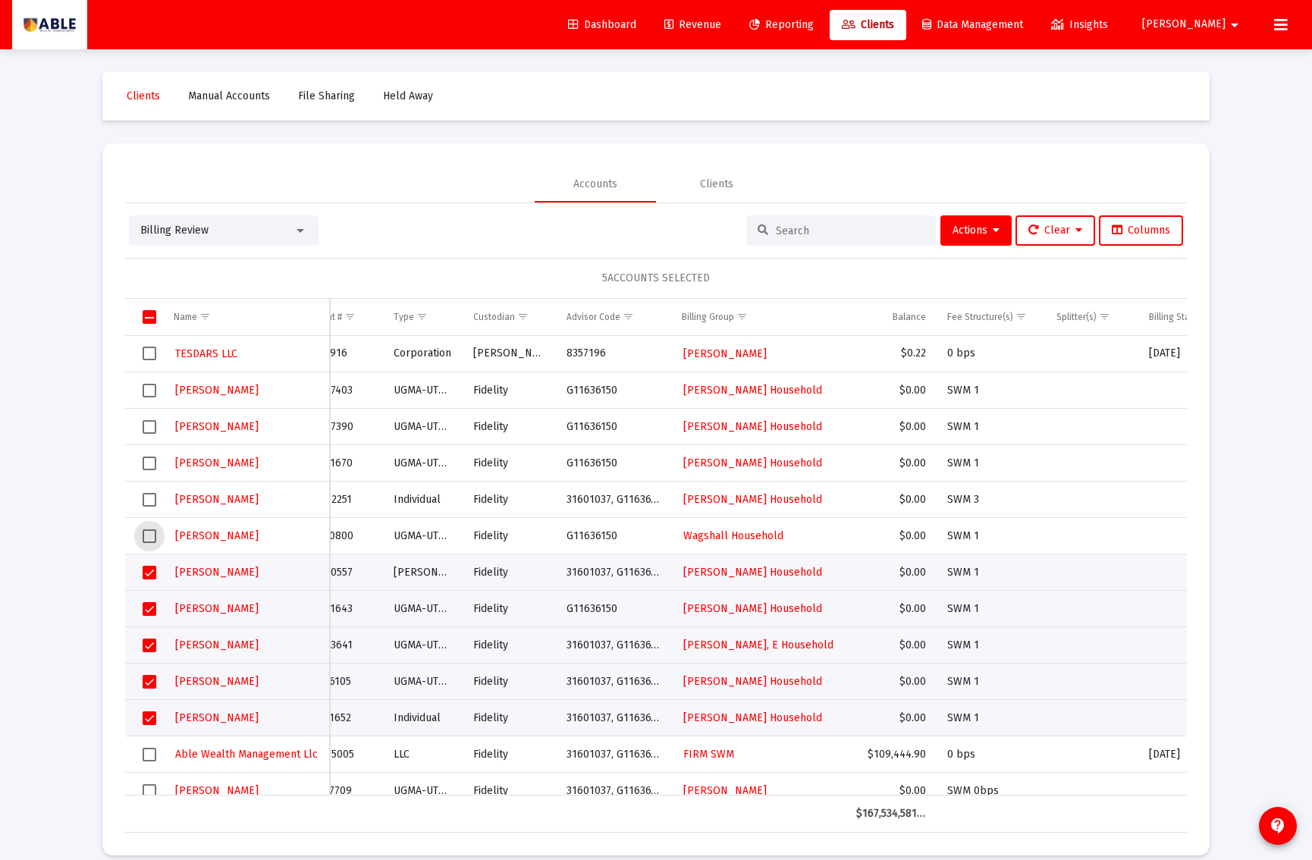
drag, startPoint x: 151, startPoint y: 533, endPoint x: 167, endPoint y: 489, distance: 46.1
click at [156, 521] on td "Data grid" at bounding box center [144, 536] width 38 height 36
click at [149, 499] on span "Select row" at bounding box center [150, 500] width 14 height 14
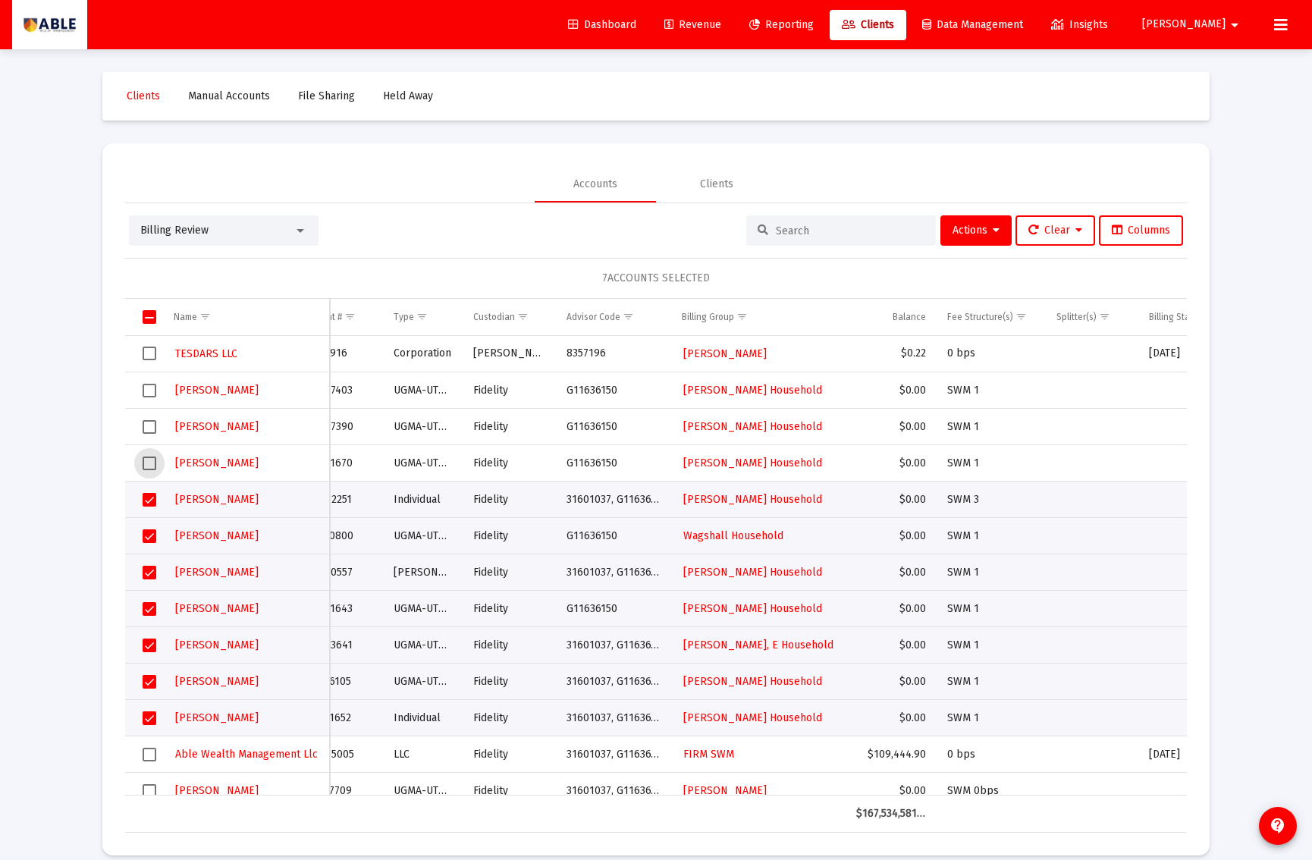
click at [146, 460] on span "Select row" at bounding box center [150, 464] width 14 height 14
click at [149, 426] on span "Select row" at bounding box center [150, 427] width 14 height 14
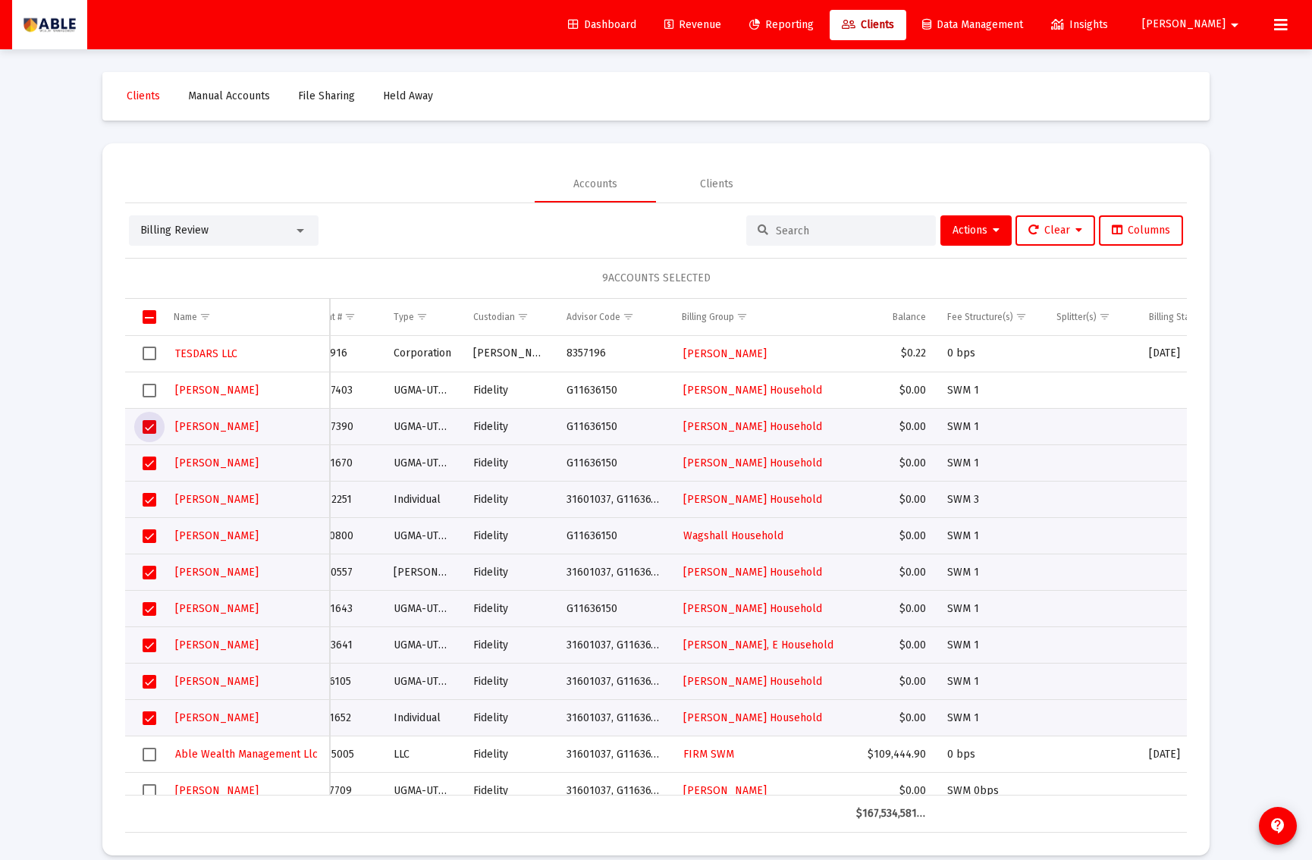
click at [150, 384] on span "Select row" at bounding box center [150, 391] width 14 height 14
click at [152, 357] on span "Select row" at bounding box center [150, 354] width 14 height 14
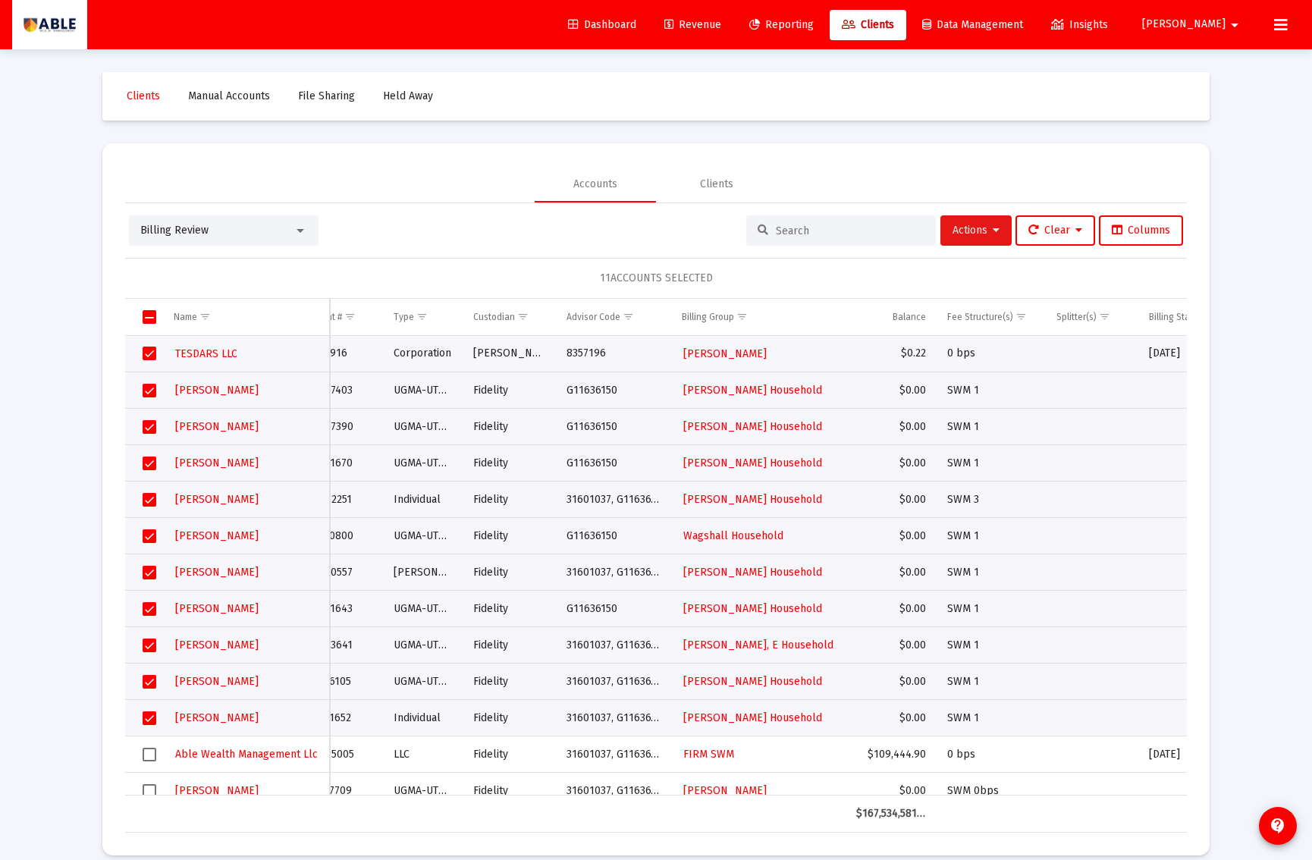
click at [966, 228] on span "Actions" at bounding box center [976, 230] width 47 height 13
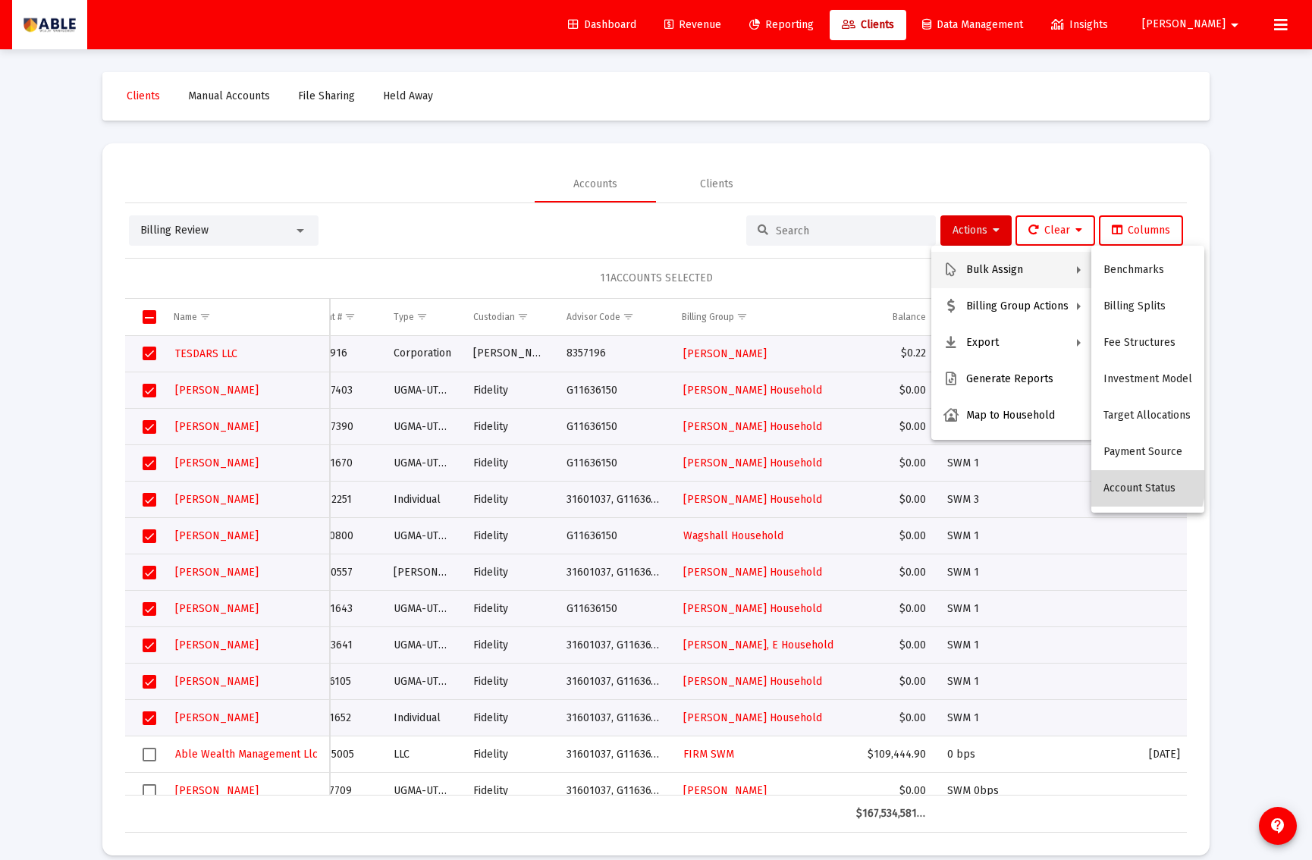
click at [1130, 483] on button "Account Status" at bounding box center [1148, 488] width 113 height 36
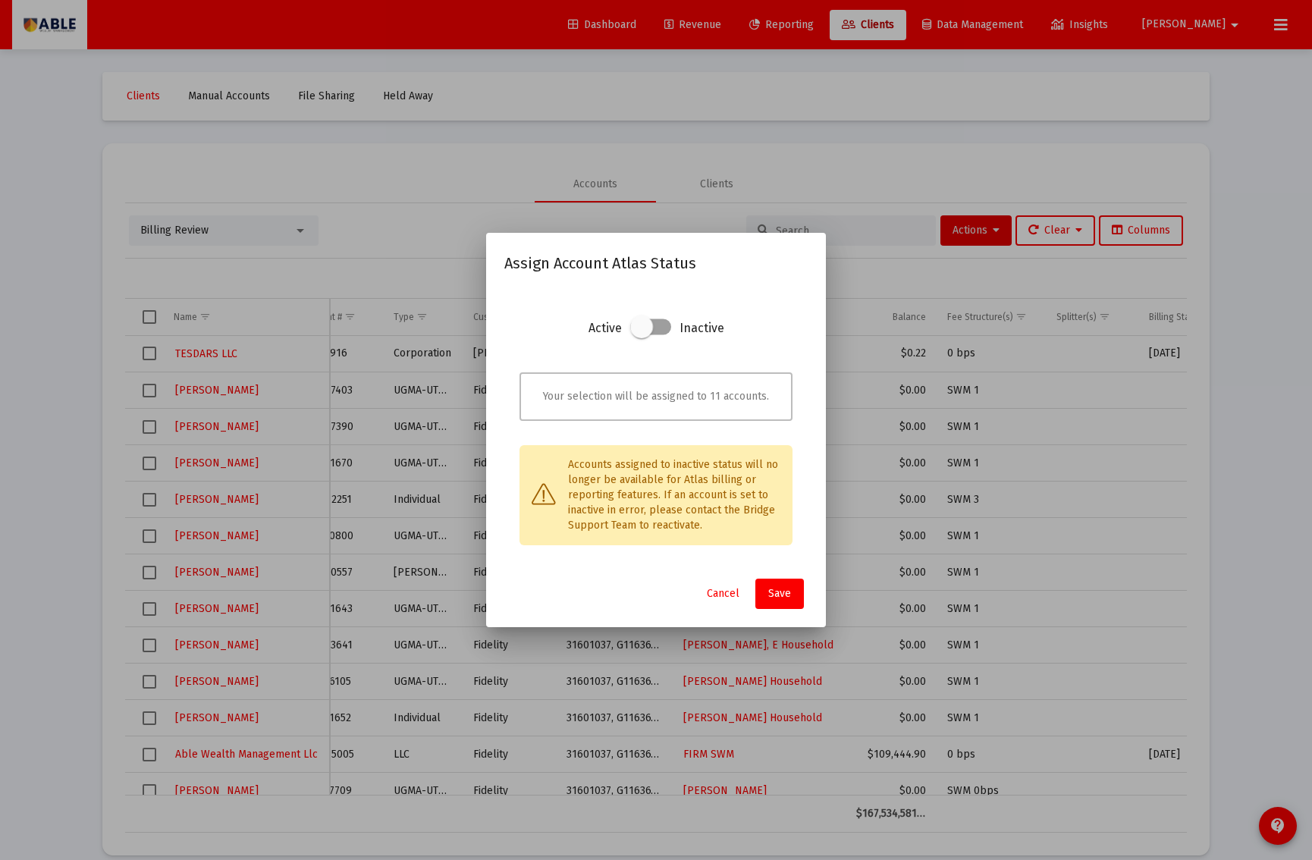
click at [662, 328] on span at bounding box center [650, 327] width 41 height 16
click at [642, 335] on input "checkbox" at bounding box center [641, 336] width 2 height 2
checkbox input "true"
click at [734, 590] on span "Cancel" at bounding box center [723, 593] width 33 height 13
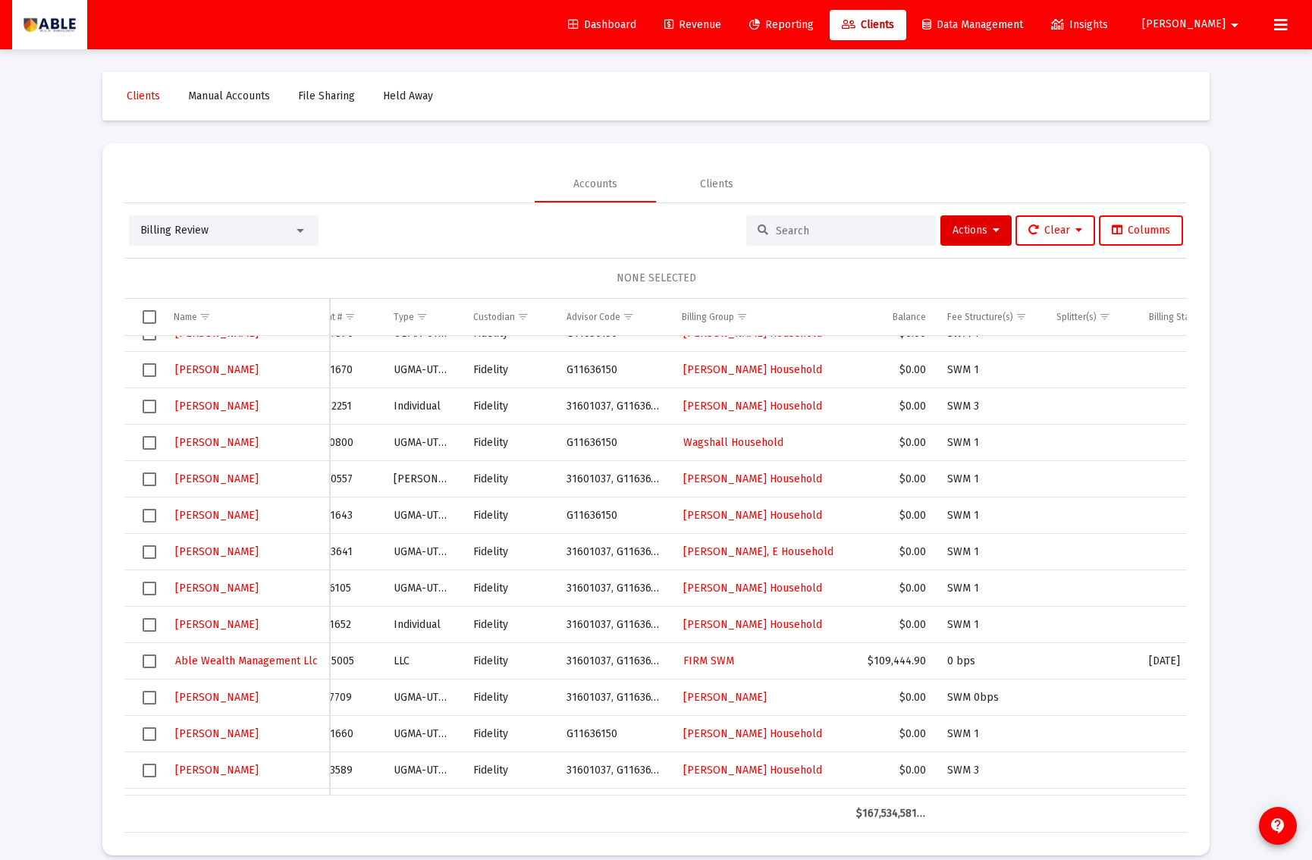
click at [149, 662] on span "Select row" at bounding box center [150, 662] width 14 height 14
click at [967, 233] on span "Actions" at bounding box center [976, 230] width 47 height 13
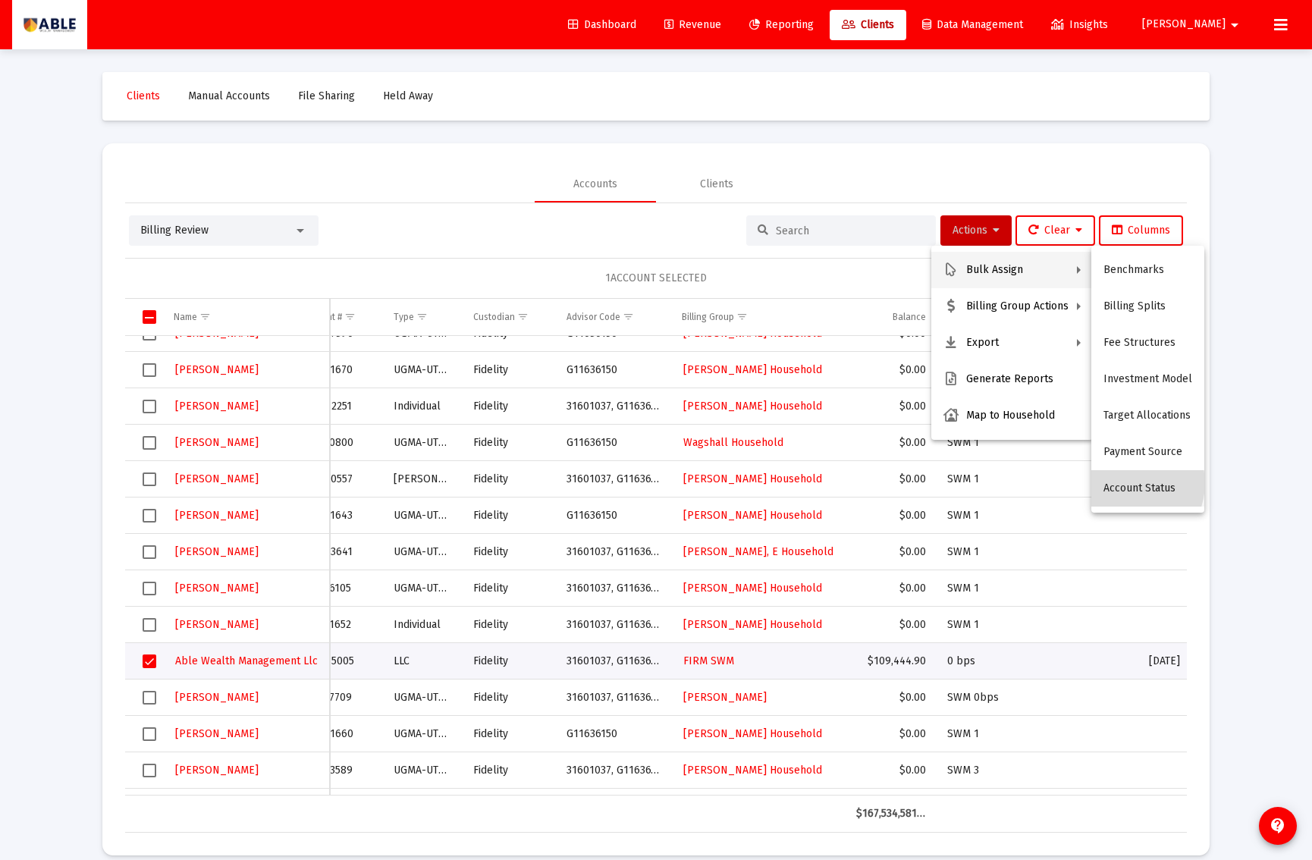
click at [1127, 483] on button "Account Status" at bounding box center [1148, 488] width 113 height 36
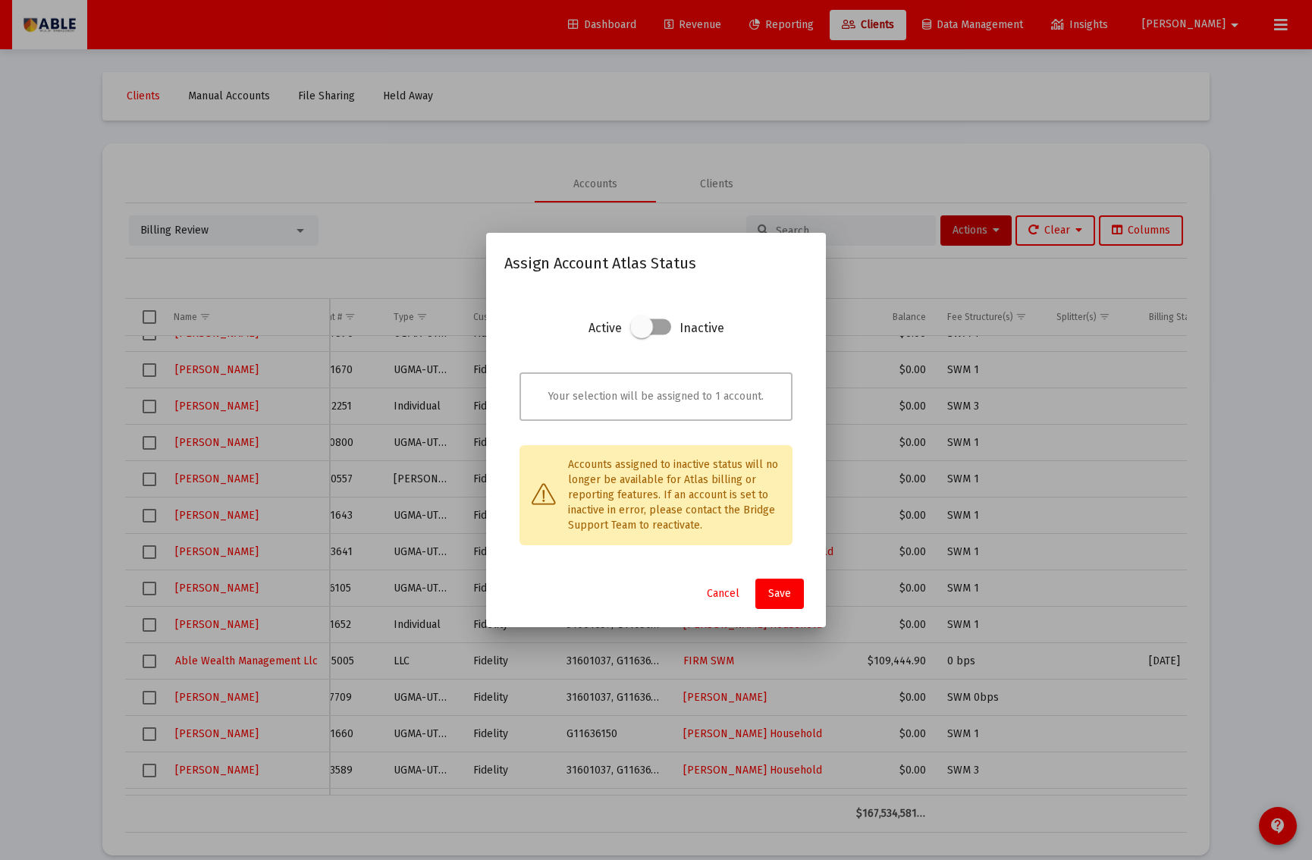
click at [646, 326] on span at bounding box center [641, 327] width 23 height 23
click at [642, 335] on input "checkbox" at bounding box center [641, 336] width 2 height 2
checkbox input "true"
click at [782, 596] on span "Save" at bounding box center [779, 593] width 23 height 13
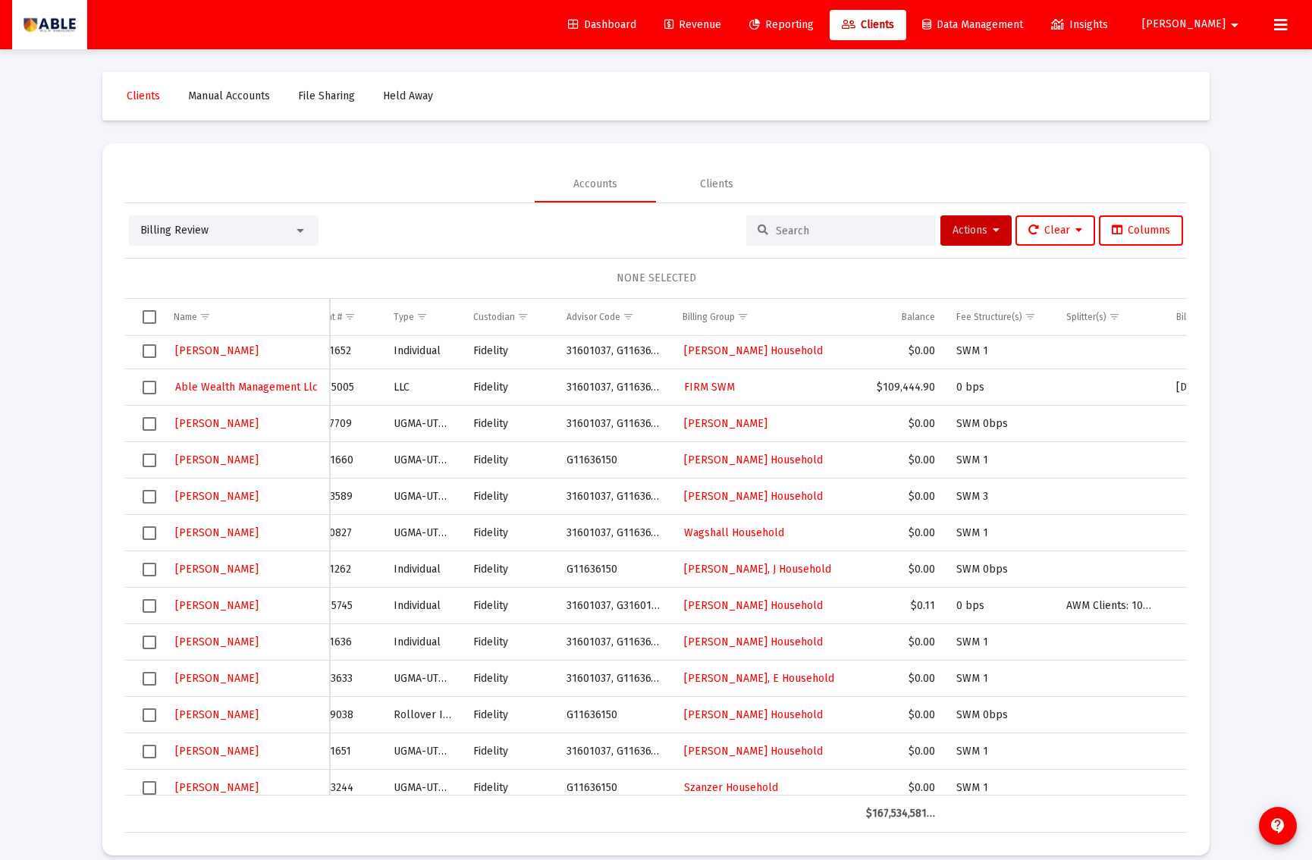
click at [149, 605] on span "Select row" at bounding box center [150, 606] width 14 height 14
click at [973, 221] on button "Actions" at bounding box center [976, 230] width 71 height 30
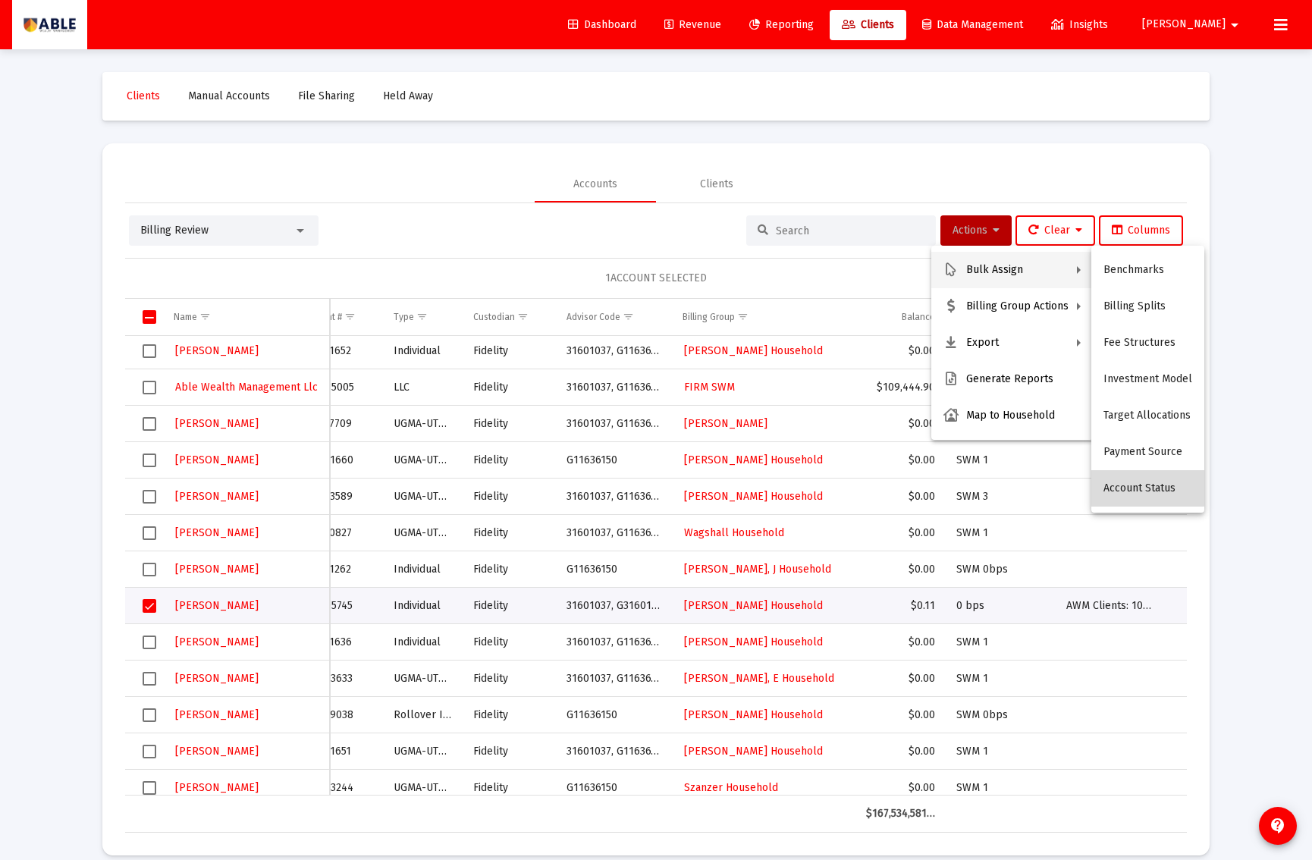
click at [1148, 487] on button "Account Status" at bounding box center [1148, 488] width 113 height 36
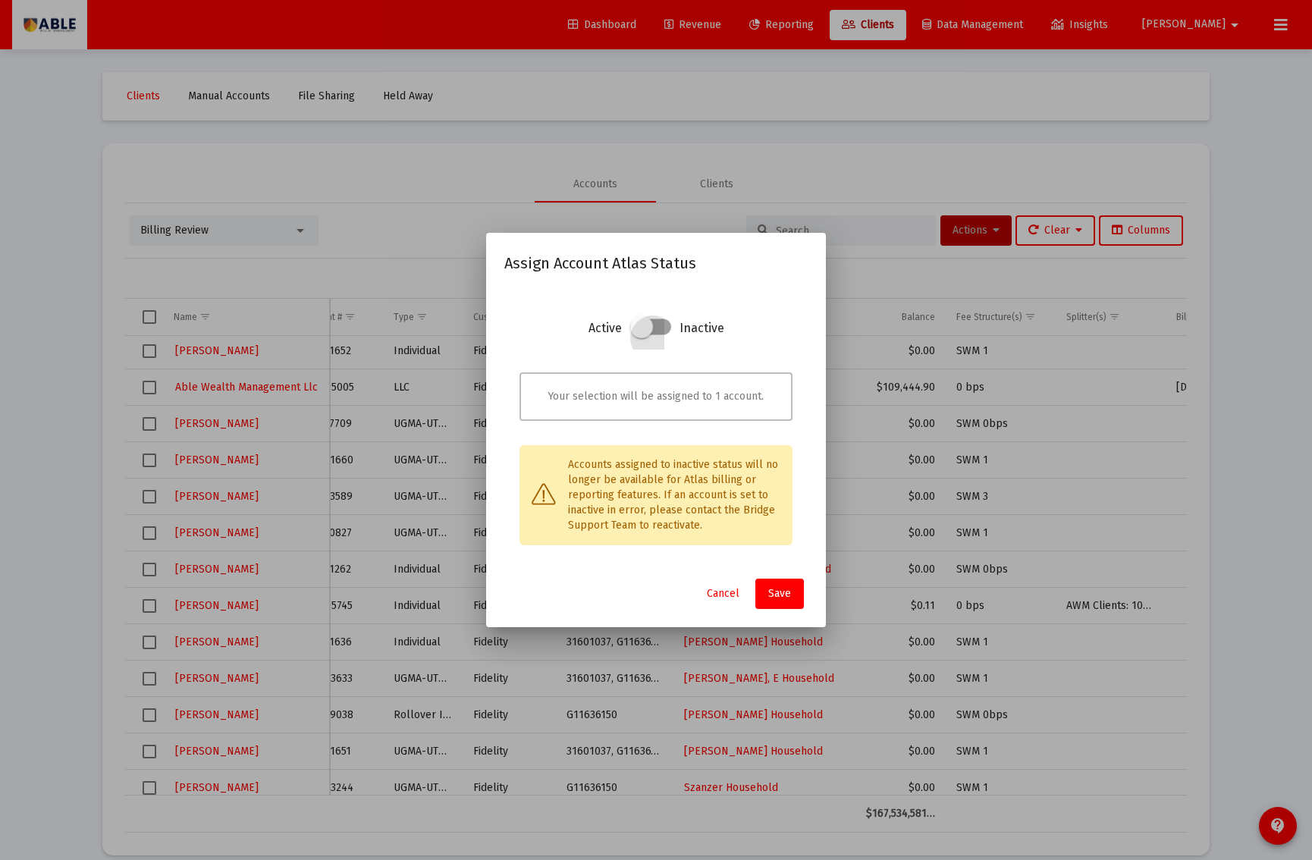
drag, startPoint x: 660, startPoint y: 331, endPoint x: 676, endPoint y: 363, distance: 36.3
click at [660, 331] on span at bounding box center [650, 327] width 41 height 16
click at [642, 335] on input "checkbox" at bounding box center [641, 336] width 2 height 2
checkbox input "true"
click at [777, 589] on span "Save" at bounding box center [779, 593] width 23 height 13
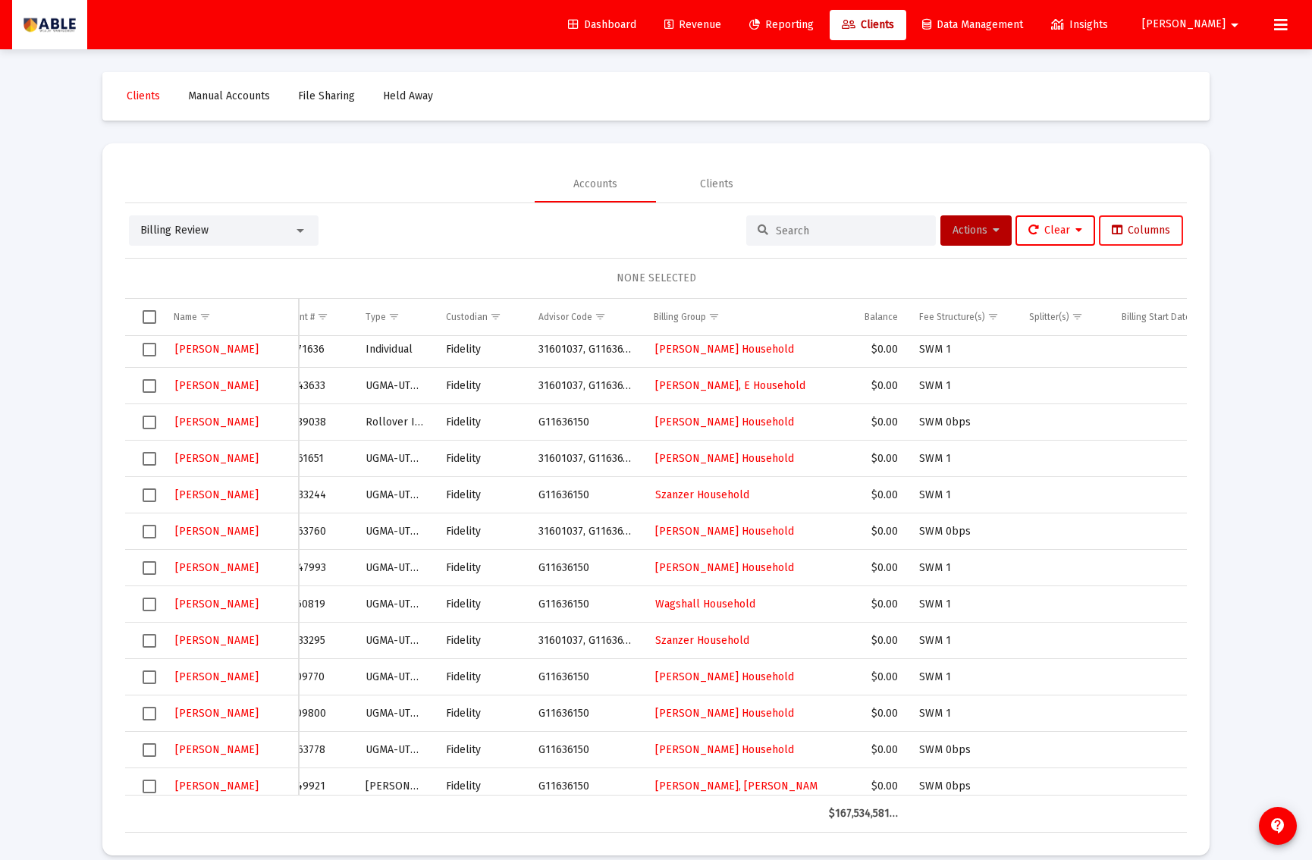
click at [1148, 226] on span "Columns" at bounding box center [1141, 230] width 58 height 13
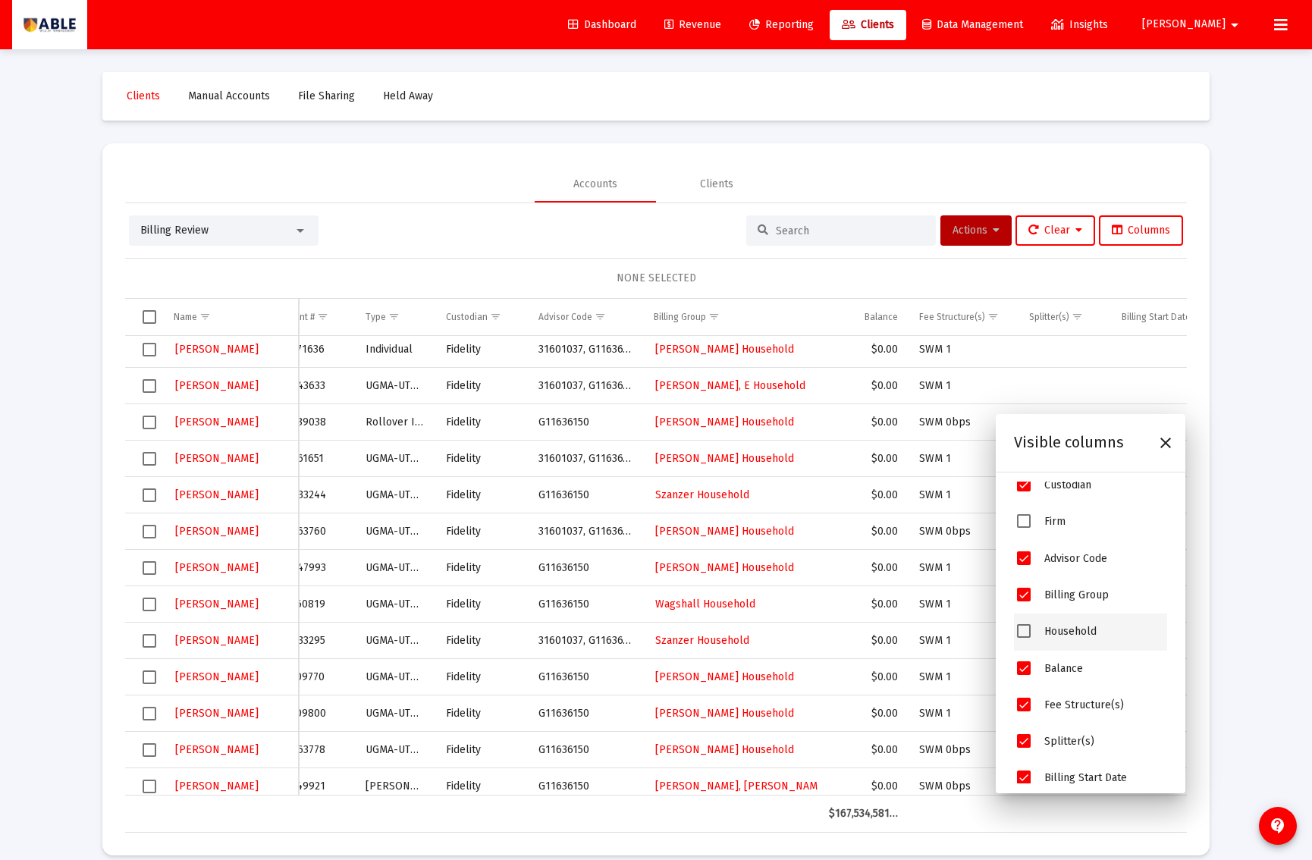
click at [1065, 636] on span "Household" at bounding box center [1071, 632] width 52 height 13
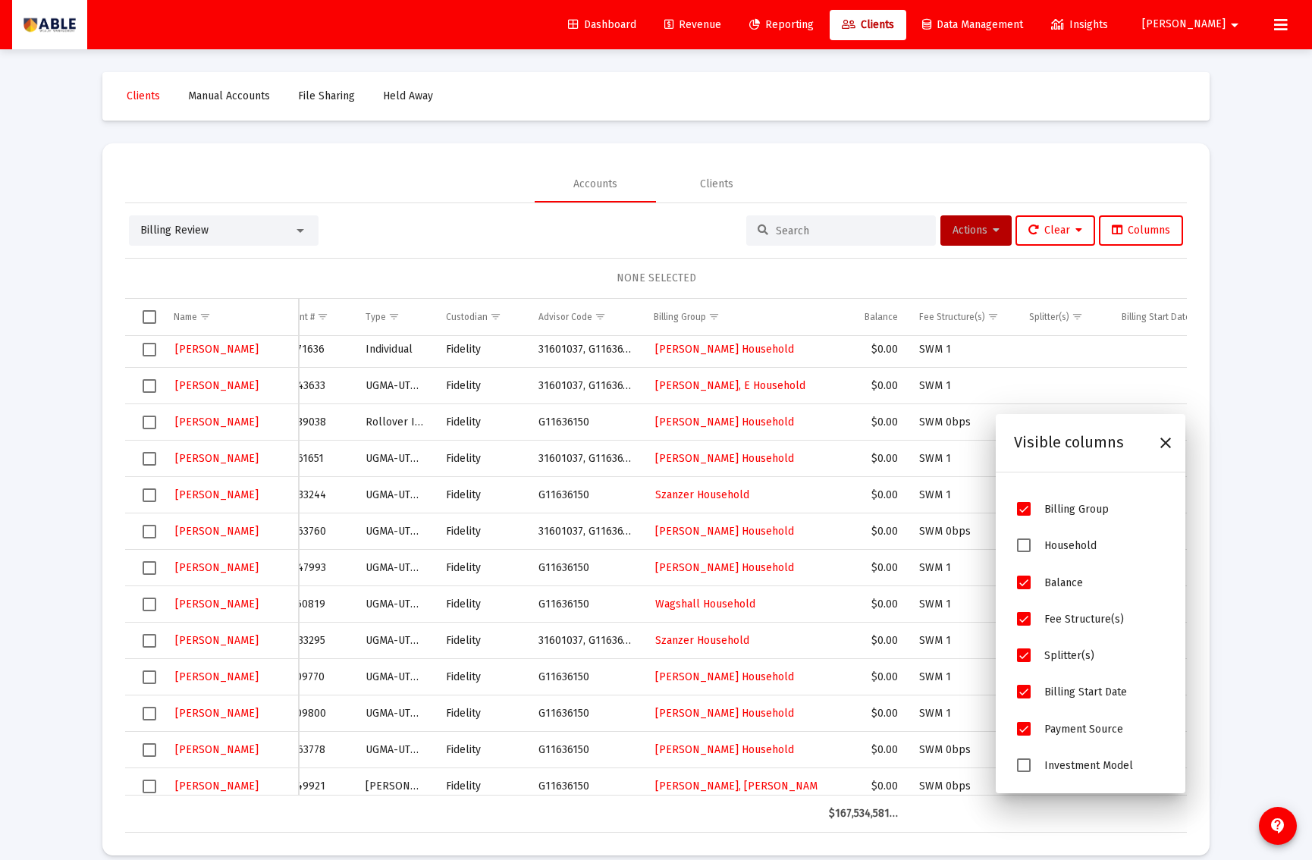
click at [1026, 545] on span "Household" at bounding box center [1024, 546] width 14 height 14
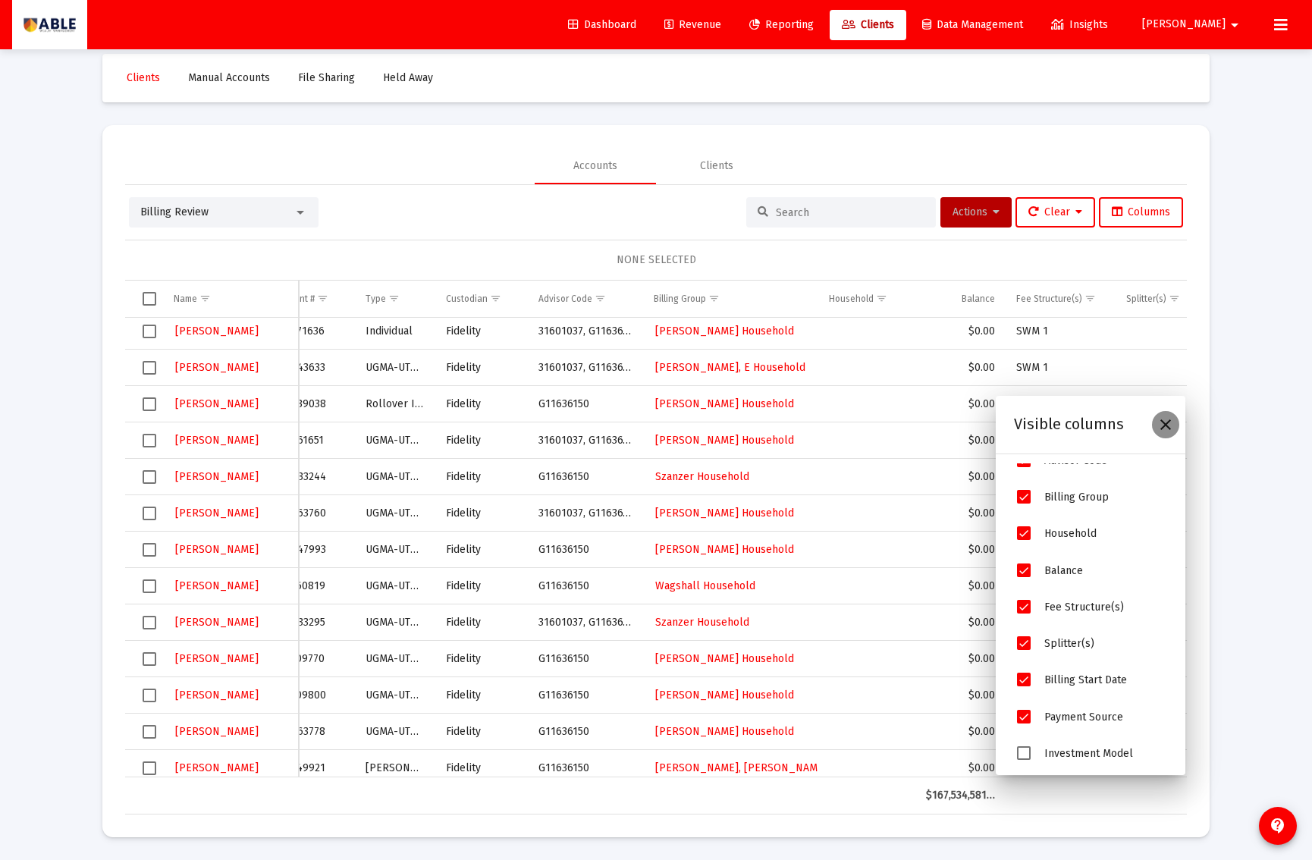
click at [1169, 418] on icon "Close" at bounding box center [1166, 425] width 18 height 18
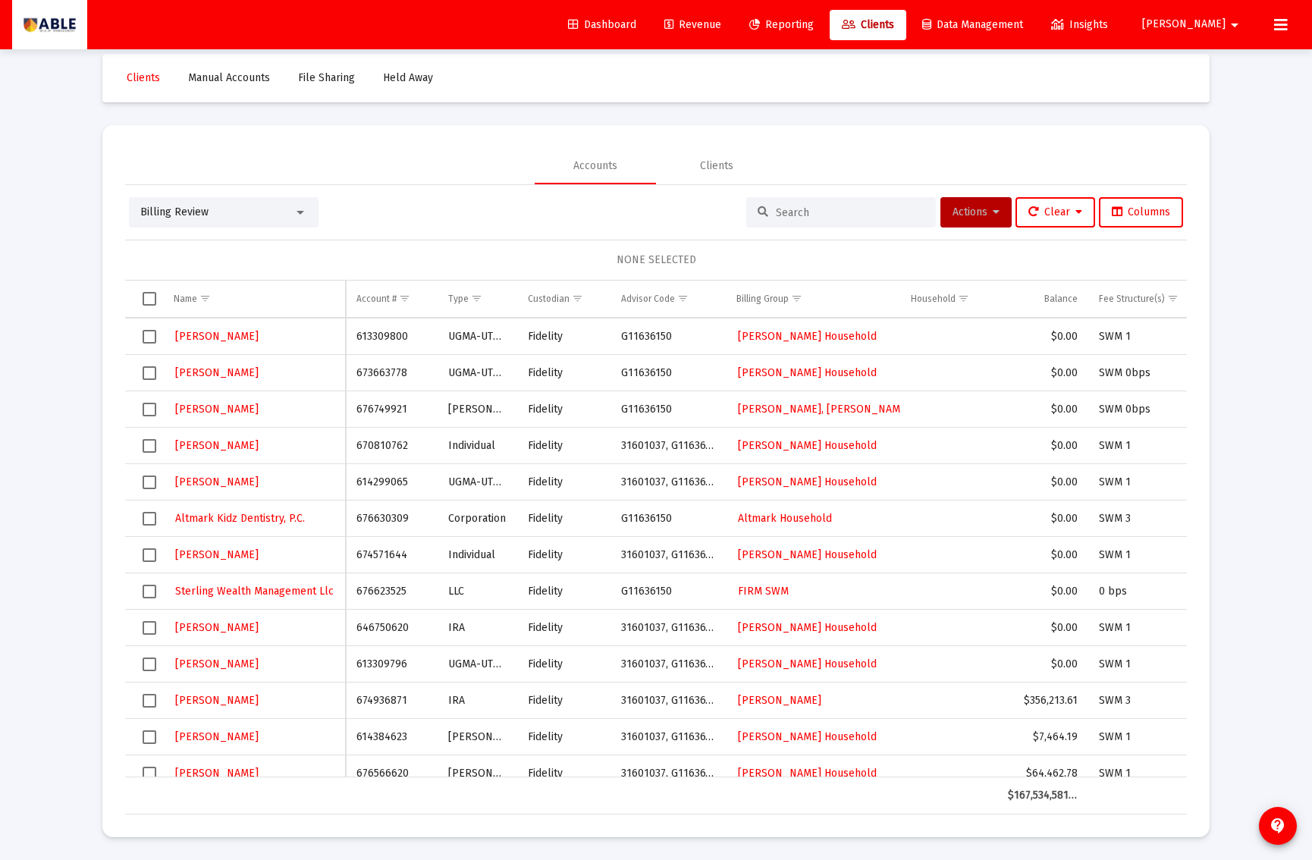
click at [149, 594] on span "Select row" at bounding box center [150, 592] width 14 height 14
click at [976, 206] on button "Actions" at bounding box center [976, 212] width 71 height 30
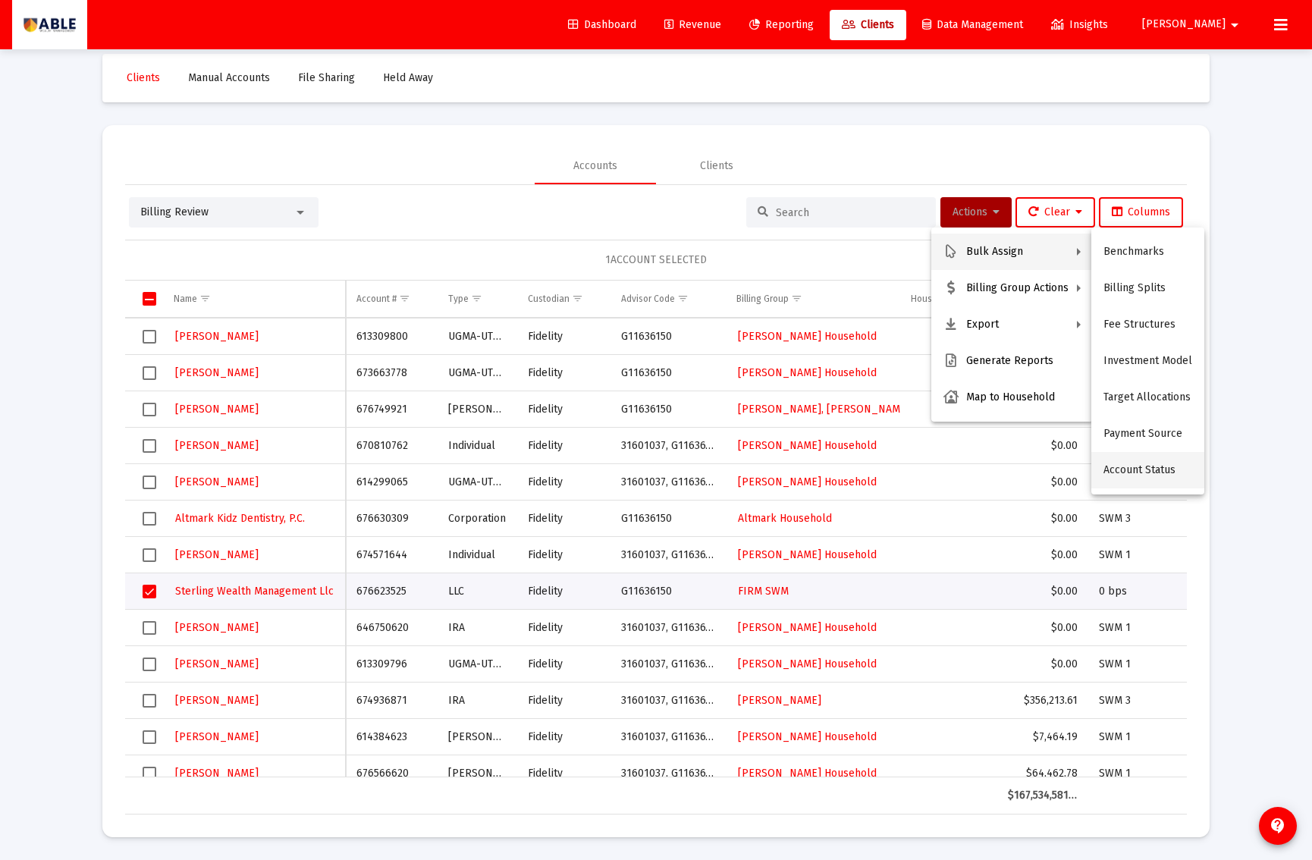
click at [1120, 473] on button "Account Status" at bounding box center [1148, 470] width 113 height 36
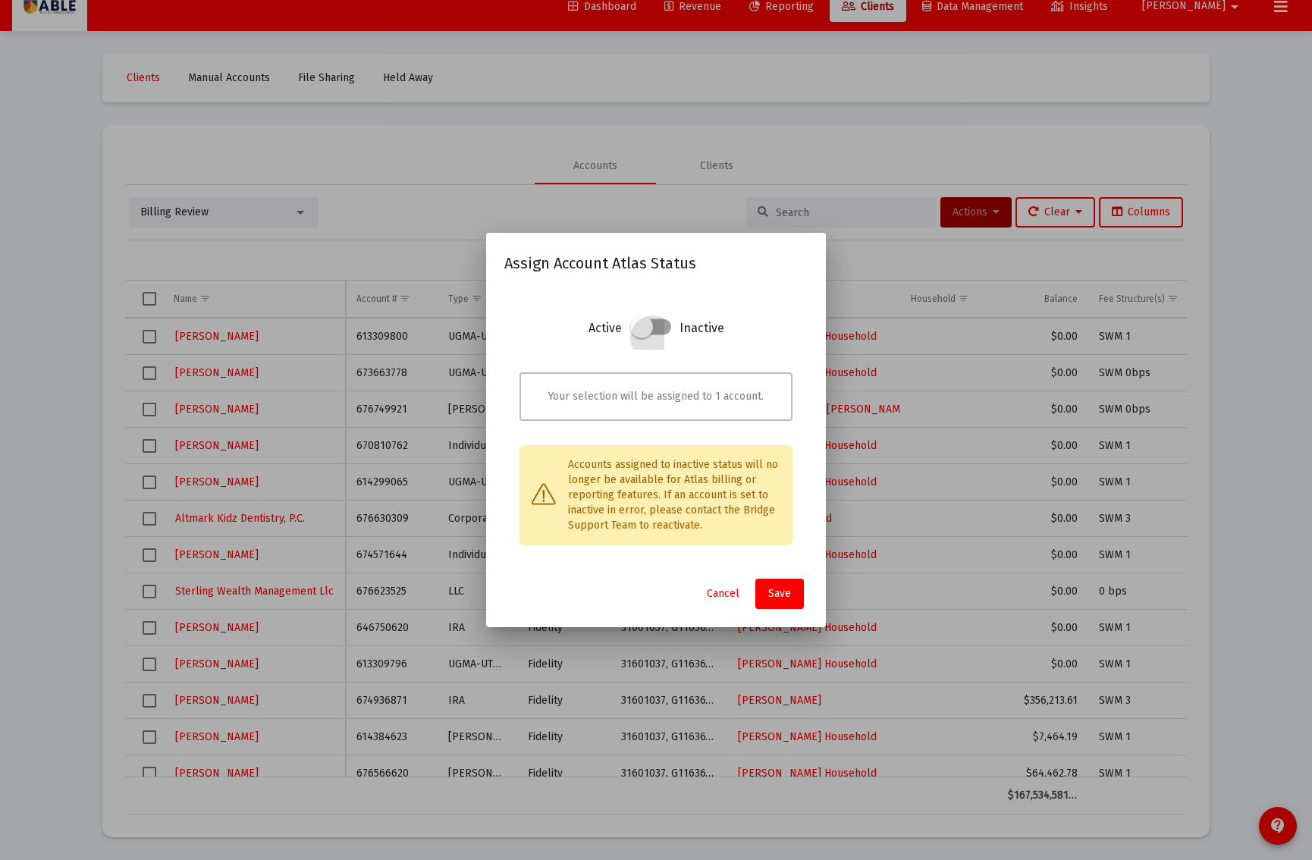
click at [668, 332] on span at bounding box center [650, 327] width 41 height 16
click at [642, 335] on input "checkbox" at bounding box center [641, 336] width 2 height 2
checkbox input "true"
click at [785, 599] on span "Save" at bounding box center [779, 593] width 23 height 13
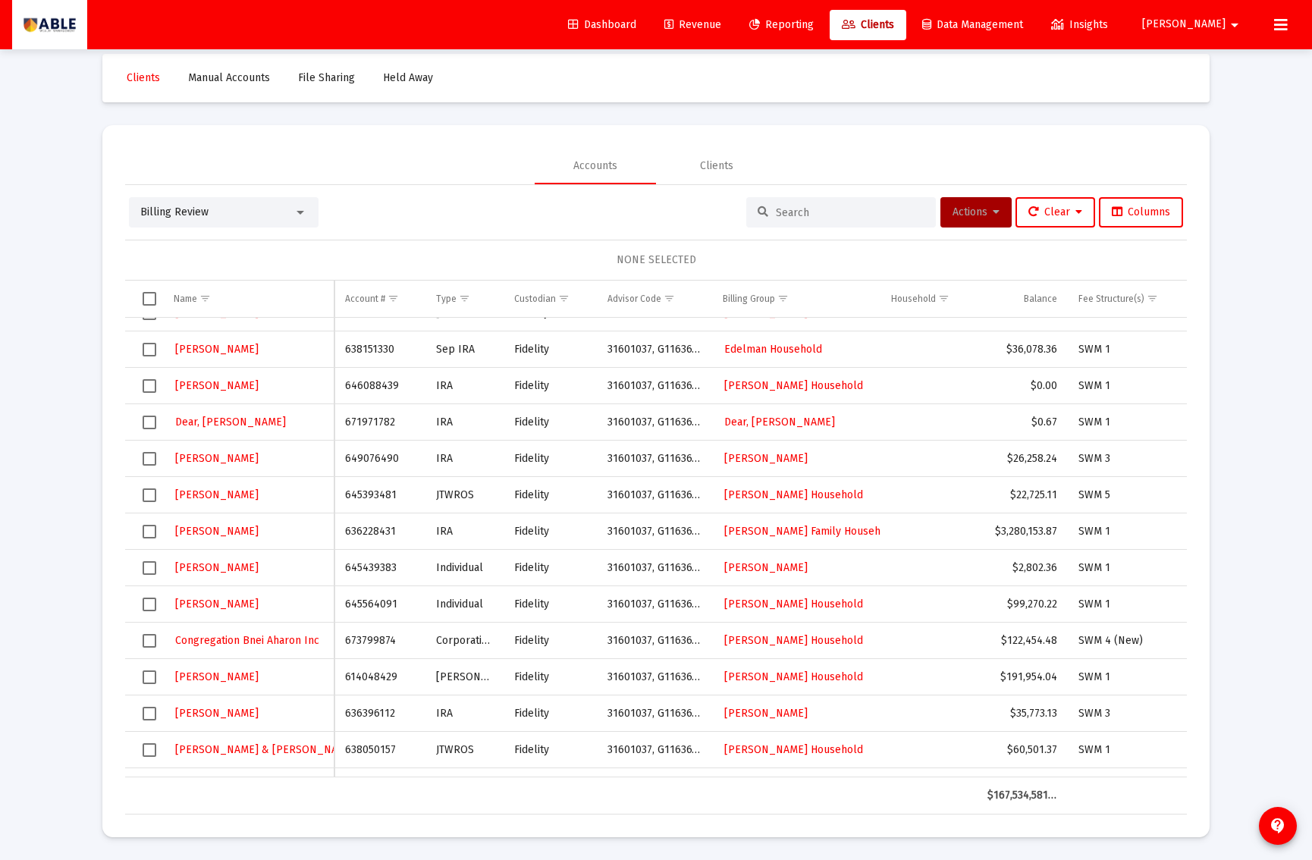
click at [269, 205] on div "Billing Review" at bounding box center [216, 212] width 153 height 15
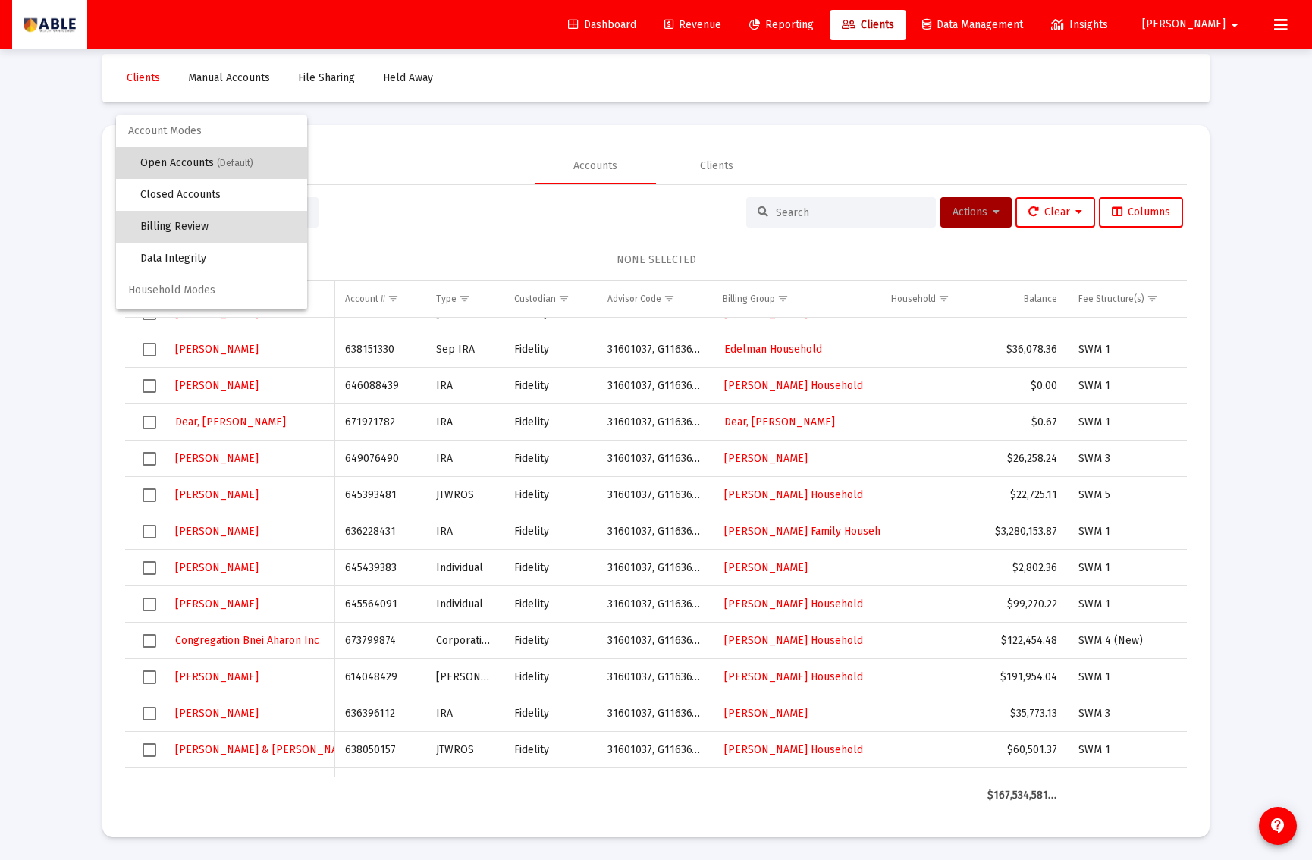
click at [236, 167] on span "(Default)" at bounding box center [235, 163] width 36 height 11
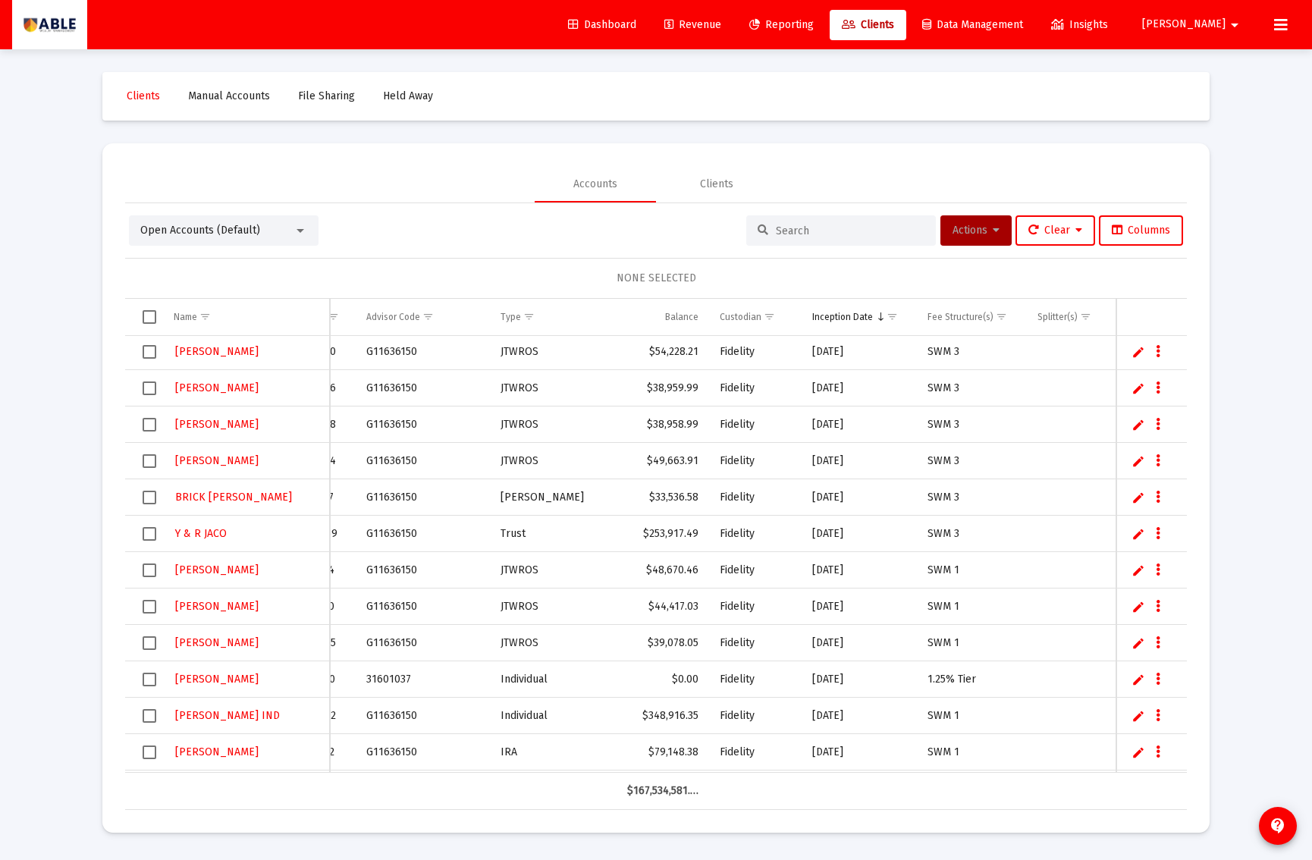
click at [1136, 535] on link "Edit" at bounding box center [1139, 534] width 14 height 14
type input "Y & R [PERSON_NAME] TRUST"
click at [1133, 536] on link "Save" at bounding box center [1137, 534] width 14 height 14
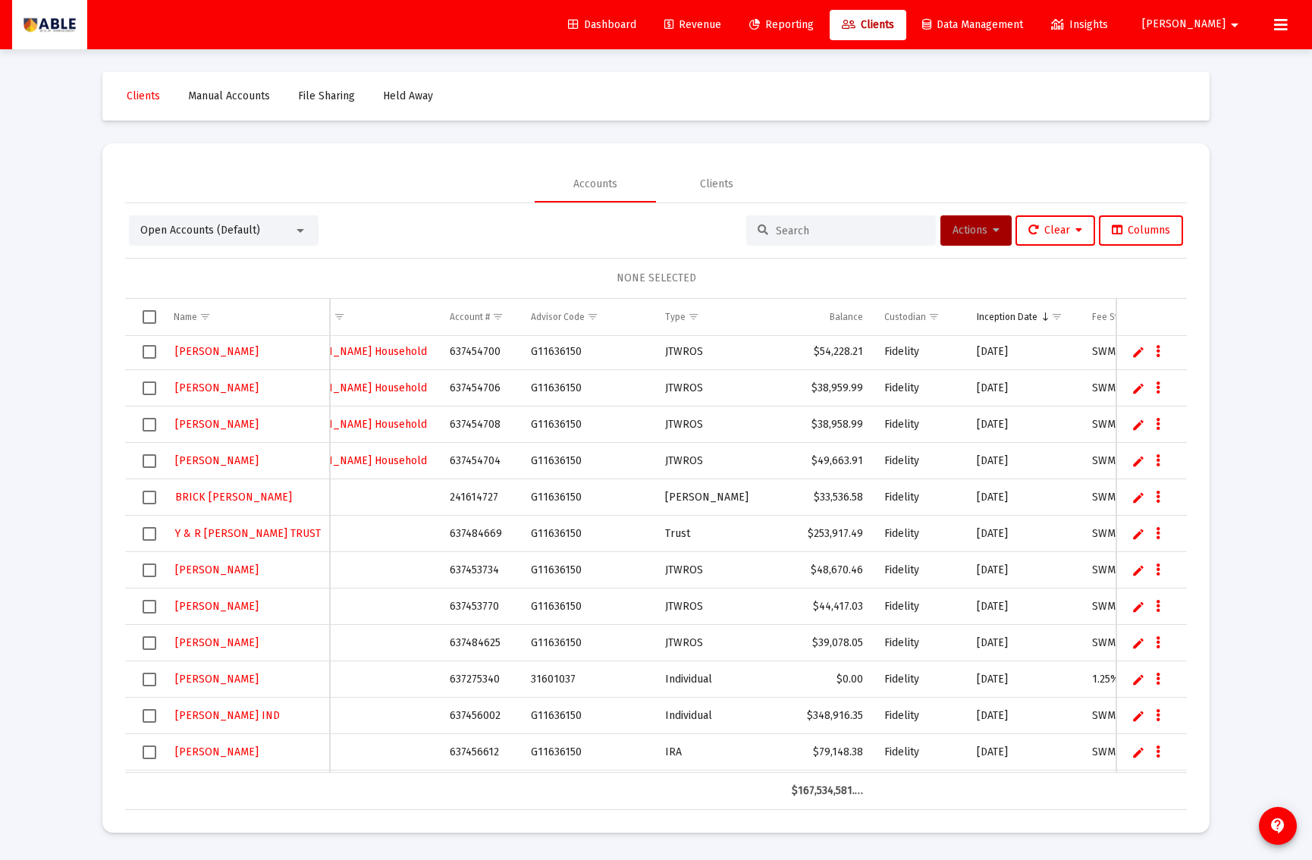
click at [1136, 571] on link "Edit" at bounding box center [1139, 571] width 14 height 14
click at [253, 569] on input "[PERSON_NAME]" at bounding box center [246, 570] width 166 height 36
click at [254, 569] on input "[PERSON_NAME]" at bounding box center [246, 570] width 166 height 36
type input "BERGMAN PINCHAS"
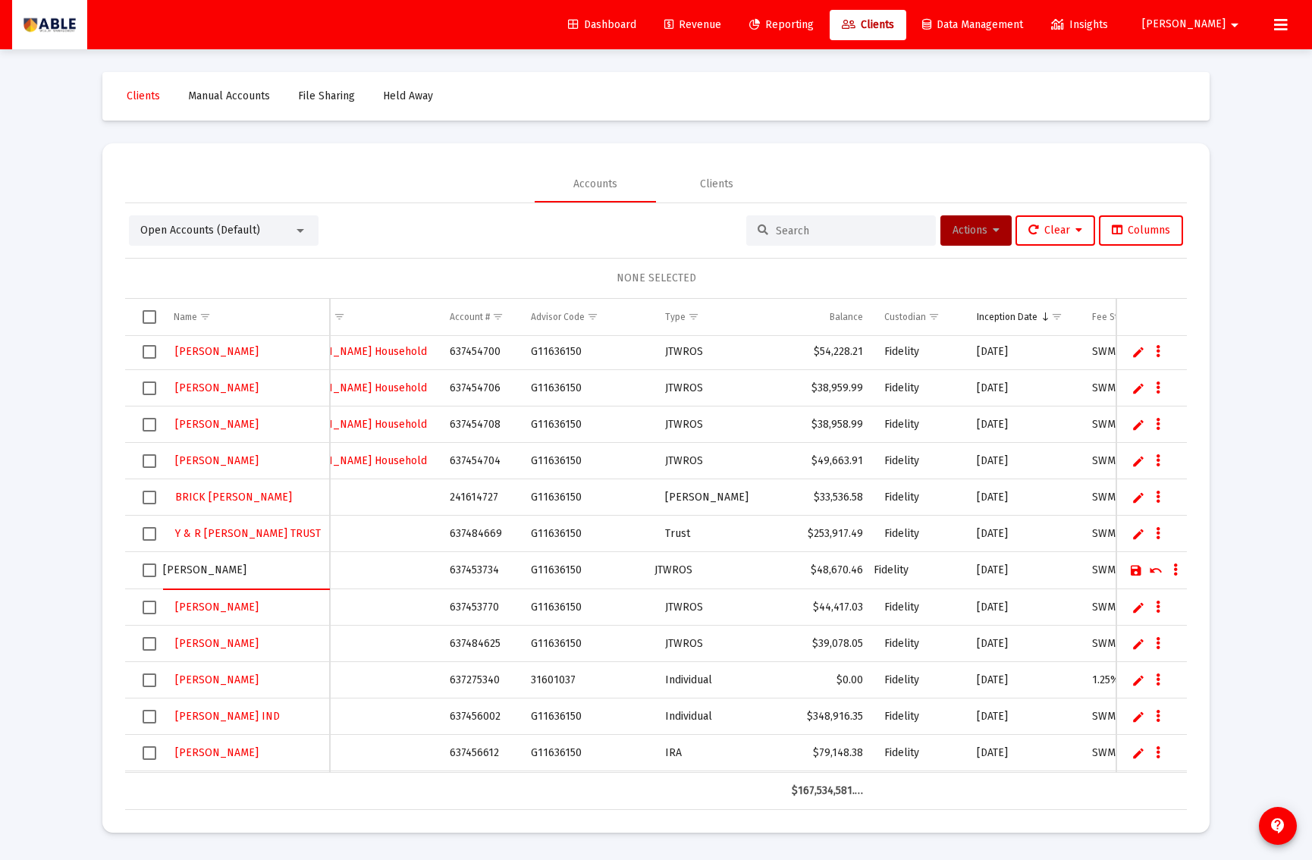
click at [1137, 569] on link "Save" at bounding box center [1137, 571] width 14 height 14
click at [1136, 608] on link "Edit" at bounding box center [1139, 607] width 14 height 14
type input "BERGMAN YAAKOV"
click at [1136, 608] on link "Save" at bounding box center [1137, 607] width 14 height 14
click at [1133, 645] on link "Edit" at bounding box center [1139, 643] width 14 height 14
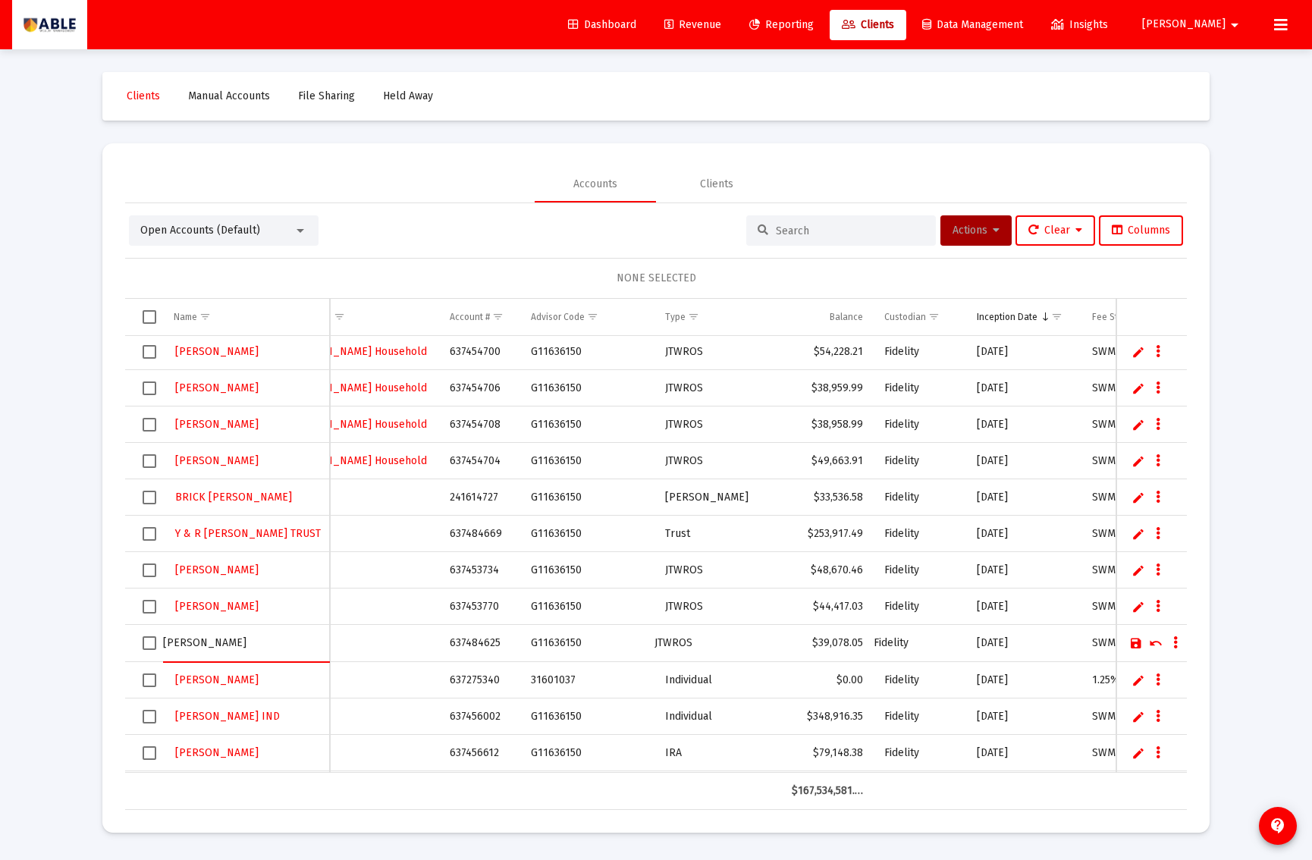
type input "[PERSON_NAME]"
click at [1133, 645] on link "Save" at bounding box center [1137, 643] width 14 height 14
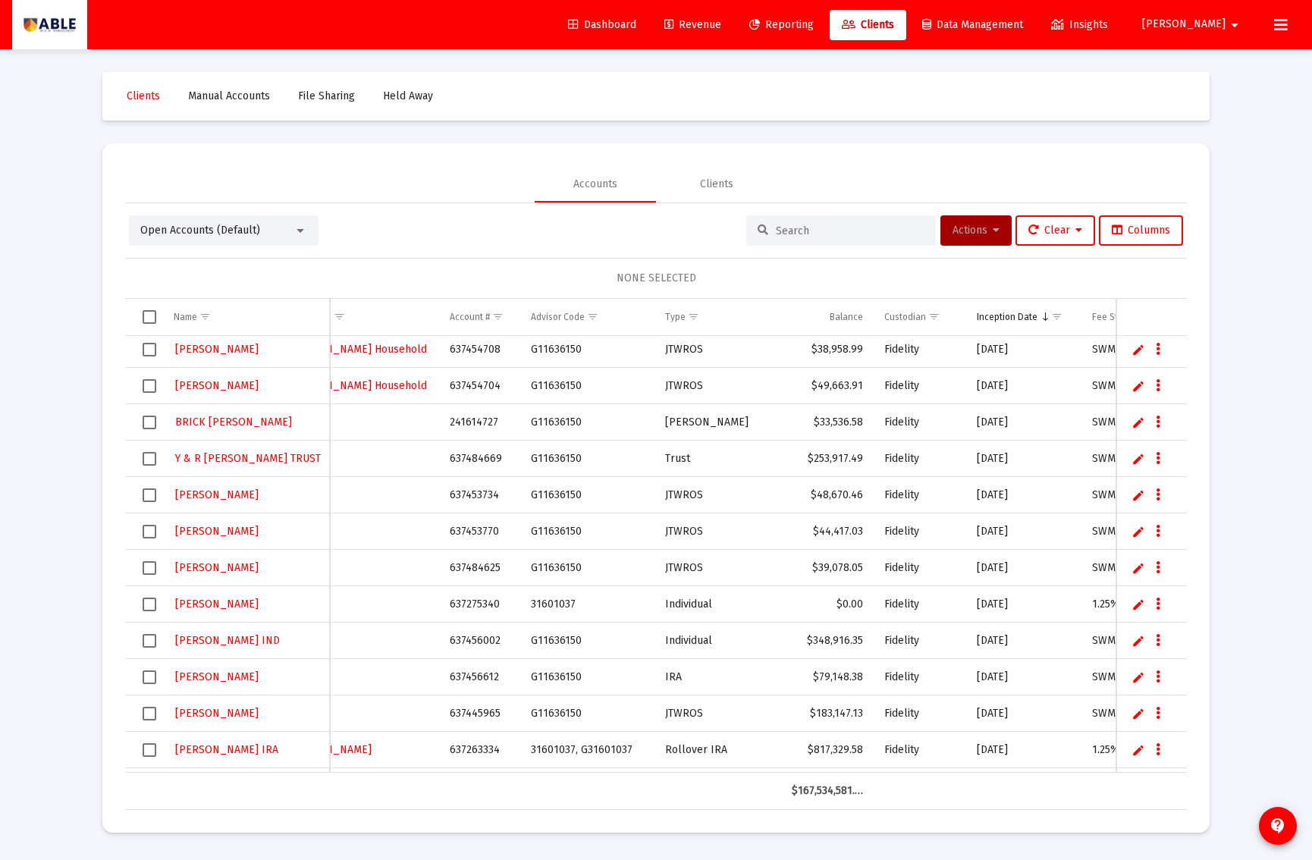
scroll to position [671, 0]
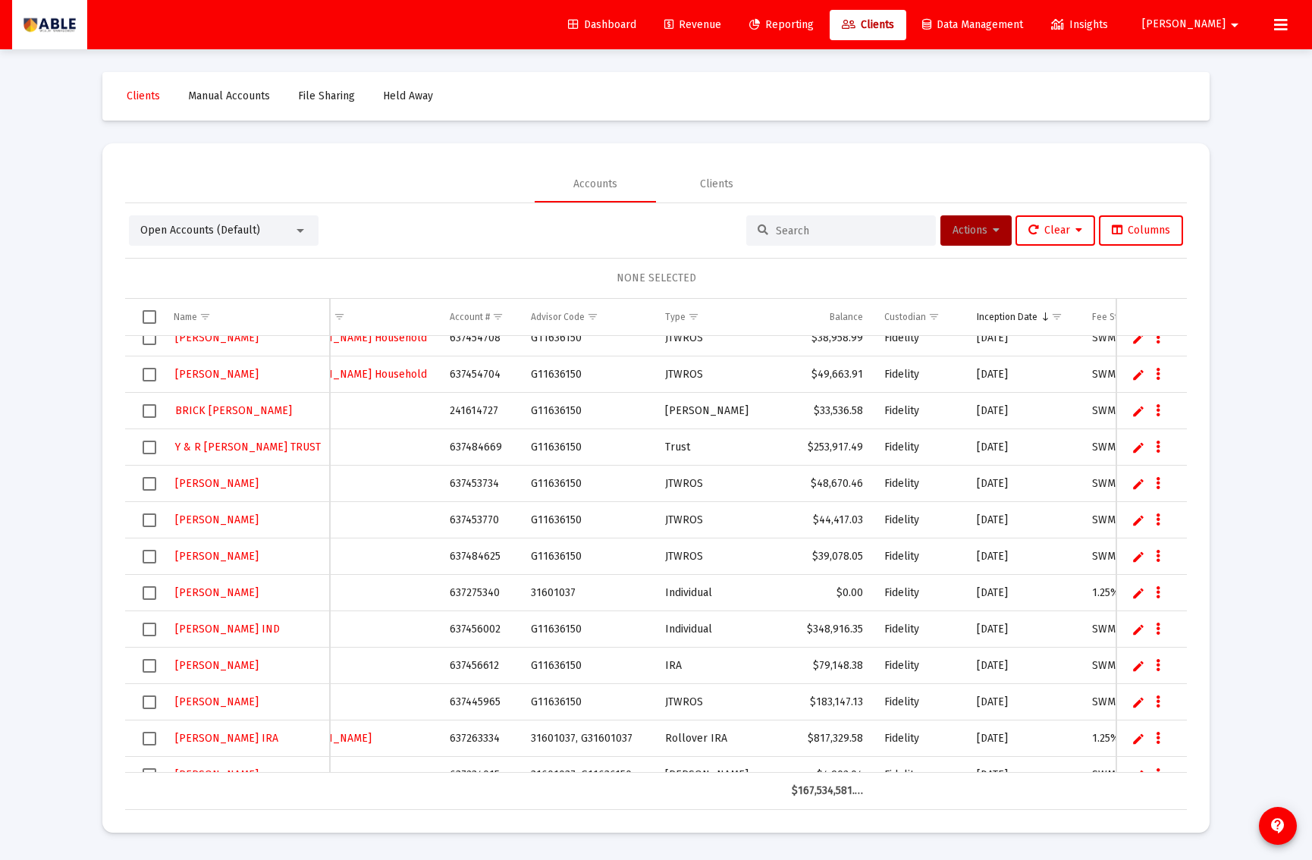
click at [1134, 666] on link "Edit" at bounding box center [1139, 666] width 14 height 14
type input "[PERSON_NAME] [PERSON_NAME]"
click at [1137, 666] on link "Save" at bounding box center [1137, 666] width 14 height 14
click at [1133, 701] on link "Edit" at bounding box center [1139, 703] width 14 height 14
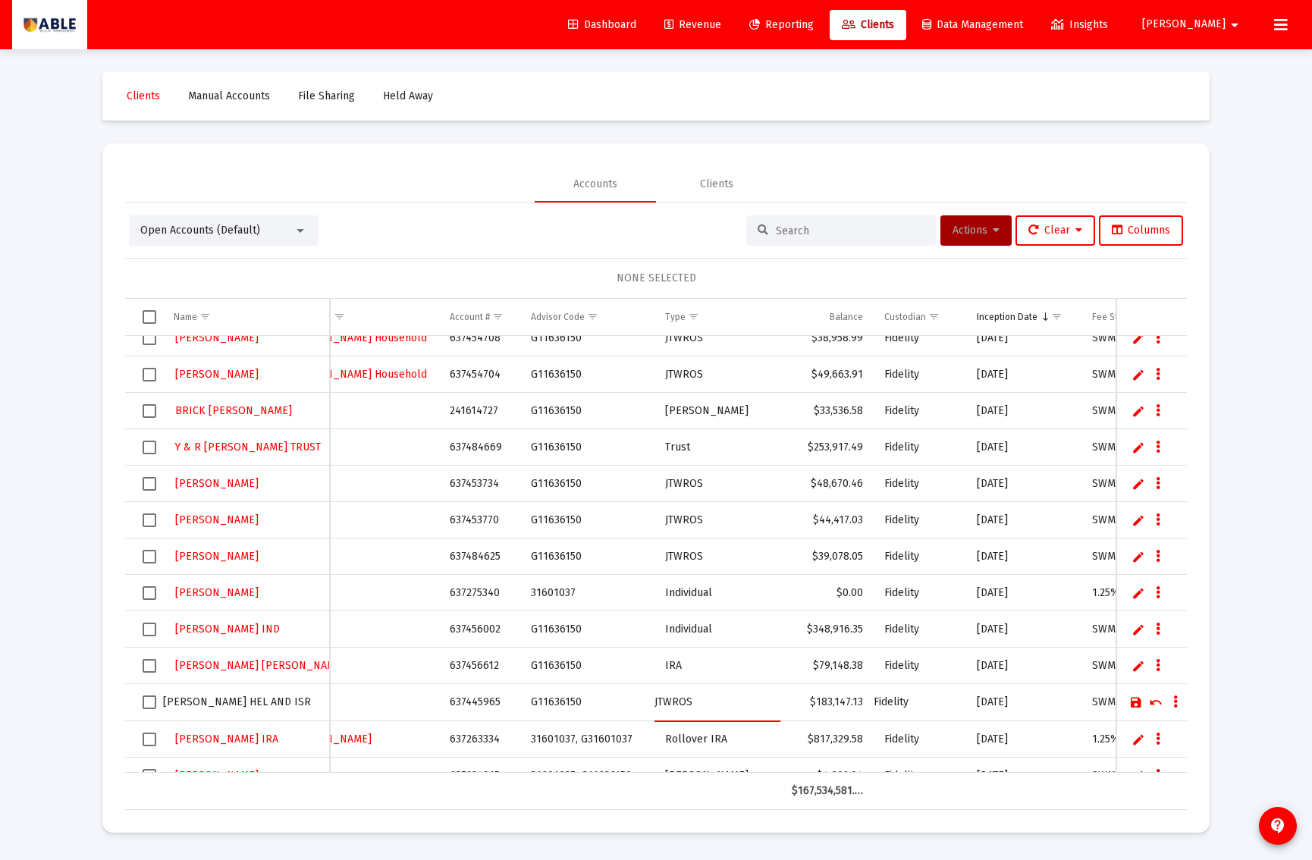
drag, startPoint x: 290, startPoint y: 702, endPoint x: 300, endPoint y: 704, distance: 10.7
click at [290, 702] on input "ROSENBERG HEL AND ISR" at bounding box center [246, 702] width 166 height 36
type input "[PERSON_NAME] HEL AND [GEOGRAPHIC_DATA]"
click at [1133, 704] on link "Save" at bounding box center [1137, 703] width 14 height 14
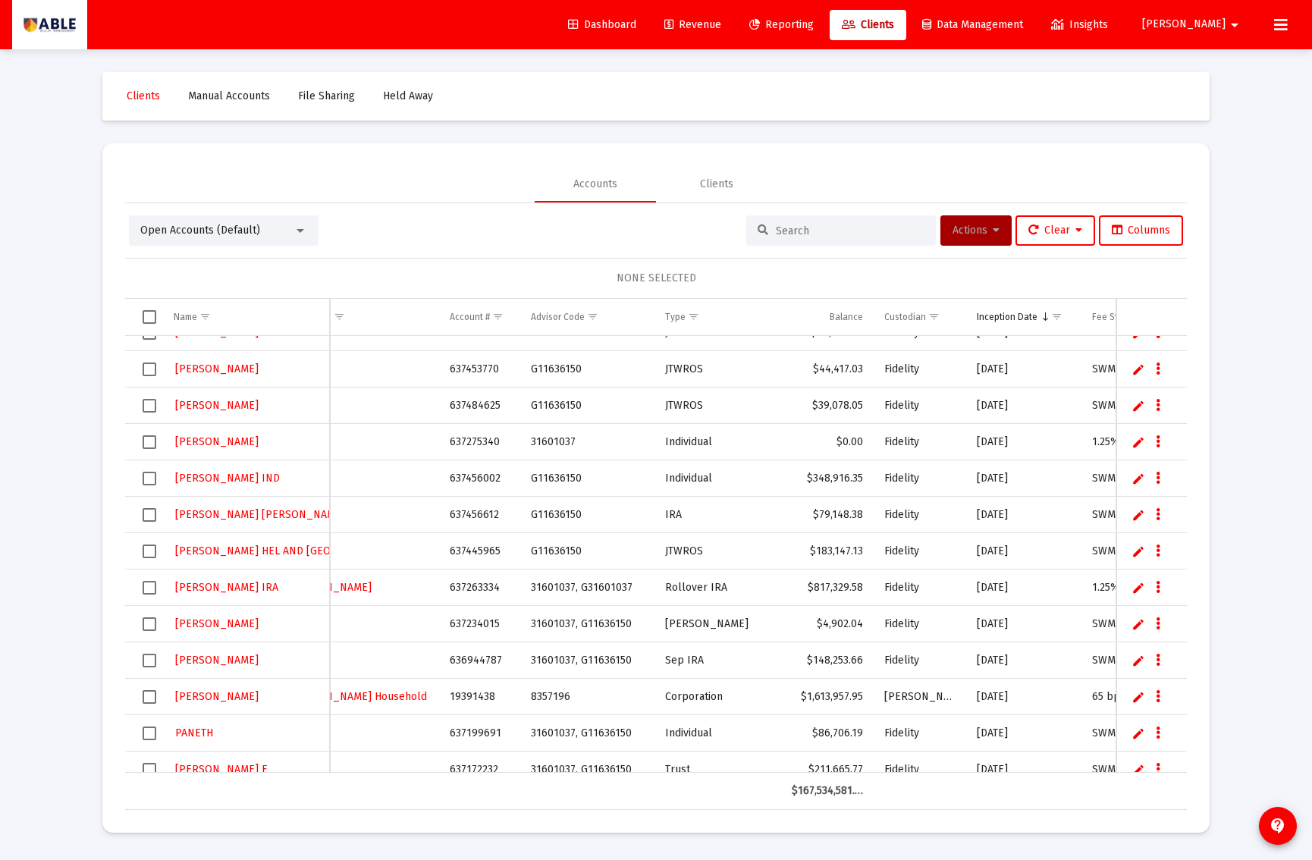
scroll to position [837, 0]
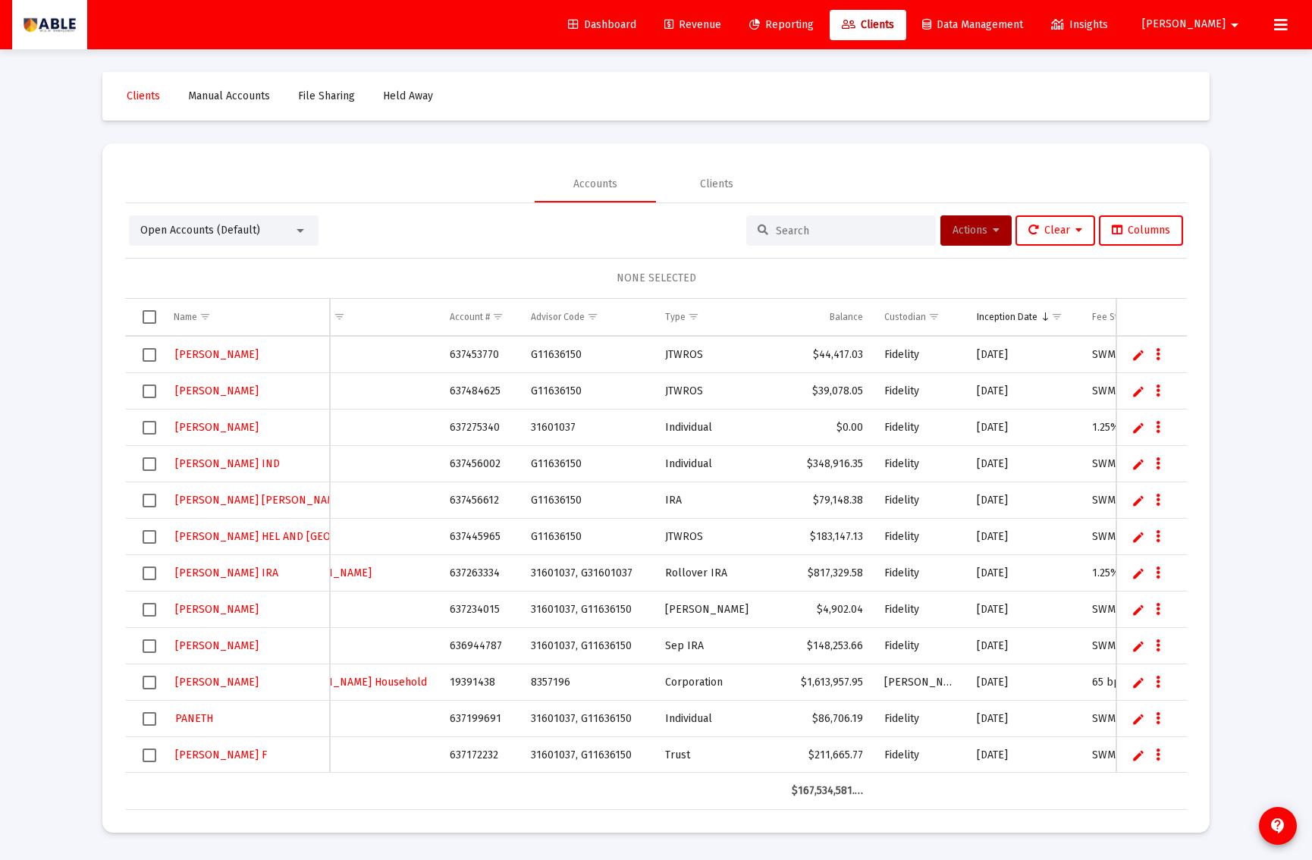
click at [1139, 610] on link "Edit" at bounding box center [1139, 610] width 14 height 14
type input "[PERSON_NAME] [PERSON_NAME]"
click at [1133, 611] on link "Save" at bounding box center [1137, 610] width 14 height 14
click at [1134, 646] on link "Edit" at bounding box center [1139, 647] width 14 height 14
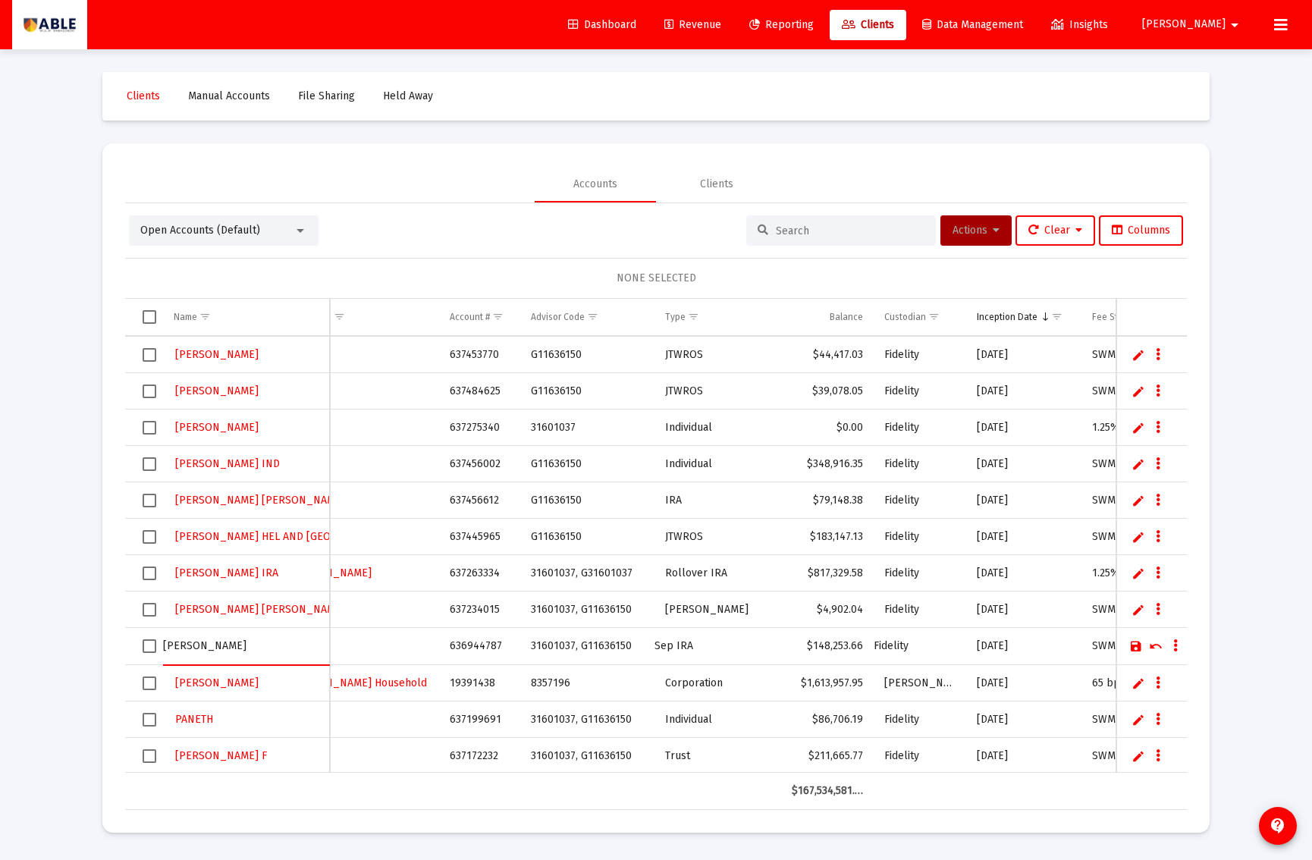
click at [196, 649] on input "MILLER" at bounding box center [246, 646] width 166 height 36
type input "[PERSON_NAME] SEP"
click at [1136, 646] on link "Save" at bounding box center [1137, 647] width 14 height 14
click at [1136, 719] on link "Edit" at bounding box center [1139, 719] width 14 height 14
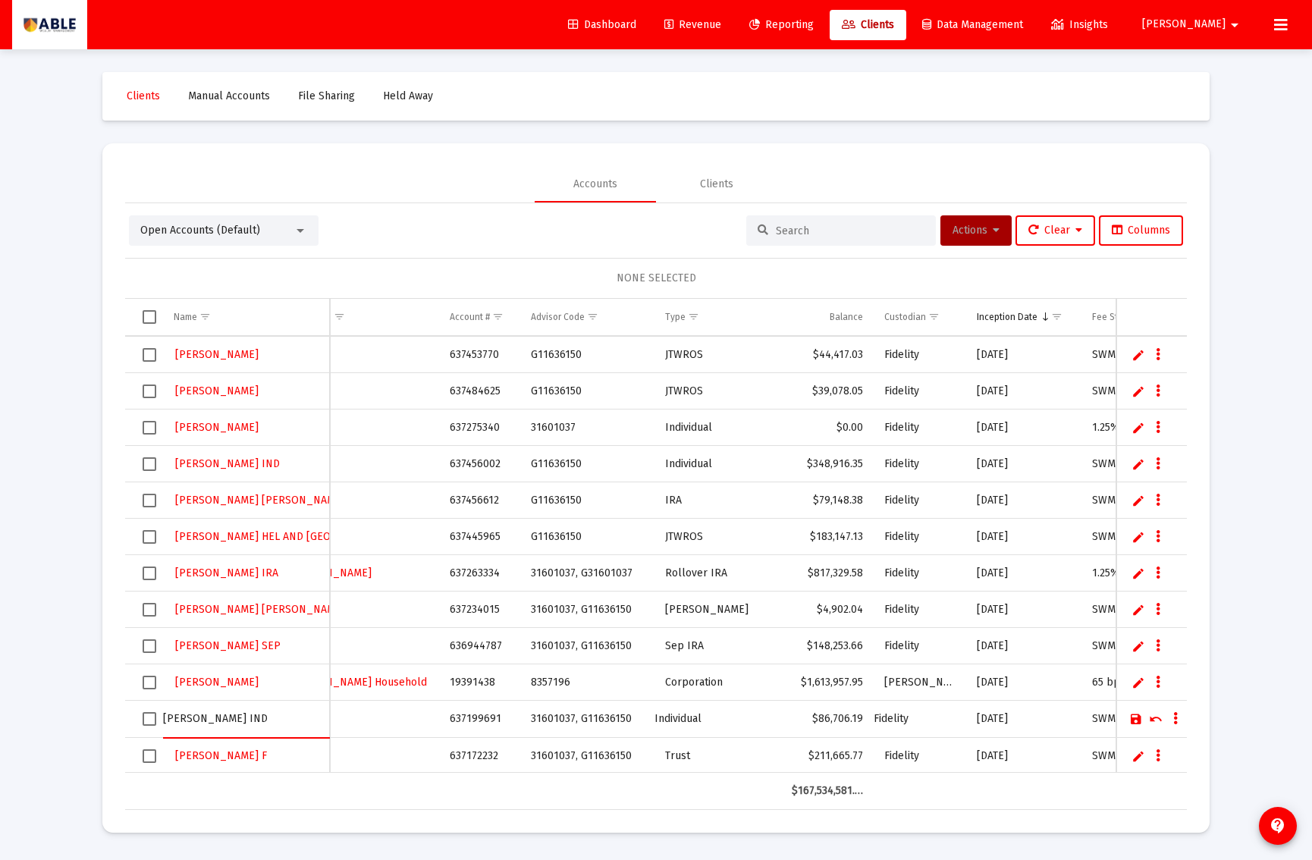
type input "[PERSON_NAME] IND"
click at [1133, 721] on link "Save" at bounding box center [1137, 719] width 14 height 14
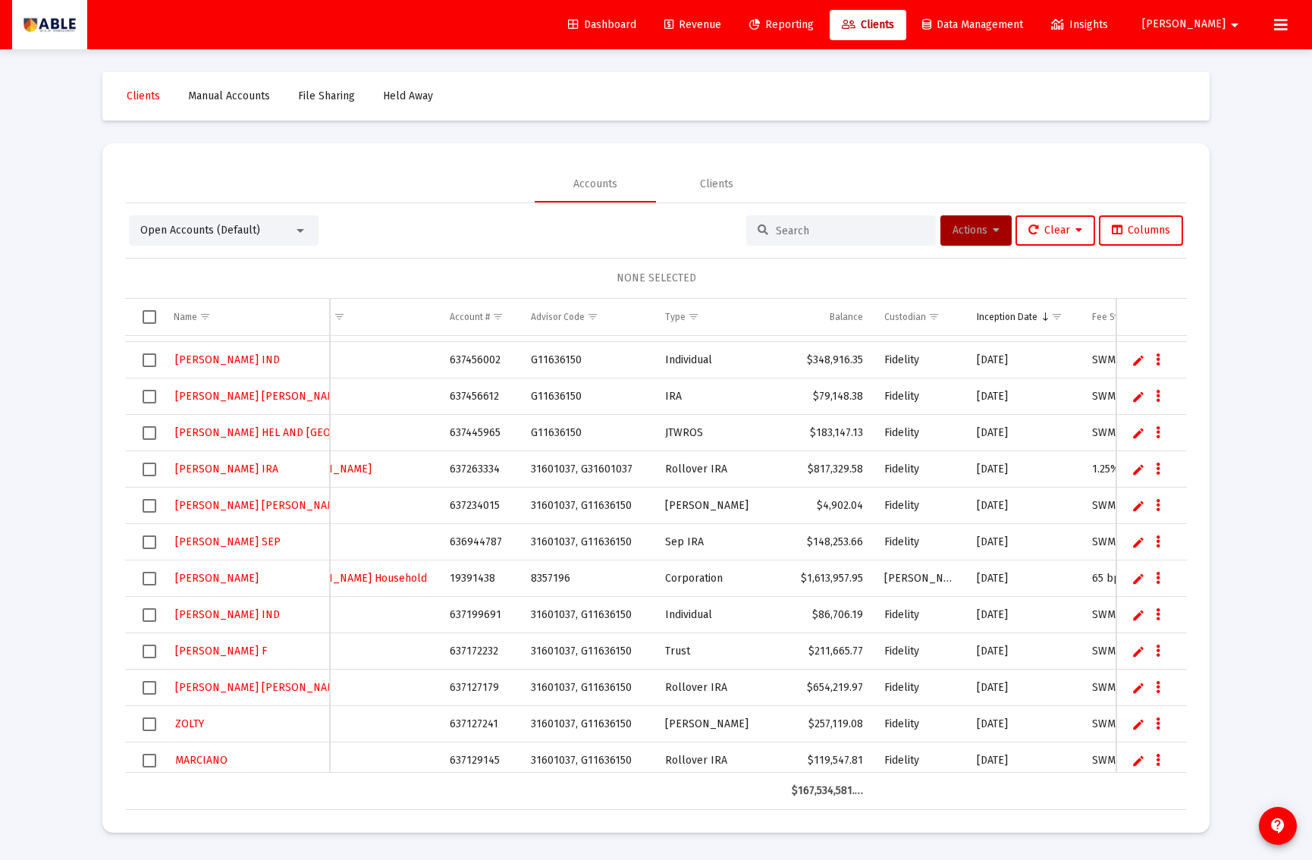
click at [1133, 652] on link "Edit" at bounding box center [1139, 652] width 14 height 14
type input "[PERSON_NAME] FAM TRUST [PERSON_NAME]"
click at [1139, 654] on link "Save" at bounding box center [1137, 652] width 14 height 14
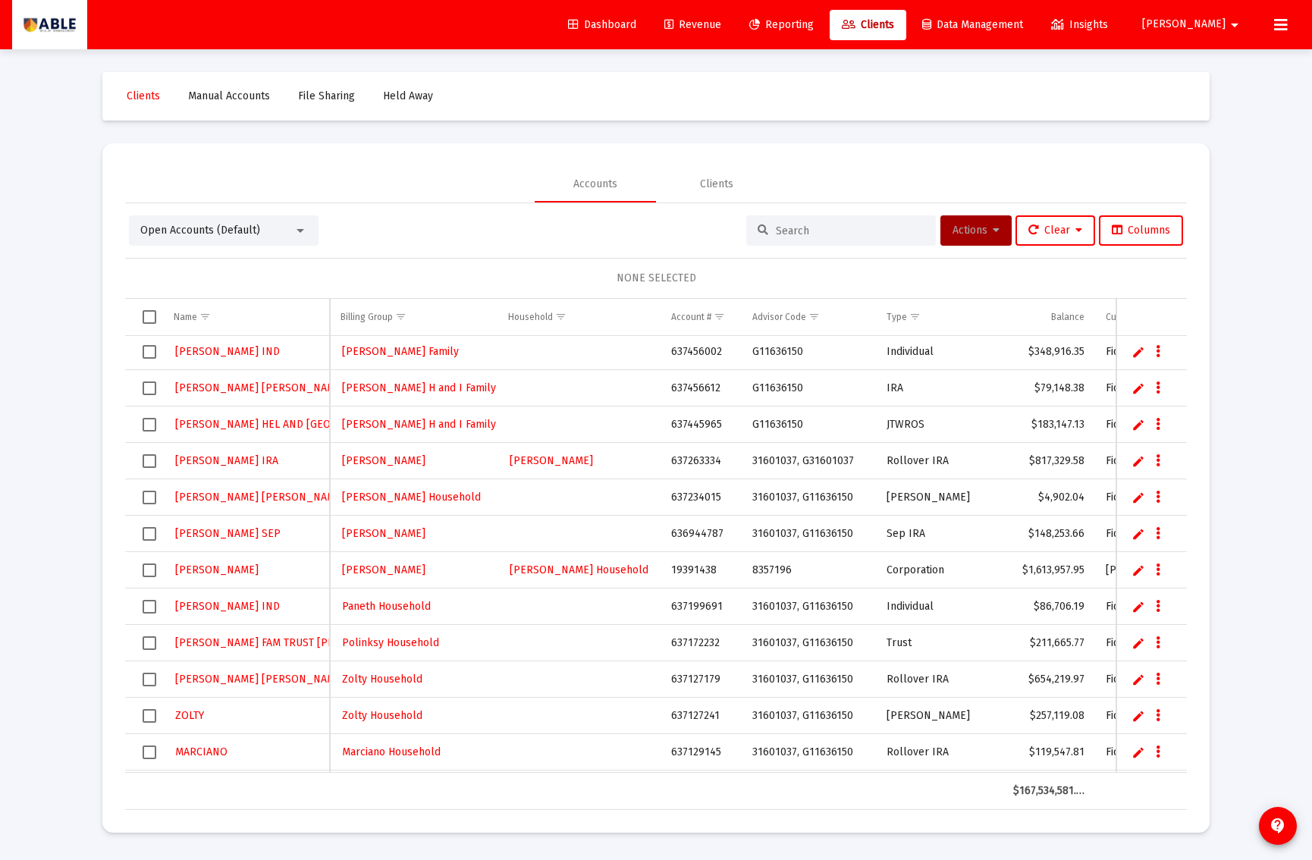
scroll to position [0, 1]
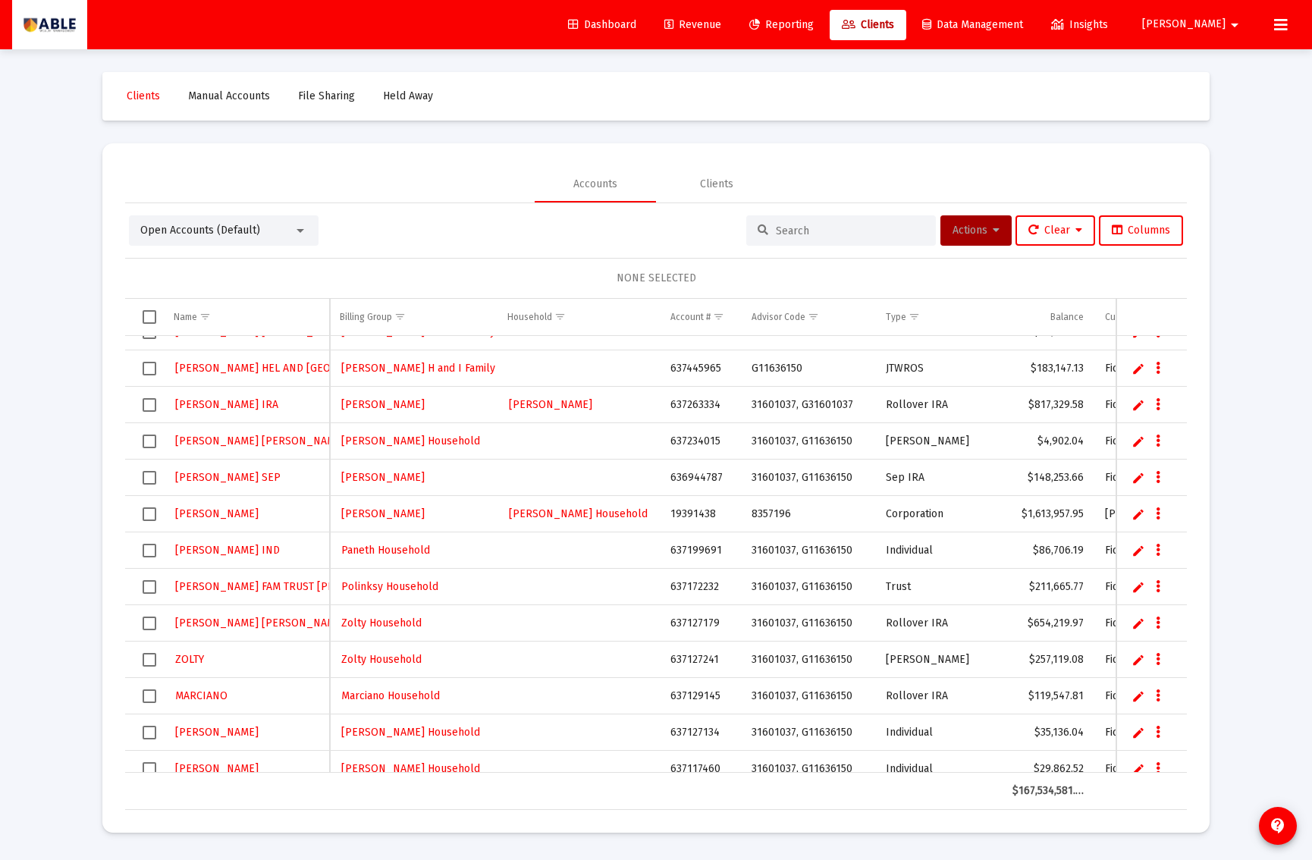
click at [1136, 660] on link "Edit" at bounding box center [1139, 660] width 14 height 14
paste input "ELIE ROTH"
type input "ZOLTY [PERSON_NAME]"
click at [1135, 660] on link "Save" at bounding box center [1137, 659] width 14 height 14
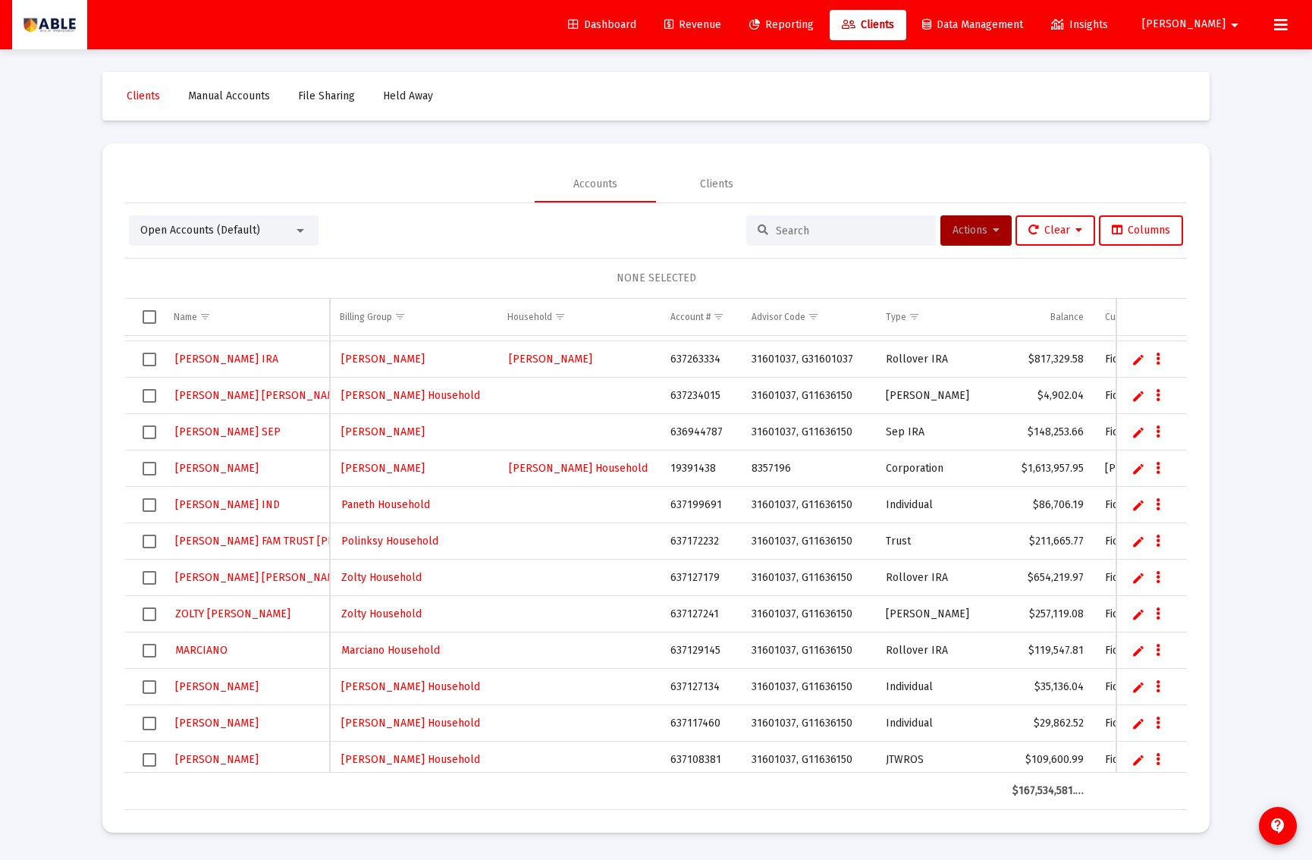
click at [1133, 649] on link "Edit" at bounding box center [1139, 651] width 14 height 14
type input "[PERSON_NAME] D IRA"
click at [1133, 651] on link "Save" at bounding box center [1137, 651] width 14 height 14
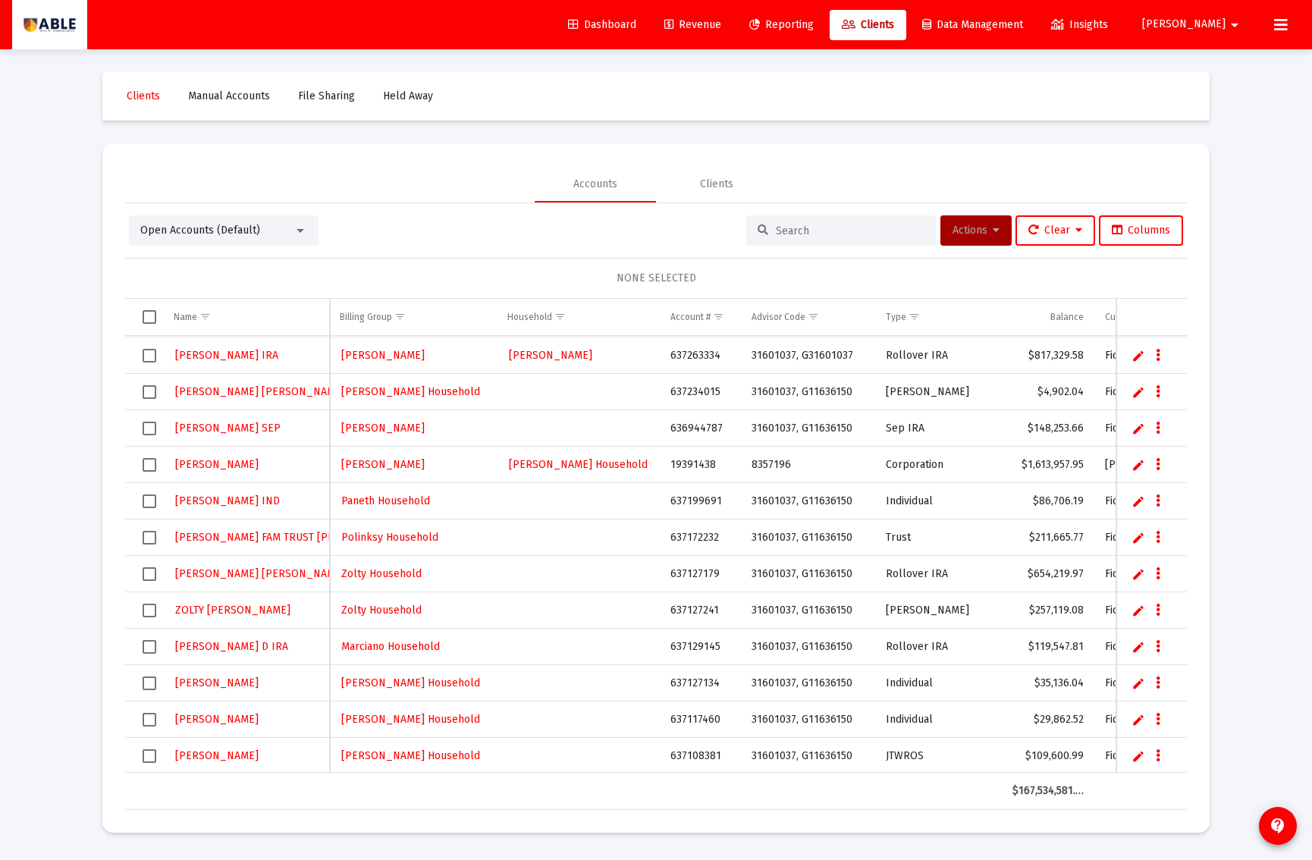
click at [1137, 684] on link "Edit" at bounding box center [1139, 684] width 14 height 14
type input "[PERSON_NAME] IND"
click at [1133, 684] on link "Save" at bounding box center [1137, 684] width 14 height 14
click at [1138, 721] on link "Edit" at bounding box center [1139, 720] width 14 height 14
type input "[PERSON_NAME] YAAKON IND"
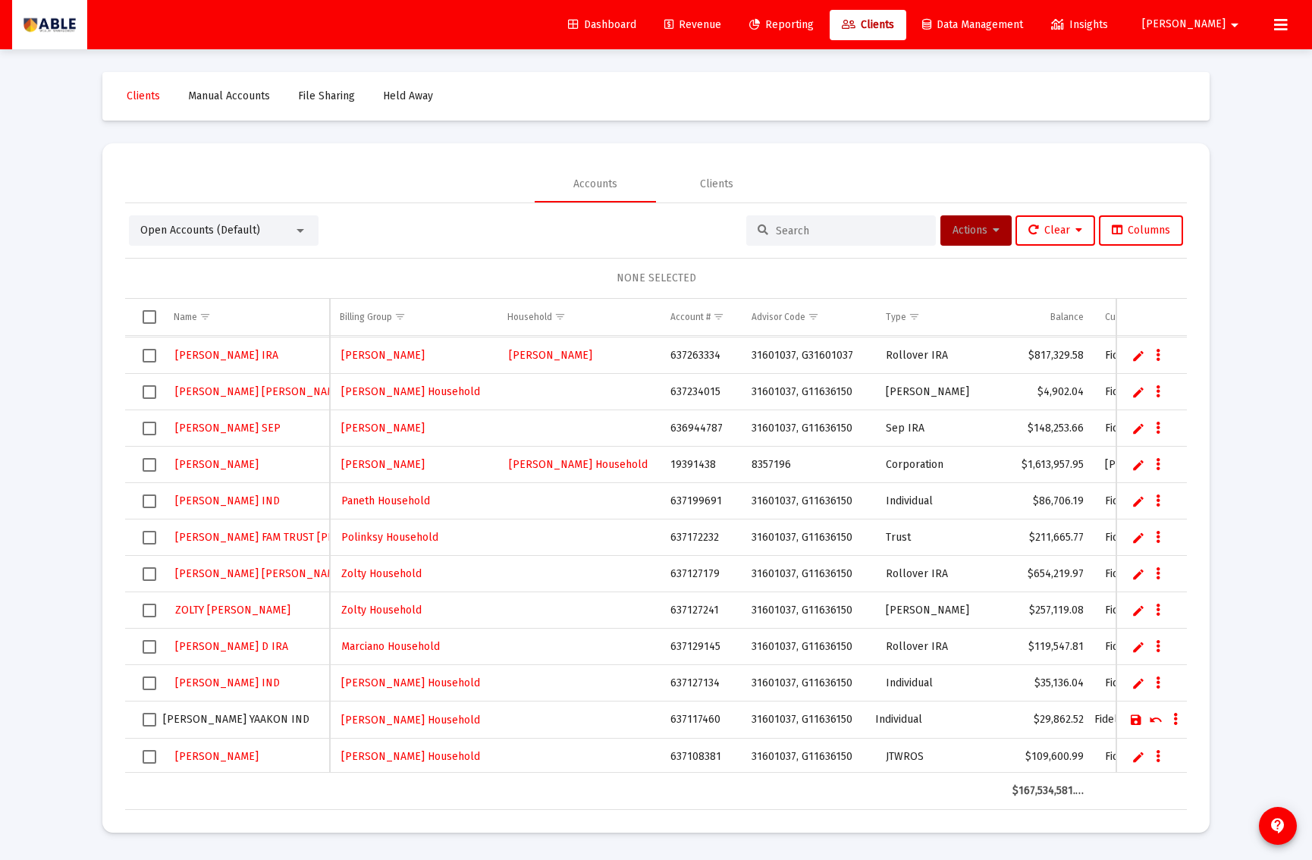
click at [1135, 717] on link "Save" at bounding box center [1137, 720] width 14 height 14
click at [1137, 759] on link "Edit" at bounding box center [1139, 755] width 14 height 14
type input "ELBAUM Y AND E JT"
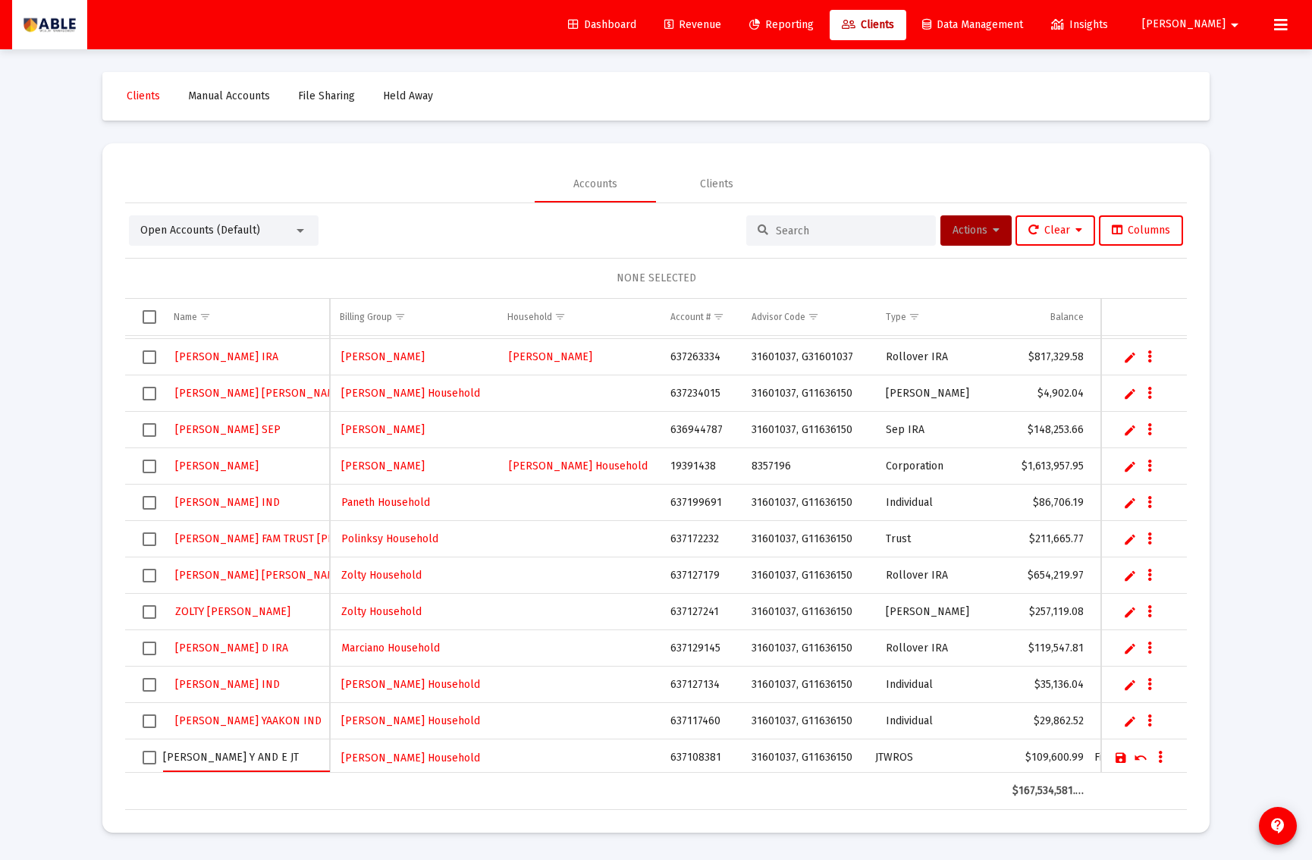
click at [1117, 757] on link "Save" at bounding box center [1121, 758] width 14 height 14
click at [1118, 756] on link "Save" at bounding box center [1121, 759] width 14 height 14
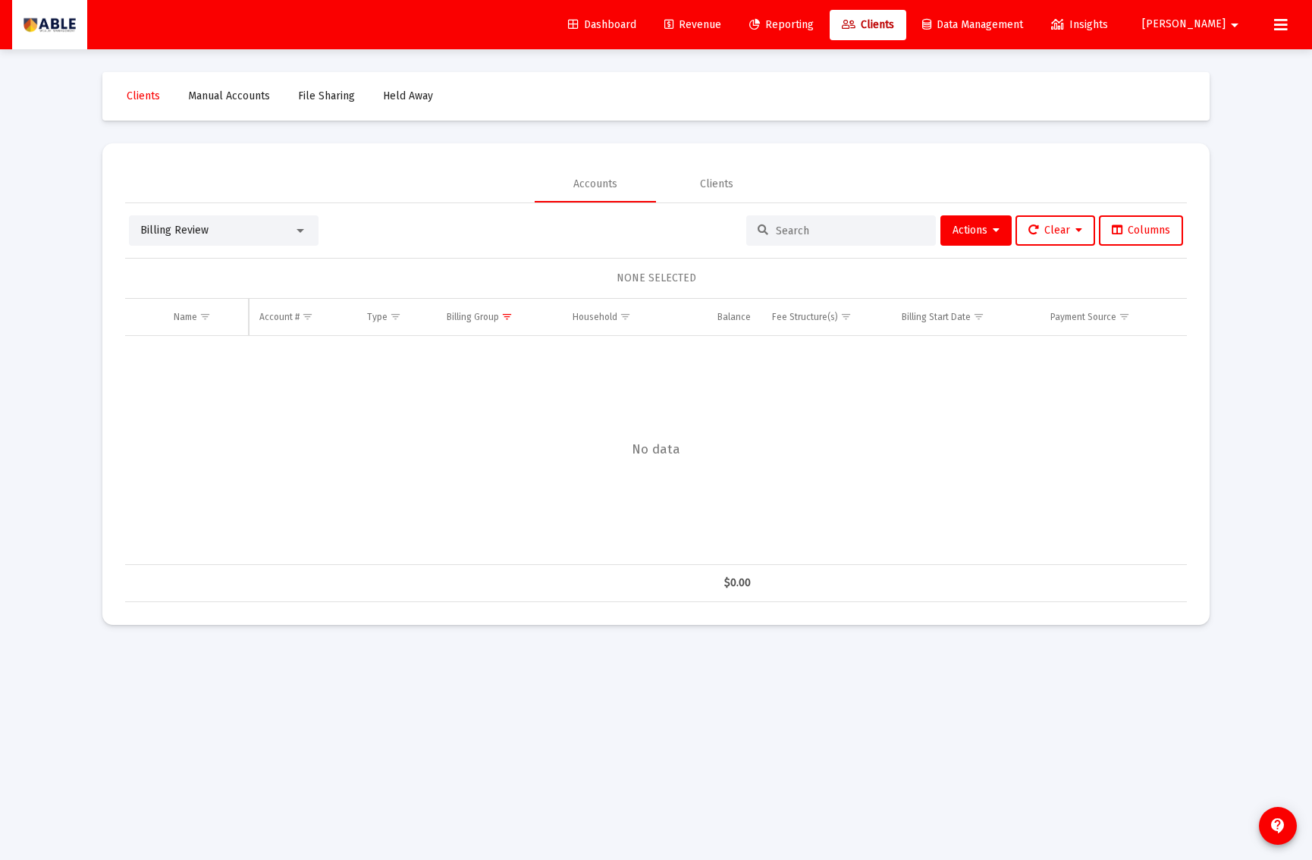
click at [261, 234] on div "Billing Review" at bounding box center [216, 230] width 153 height 15
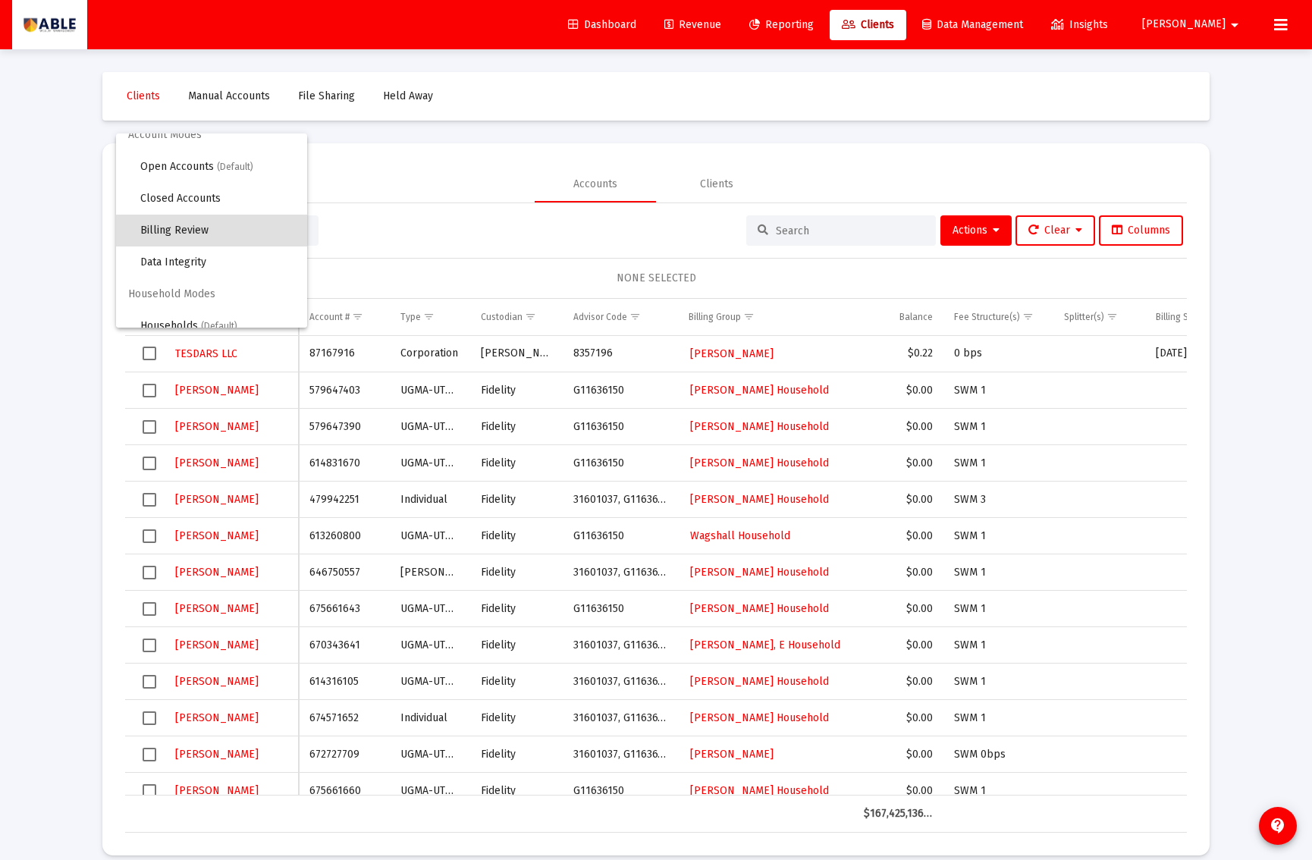
click at [493, 187] on div at bounding box center [656, 430] width 1312 height 860
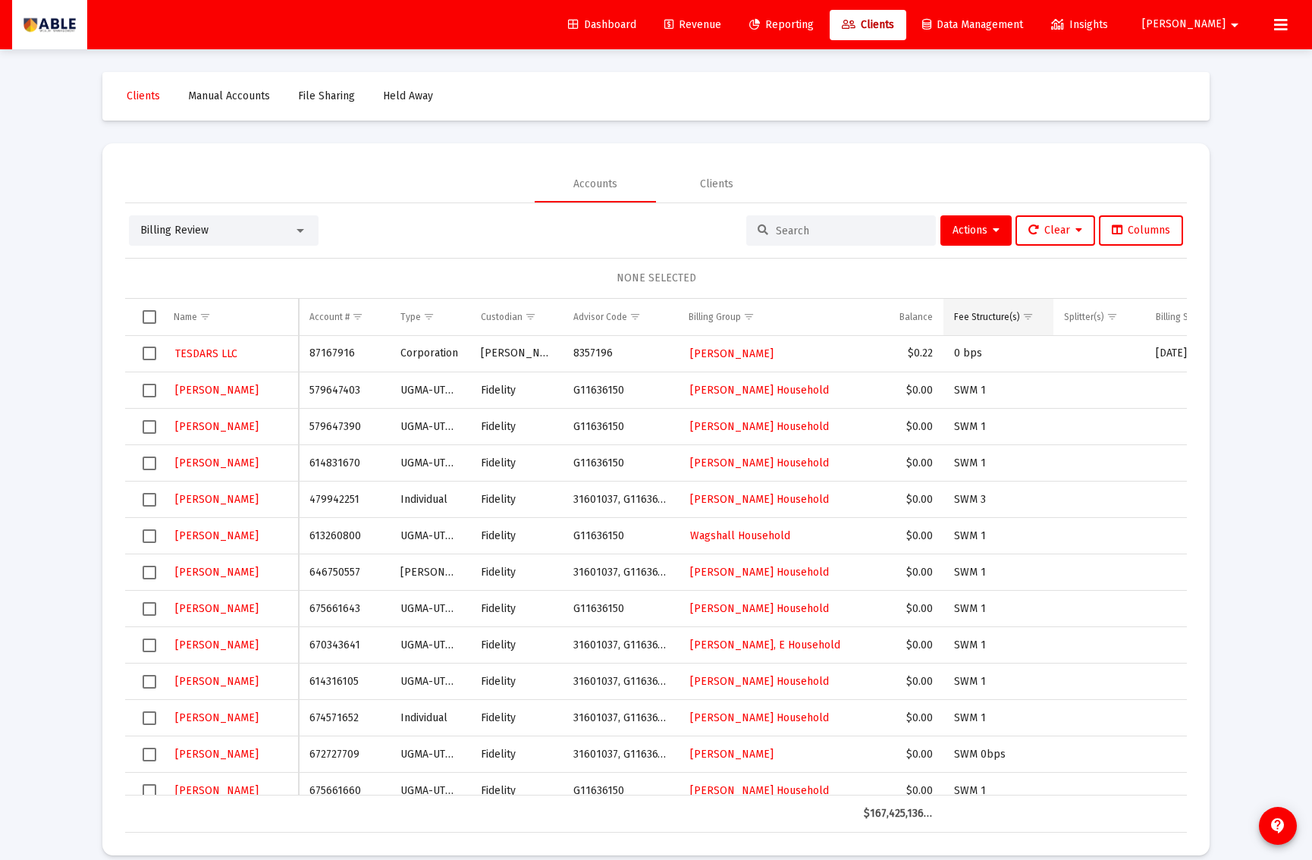
click at [1028, 316] on span "Show filter options for column 'Fee Structure(s)'" at bounding box center [1028, 316] width 11 height 11
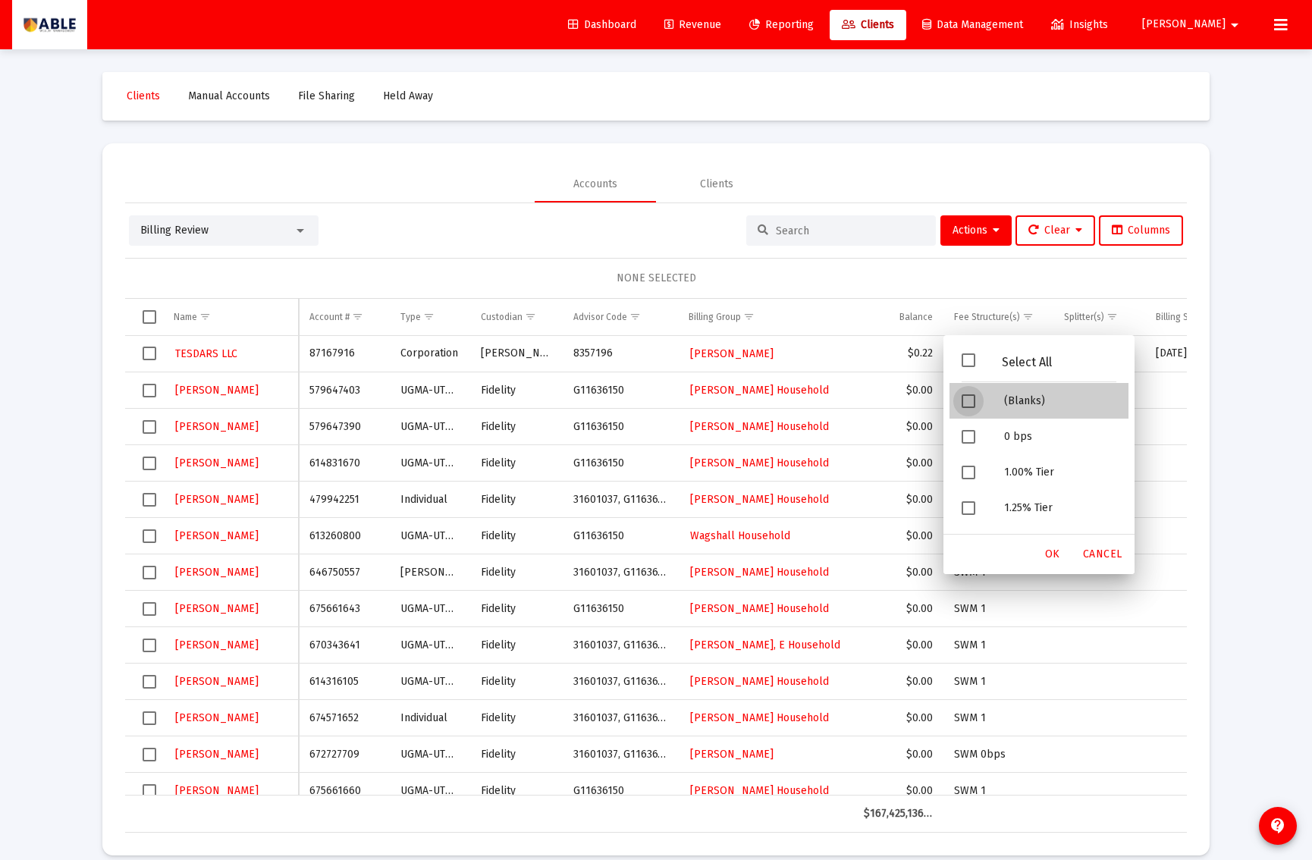
click at [1014, 403] on div "(Blanks)" at bounding box center [1060, 401] width 137 height 36
click at [1050, 557] on span "OK" at bounding box center [1052, 554] width 15 height 13
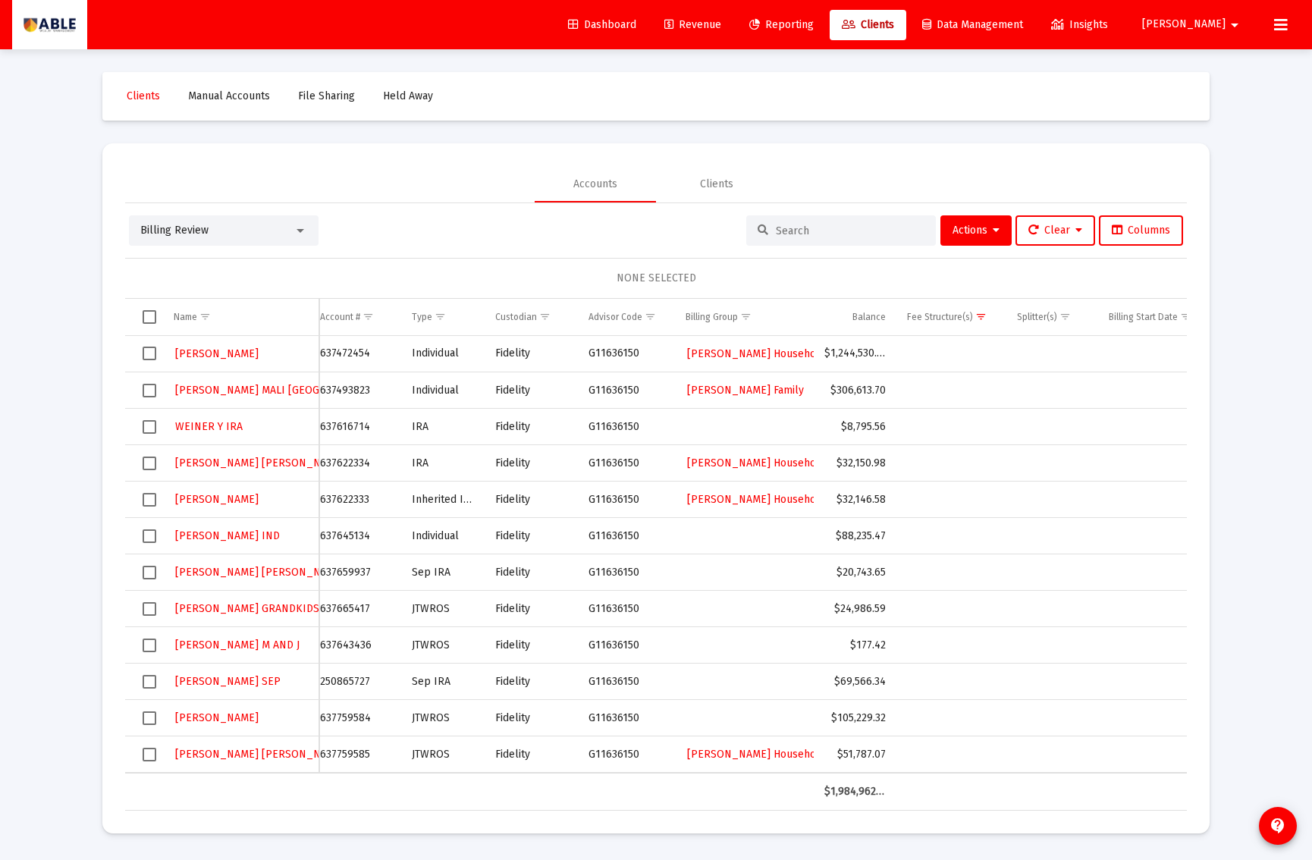
scroll to position [0, 0]
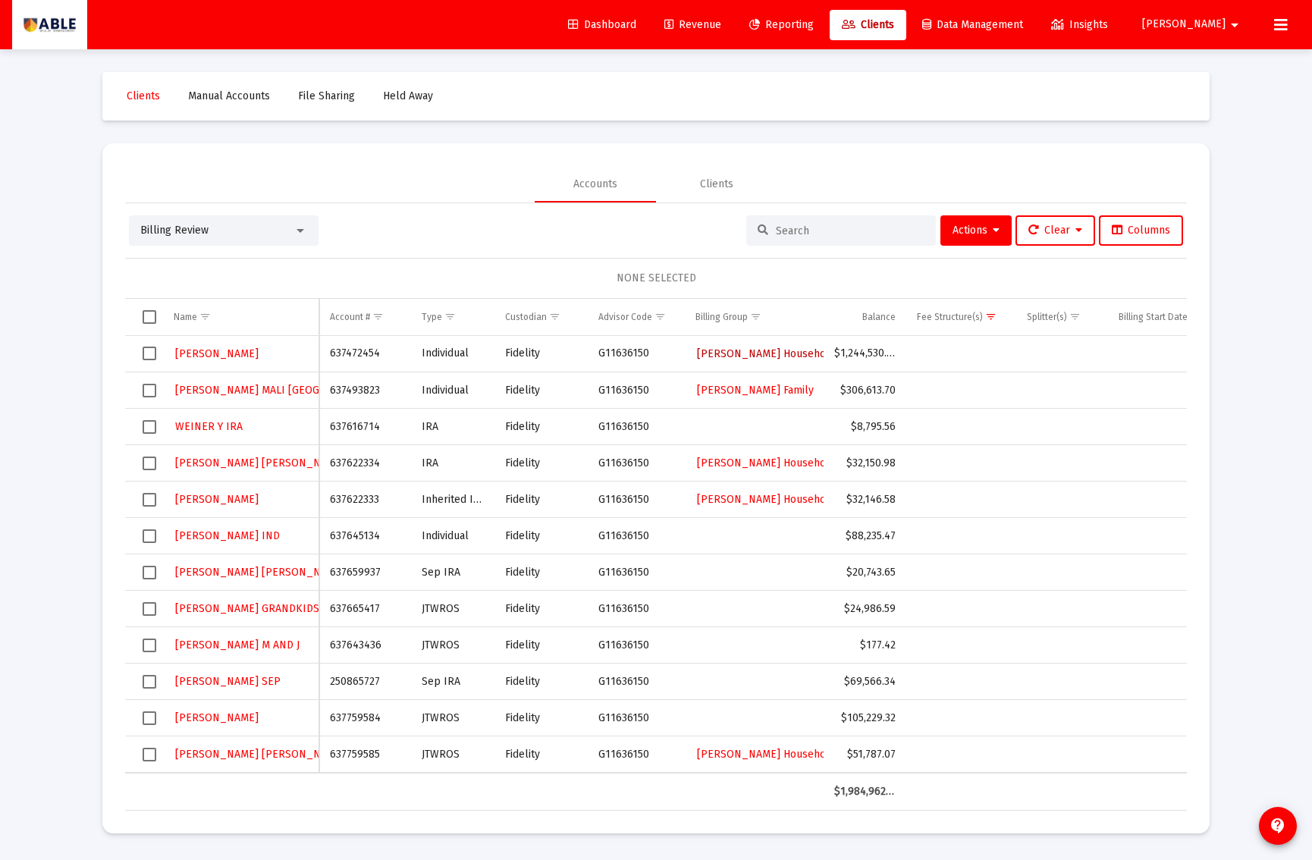
click at [746, 356] on span "[PERSON_NAME] Household" at bounding box center [766, 353] width 139 height 13
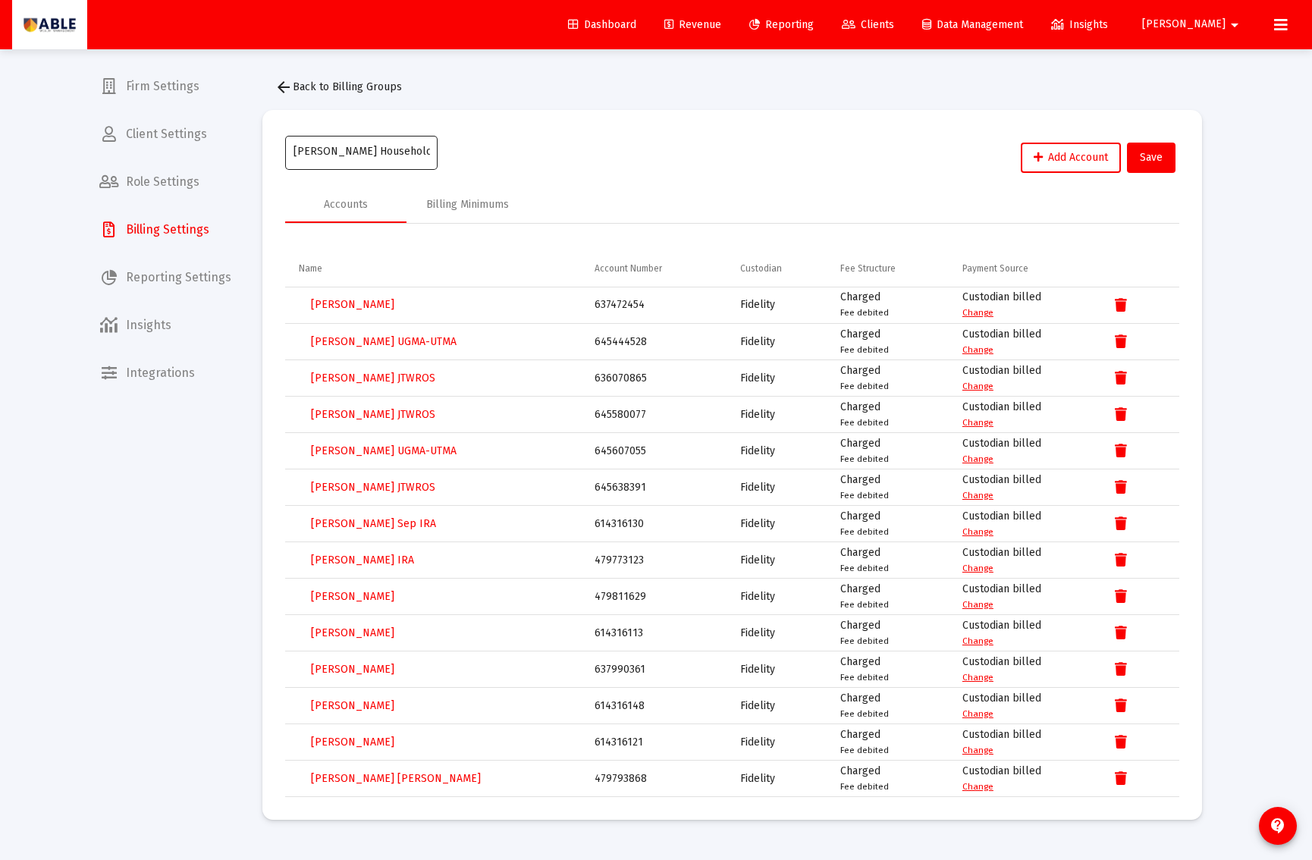
click at [326, 141] on div "[PERSON_NAME] Household" at bounding box center [362, 151] width 137 height 37
drag, startPoint x: 350, startPoint y: 152, endPoint x: 363, endPoint y: 158, distance: 13.9
click at [351, 153] on input "[PERSON_NAME] Household" at bounding box center [362, 152] width 137 height 12
type input "[PERSON_NAME]"
click at [1155, 159] on span "Save" at bounding box center [1151, 157] width 23 height 13
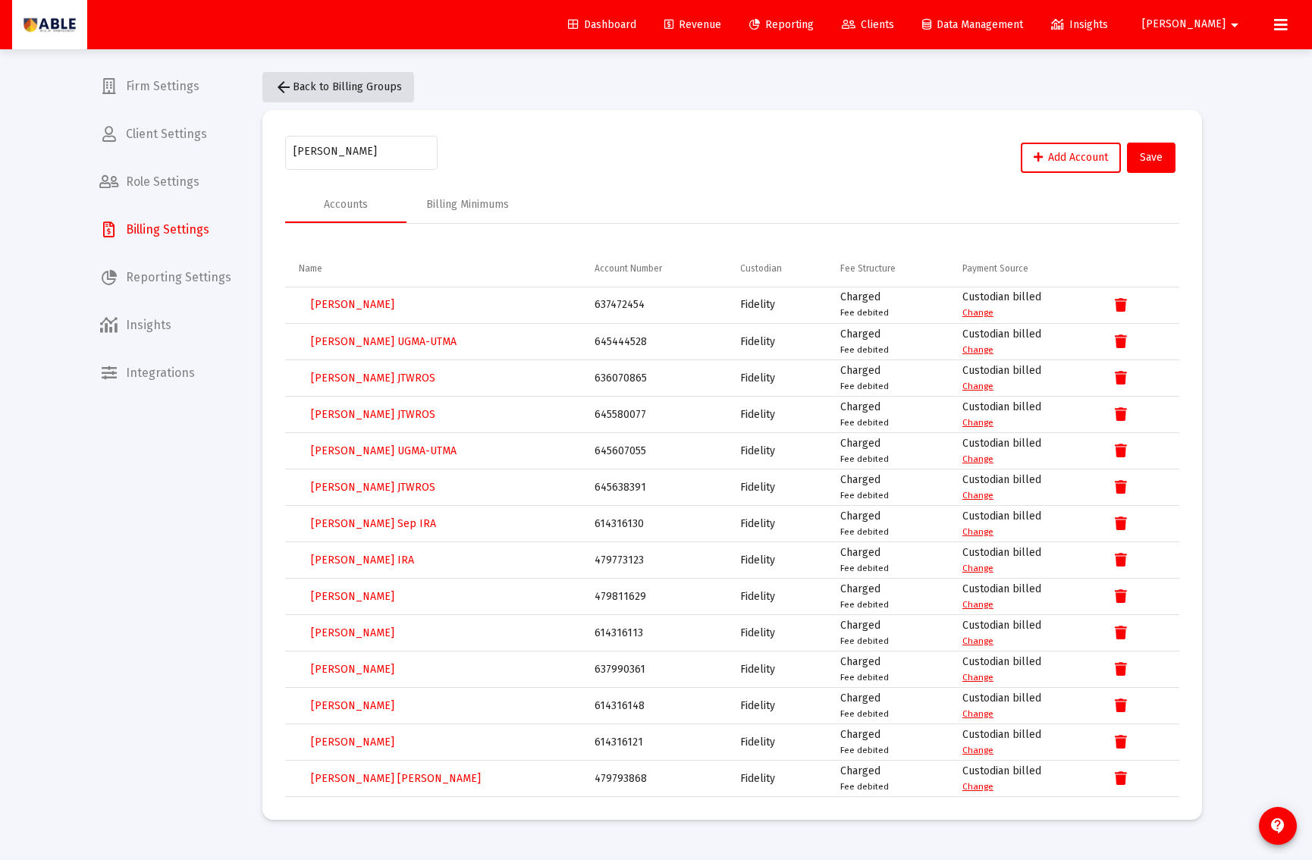
click at [331, 87] on span "arrow_back Back to Billing Groups" at bounding box center [338, 86] width 127 height 13
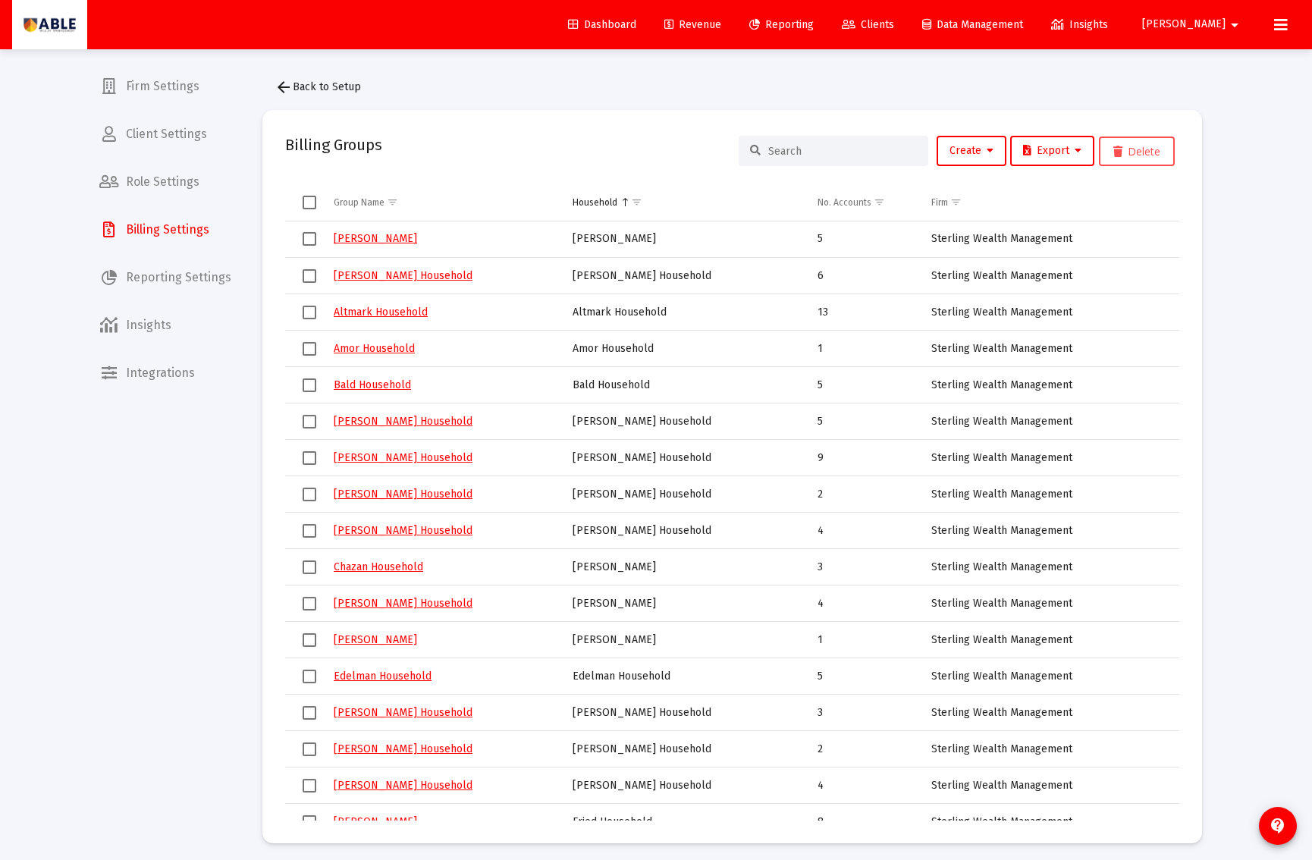
click at [894, 20] on span "Clients" at bounding box center [868, 24] width 52 height 13
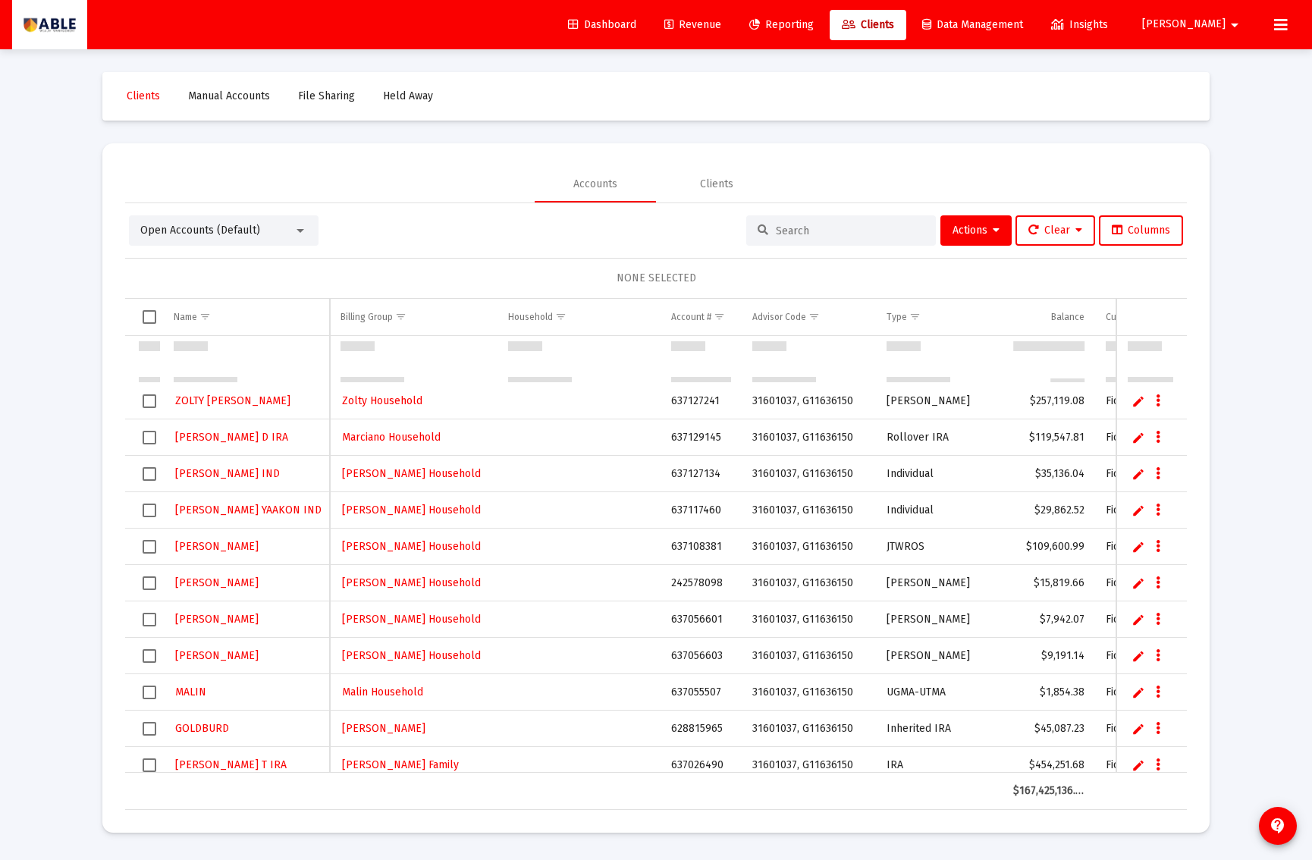
scroll to position [1351, 0]
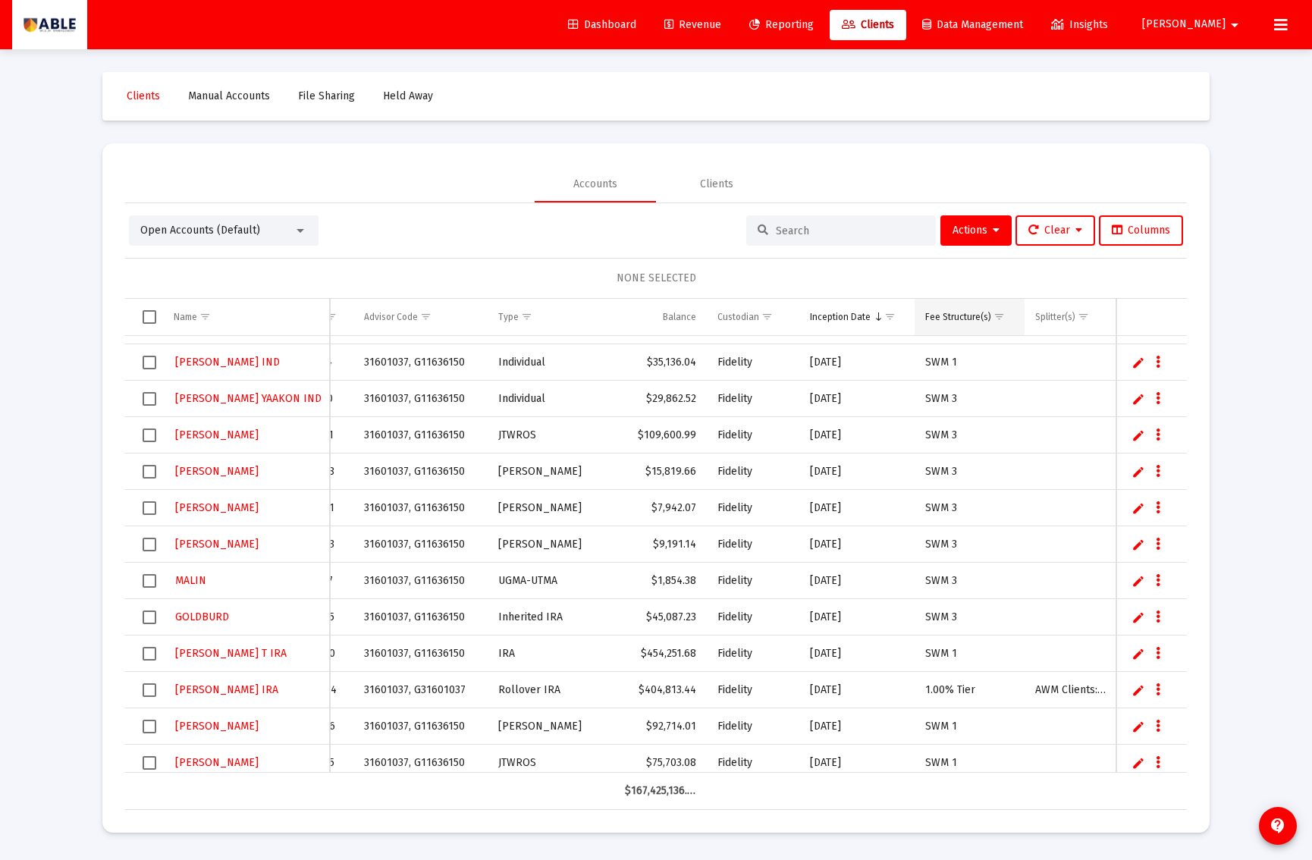
click at [998, 318] on span "Show filter options for column 'Fee Structure(s)'" at bounding box center [999, 316] width 11 height 11
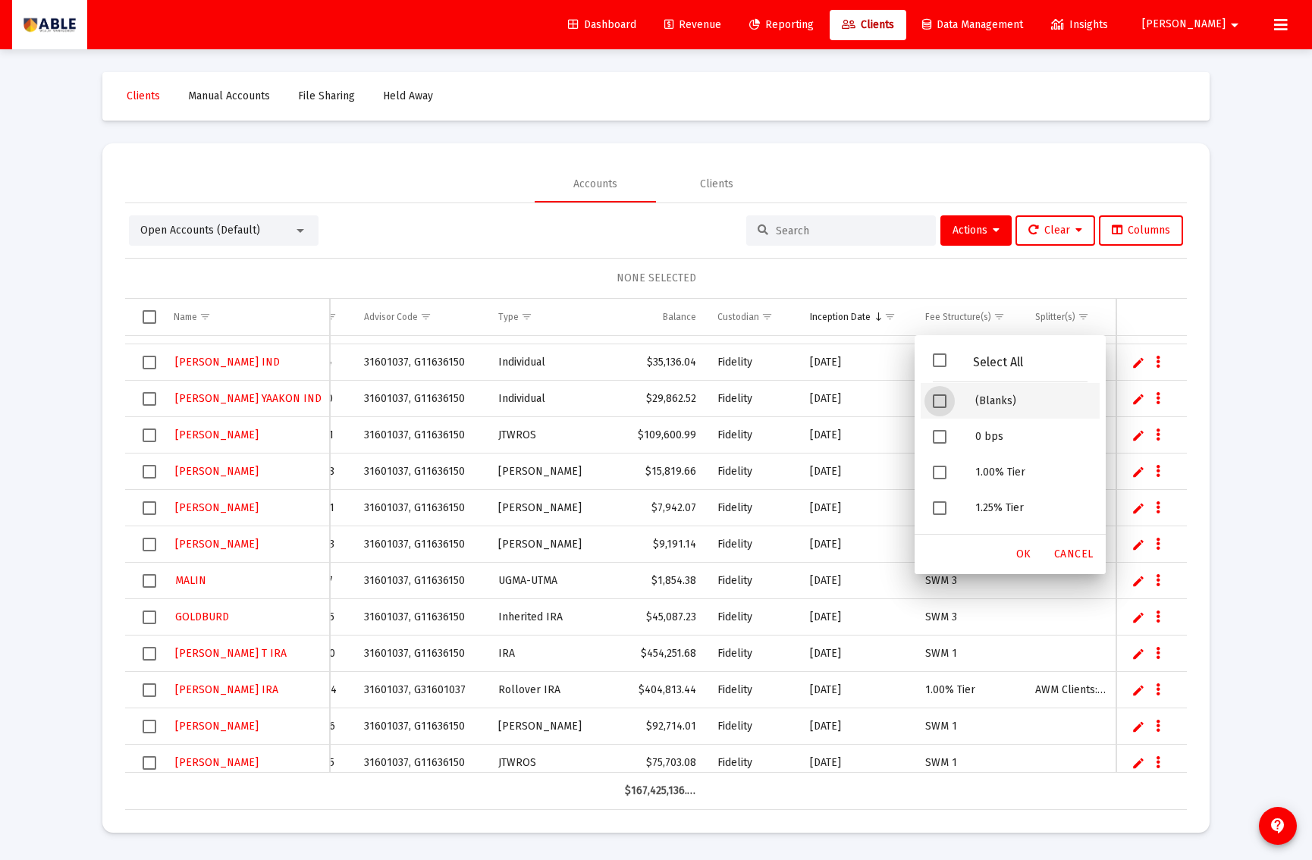
drag, startPoint x: 980, startPoint y: 399, endPoint x: 986, endPoint y: 410, distance: 12.2
click at [981, 400] on div "(Blanks)" at bounding box center [1031, 401] width 137 height 36
click at [1029, 552] on span "OK" at bounding box center [1024, 554] width 15 height 13
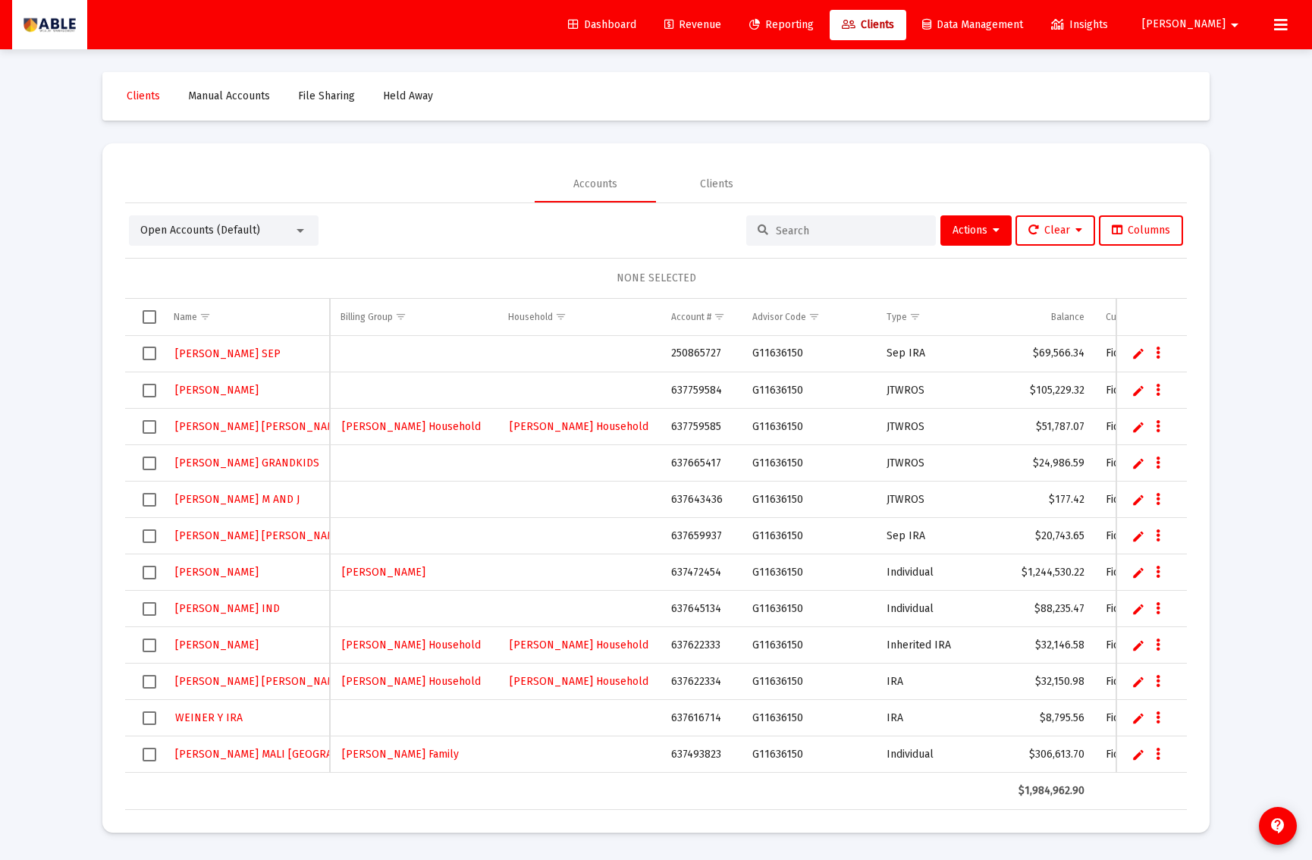
click at [146, 390] on span "Select row" at bounding box center [150, 391] width 14 height 14
click at [985, 225] on span "Actions" at bounding box center [976, 230] width 47 height 13
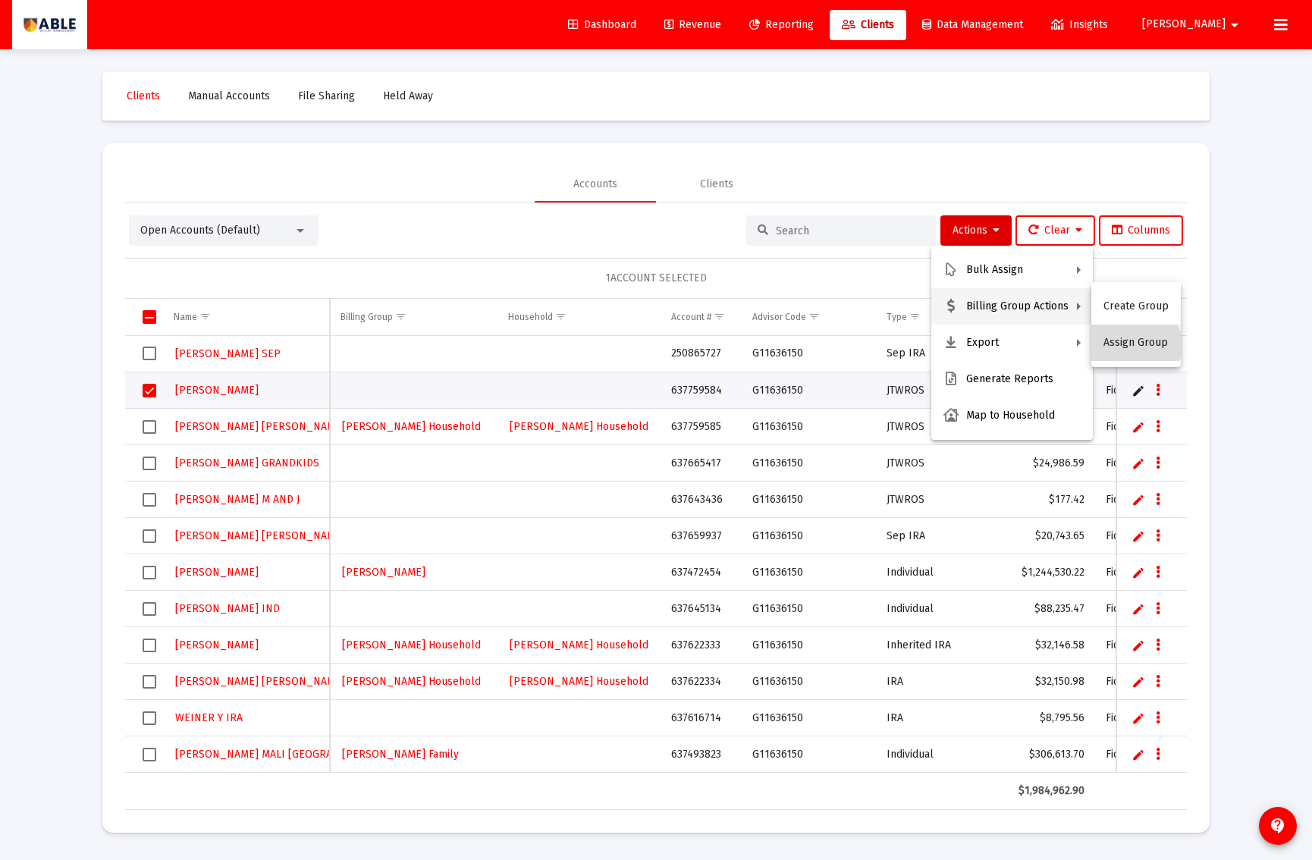
click at [1135, 345] on button "Assign Group" at bounding box center [1137, 343] width 90 height 36
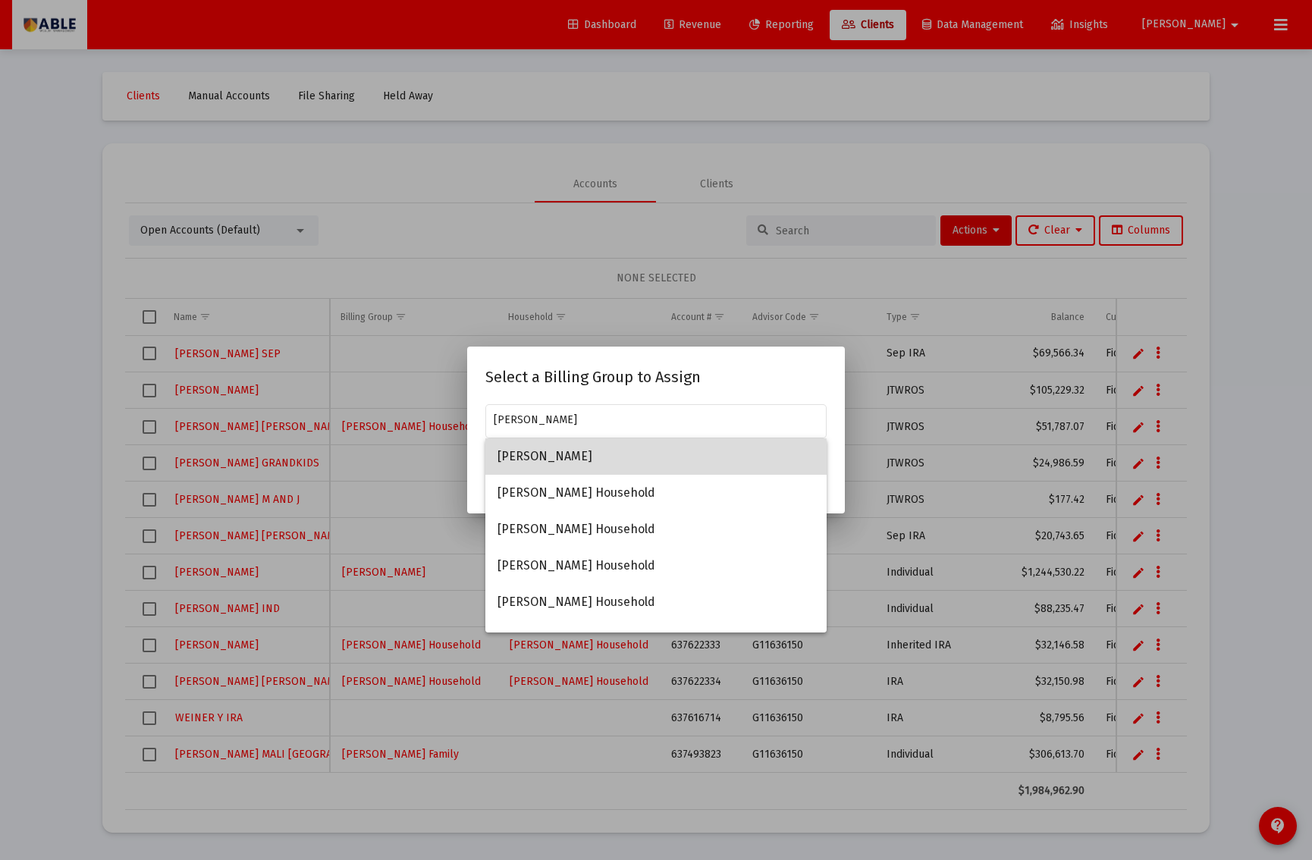
click at [586, 460] on span "[PERSON_NAME]" at bounding box center [656, 456] width 317 height 36
type input "[PERSON_NAME]"
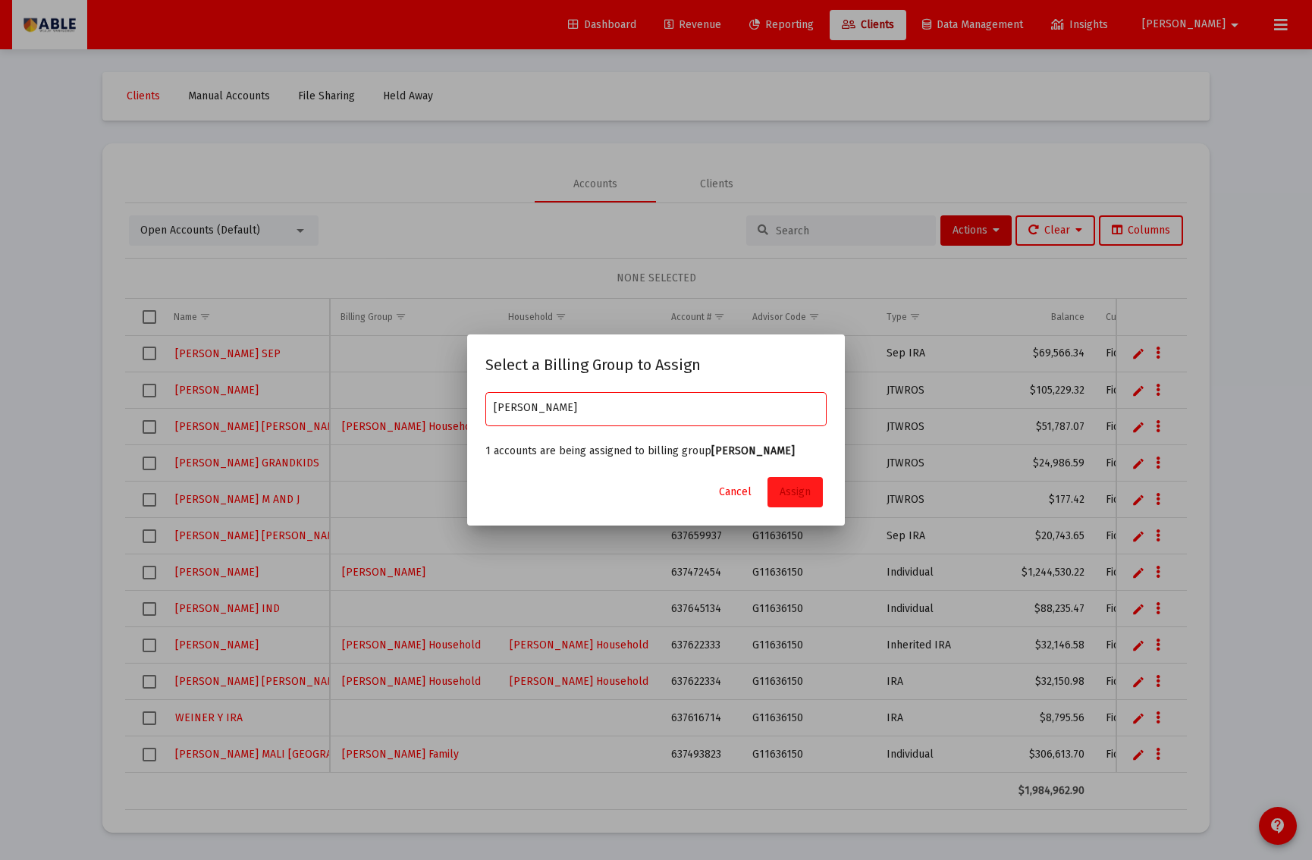
click at [809, 498] on button "Assign" at bounding box center [795, 492] width 55 height 30
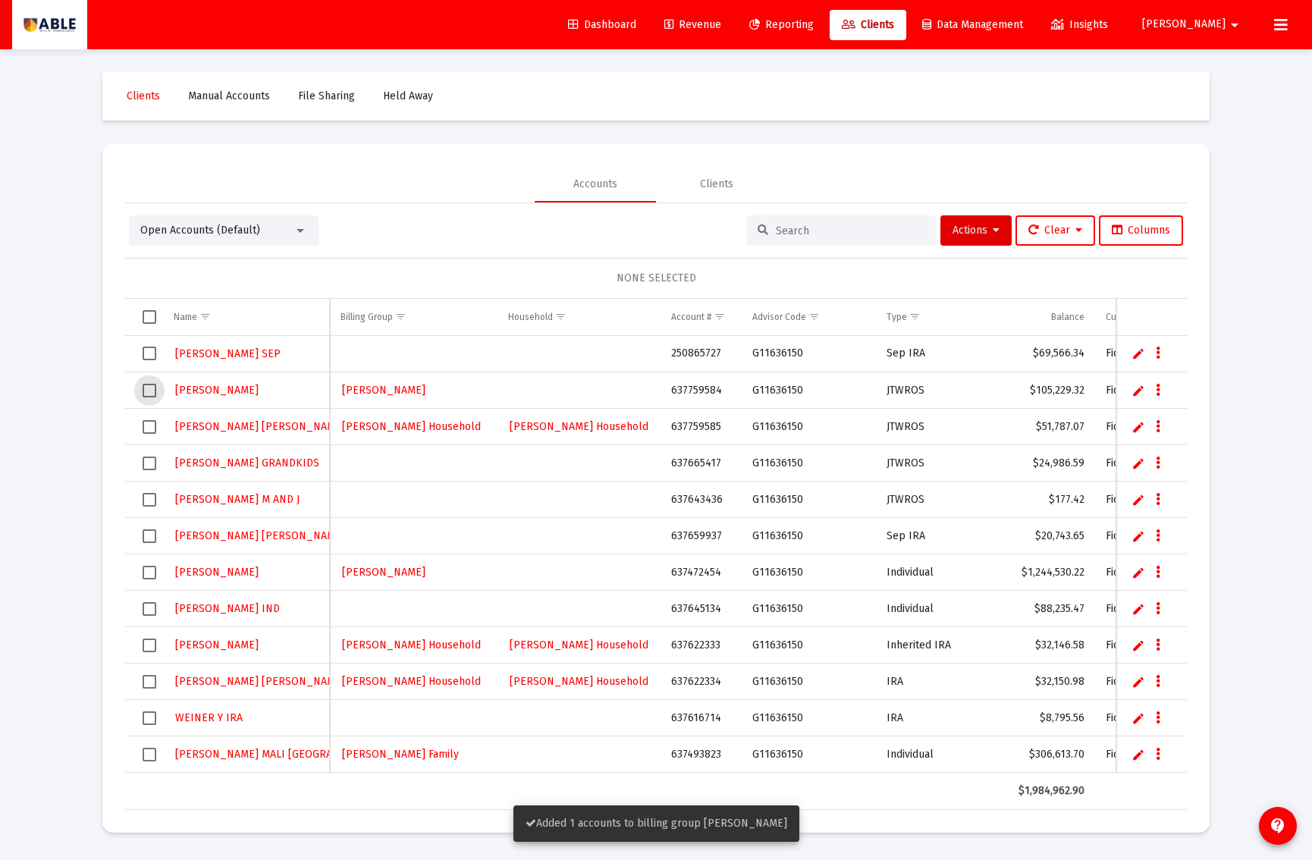
click at [152, 390] on span "Select row" at bounding box center [150, 391] width 14 height 14
click at [960, 234] on span "Actions" at bounding box center [976, 230] width 47 height 13
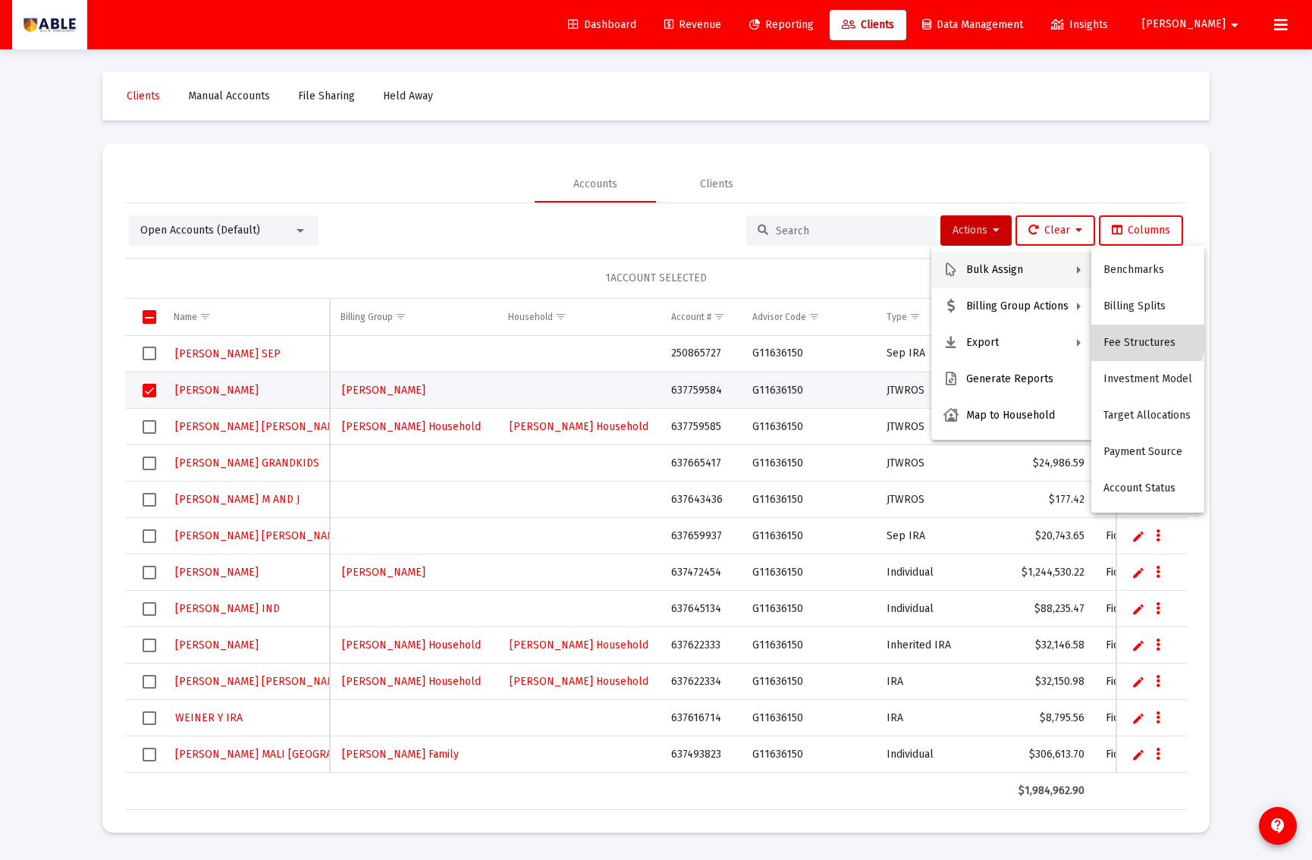
click at [1136, 337] on button "Fee Structures" at bounding box center [1148, 343] width 113 height 36
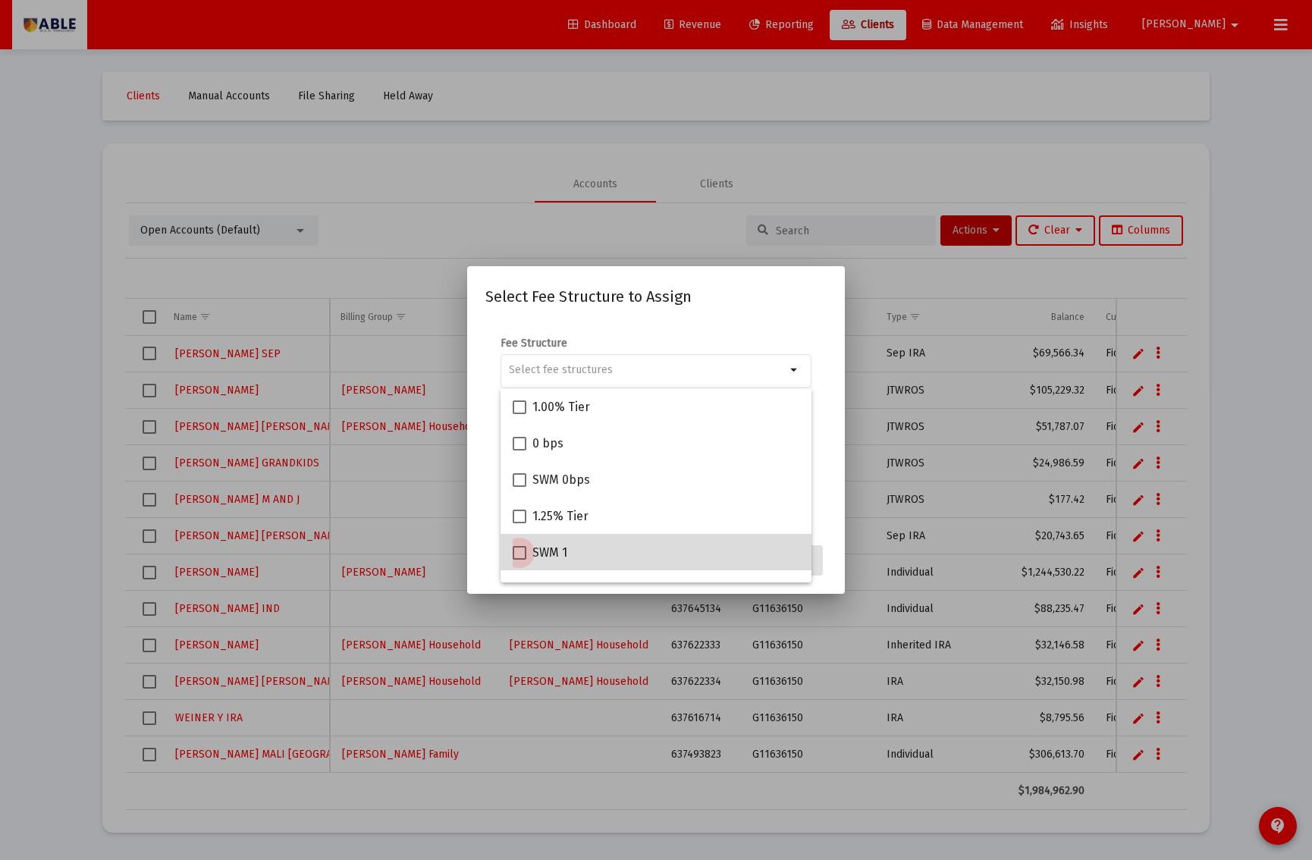
drag, startPoint x: 554, startPoint y: 555, endPoint x: 562, endPoint y: 555, distance: 8.3
click at [554, 555] on span "SWM 1" at bounding box center [550, 553] width 35 height 18
click at [520, 560] on input "SWM 1" at bounding box center [519, 560] width 1 height 1
checkbox input "true"
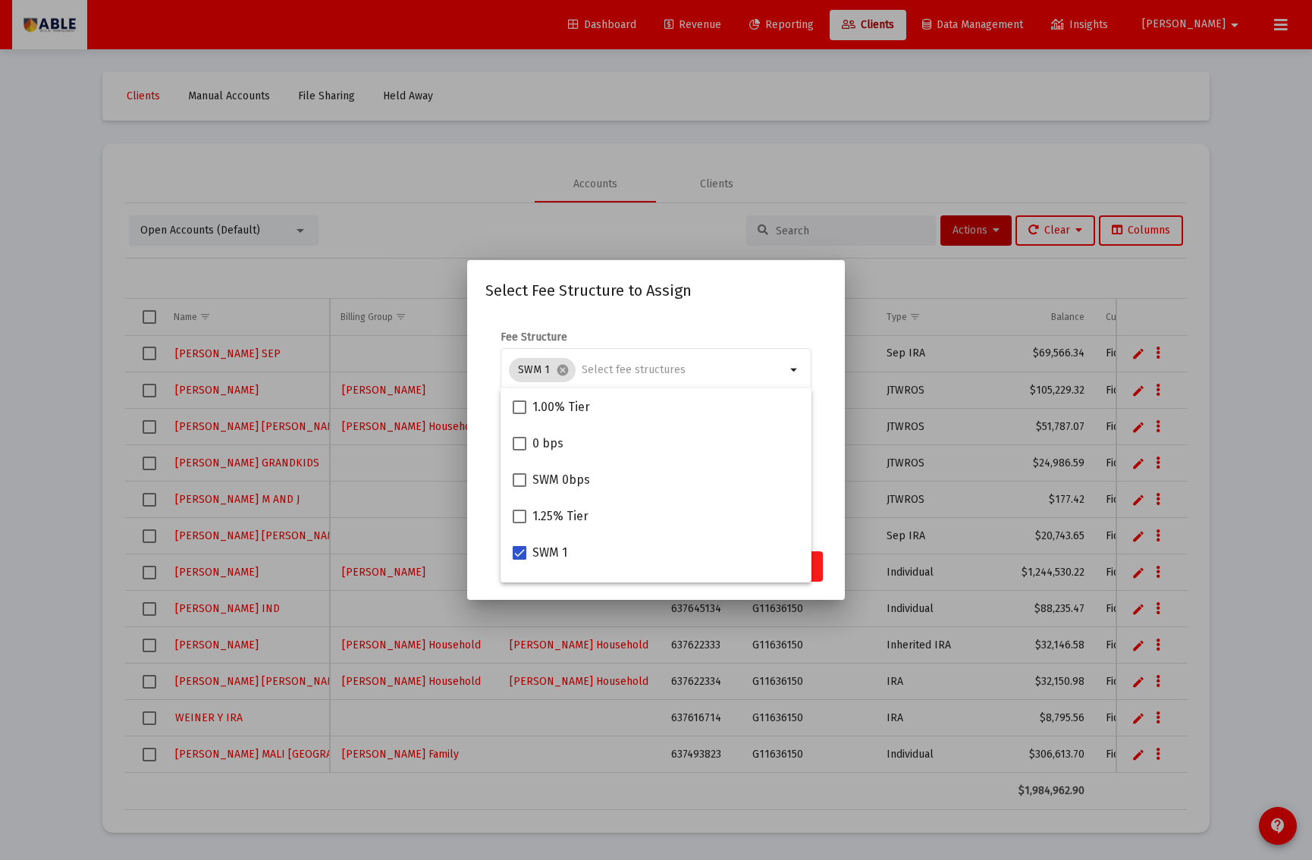
click at [821, 568] on button "Assign" at bounding box center [795, 567] width 55 height 30
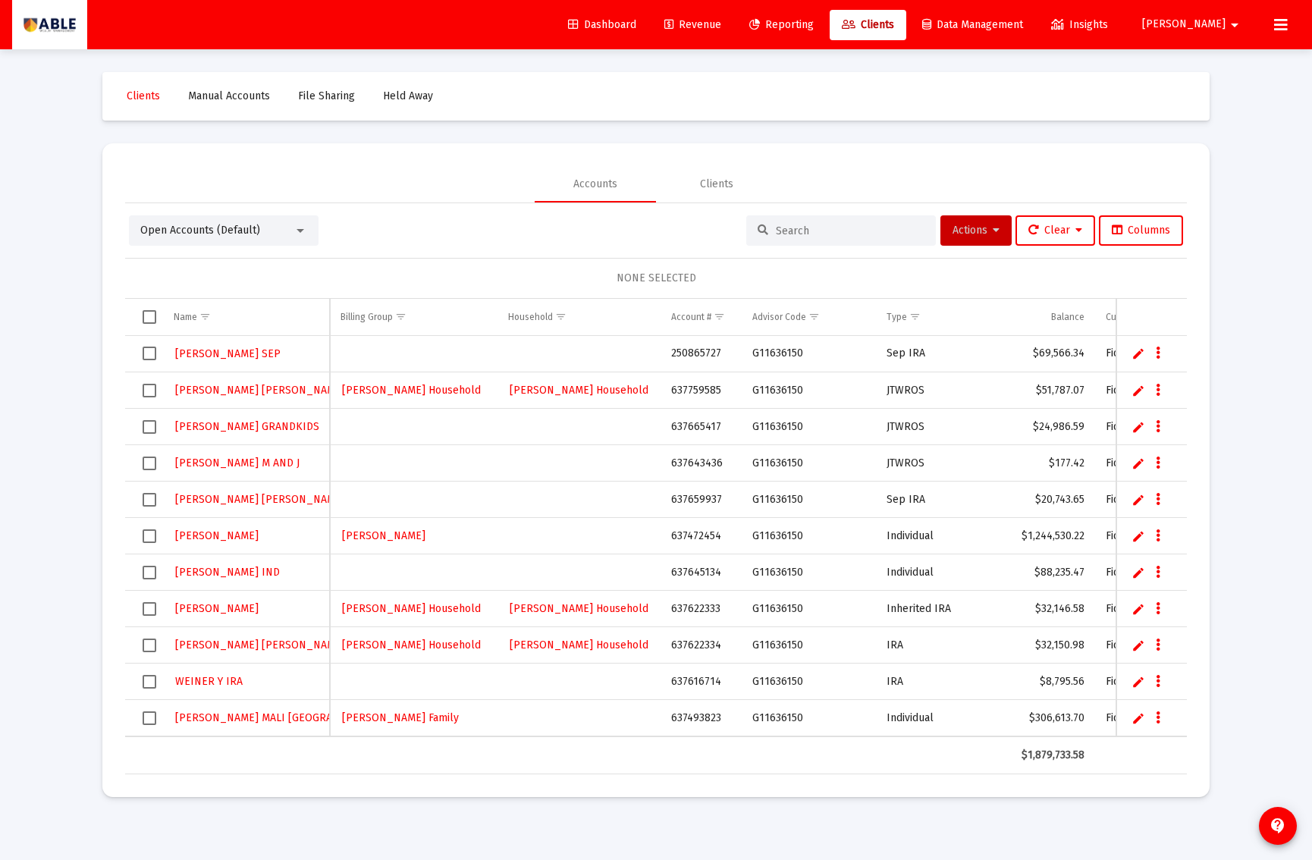
click at [153, 718] on span "Select row" at bounding box center [150, 719] width 14 height 14
click at [953, 230] on span "Actions" at bounding box center [976, 230] width 47 height 13
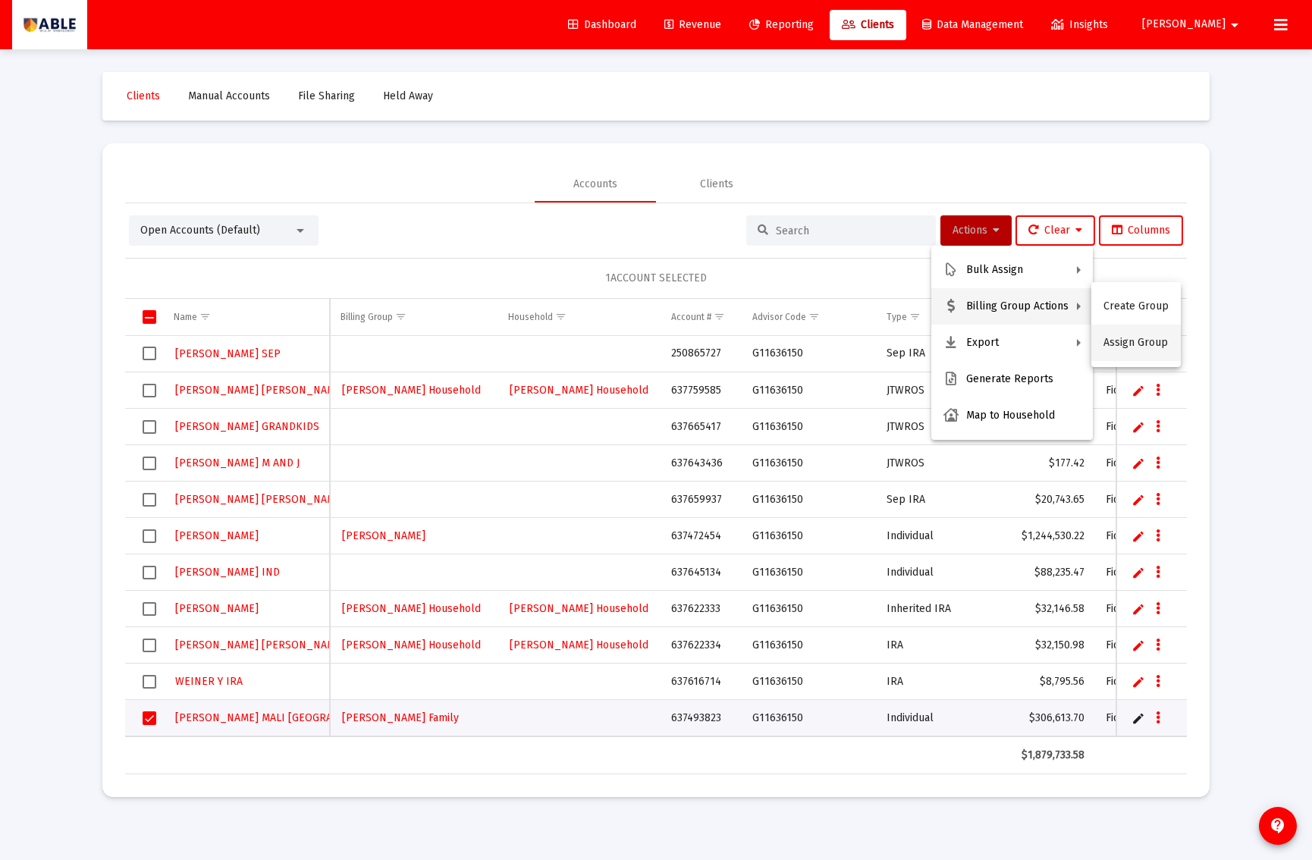
click at [1132, 339] on button "Assign Group" at bounding box center [1137, 343] width 90 height 36
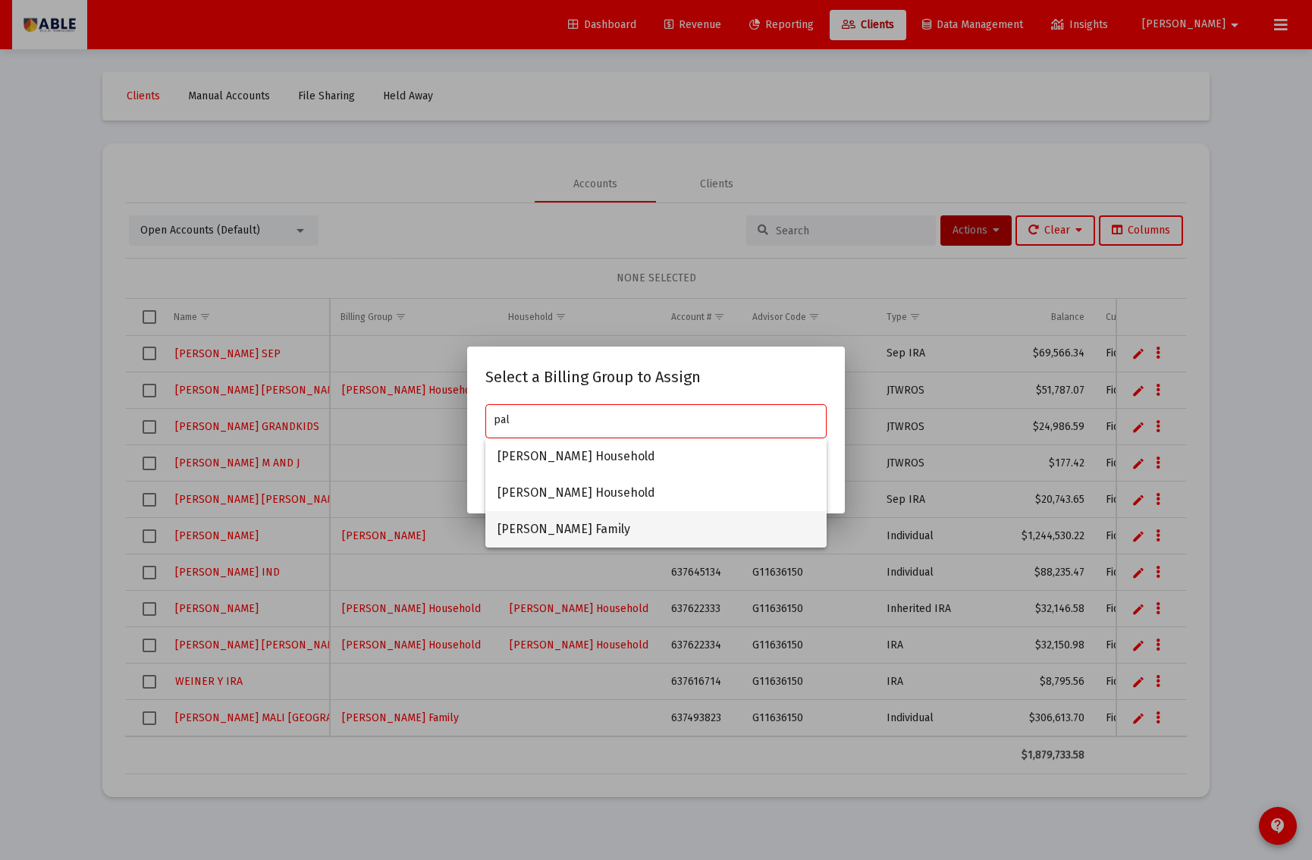
click at [616, 519] on span "[PERSON_NAME] Family" at bounding box center [656, 529] width 317 height 36
type input "[PERSON_NAME] Family"
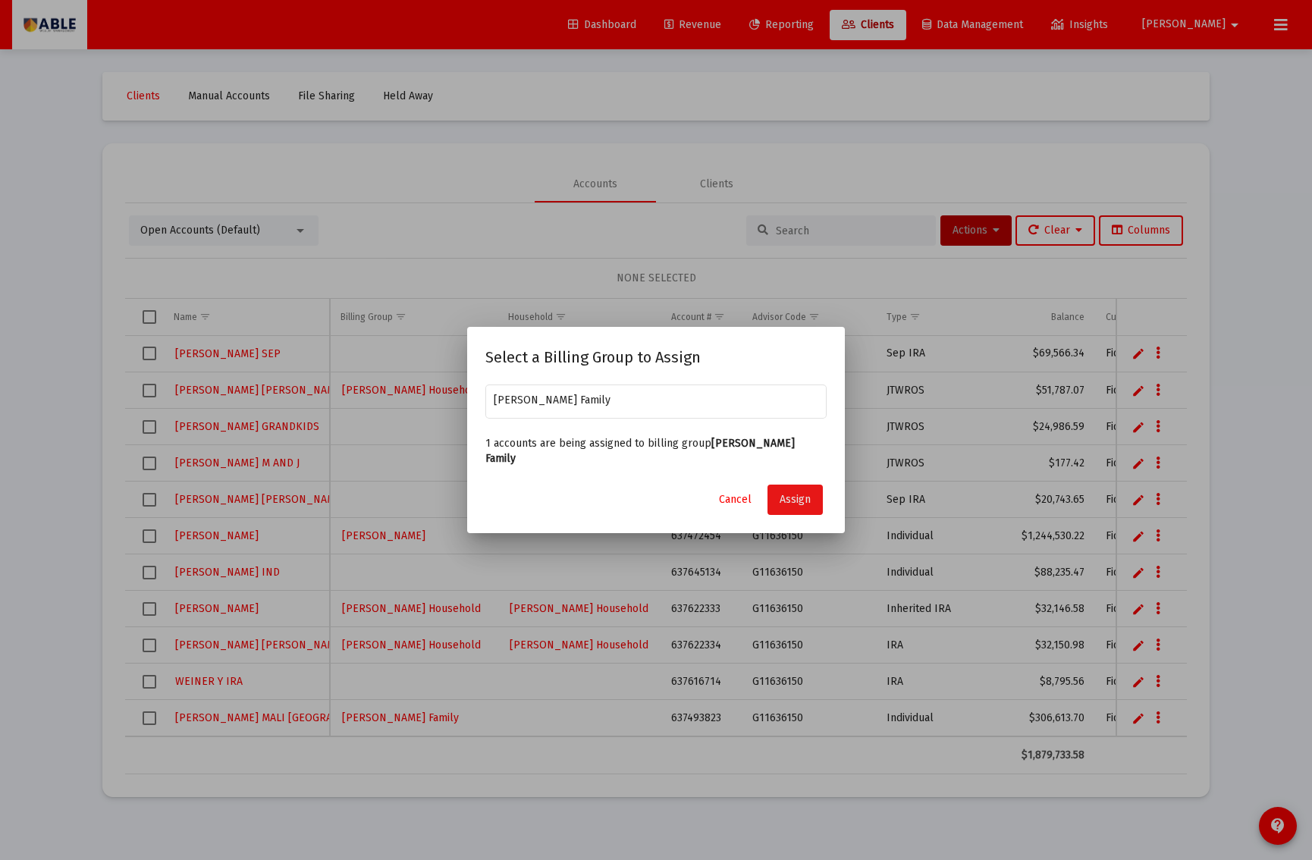
click at [793, 493] on span "Assign" at bounding box center [795, 499] width 31 height 13
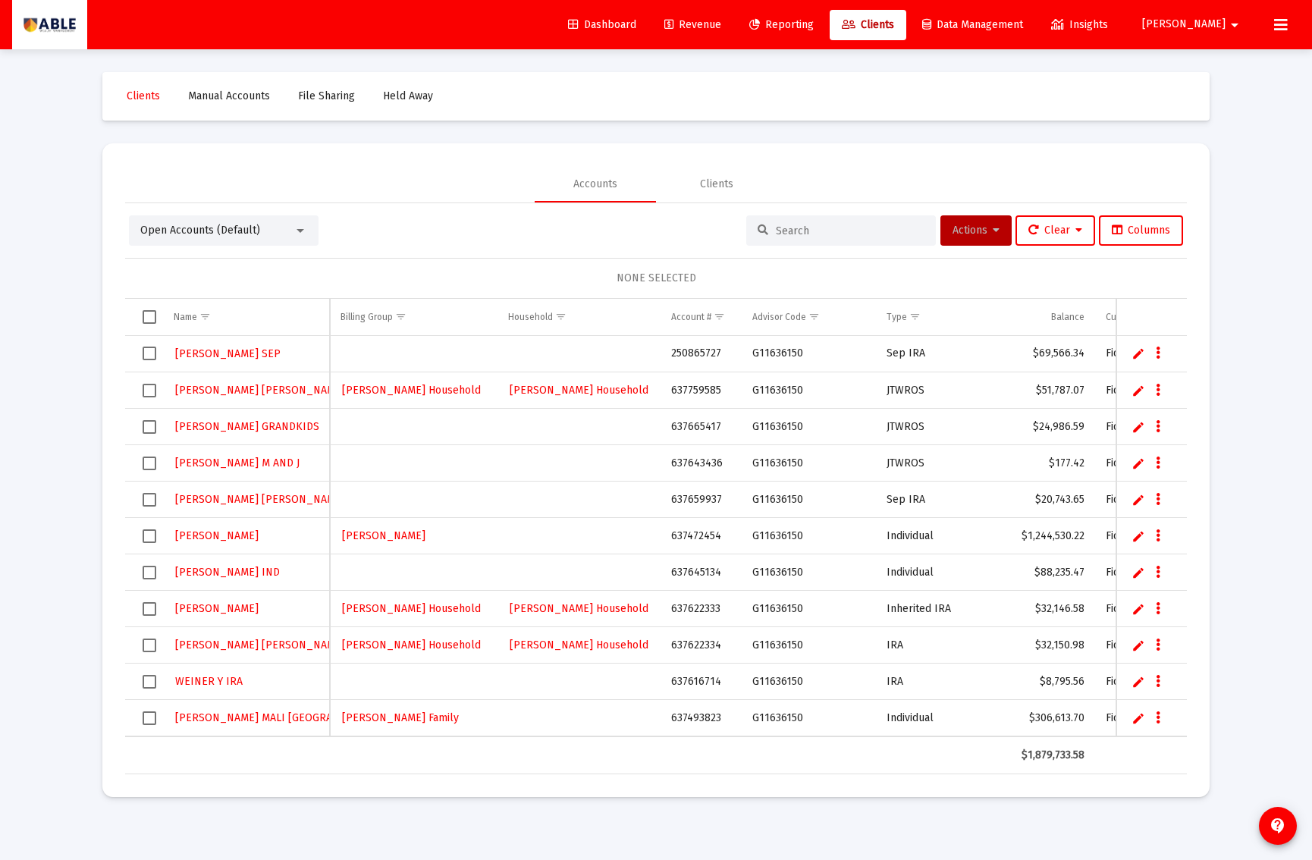
click at [504, 783] on mat-card "Accounts Clients Open Accounts (Default) Actions Clear Columns NONE SELECTED Na…" at bounding box center [656, 470] width 1108 height 654
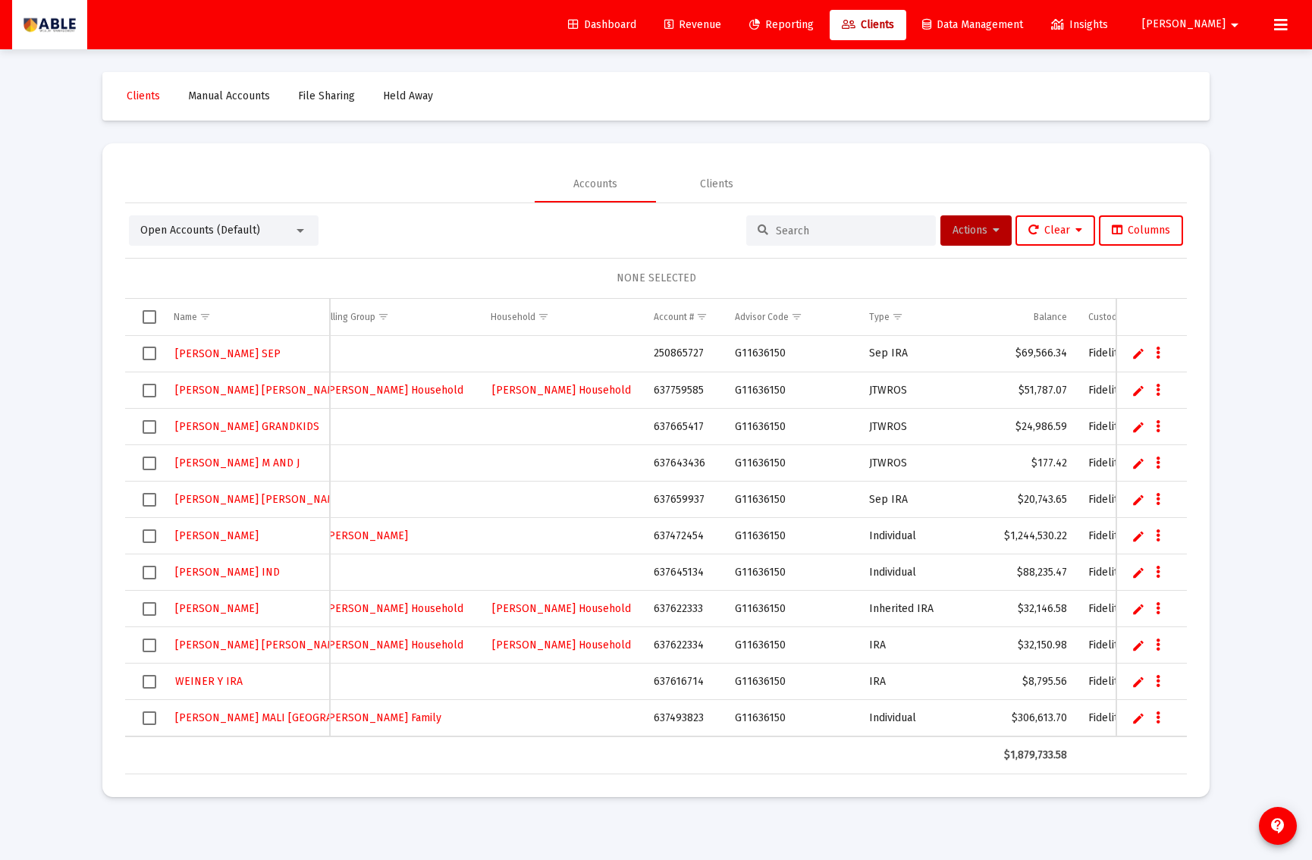
scroll to position [0, 0]
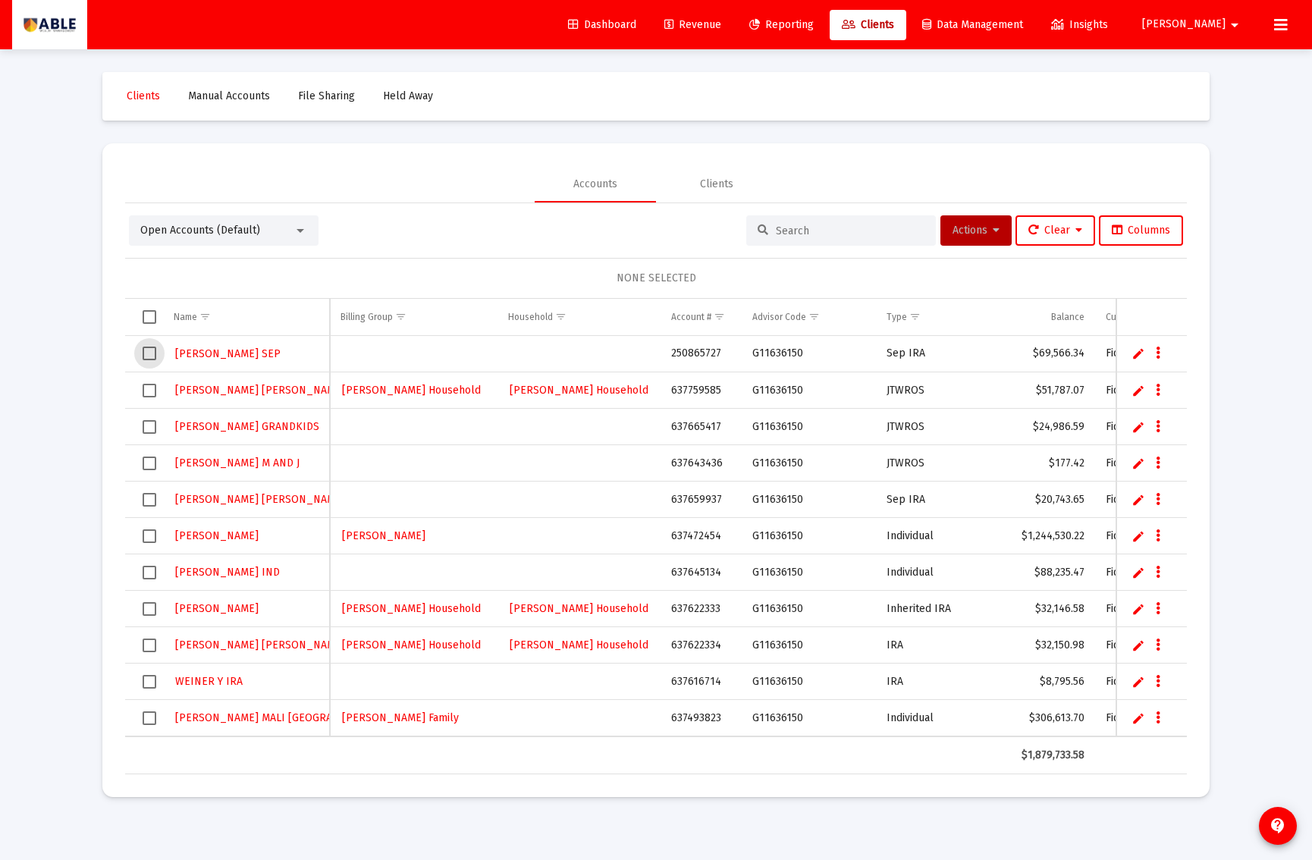
drag, startPoint x: 149, startPoint y: 356, endPoint x: 169, endPoint y: 355, distance: 20.5
click at [156, 356] on span "Select row" at bounding box center [150, 354] width 14 height 14
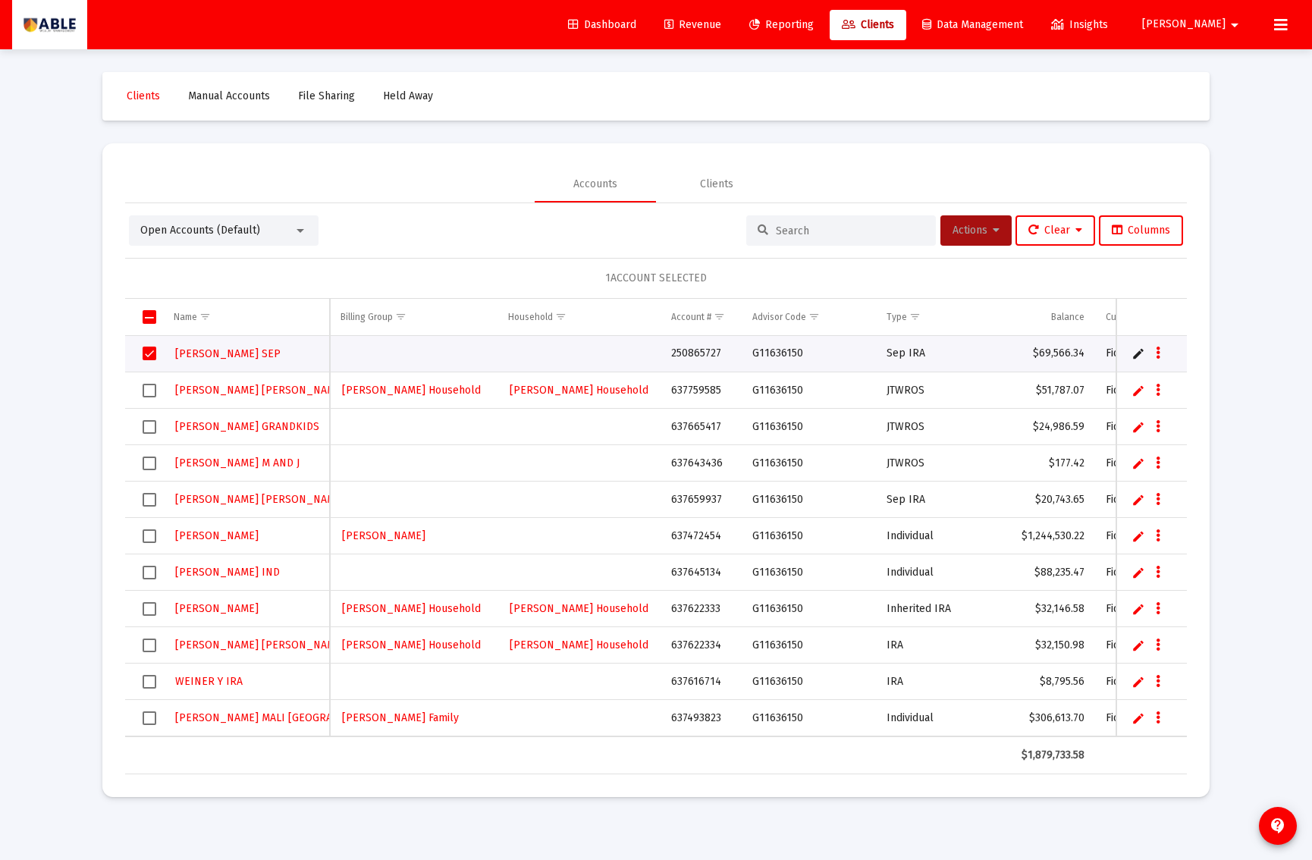
click at [970, 232] on span "Actions" at bounding box center [976, 230] width 47 height 13
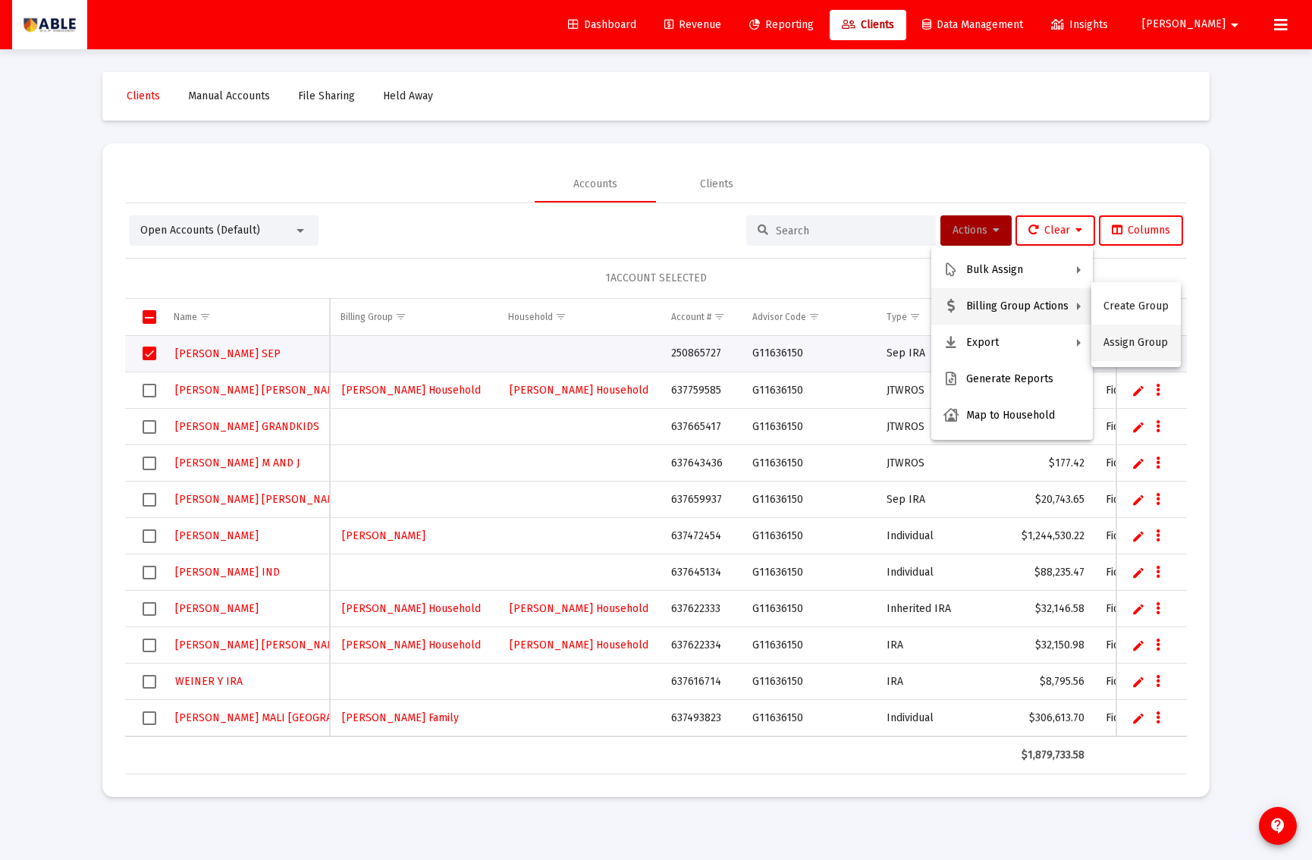
click at [1133, 341] on button "Assign Group" at bounding box center [1137, 343] width 90 height 36
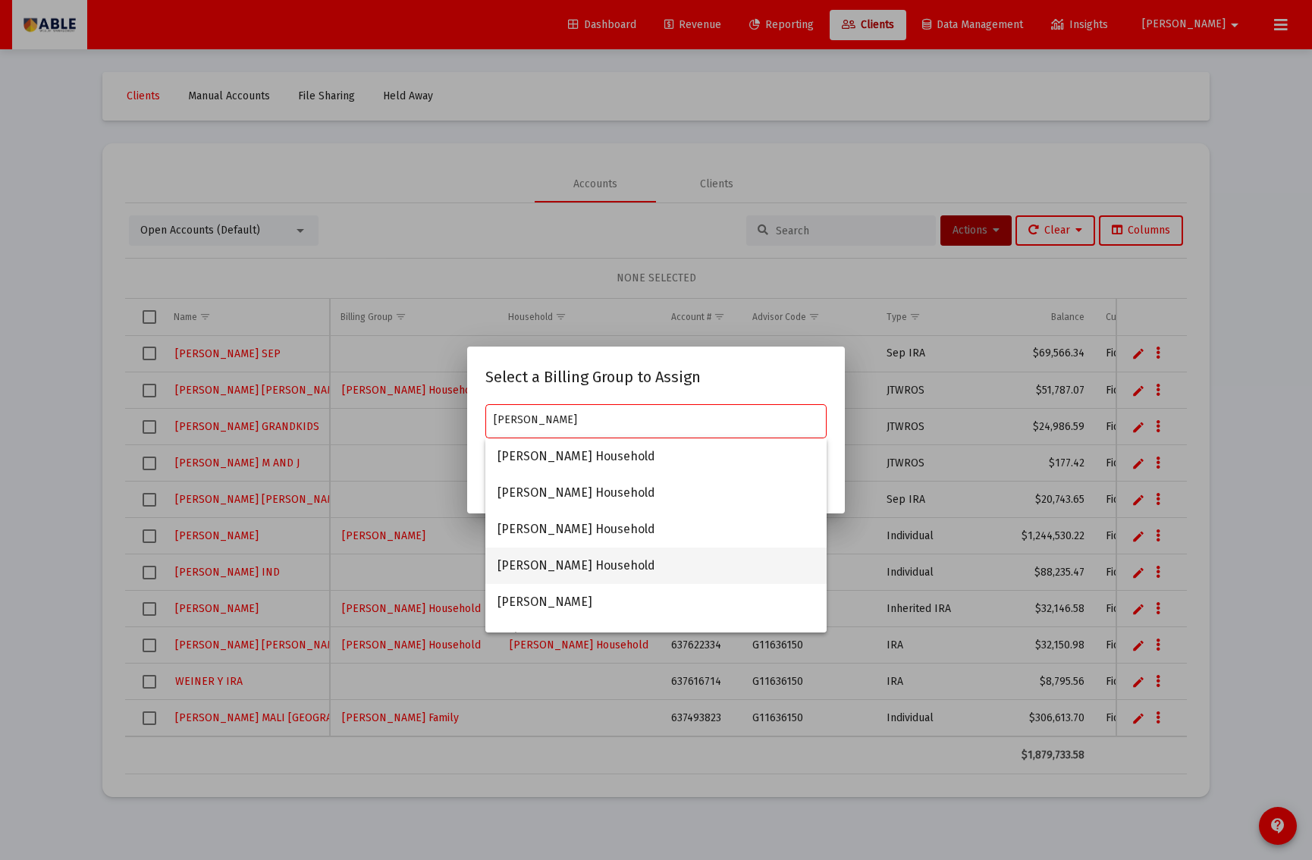
click at [624, 565] on span "[PERSON_NAME] Household" at bounding box center [656, 566] width 317 height 36
type input "[PERSON_NAME] Household"
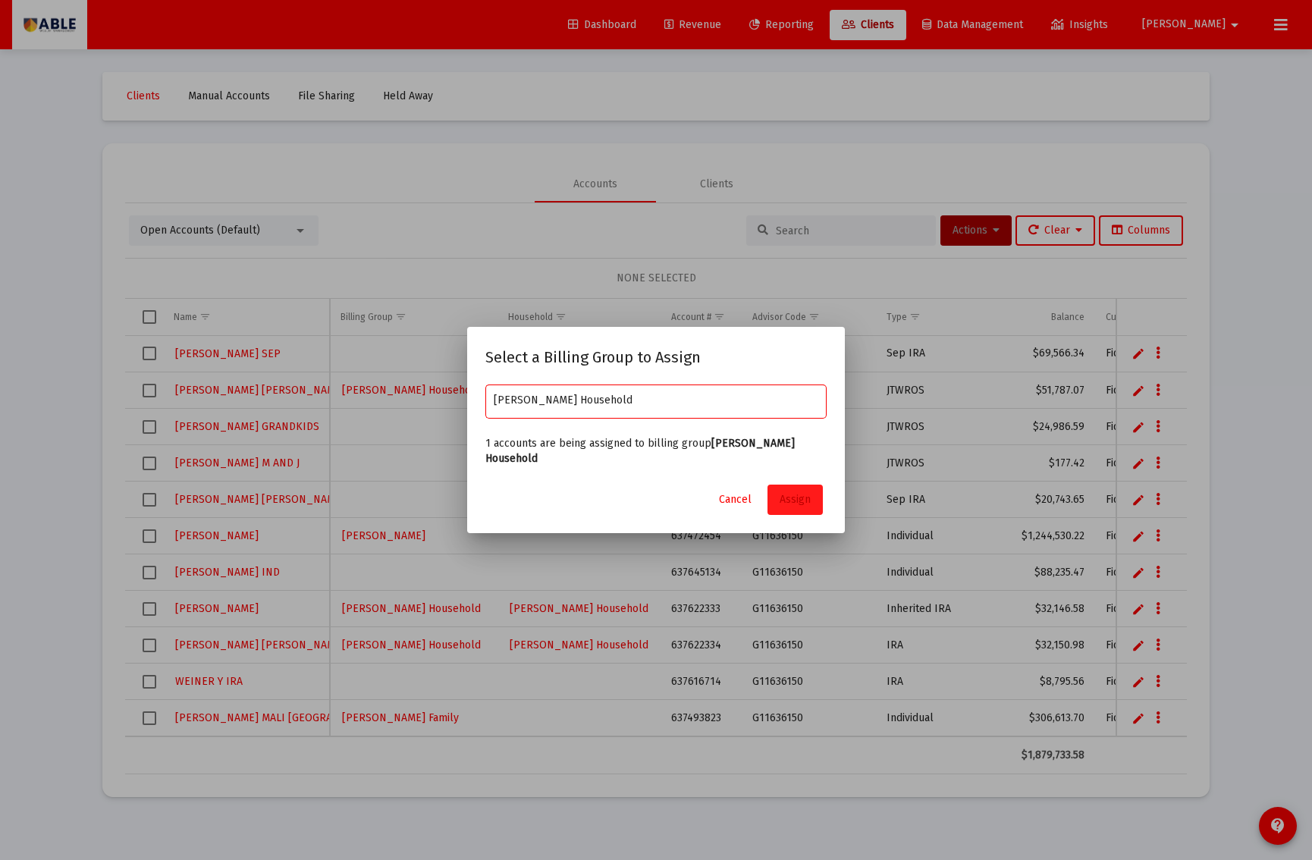
click at [785, 498] on span "Assign" at bounding box center [795, 499] width 31 height 13
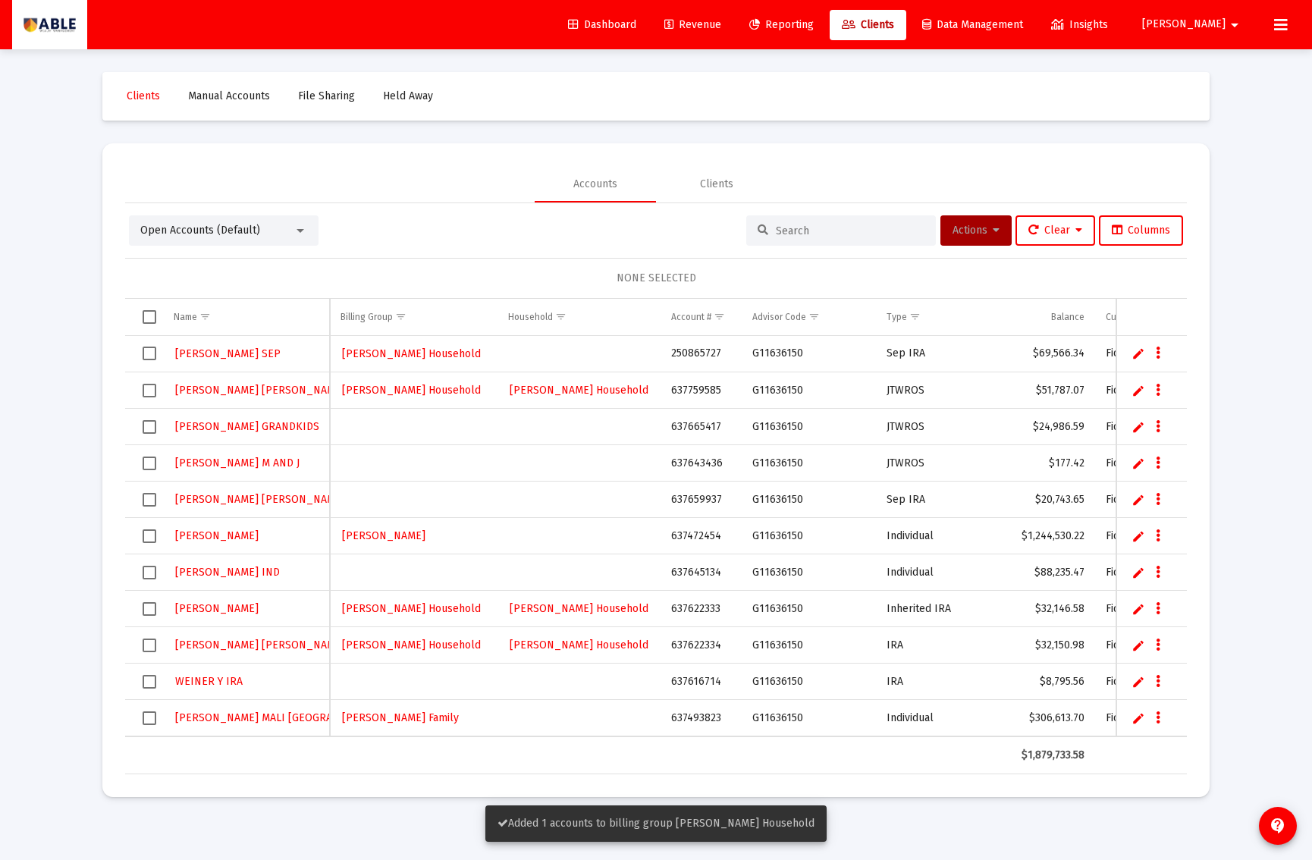
drag, startPoint x: 146, startPoint y: 354, endPoint x: 168, endPoint y: 355, distance: 22.0
click at [148, 354] on span "Select row" at bounding box center [150, 354] width 14 height 14
click at [969, 237] on button "Actions" at bounding box center [976, 230] width 71 height 30
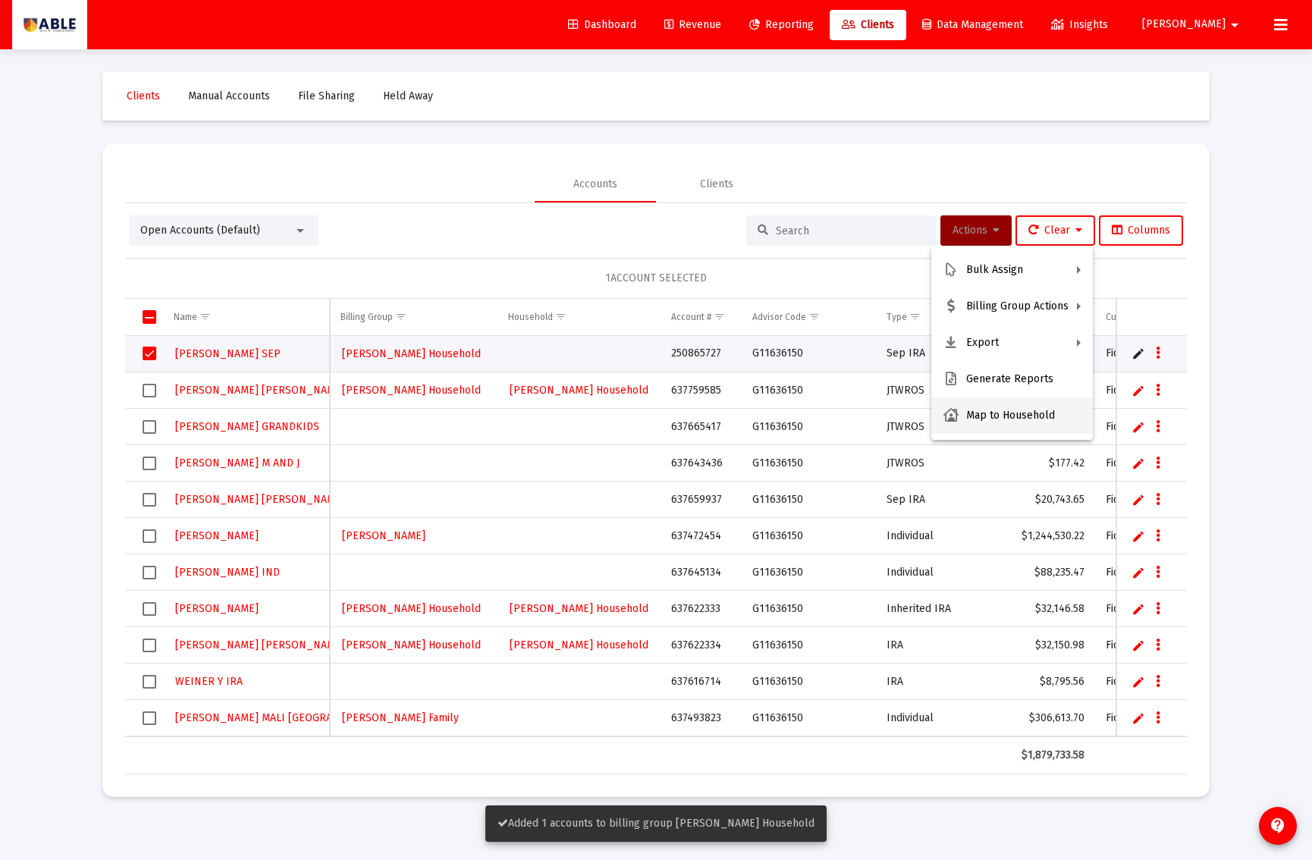
click at [999, 420] on button "Map to Household" at bounding box center [1013, 416] width 162 height 36
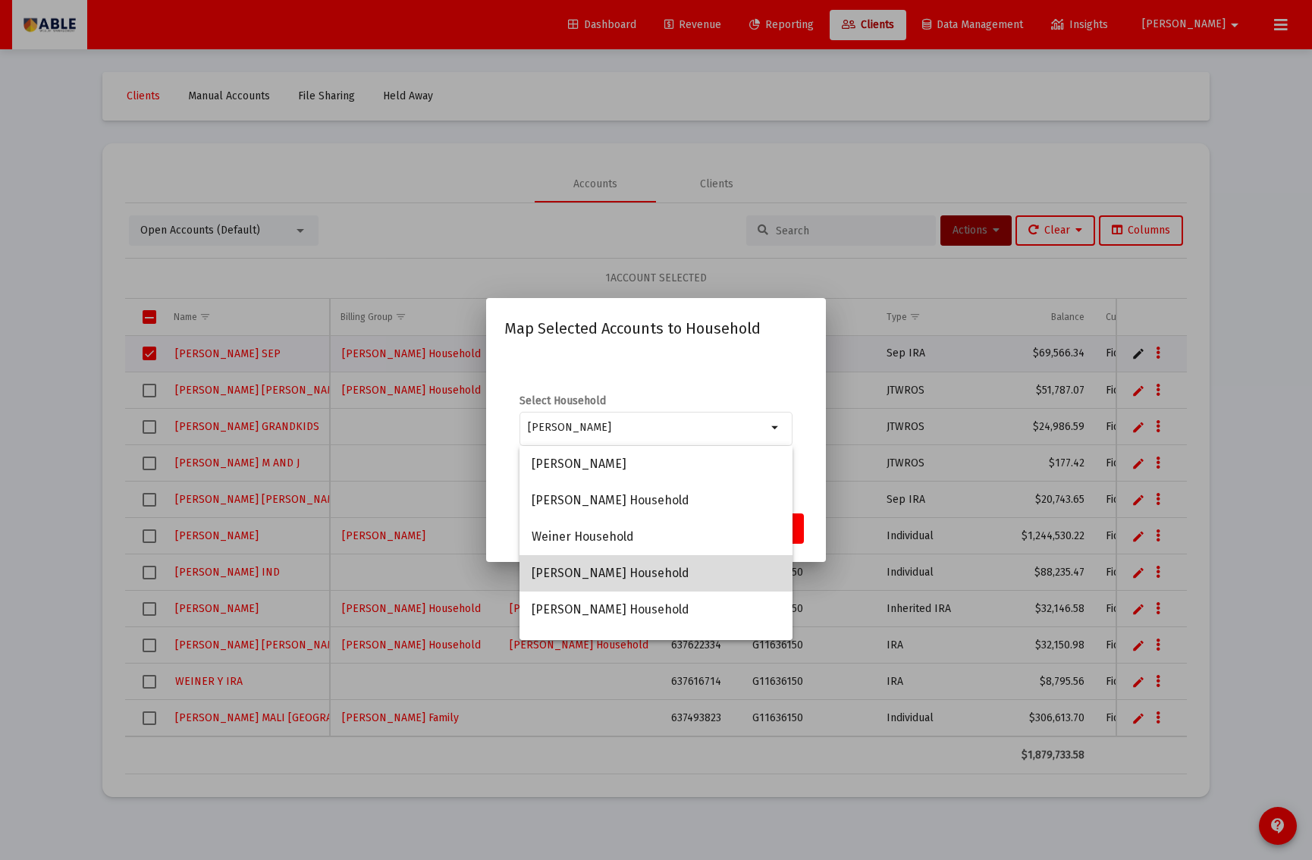
click at [623, 564] on span "[PERSON_NAME] Household" at bounding box center [656, 573] width 249 height 36
type input "[PERSON_NAME] Household"
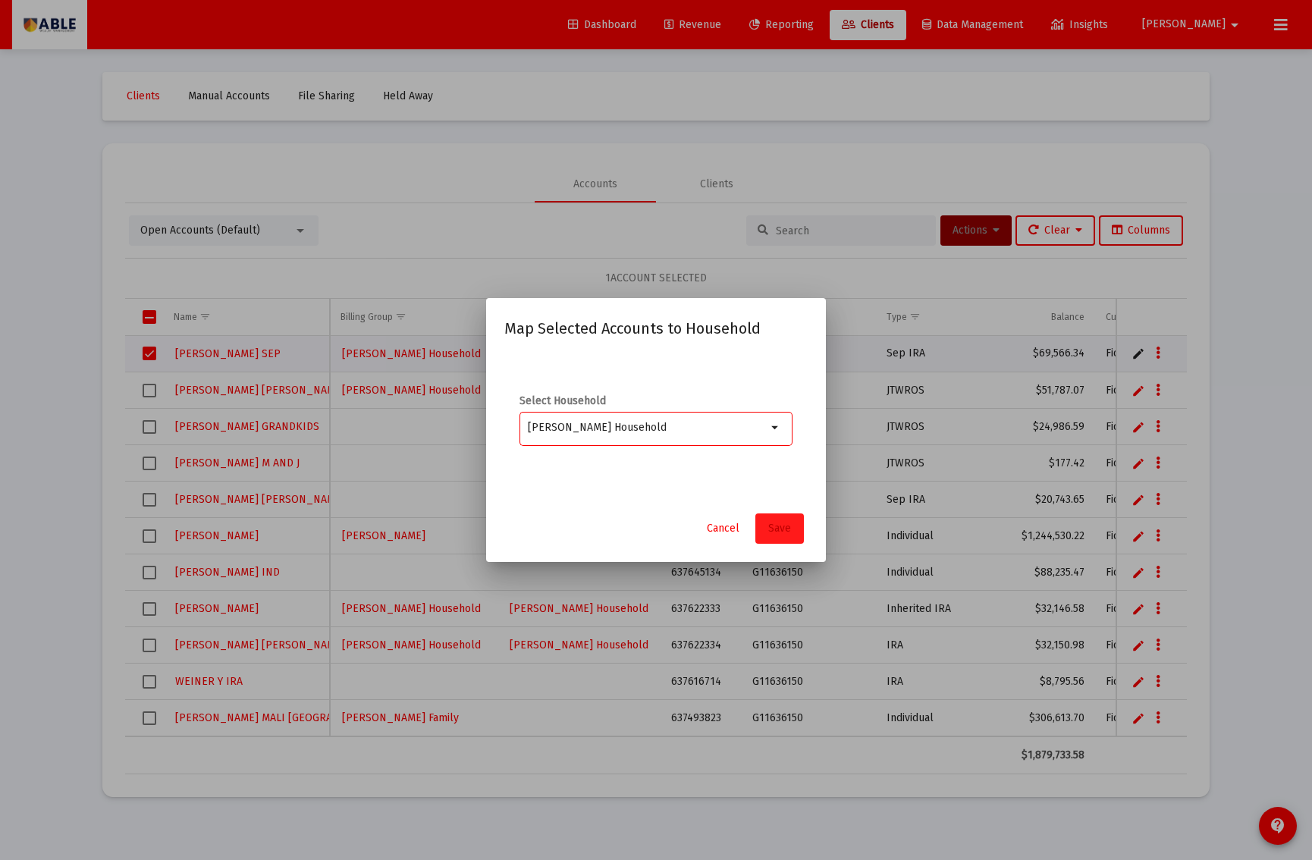
click at [778, 521] on button "Save" at bounding box center [780, 529] width 49 height 30
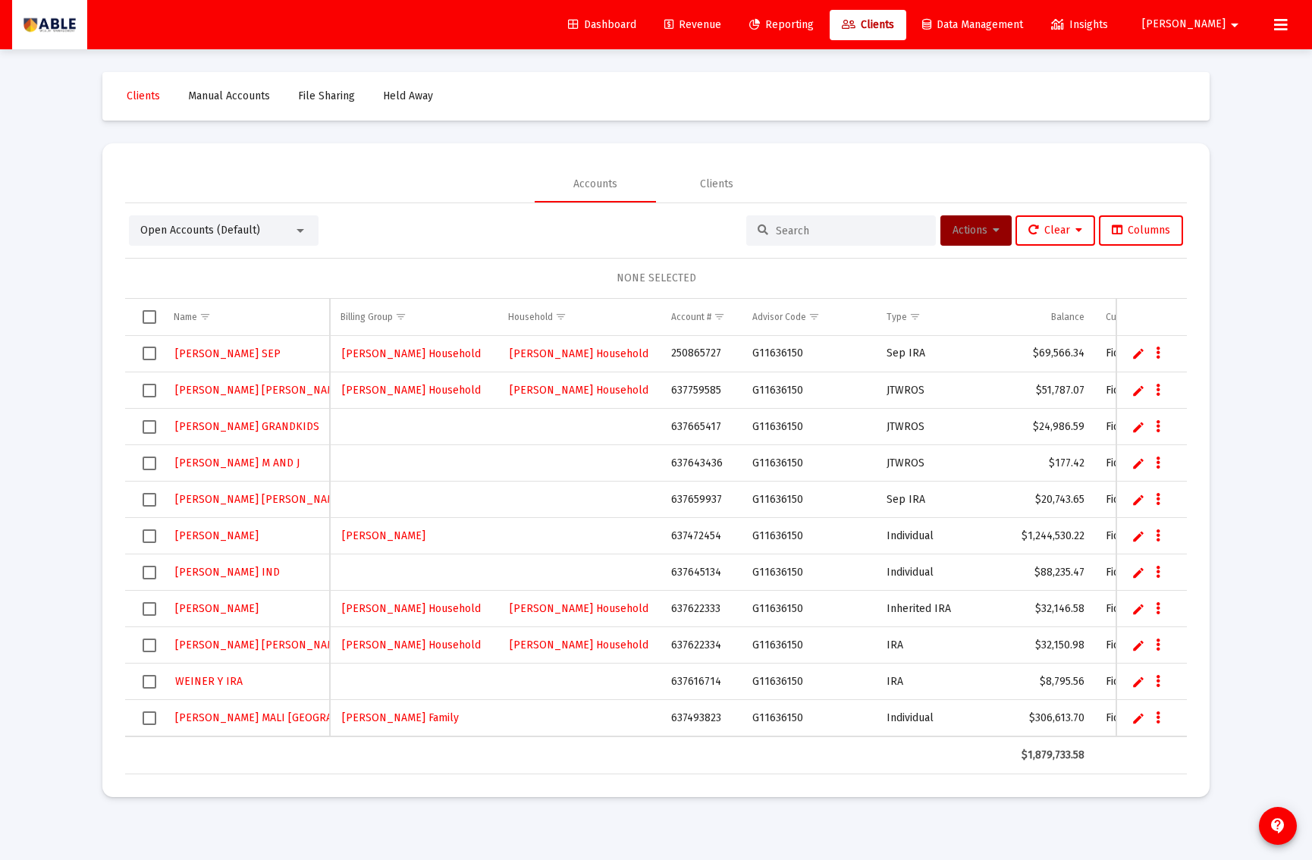
click at [690, 431] on td "637665417" at bounding box center [701, 427] width 80 height 36
click at [690, 430] on td "637665417" at bounding box center [701, 427] width 80 height 36
copy td "637665417"
drag, startPoint x: 150, startPoint y: 426, endPoint x: 159, endPoint y: 427, distance: 9.2
click at [150, 426] on span "Select row" at bounding box center [150, 427] width 14 height 14
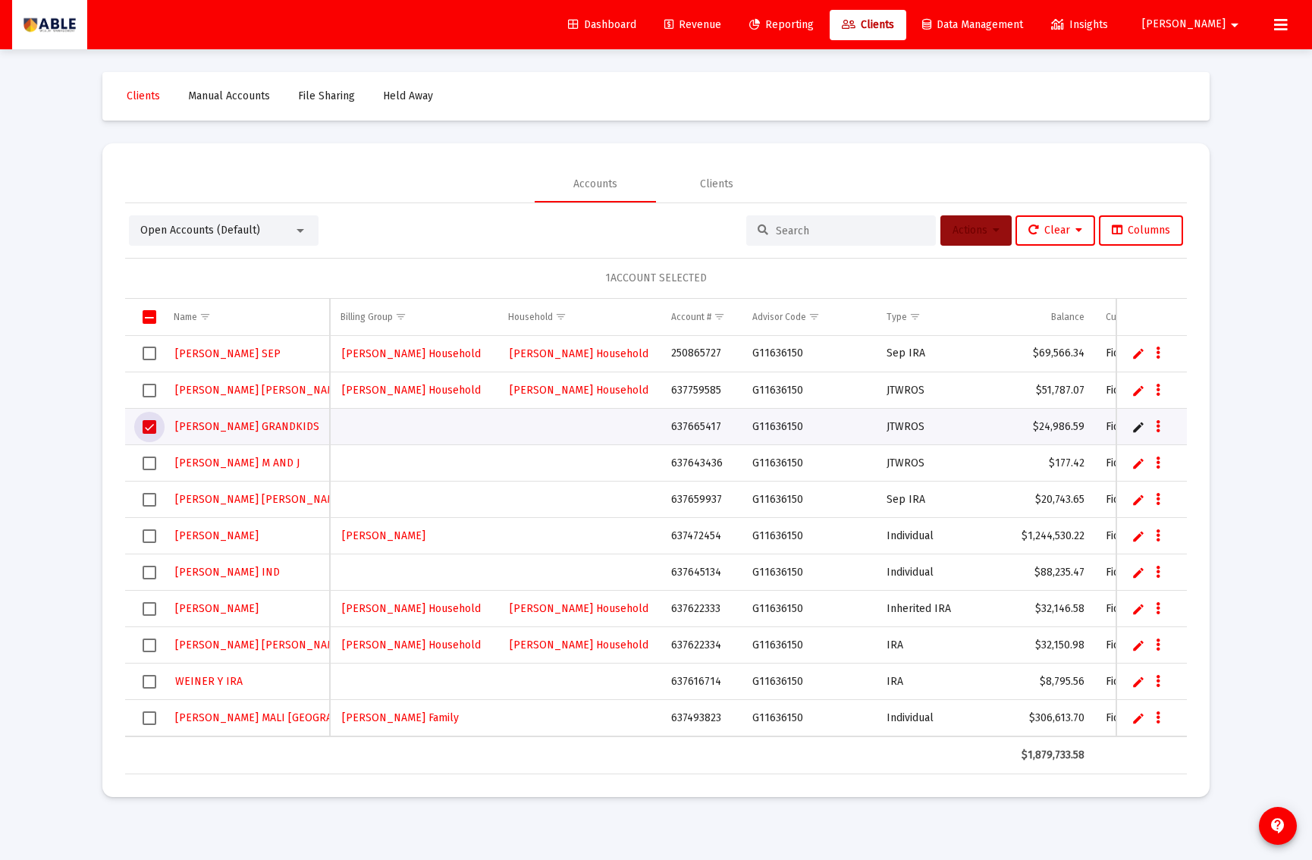
click at [961, 226] on span "Actions" at bounding box center [976, 230] width 47 height 13
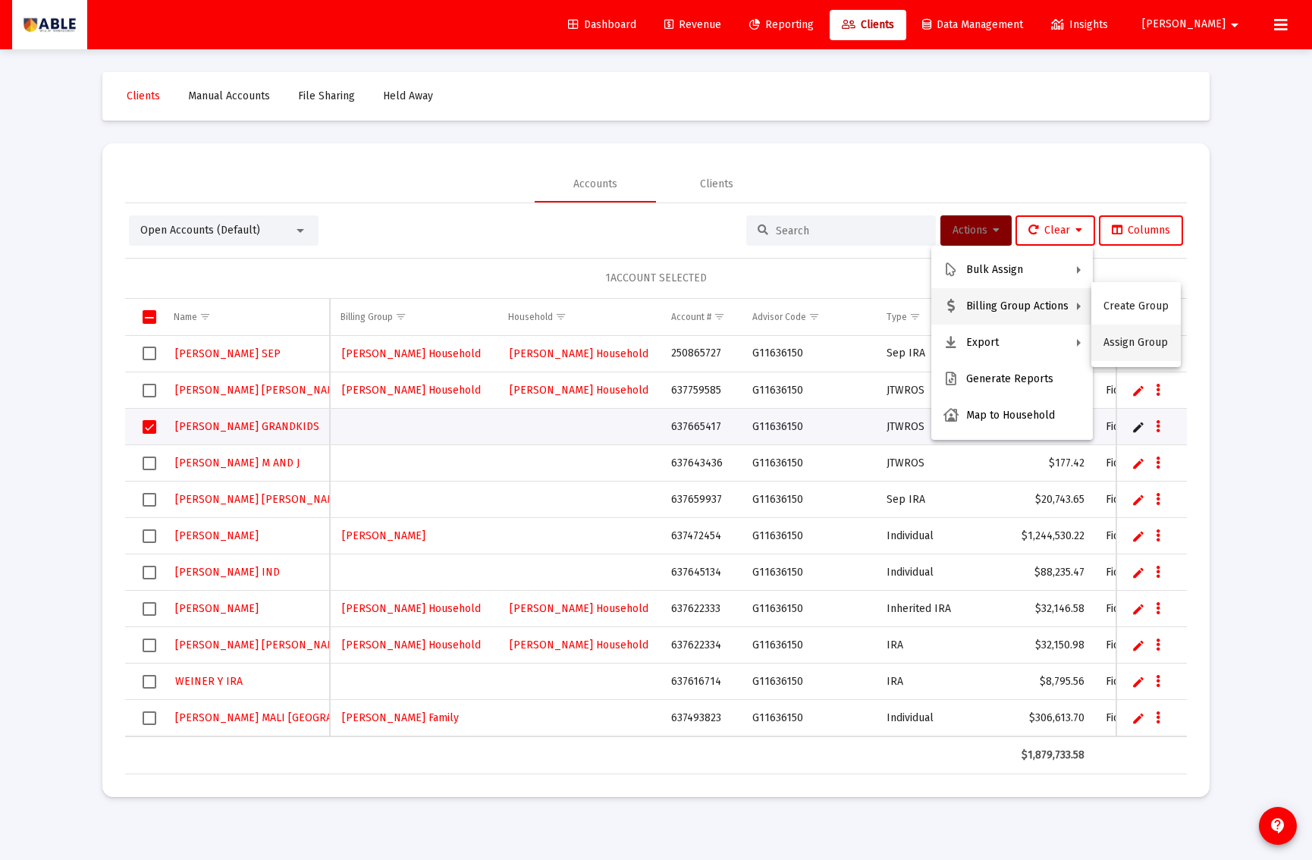
click at [1124, 344] on button "Assign Group" at bounding box center [1137, 343] width 90 height 36
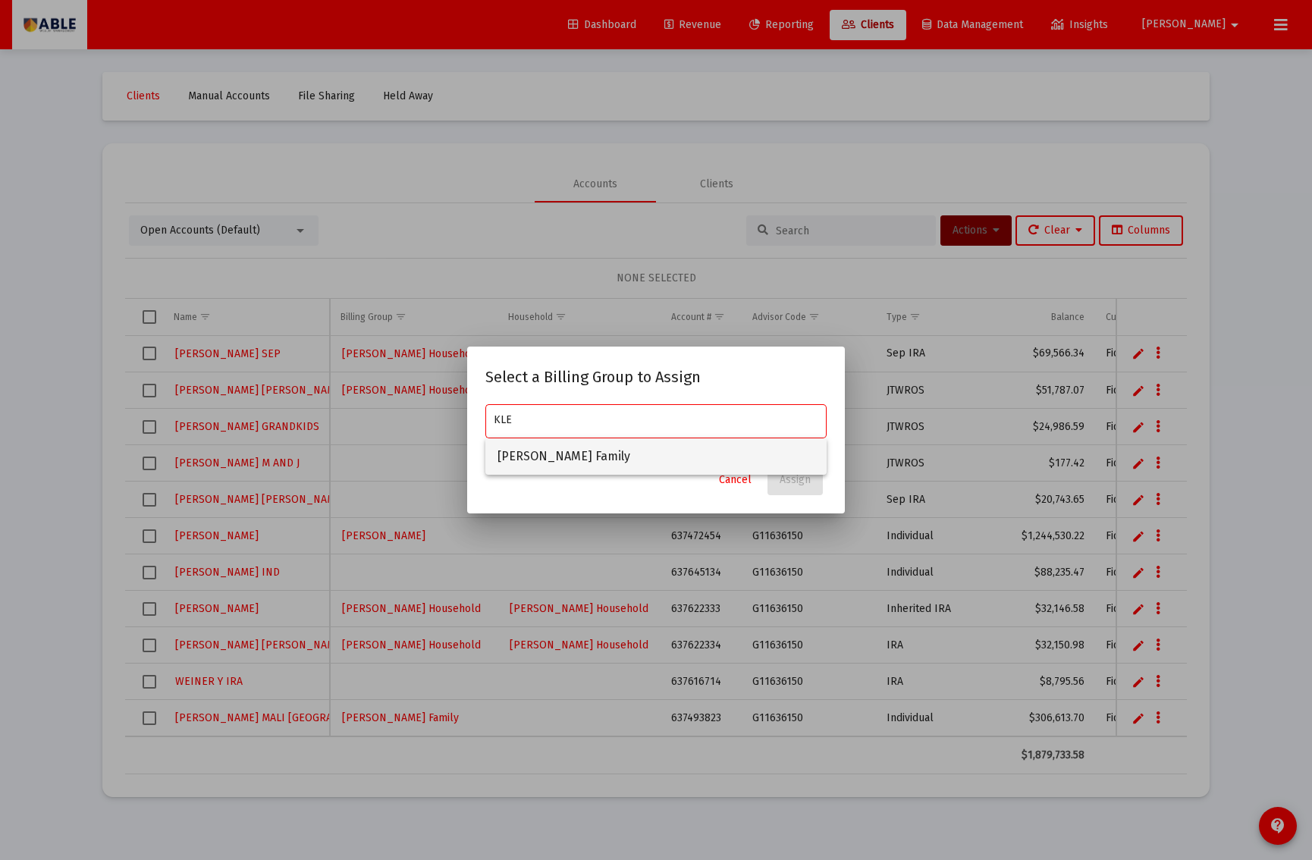
drag, startPoint x: 592, startPoint y: 450, endPoint x: 658, endPoint y: 464, distance: 67.6
click at [592, 450] on span "[PERSON_NAME] Family" at bounding box center [656, 456] width 317 height 36
type input "[PERSON_NAME] Family"
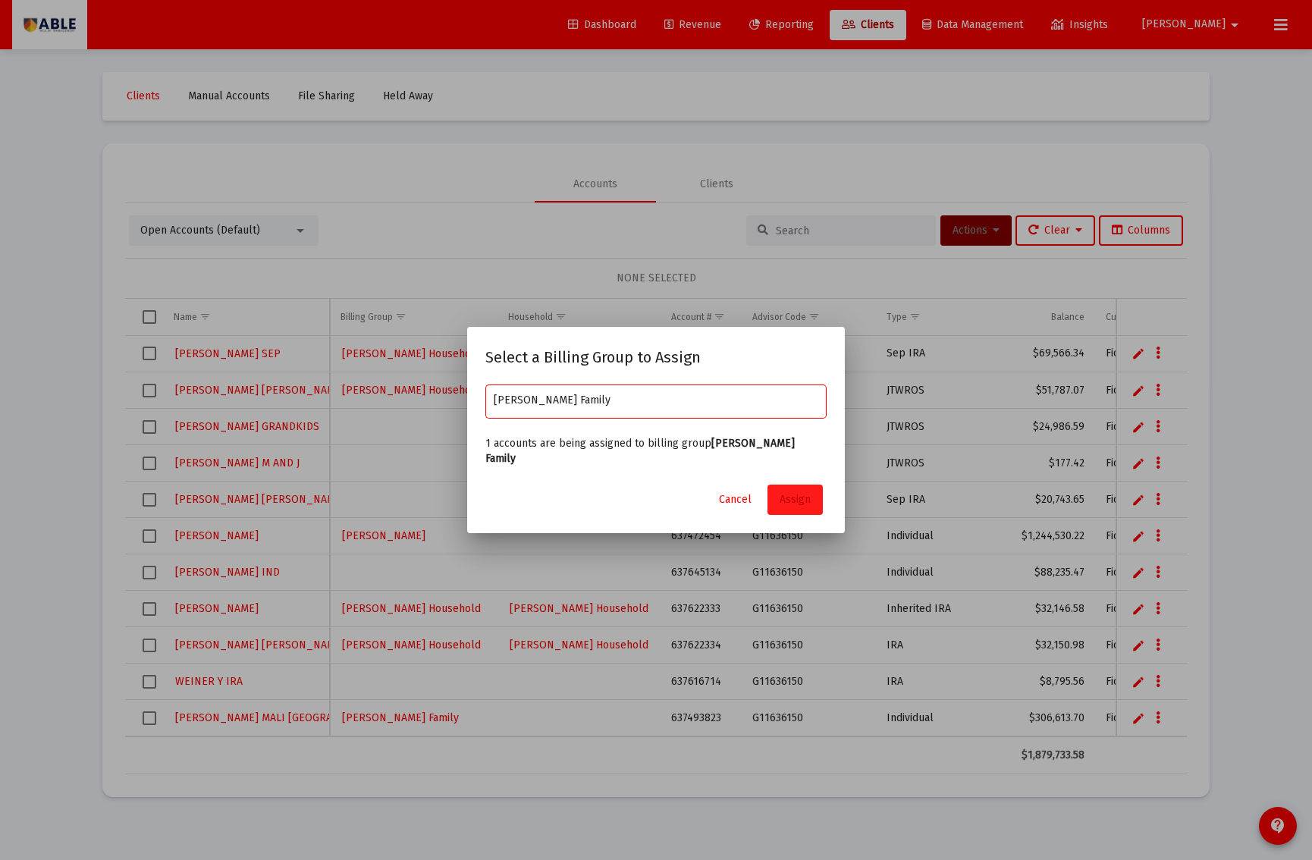
click at [799, 493] on span "Assign" at bounding box center [795, 499] width 31 height 13
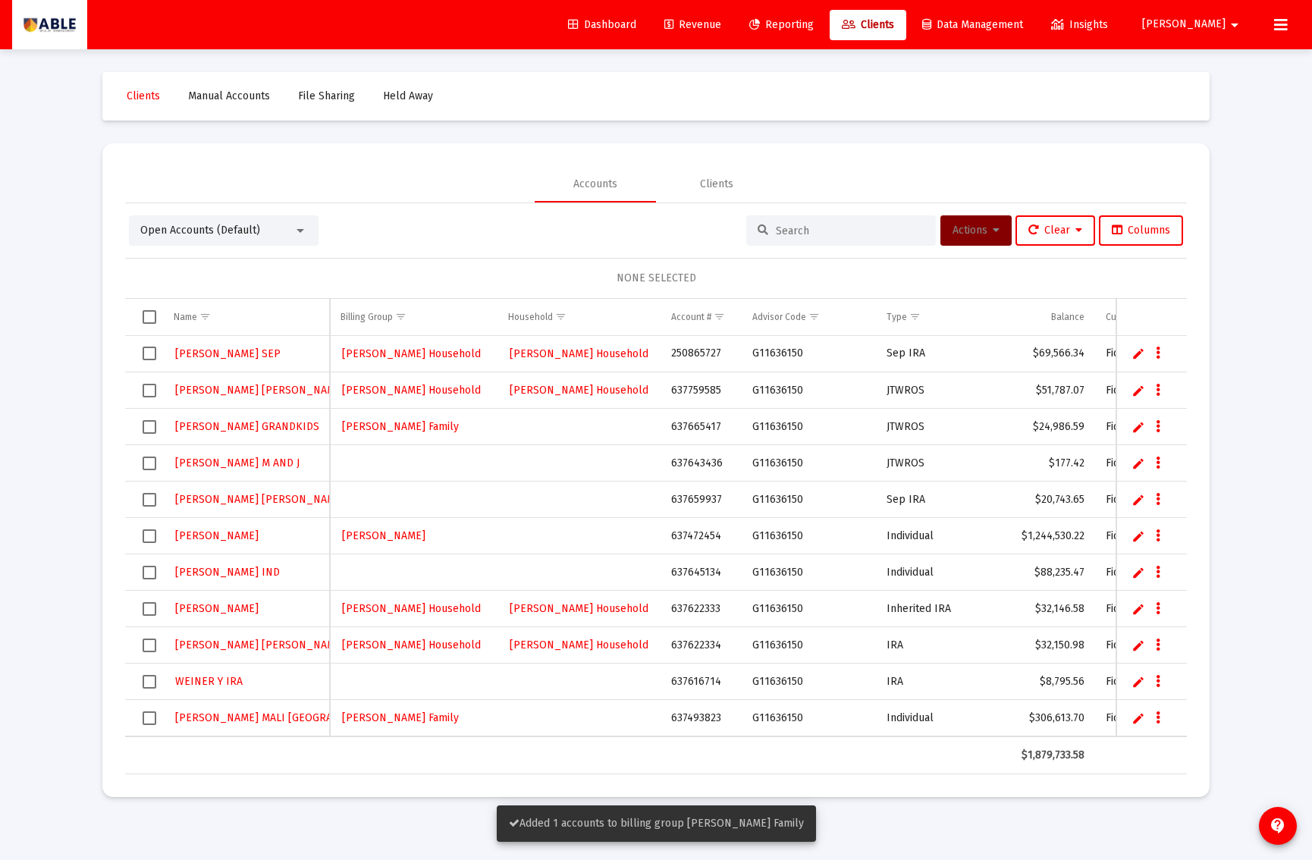
click at [149, 434] on td "Data grid" at bounding box center [144, 427] width 38 height 36
click at [984, 231] on span "Actions" at bounding box center [976, 230] width 47 height 13
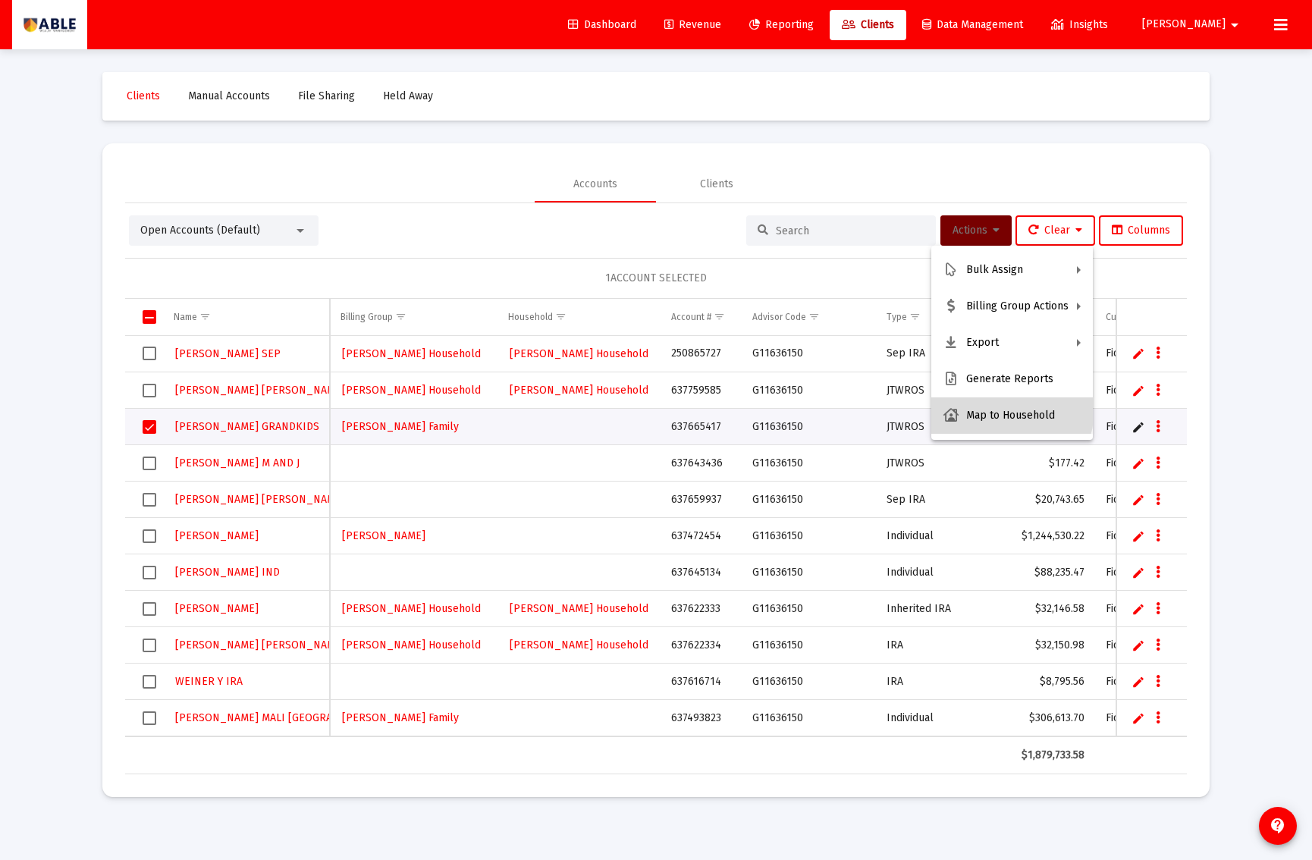
click at [996, 410] on button "Map to Household" at bounding box center [1013, 416] width 162 height 36
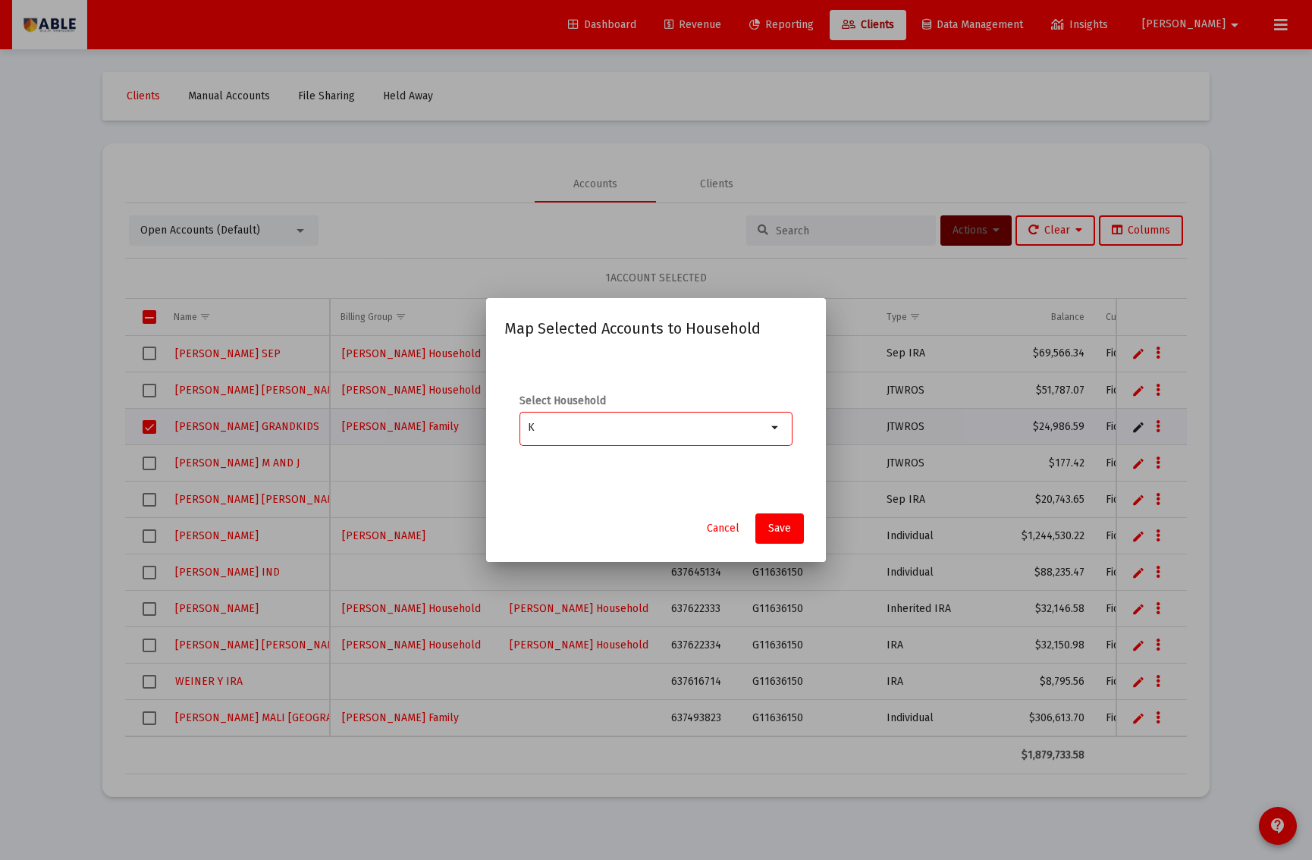
type input "K"
click at [719, 525] on span "Cancel" at bounding box center [723, 528] width 33 height 13
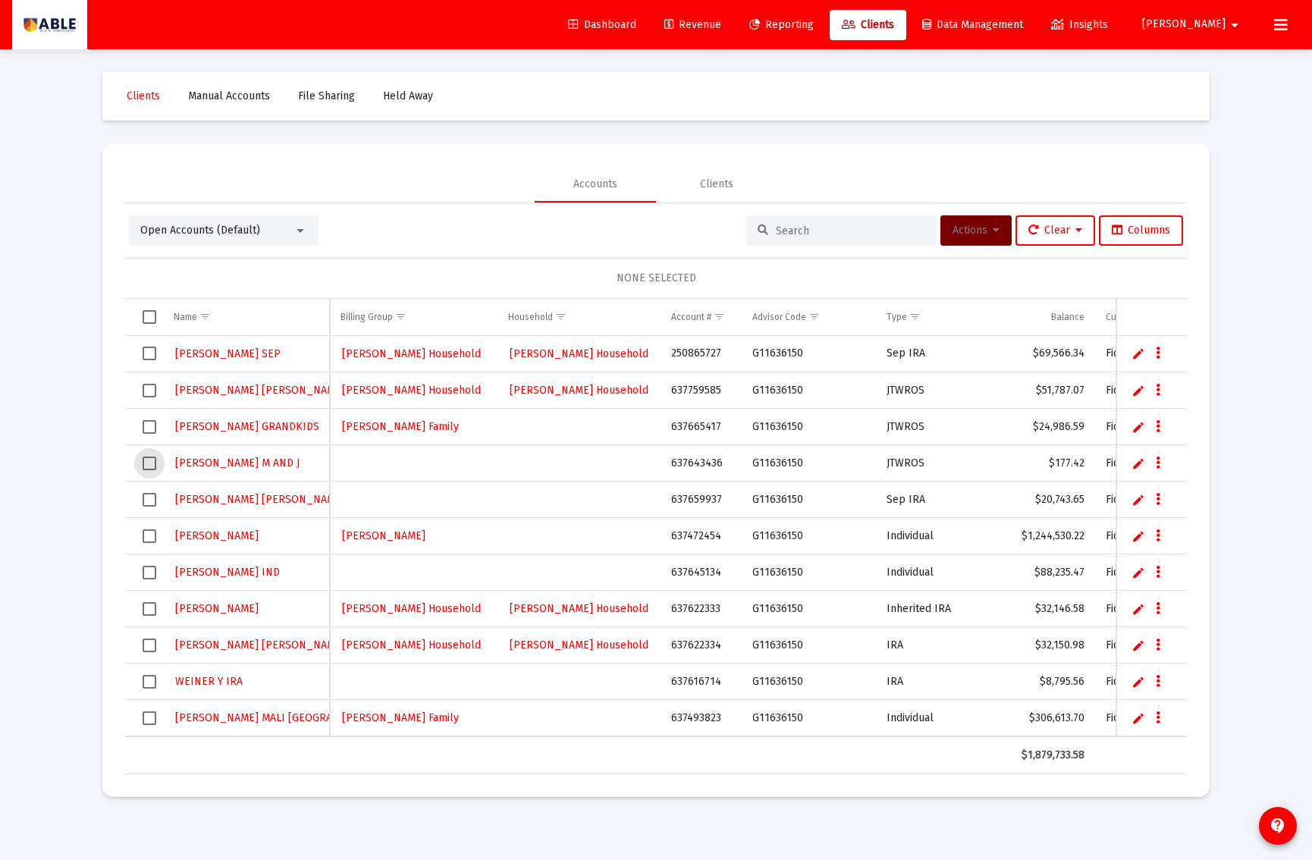
click at [146, 465] on span "Select row" at bounding box center [150, 464] width 14 height 14
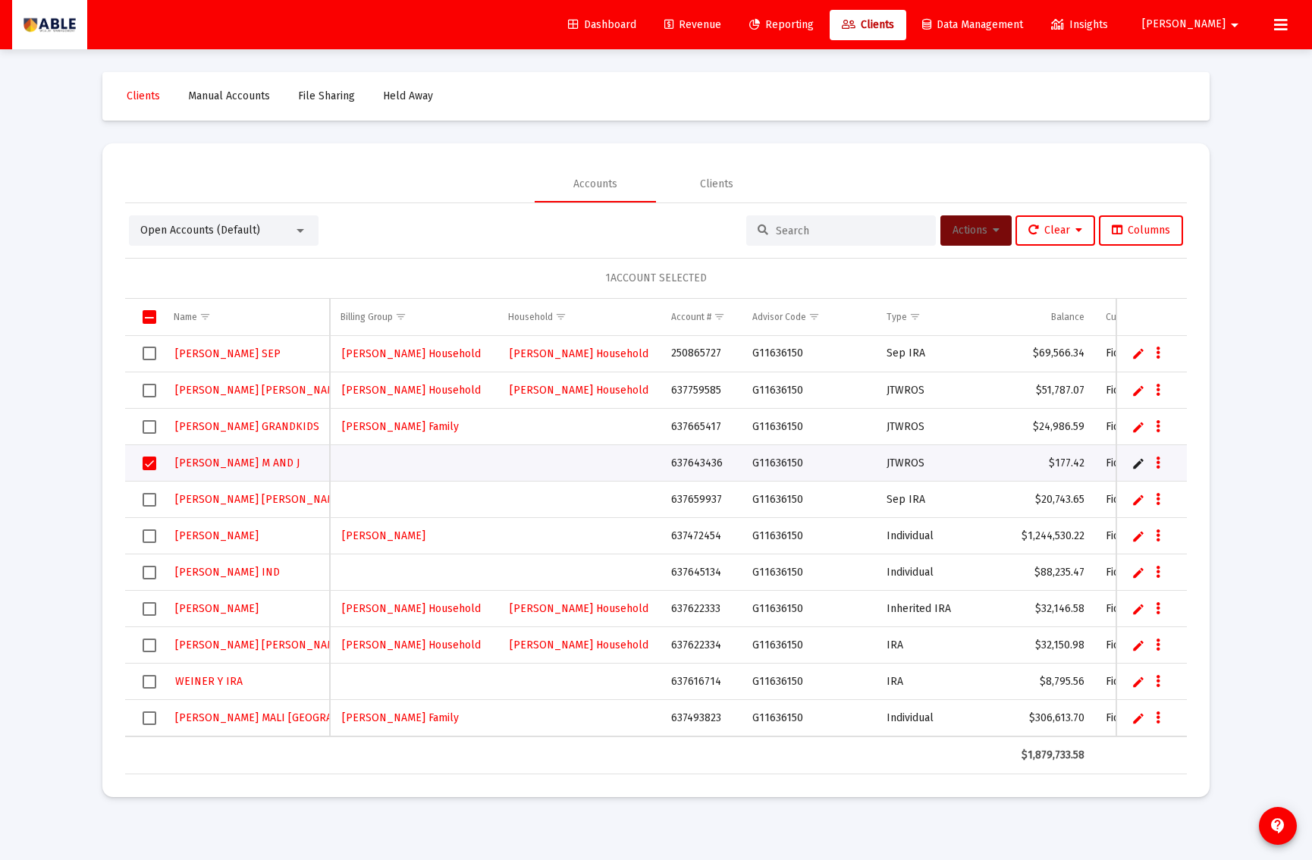
drag, startPoint x: 929, startPoint y: 240, endPoint x: 973, endPoint y: 235, distance: 43.5
click at [935, 239] on div "Open Accounts (Default) Actions Clear Columns" at bounding box center [656, 230] width 1054 height 30
click at [972, 235] on span "Actions" at bounding box center [976, 230] width 47 height 13
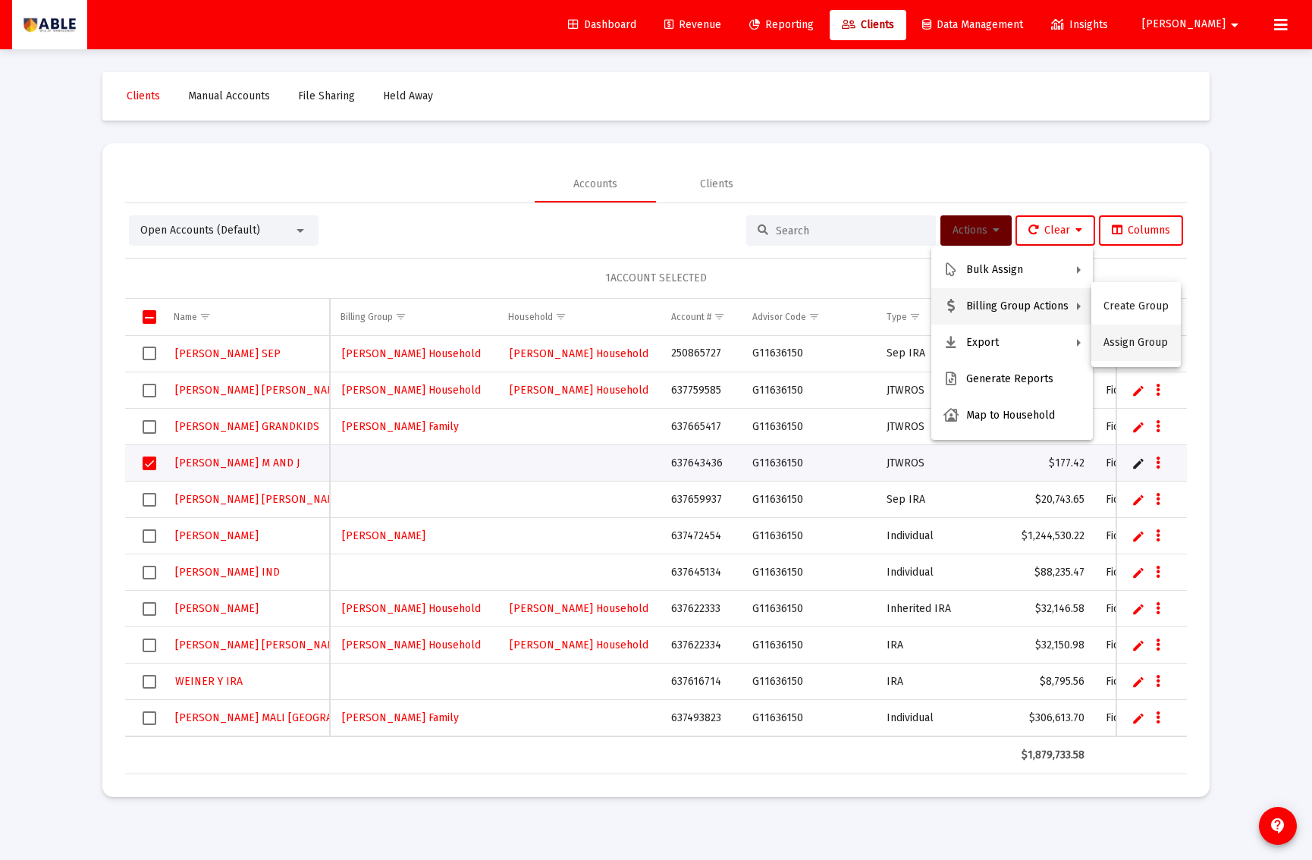
click at [1125, 344] on button "Assign Group" at bounding box center [1137, 343] width 90 height 36
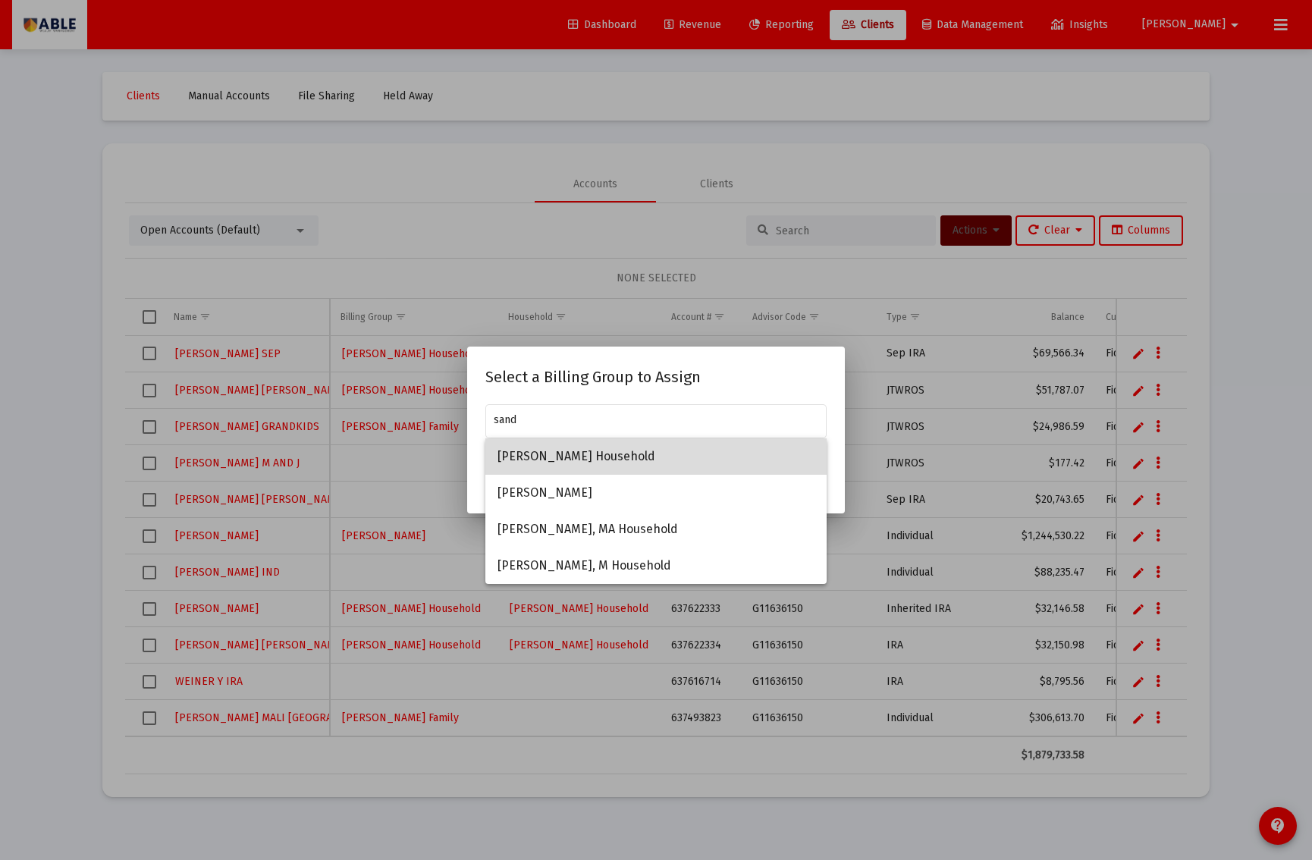
click at [589, 457] on span "[PERSON_NAME] Household" at bounding box center [656, 456] width 317 height 36
type input "[PERSON_NAME] Household"
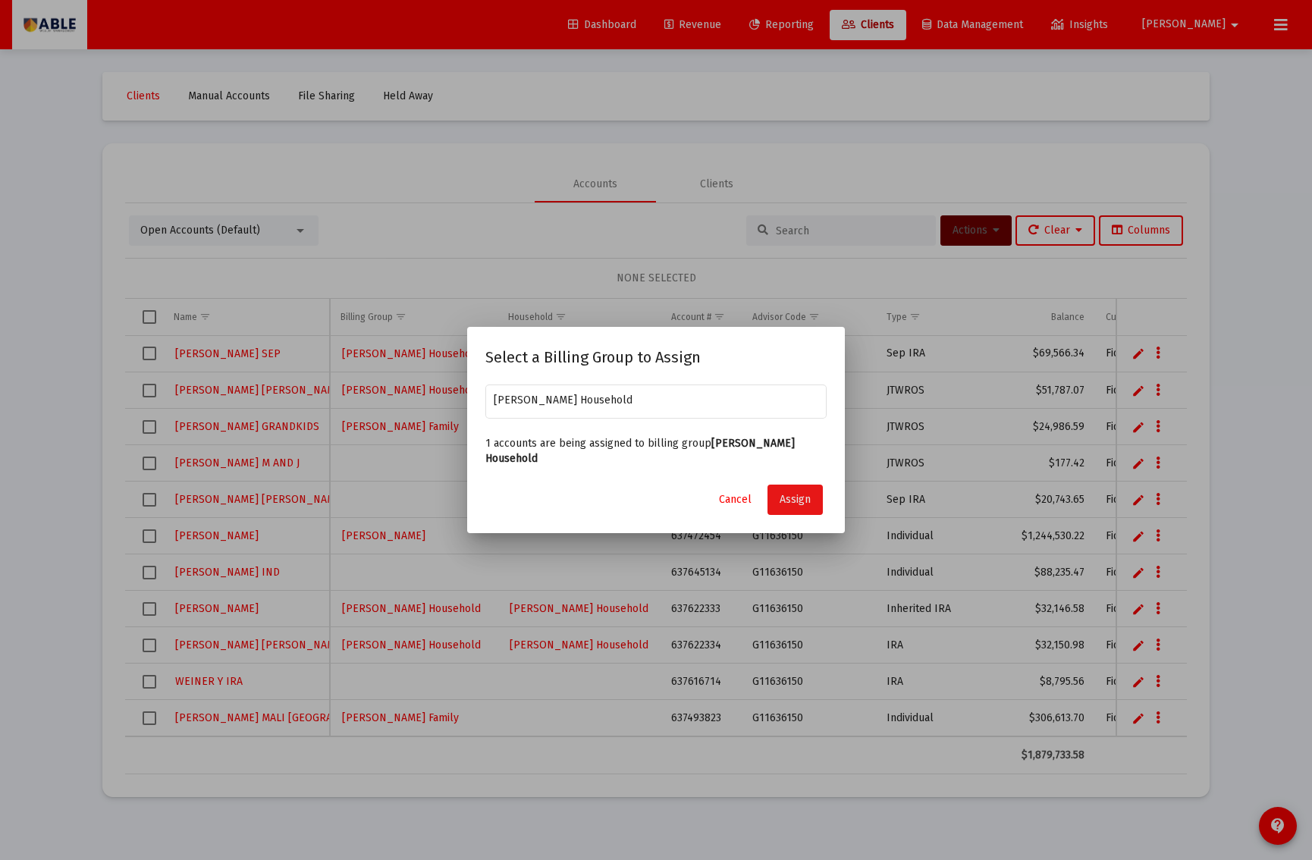
click at [797, 493] on span "Assign" at bounding box center [795, 499] width 31 height 13
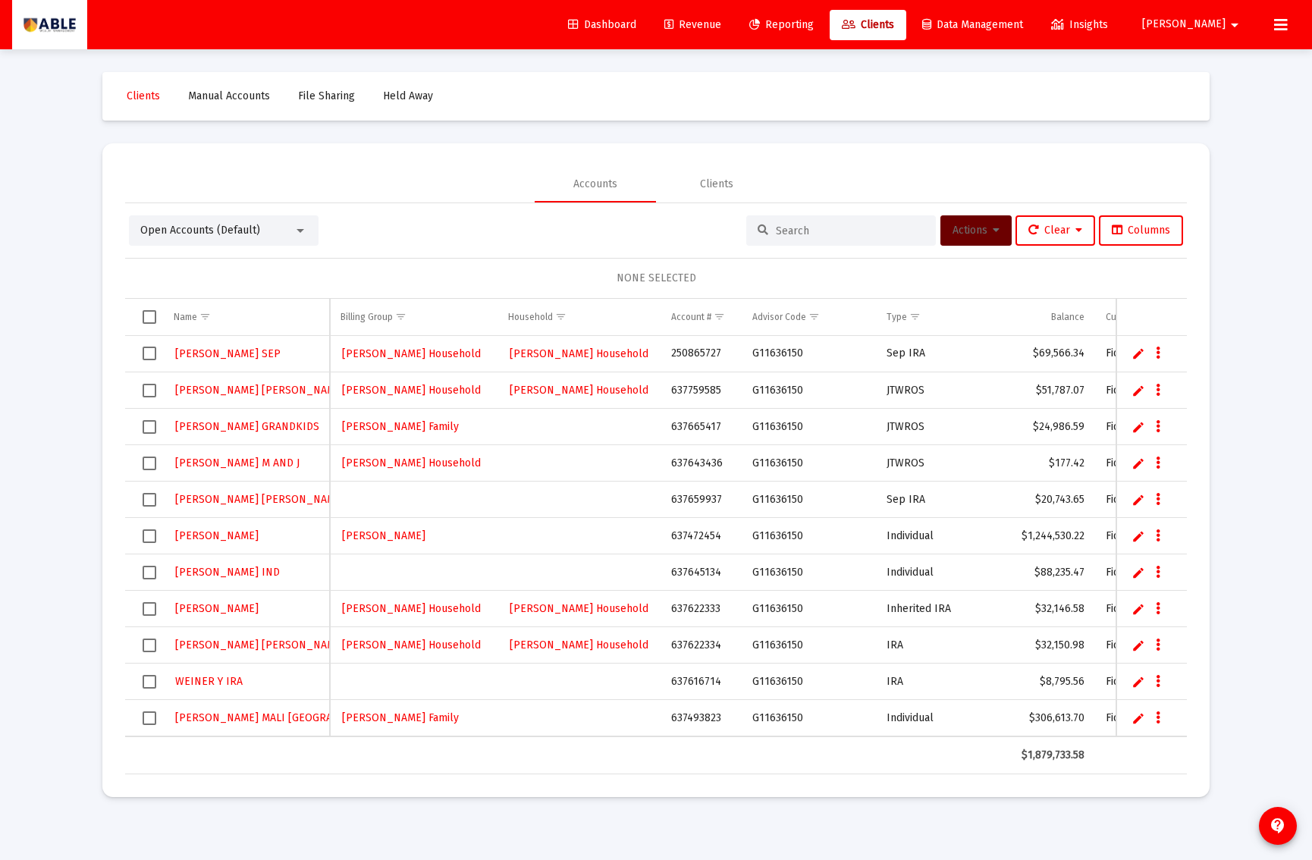
click at [149, 499] on span "Select row" at bounding box center [150, 500] width 14 height 14
click at [982, 234] on span "Actions" at bounding box center [976, 230] width 47 height 13
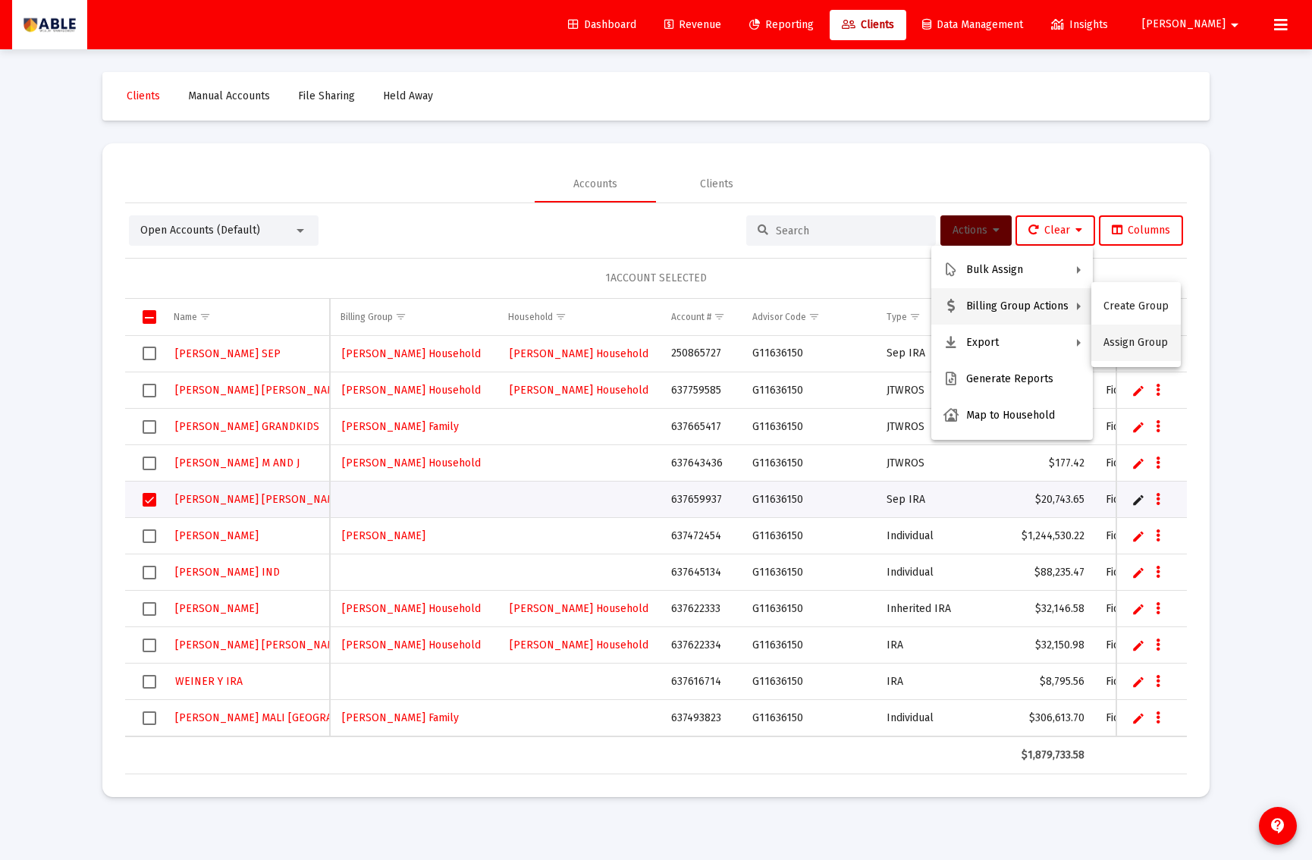
click at [1125, 348] on button "Assign Group" at bounding box center [1137, 343] width 90 height 36
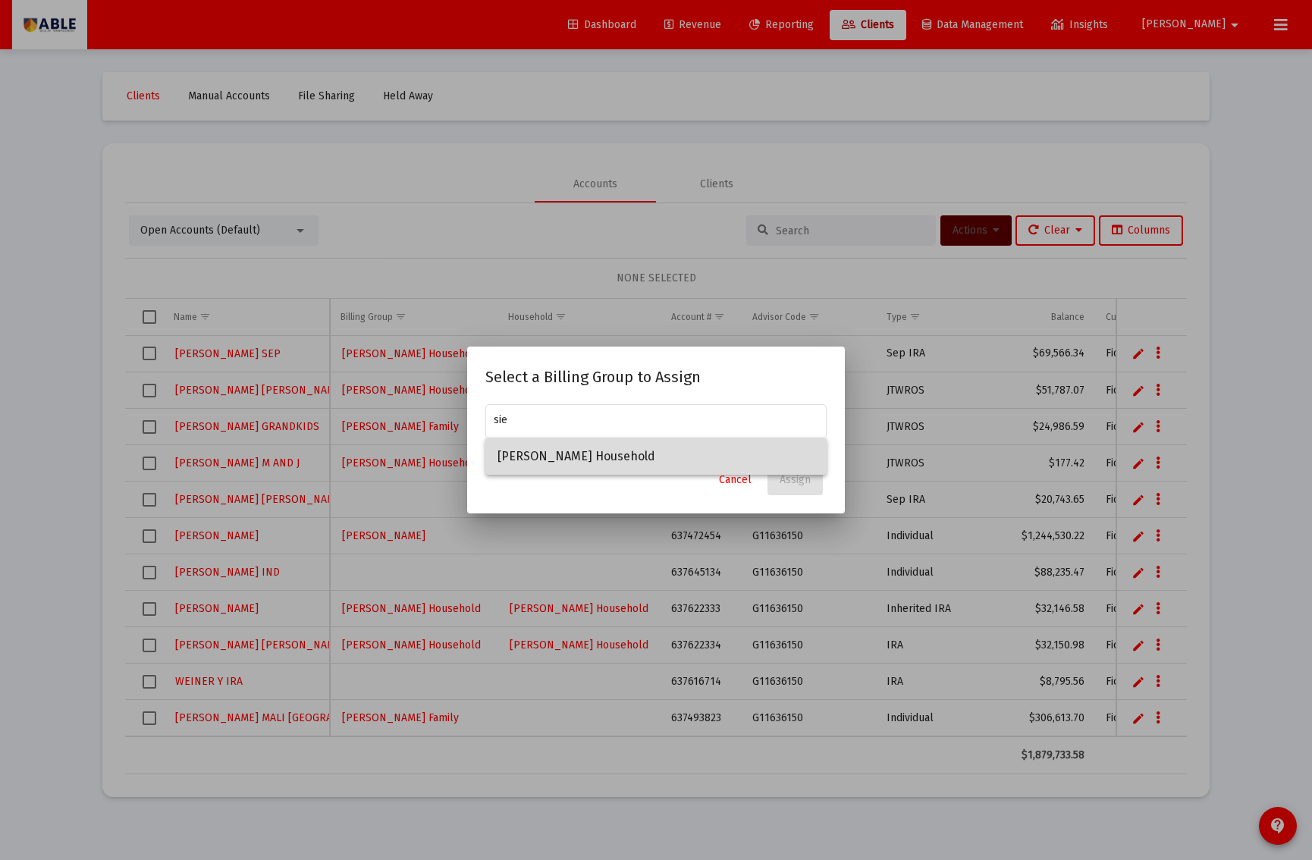
click at [746, 452] on span "[PERSON_NAME] Household" at bounding box center [656, 456] width 317 height 36
type input "[PERSON_NAME] Household"
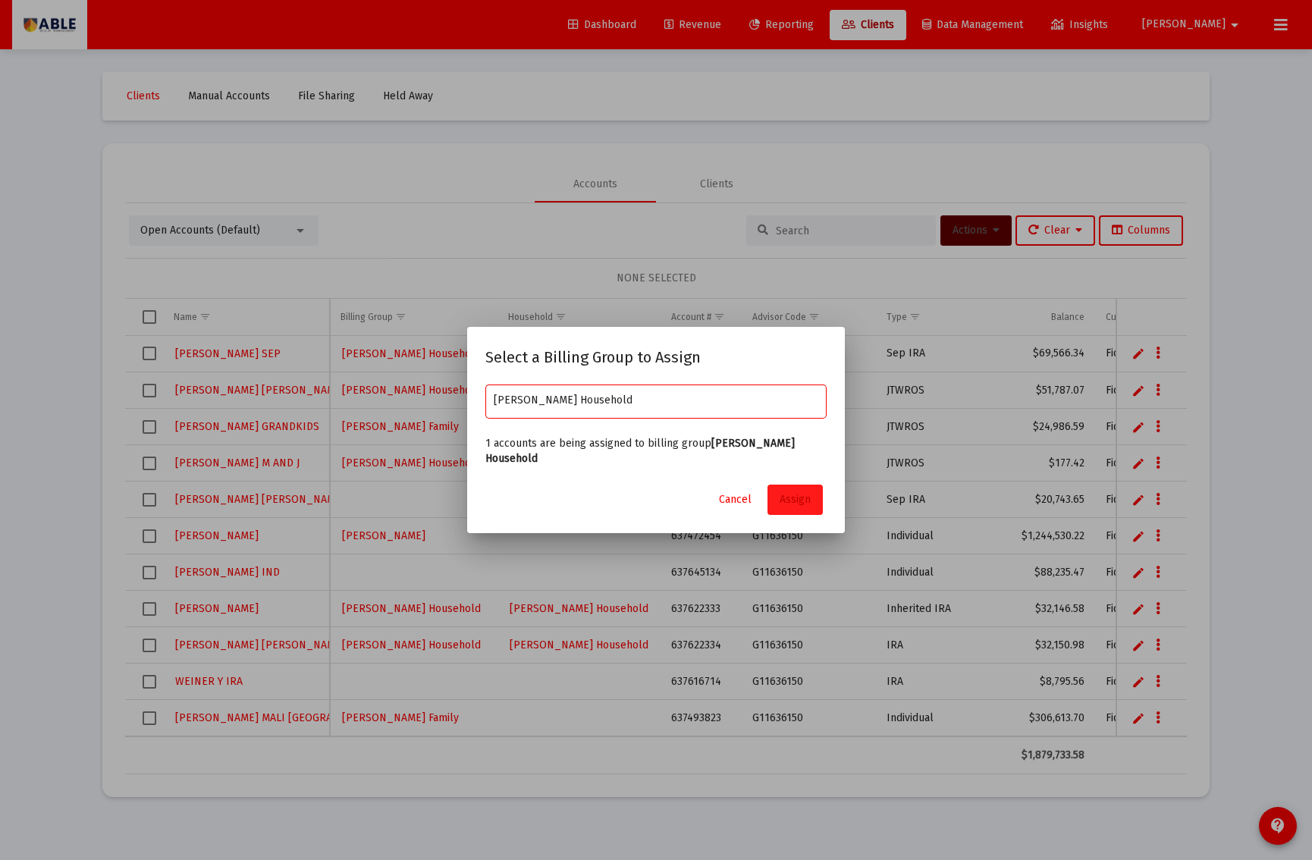
click at [790, 493] on span "Assign" at bounding box center [795, 499] width 31 height 13
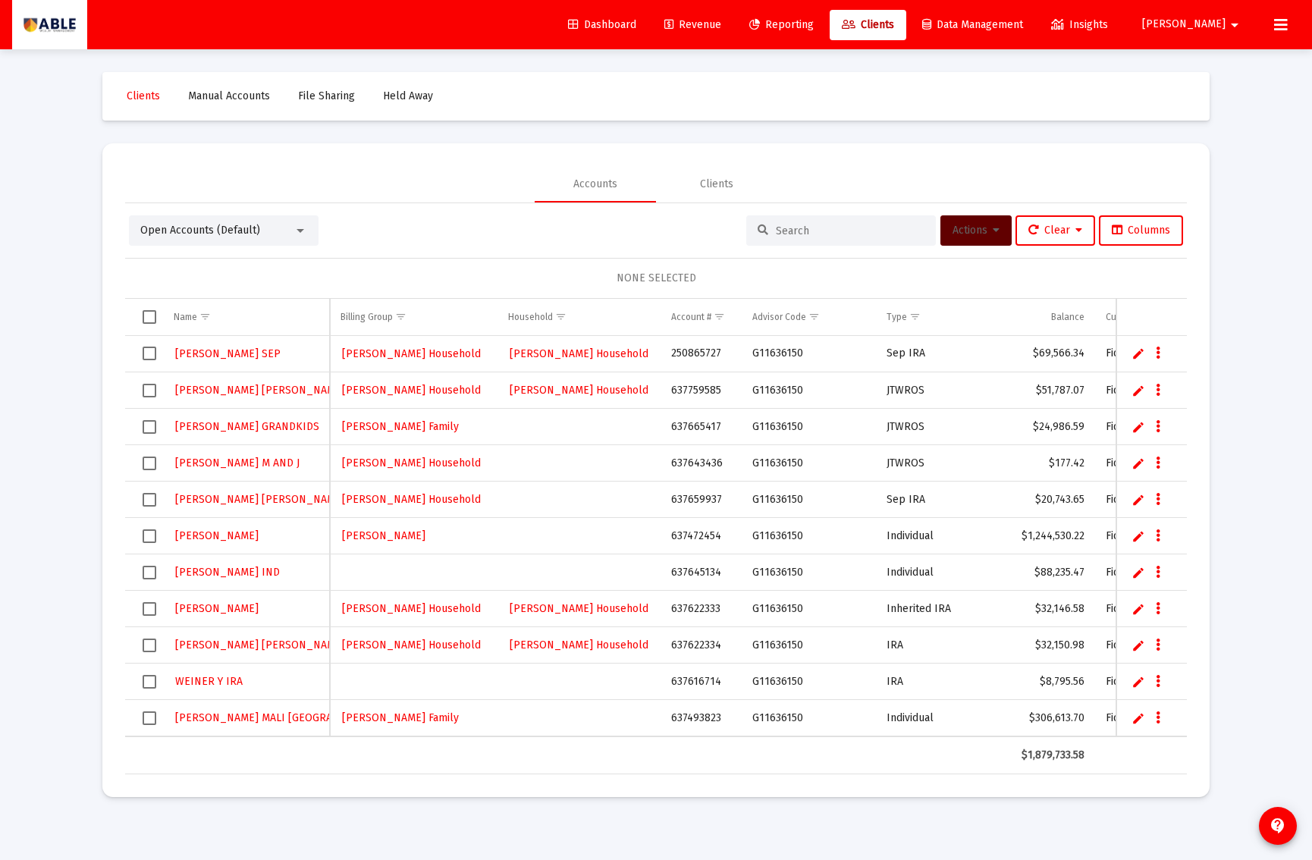
drag, startPoint x: 662, startPoint y: 574, endPoint x: 715, endPoint y: 577, distance: 53.2
click at [715, 577] on td "637645134" at bounding box center [701, 573] width 80 height 36
click at [659, 574] on tr "[PERSON_NAME] IND 637645134 G11636150 Individual $88,235.47 Fidelity [DATE]" at bounding box center [850, 573] width 1450 height 36
copy td "637645134"
drag, startPoint x: 146, startPoint y: 574, endPoint x: 163, endPoint y: 577, distance: 16.8
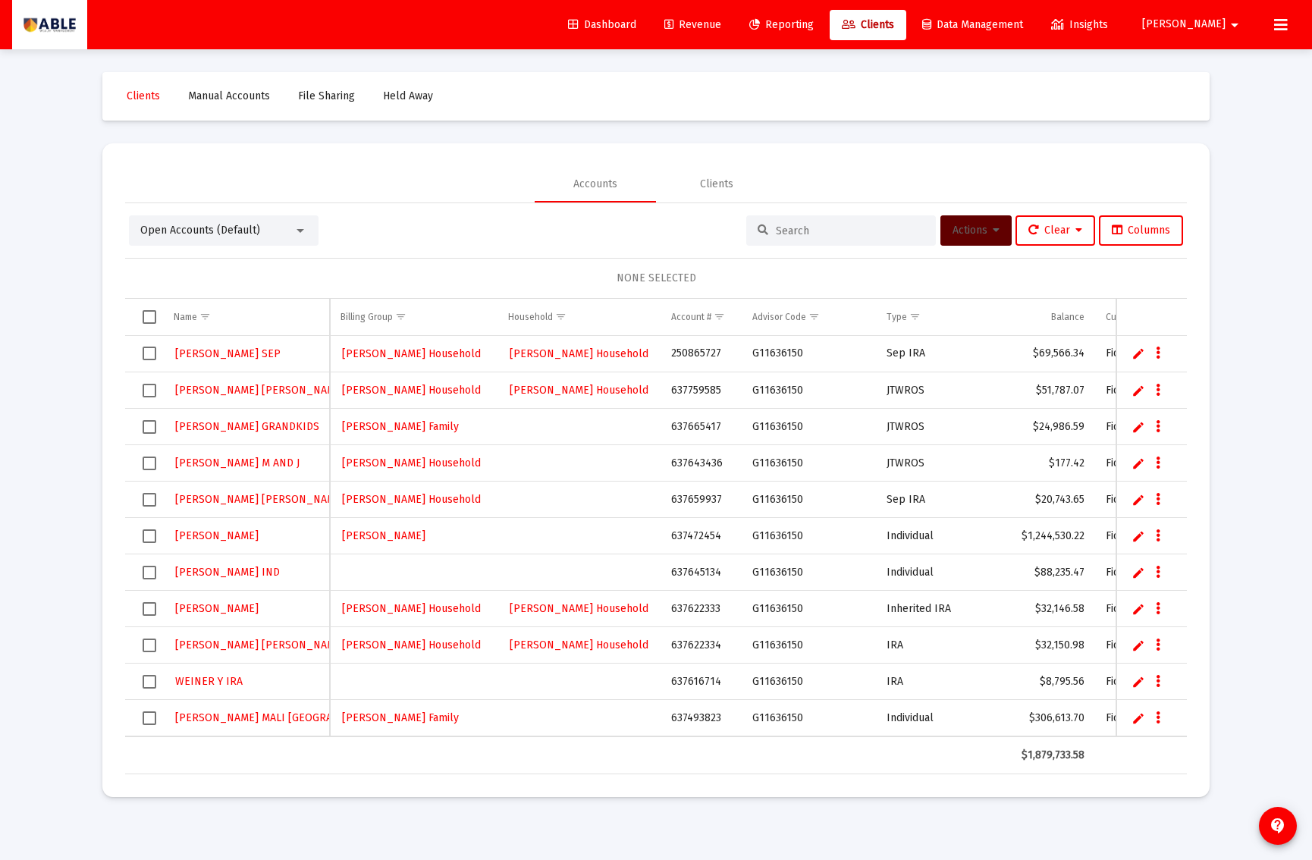
click at [147, 574] on span "Select row" at bounding box center [150, 573] width 14 height 14
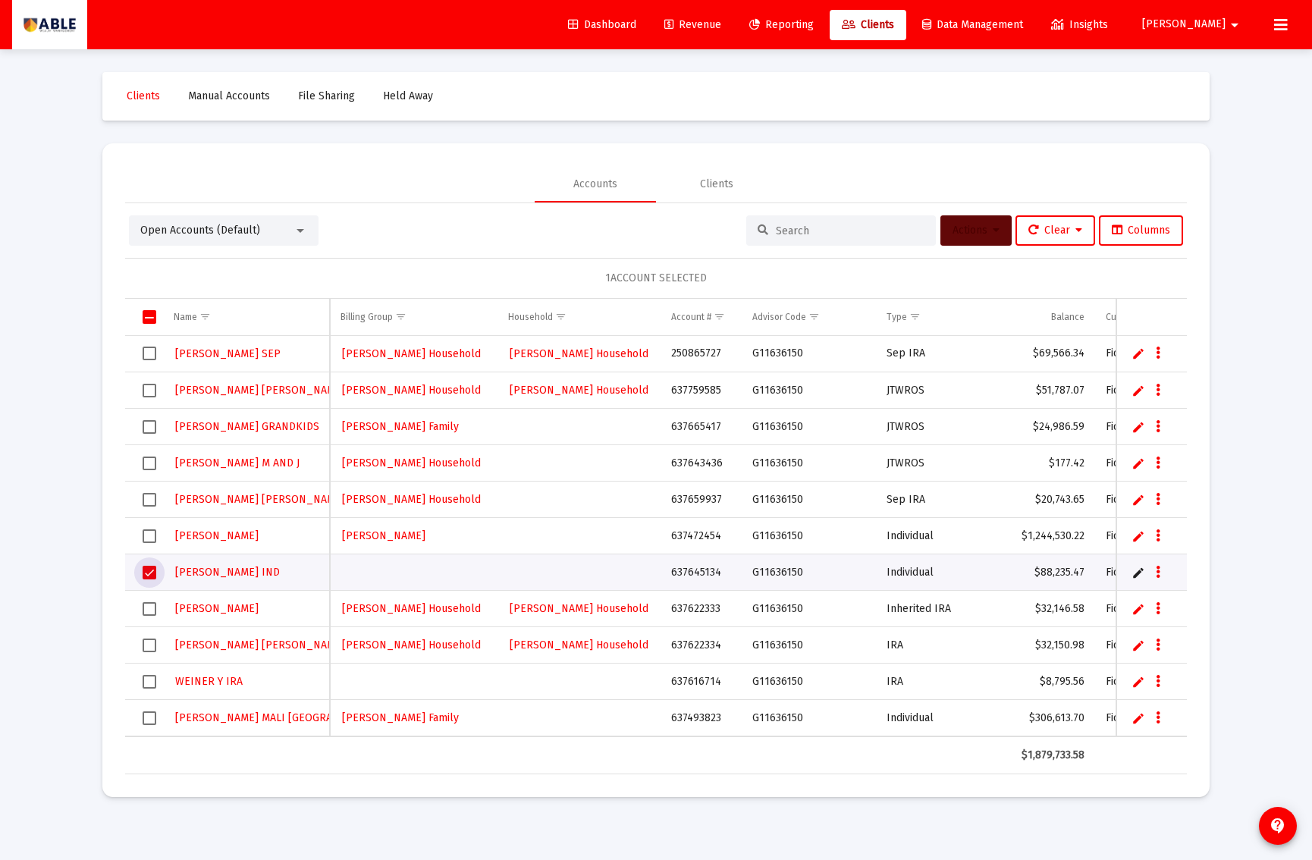
click at [982, 231] on span "Actions" at bounding box center [976, 230] width 47 height 13
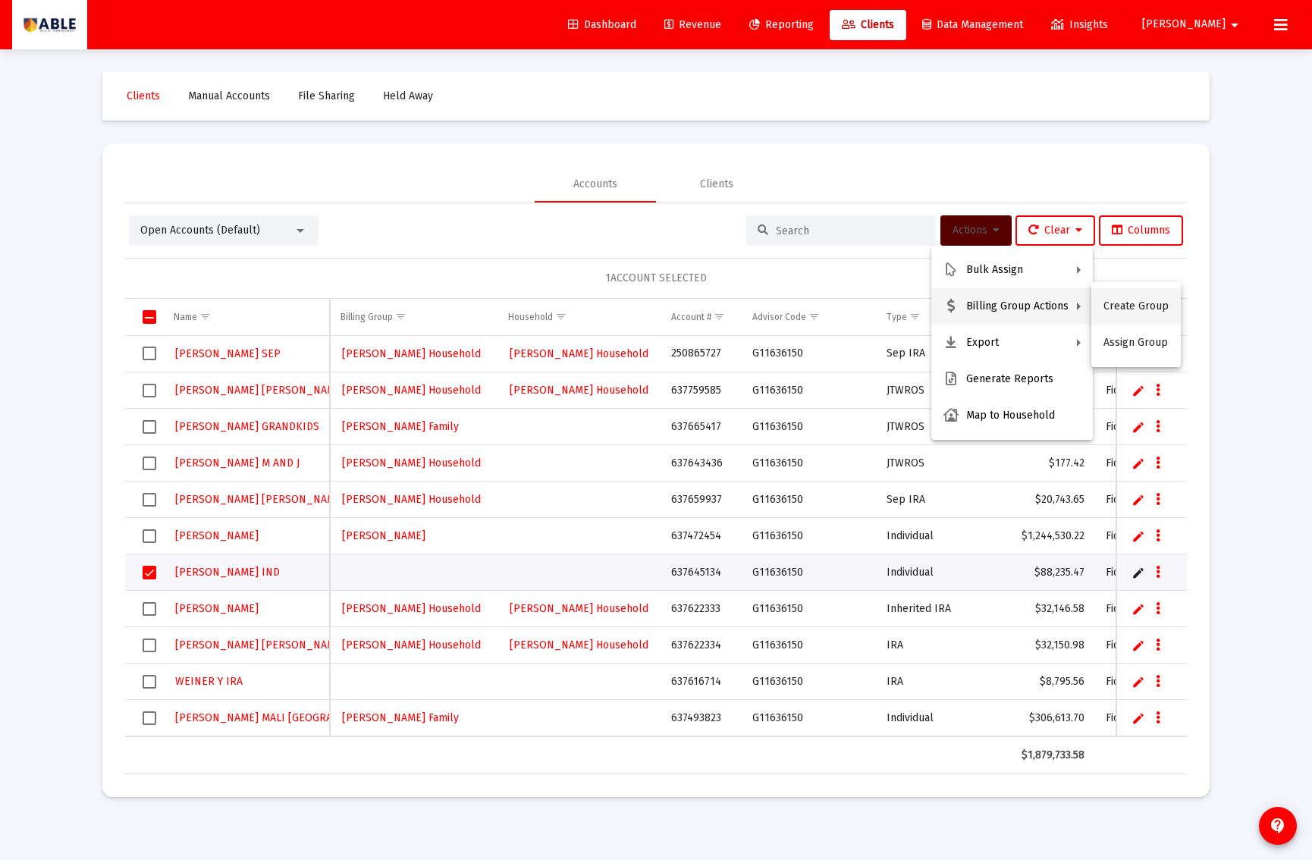
drag, startPoint x: 1003, startPoint y: 302, endPoint x: 1122, endPoint y: 303, distance: 119.1
click at [1122, 300] on div "Bulk Assign Billing Group Actions Export Generate Reports Map to Household Crea…" at bounding box center [656, 430] width 1312 height 860
click at [1114, 343] on button "Assign Group" at bounding box center [1137, 343] width 90 height 36
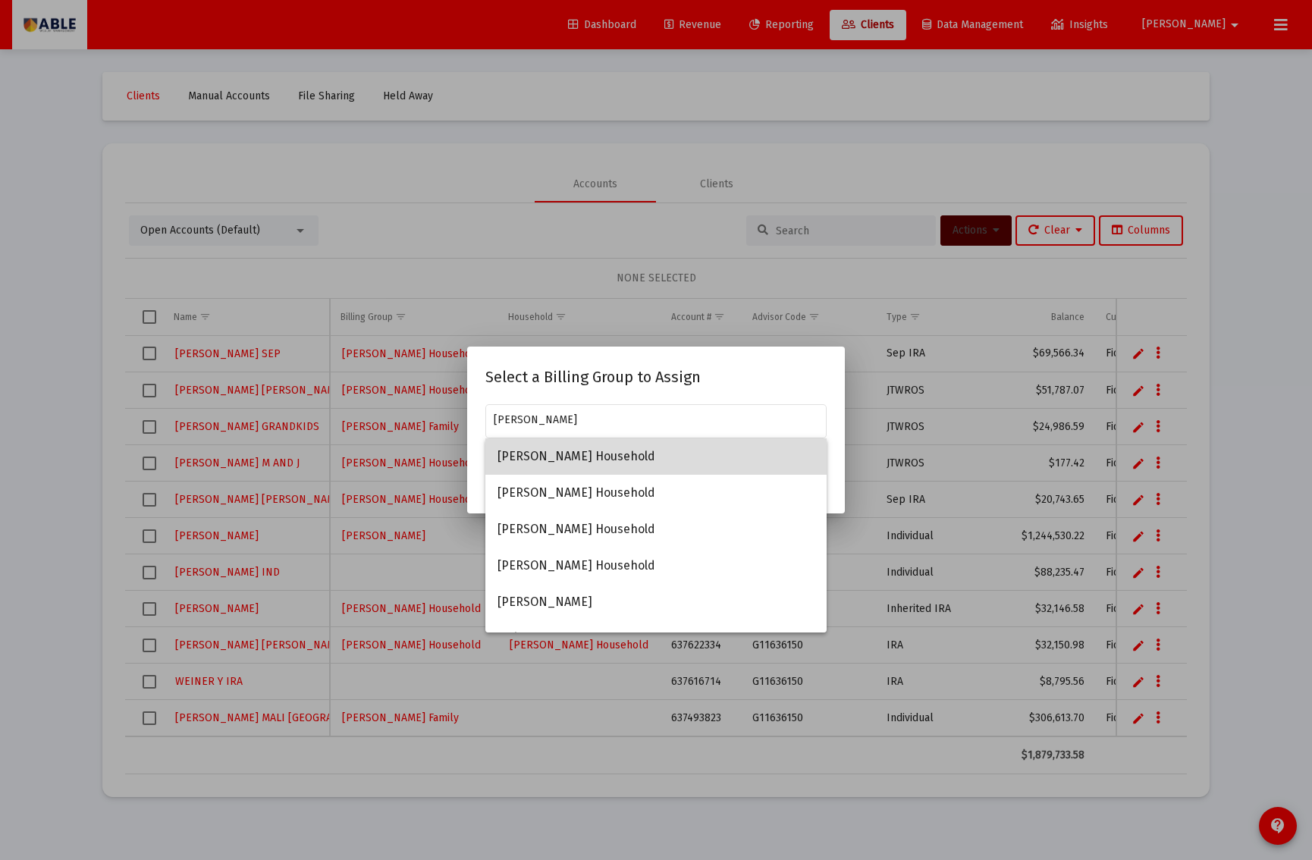
click at [670, 460] on span "[PERSON_NAME] Household" at bounding box center [656, 456] width 317 height 36
type input "[PERSON_NAME] Household"
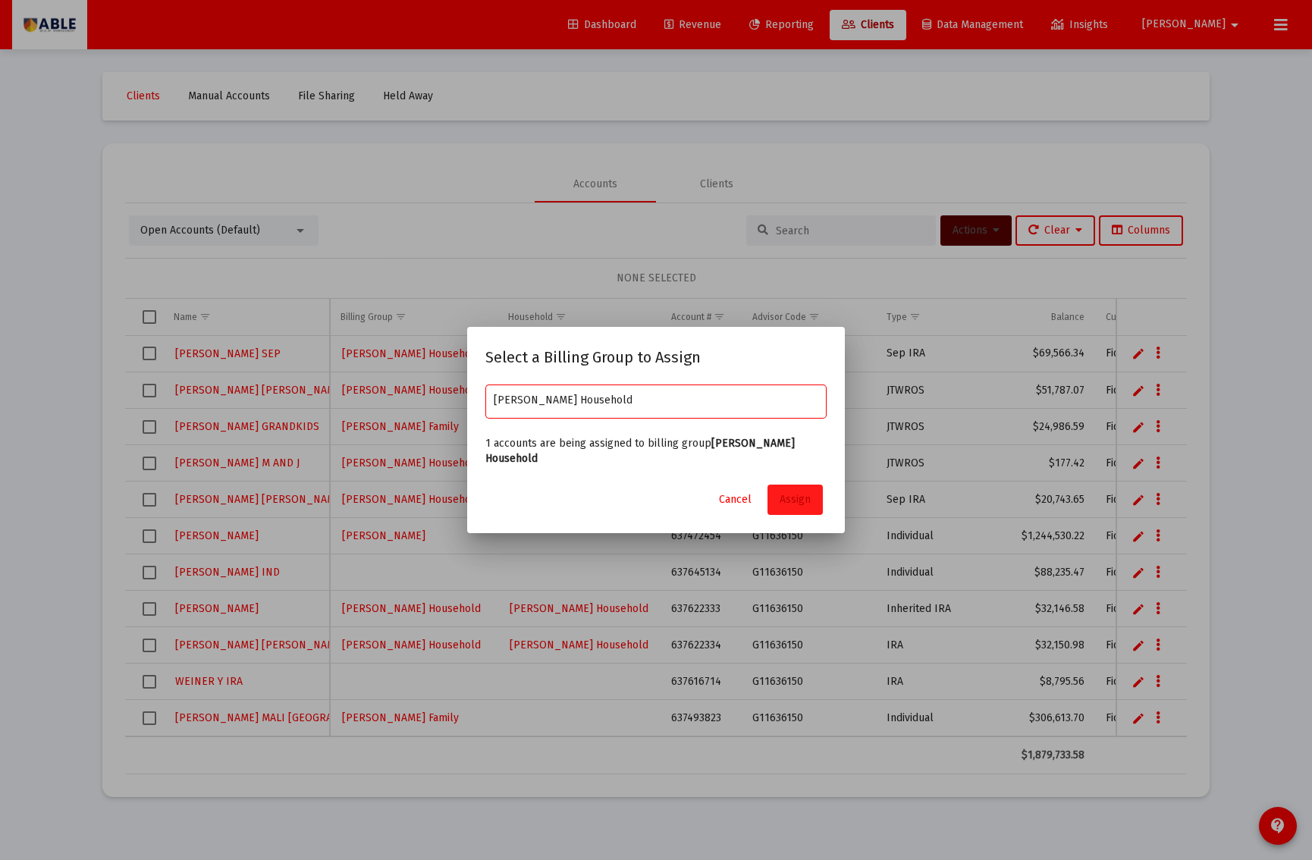
click at [796, 494] on span "Assign" at bounding box center [795, 499] width 31 height 13
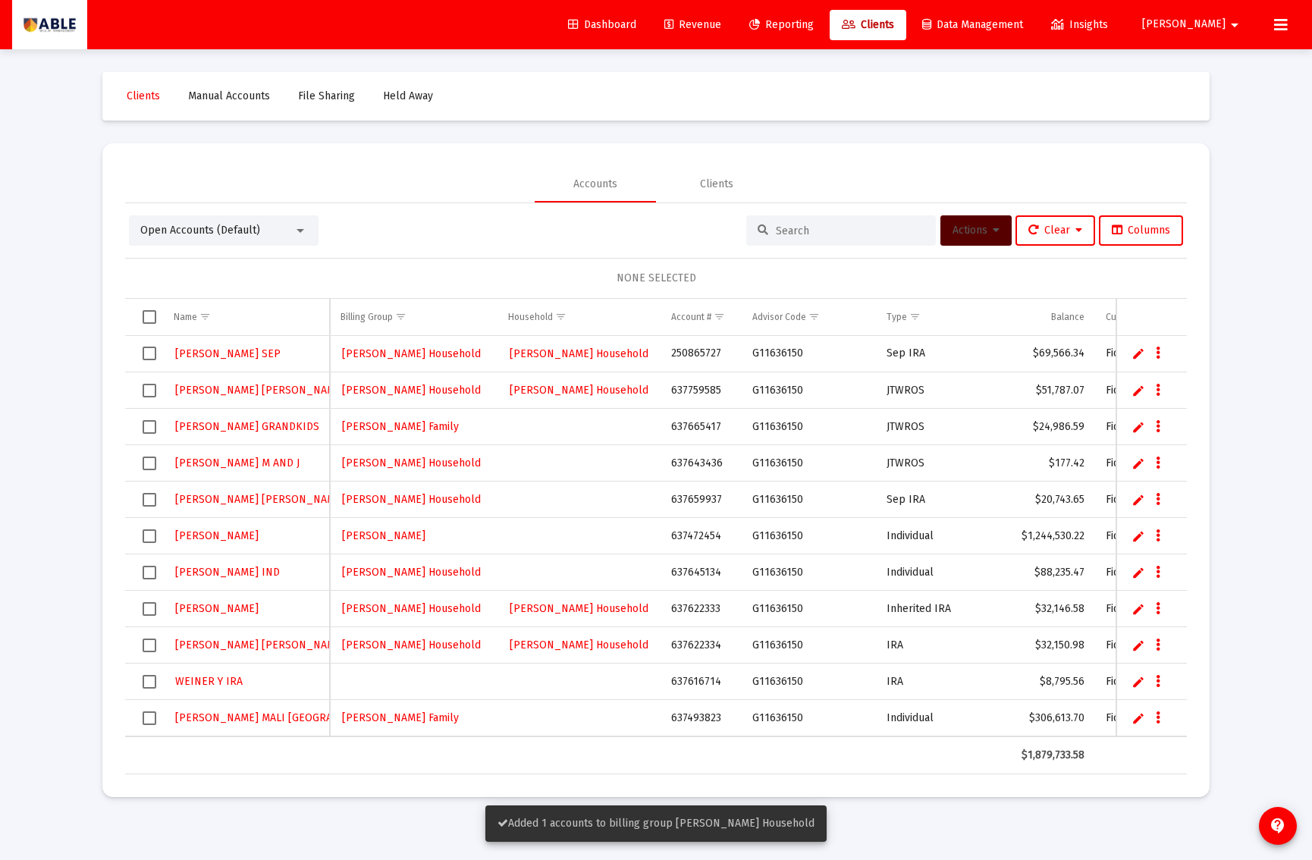
click at [681, 685] on td "637616714" at bounding box center [701, 682] width 80 height 36
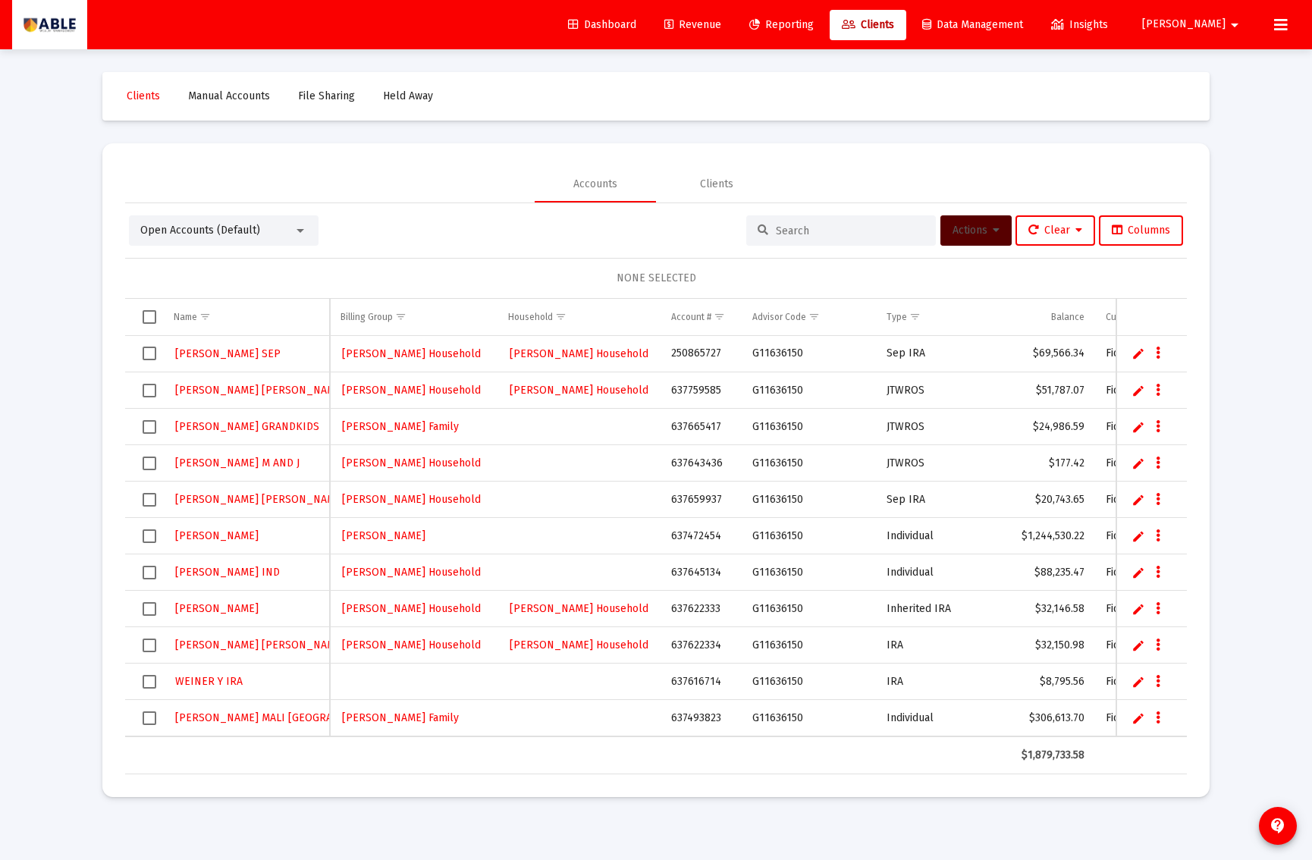
copy td "637616714"
click at [151, 684] on span "Select row" at bounding box center [150, 682] width 14 height 14
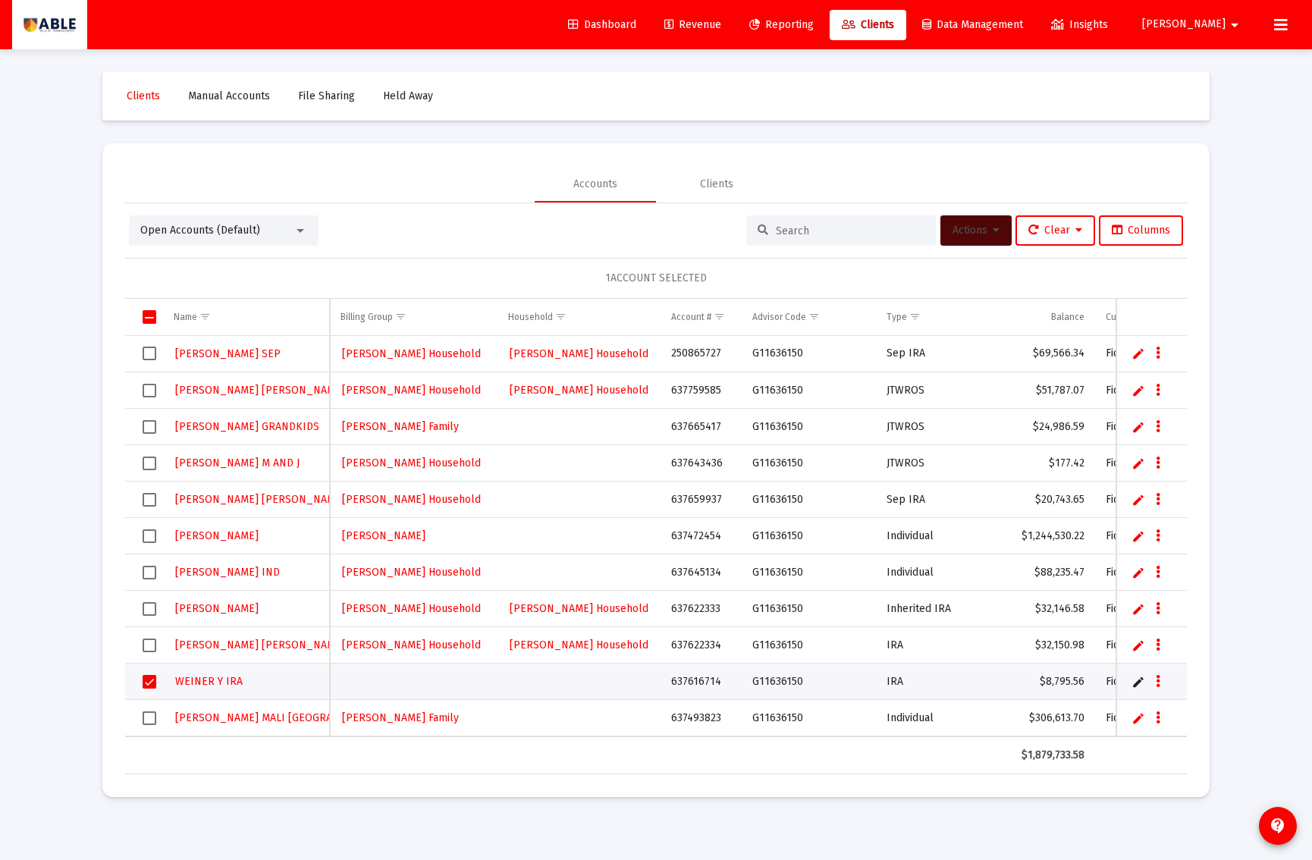
click at [979, 225] on span "Actions" at bounding box center [976, 230] width 47 height 13
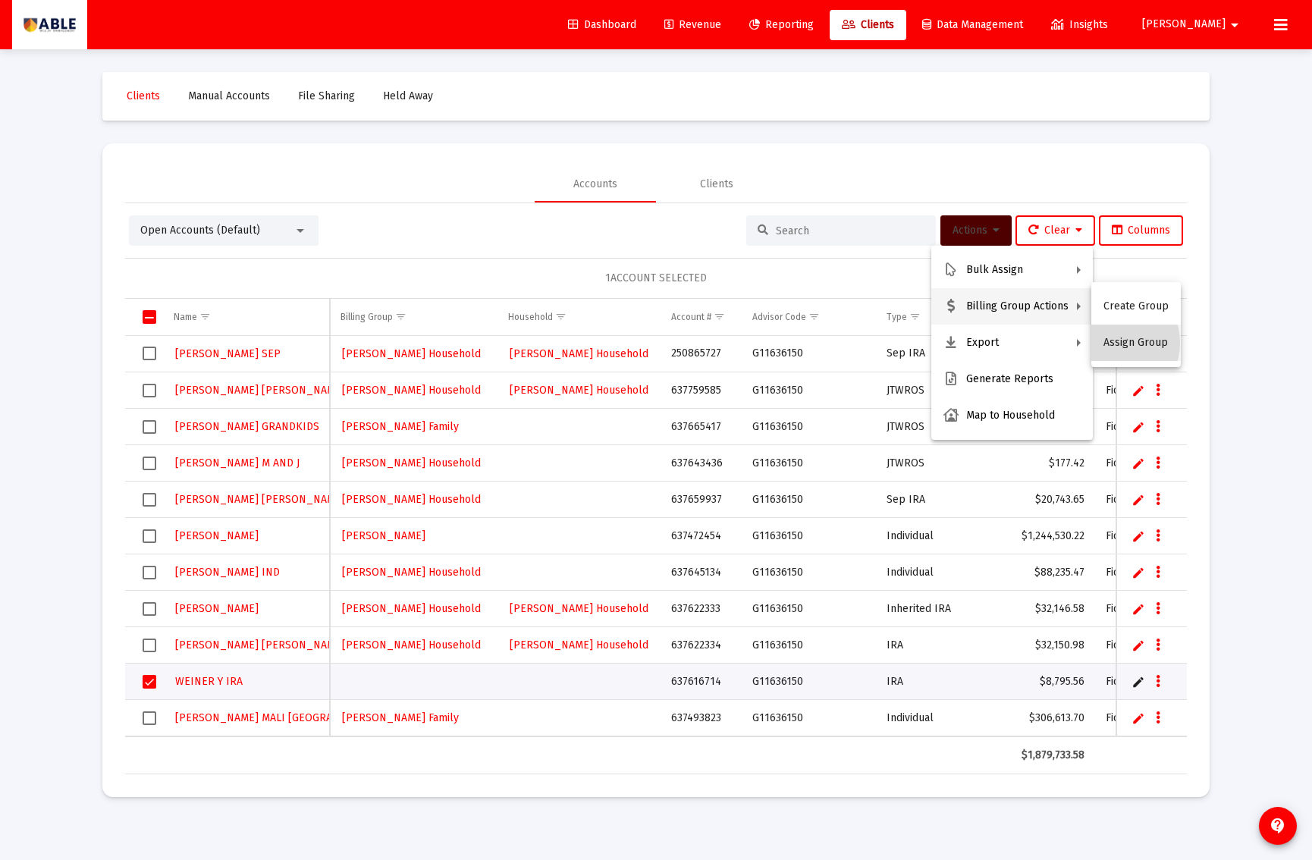
click at [1111, 343] on button "Assign Group" at bounding box center [1137, 343] width 90 height 36
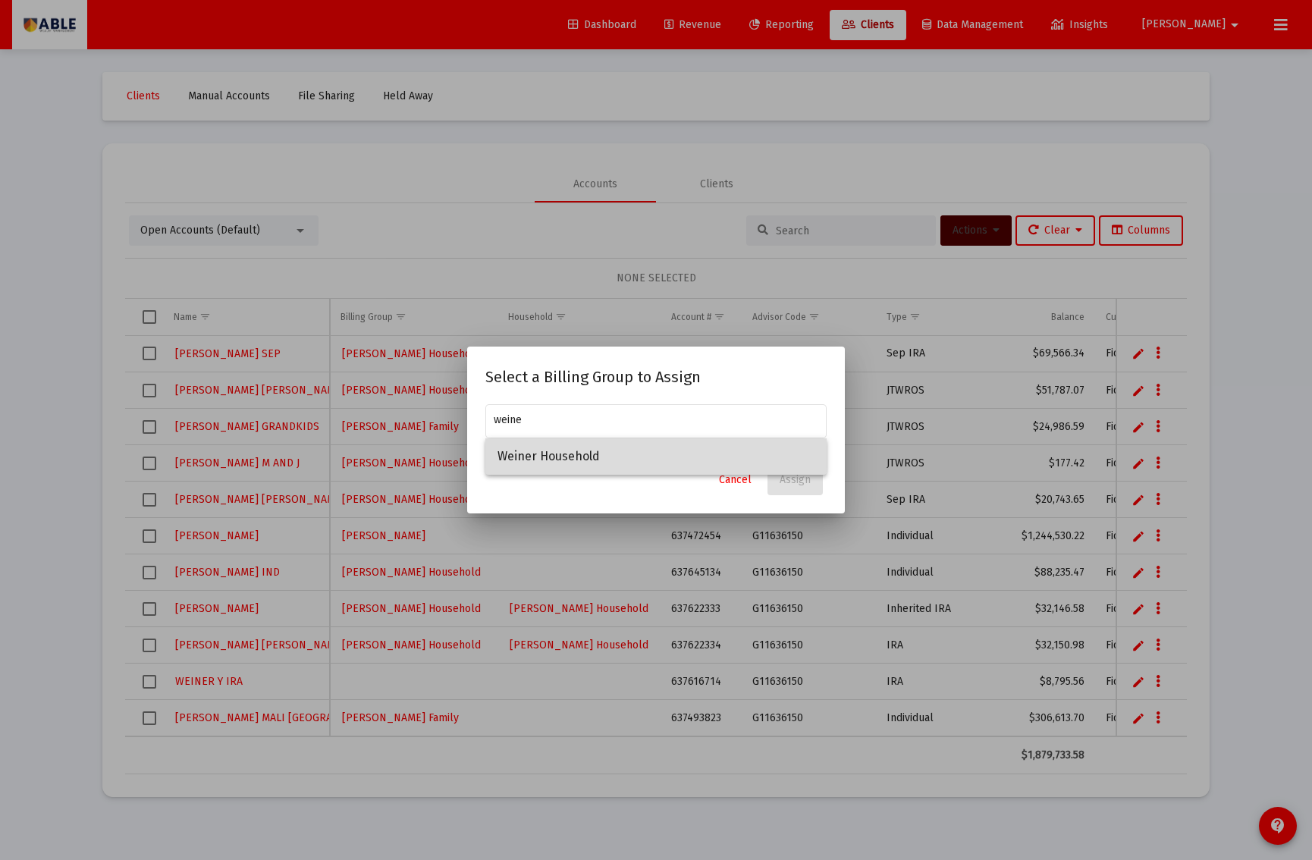
drag, startPoint x: 590, startPoint y: 454, endPoint x: 631, endPoint y: 461, distance: 41.7
click at [592, 454] on span "Weiner Household" at bounding box center [656, 456] width 317 height 36
type input "Weiner Household"
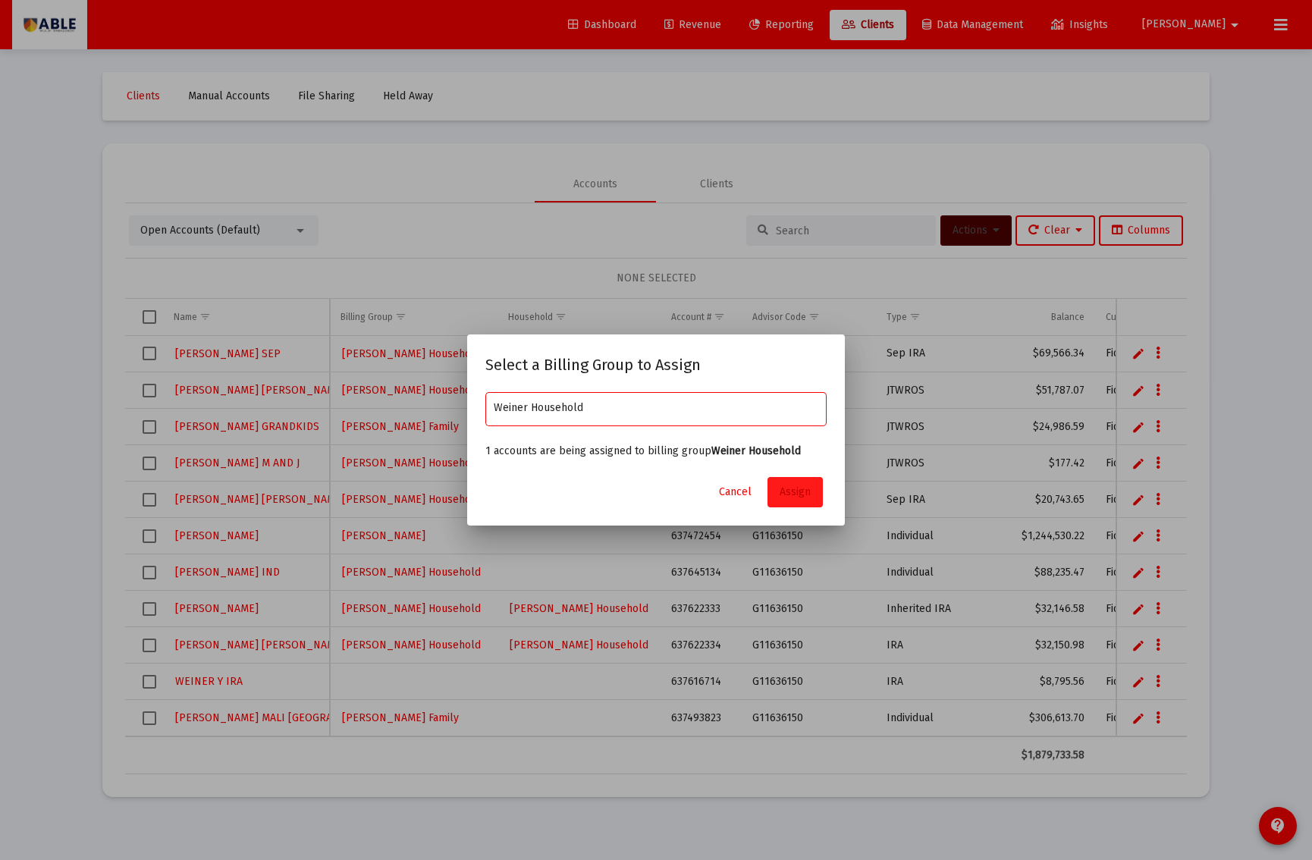
click at [800, 489] on span "Assign" at bounding box center [795, 492] width 31 height 13
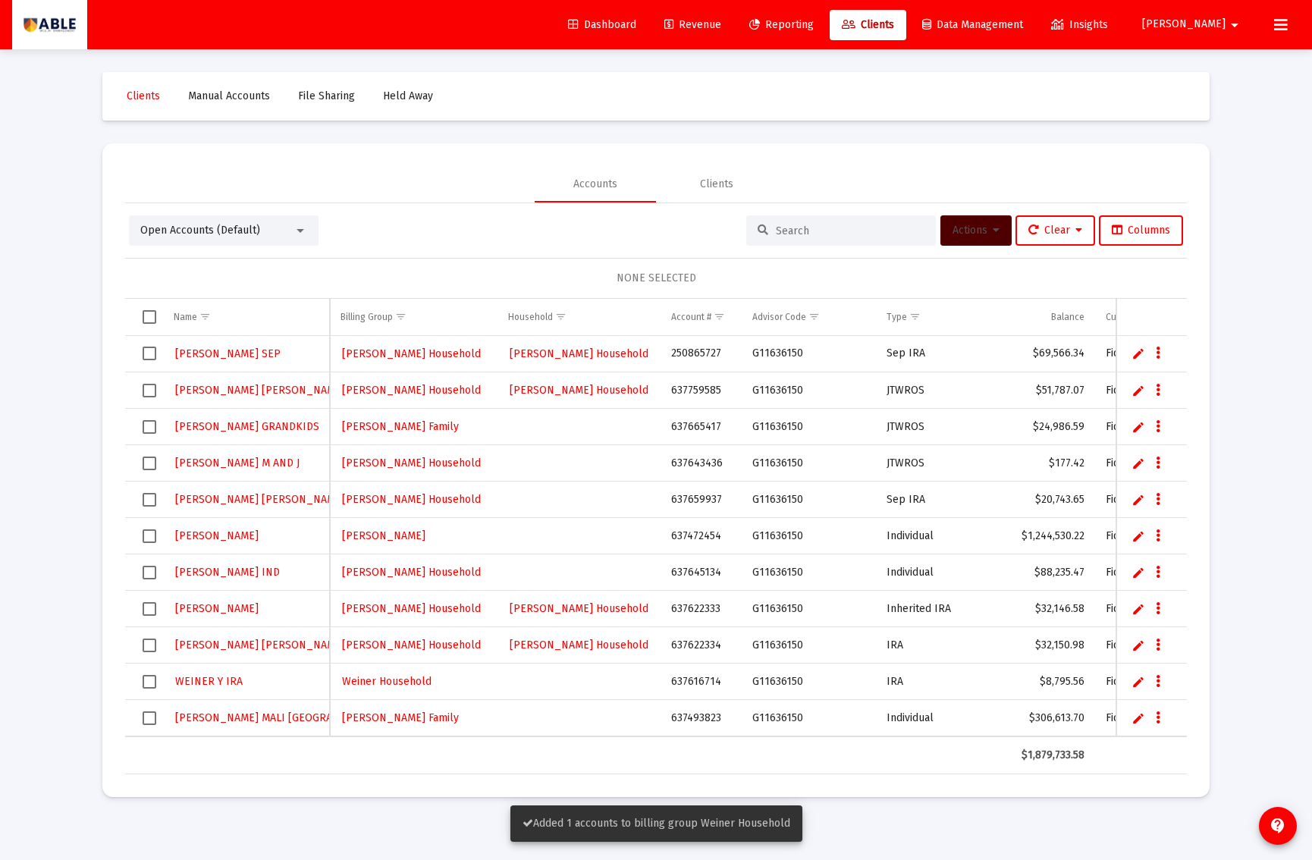
click at [721, 23] on span "Revenue" at bounding box center [693, 24] width 57 height 13
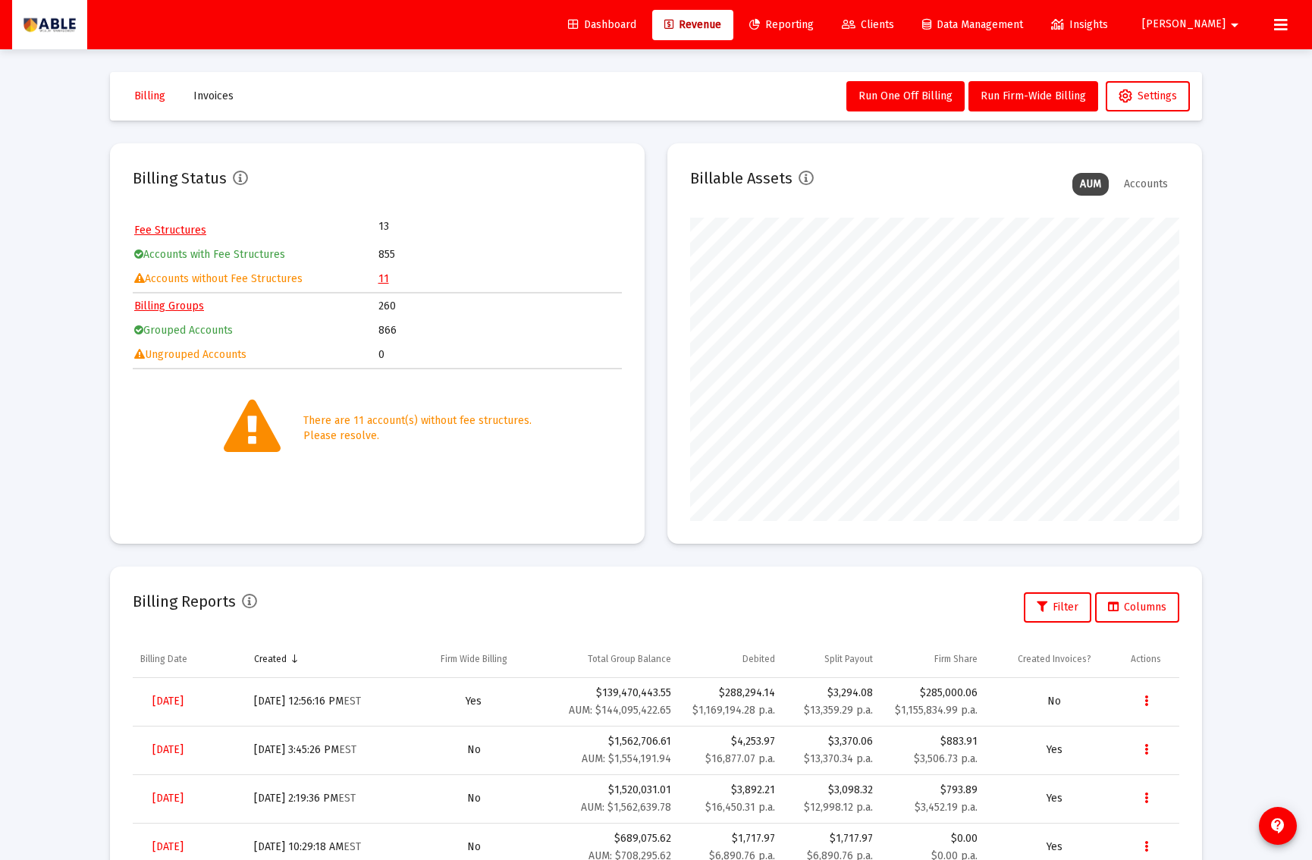
scroll to position [1, 0]
click at [385, 277] on link "11" at bounding box center [384, 278] width 11 height 13
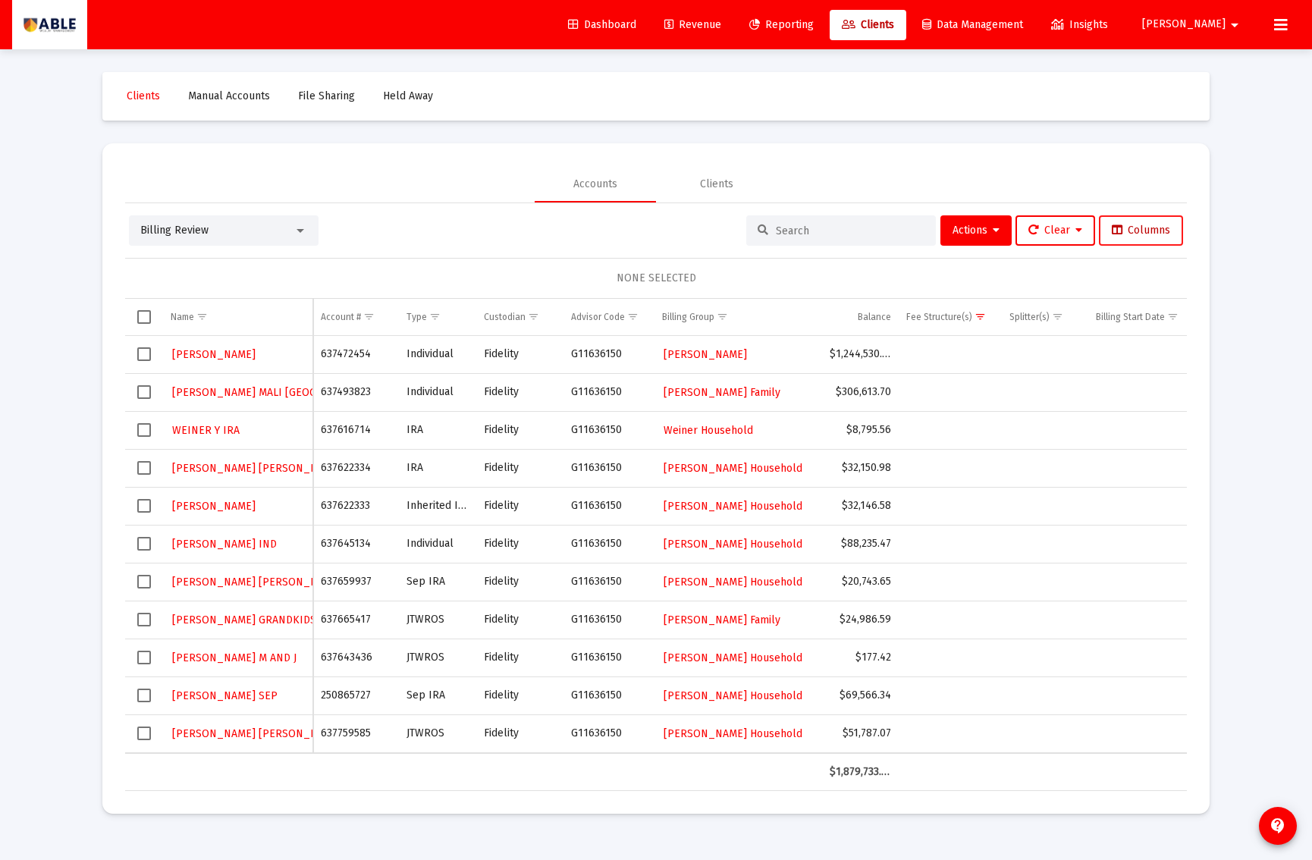
click at [1136, 235] on span "Columns" at bounding box center [1141, 230] width 58 height 13
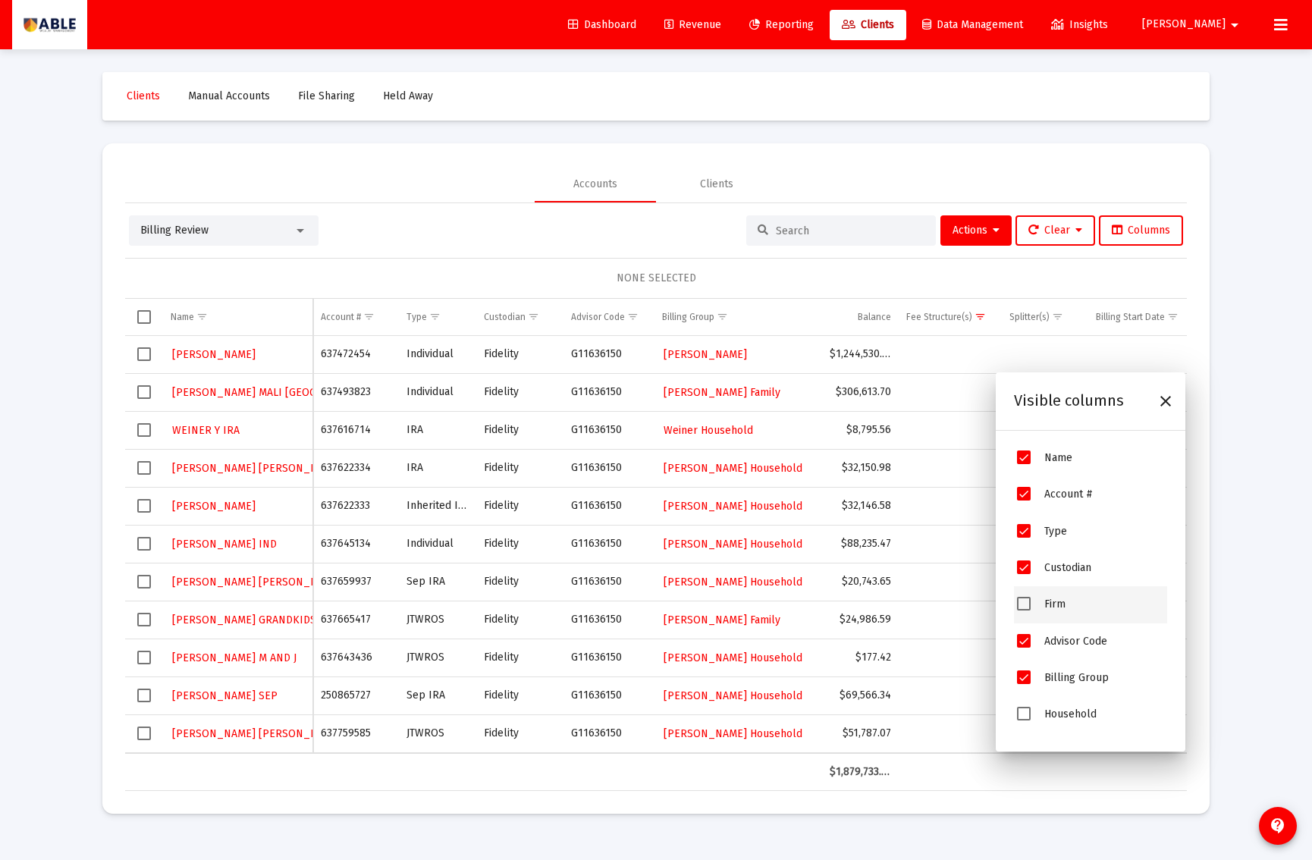
scroll to position [61, 0]
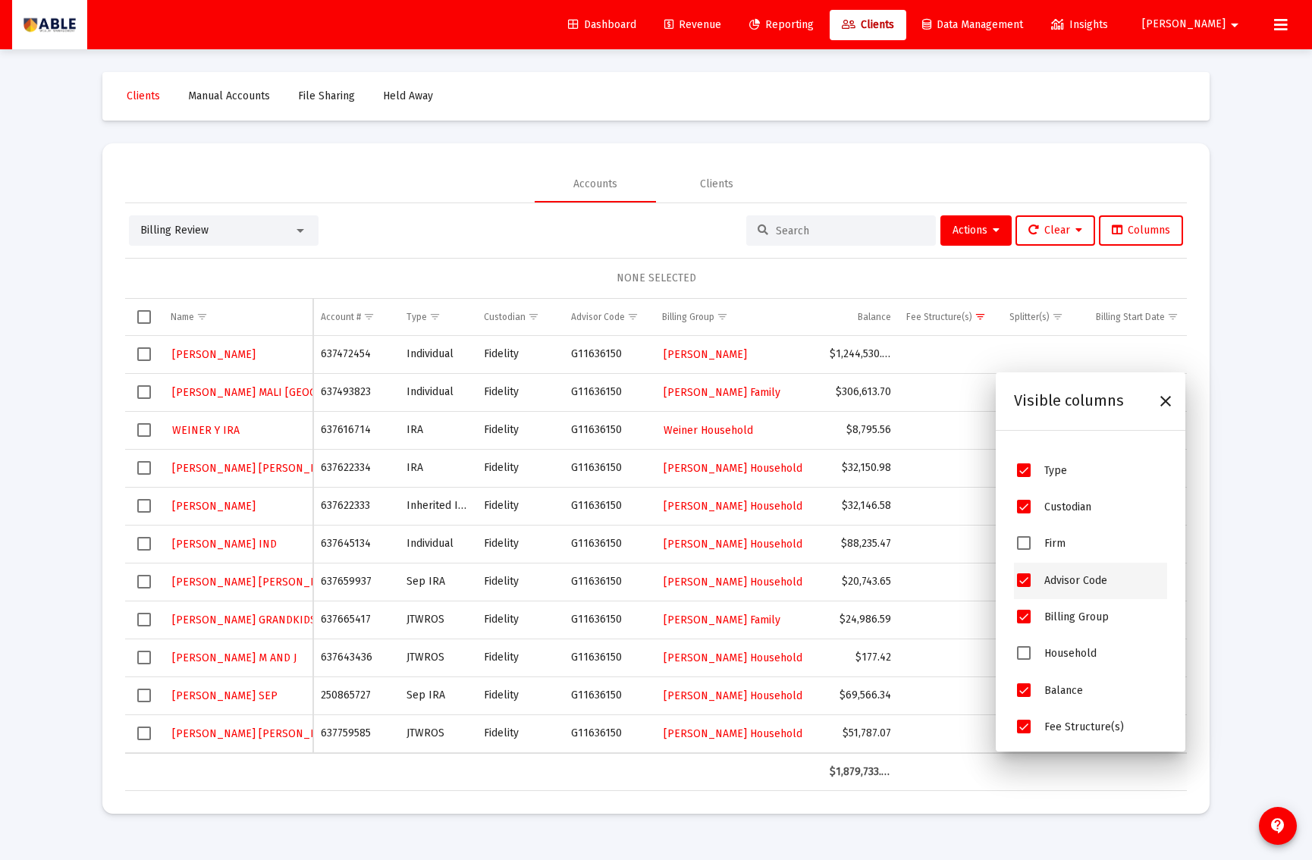
click at [1058, 582] on span "Advisor Code" at bounding box center [1076, 580] width 63 height 13
click at [1065, 587] on span "Advisor Code" at bounding box center [1076, 580] width 63 height 13
click at [1025, 587] on span "Advisor Code" at bounding box center [1024, 581] width 14 height 14
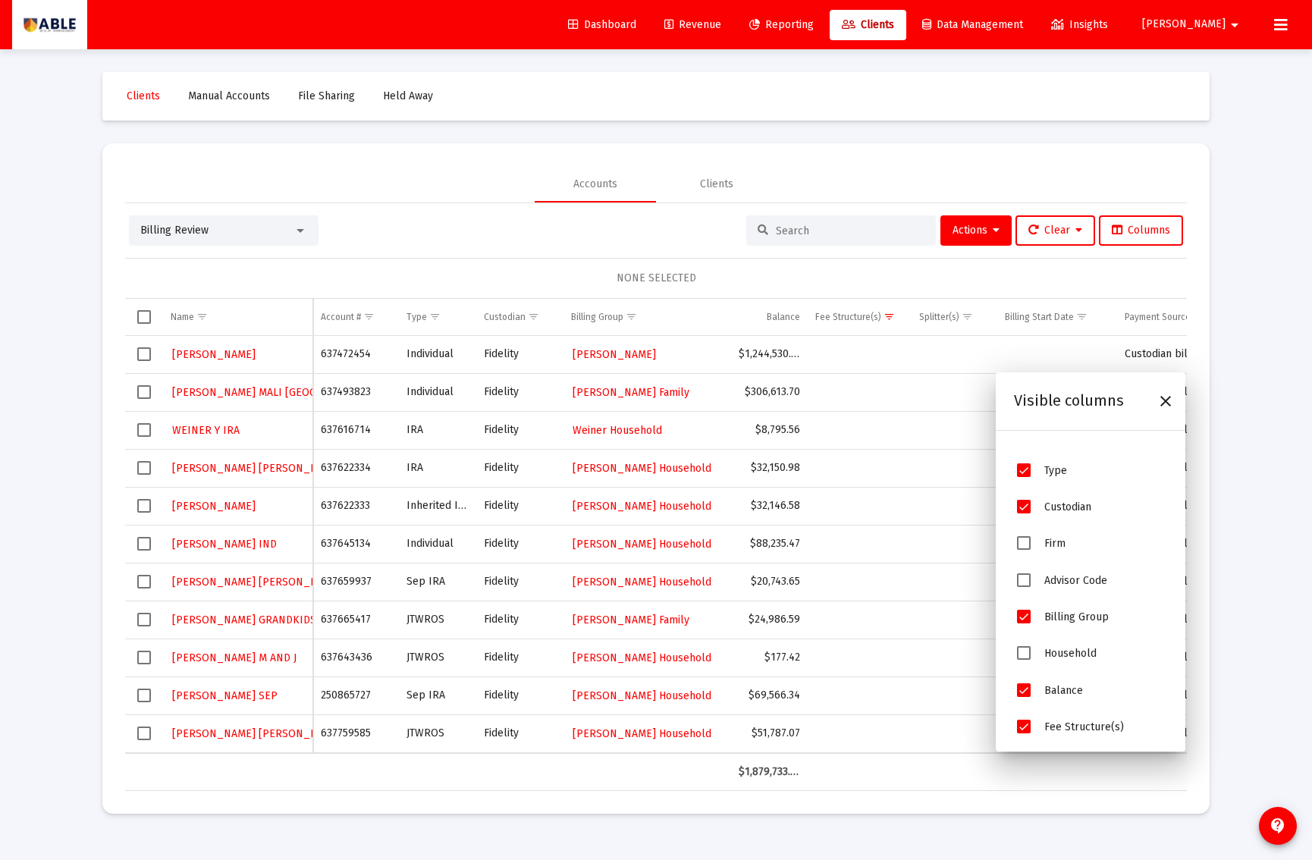
click at [1027, 510] on span "Custodian" at bounding box center [1024, 507] width 14 height 14
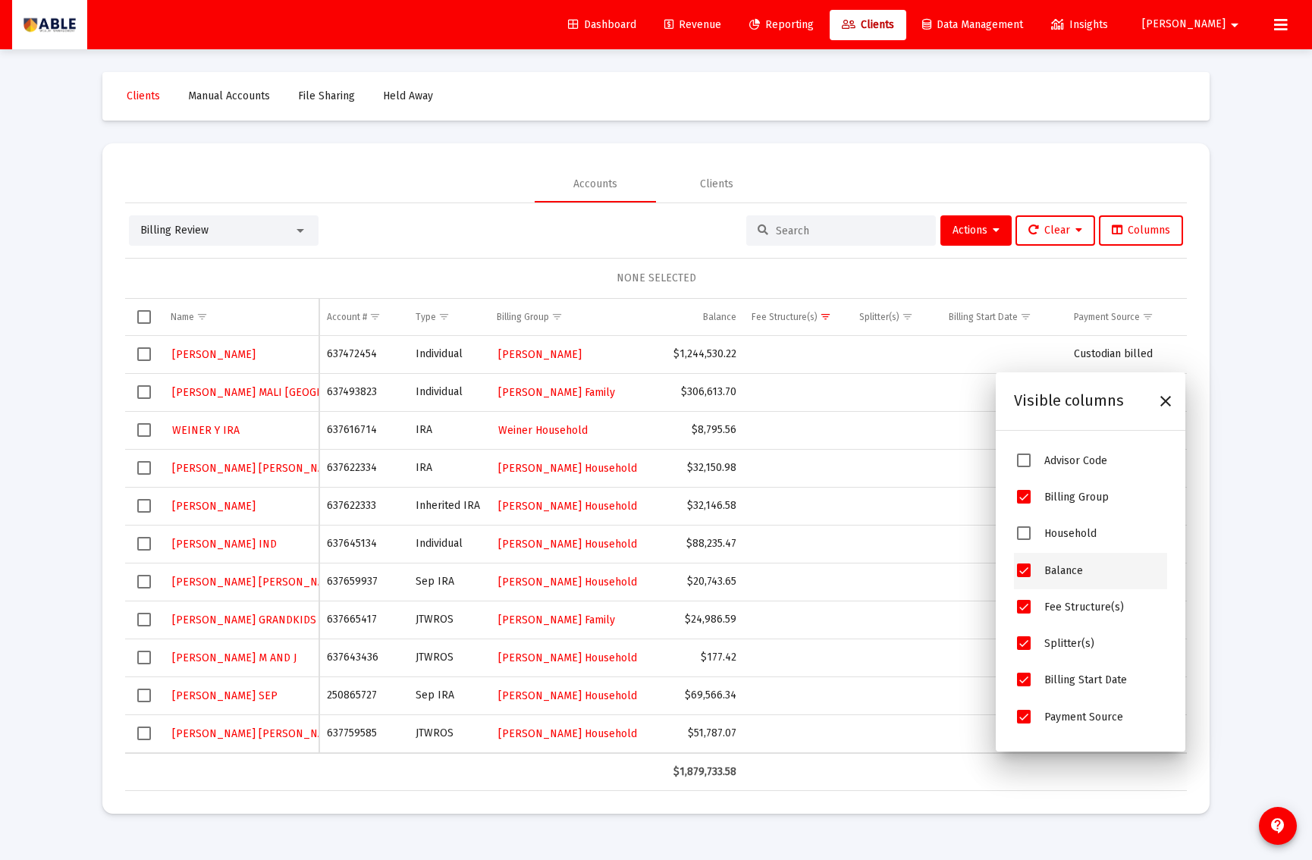
scroll to position [203, 0]
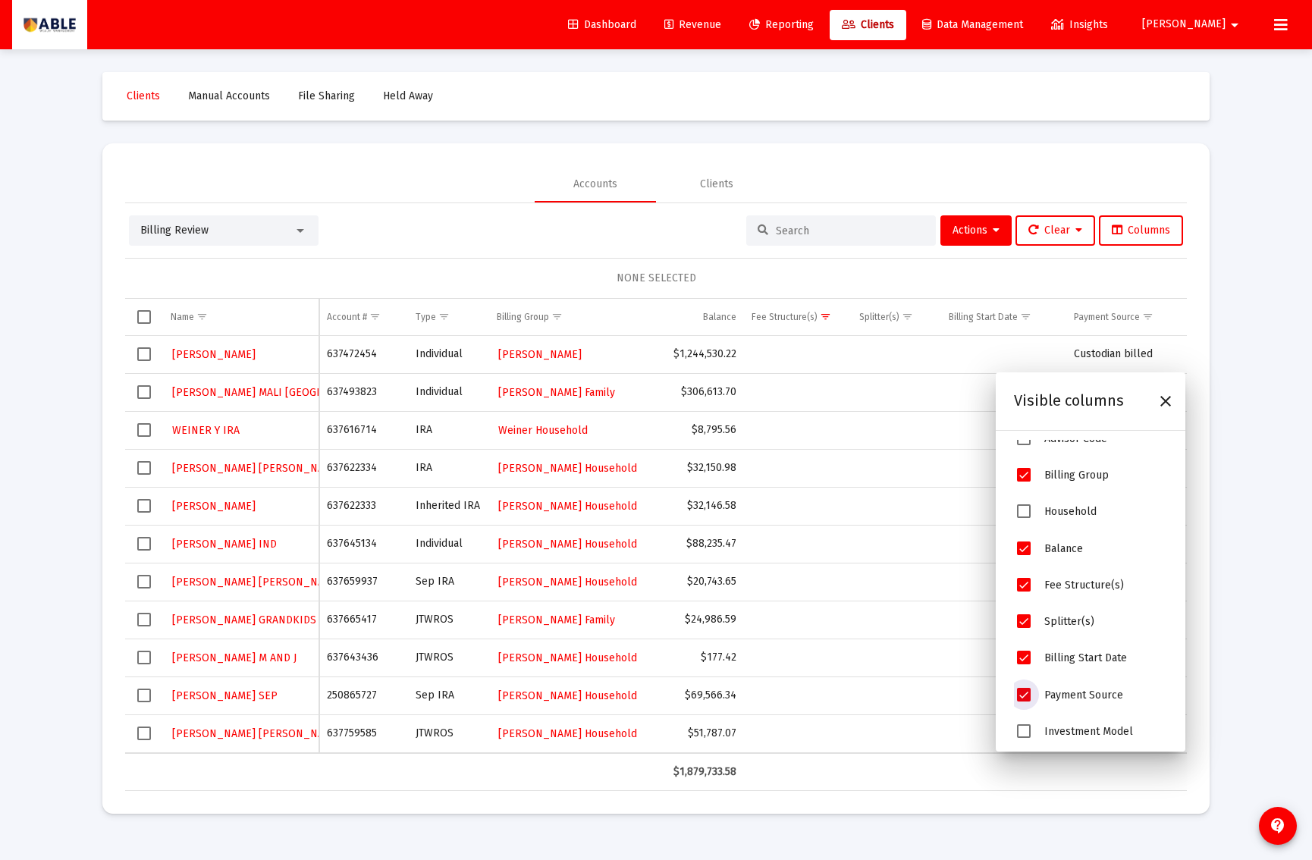
click at [1023, 700] on span "Payment Source" at bounding box center [1024, 695] width 14 height 14
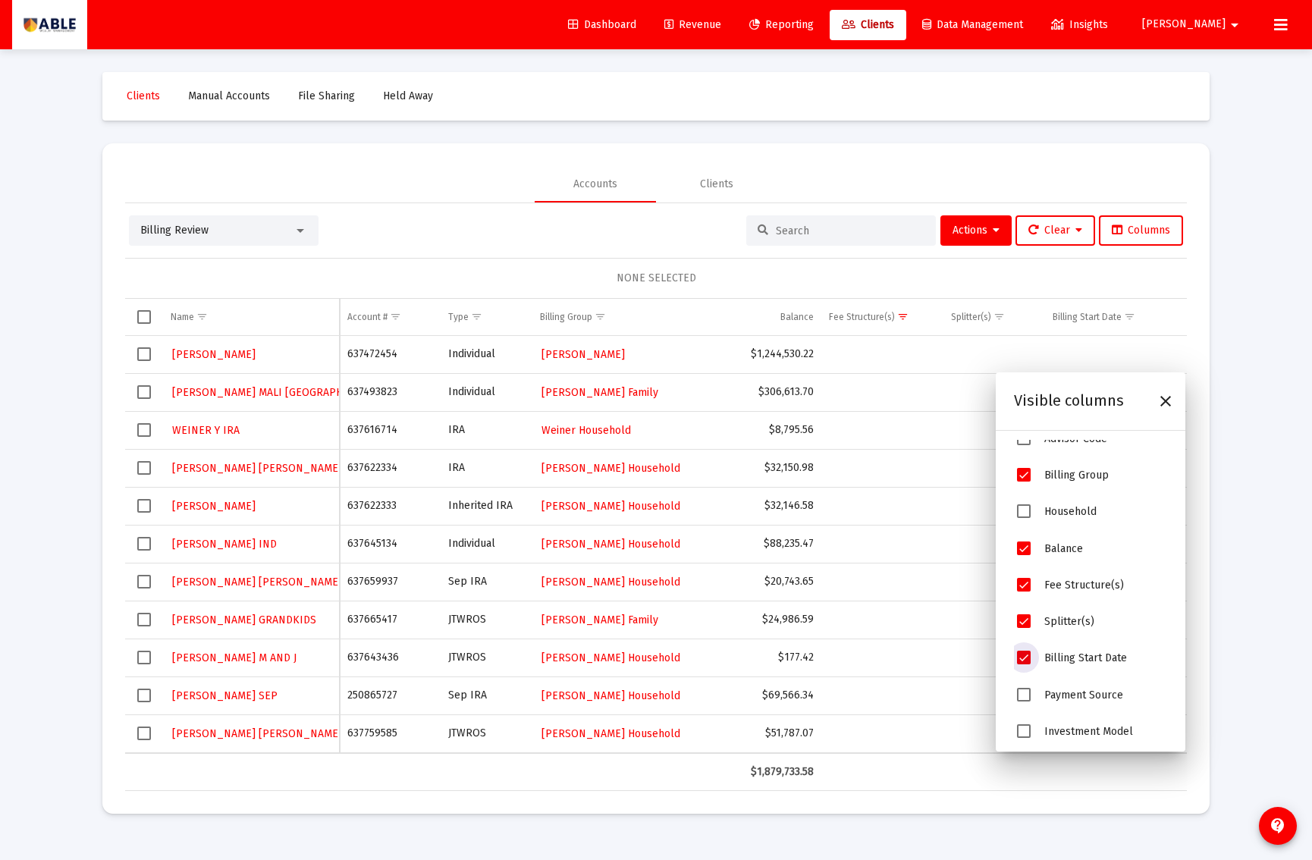
click at [1027, 657] on span "Billing Start Date" at bounding box center [1024, 658] width 14 height 14
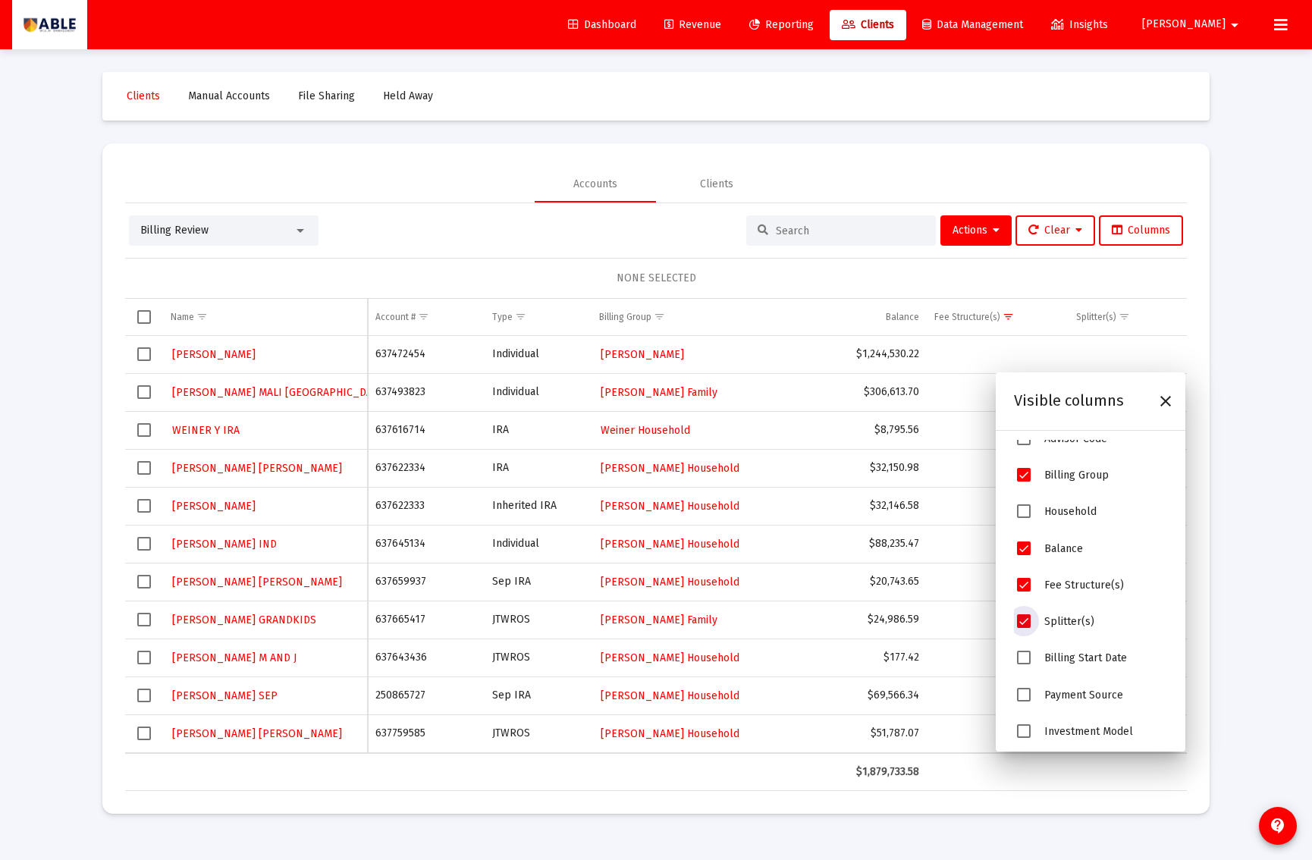
click at [1023, 624] on span "Splitter(s)" at bounding box center [1024, 621] width 14 height 14
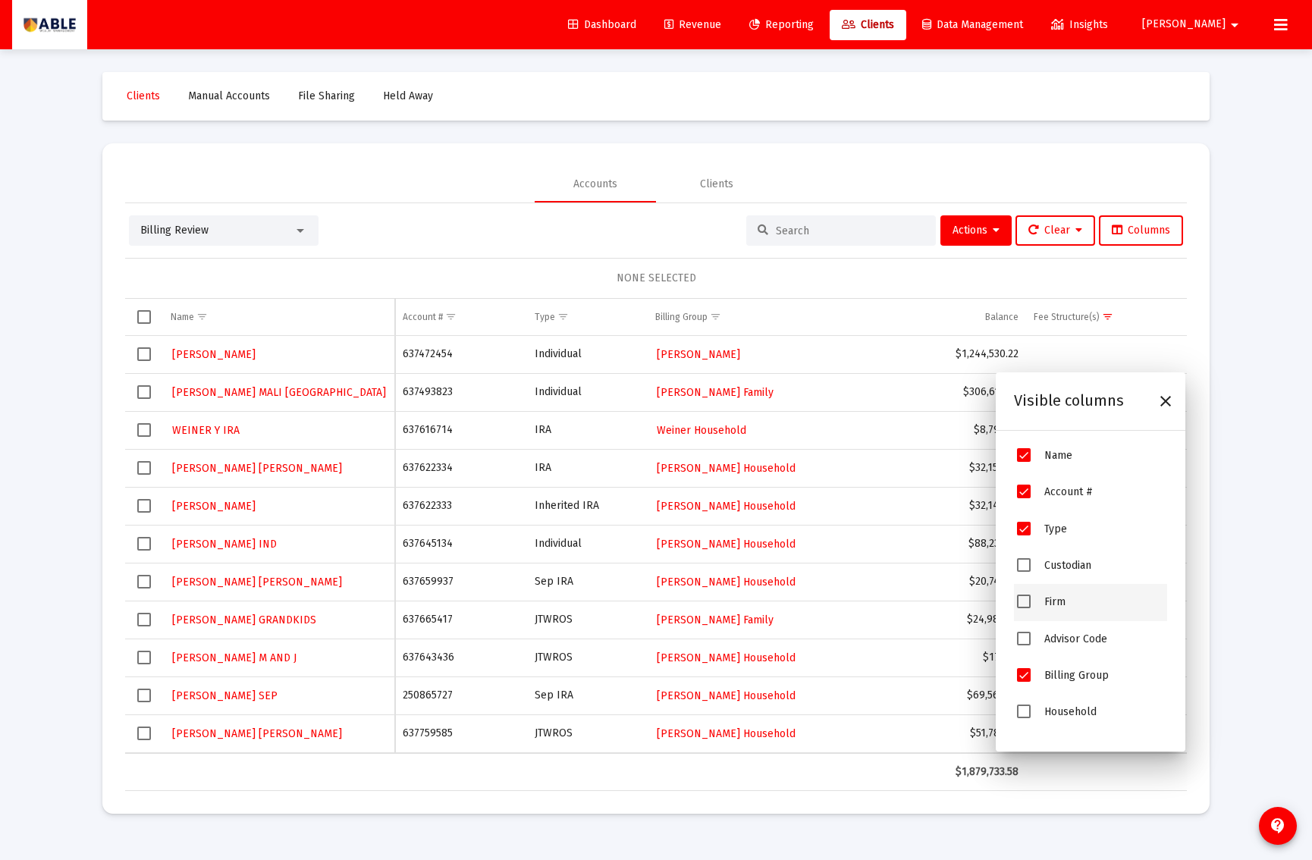
scroll to position [0, 0]
click at [1171, 398] on icon "Close" at bounding box center [1166, 401] width 18 height 18
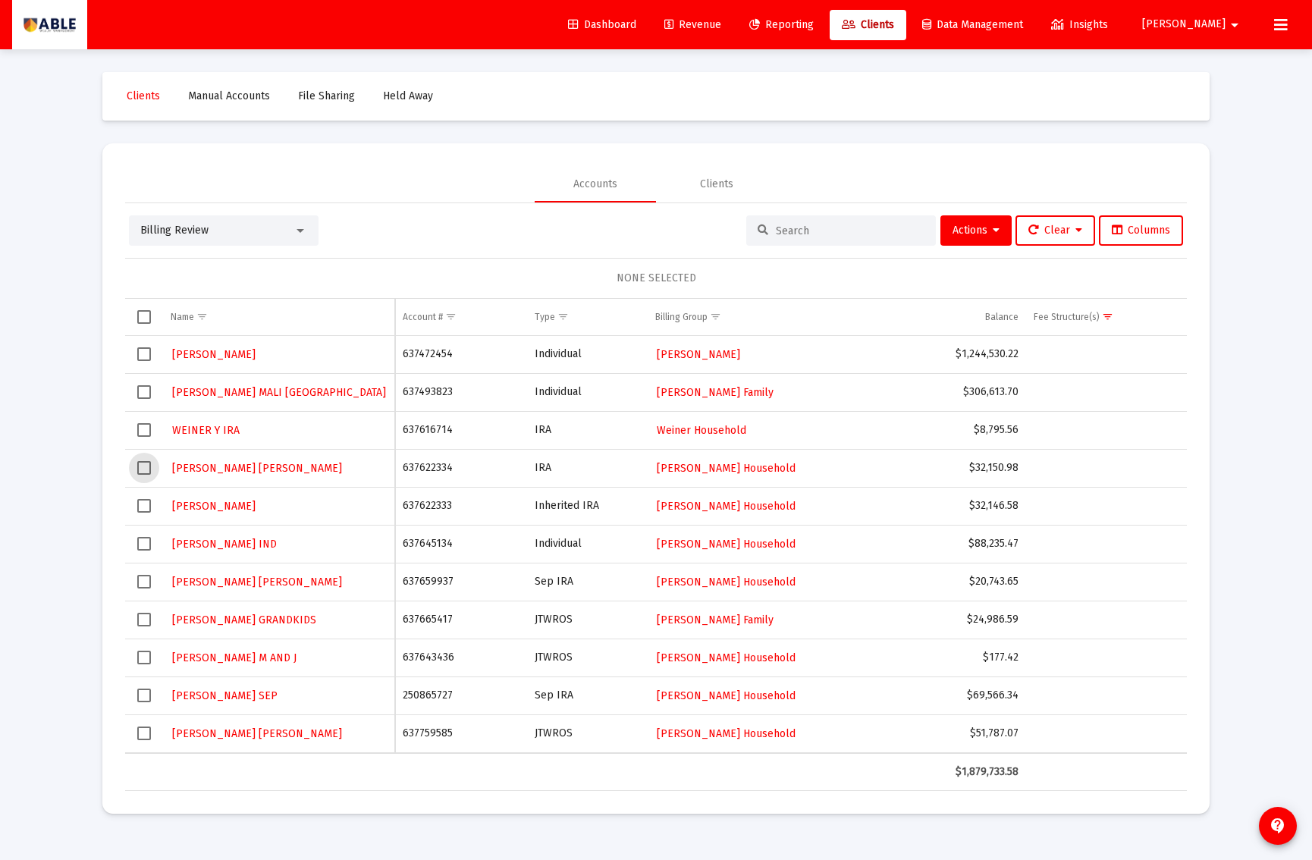
drag, startPoint x: 142, startPoint y: 470, endPoint x: 142, endPoint y: 488, distance: 18.2
click at [142, 470] on span "Select row" at bounding box center [144, 468] width 14 height 14
click at [143, 508] on span "Select row" at bounding box center [144, 506] width 14 height 14
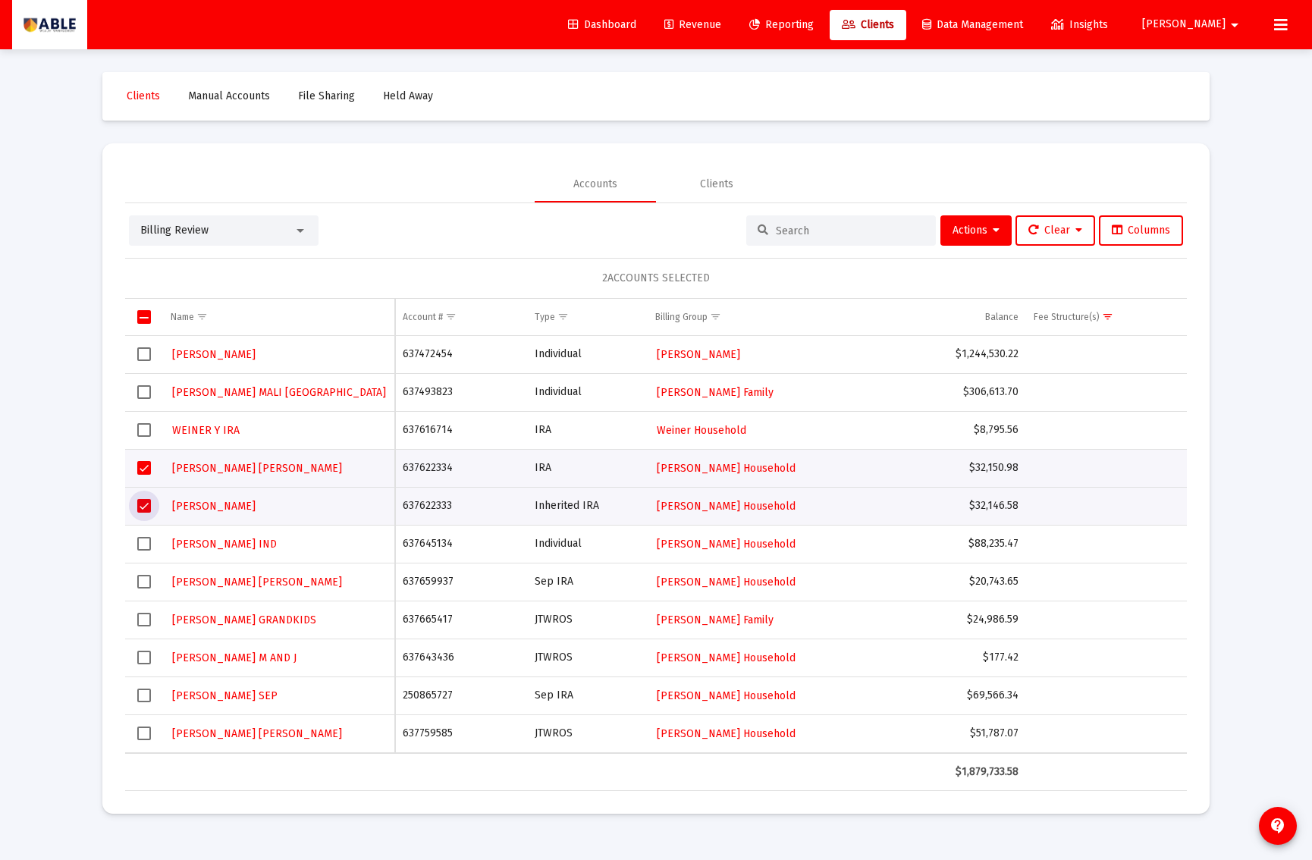
click at [143, 735] on span "Select row" at bounding box center [144, 734] width 14 height 14
click at [970, 233] on span "Actions" at bounding box center [976, 230] width 47 height 13
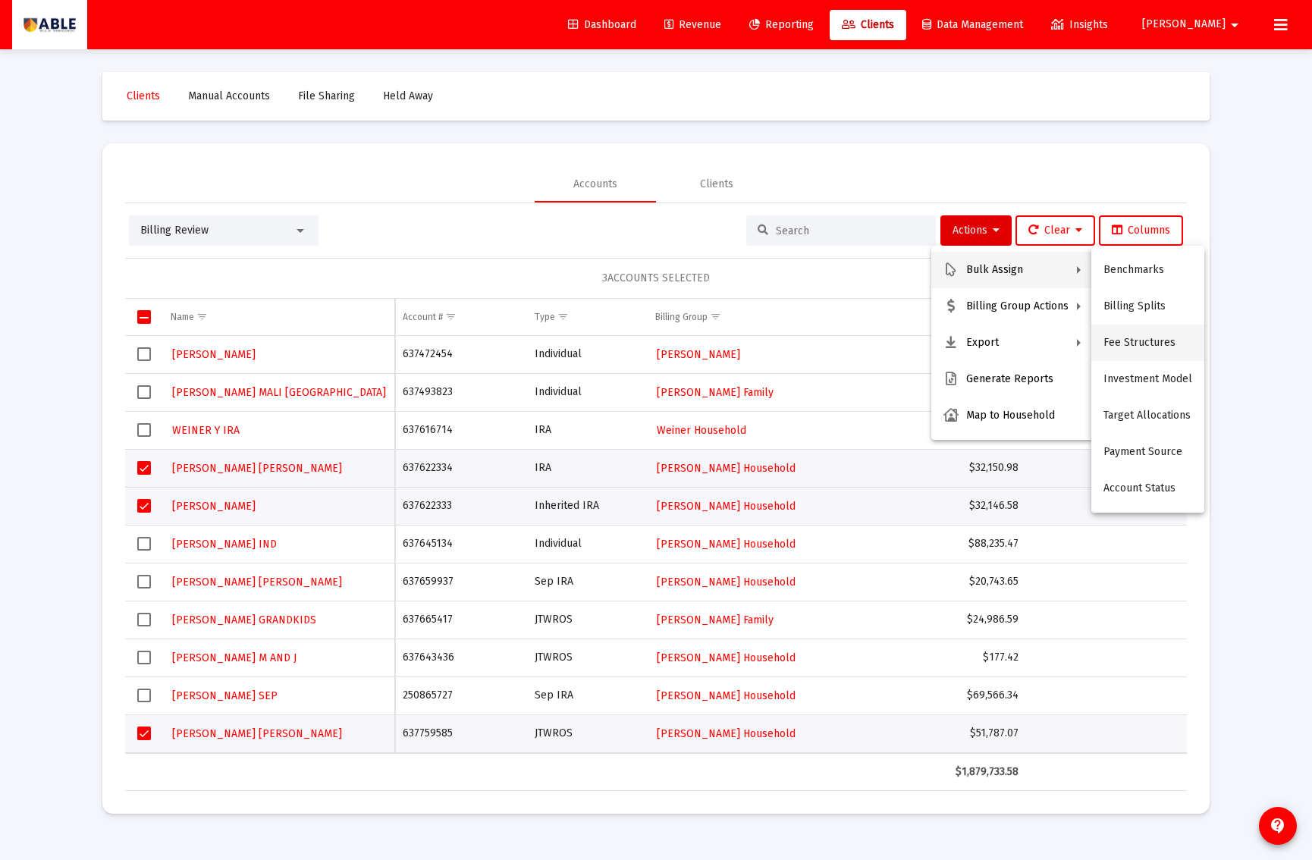
click at [1128, 336] on button "Fee Structures" at bounding box center [1148, 343] width 113 height 36
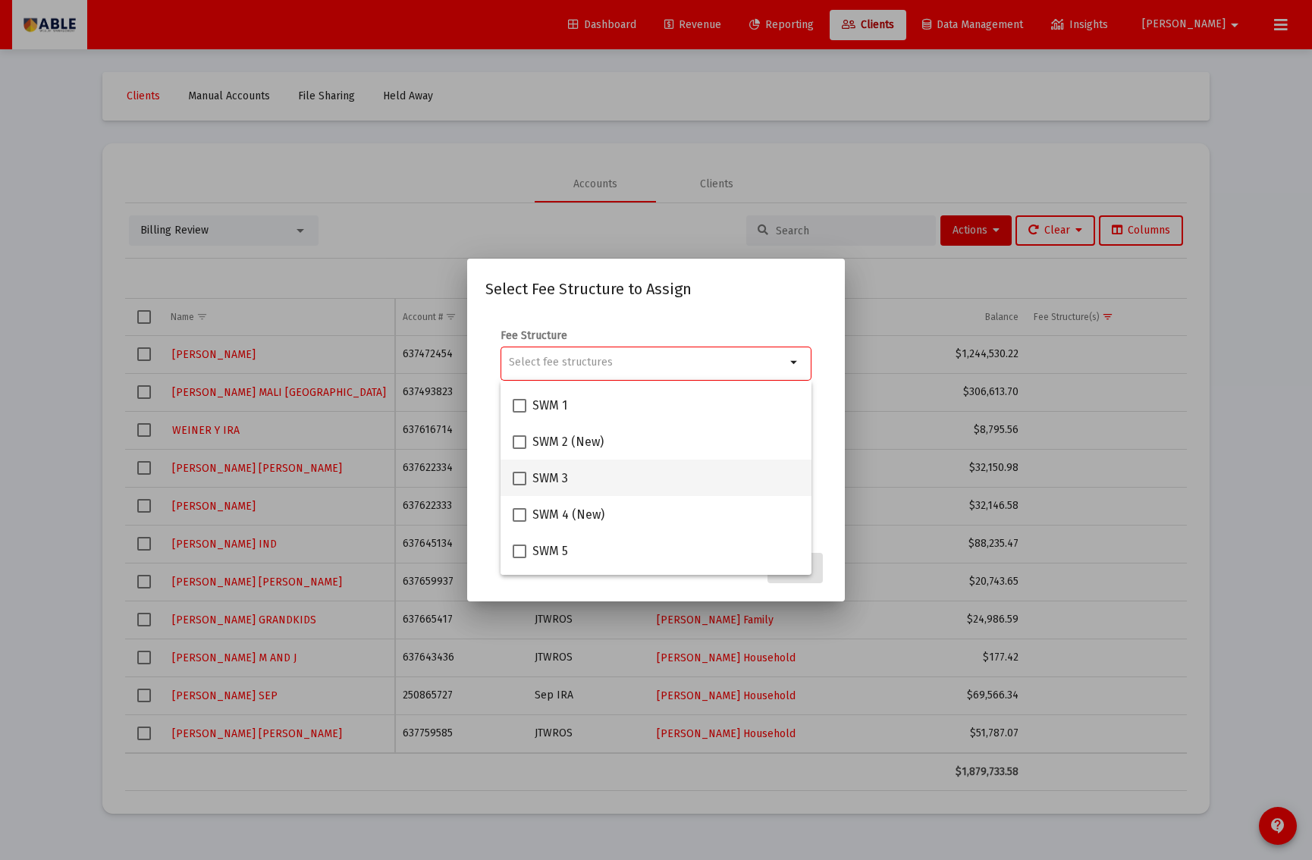
scroll to position [143, 0]
click at [550, 477] on span "SWM 3" at bounding box center [551, 475] width 36 height 18
click at [520, 482] on input "SWM 3" at bounding box center [519, 482] width 1 height 1
checkbox input "true"
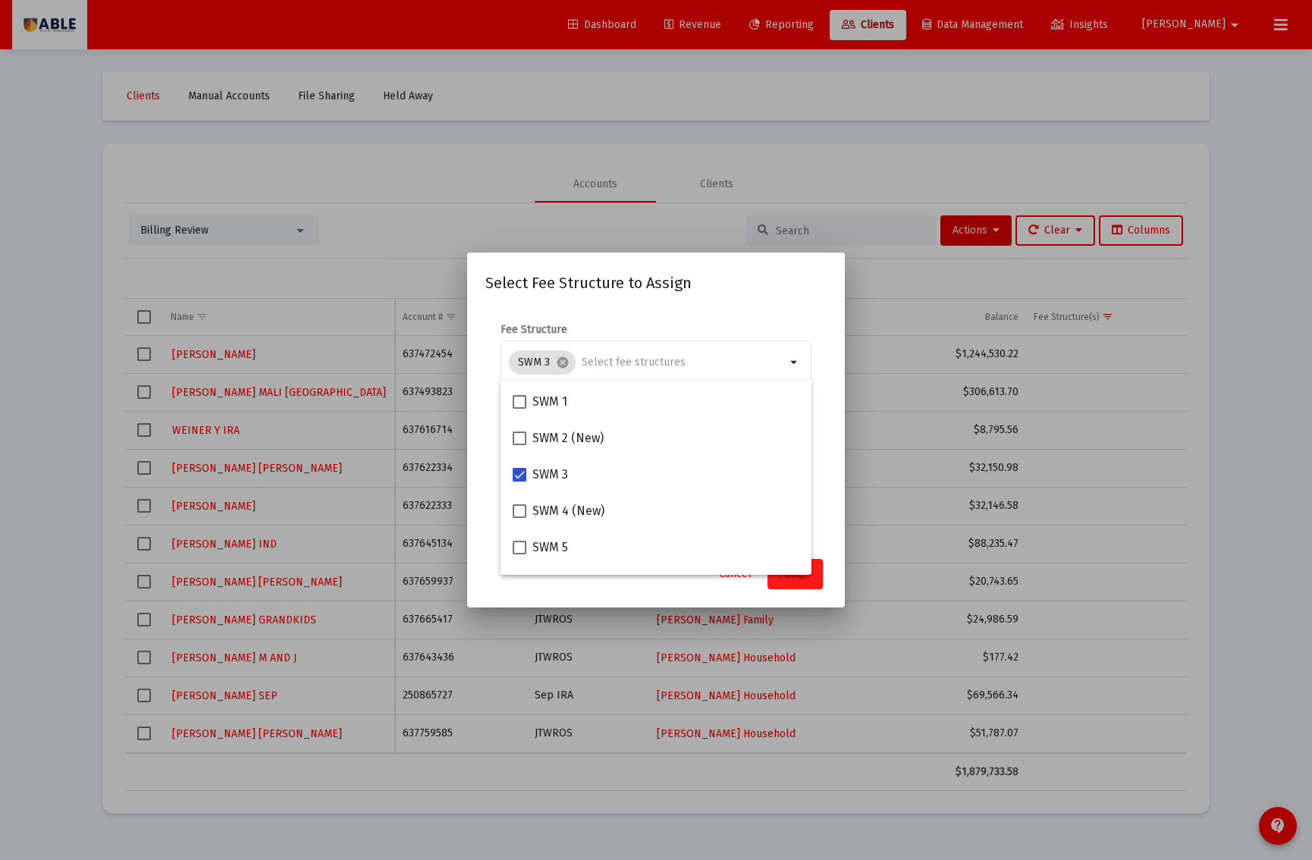
click at [818, 582] on button "Assign" at bounding box center [795, 574] width 55 height 30
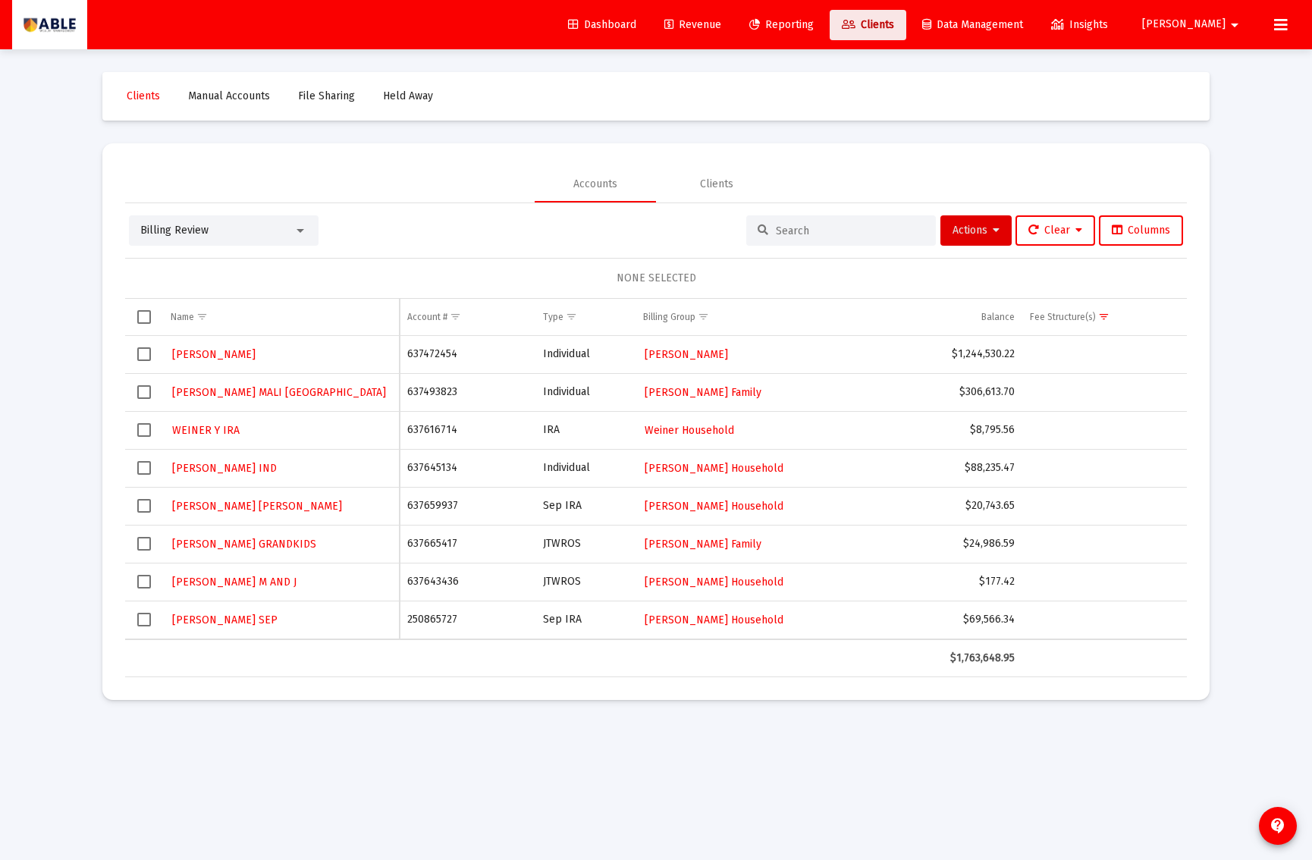
click at [894, 27] on span "Clients" at bounding box center [868, 24] width 52 height 13
click at [269, 236] on div "Billing Review" at bounding box center [216, 230] width 153 height 15
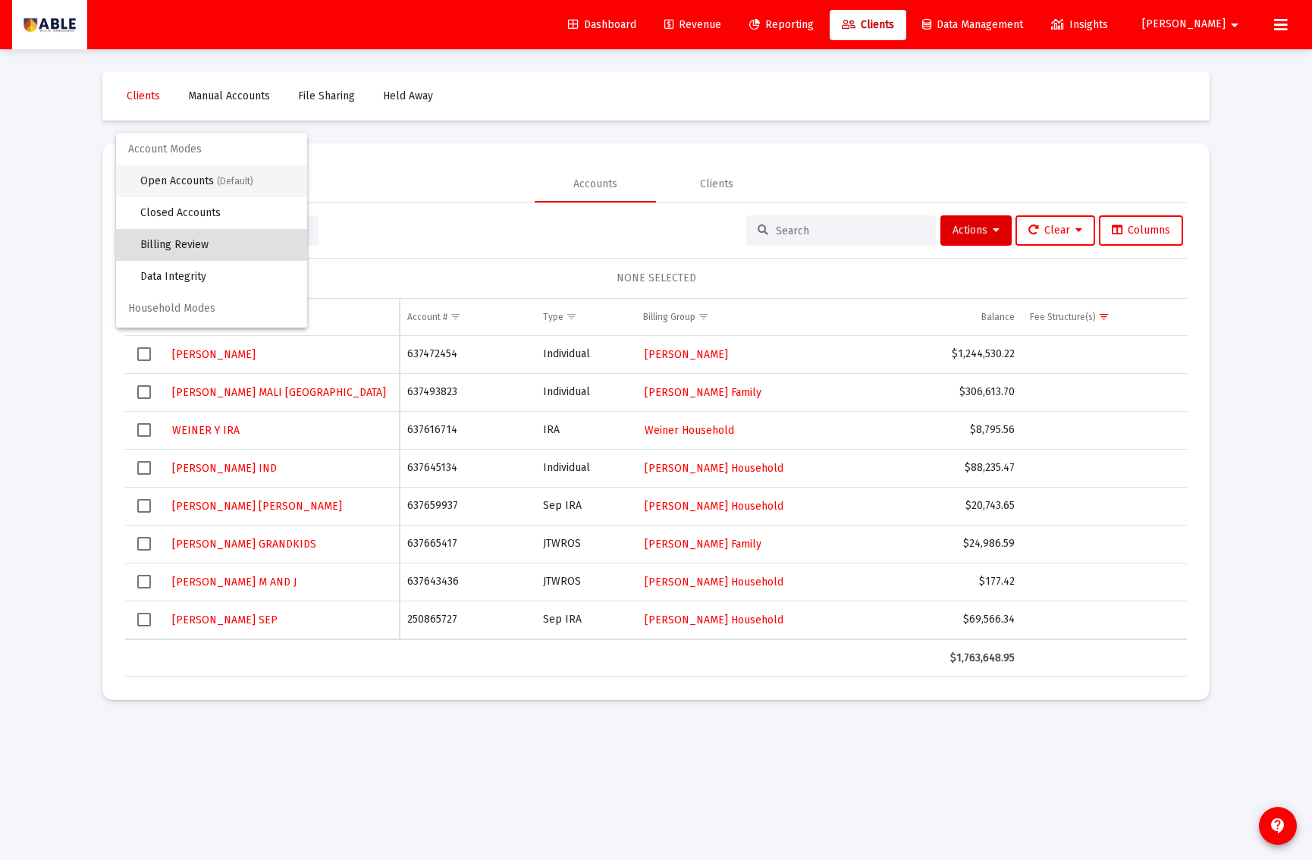
click at [220, 178] on span "(Default)" at bounding box center [235, 181] width 36 height 11
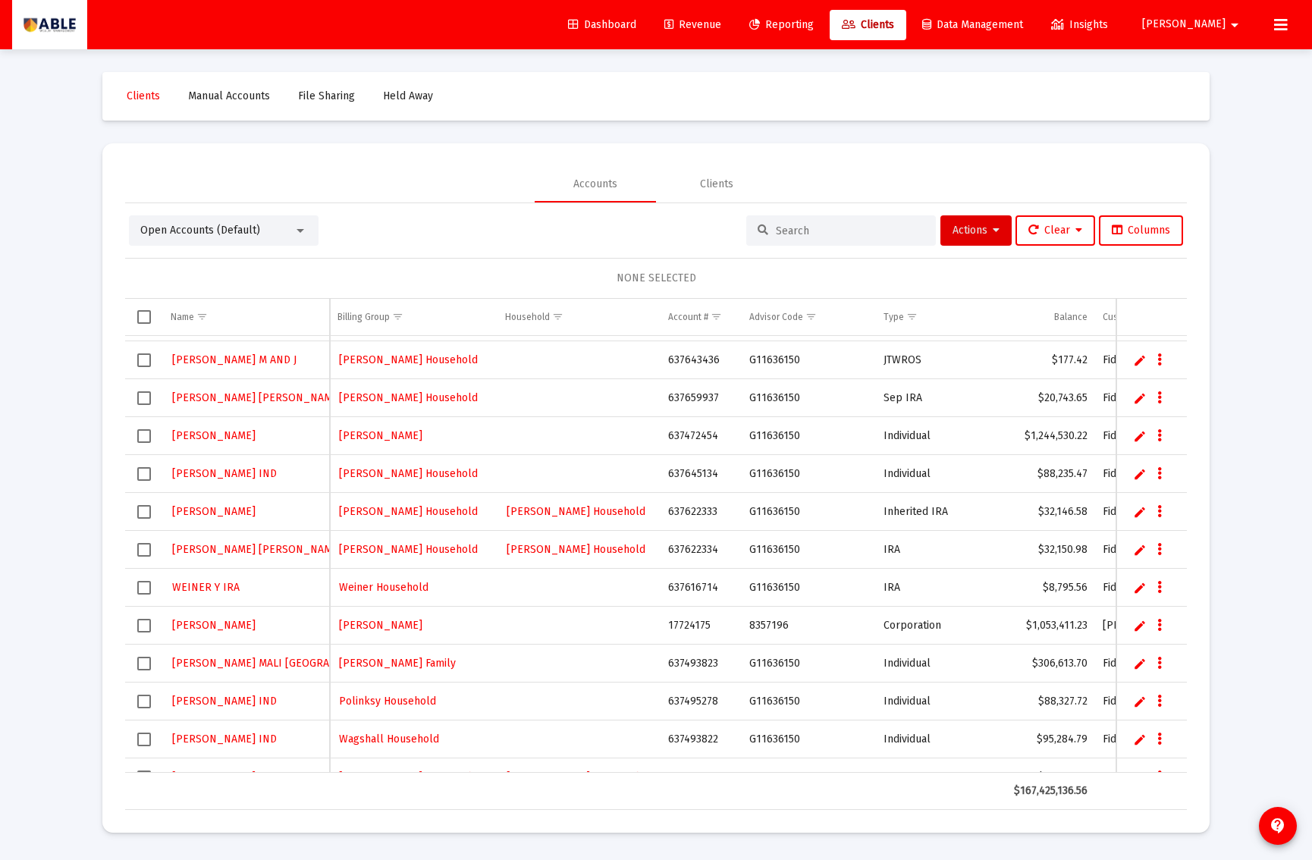
scroll to position [250, 0]
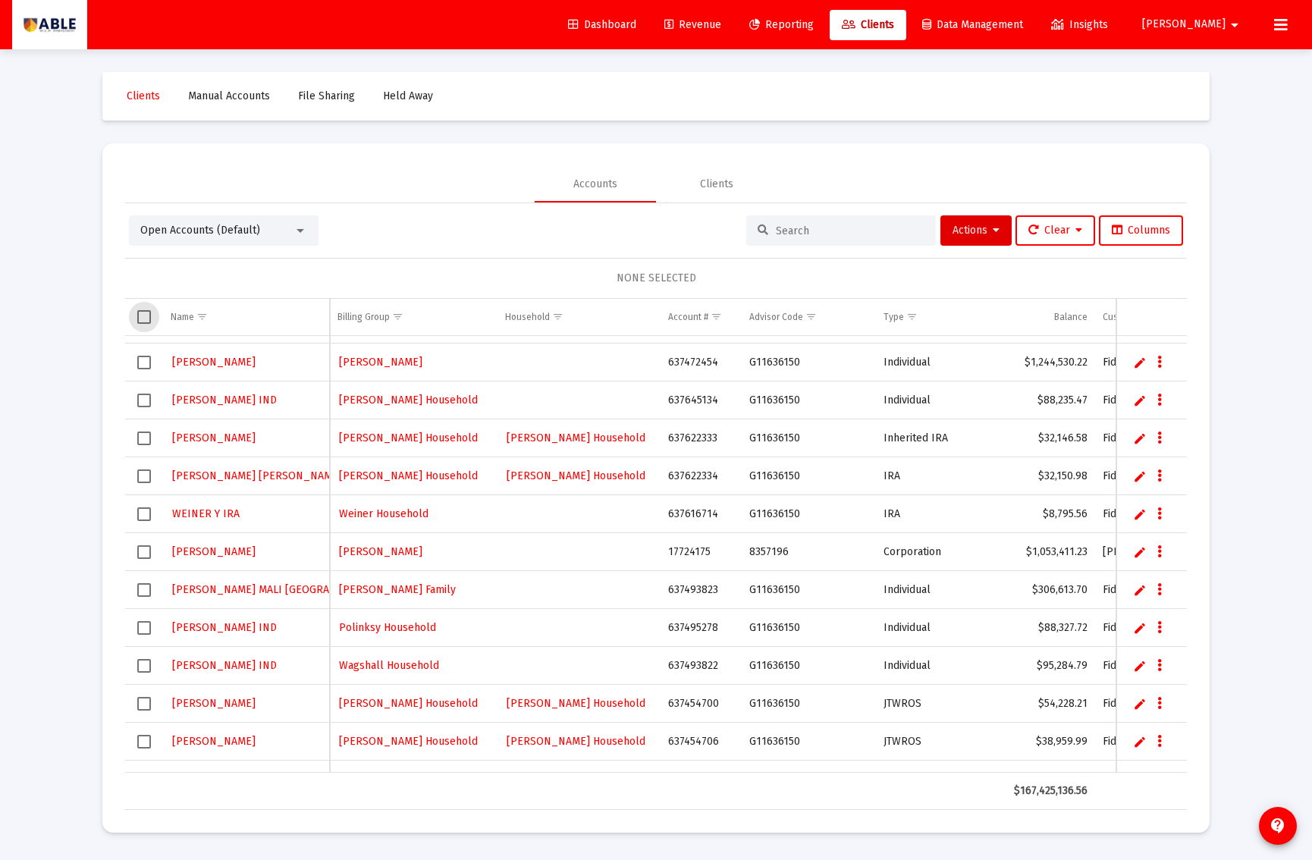
click at [139, 319] on span "Select all" at bounding box center [144, 317] width 14 height 14
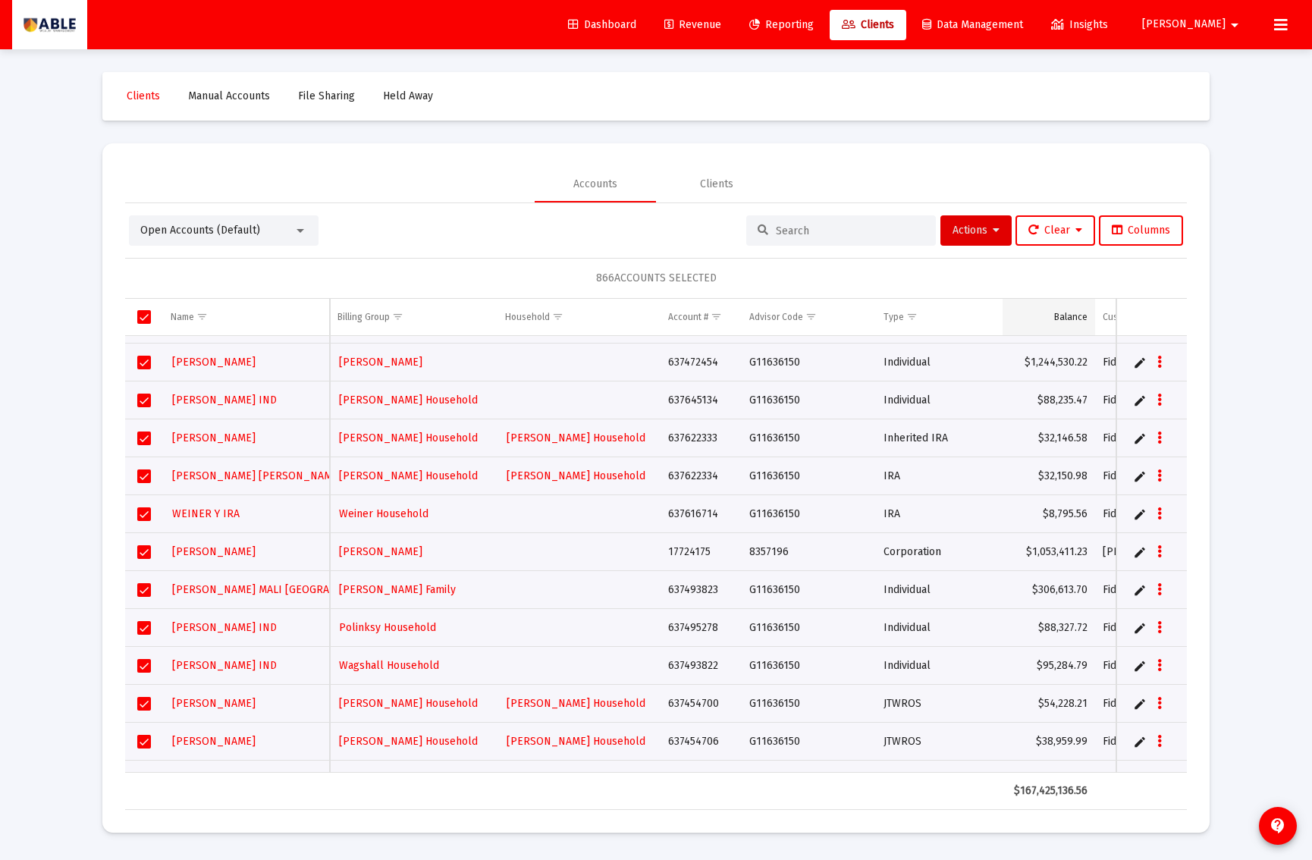
click at [1077, 310] on td "Balance" at bounding box center [1049, 317] width 93 height 36
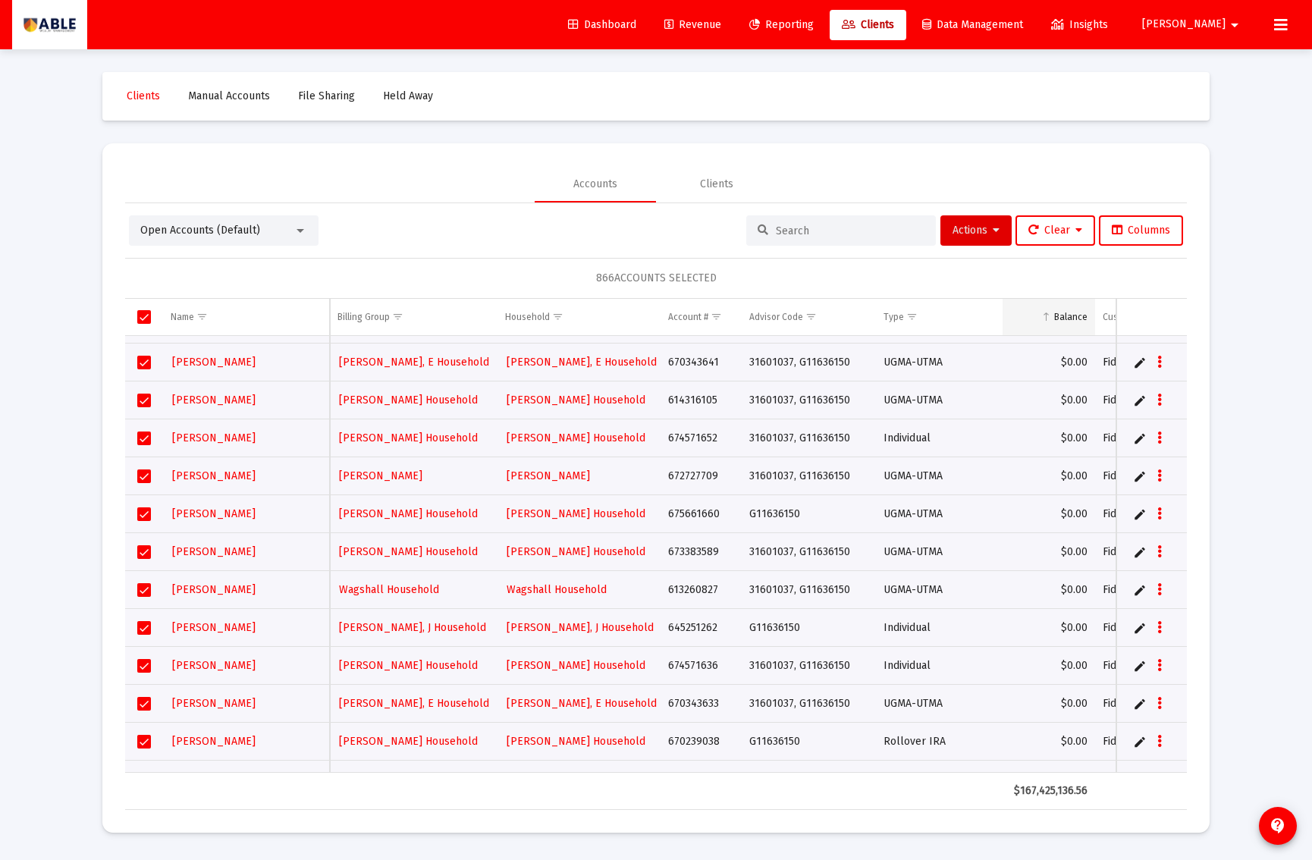
click at [1071, 318] on div "Balance" at bounding box center [1070, 317] width 33 height 12
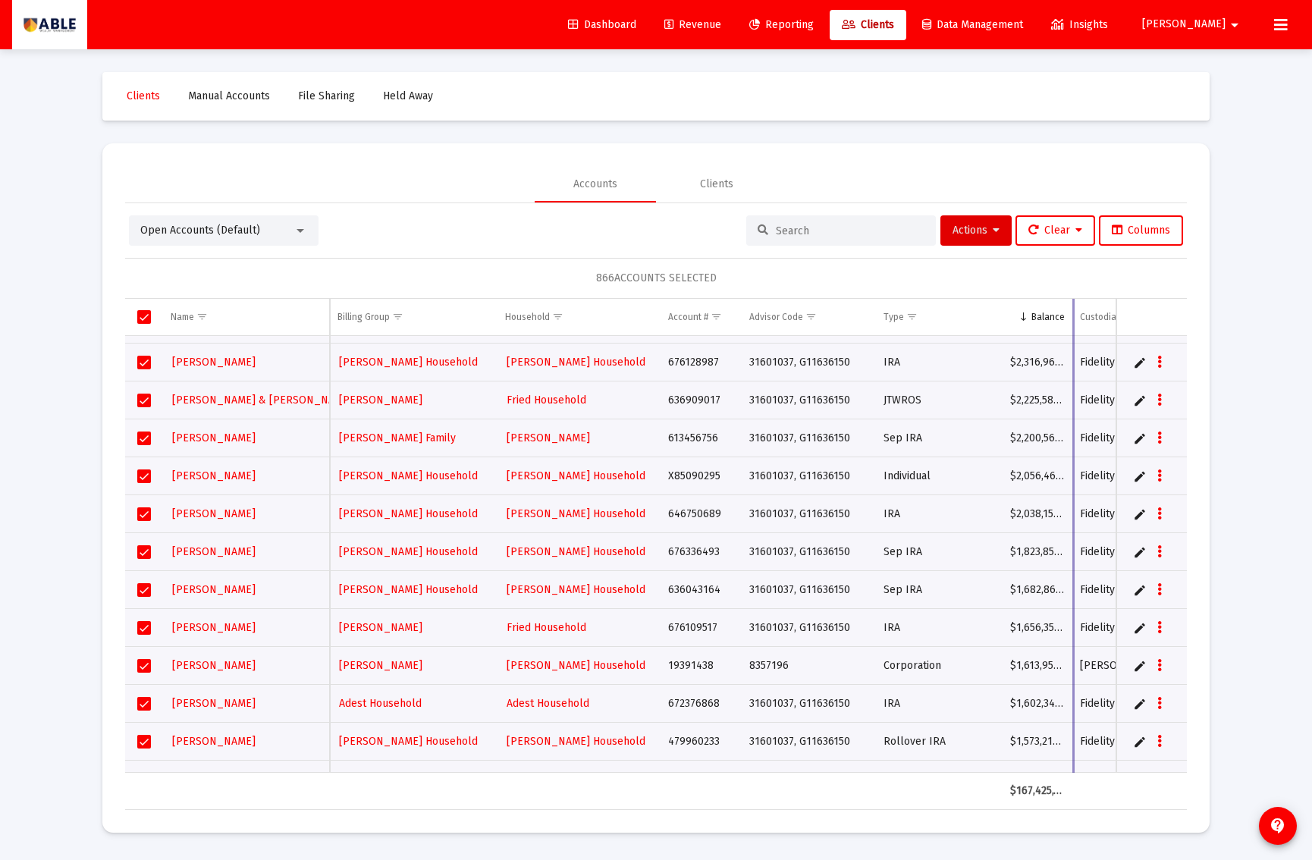
drag, startPoint x: 1097, startPoint y: 314, endPoint x: 1074, endPoint y: 314, distance: 22.8
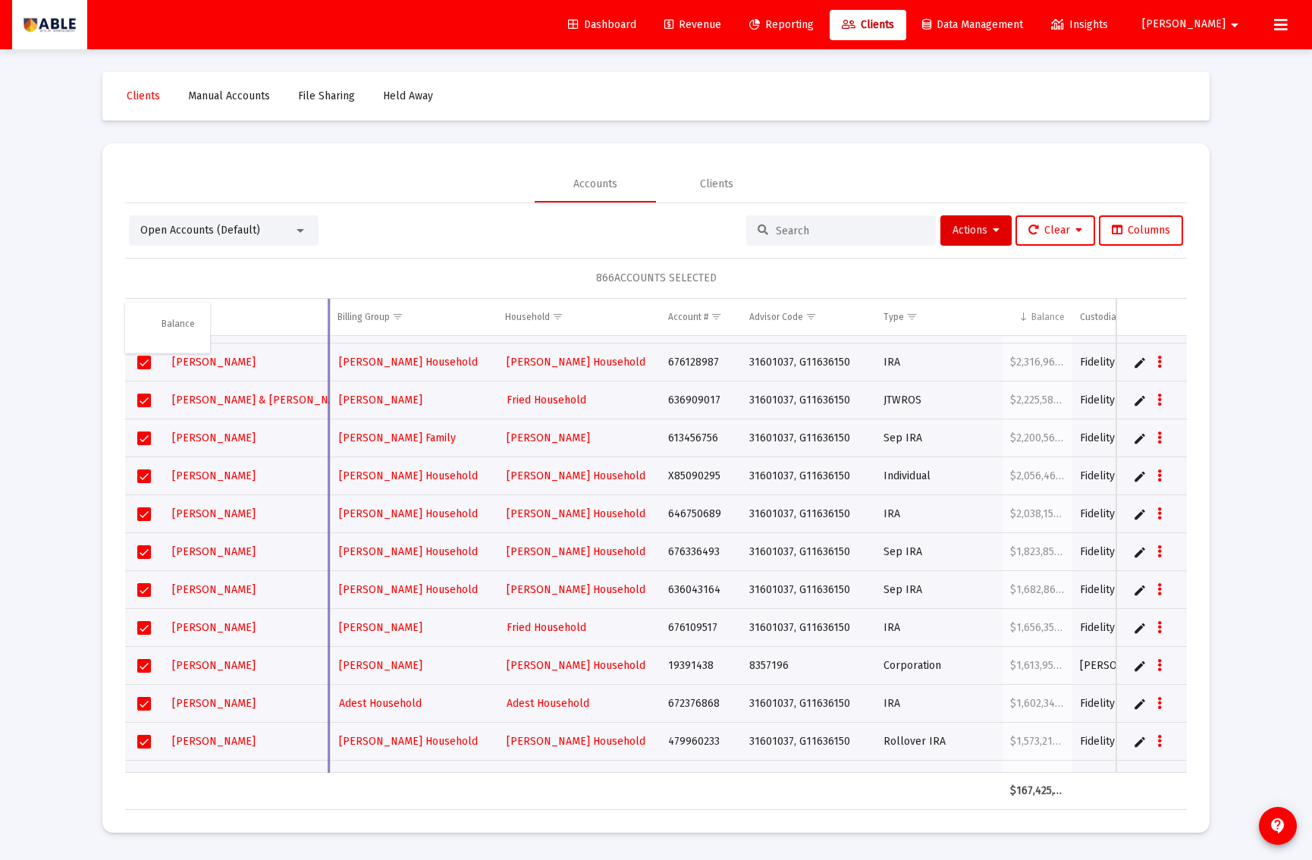
drag, startPoint x: 1044, startPoint y: 308, endPoint x: 171, endPoint y: 318, distance: 872.5
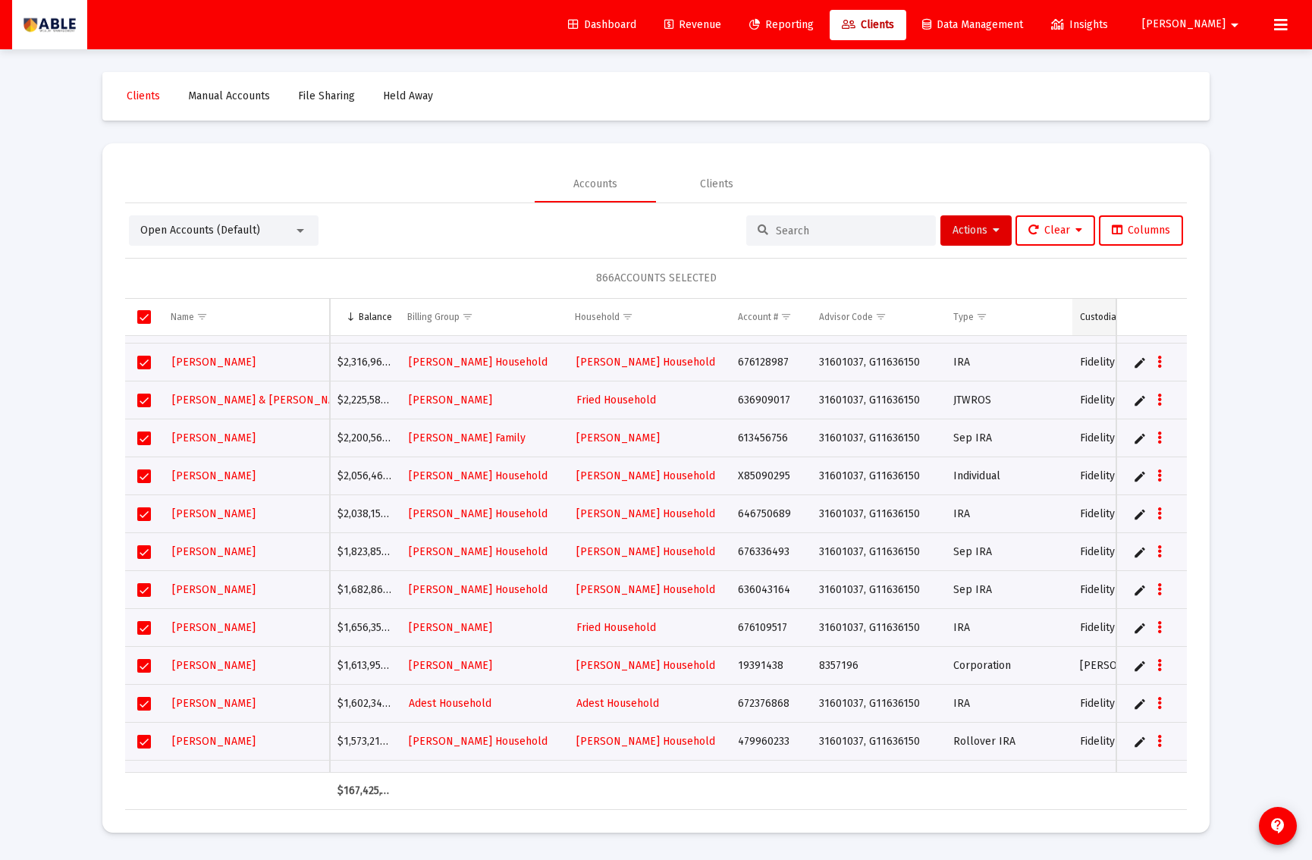
click at [1086, 325] on td "Custodian" at bounding box center [1119, 317] width 93 height 36
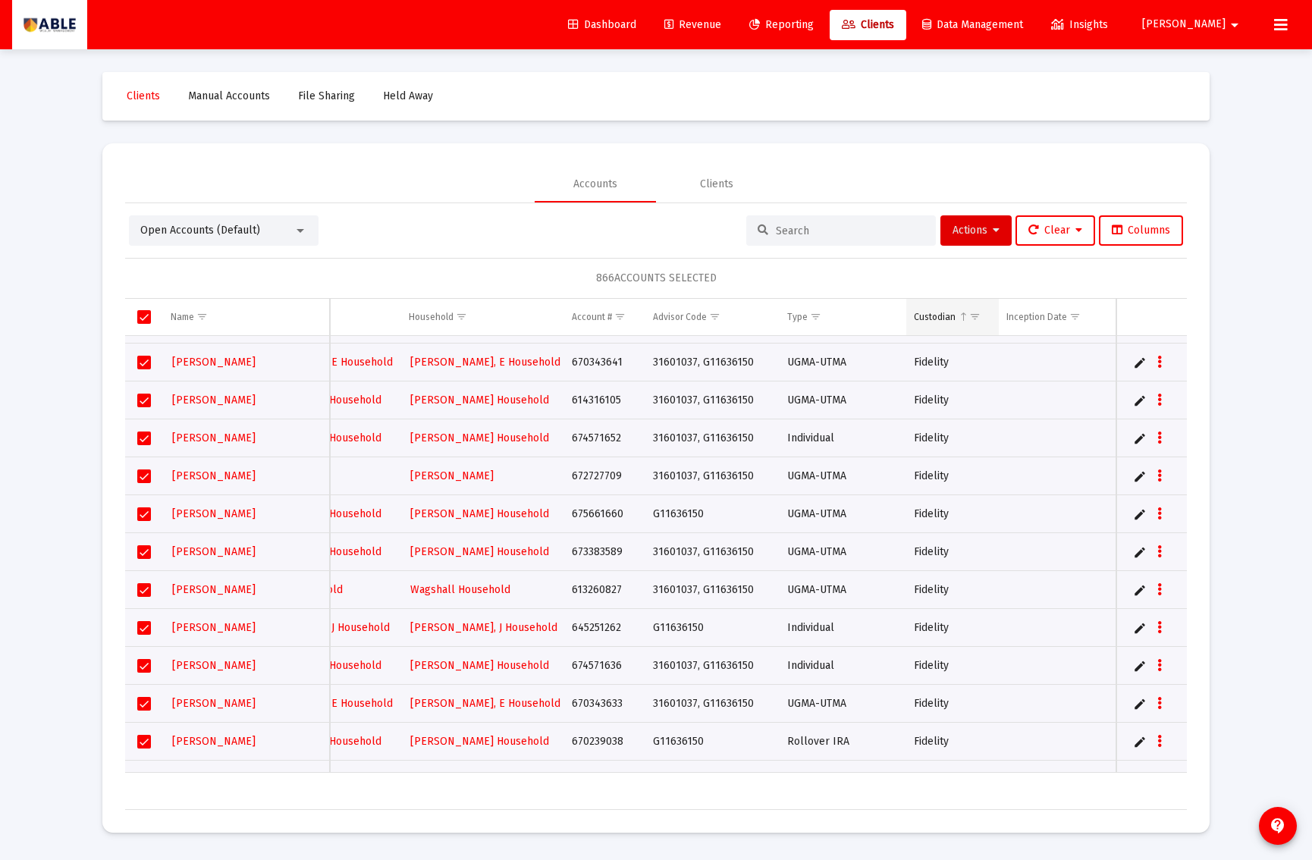
click at [970, 312] on span "Show filter options for column 'Custodian'" at bounding box center [975, 316] width 11 height 11
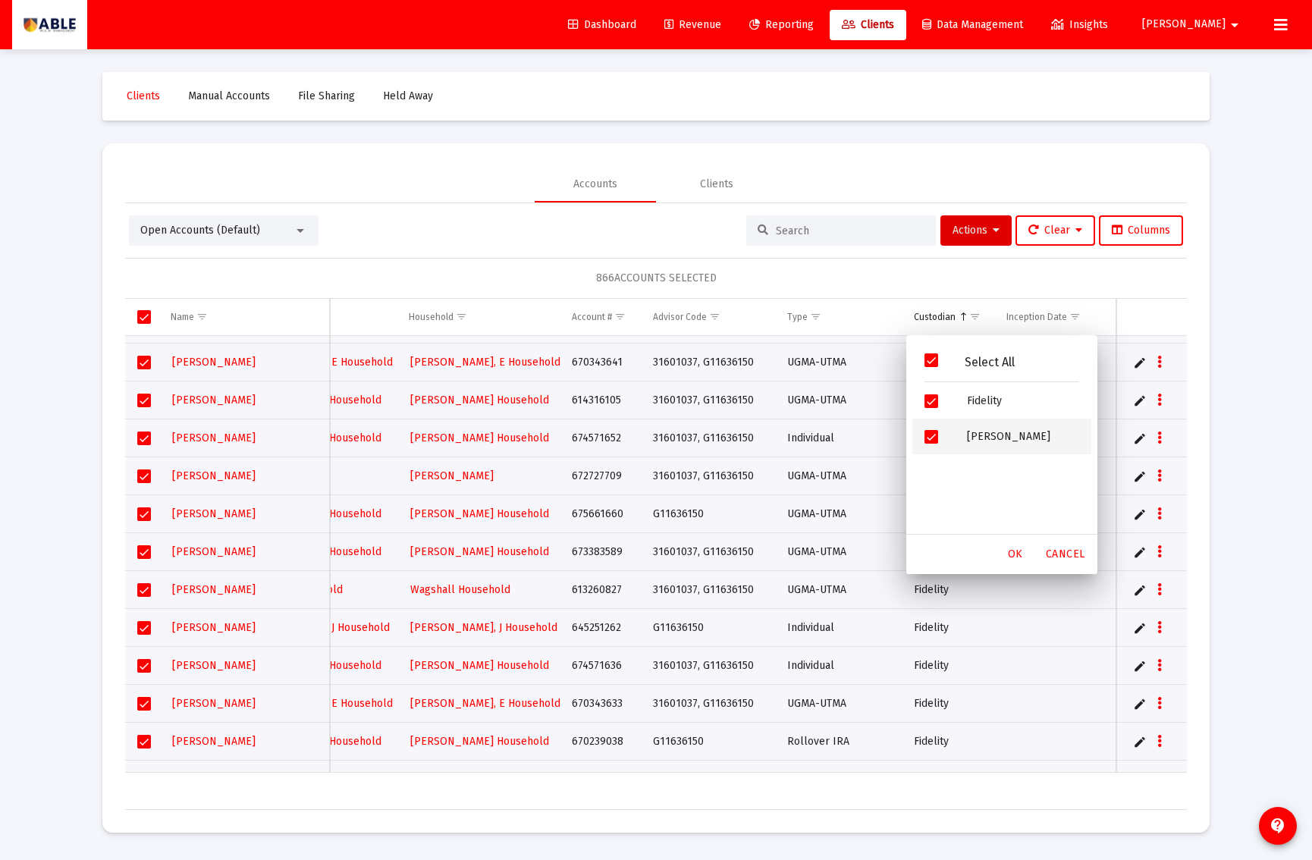
drag, startPoint x: 931, startPoint y: 437, endPoint x: 938, endPoint y: 441, distance: 8.5
click at [931, 437] on span "Filter options" at bounding box center [932, 437] width 14 height 14
click at [1018, 554] on span "OK" at bounding box center [1015, 554] width 15 height 13
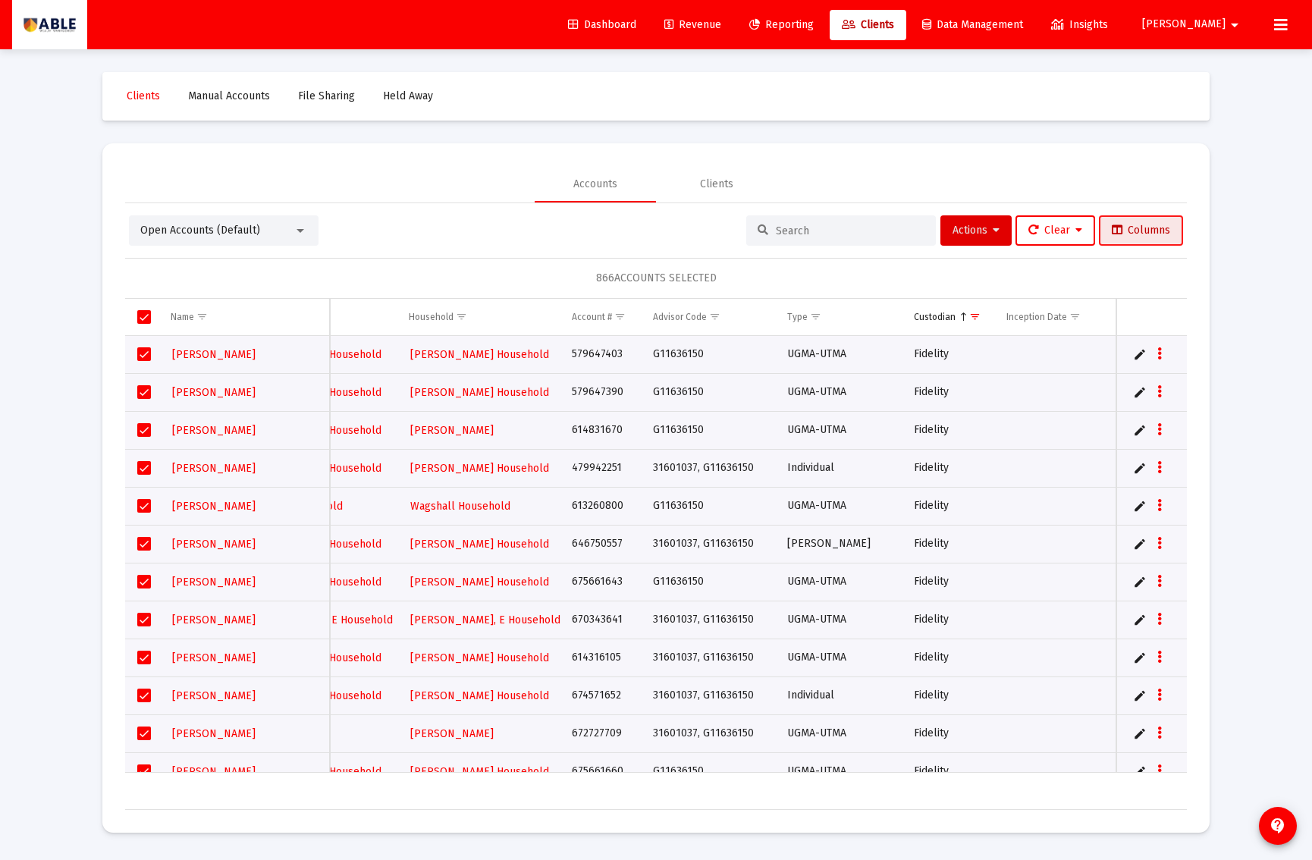
drag, startPoint x: 1133, startPoint y: 215, endPoint x: 1133, endPoint y: 223, distance: 8.4
click at [1133, 216] on button "Columns" at bounding box center [1141, 230] width 84 height 30
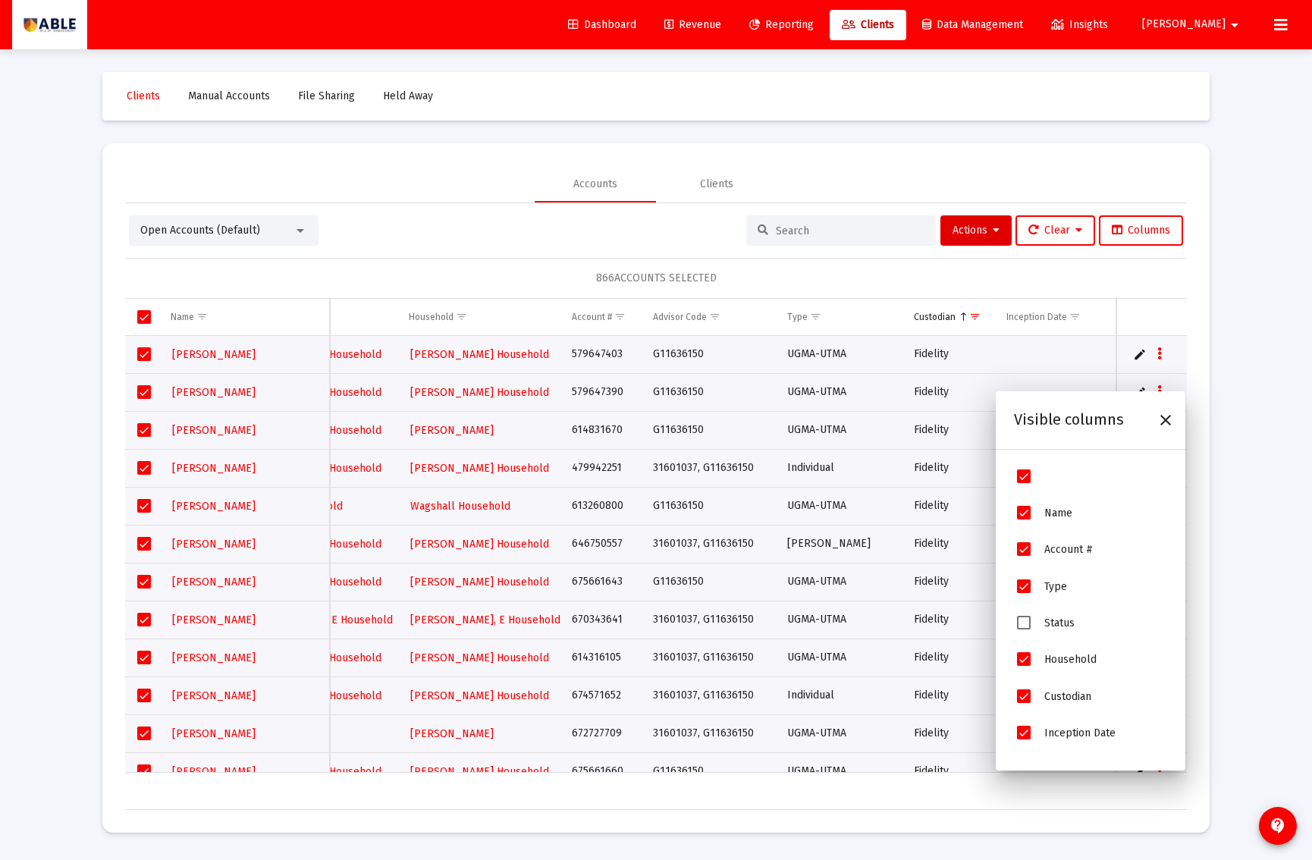
click at [1026, 627] on span "Status" at bounding box center [1024, 623] width 14 height 14
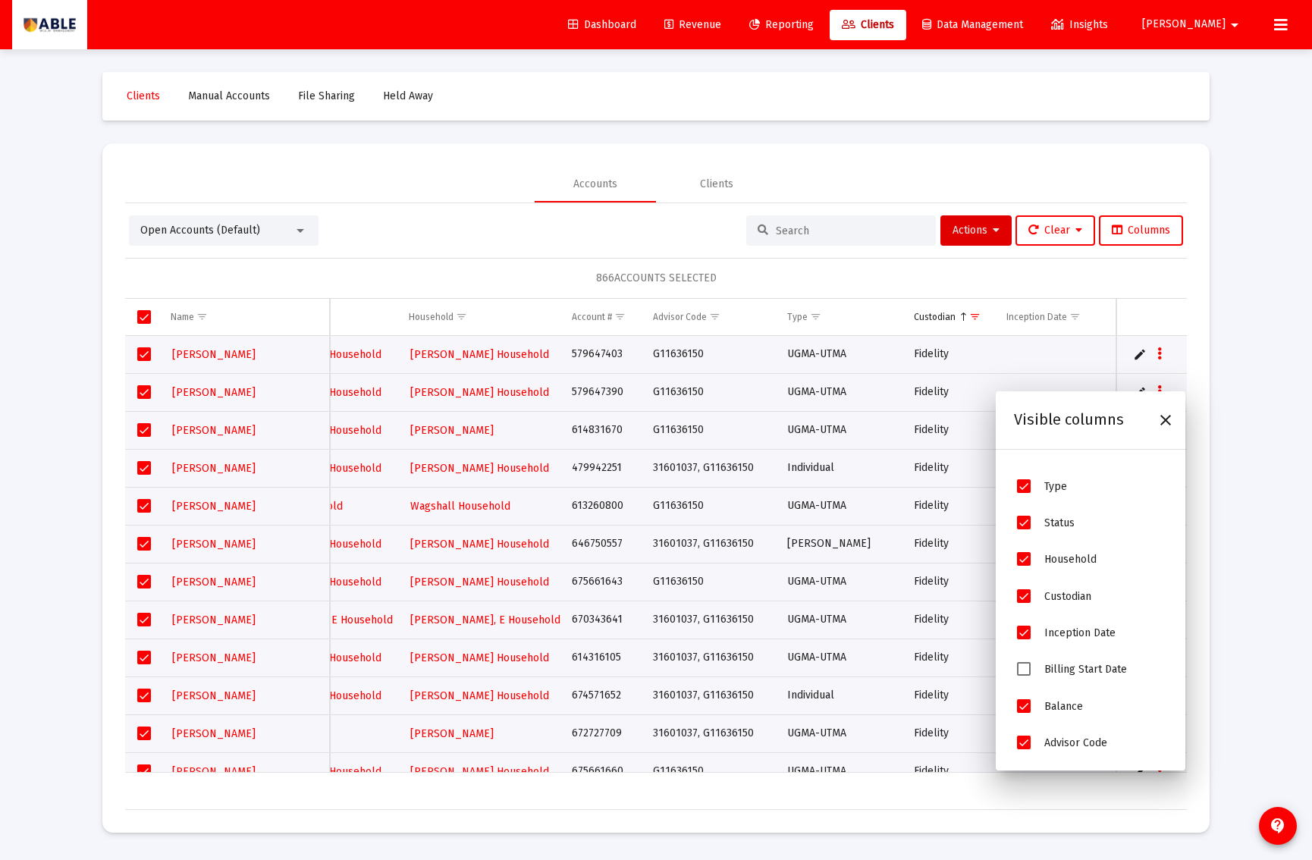
click at [1029, 675] on span "Billing Start Date" at bounding box center [1024, 669] width 14 height 14
click at [1020, 592] on span "Splitter(s)" at bounding box center [1024, 596] width 14 height 14
click at [1162, 423] on icon "Close" at bounding box center [1166, 420] width 18 height 18
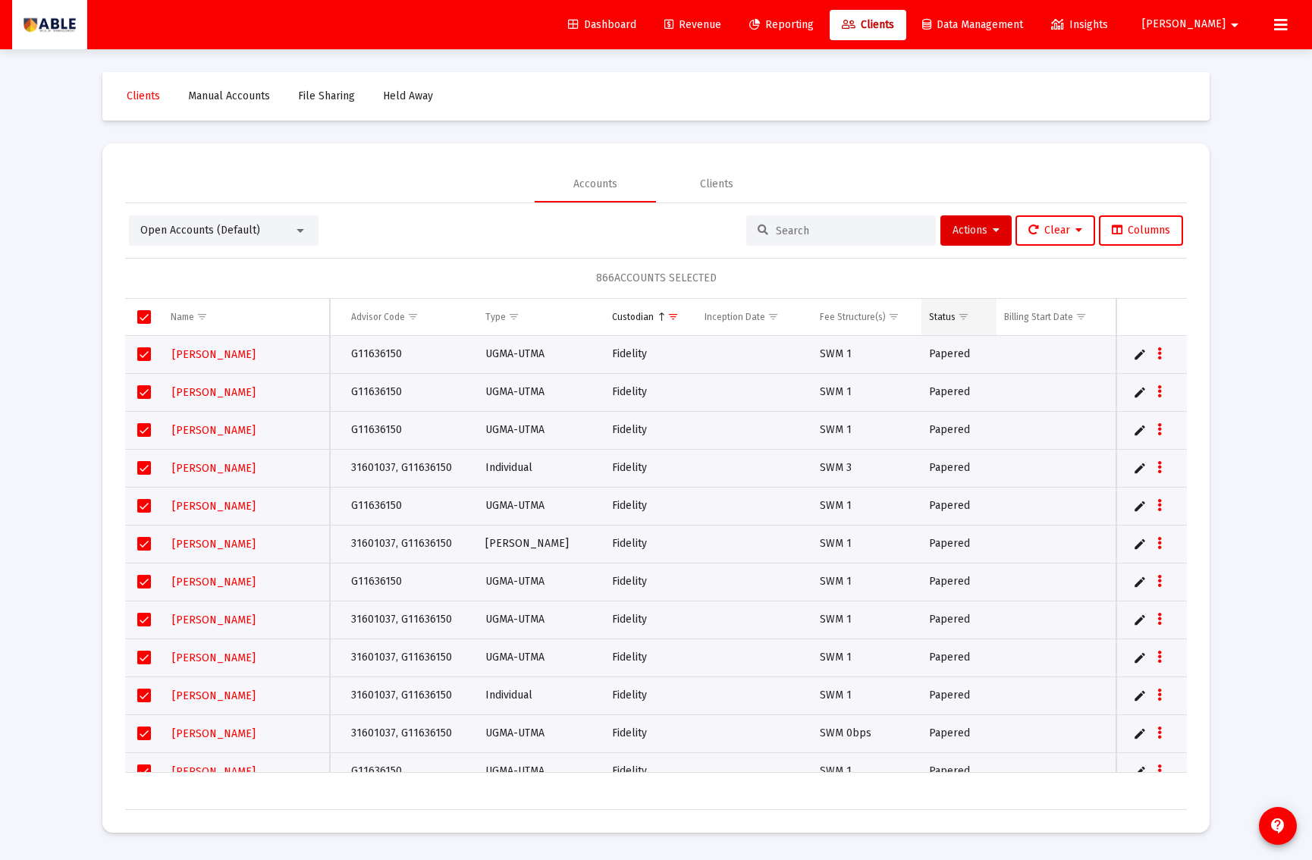
click at [964, 319] on span "Show filter options for column 'Status'" at bounding box center [963, 316] width 11 height 11
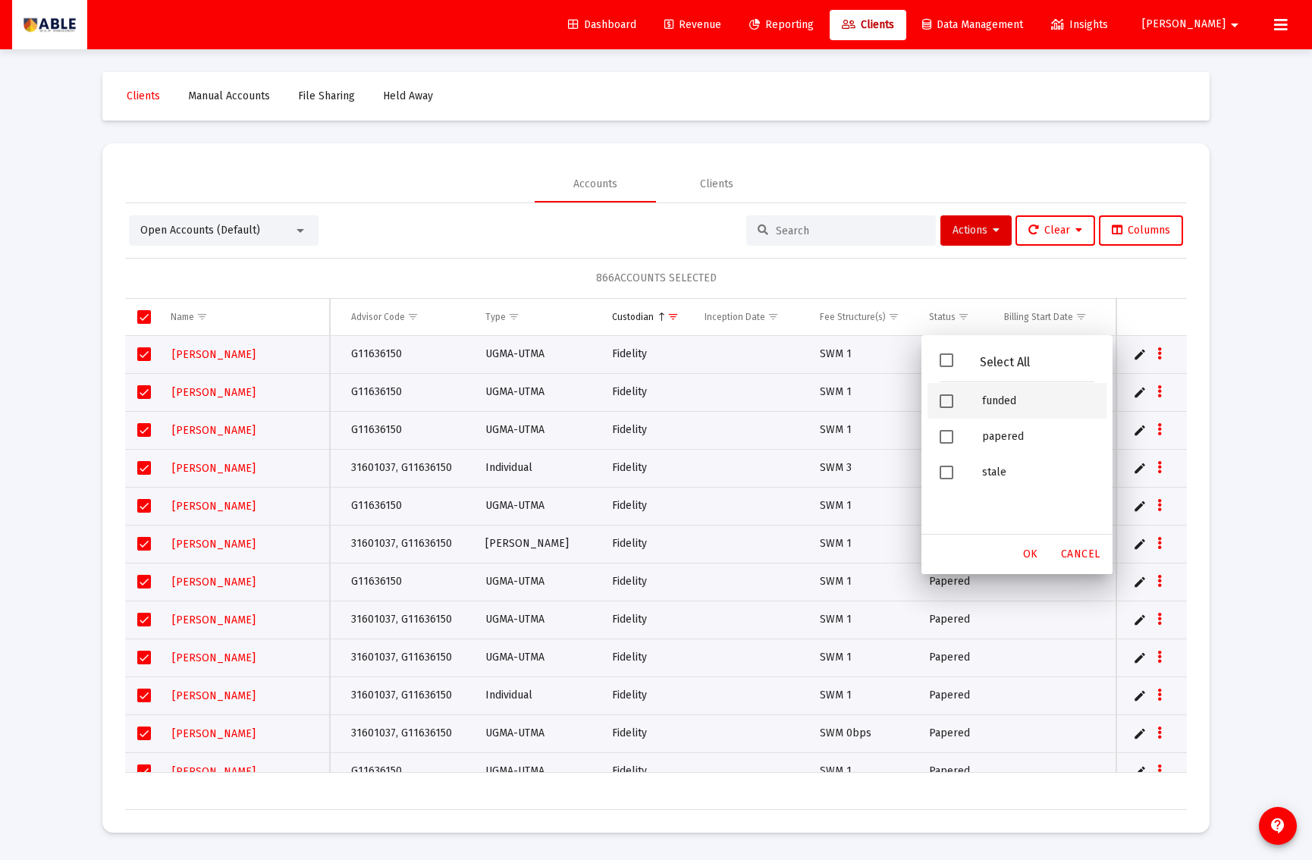
click at [951, 402] on span "Filter options" at bounding box center [947, 401] width 14 height 14
click at [1026, 555] on span "OK" at bounding box center [1030, 554] width 15 height 13
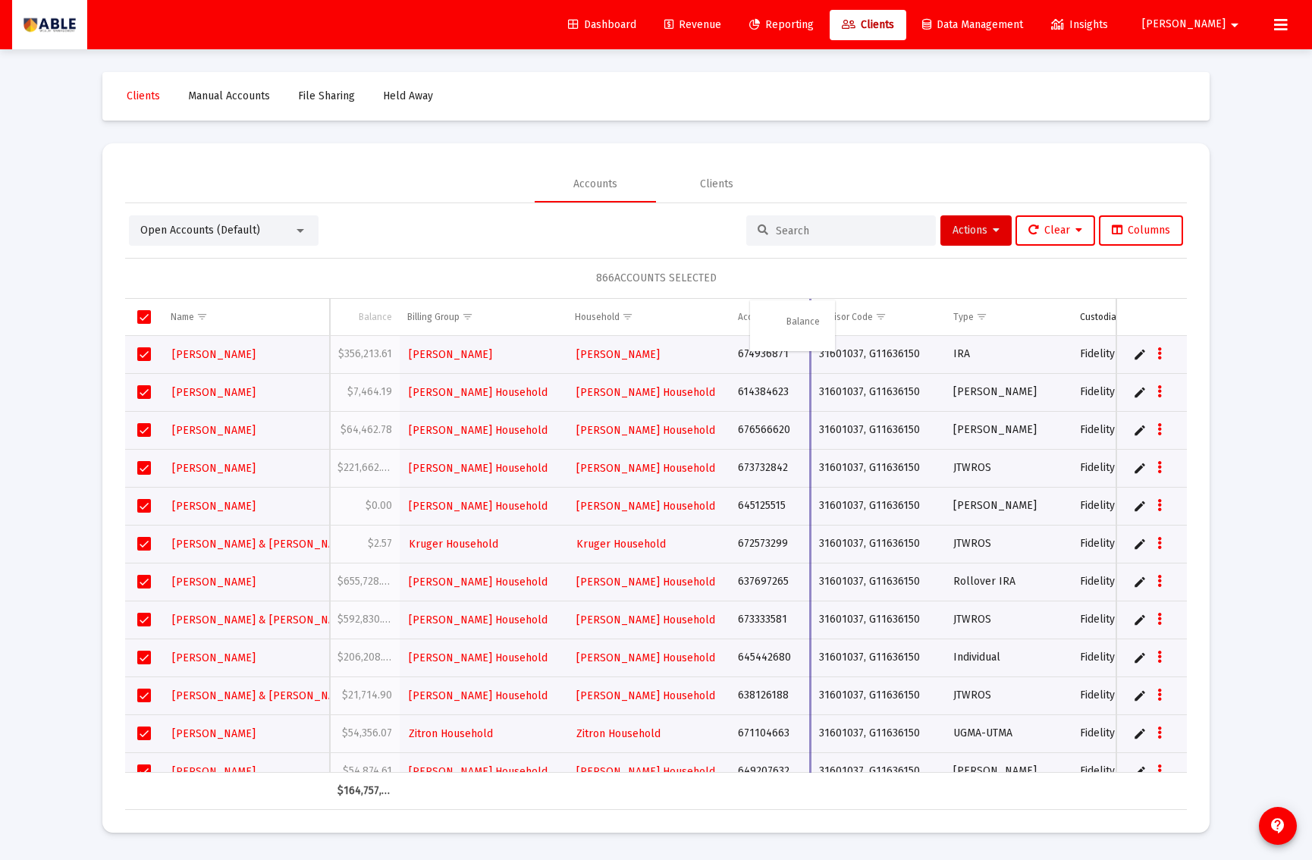
drag, startPoint x: 362, startPoint y: 319, endPoint x: 781, endPoint y: 320, distance: 419.5
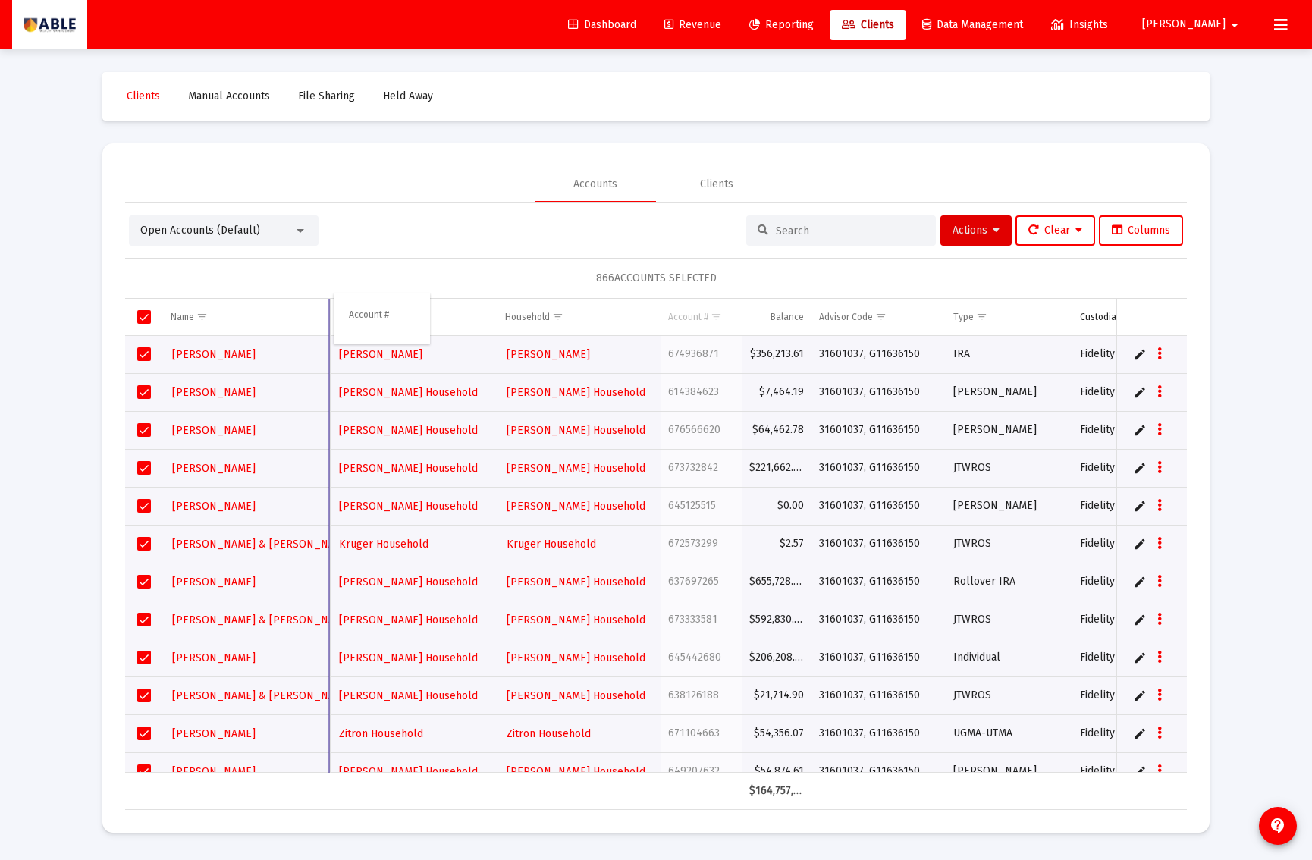
drag, startPoint x: 590, startPoint y: 312, endPoint x: 363, endPoint y: 312, distance: 227.6
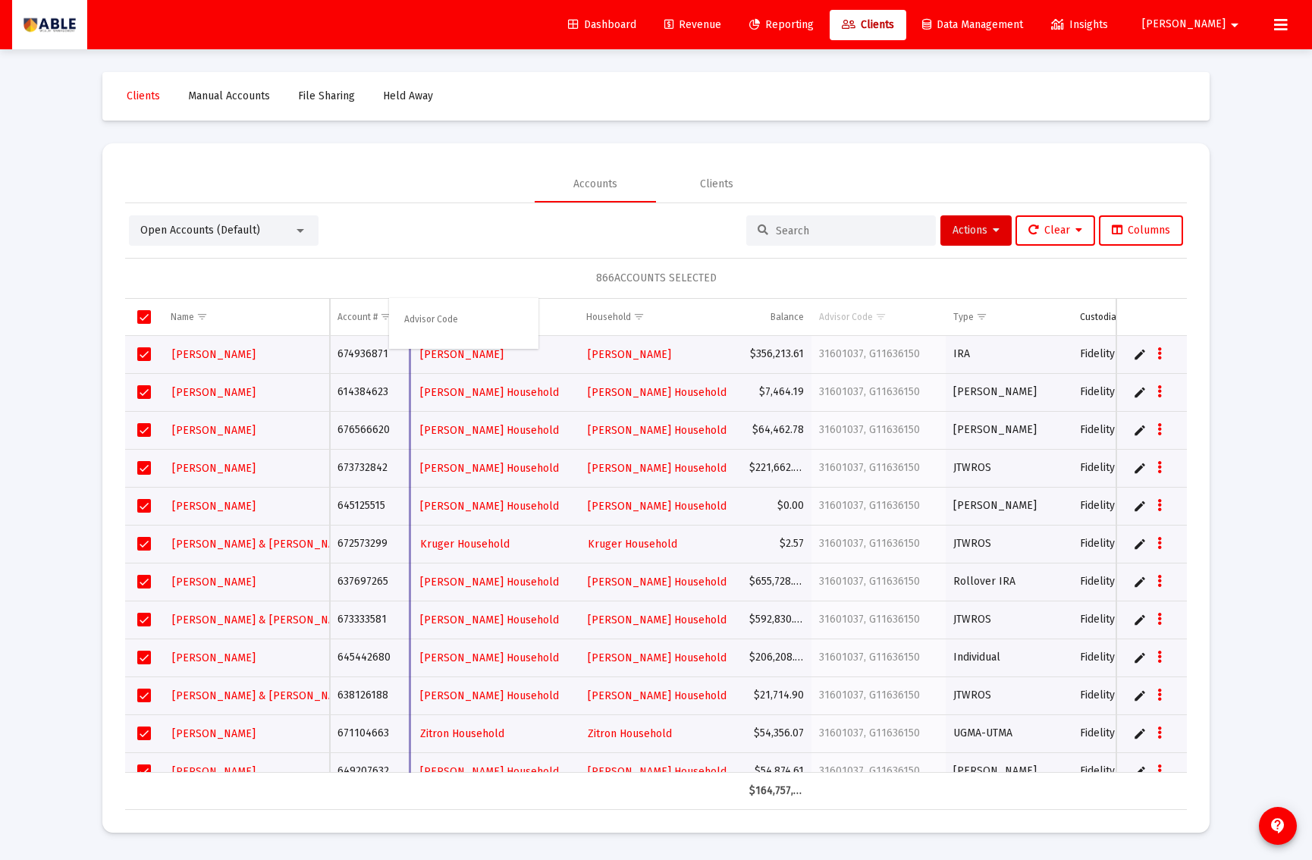
drag, startPoint x: 881, startPoint y: 319, endPoint x: 464, endPoint y: 318, distance: 416.5
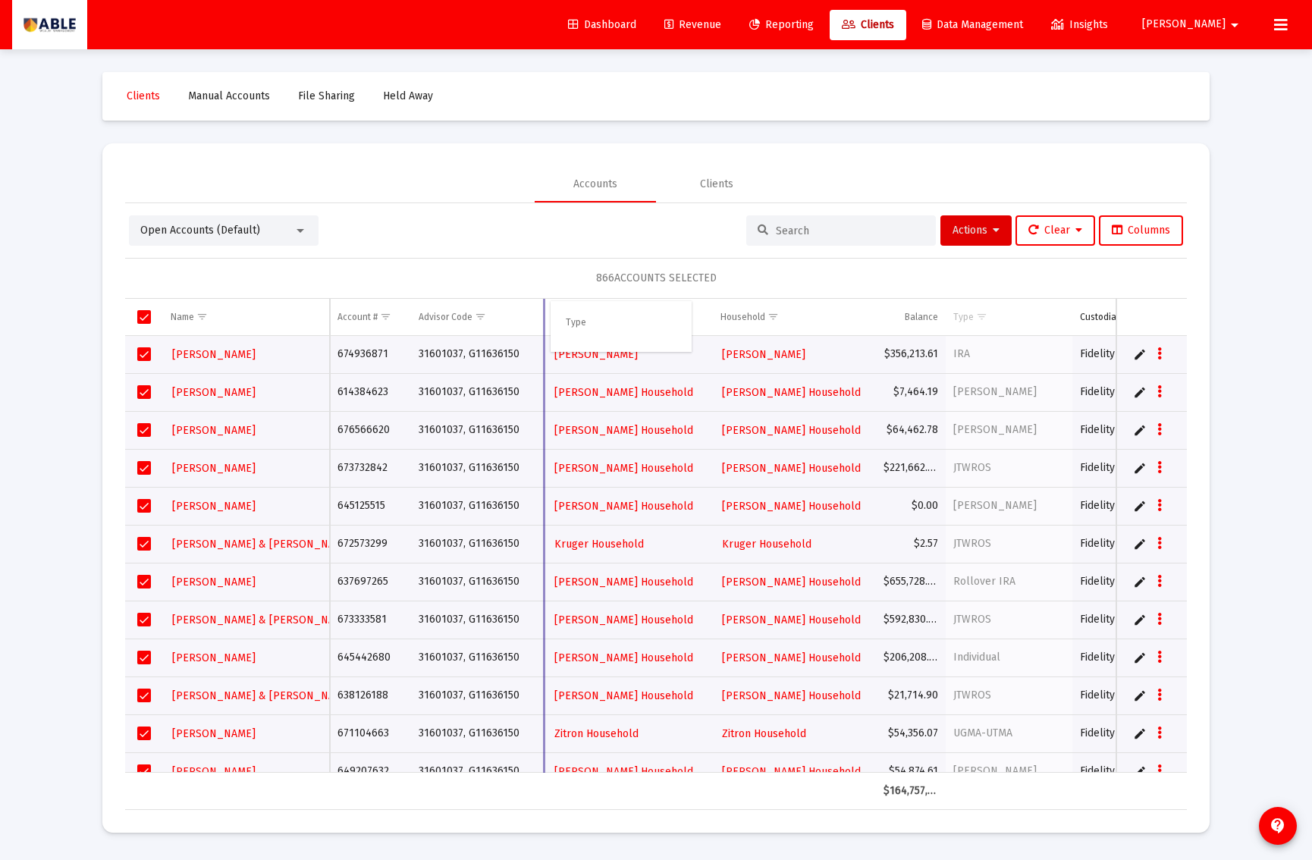
drag, startPoint x: 975, startPoint y: 315, endPoint x: 585, endPoint y: 317, distance: 389.9
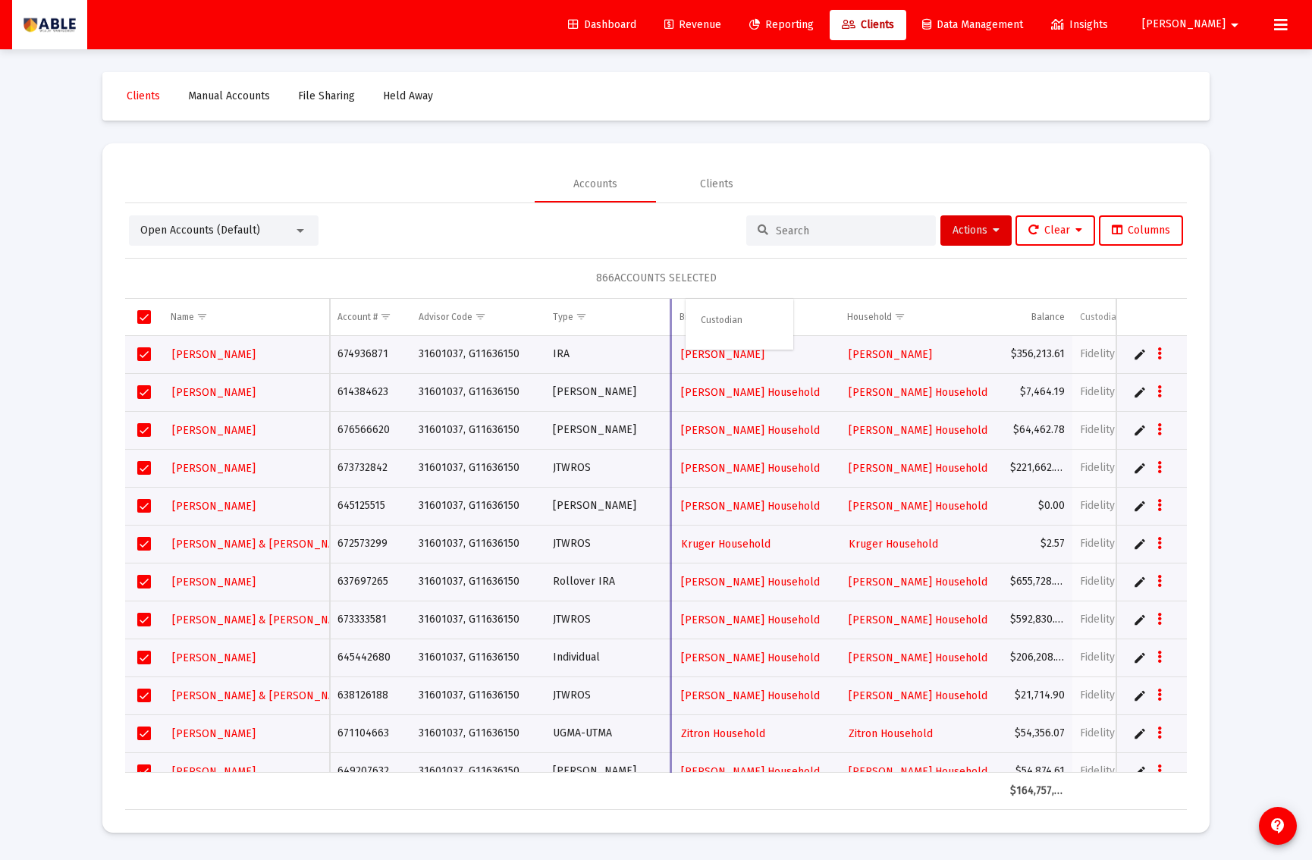
drag, startPoint x: 1090, startPoint y: 322, endPoint x: 709, endPoint y: 321, distance: 381.6
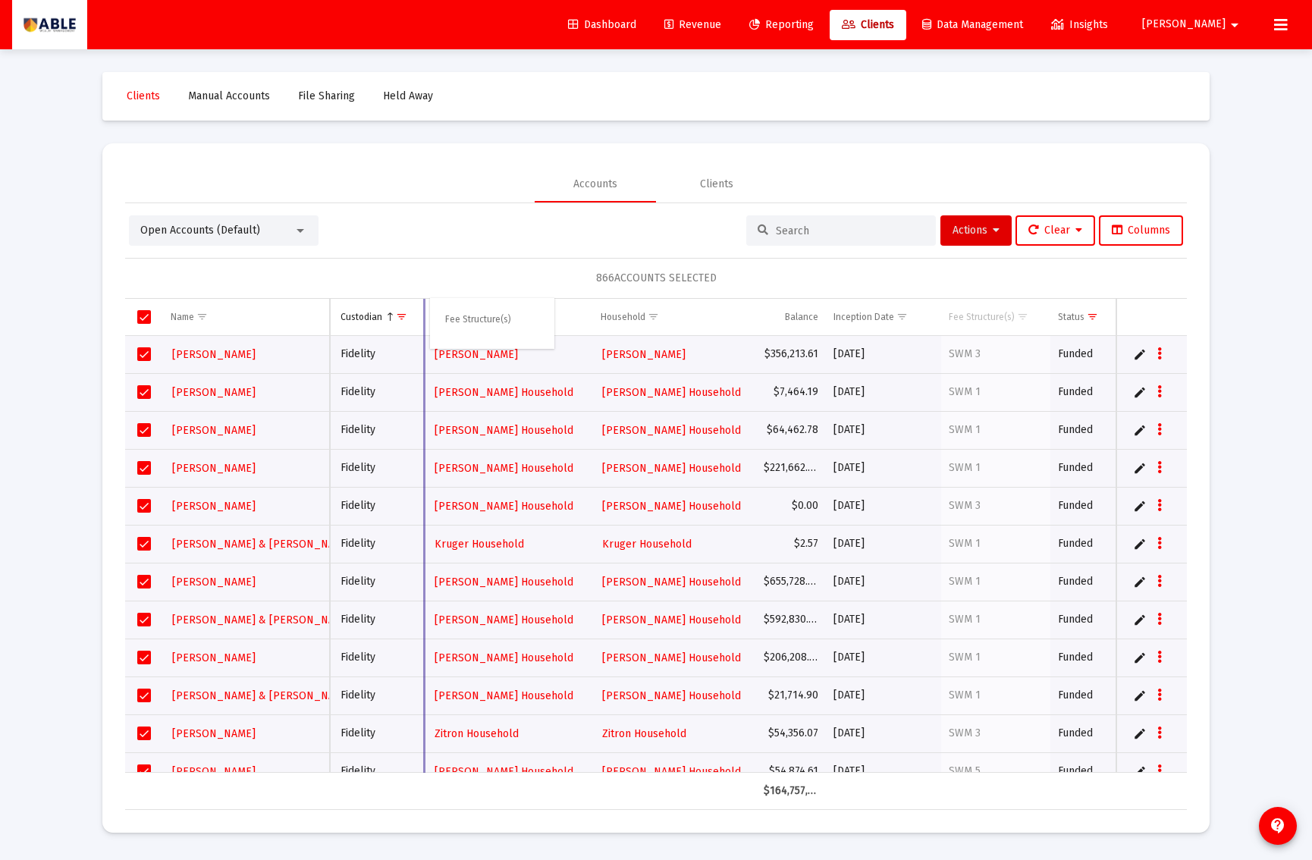
drag, startPoint x: 997, startPoint y: 316, endPoint x: 500, endPoint y: 315, distance: 496.9
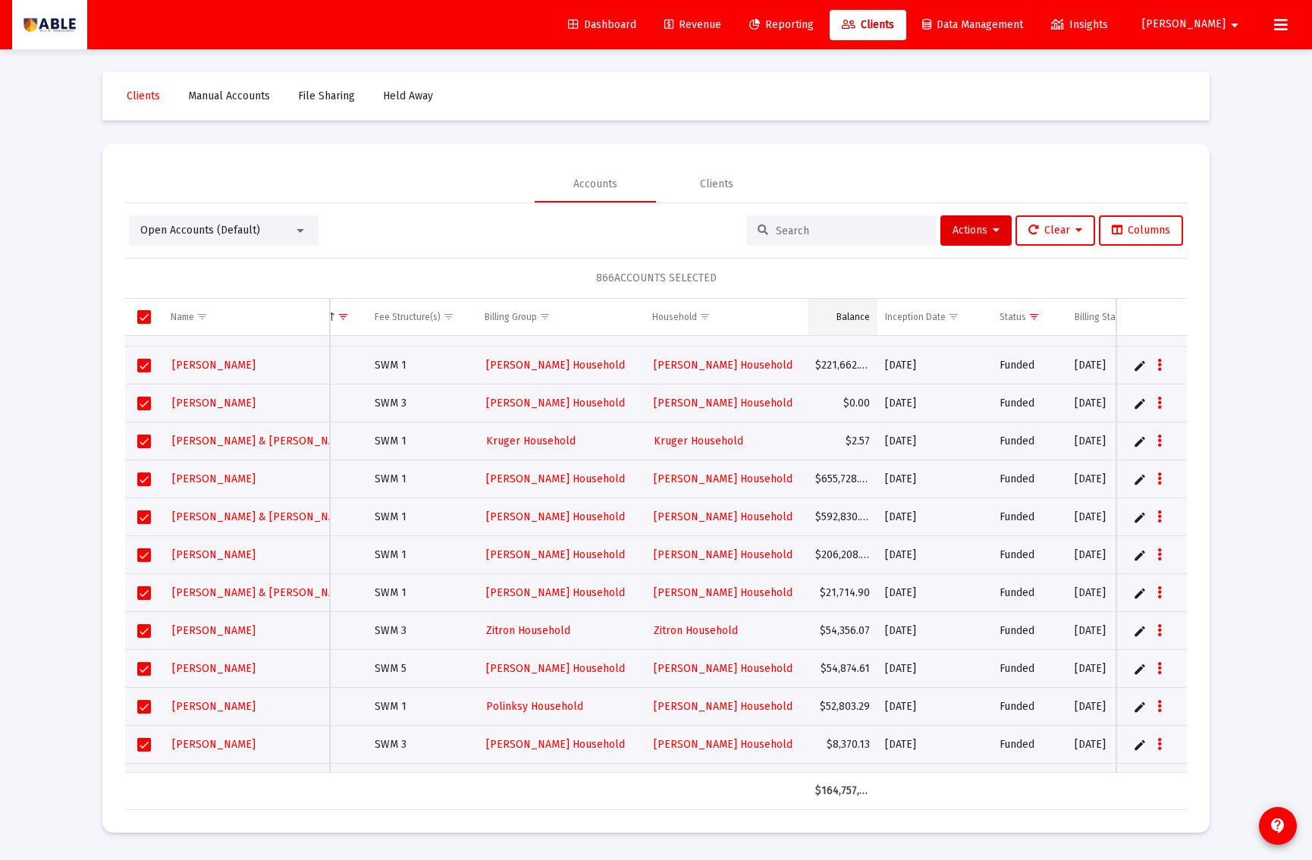
click at [847, 322] on div "Balance" at bounding box center [853, 317] width 33 height 12
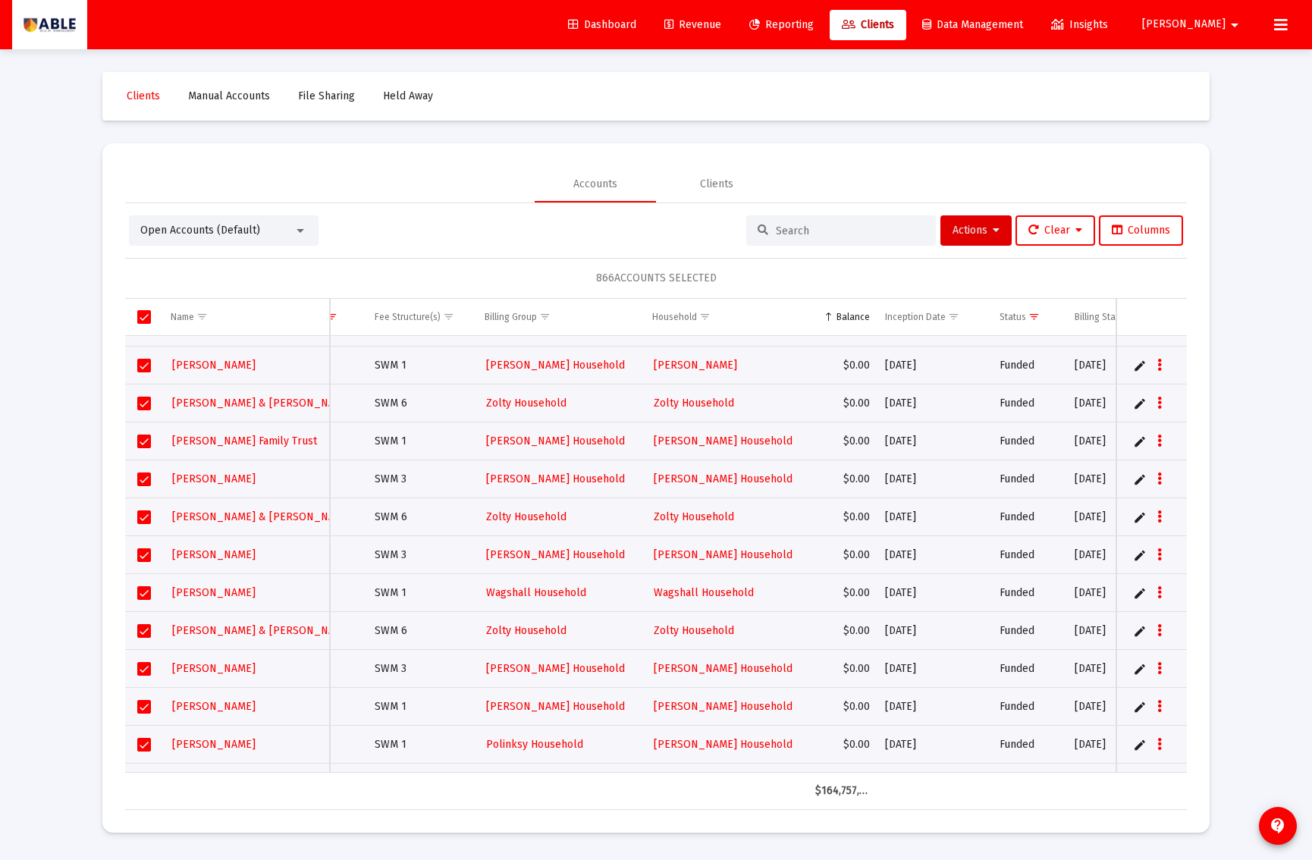
click at [847, 322] on div "Balance" at bounding box center [853, 317] width 33 height 12
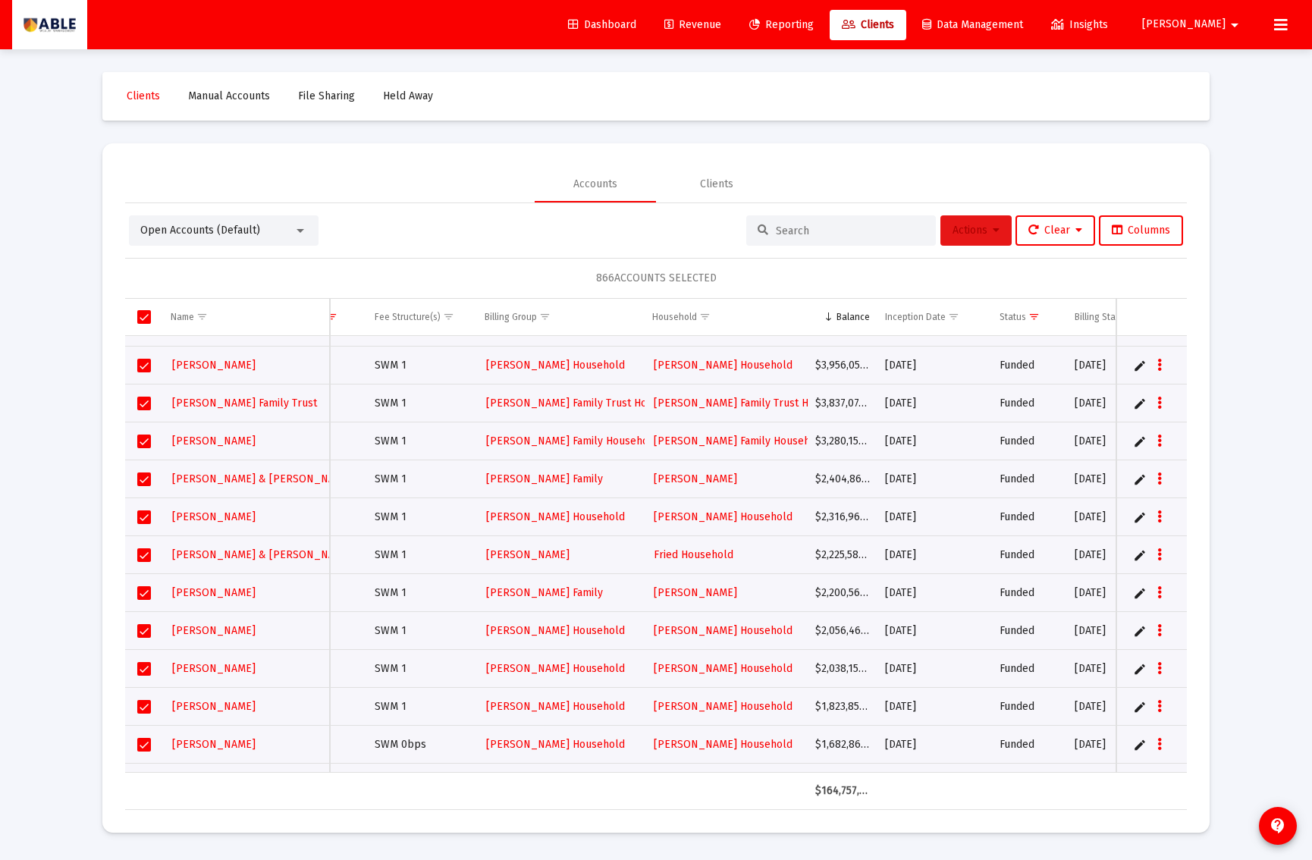
click at [976, 235] on span "Actions" at bounding box center [976, 230] width 47 height 13
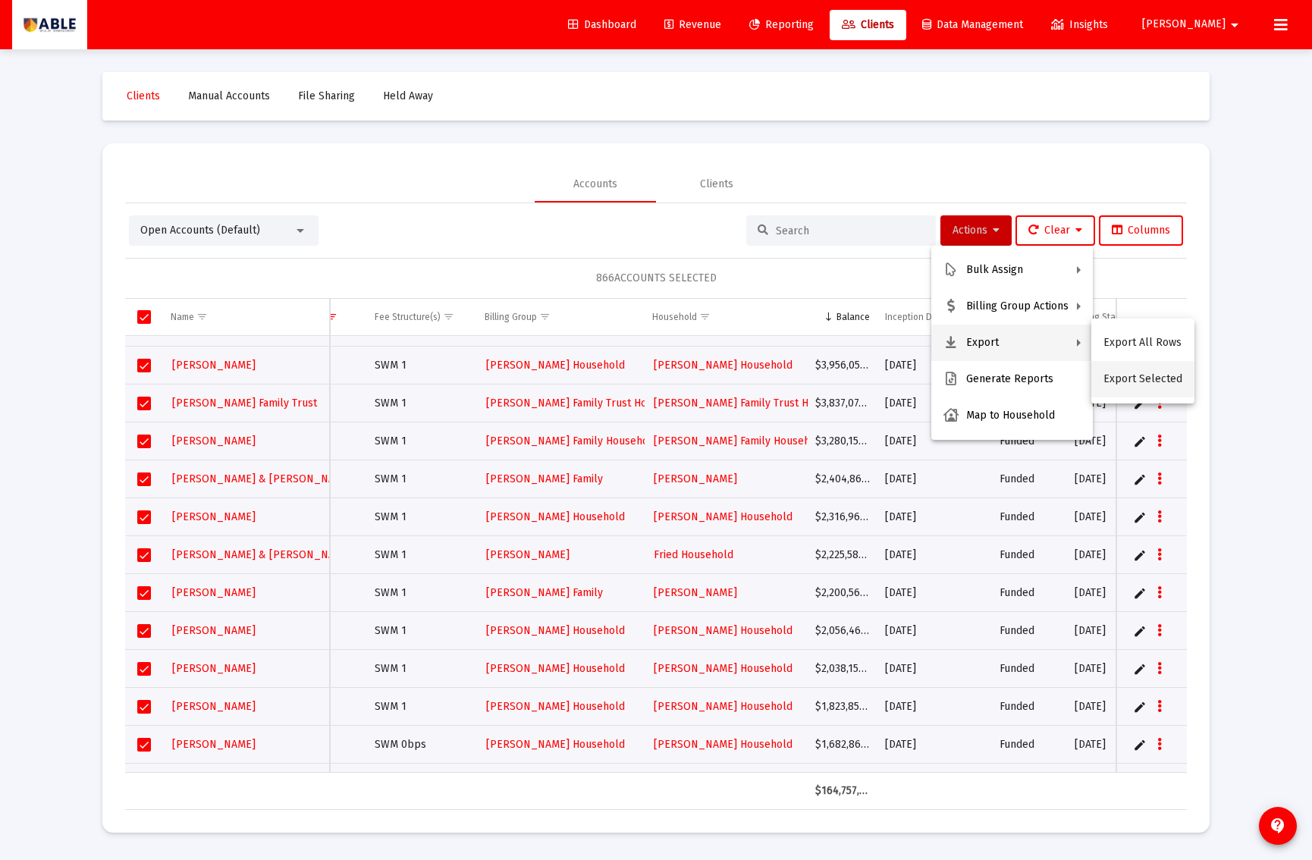
click at [1130, 376] on button "Export Selected" at bounding box center [1143, 379] width 103 height 36
